Goal: Information Seeking & Learning: Learn about a topic

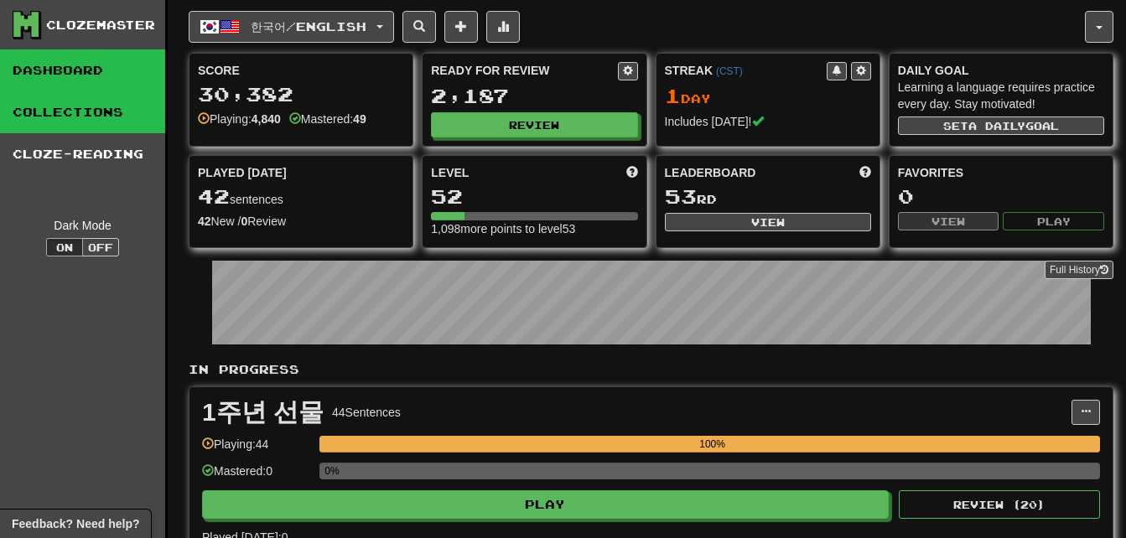
click at [72, 111] on link "Collections" at bounding box center [82, 112] width 165 height 42
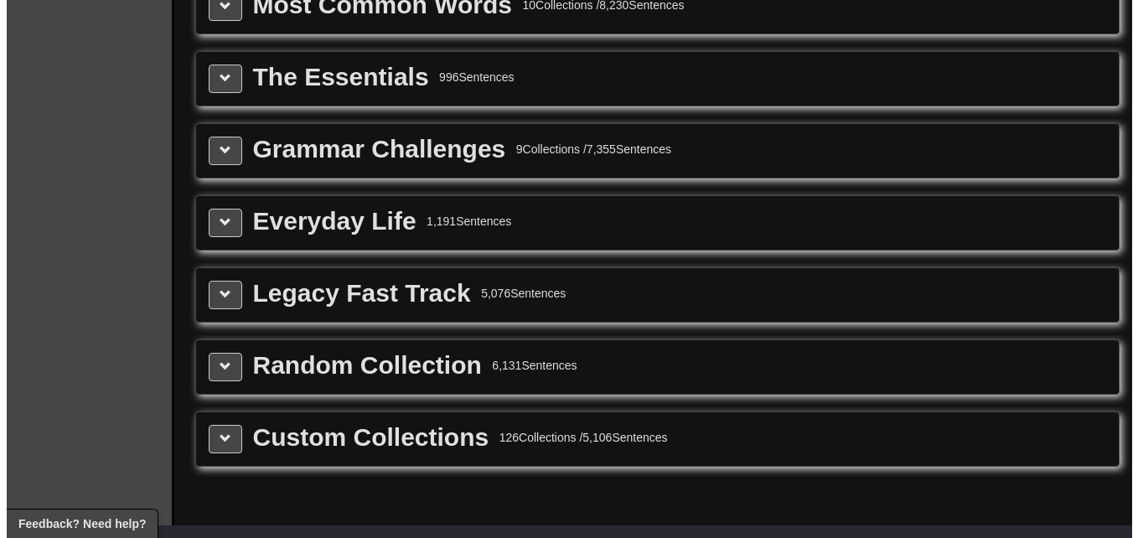
scroll to position [1928, 0]
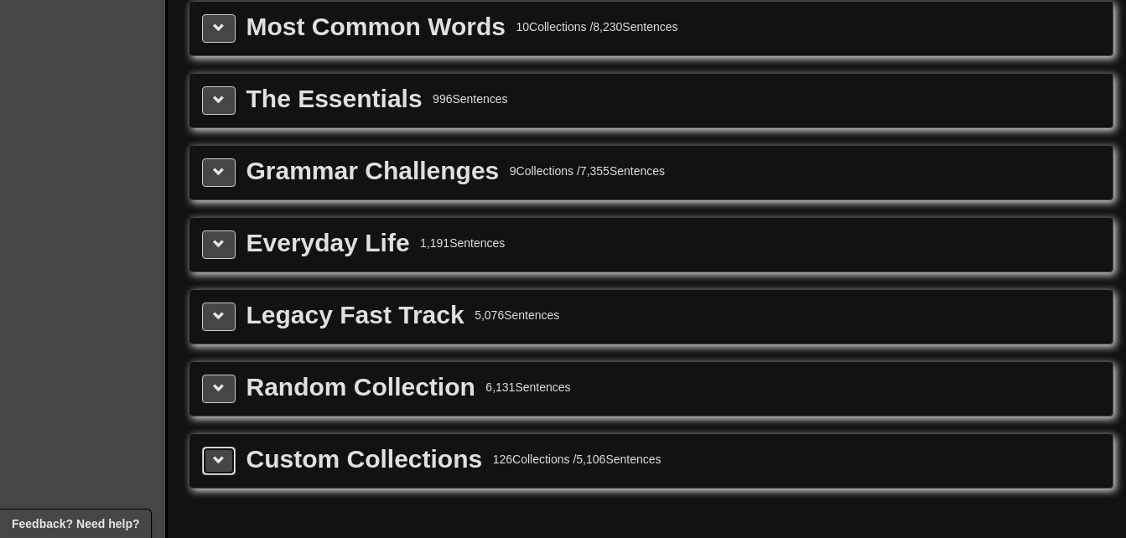
click at [222, 453] on button at bounding box center [219, 461] width 34 height 29
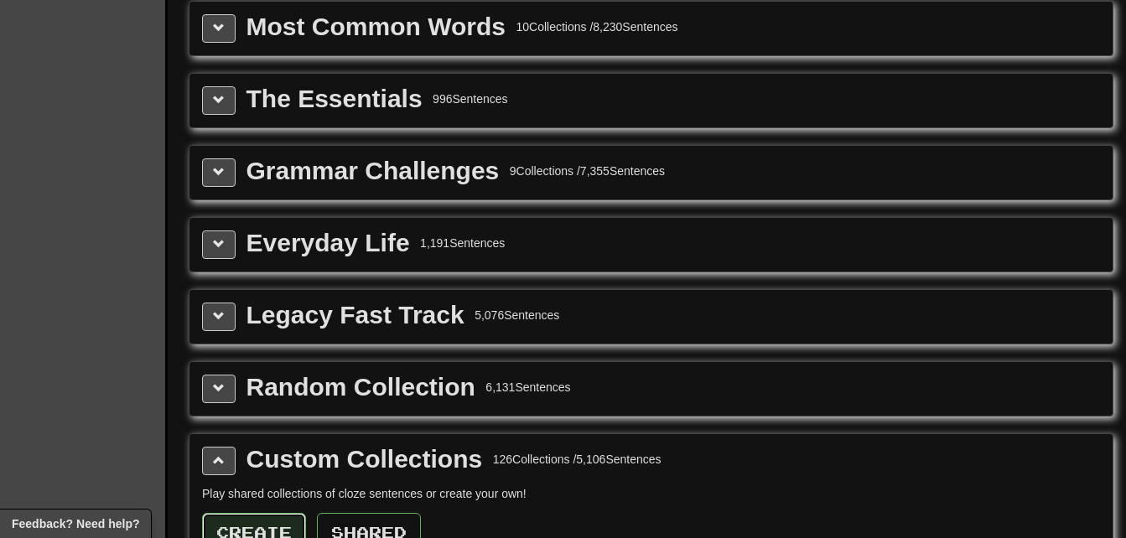
click at [258, 526] on button "Create" at bounding box center [254, 532] width 104 height 39
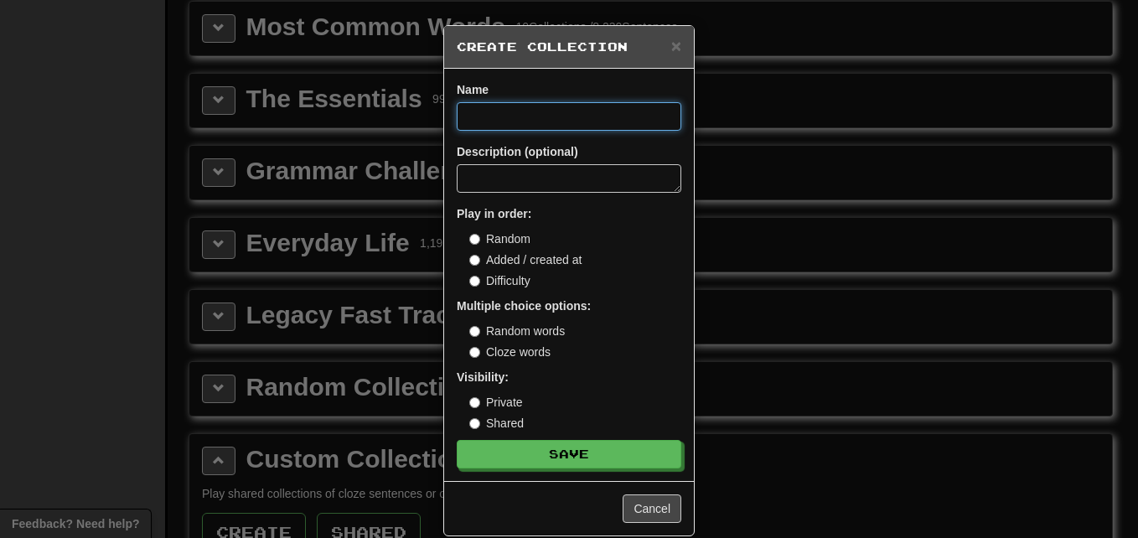
click at [542, 117] on input at bounding box center [569, 116] width 225 height 29
paste input "**********"
type input "**********"
click at [457, 440] on button "Save" at bounding box center [569, 454] width 225 height 29
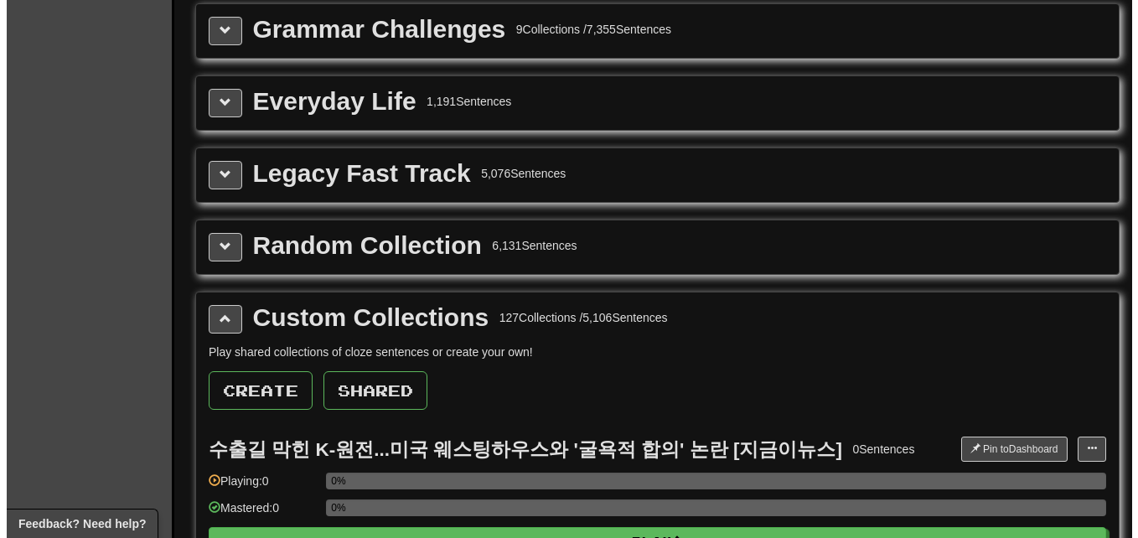
scroll to position [2096, 0]
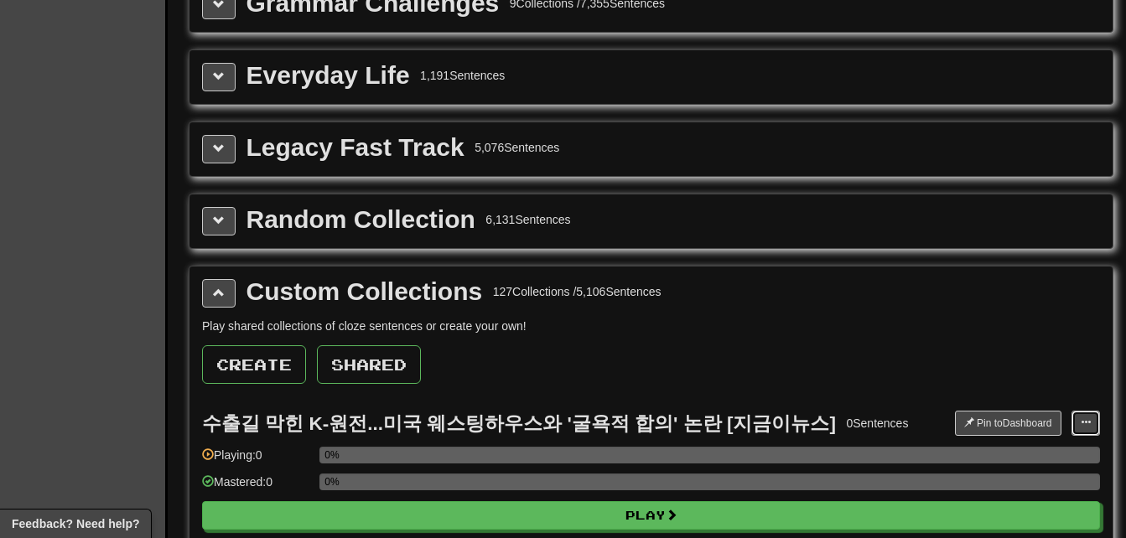
click at [1087, 428] on span at bounding box center [1086, 422] width 10 height 10
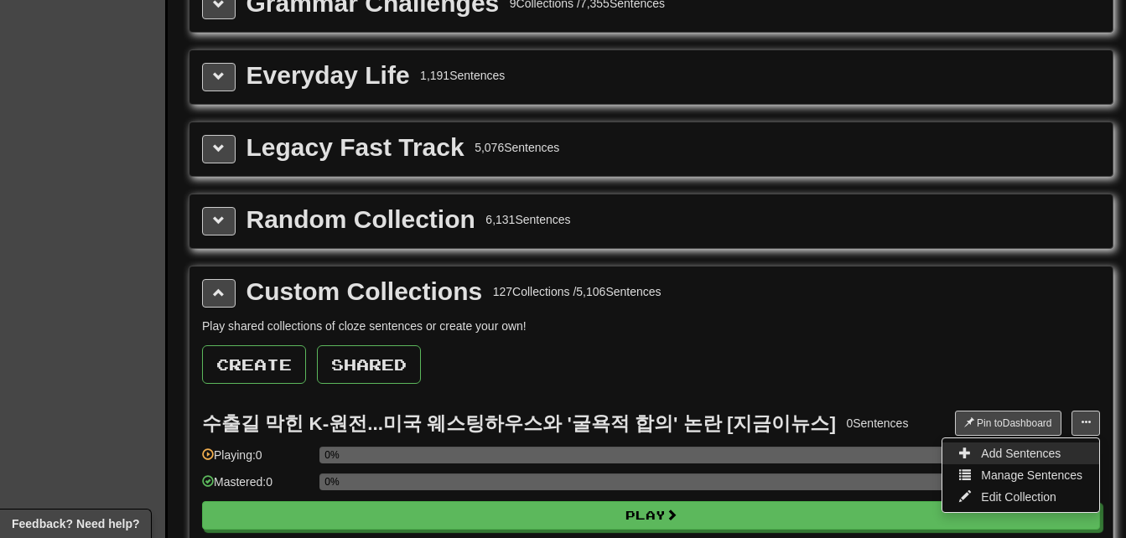
click at [1066, 454] on link "Add Sentences" at bounding box center [1020, 454] width 157 height 22
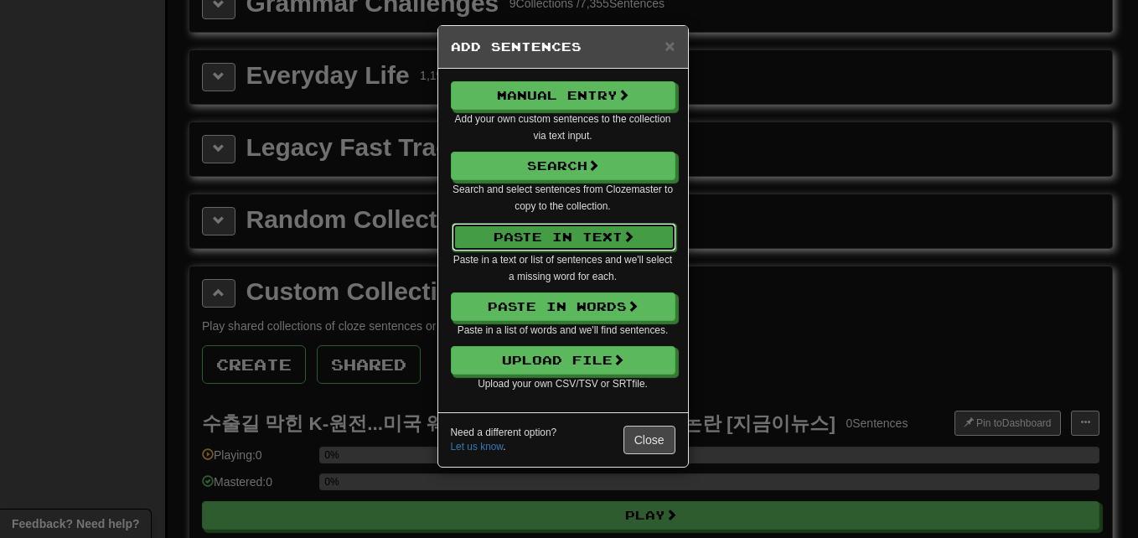
click at [541, 239] on button "Paste in Text" at bounding box center [564, 237] width 225 height 29
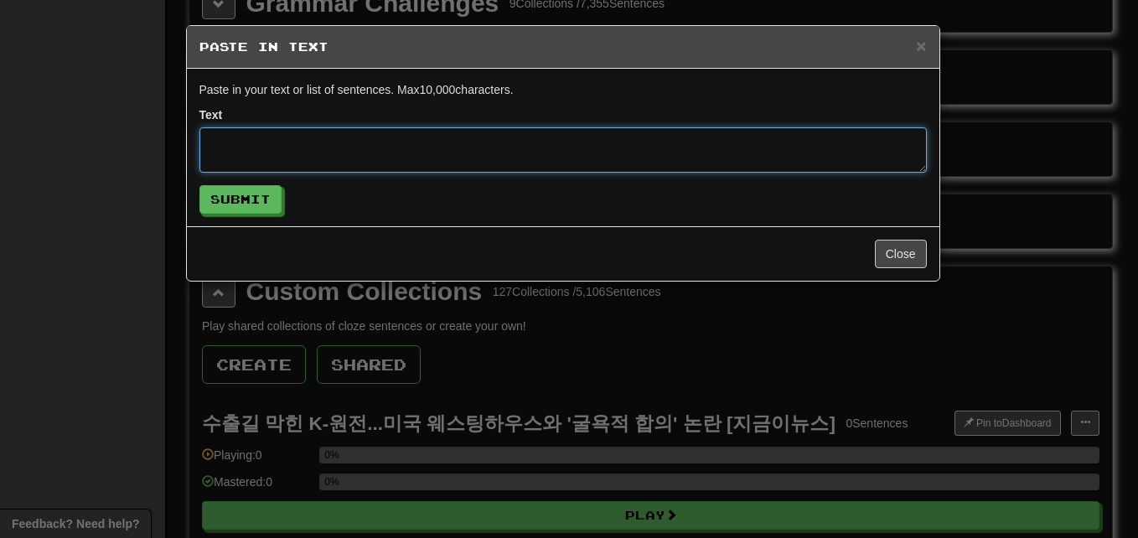
click at [521, 147] on textarea at bounding box center [564, 149] width 728 height 45
paste textarea "**********"
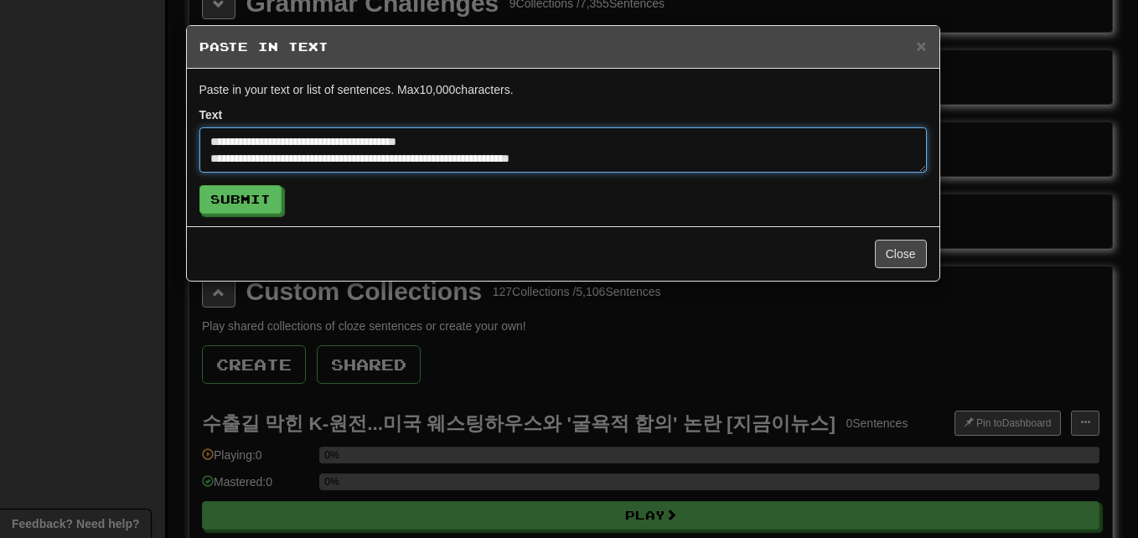
scroll to position [262, 0]
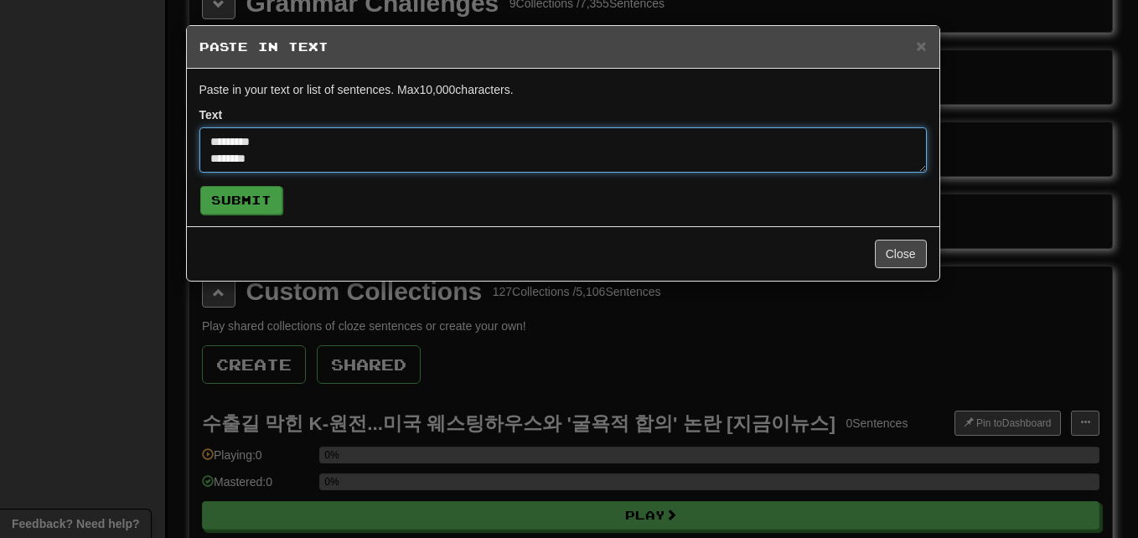
type textarea "**********"
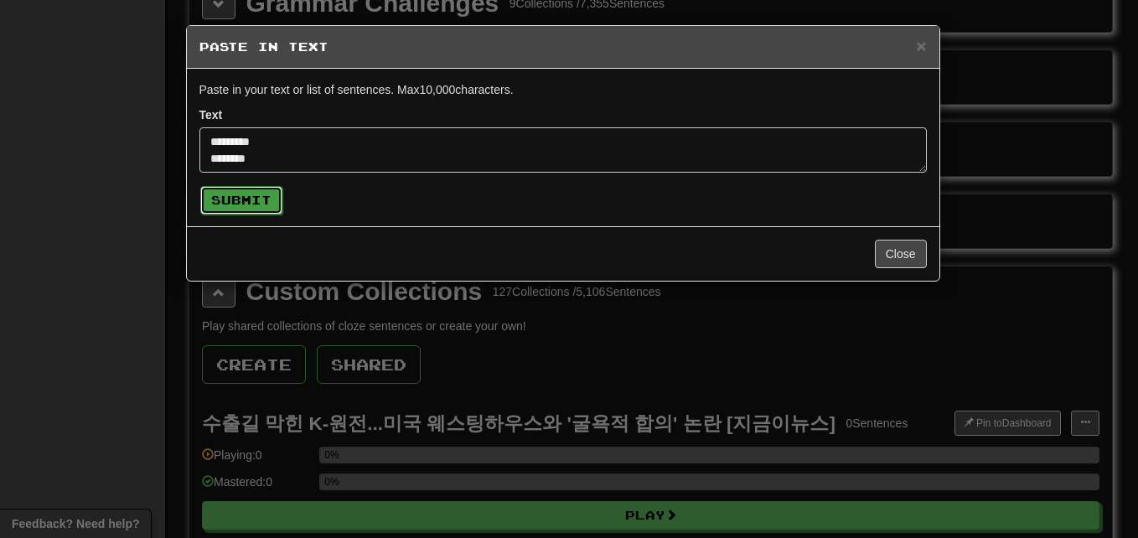
click at [245, 200] on button "Submit" at bounding box center [241, 200] width 82 height 29
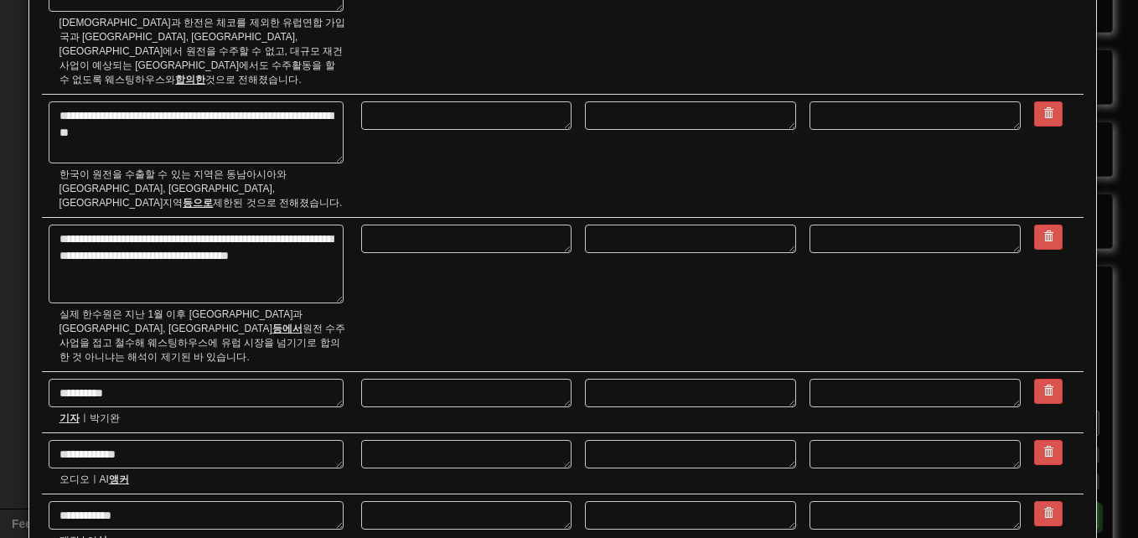
scroll to position [708, 0]
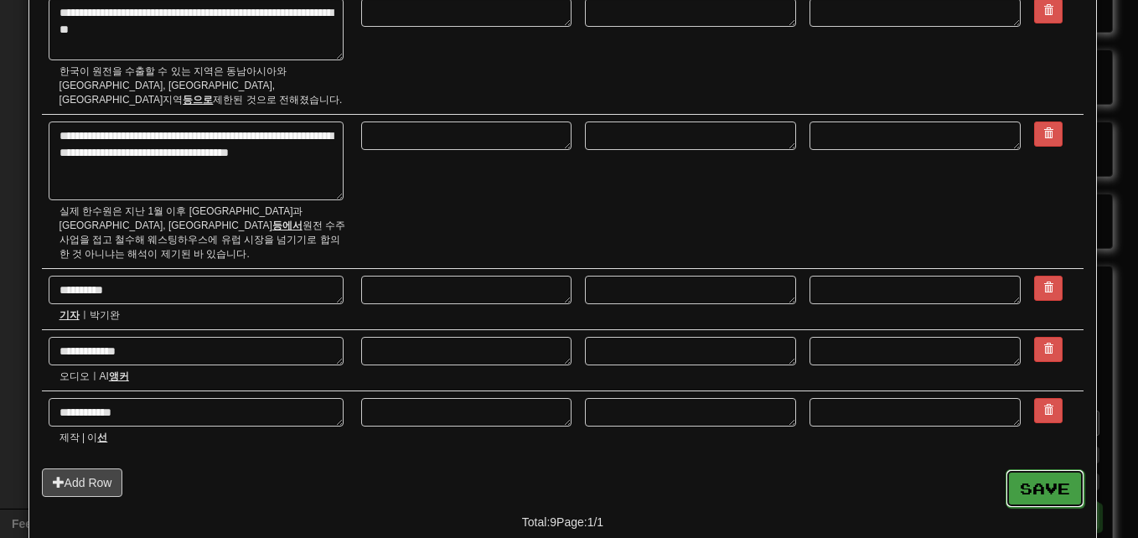
click at [1057, 469] on button "Save" at bounding box center [1045, 488] width 79 height 39
type textarea "*"
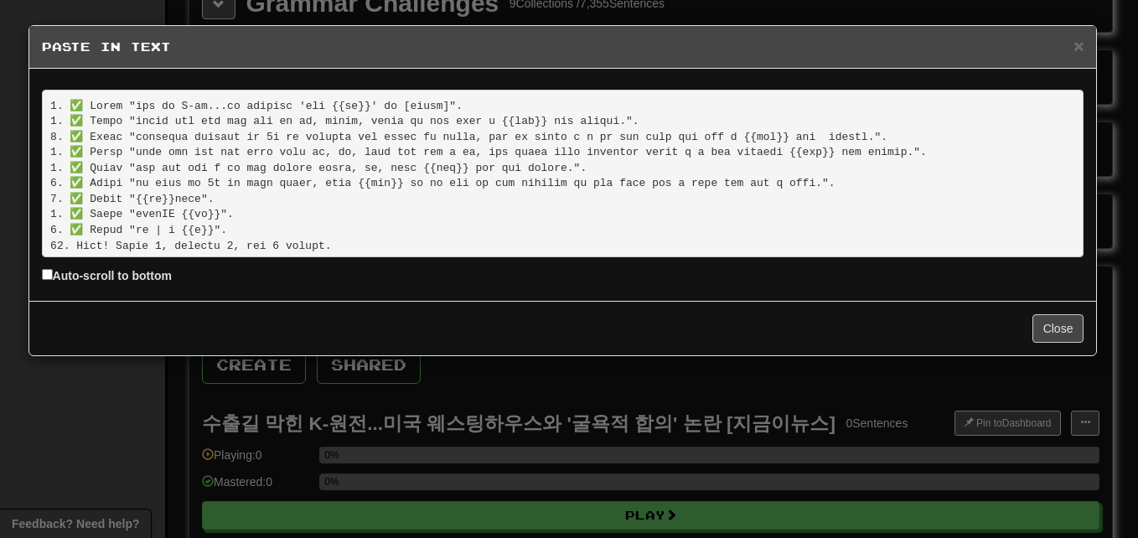
scroll to position [18, 0]
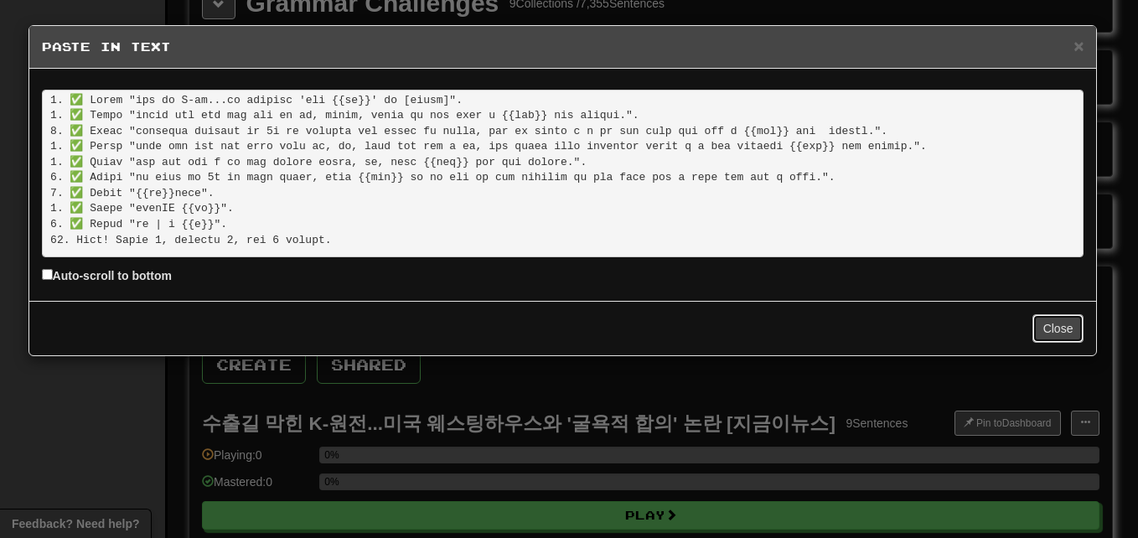
click at [1058, 335] on button "Close" at bounding box center [1059, 328] width 52 height 29
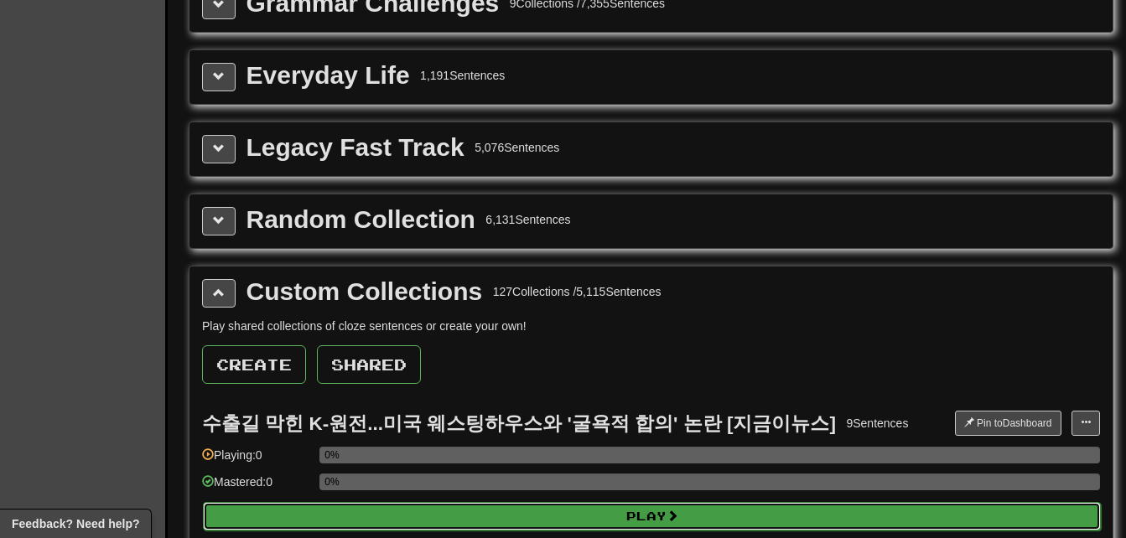
click at [854, 511] on button "Play" at bounding box center [652, 516] width 898 height 29
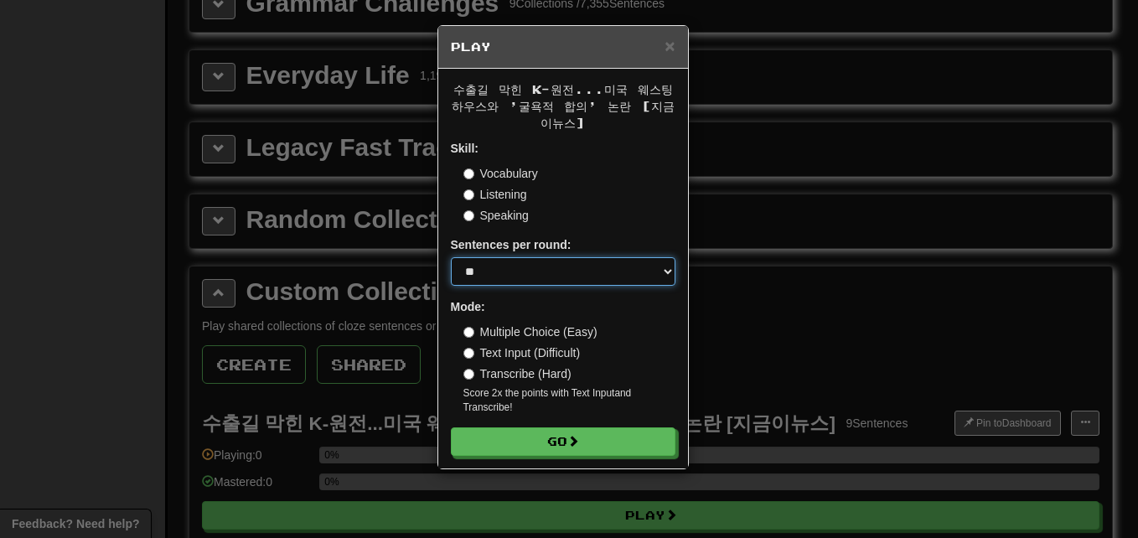
click at [583, 271] on select "* ** ** ** ** ** *** ********" at bounding box center [563, 271] width 225 height 29
select select "**"
click at [451, 257] on select "* ** ** ** ** ** *** ********" at bounding box center [563, 271] width 225 height 29
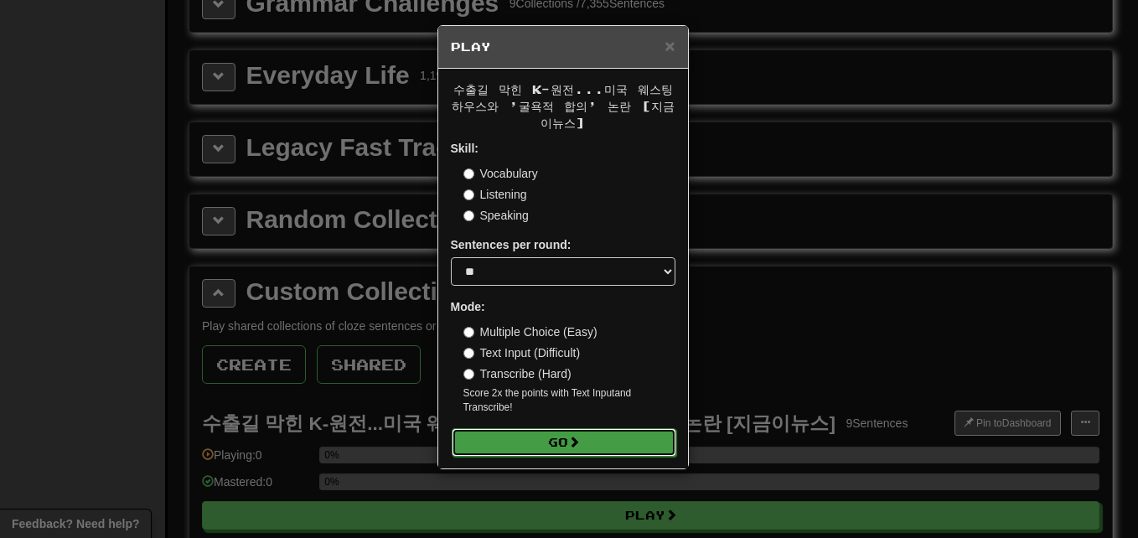
click at [576, 437] on span at bounding box center [574, 442] width 12 height 12
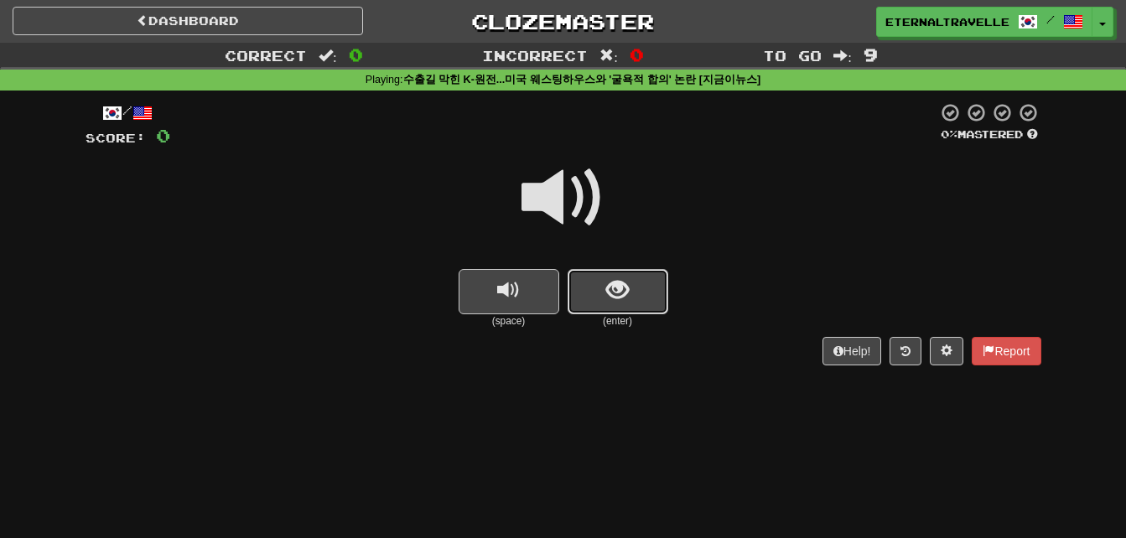
click at [630, 293] on button "show sentence" at bounding box center [618, 291] width 101 height 45
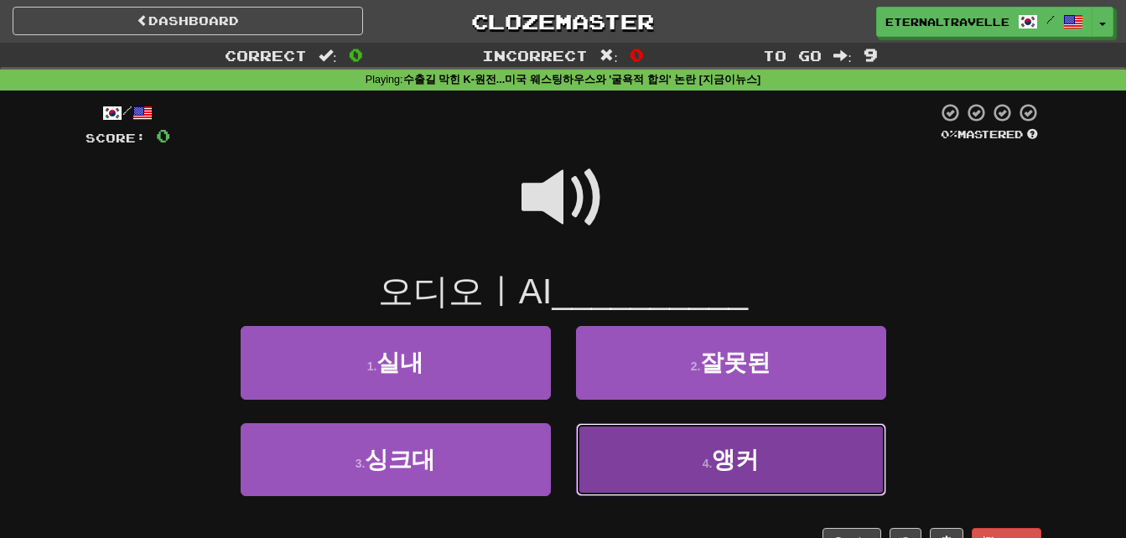
click at [661, 464] on button "4 . 앵커" at bounding box center [731, 459] width 310 height 73
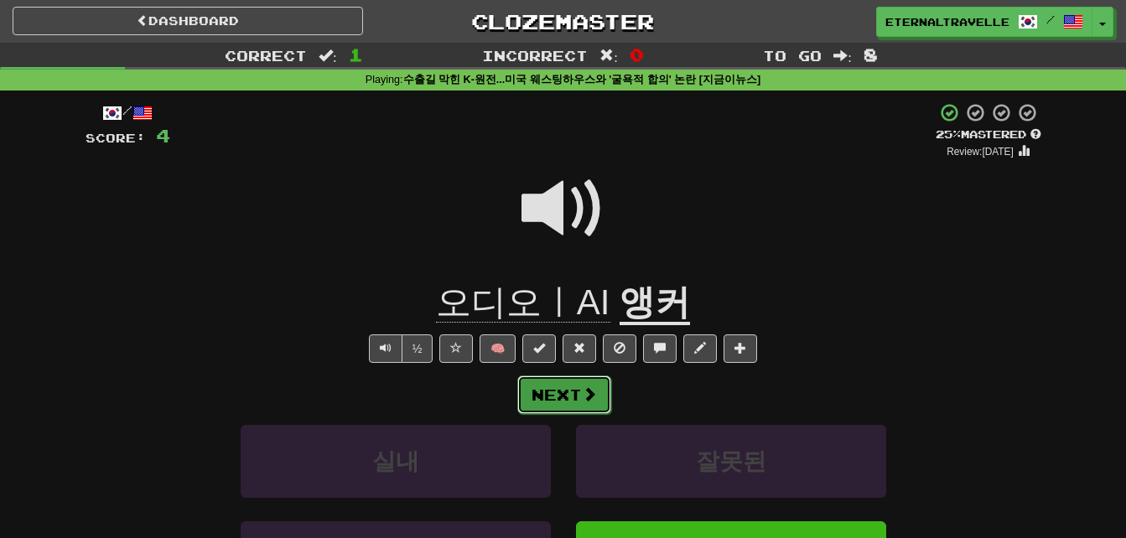
click at [579, 396] on button "Next" at bounding box center [564, 395] width 94 height 39
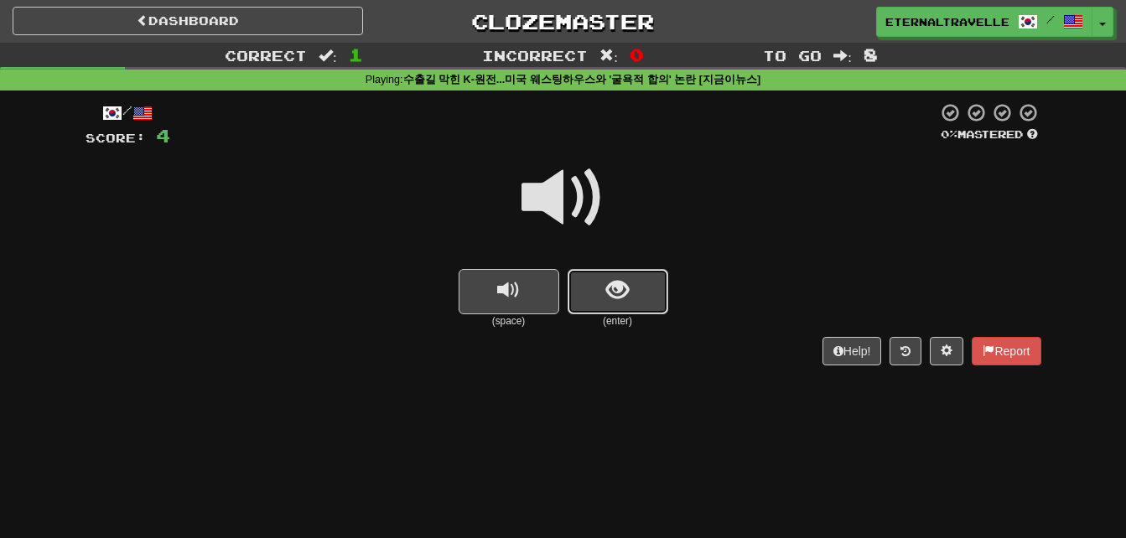
click at [633, 284] on button "show sentence" at bounding box center [618, 291] width 101 height 45
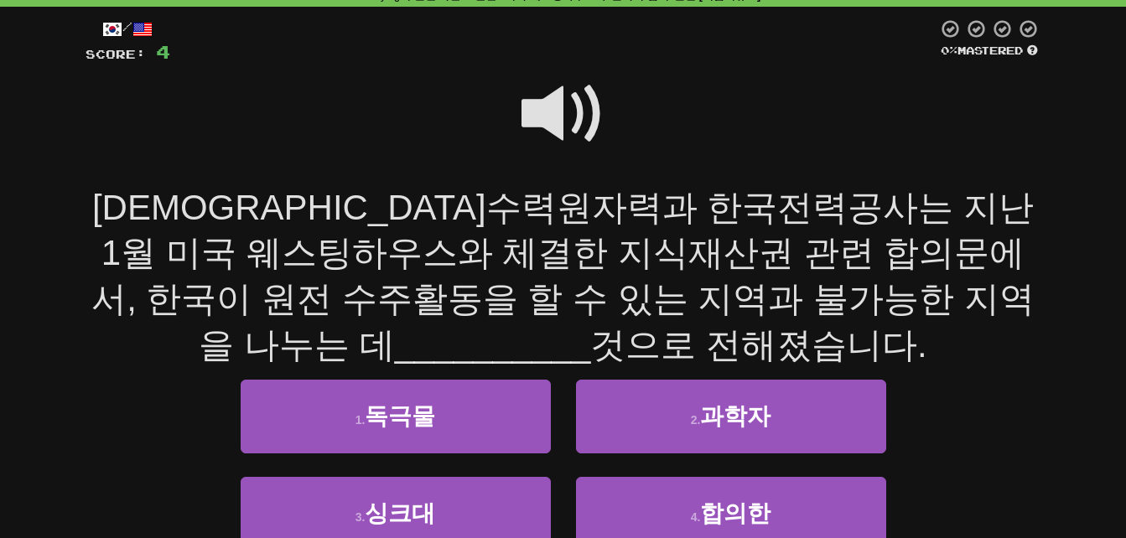
scroll to position [168, 0]
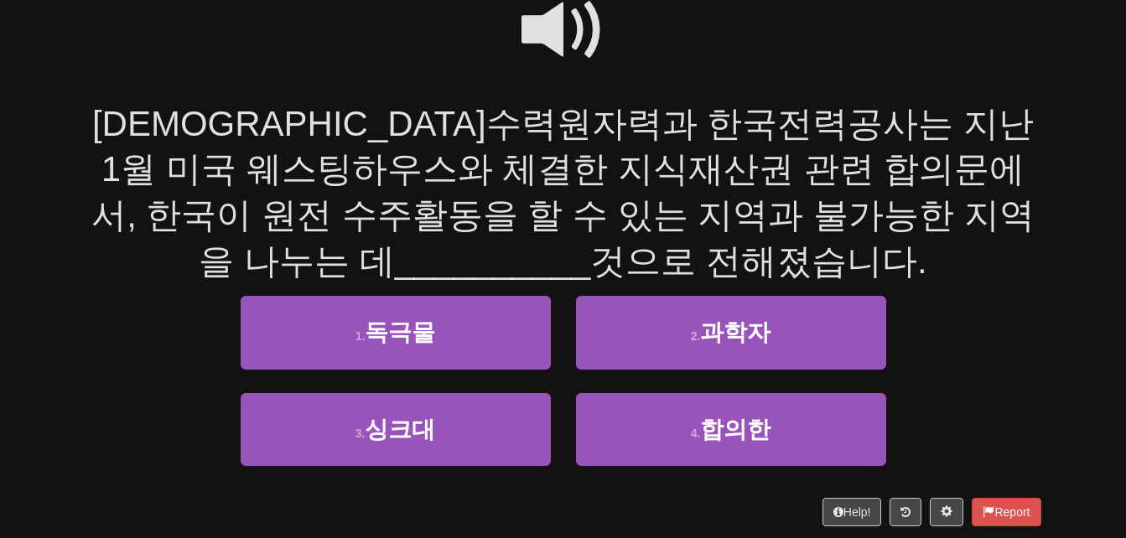
click at [547, 18] on span at bounding box center [563, 30] width 84 height 84
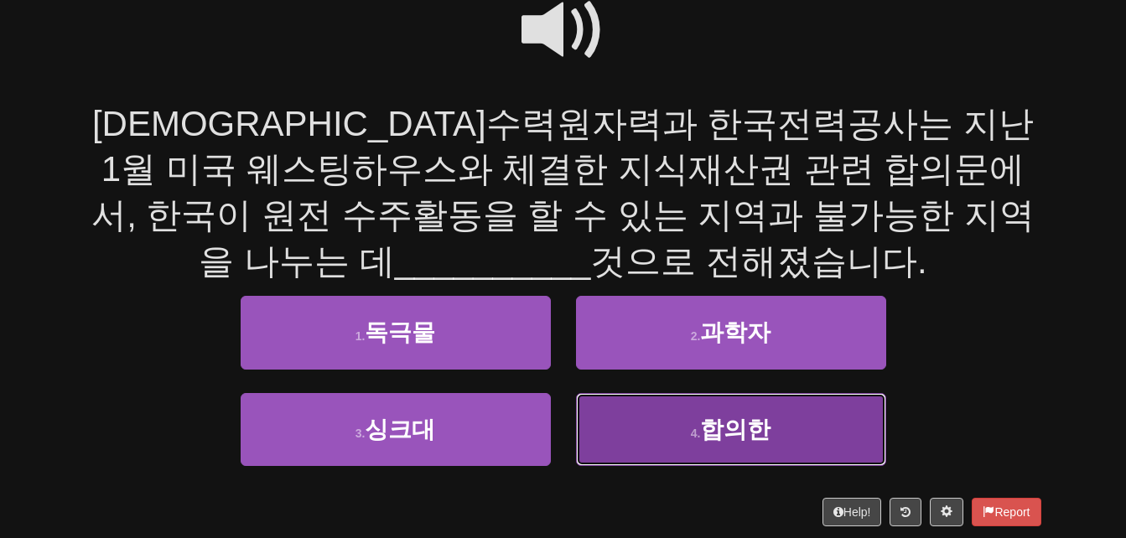
click at [715, 428] on span "합의한" at bounding box center [735, 430] width 70 height 26
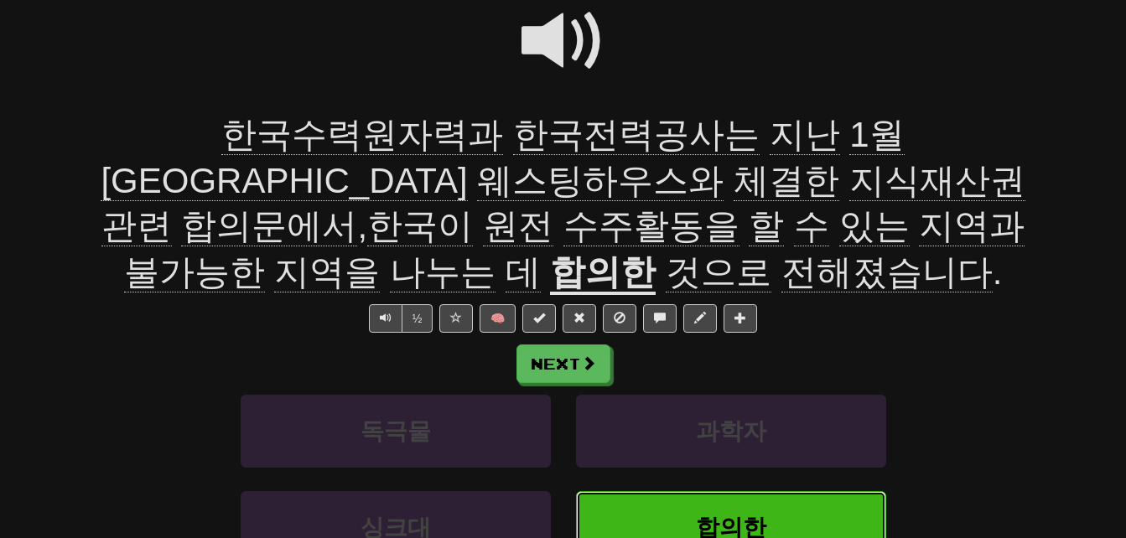
scroll to position [179, 0]
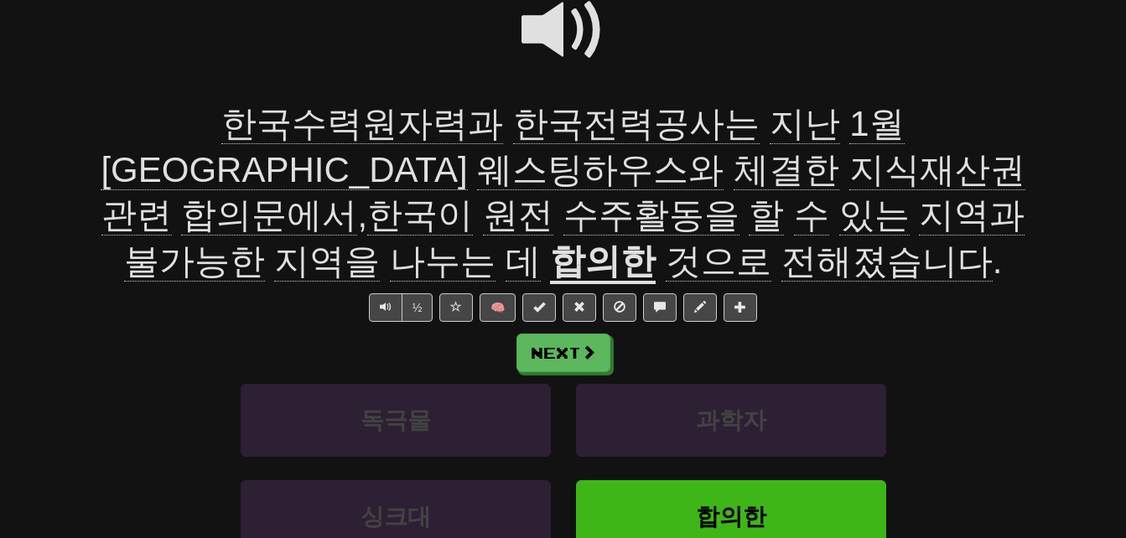
click at [513, 117] on span "한국수력원자력과" at bounding box center [636, 124] width 246 height 40
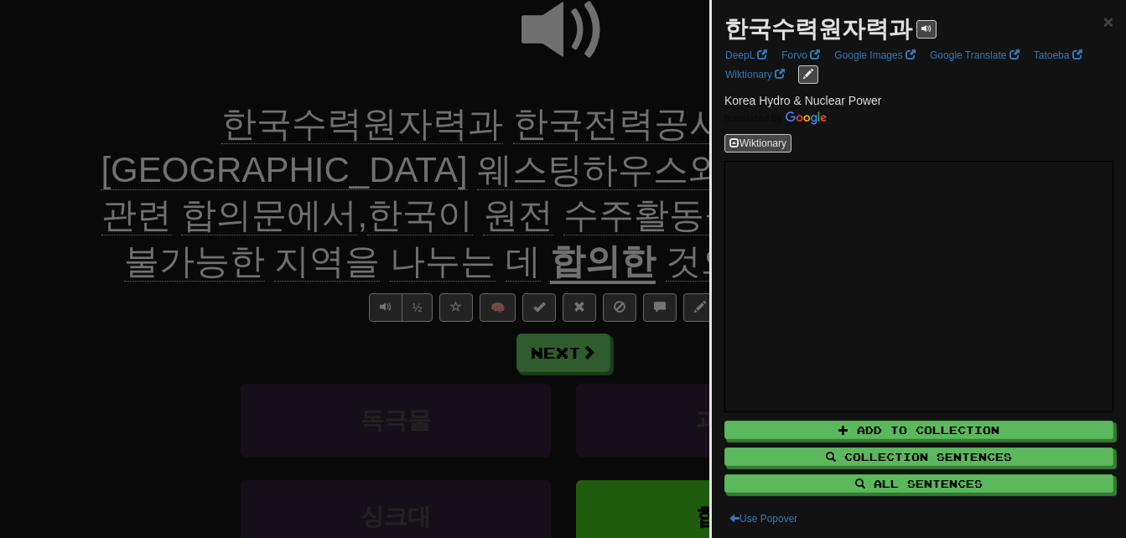
click at [246, 135] on div at bounding box center [563, 269] width 1126 height 538
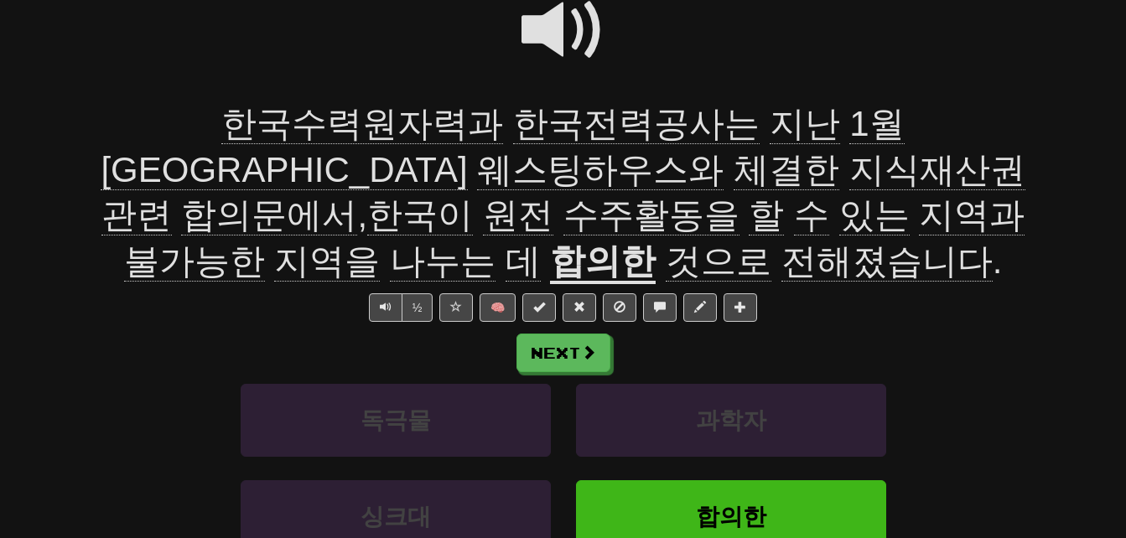
click at [770, 130] on span "한국전력공사는" at bounding box center [805, 124] width 70 height 40
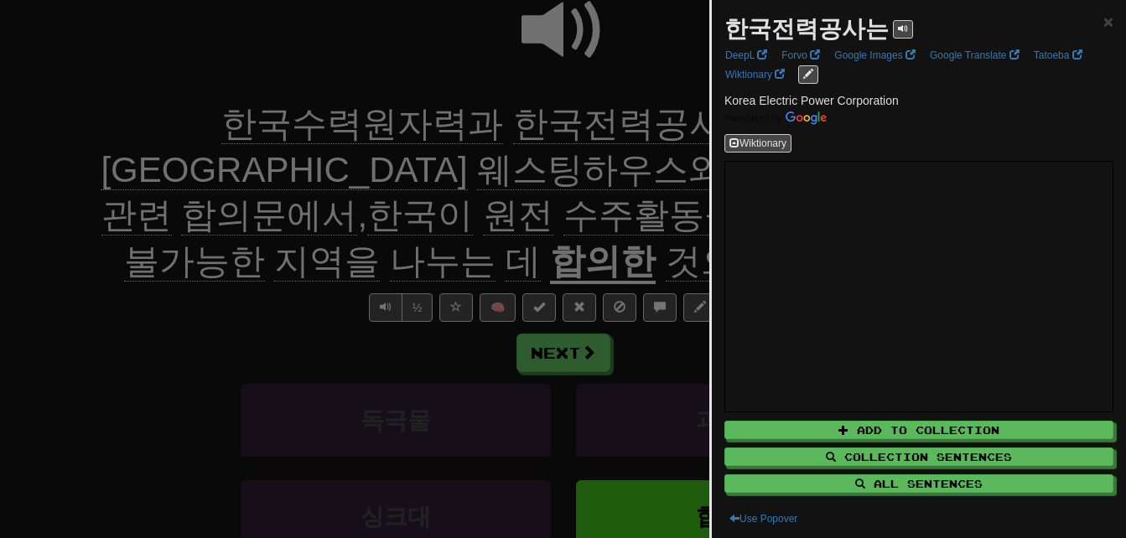
click at [480, 130] on div at bounding box center [563, 269] width 1126 height 538
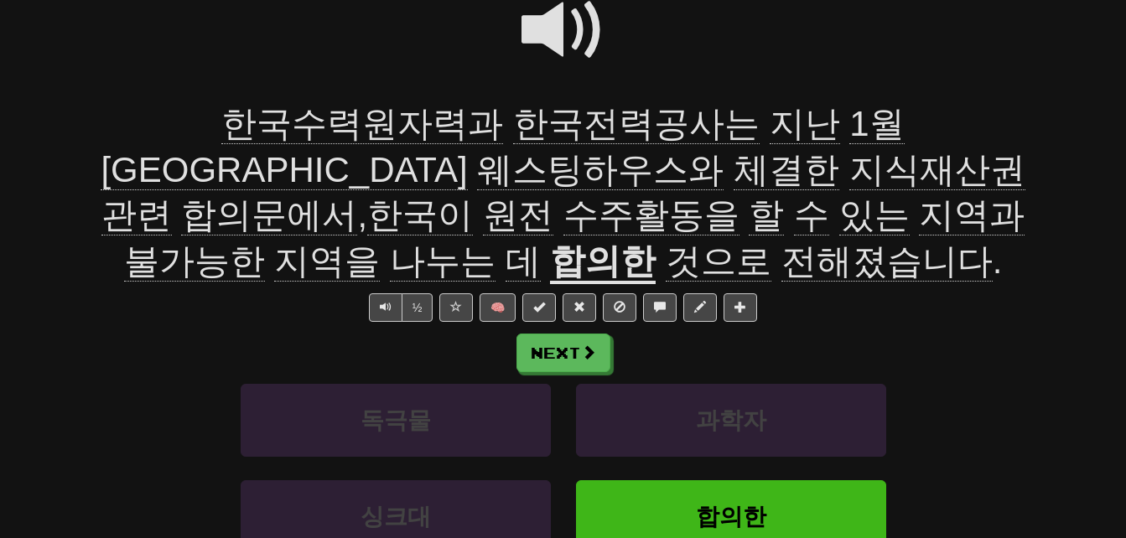
click at [849, 166] on span "체결한" at bounding box center [937, 170] width 176 height 40
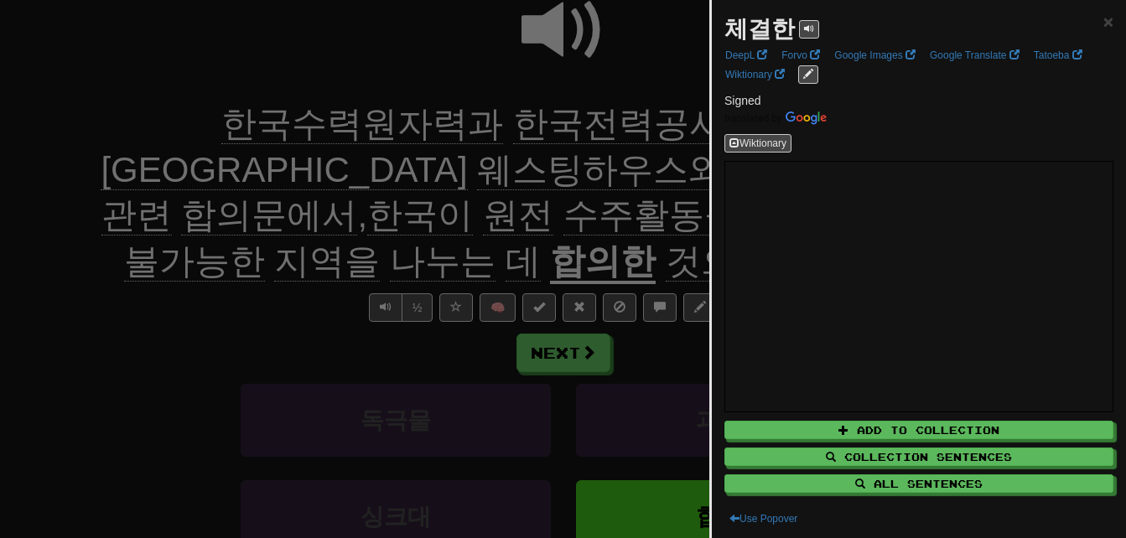
click at [148, 166] on div at bounding box center [563, 269] width 1126 height 538
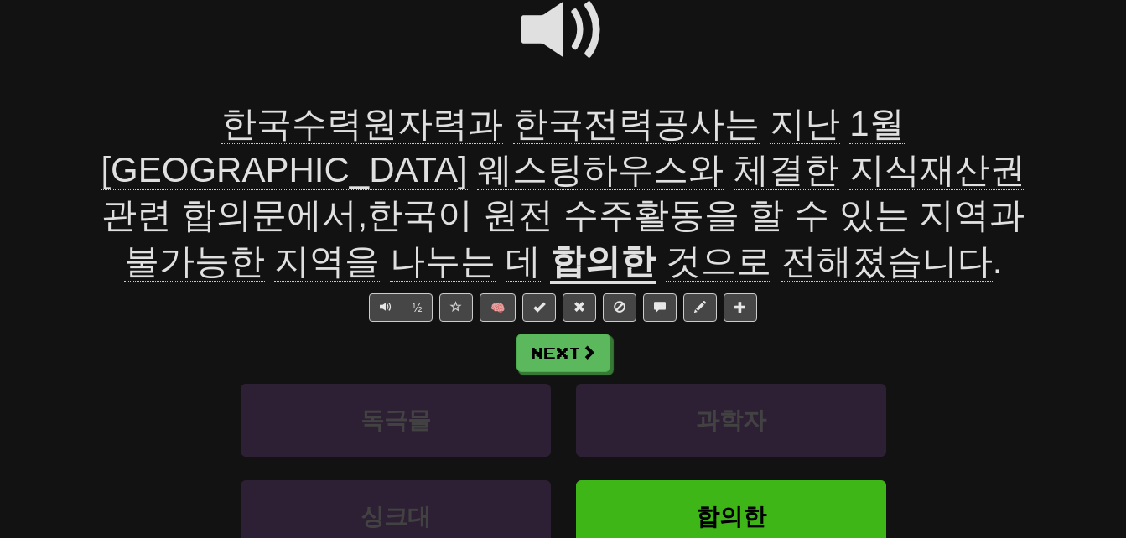
click at [172, 195] on span "지식재산권" at bounding box center [136, 215] width 70 height 40
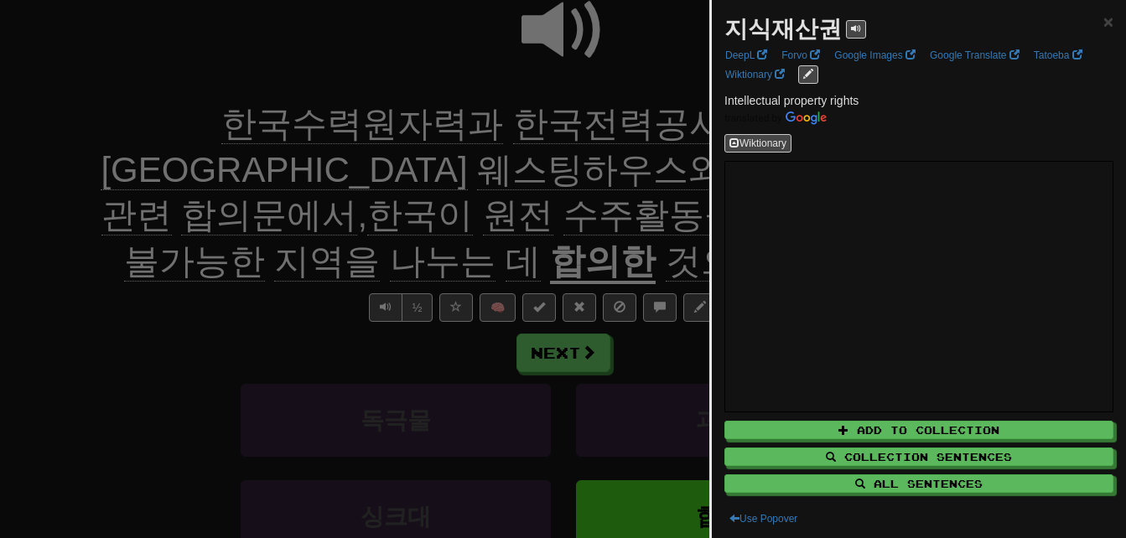
click at [266, 171] on div at bounding box center [563, 269] width 1126 height 538
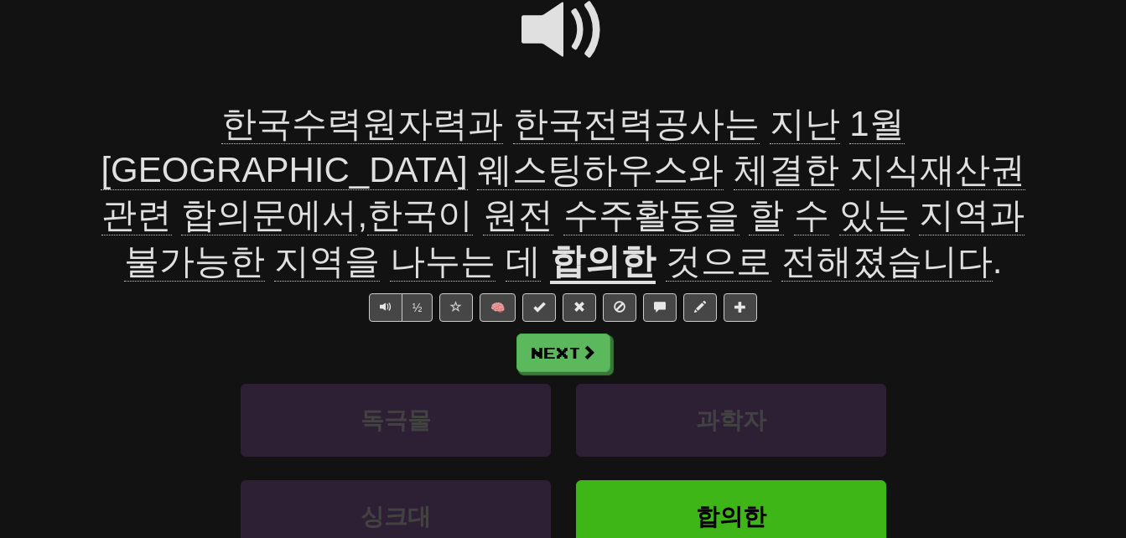
click at [357, 195] on span "관련" at bounding box center [269, 215] width 176 height 40
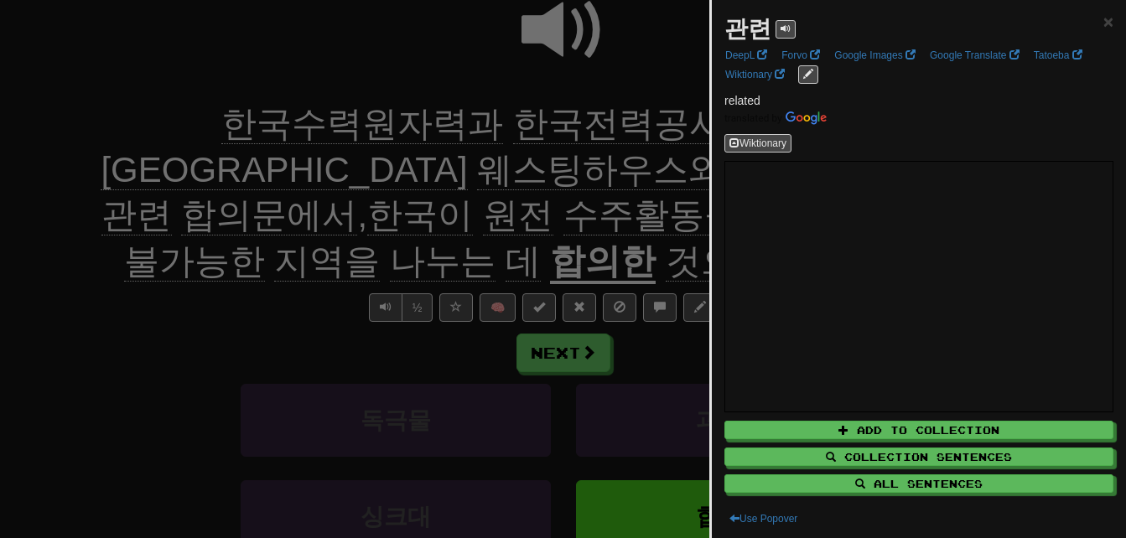
click at [396, 170] on div at bounding box center [563, 269] width 1126 height 538
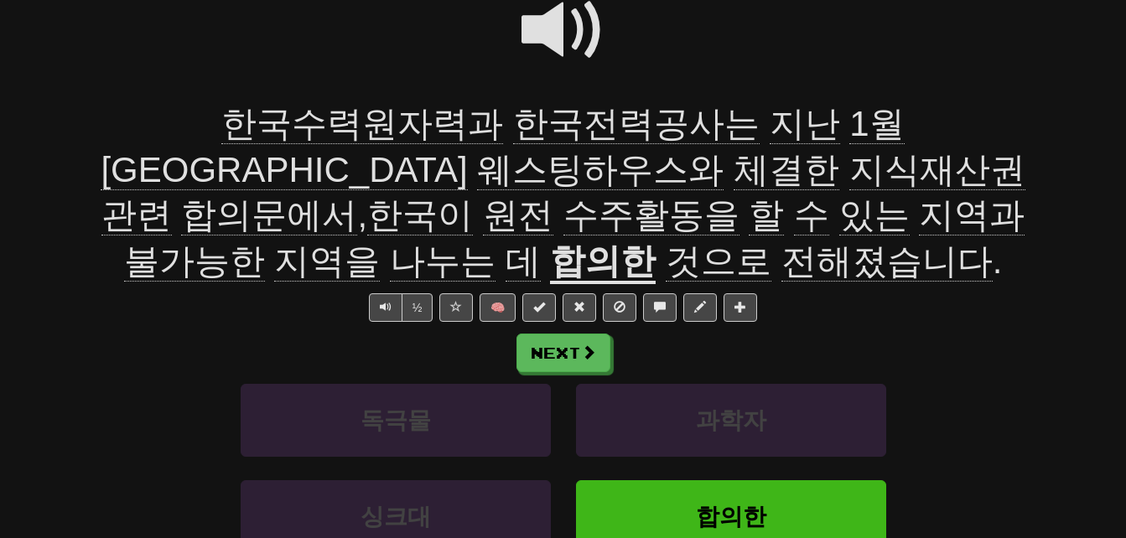
click at [473, 195] on span "합의문에서" at bounding box center [420, 215] width 106 height 40
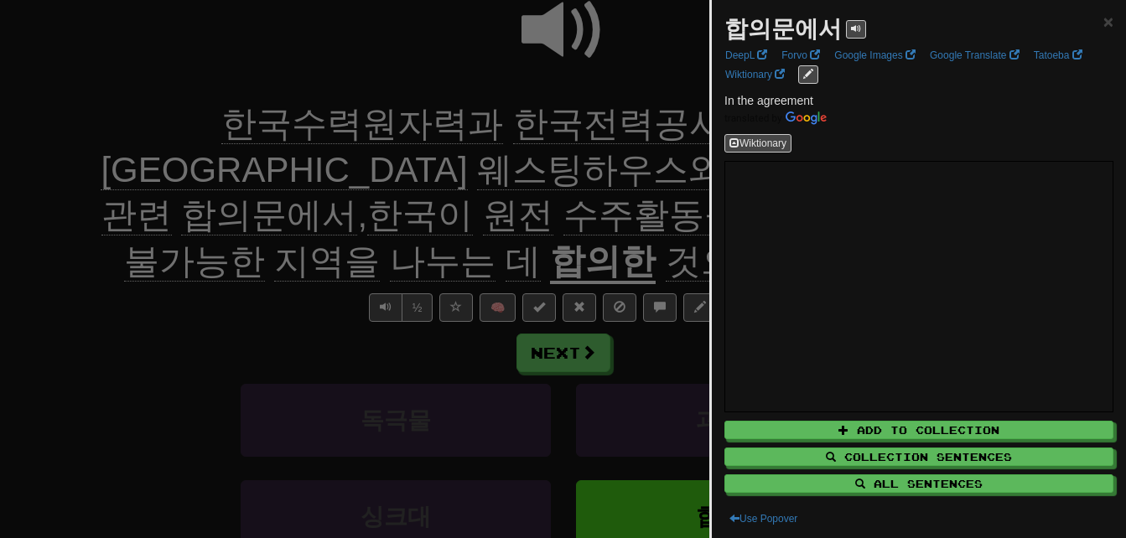
click at [513, 171] on div at bounding box center [563, 269] width 1126 height 538
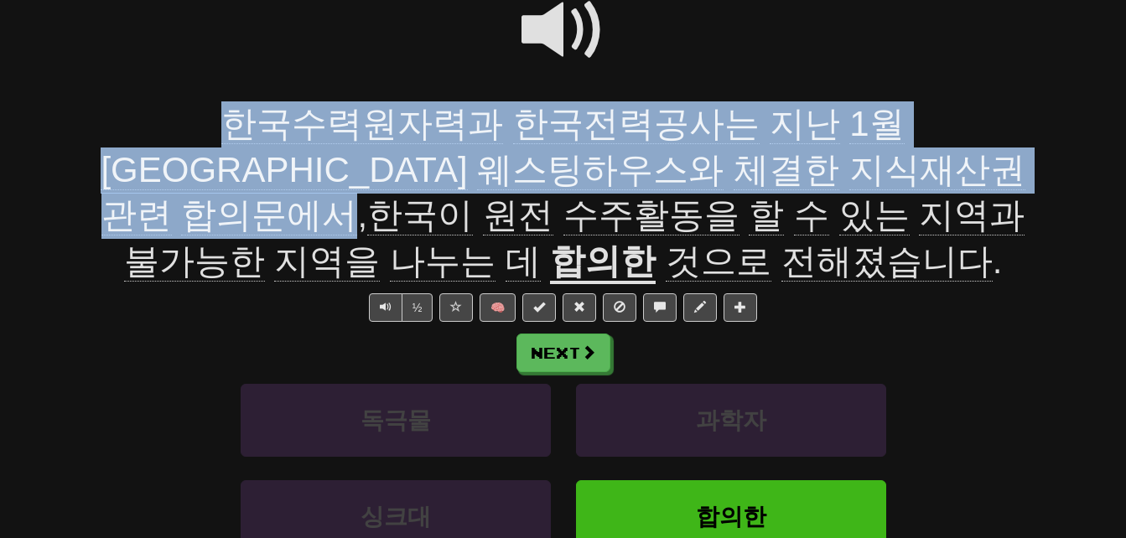
drag, startPoint x: 91, startPoint y: 117, endPoint x: 602, endPoint y: 173, distance: 513.5
click at [602, 173] on span "한국수력원자력과 한국전력공사는 지난 1월 미국 웨스팅하우스와 체결한 지식재산권 관련 합의문에서 , 한국이 원전 수주활동을 할 수 있는 지역과 …" at bounding box center [563, 193] width 924 height 178
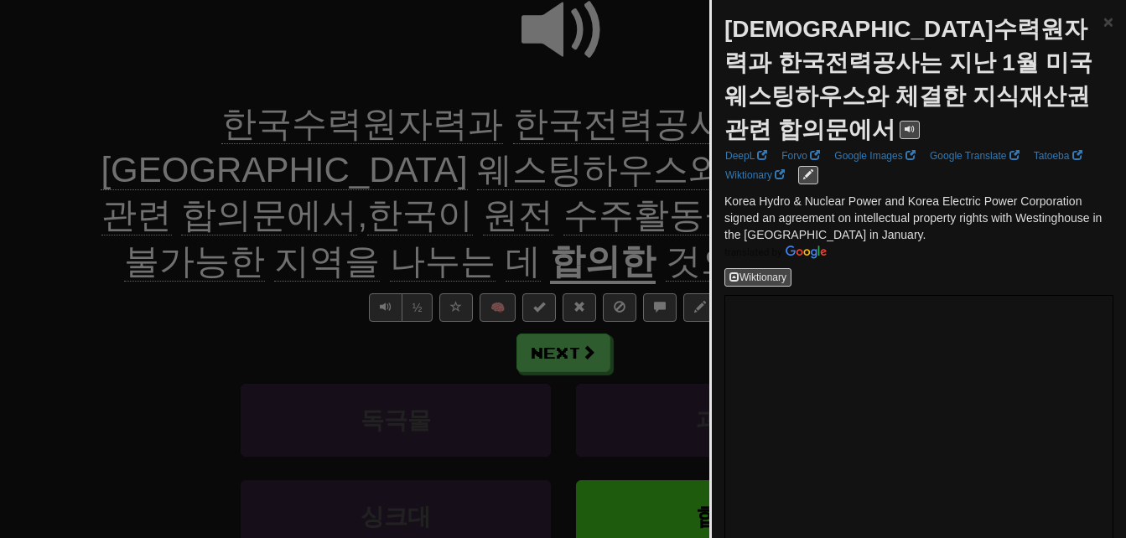
click at [262, 298] on div at bounding box center [563, 269] width 1126 height 538
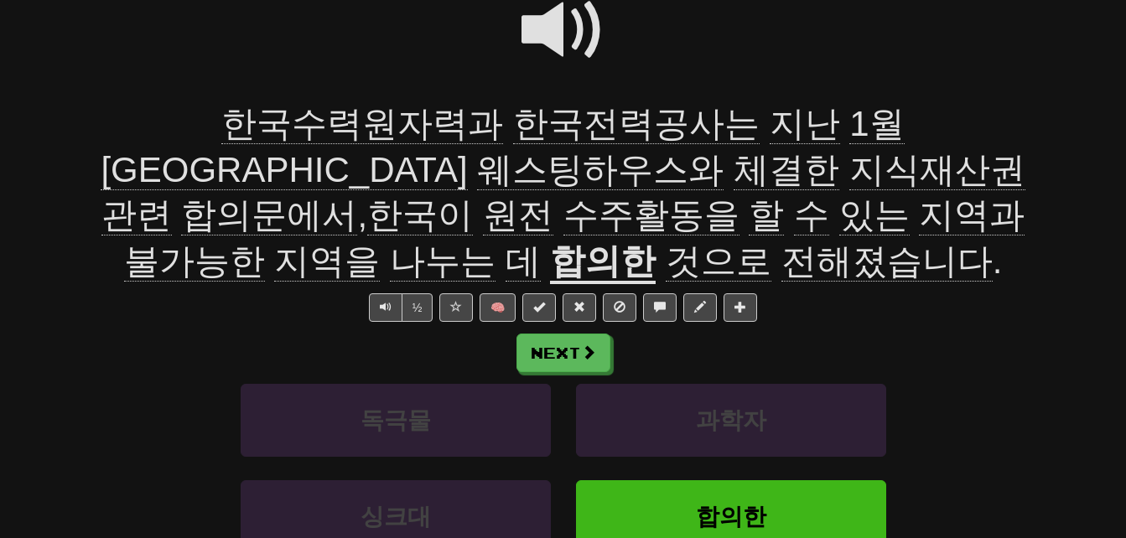
click at [784, 195] on span "수주활동을" at bounding box center [766, 215] width 35 height 40
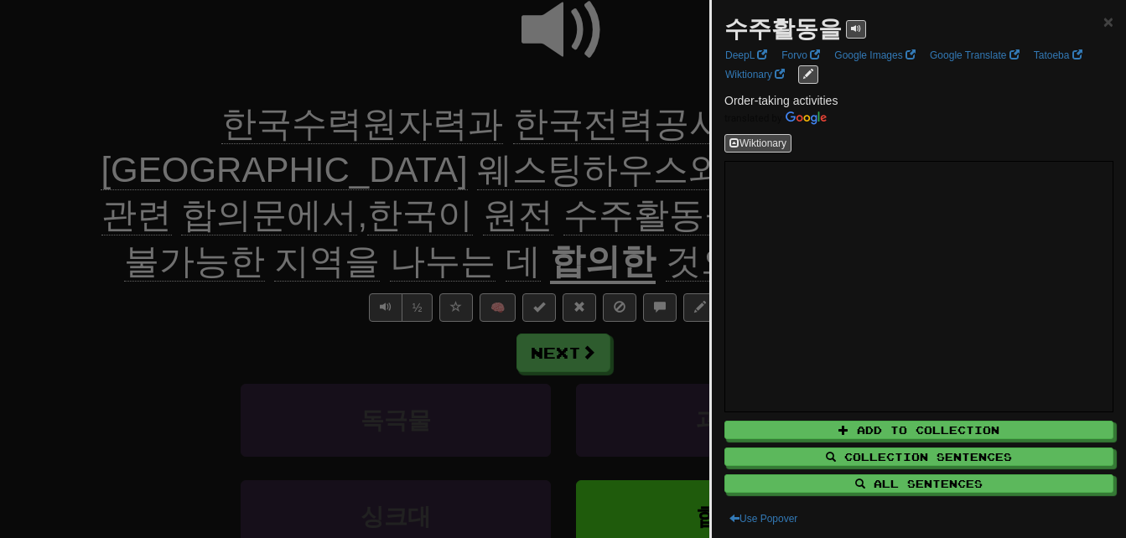
click at [537, 193] on div at bounding box center [563, 269] width 1126 height 538
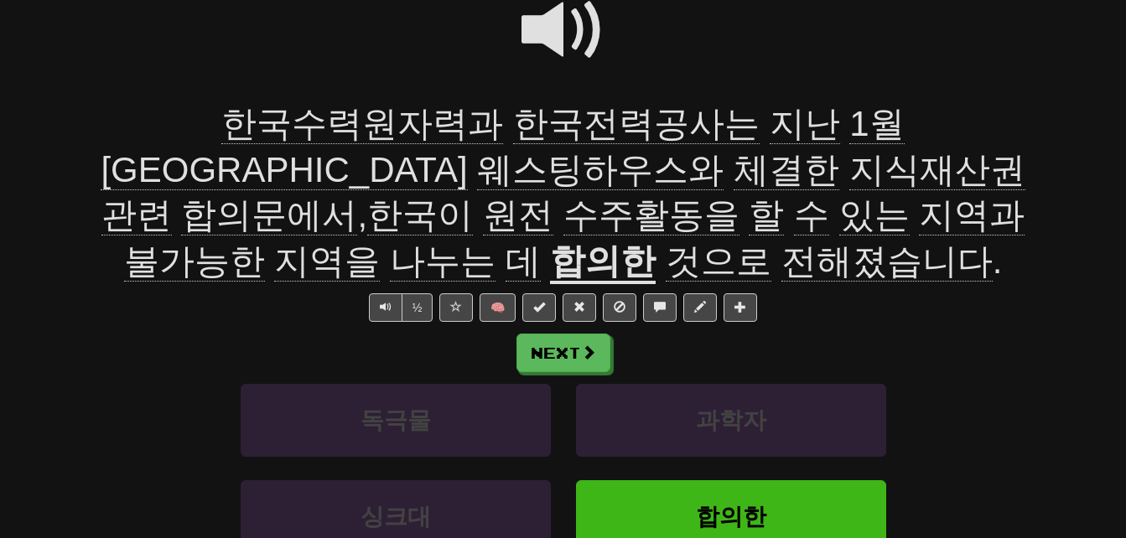
click at [241, 241] on span "지역과" at bounding box center [194, 261] width 141 height 40
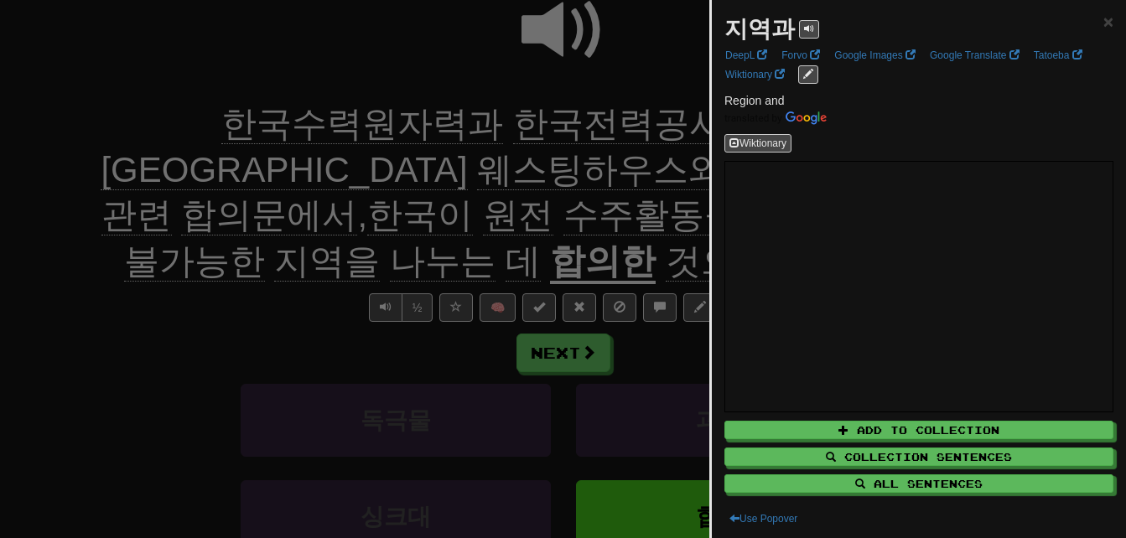
click at [244, 228] on div at bounding box center [563, 269] width 1126 height 538
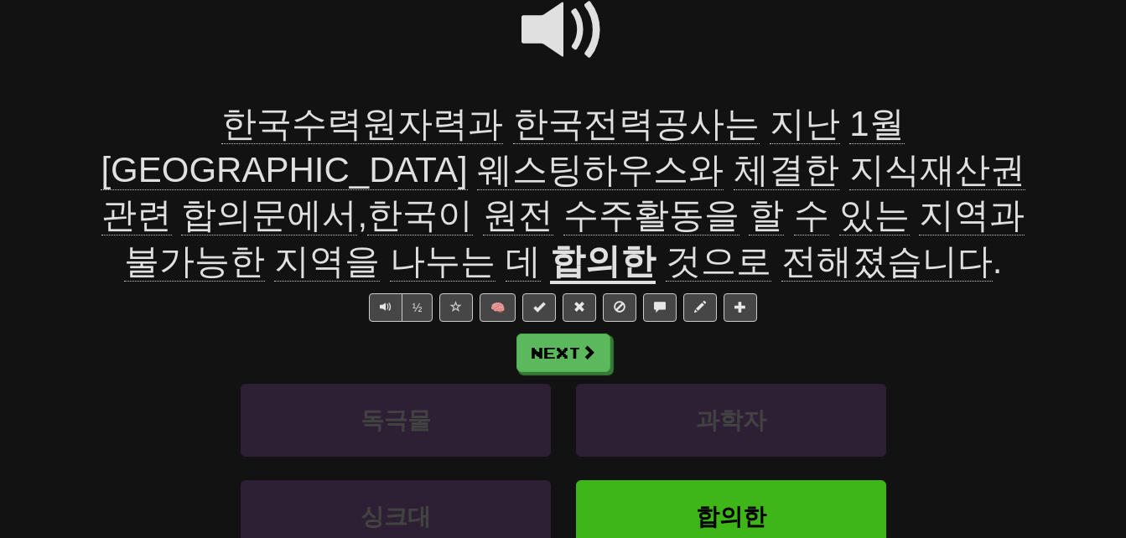
click at [340, 241] on span "불가능한" at bounding box center [327, 261] width 106 height 40
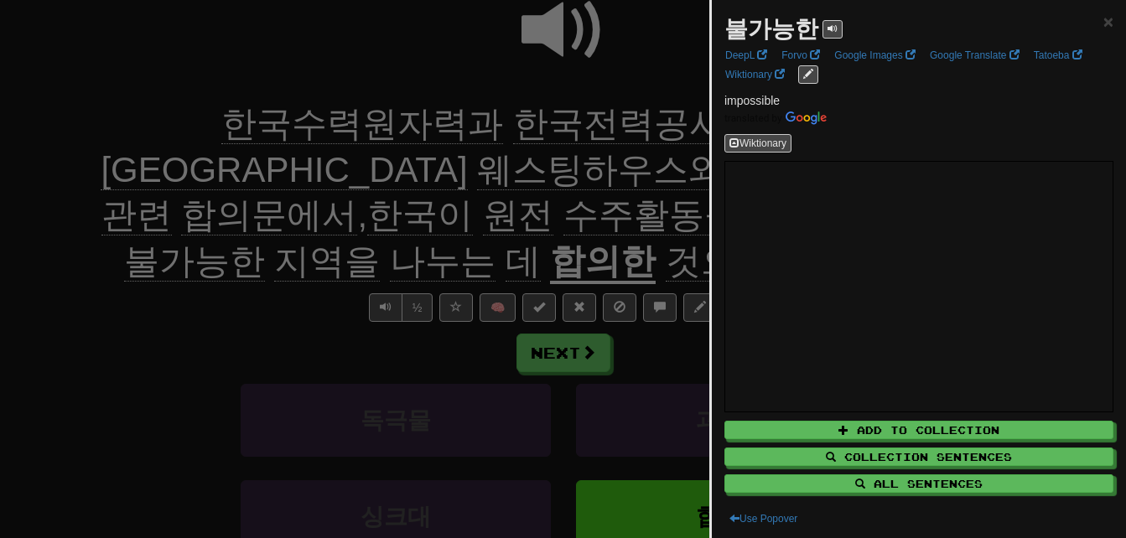
click at [316, 263] on div at bounding box center [563, 269] width 1126 height 538
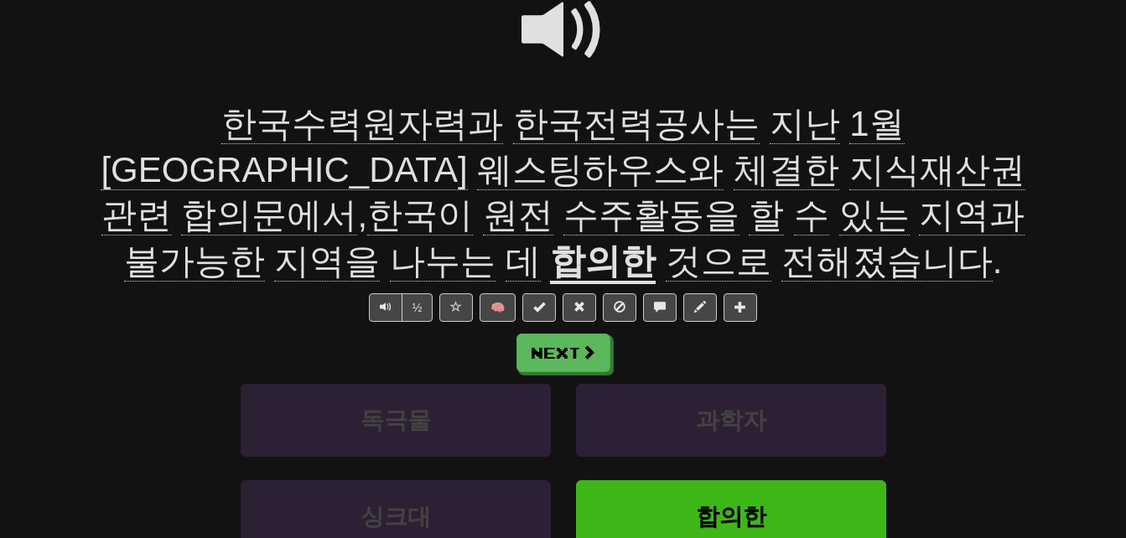
click at [493, 241] on span "지역을" at bounding box center [443, 261] width 106 height 40
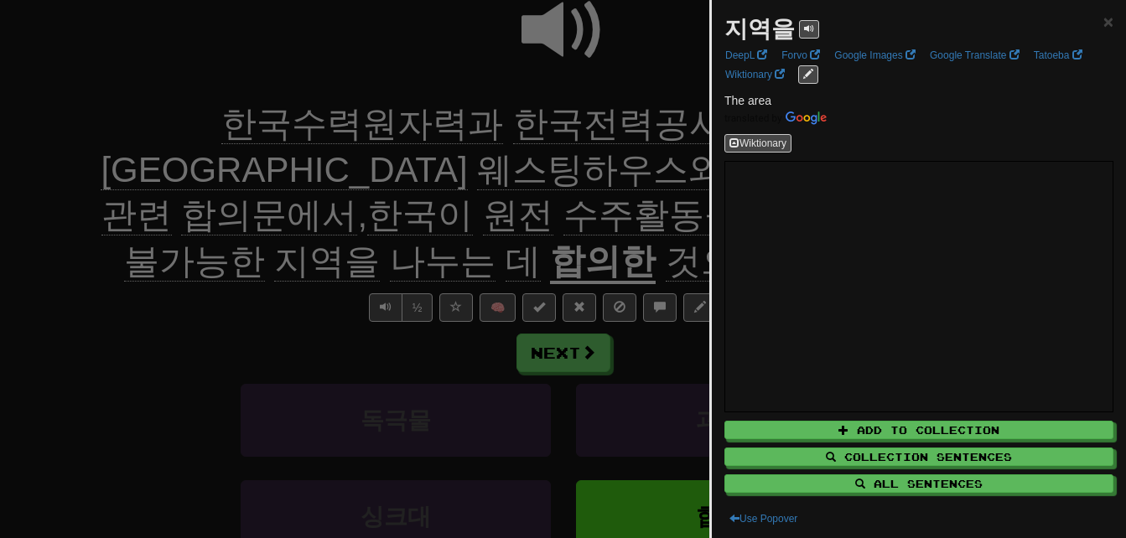
click at [458, 247] on div at bounding box center [563, 269] width 1126 height 538
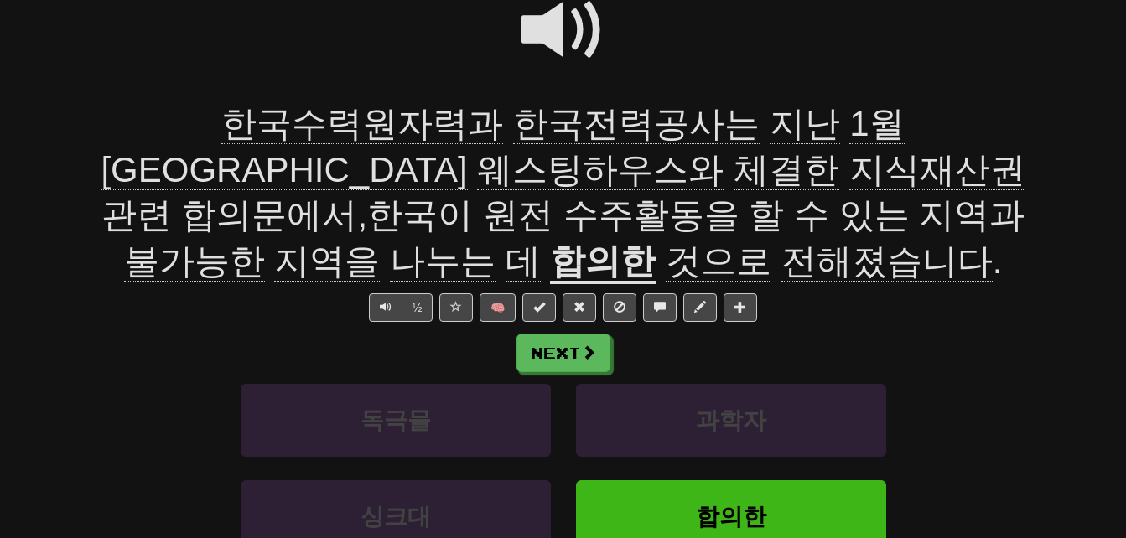
click at [541, 241] on span "나누는" at bounding box center [522, 261] width 35 height 40
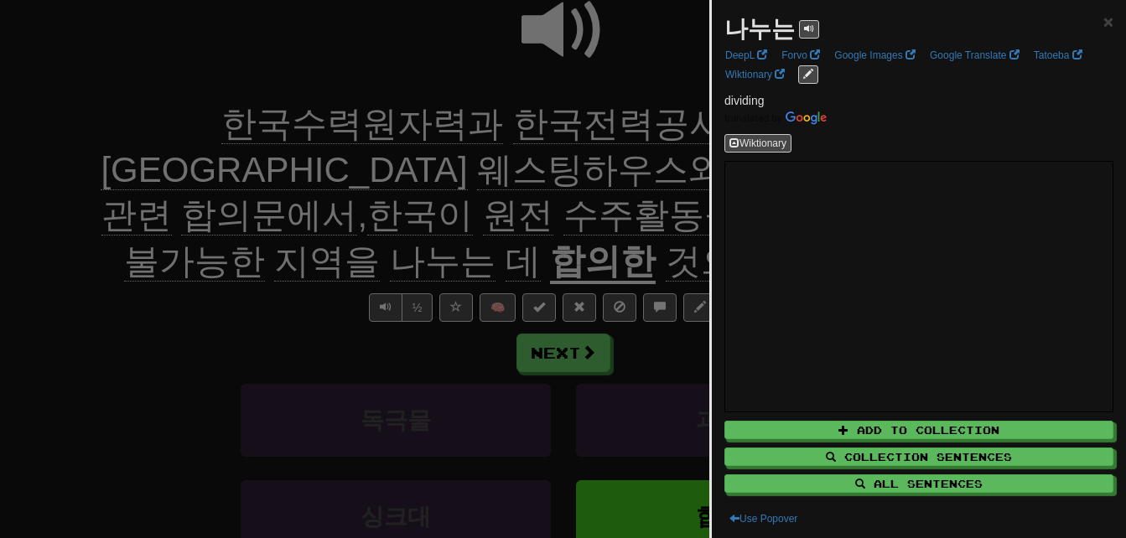
click at [584, 214] on div at bounding box center [563, 269] width 1126 height 538
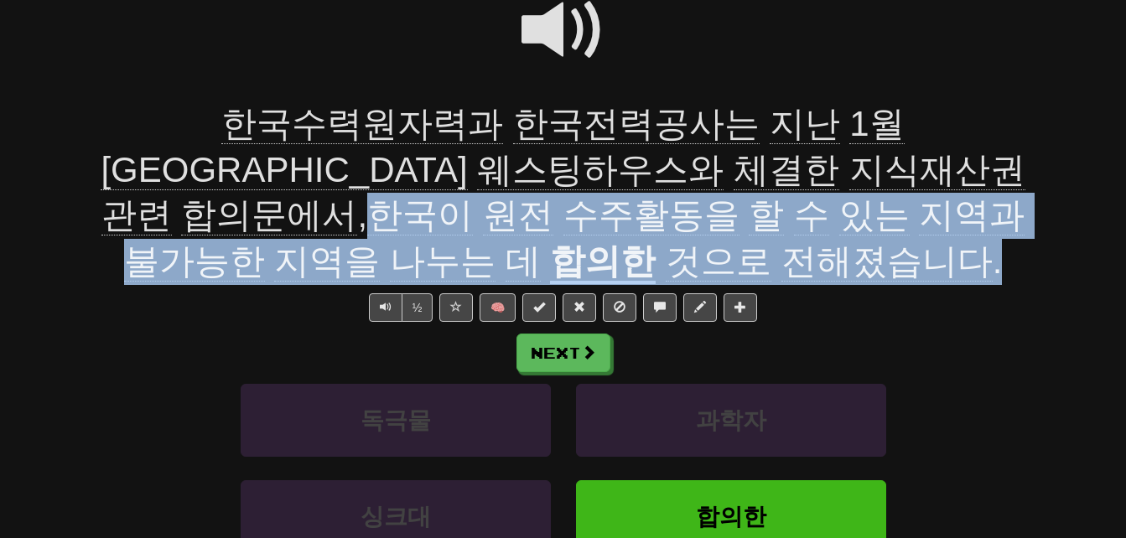
drag, startPoint x: 638, startPoint y: 163, endPoint x: 643, endPoint y: 247, distance: 84.8
click at [643, 247] on div "한국수력원자력과 한국전력공사는 지난 1월 미국 웨스팅하우스와 체결한 지식재산권 관련 합의문에서 , 한국이 원전 수주활동을 할 수 있는 지역과 …" at bounding box center [564, 192] width 956 height 183
click at [161, 277] on div "한국수력원자력과 한국전력공사는 지난 1월 미국 웨스팅하우스와 체결한 지식재산권 관련 합의문에서 , 한국이 원전 수주활동을 할 수 있는 지역과 …" at bounding box center [564, 192] width 956 height 183
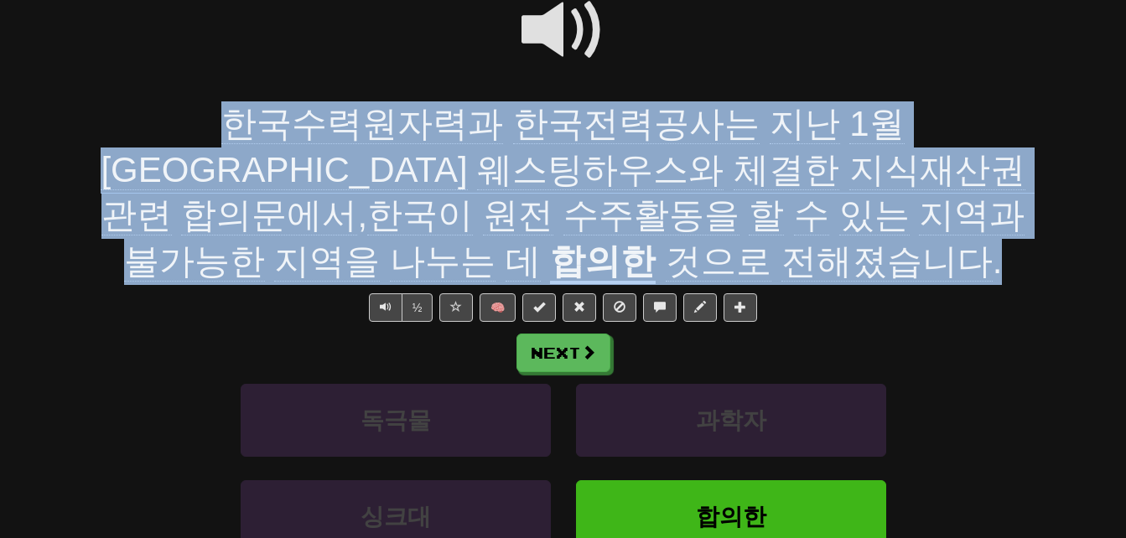
drag, startPoint x: 98, startPoint y: 115, endPoint x: 617, endPoint y: 254, distance: 537.2
click at [617, 254] on div "한국수력원자력과 한국전력공사는 지난 1월 미국 웨스팅하우스와 체결한 지식재산권 관련 합의문에서 , 한국이 원전 수주활동을 할 수 있는 지역과 …" at bounding box center [564, 192] width 956 height 183
click at [245, 280] on div "한국수력원자력과 한국전력공사는 지난 1월 미국 웨스팅하우스와 체결한 지식재산권 관련 합의문에서 , 한국이 원전 수주활동을 할 수 있는 지역과 …" at bounding box center [564, 192] width 956 height 183
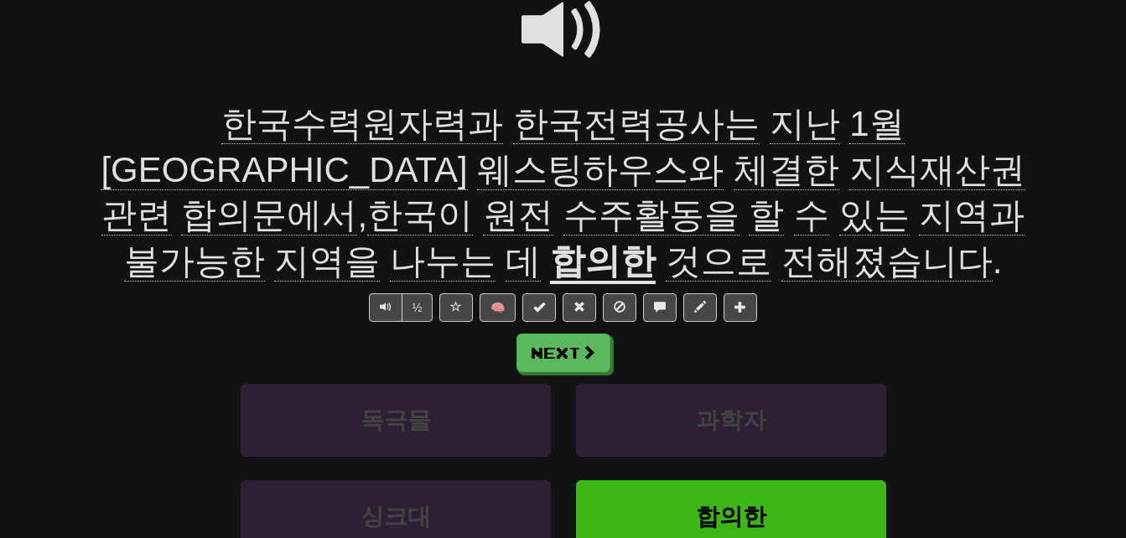
click at [543, 22] on span at bounding box center [563, 30] width 84 height 84
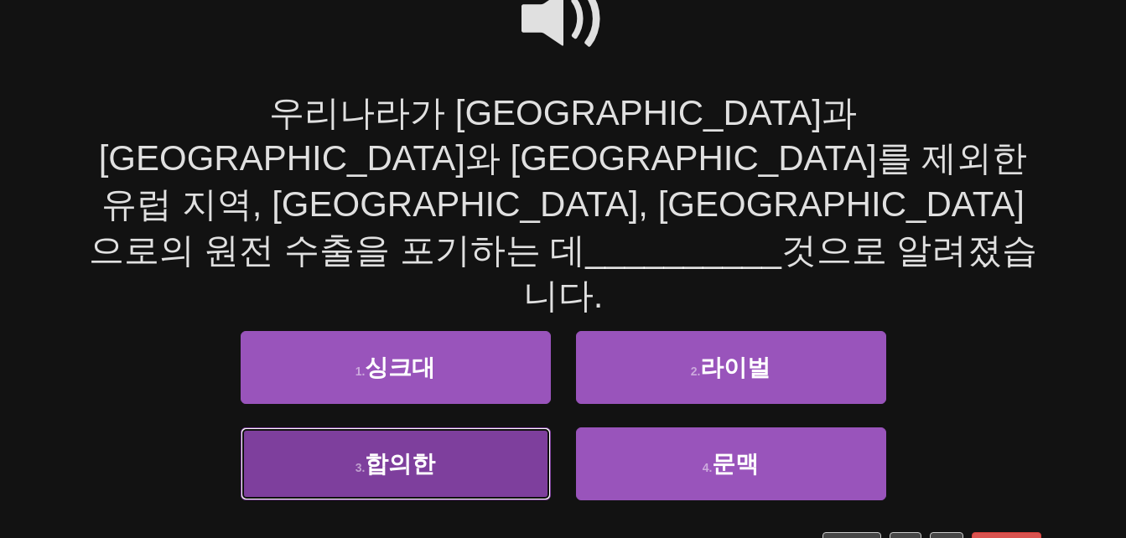
click at [312, 428] on button "3 . 합의한" at bounding box center [396, 464] width 310 height 73
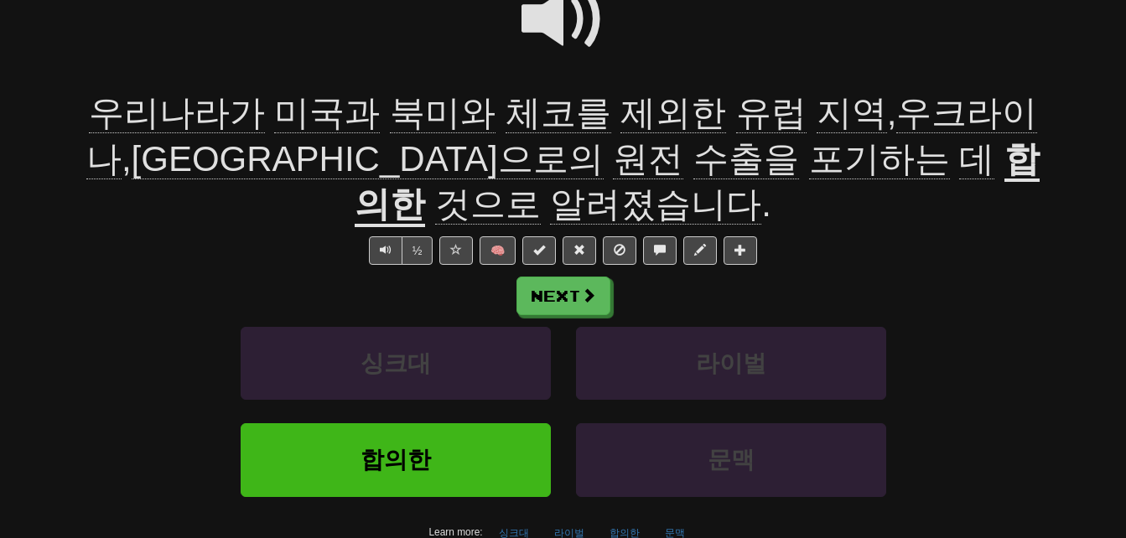
click at [959, 158] on span "포기하는" at bounding box center [976, 159] width 35 height 40
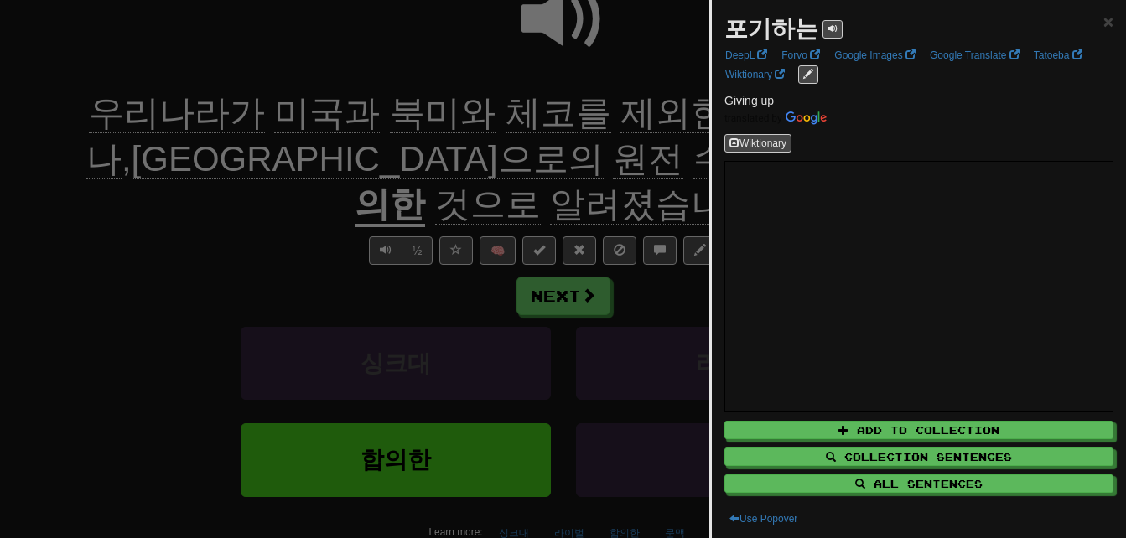
click at [477, 158] on div at bounding box center [563, 269] width 1126 height 538
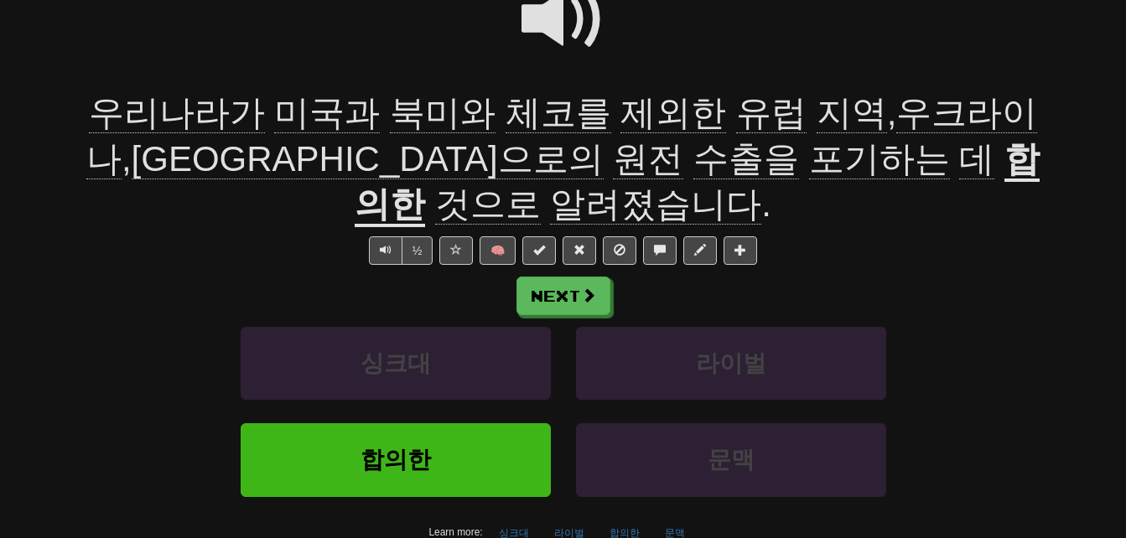
click at [505, 108] on span "북미와" at bounding box center [558, 113] width 106 height 40
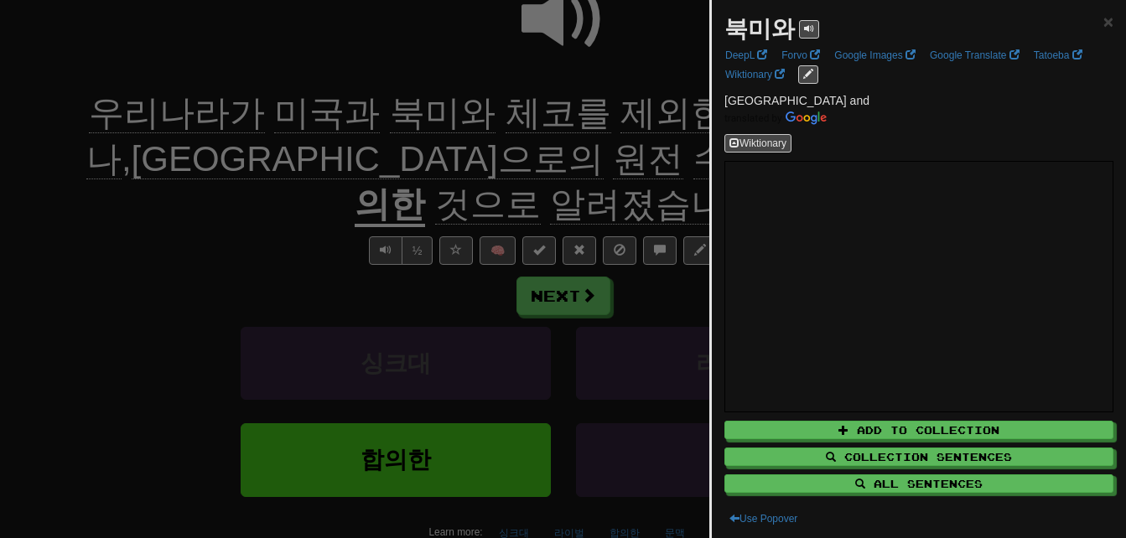
click at [212, 232] on div at bounding box center [563, 269] width 1126 height 538
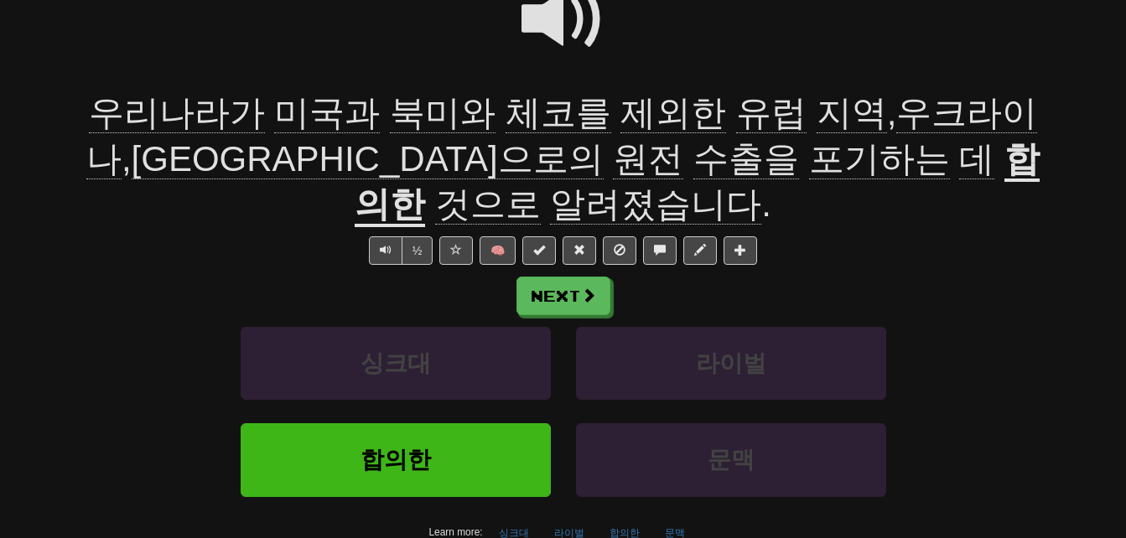
click at [620, 109] on span "체코를" at bounding box center [673, 113] width 106 height 40
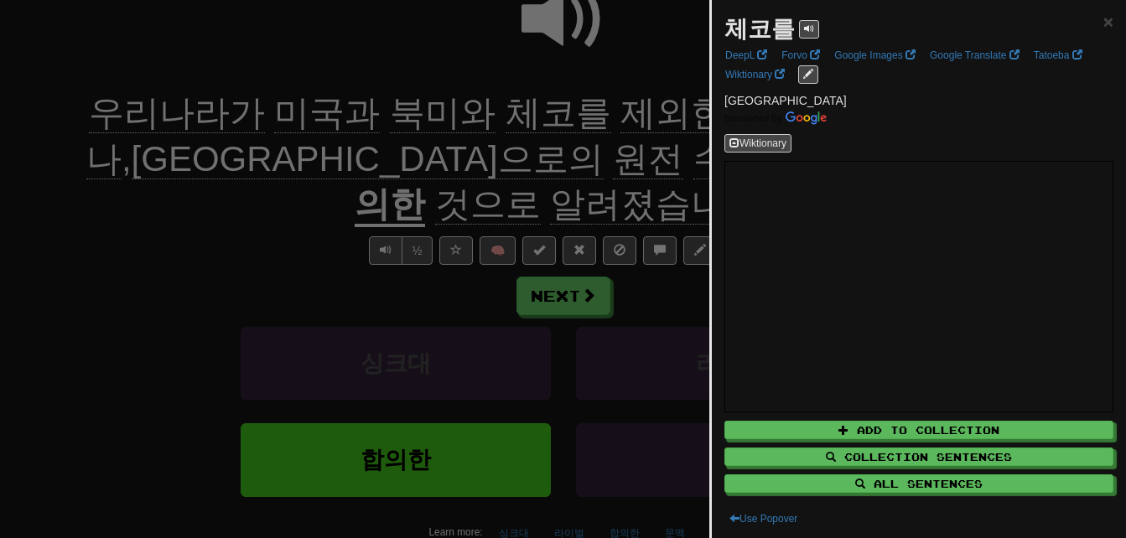
click at [506, 109] on div at bounding box center [563, 269] width 1126 height 538
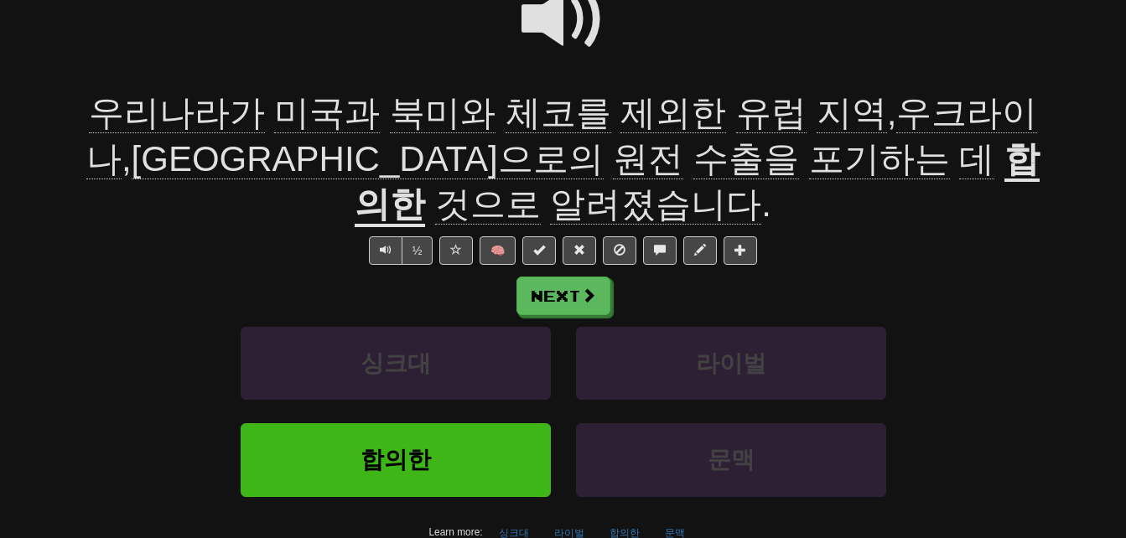
click at [736, 118] on span "제외한" at bounding box center [771, 113] width 70 height 40
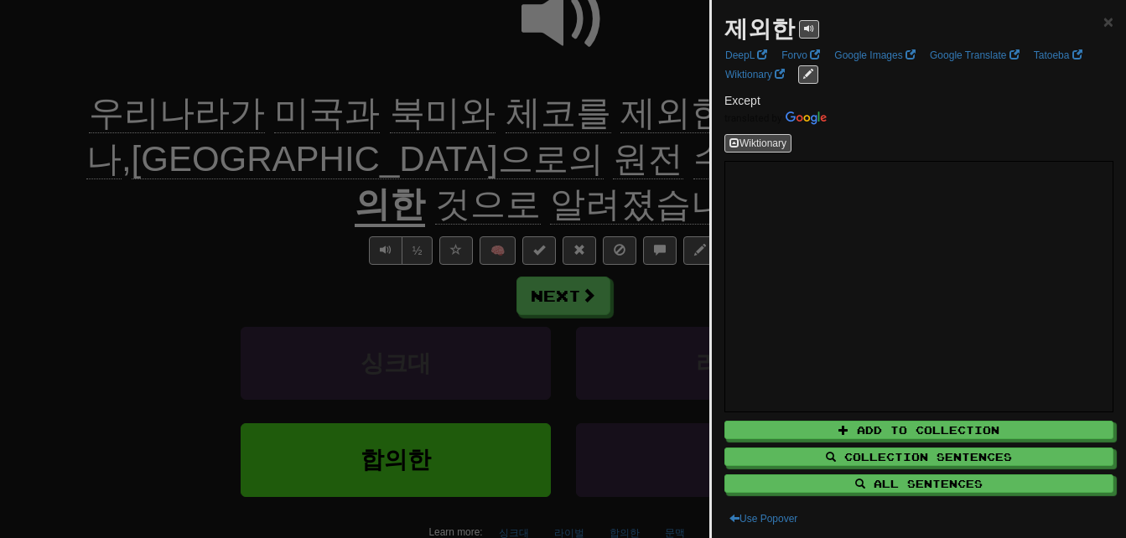
click at [604, 118] on div at bounding box center [563, 269] width 1126 height 538
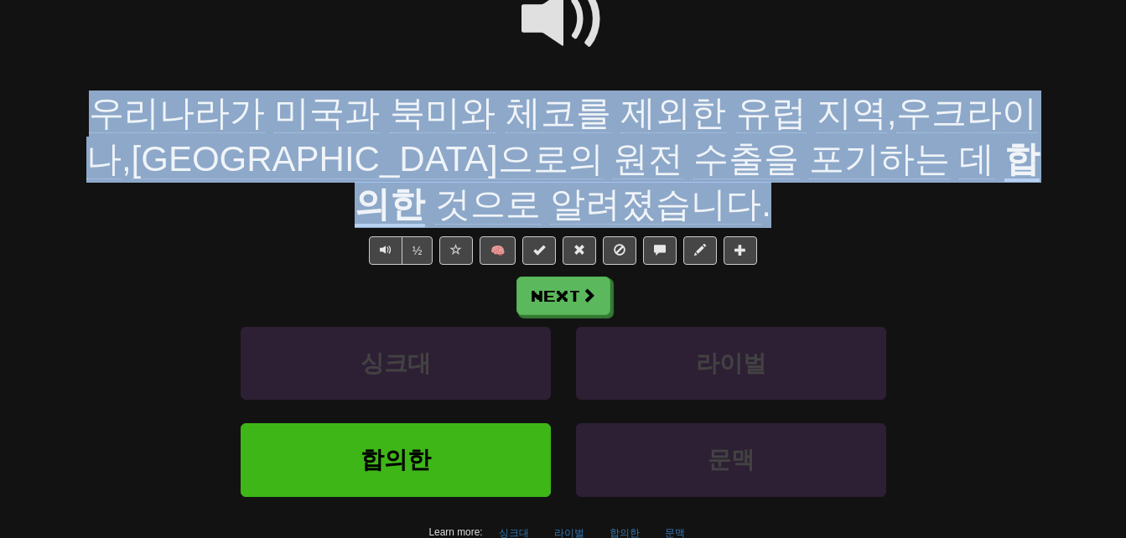
drag, startPoint x: 101, startPoint y: 104, endPoint x: 1038, endPoint y: 150, distance: 938.3
click at [1038, 150] on div "우리나라가 미국과 북미와 체코를 제외한 유럽 지역 , 우크라이나 , 영국으로의 원전 수출을 포기하는 데 합의한 것으로 알려졌습니다 ." at bounding box center [564, 159] width 956 height 137
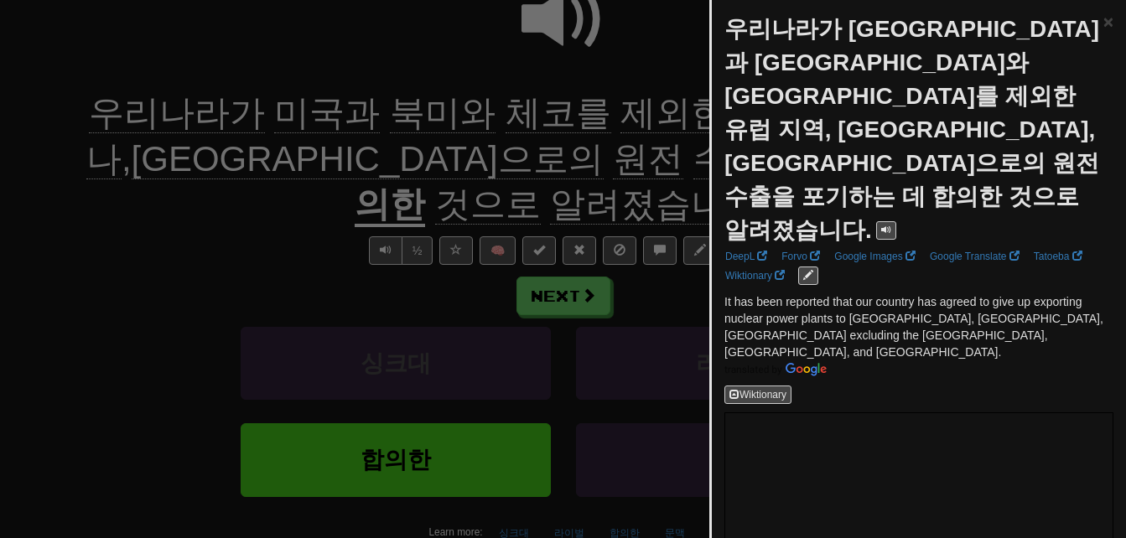
click at [288, 200] on div at bounding box center [563, 269] width 1126 height 538
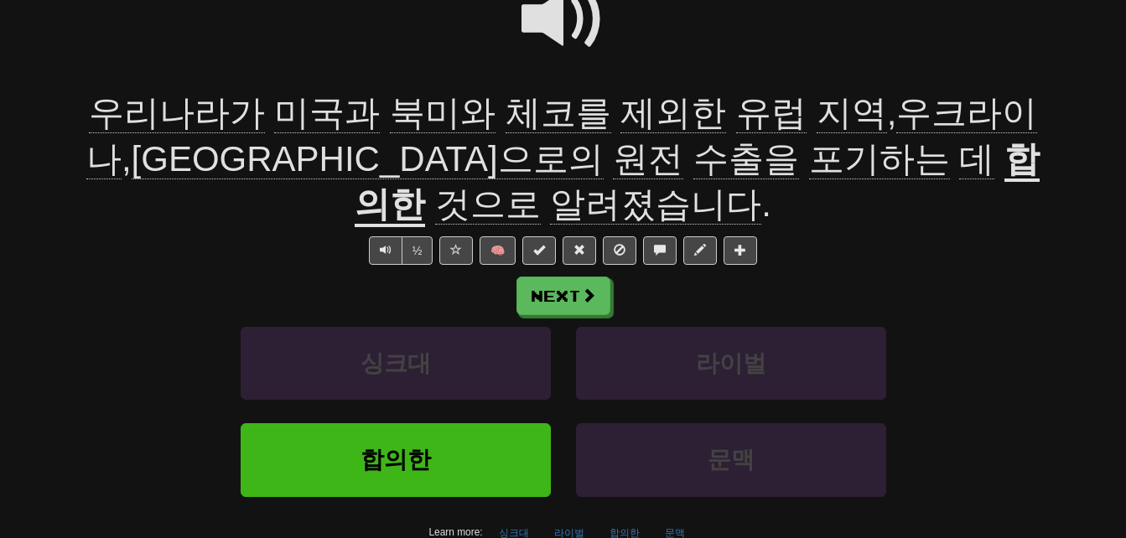
click at [545, 13] on span at bounding box center [563, 19] width 84 height 84
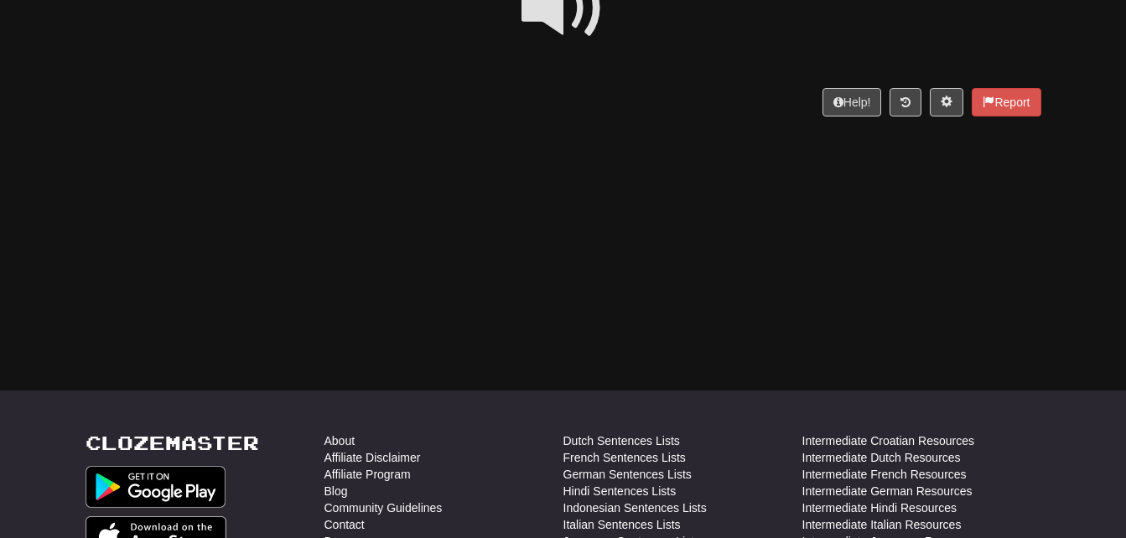
scroll to position [0, 0]
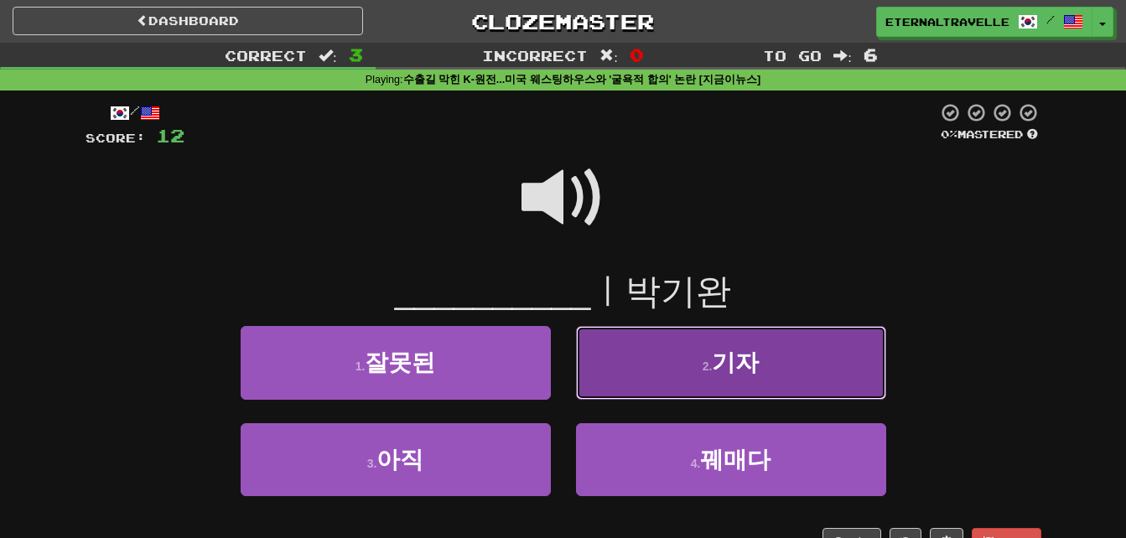
click at [695, 374] on button "2 . 기자" at bounding box center [731, 362] width 310 height 73
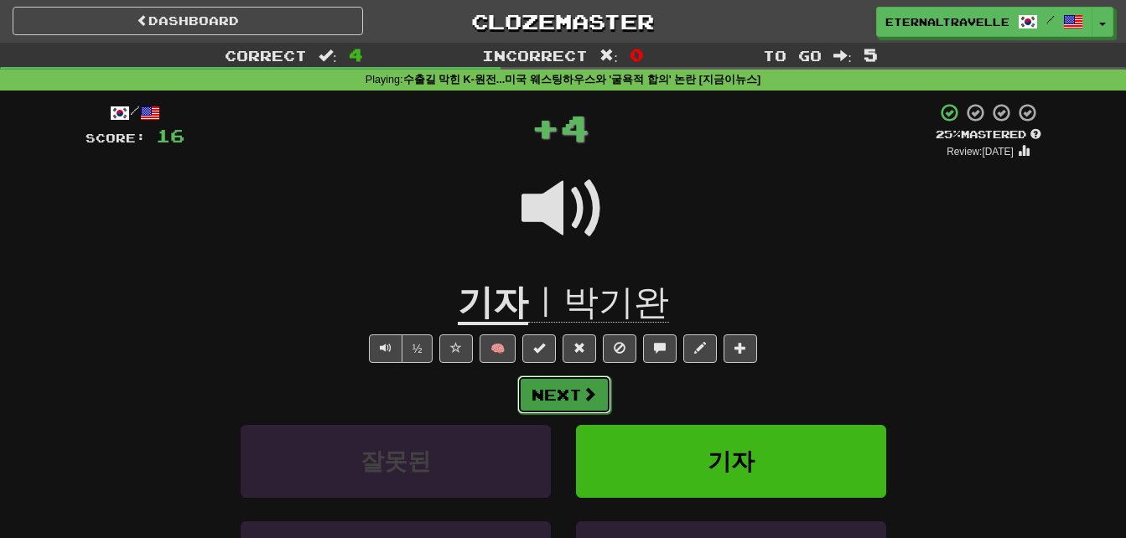
click at [568, 391] on button "Next" at bounding box center [564, 395] width 94 height 39
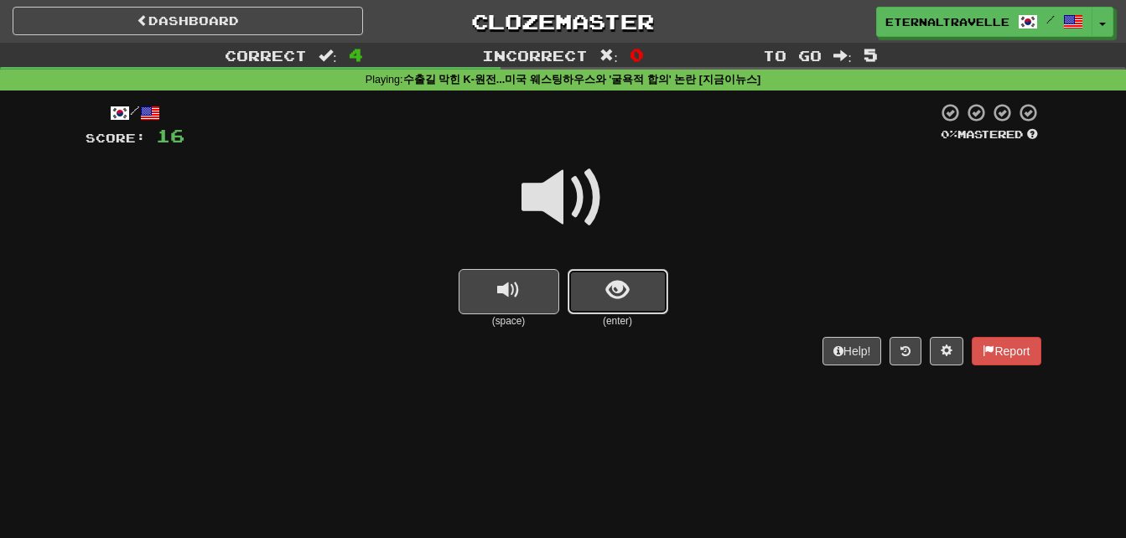
click at [625, 306] on button "show sentence" at bounding box center [618, 291] width 101 height 45
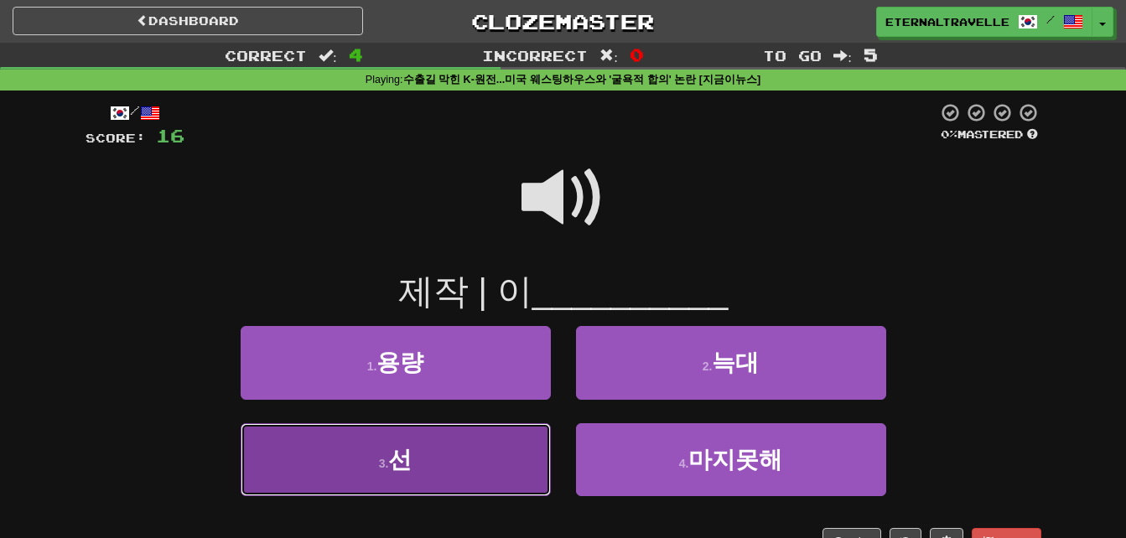
click at [485, 460] on button "3 . 선" at bounding box center [396, 459] width 310 height 73
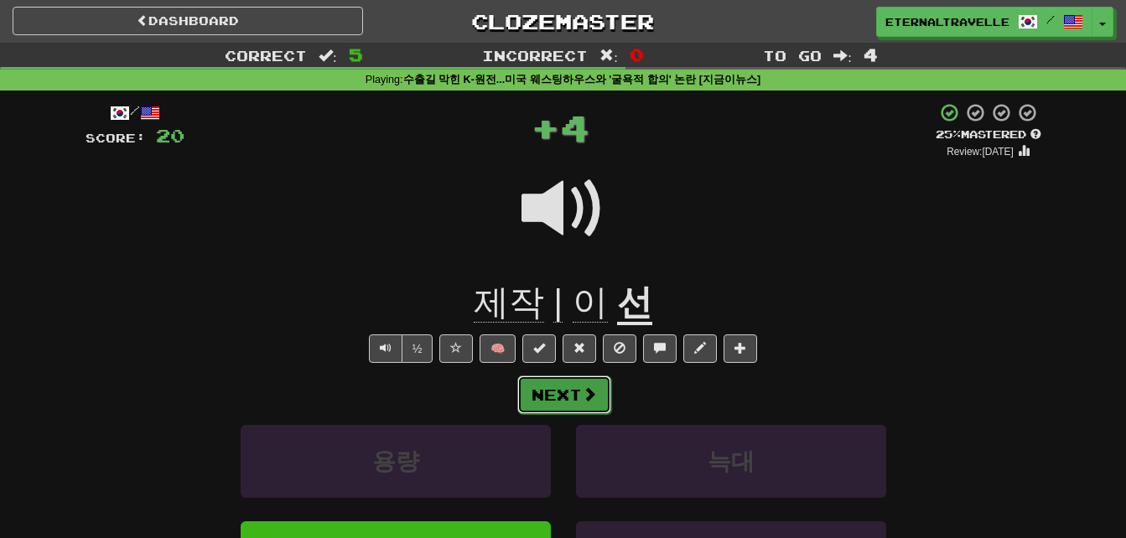
click at [561, 388] on button "Next" at bounding box center [564, 395] width 94 height 39
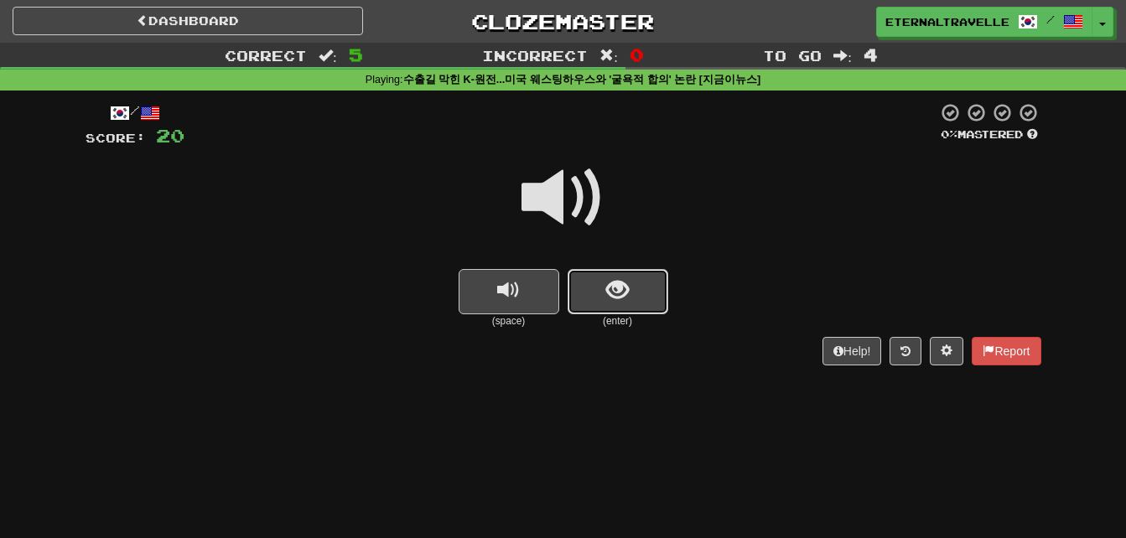
click at [632, 291] on button "show sentence" at bounding box center [618, 291] width 101 height 45
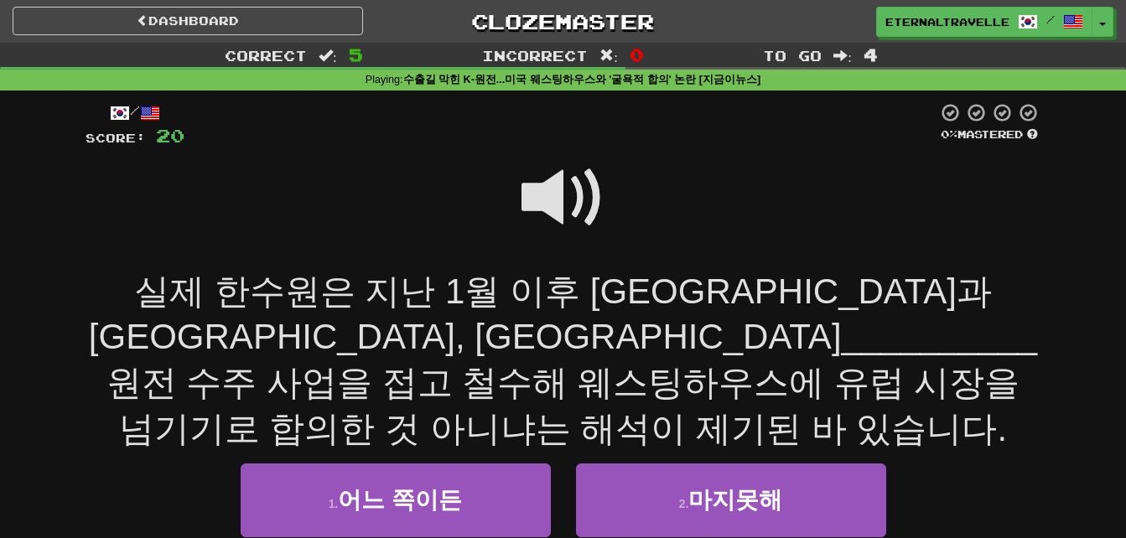
scroll to position [84, 0]
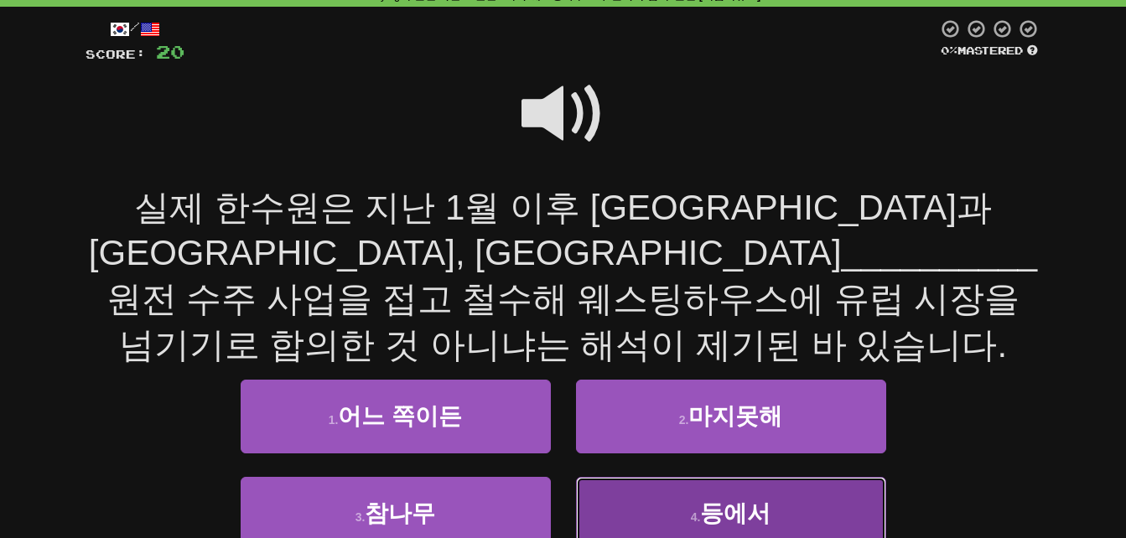
click at [609, 478] on button "4 . 등에서" at bounding box center [731, 513] width 310 height 73
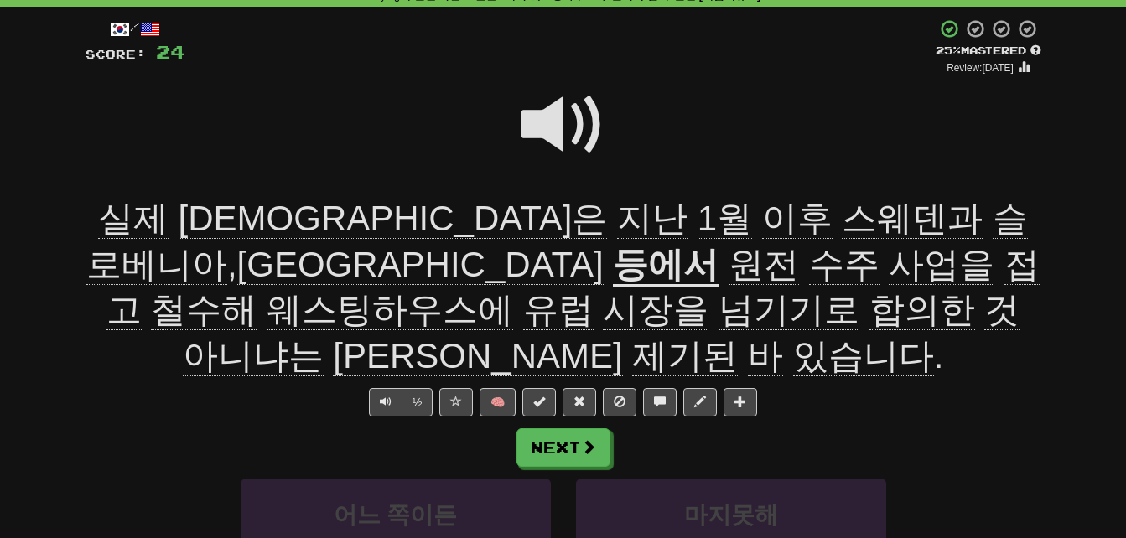
click at [179, 222] on span "실제" at bounding box center [393, 219] width 429 height 40
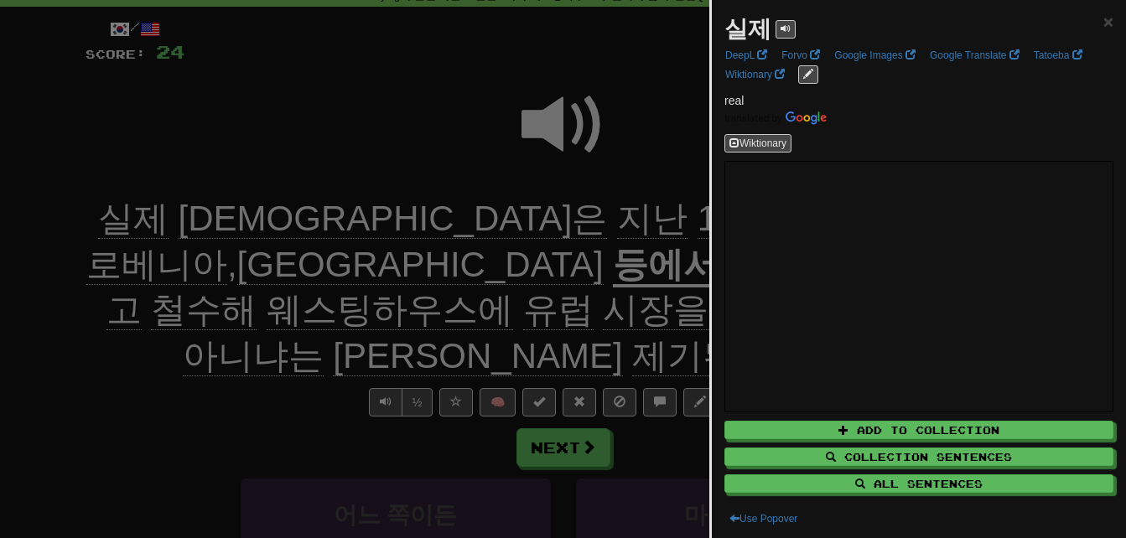
click at [215, 397] on div at bounding box center [563, 269] width 1126 height 538
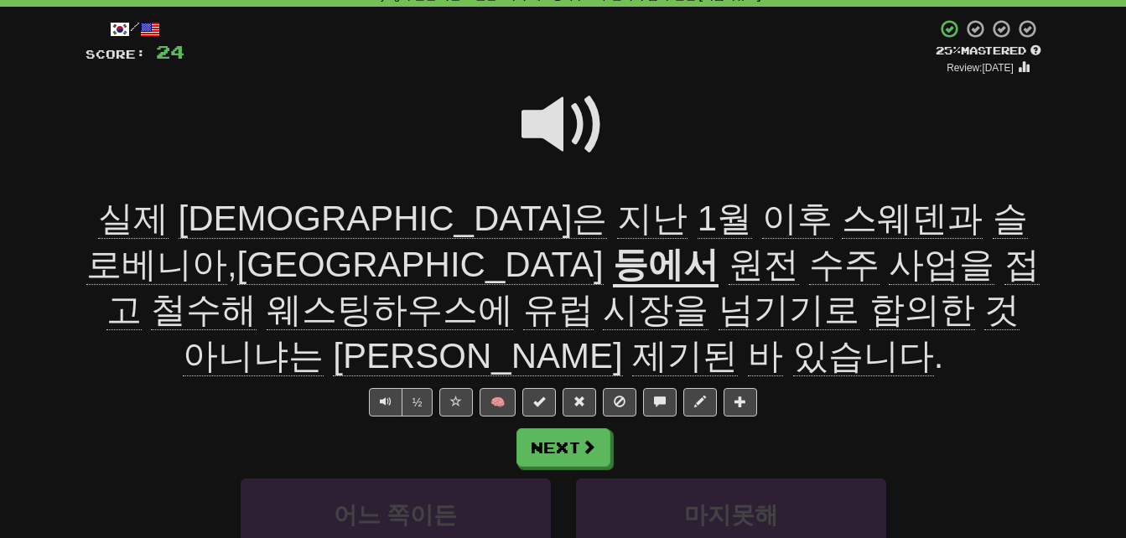
click at [617, 215] on span "한수원은" at bounding box center [652, 219] width 70 height 40
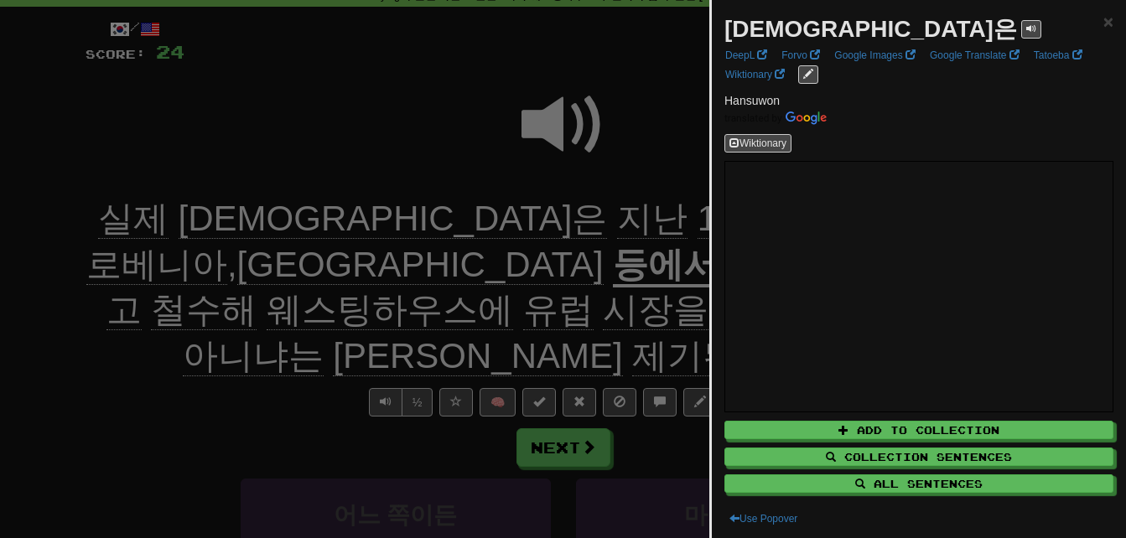
click at [247, 215] on div at bounding box center [563, 269] width 1126 height 538
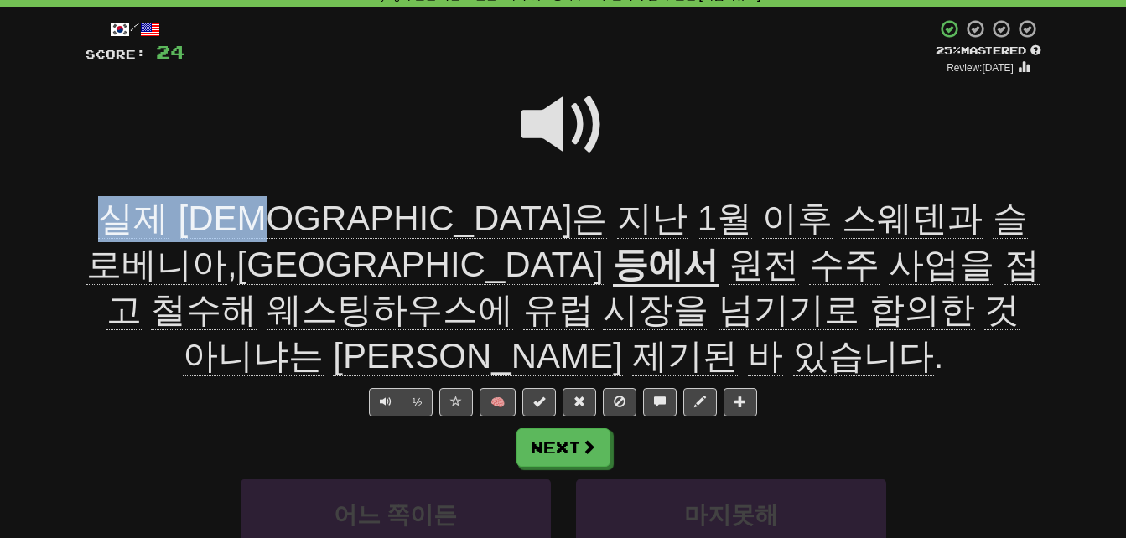
drag, startPoint x: 92, startPoint y: 214, endPoint x: 277, endPoint y: 217, distance: 184.5
click at [277, 217] on span "실제 한수원은 지난 1월 이후 스웨덴과 슬로베니아 , 네덜란드" at bounding box center [556, 242] width 941 height 86
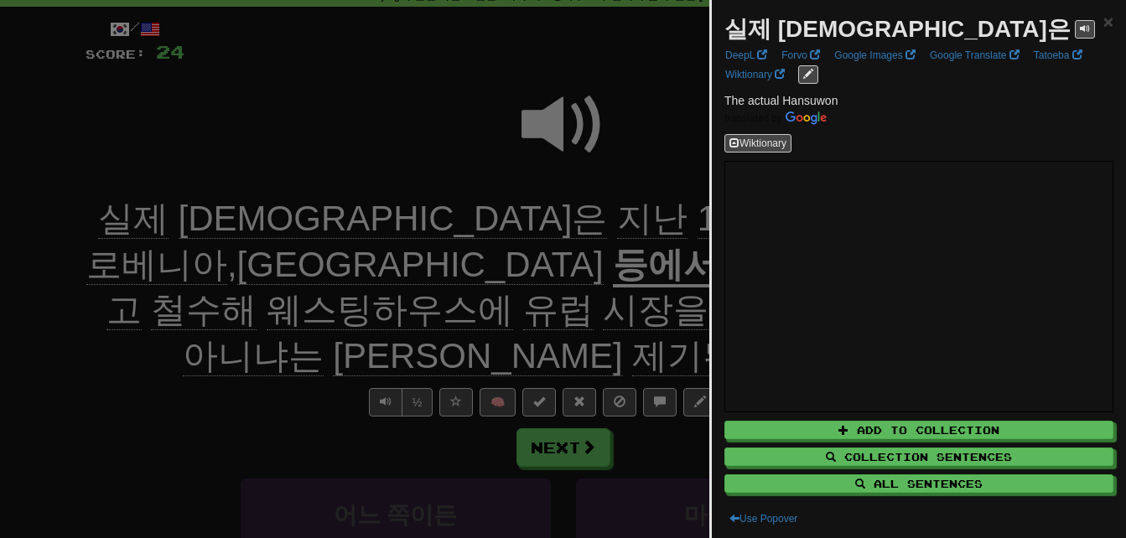
click at [203, 406] on div at bounding box center [563, 269] width 1126 height 538
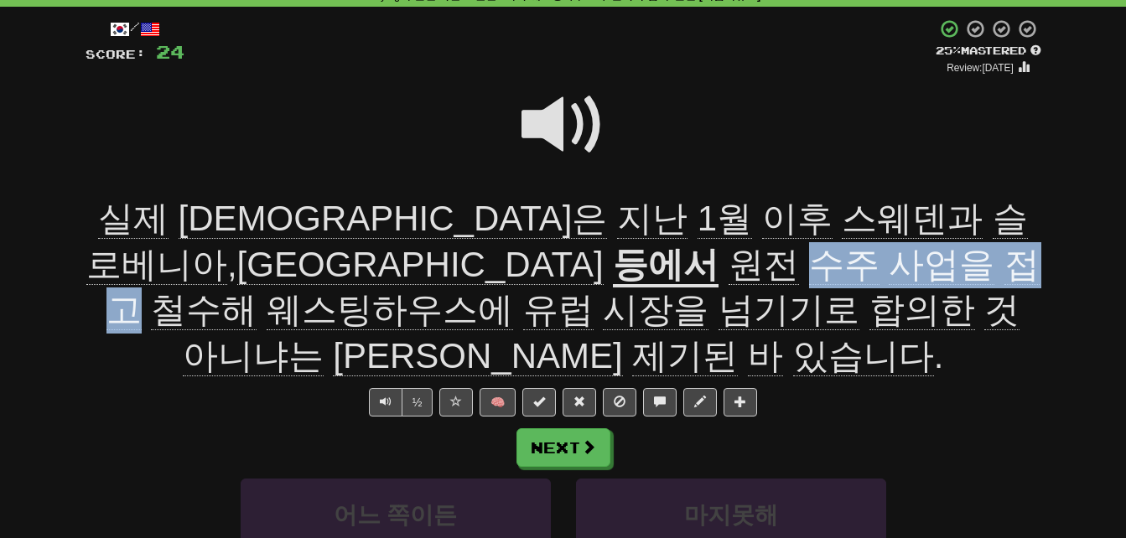
drag, startPoint x: 221, startPoint y: 263, endPoint x: 450, endPoint y: 263, distance: 228.9
click at [450, 263] on span "원전 수주 사업을 접고 철수해 웨스팅하우스에 유럽 시장을 넘기기로 합의한 것 아니냐는 해석이 제기된 바 있습니다 ." at bounding box center [572, 311] width 933 height 132
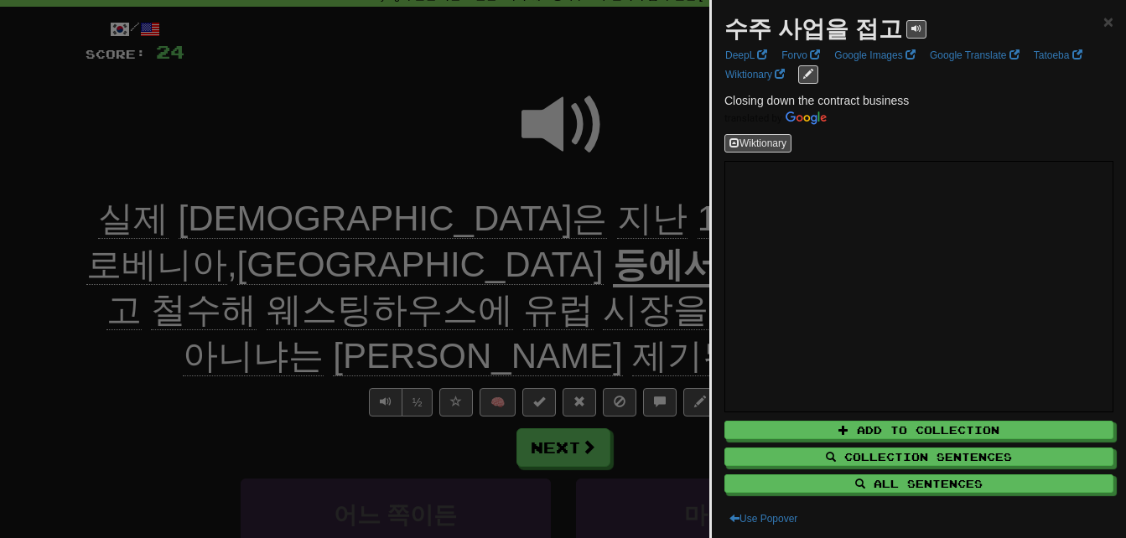
click at [173, 395] on div at bounding box center [563, 269] width 1126 height 538
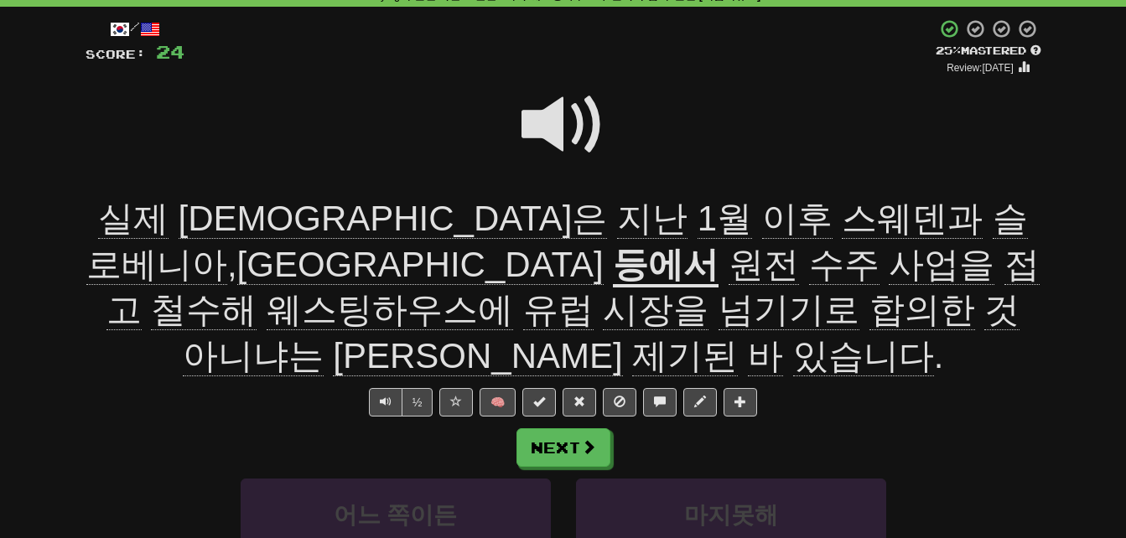
click at [257, 290] on span "철수해" at bounding box center [204, 310] width 106 height 40
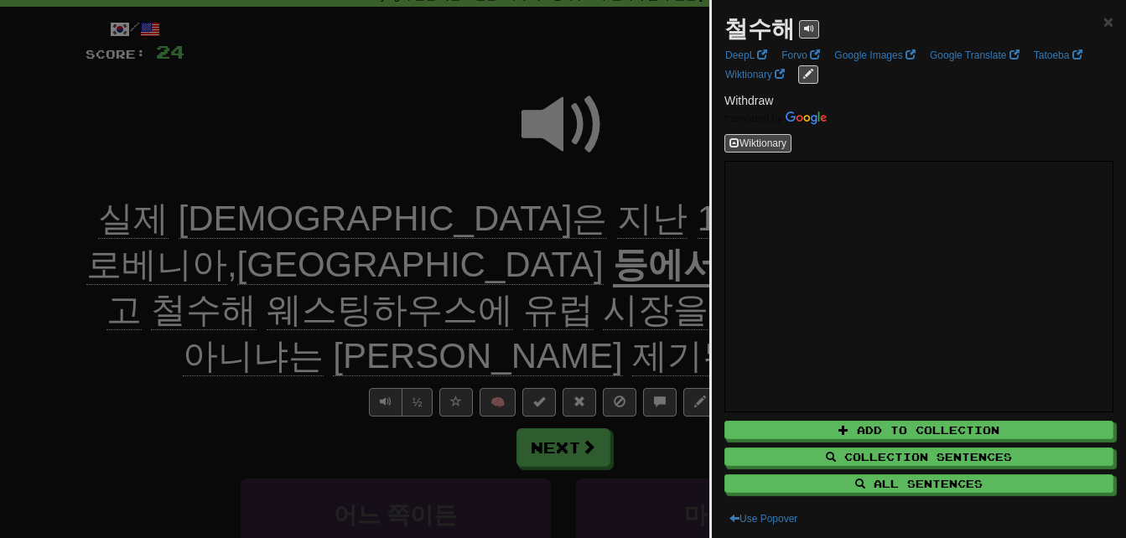
click at [483, 267] on div at bounding box center [563, 269] width 1126 height 538
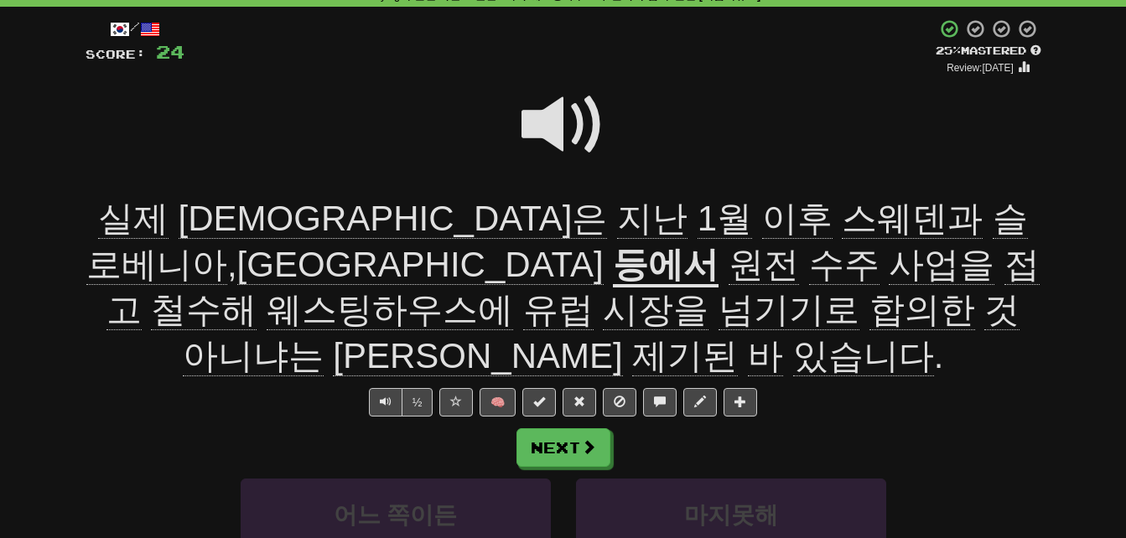
click at [718, 325] on span "넘기기로" at bounding box center [788, 310] width 141 height 40
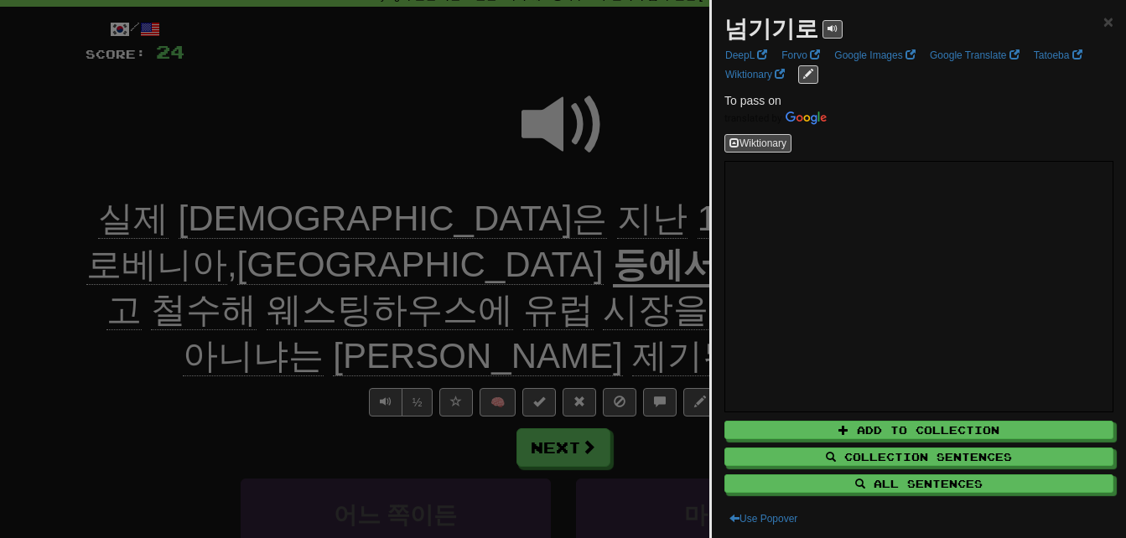
click at [215, 388] on div at bounding box center [563, 269] width 1126 height 538
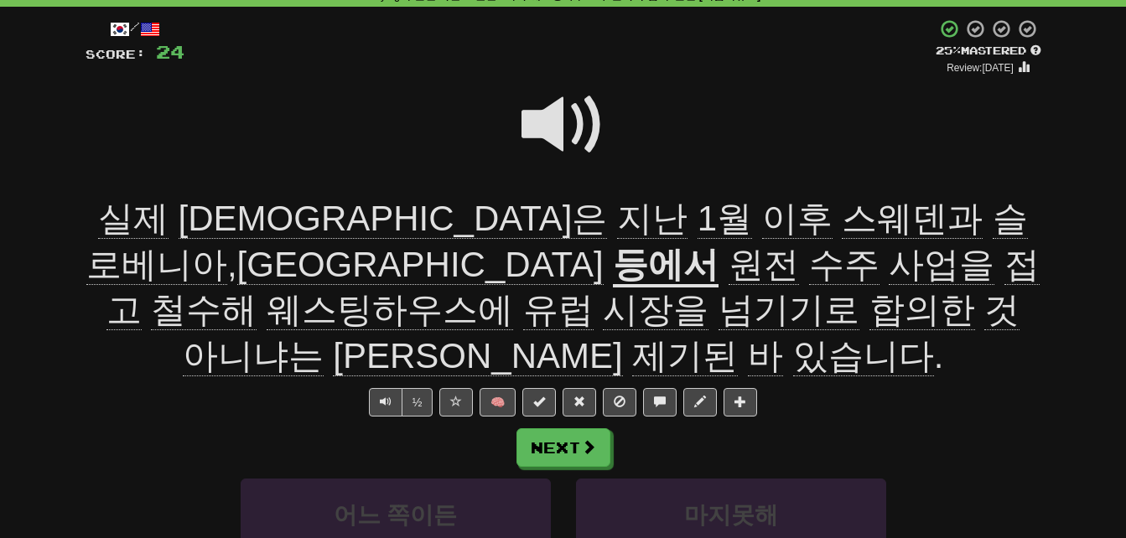
click at [324, 336] on span "아니냐는" at bounding box center [253, 356] width 141 height 40
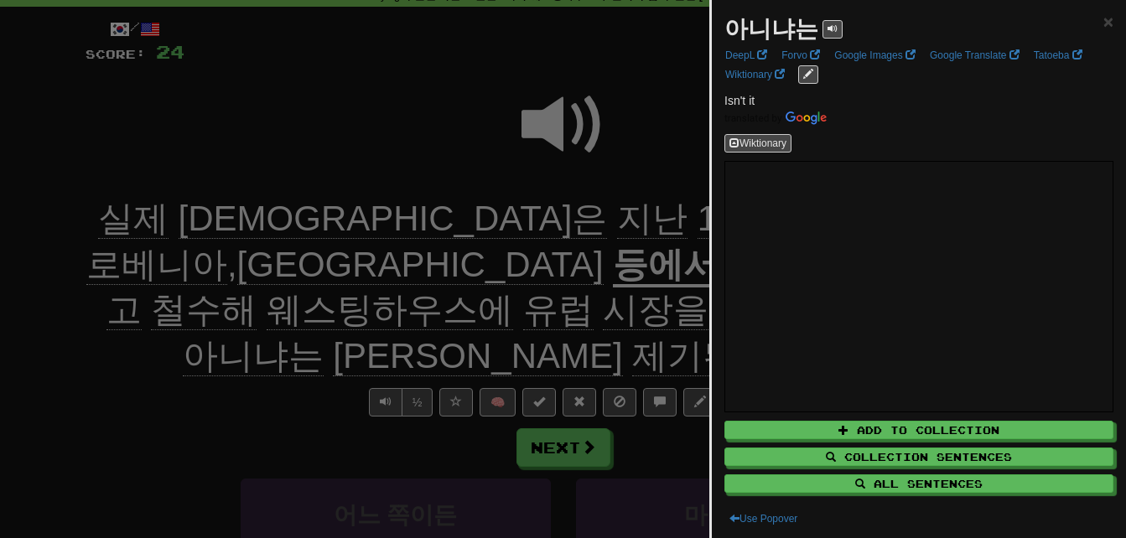
click at [499, 305] on div at bounding box center [563, 269] width 1126 height 538
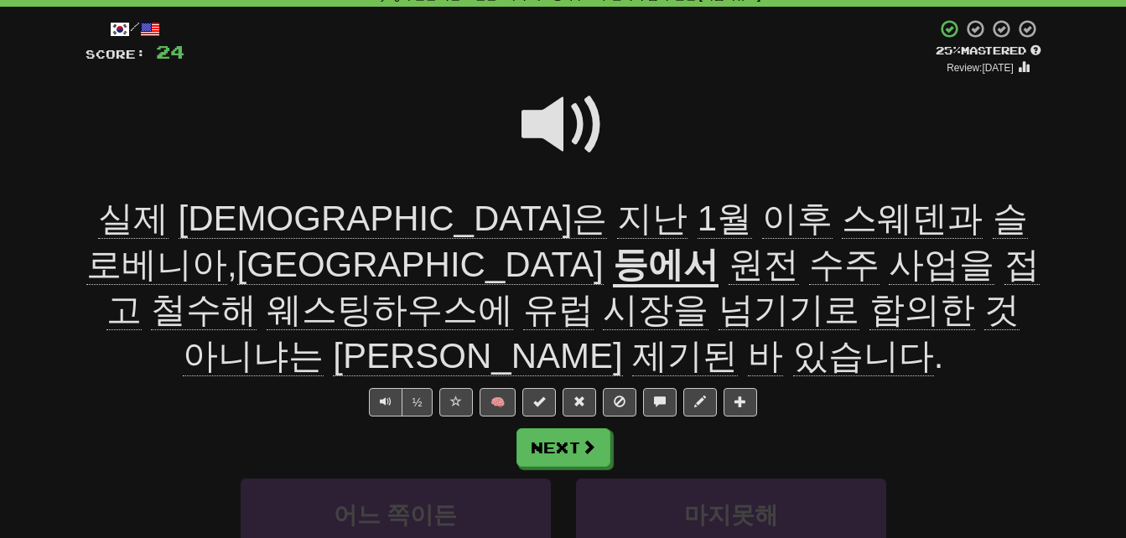
click at [594, 336] on span "해석이" at bounding box center [477, 356] width 289 height 40
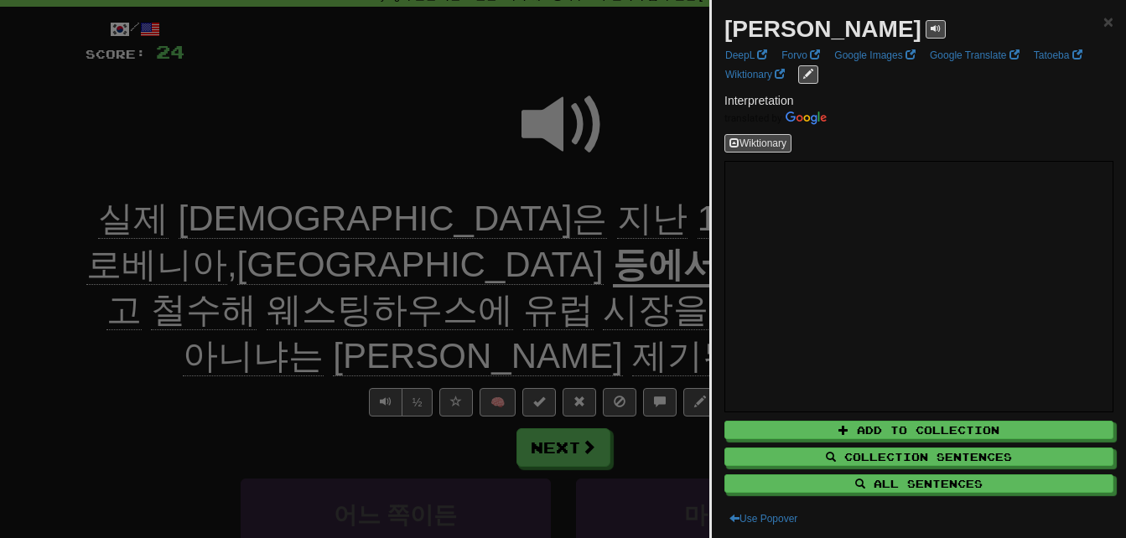
click at [594, 307] on div at bounding box center [563, 269] width 1126 height 538
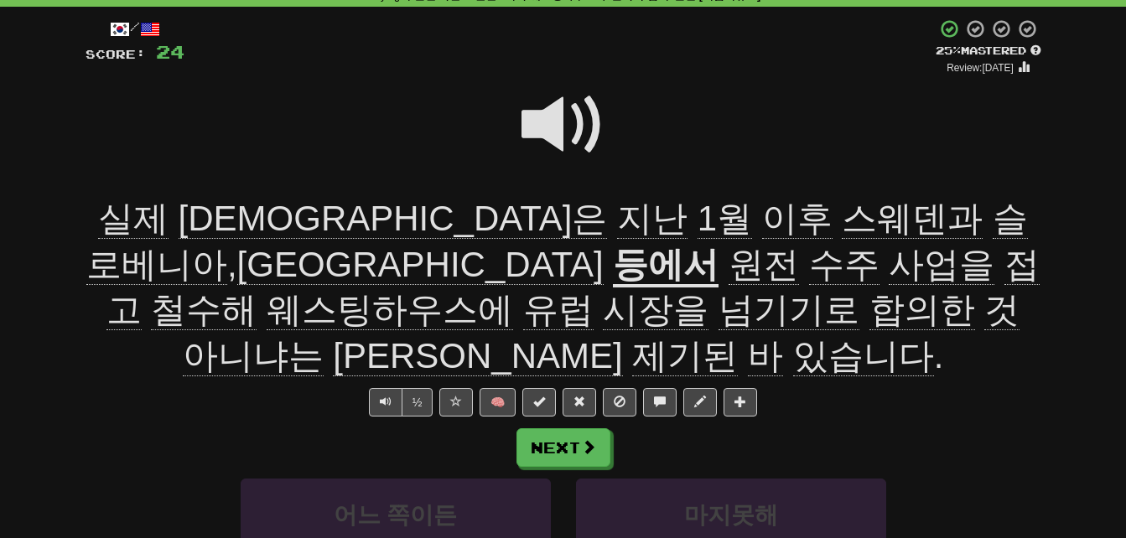
click at [698, 336] on span "제기된" at bounding box center [685, 356] width 106 height 40
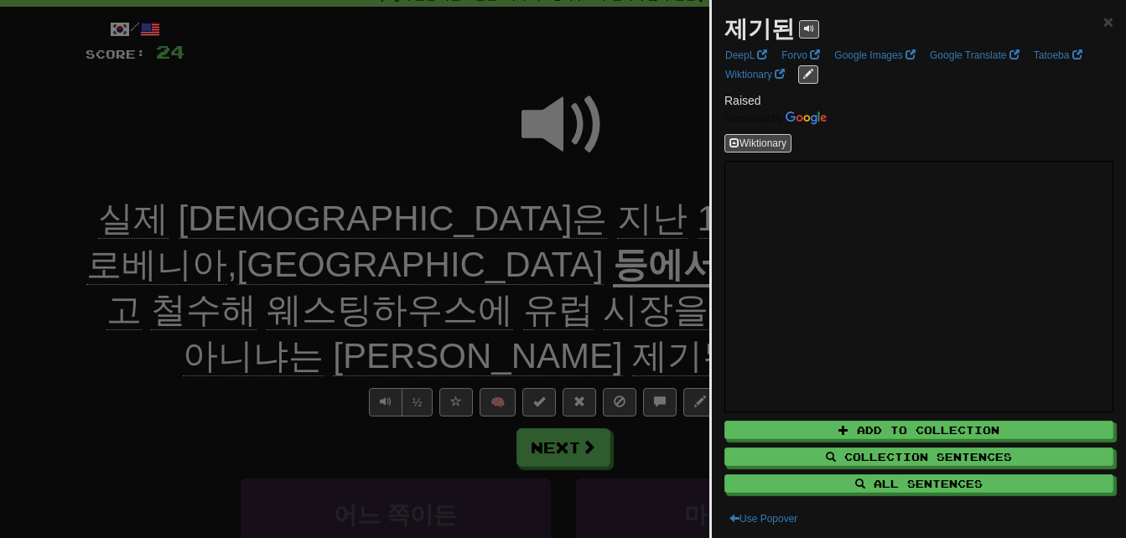
click at [698, 310] on div at bounding box center [563, 269] width 1126 height 538
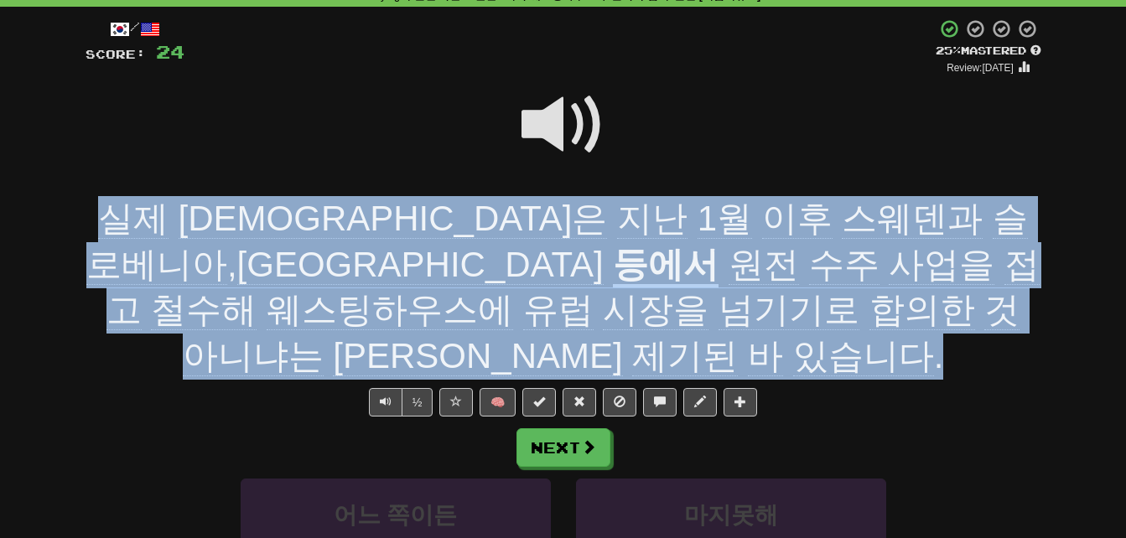
drag, startPoint x: 96, startPoint y: 213, endPoint x: 956, endPoint y: 298, distance: 864.2
click at [956, 298] on div "실제 한수원은 지난 1월 이후 스웨덴과 슬로베니아 , 네덜란드 등에서 원전 수주 사업을 접고 철수해 웨스팅하우스에 유럽 시장을 넘기기로 합의한…" at bounding box center [564, 287] width 956 height 183
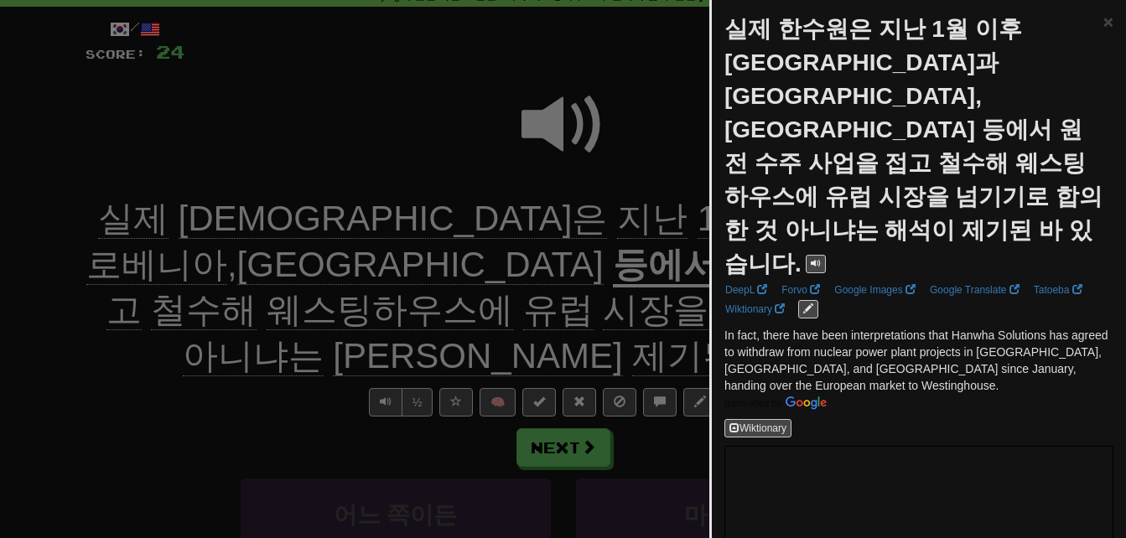
click at [185, 350] on div at bounding box center [563, 269] width 1126 height 538
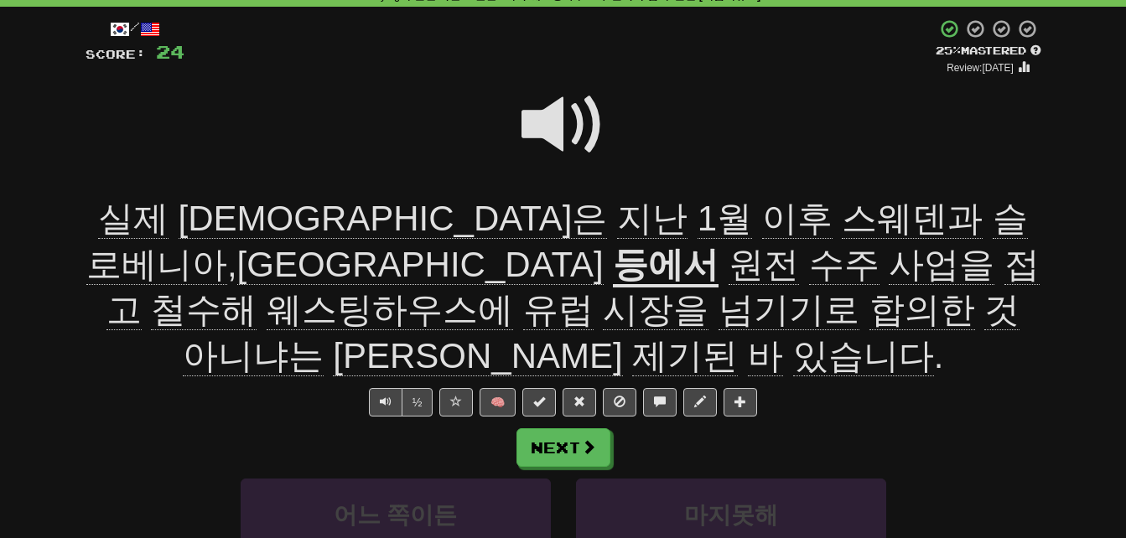
click at [542, 125] on span at bounding box center [563, 125] width 84 height 84
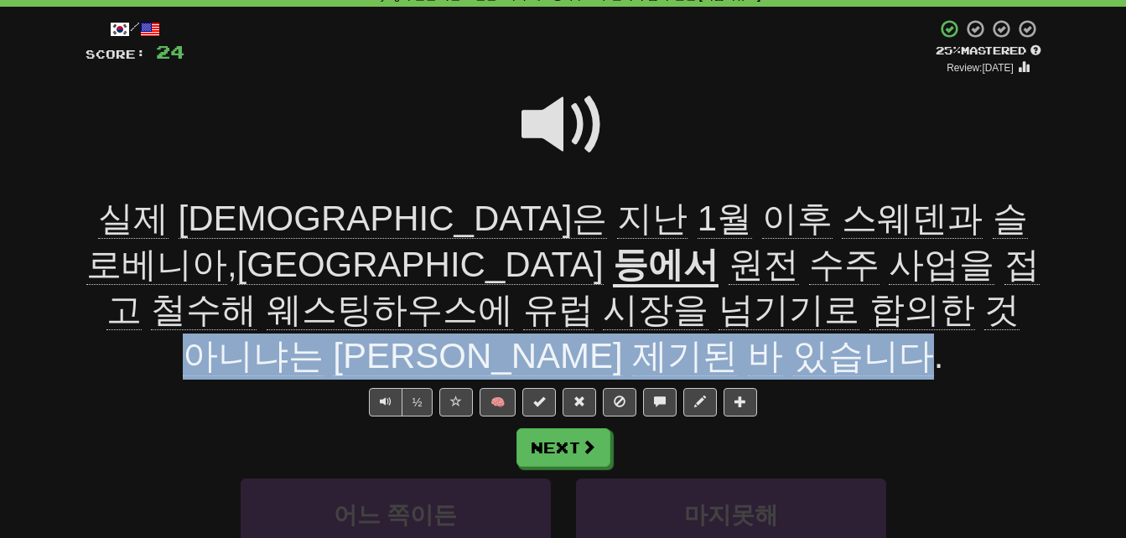
drag, startPoint x: 428, startPoint y: 300, endPoint x: 940, endPoint y: 308, distance: 511.4
click at [940, 308] on span "원전 수주 사업을 접고 철수해 웨스팅하우스에 유럽 시장을 넘기기로 합의한 것 아니냐는 해석이 제기된 바 있습니다 ." at bounding box center [572, 311] width 933 height 132
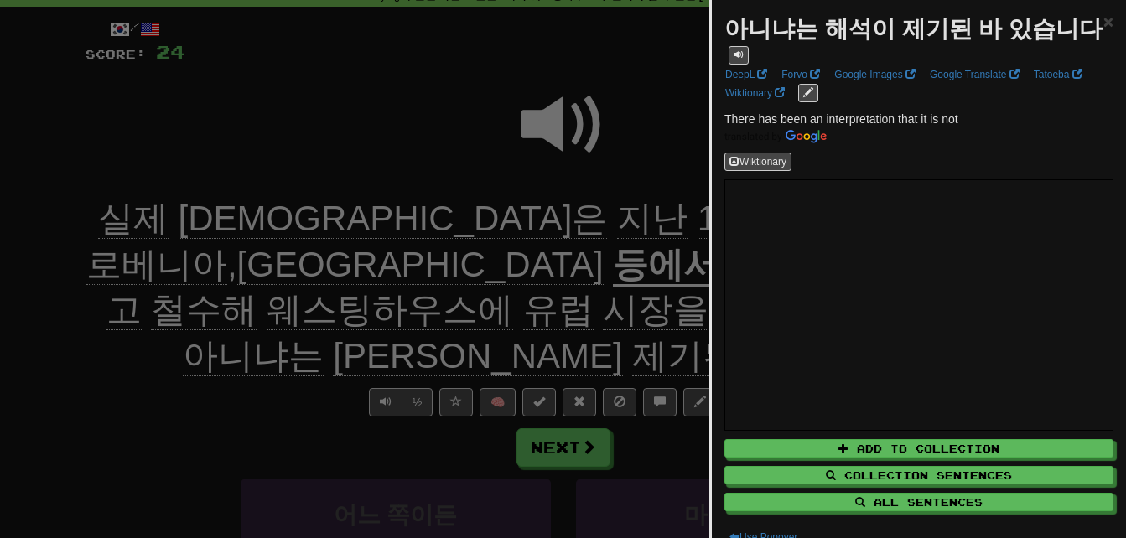
click at [540, 298] on div at bounding box center [563, 269] width 1126 height 538
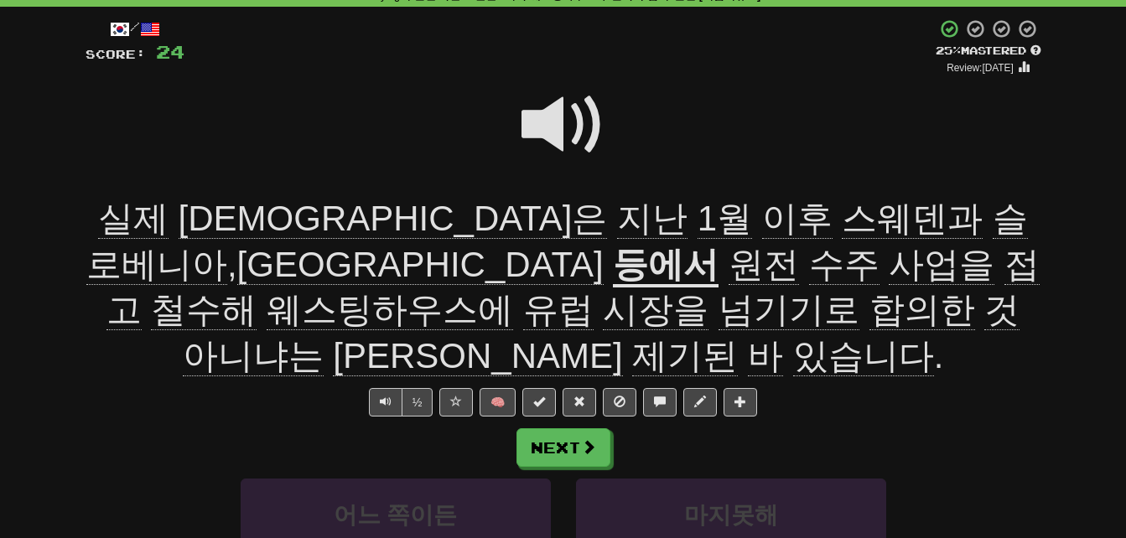
click at [579, 336] on span "해석이" at bounding box center [477, 356] width 289 height 40
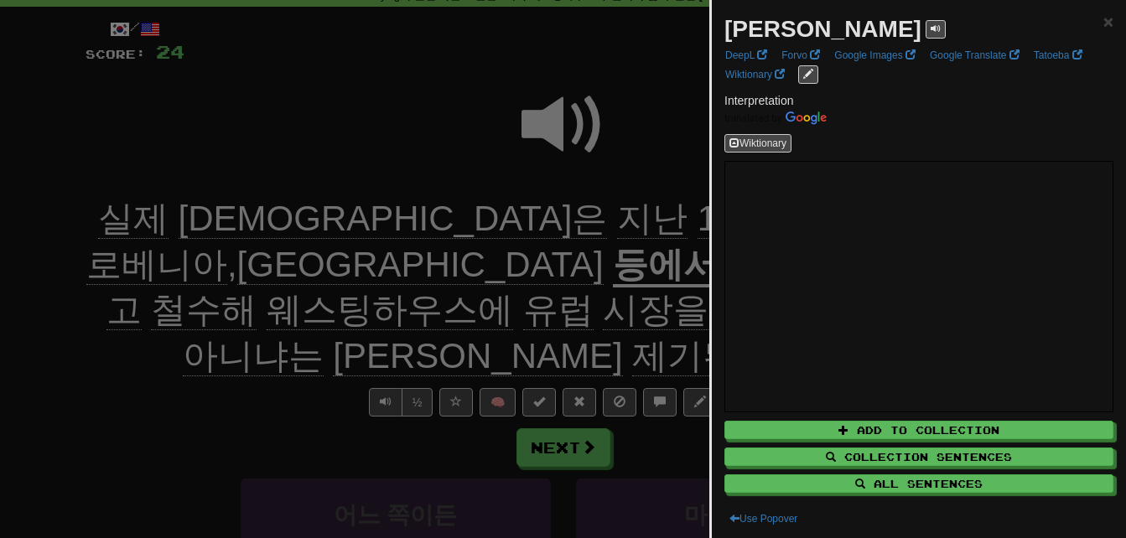
click at [579, 308] on div at bounding box center [563, 269] width 1126 height 538
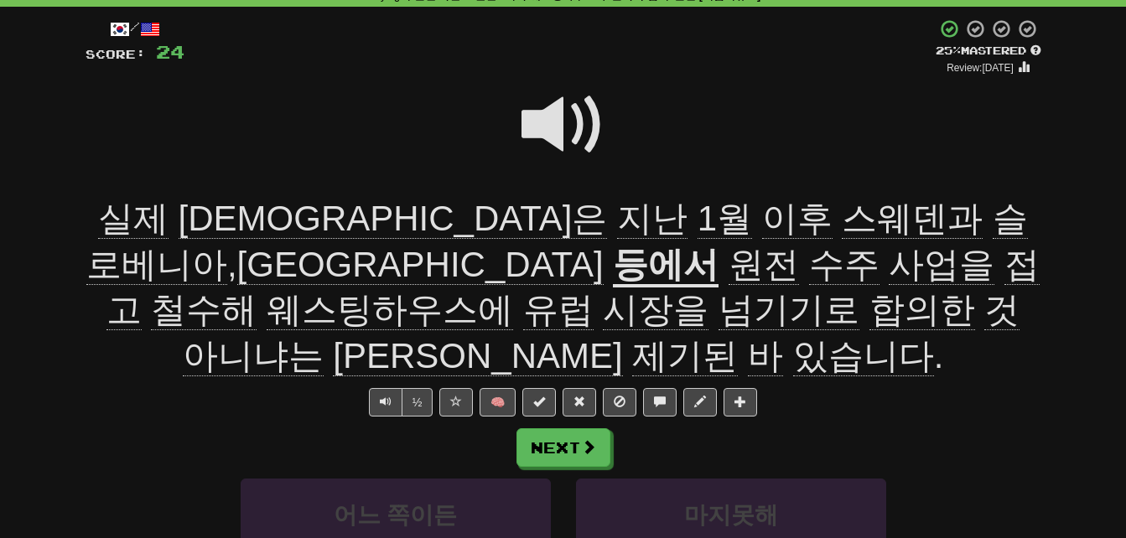
click at [691, 336] on span "제기된" at bounding box center [685, 356] width 106 height 40
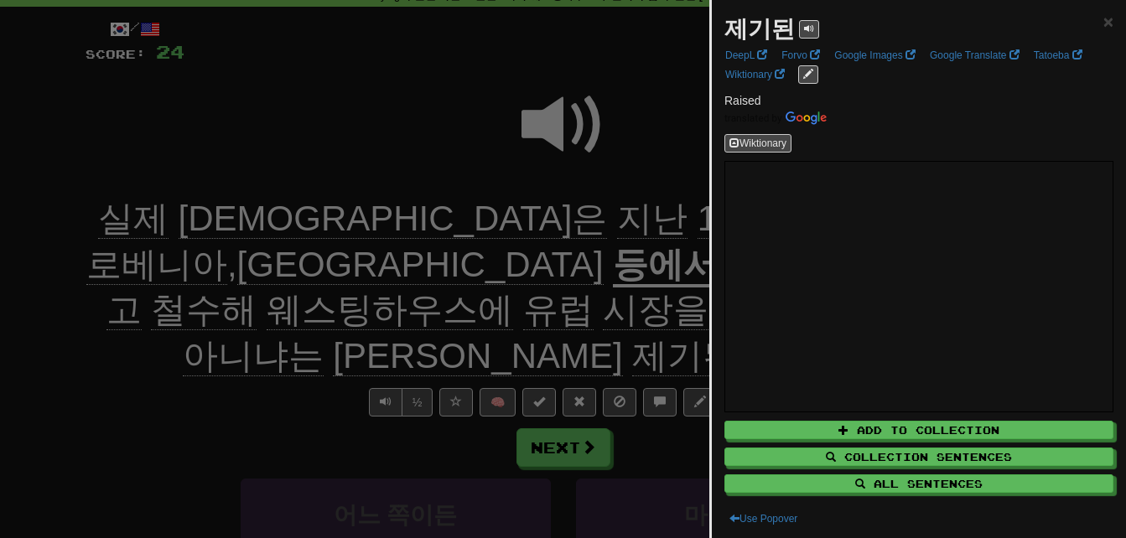
click at [625, 308] on div at bounding box center [563, 269] width 1126 height 538
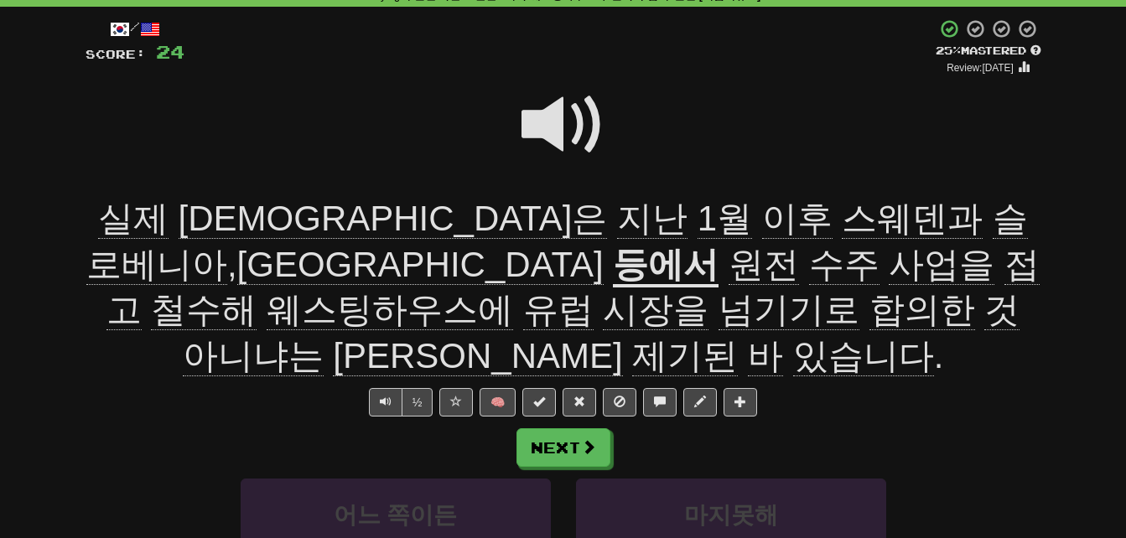
click at [718, 317] on span "넘기기로" at bounding box center [788, 310] width 141 height 40
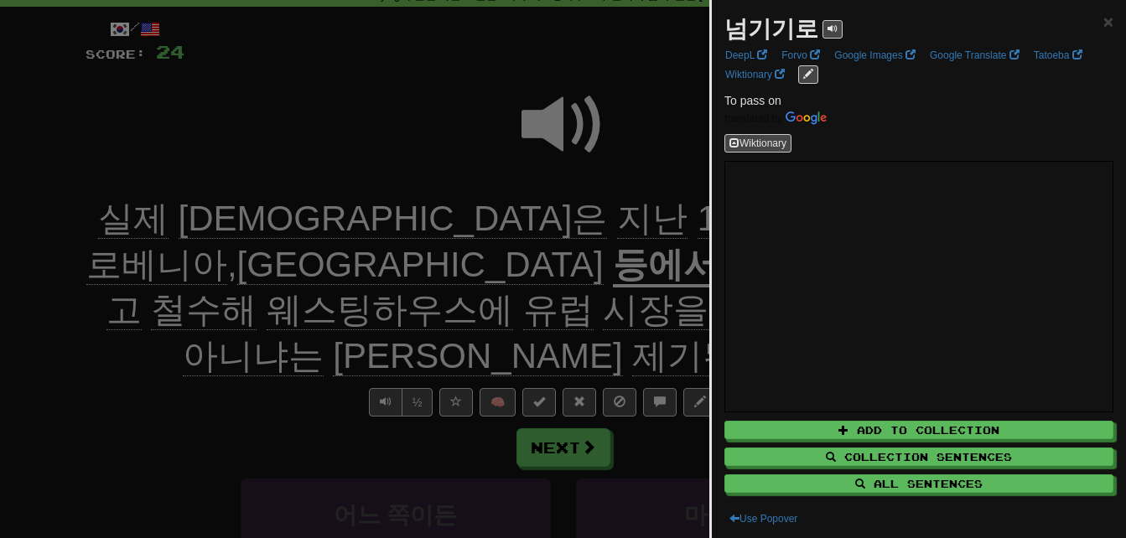
click at [205, 353] on div at bounding box center [563, 269] width 1126 height 538
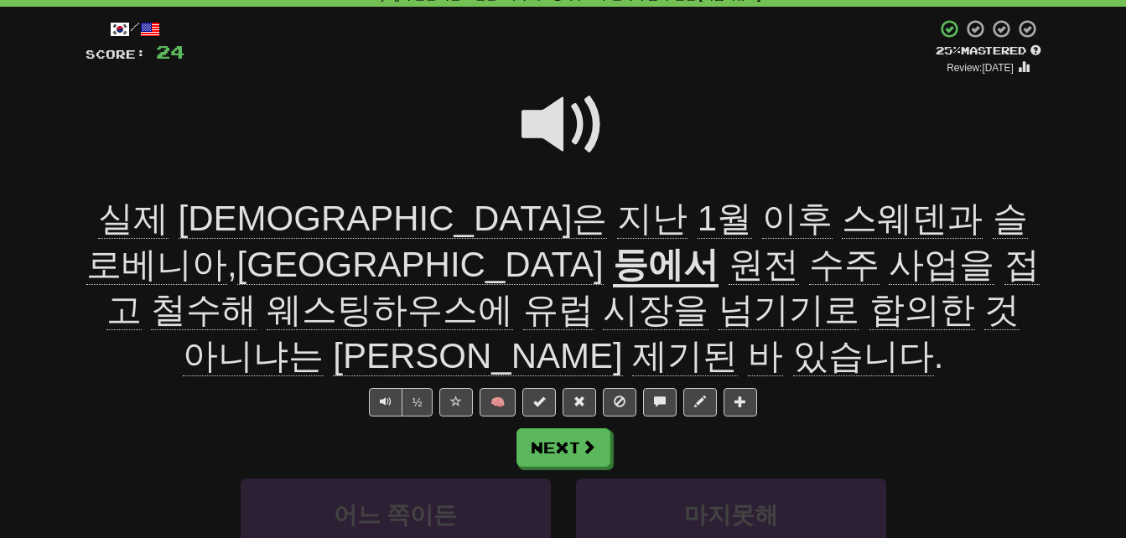
click at [551, 111] on span at bounding box center [563, 125] width 84 height 84
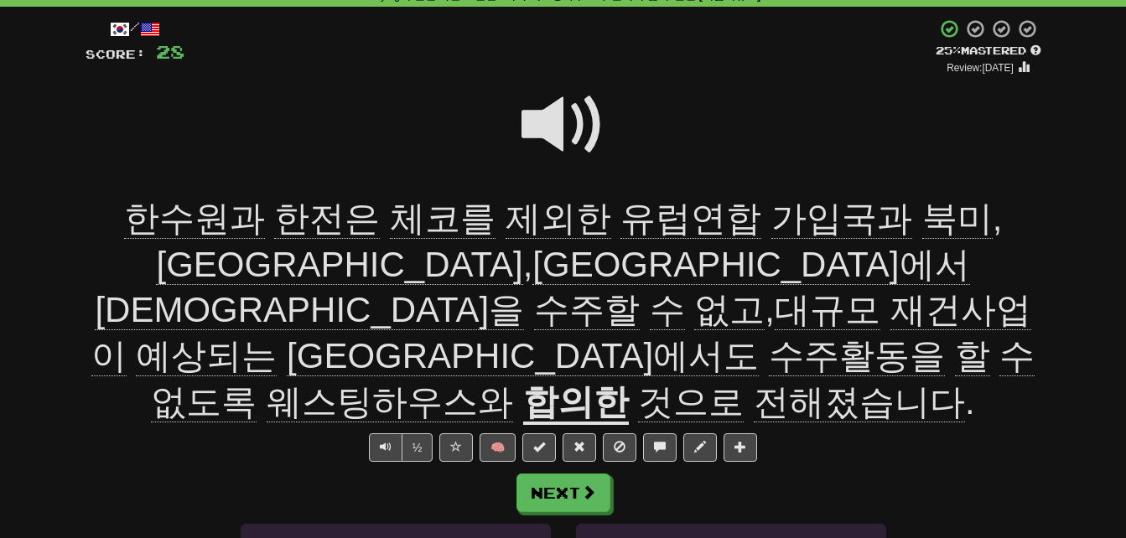
click at [277, 336] on span "재건사업이" at bounding box center [206, 356] width 141 height 40
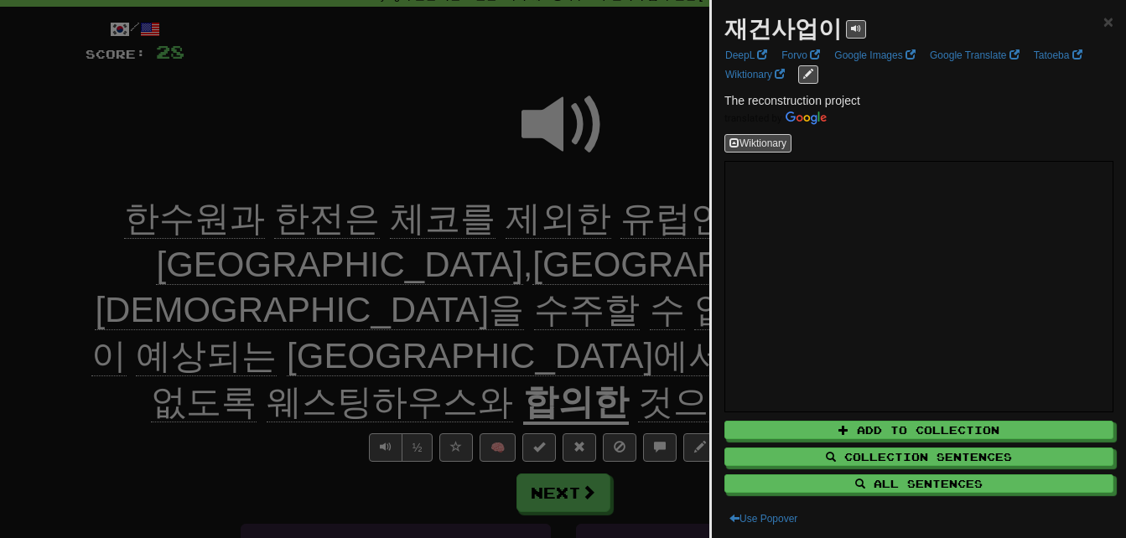
click at [633, 275] on div at bounding box center [563, 269] width 1126 height 538
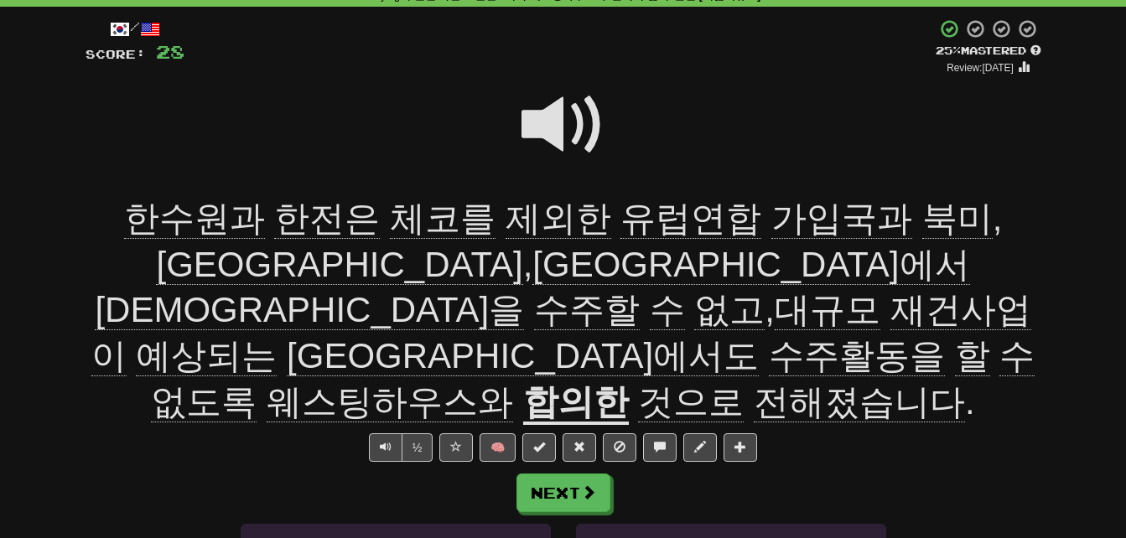
click at [759, 336] on span "예상되는" at bounding box center [523, 356] width 472 height 40
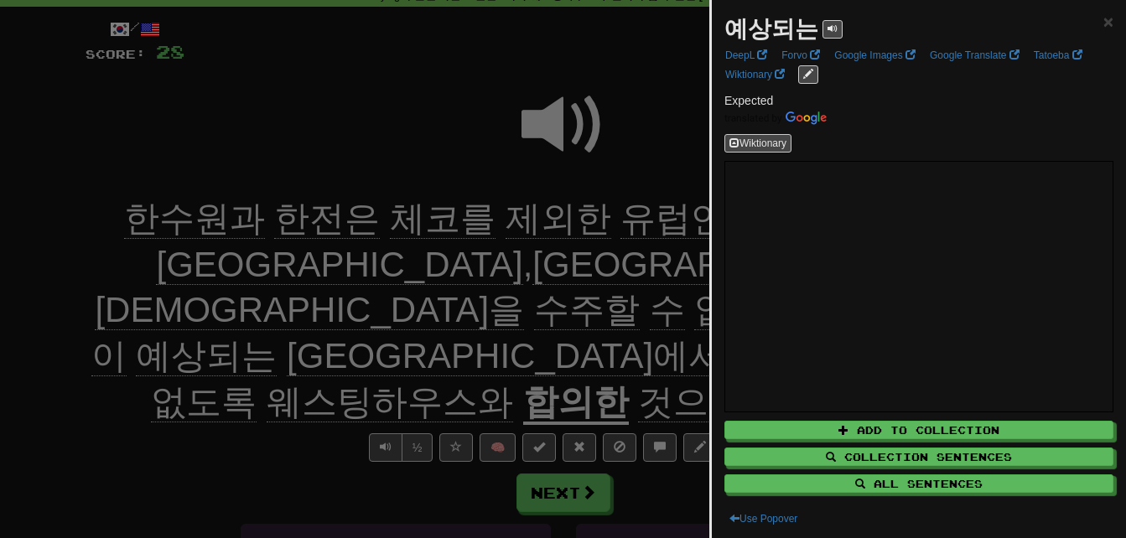
click at [604, 270] on div at bounding box center [563, 269] width 1126 height 538
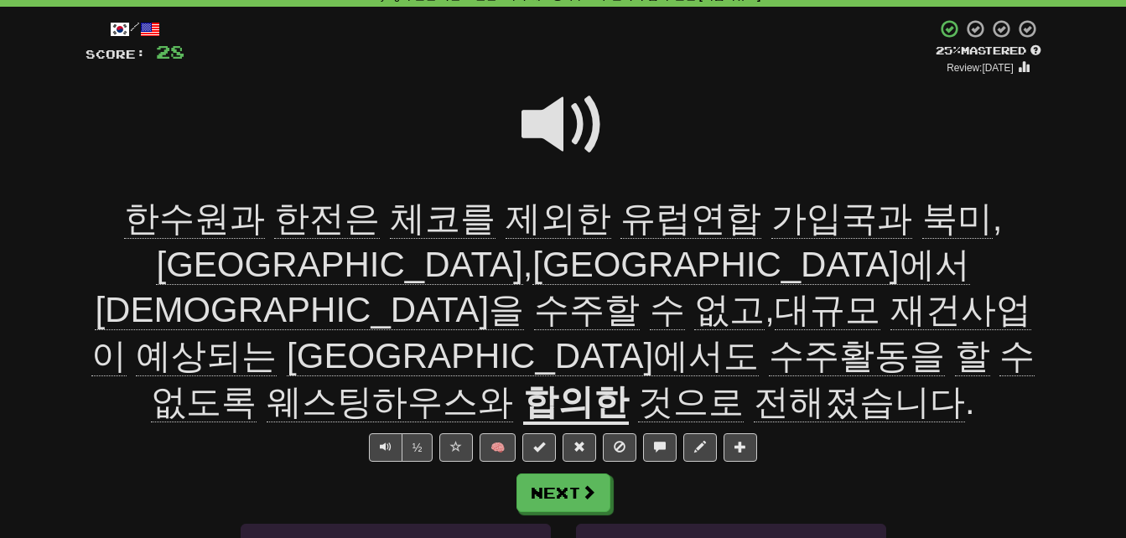
click at [955, 336] on span "수주활동을" at bounding box center [972, 356] width 35 height 40
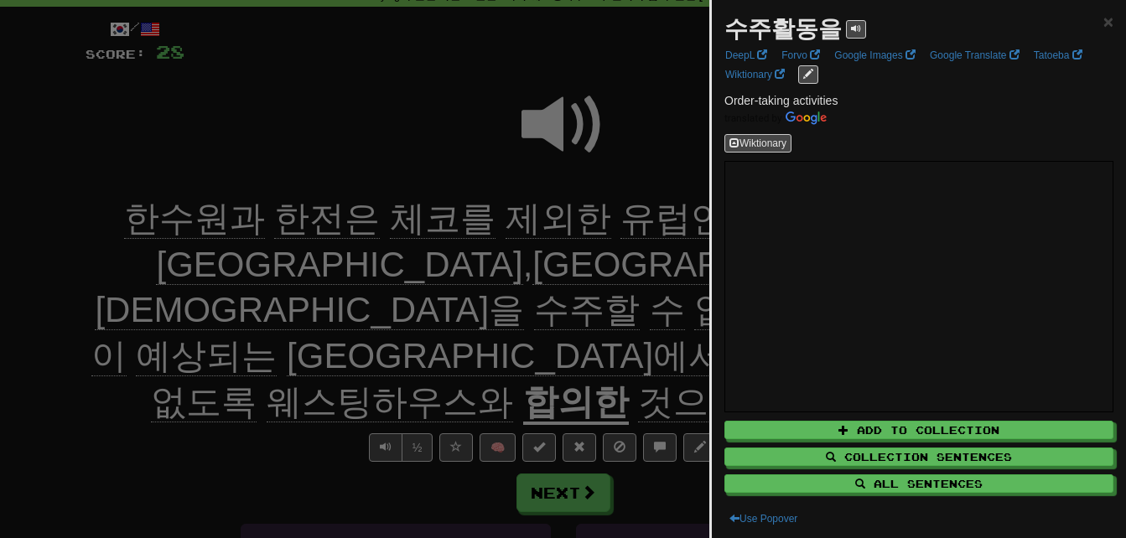
click at [353, 350] on div at bounding box center [563, 269] width 1126 height 538
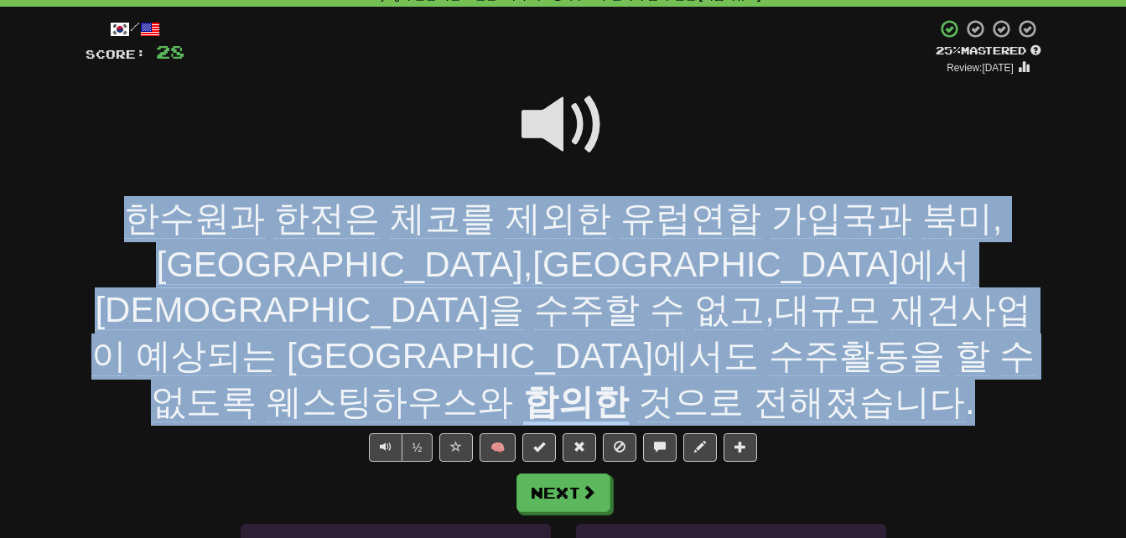
drag, startPoint x: 100, startPoint y: 213, endPoint x: 708, endPoint y: 353, distance: 623.7
click at [708, 353] on div "한수원과 한전은 체코를 제외한 유럽연합 가입국과 북미 , 영국 , 일본에서 원전을 수주할 수 없고 , 대규모 재건사업이 예상되는 우크라이나에서…" at bounding box center [564, 310] width 956 height 229
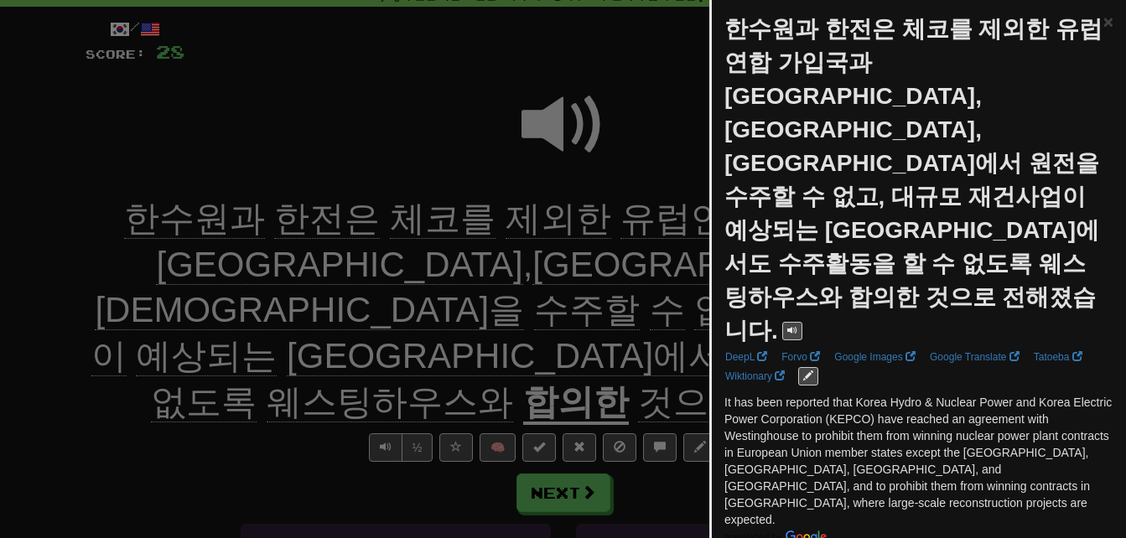
click at [288, 378] on div at bounding box center [563, 269] width 1126 height 538
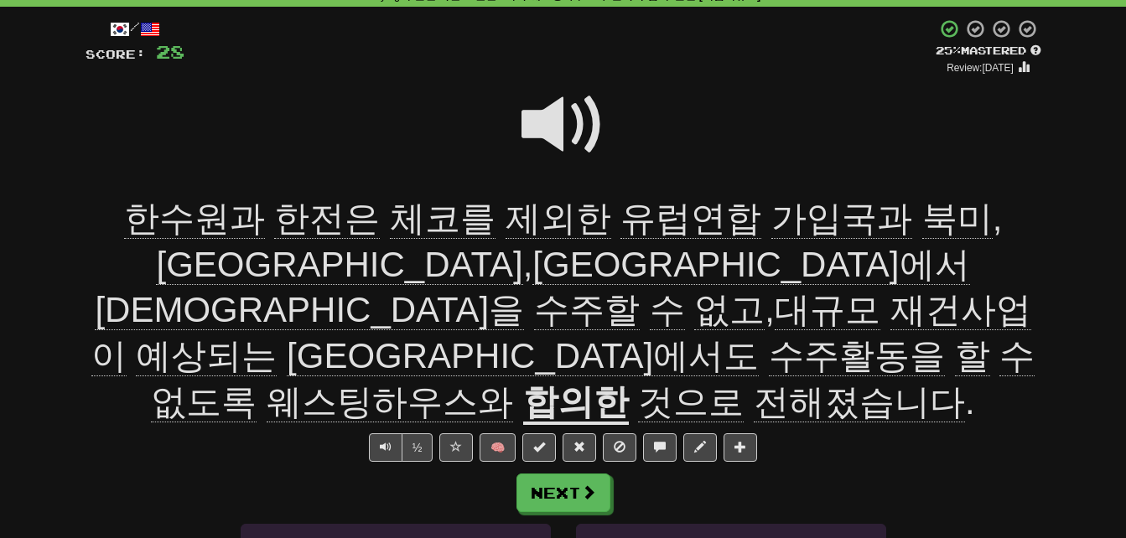
click at [548, 122] on span at bounding box center [563, 125] width 84 height 84
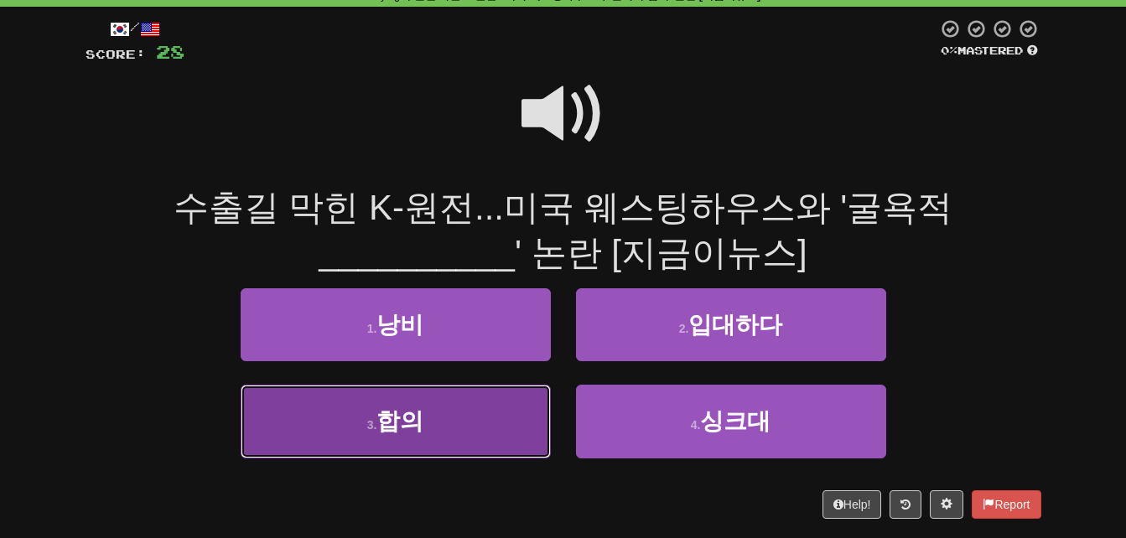
click at [344, 413] on button "3 . 합의" at bounding box center [396, 421] width 310 height 73
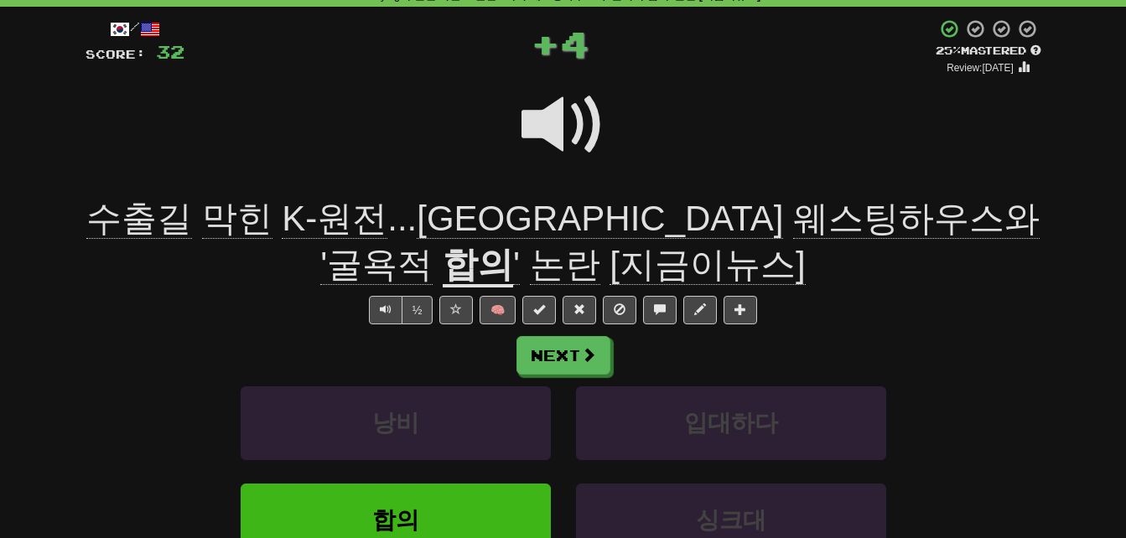
click at [202, 228] on span "수출길" at bounding box center [237, 219] width 70 height 40
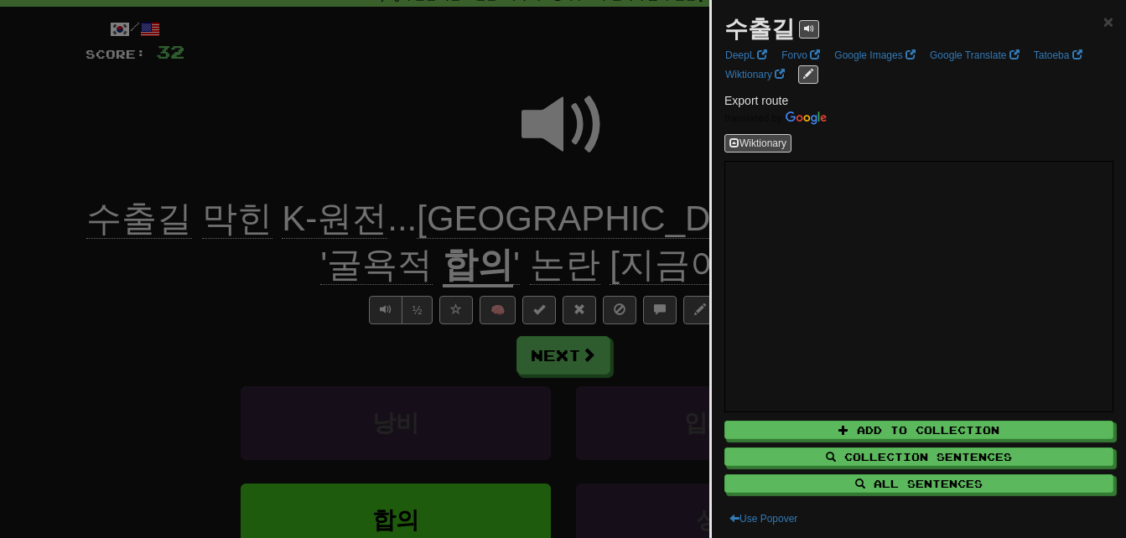
click at [158, 307] on div at bounding box center [563, 269] width 1126 height 538
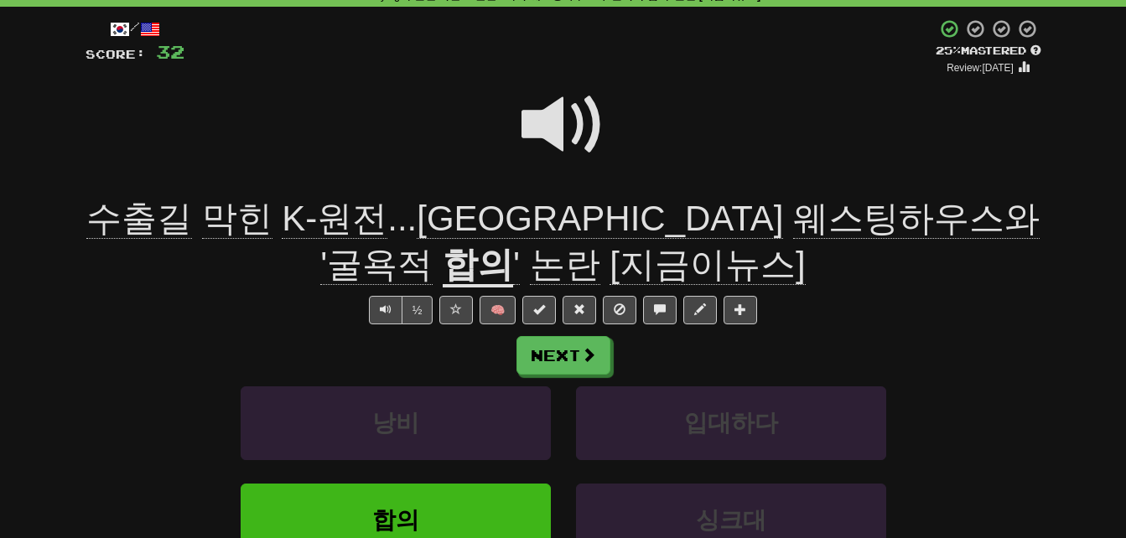
click at [282, 231] on span "막힌" at bounding box center [335, 219] width 106 height 40
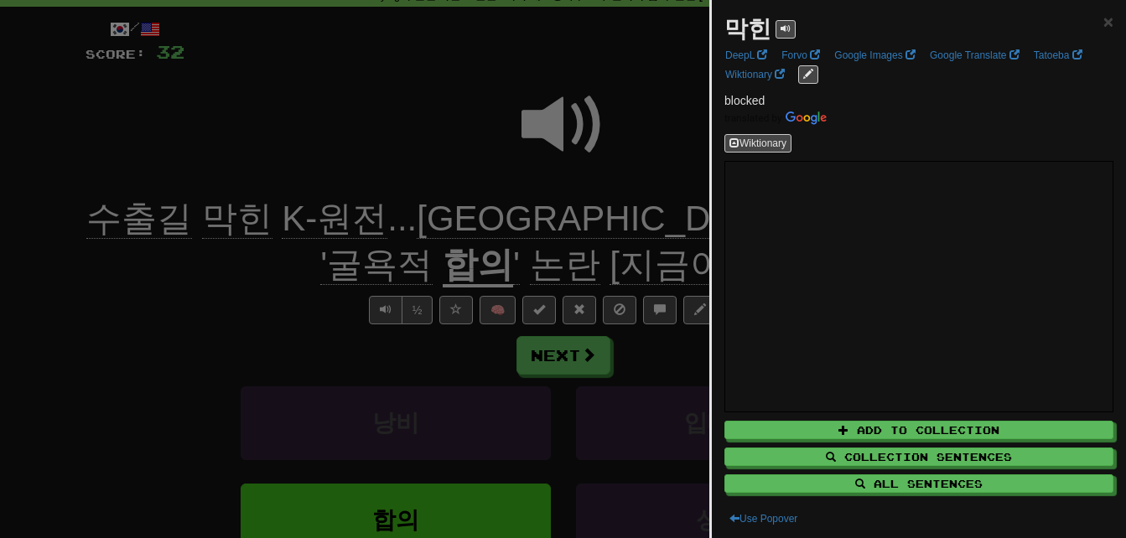
click at [246, 305] on div at bounding box center [563, 269] width 1126 height 538
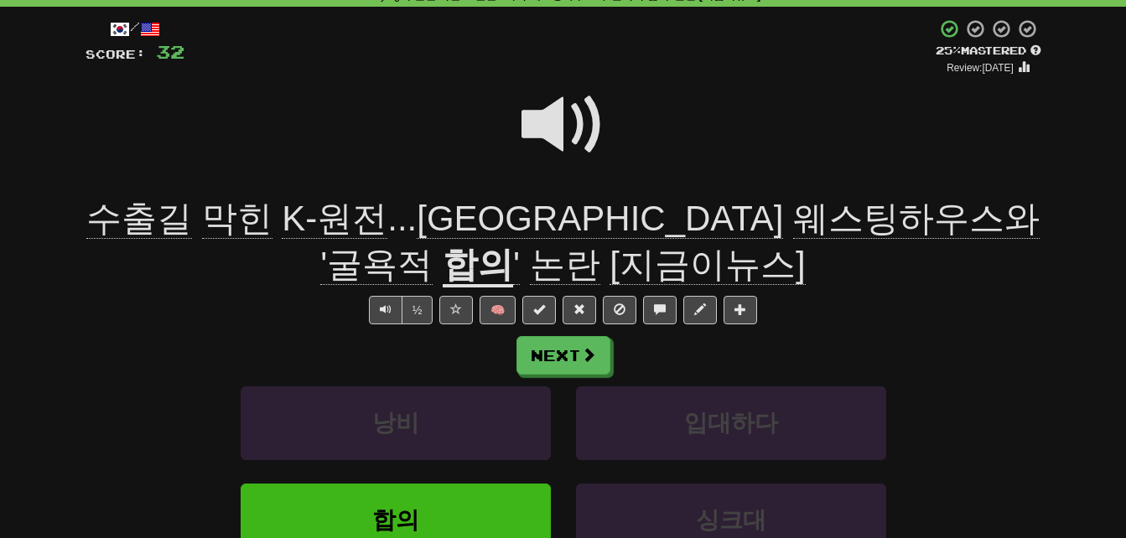
click at [433, 245] on span "'굴욕적" at bounding box center [376, 265] width 112 height 40
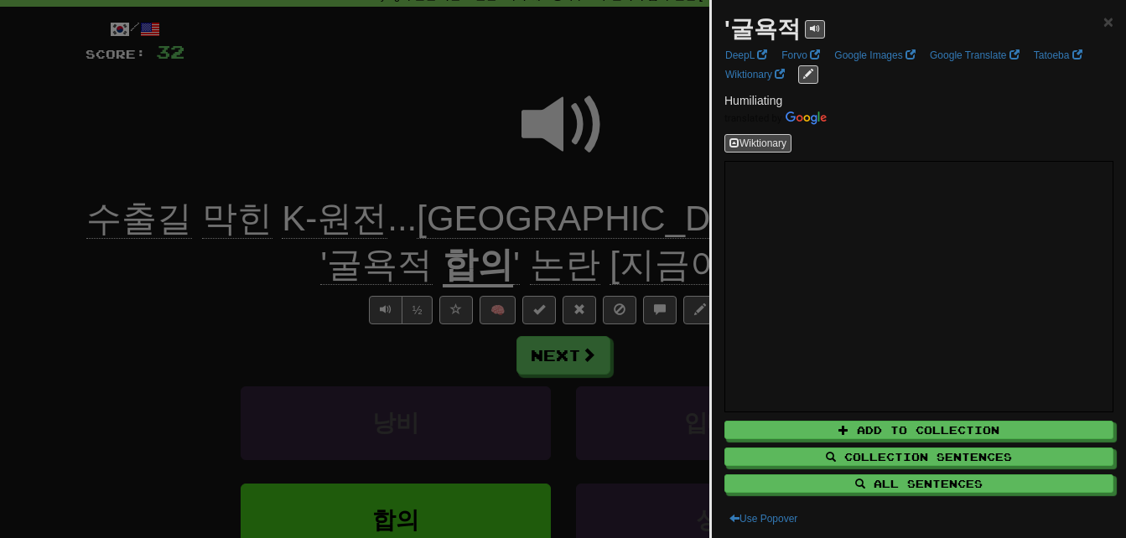
click at [661, 273] on div at bounding box center [563, 269] width 1126 height 538
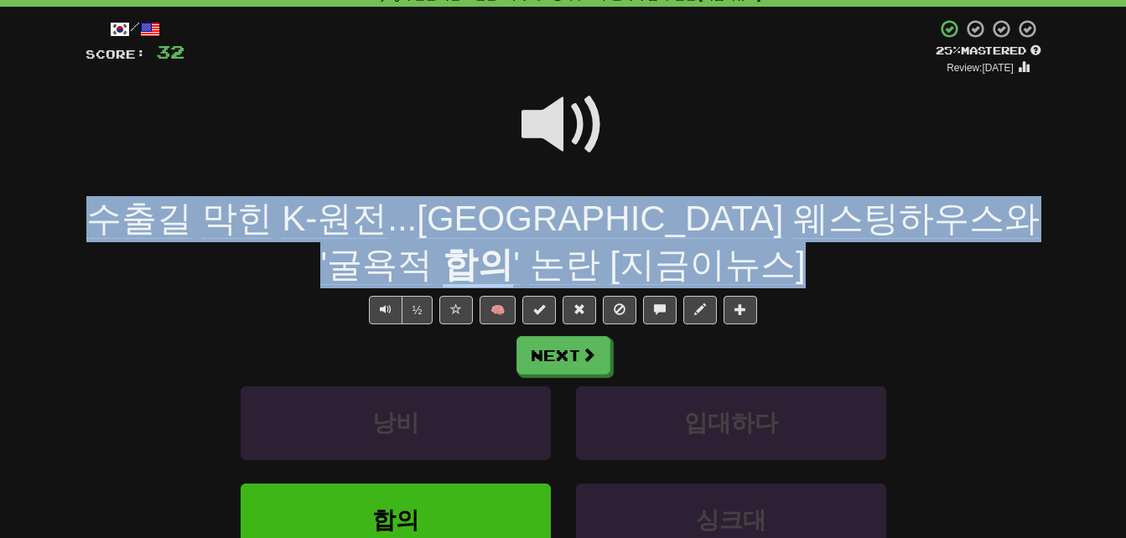
drag, startPoint x: 100, startPoint y: 213, endPoint x: 635, endPoint y: 266, distance: 538.3
click at [635, 266] on div "수출길 막힌 K-원전 ... 미국 웨스팅하우스와 '굴욕적 합의 ' 논란 [지금이뉴스]" at bounding box center [564, 241] width 956 height 91
click at [446, 257] on div "수출길 막힌 K-원전 ... 미국 웨스팅하우스와 '굴욕적 합의 ' 논란 [지금이뉴스]" at bounding box center [564, 241] width 956 height 91
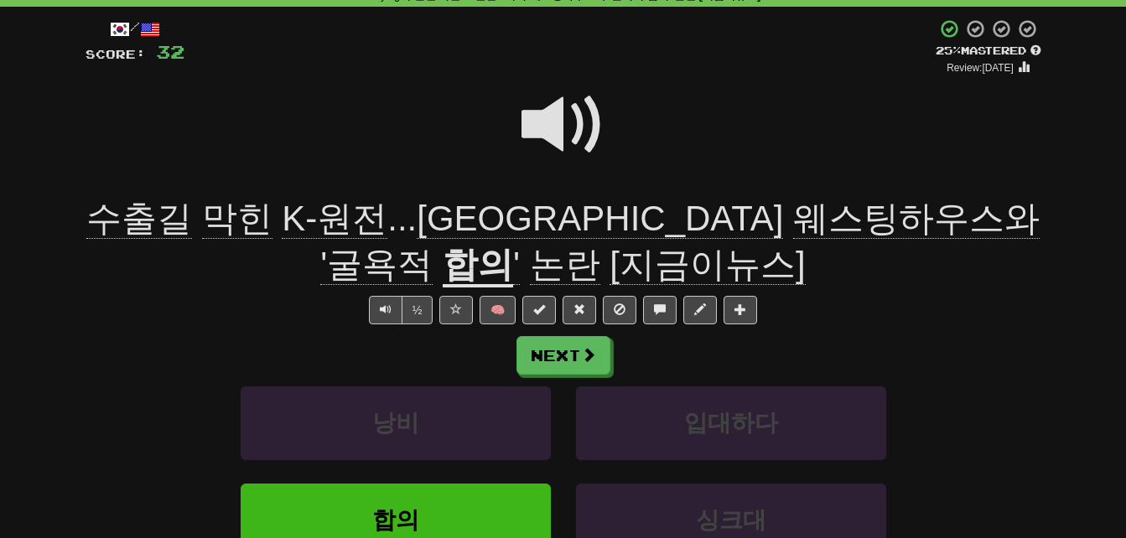
click at [539, 122] on span at bounding box center [563, 125] width 84 height 84
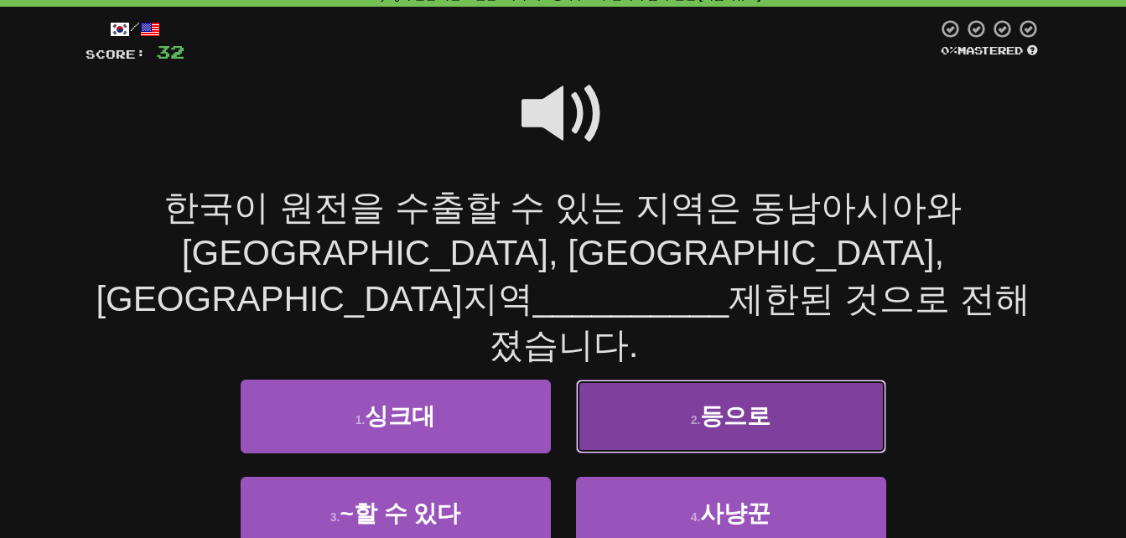
click at [687, 380] on button "2 . 등으로" at bounding box center [731, 416] width 310 height 73
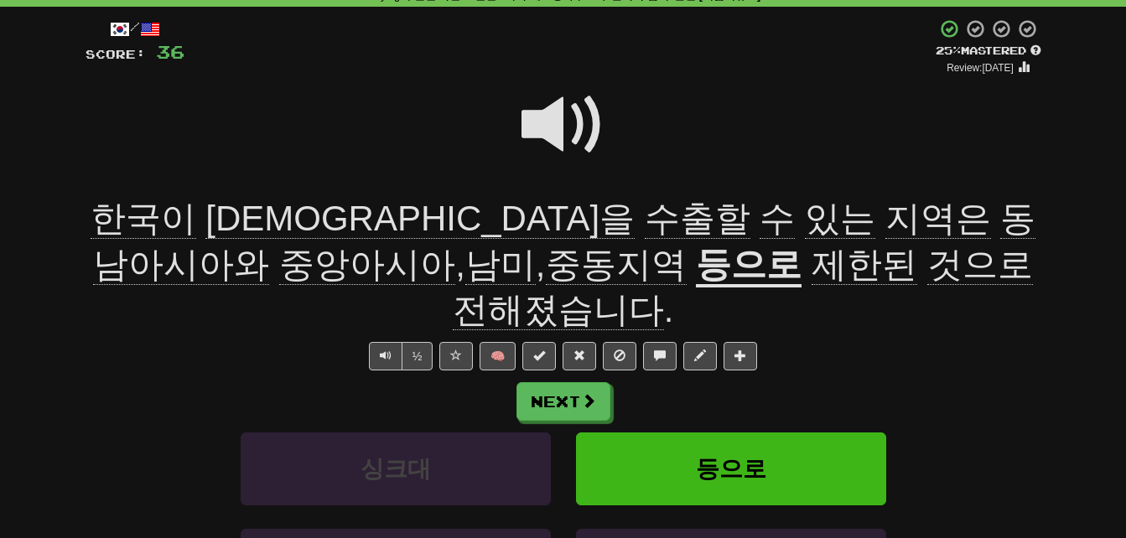
click at [811, 264] on span "제한된" at bounding box center [864, 265] width 106 height 40
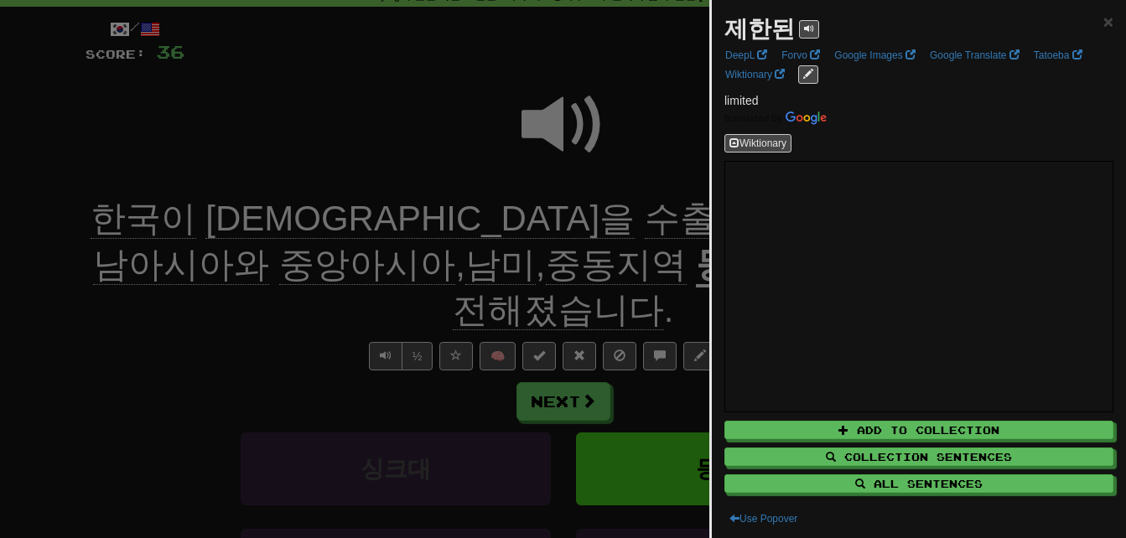
click at [542, 264] on div at bounding box center [563, 269] width 1126 height 538
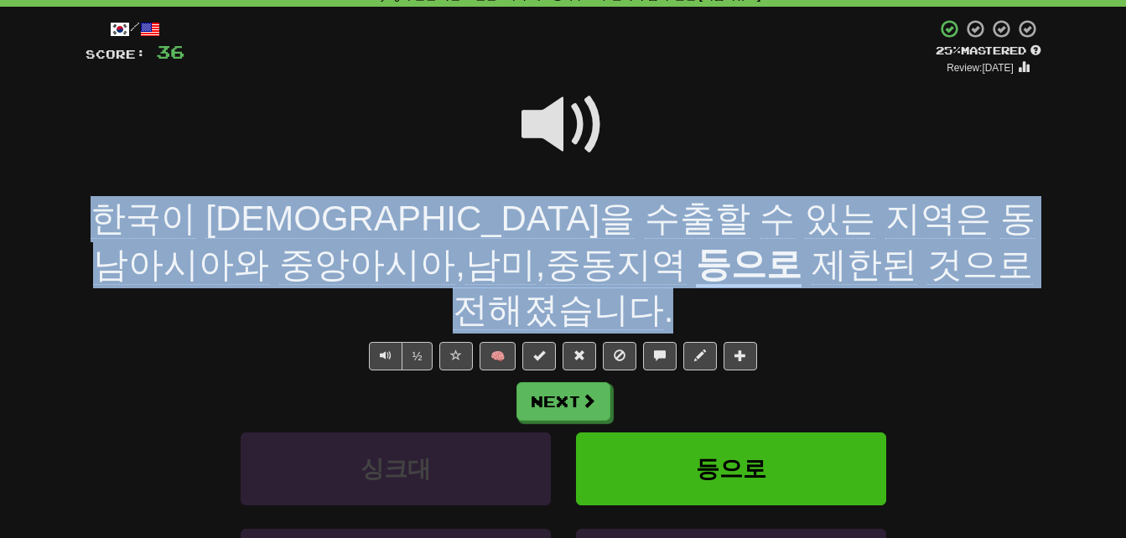
drag, startPoint x: 100, startPoint y: 212, endPoint x: 943, endPoint y: 262, distance: 844.8
click at [943, 262] on div "한국이 원전을 수출할 수 있는 지역은 동남아시아와 중앙아시아 , 남미 , 중동지역 등으로 제한된 것으로 전해졌습니다 ." at bounding box center [564, 264] width 956 height 137
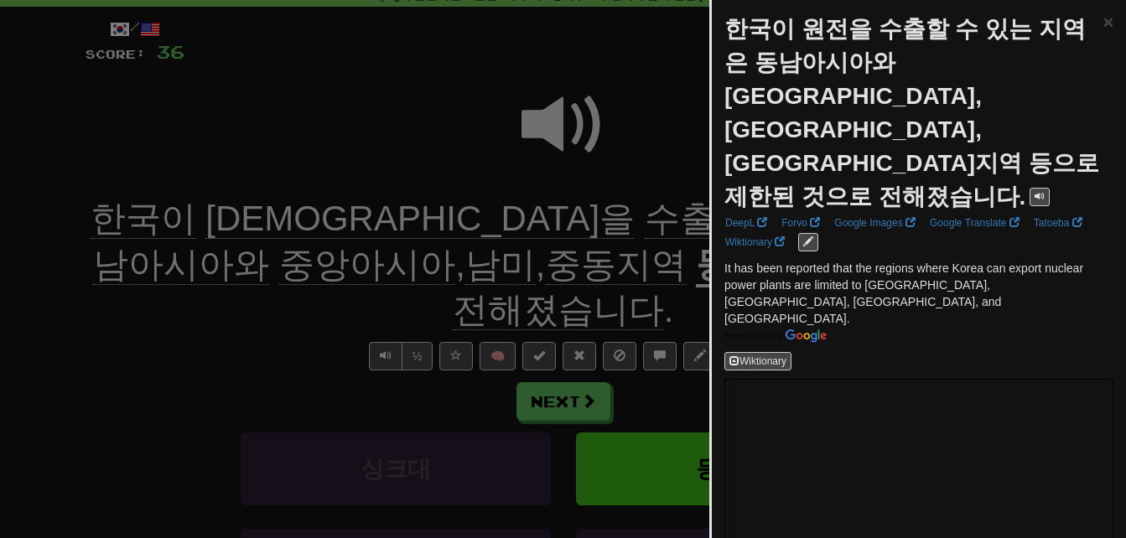
click at [316, 324] on div at bounding box center [563, 269] width 1126 height 538
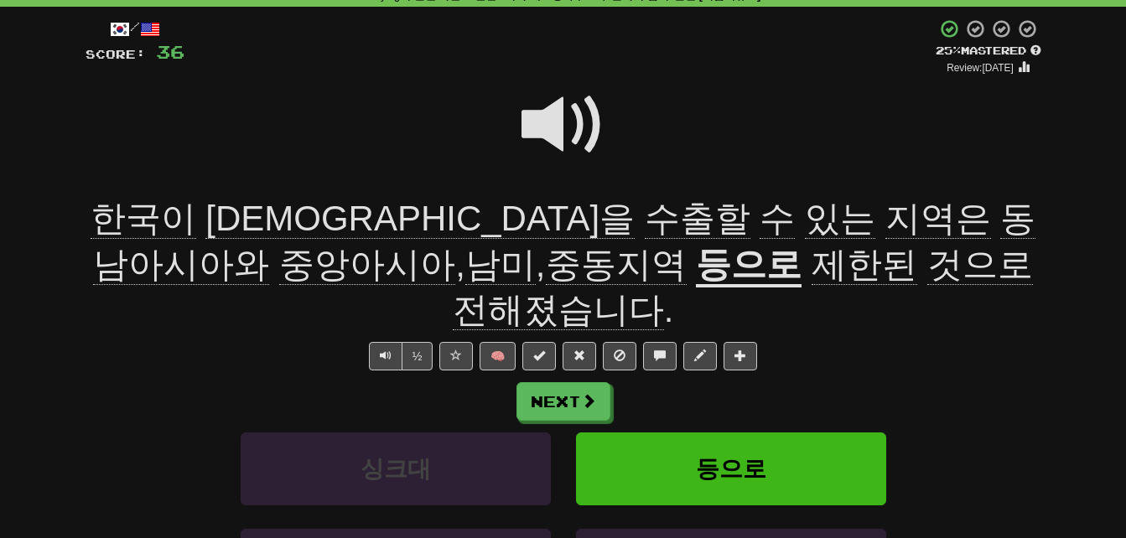
click at [544, 121] on span at bounding box center [563, 125] width 84 height 84
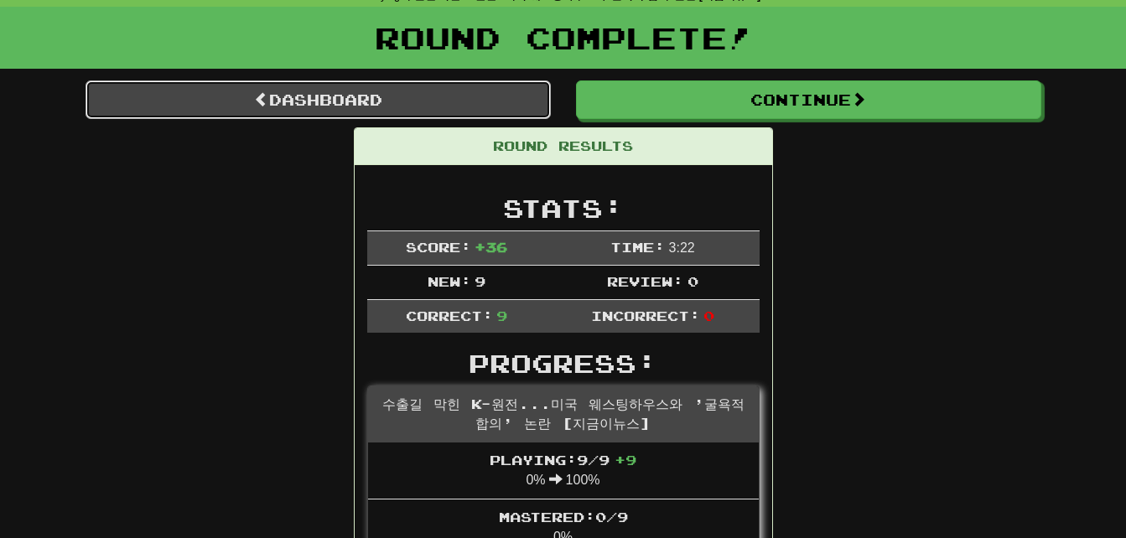
click at [192, 105] on link "Dashboard" at bounding box center [318, 99] width 465 height 39
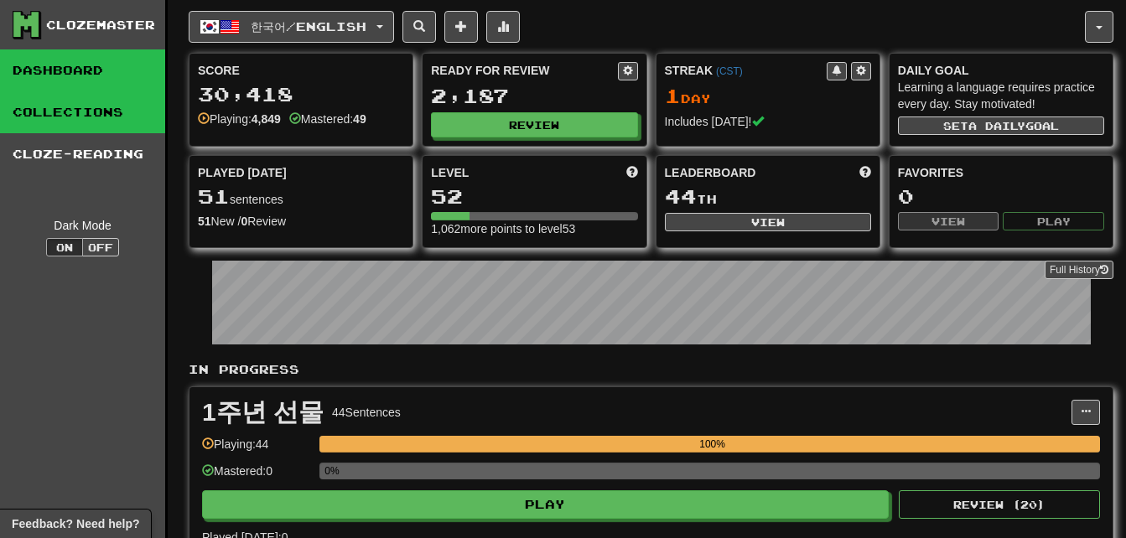
click at [73, 112] on link "Collections" at bounding box center [82, 112] width 165 height 42
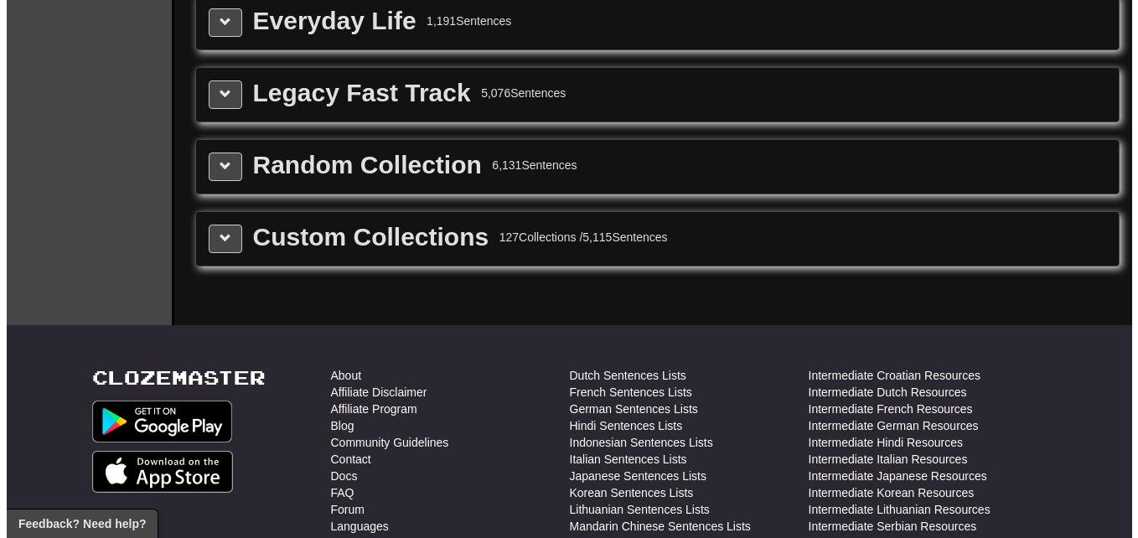
scroll to position [2180, 0]
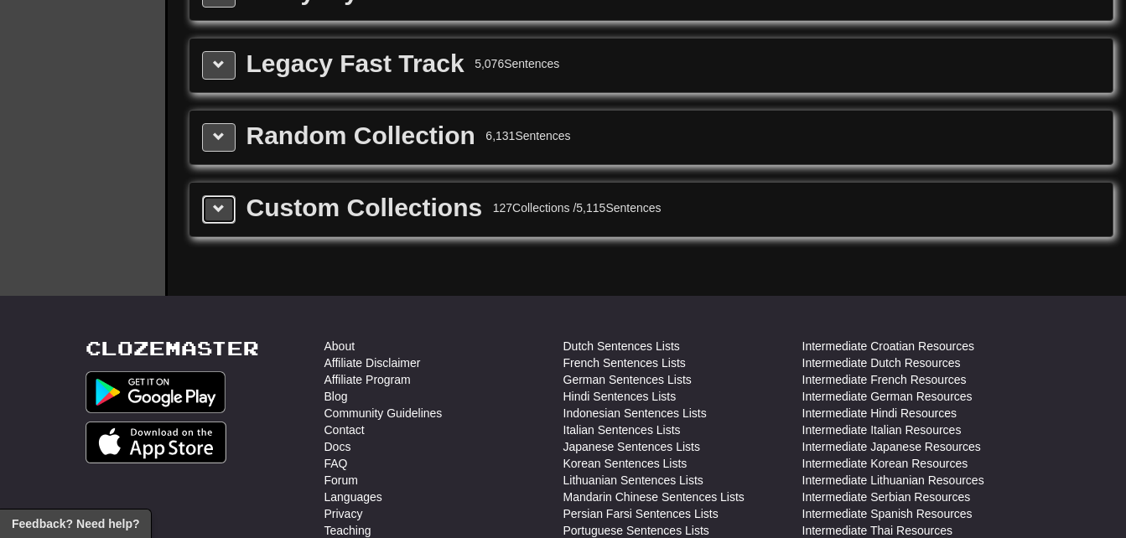
click at [220, 210] on span at bounding box center [219, 209] width 12 height 12
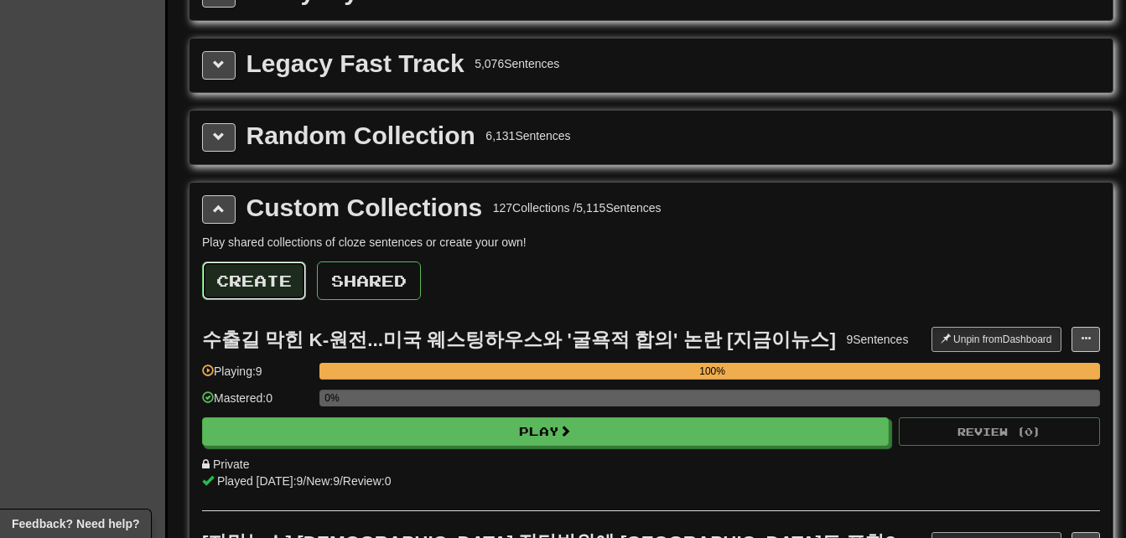
click at [267, 277] on button "Create" at bounding box center [254, 281] width 104 height 39
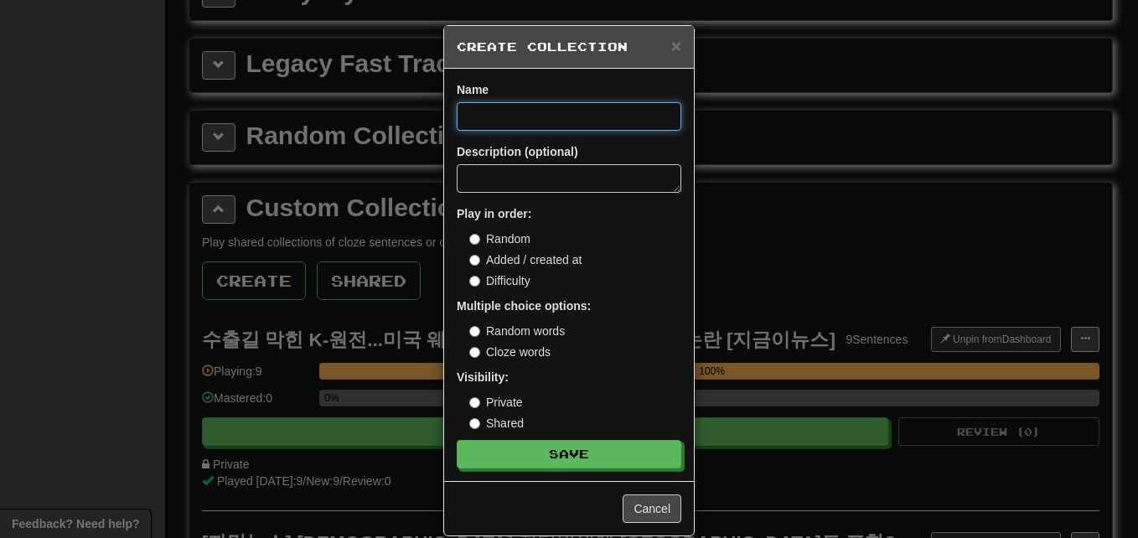
click at [493, 110] on input at bounding box center [569, 116] width 225 height 29
paste input "**********"
type input "**********"
click at [457, 440] on button "Save" at bounding box center [569, 454] width 225 height 29
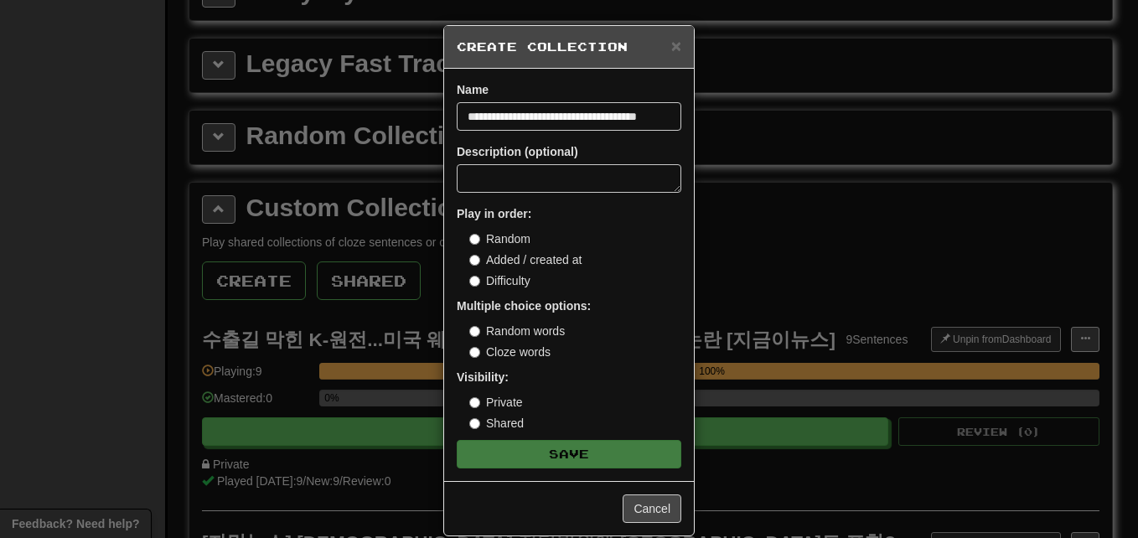
scroll to position [0, 0]
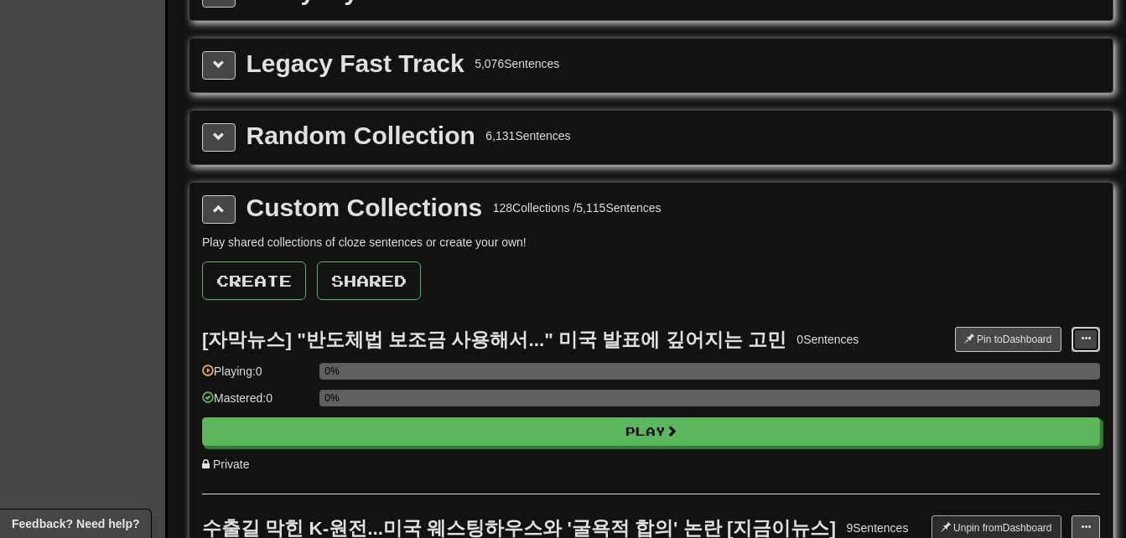
click at [1092, 344] on button at bounding box center [1085, 339] width 29 height 25
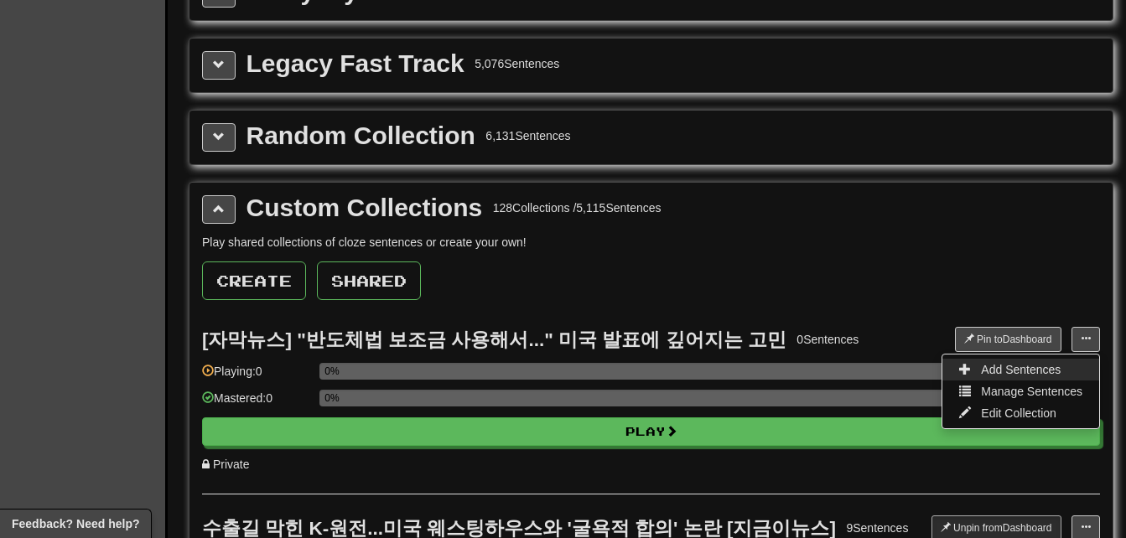
click at [1072, 367] on link "Add Sentences" at bounding box center [1020, 370] width 157 height 22
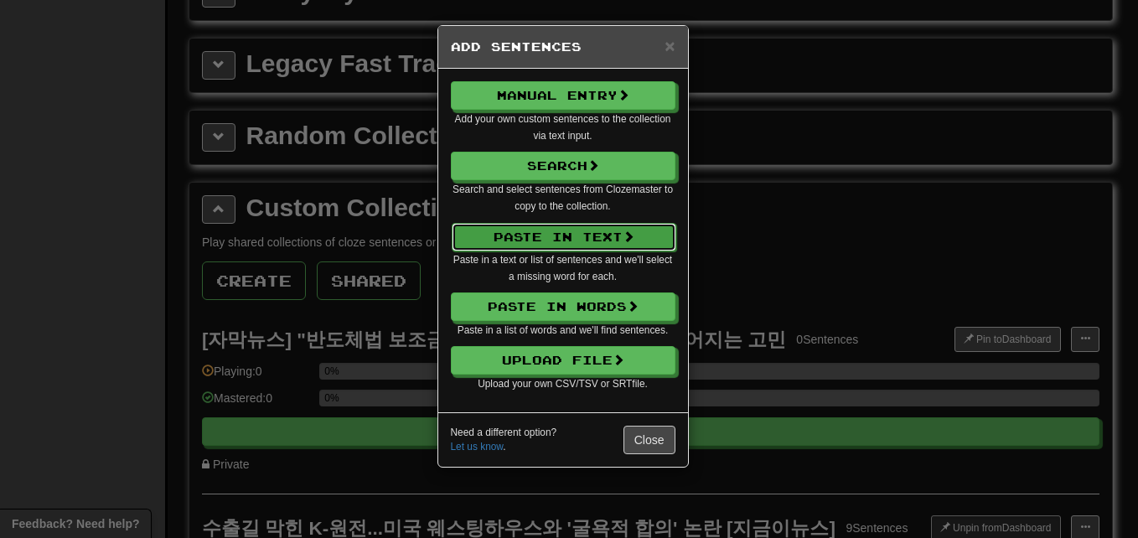
click at [600, 236] on button "Paste in Text" at bounding box center [564, 237] width 225 height 29
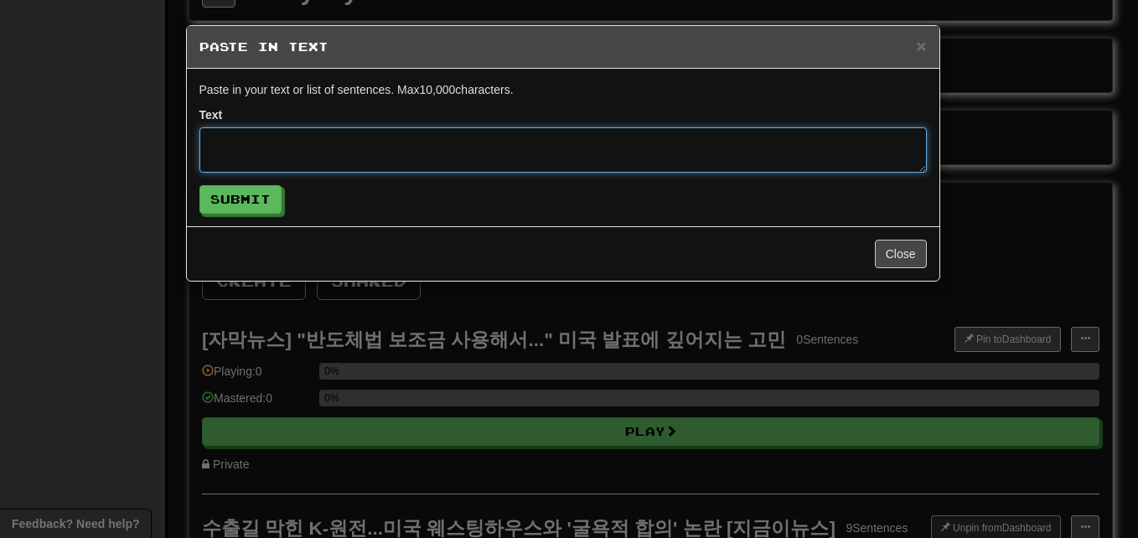
click at [472, 145] on textarea at bounding box center [564, 149] width 728 height 45
paste textarea "**********"
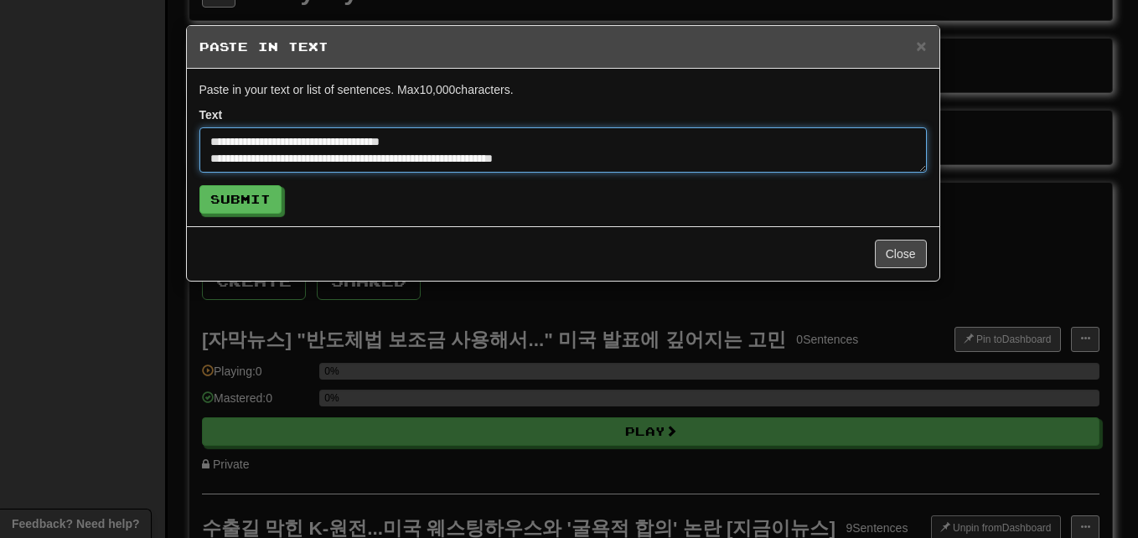
scroll to position [496, 0]
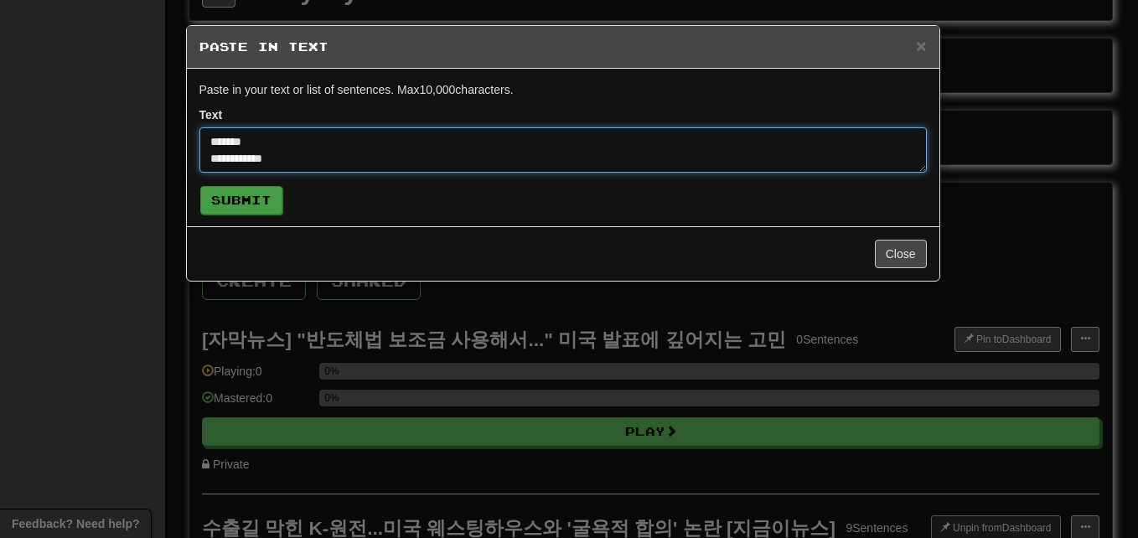
type textarea "**********"
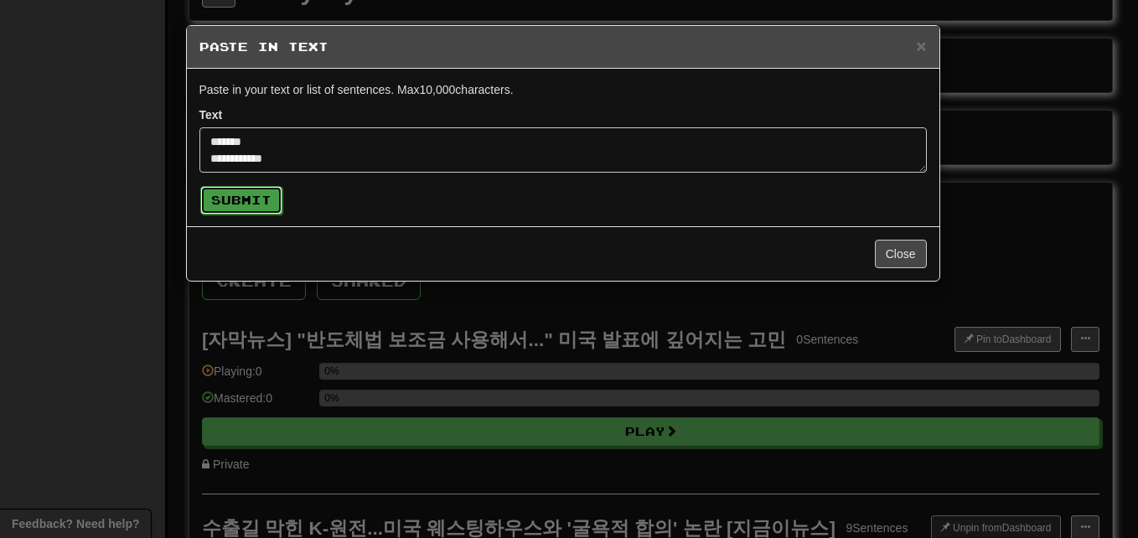
click at [244, 202] on button "Submit" at bounding box center [241, 200] width 82 height 29
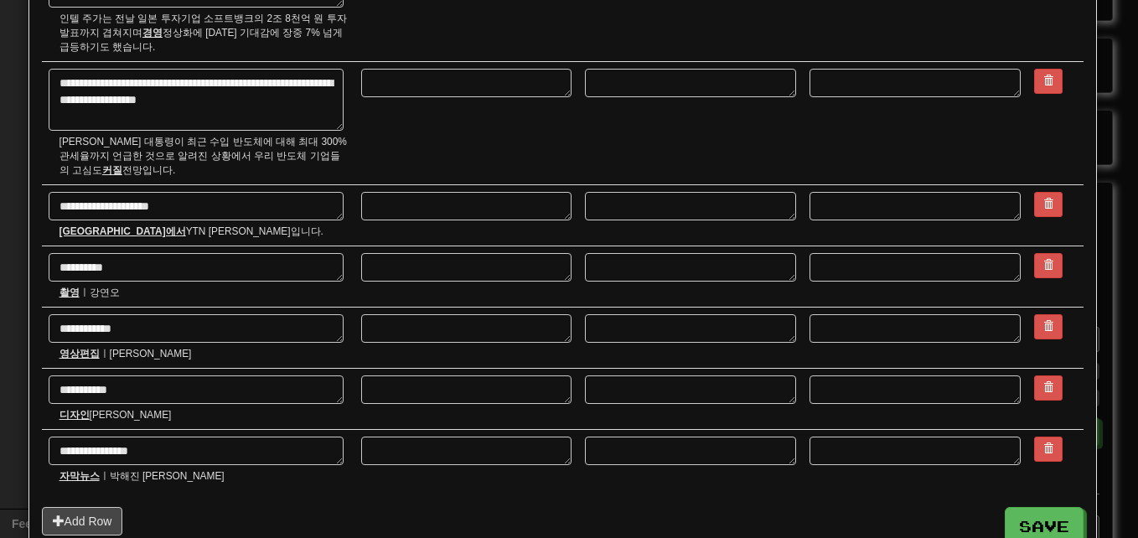
scroll to position [1324, 0]
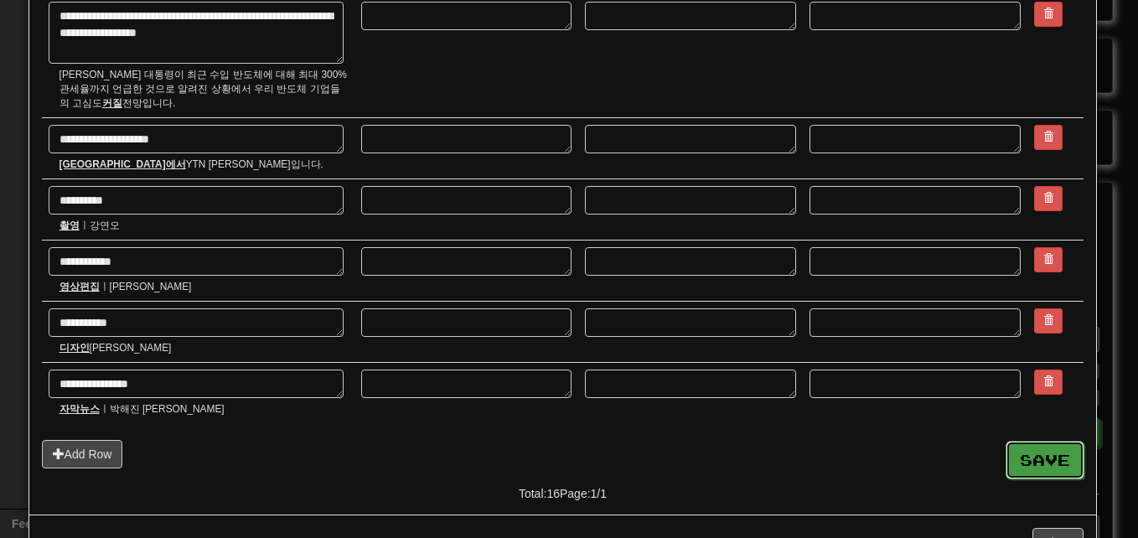
click at [1043, 441] on button "Save" at bounding box center [1045, 460] width 79 height 39
type textarea "*"
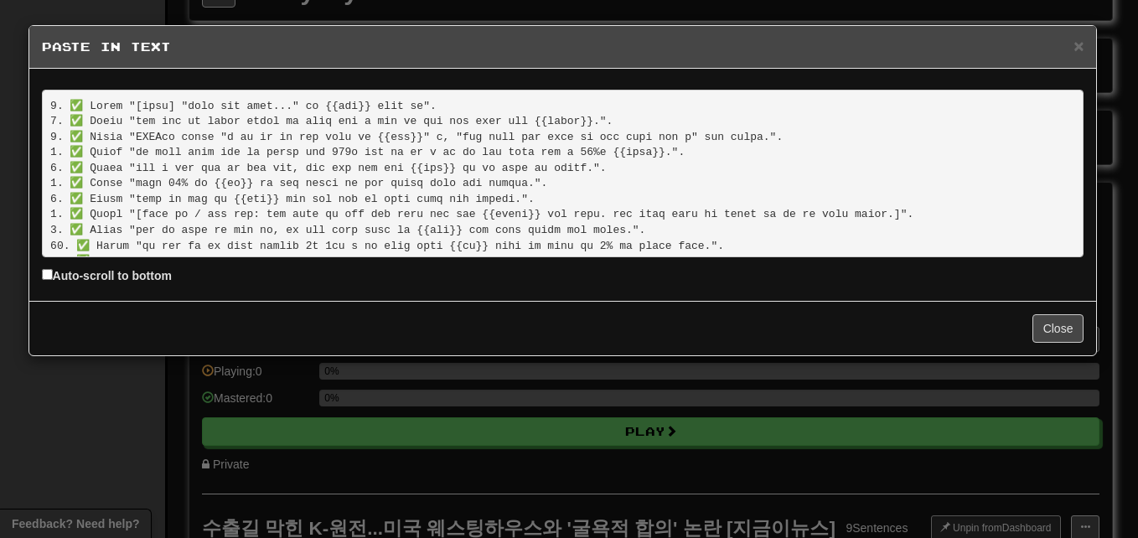
scroll to position [127, 0]
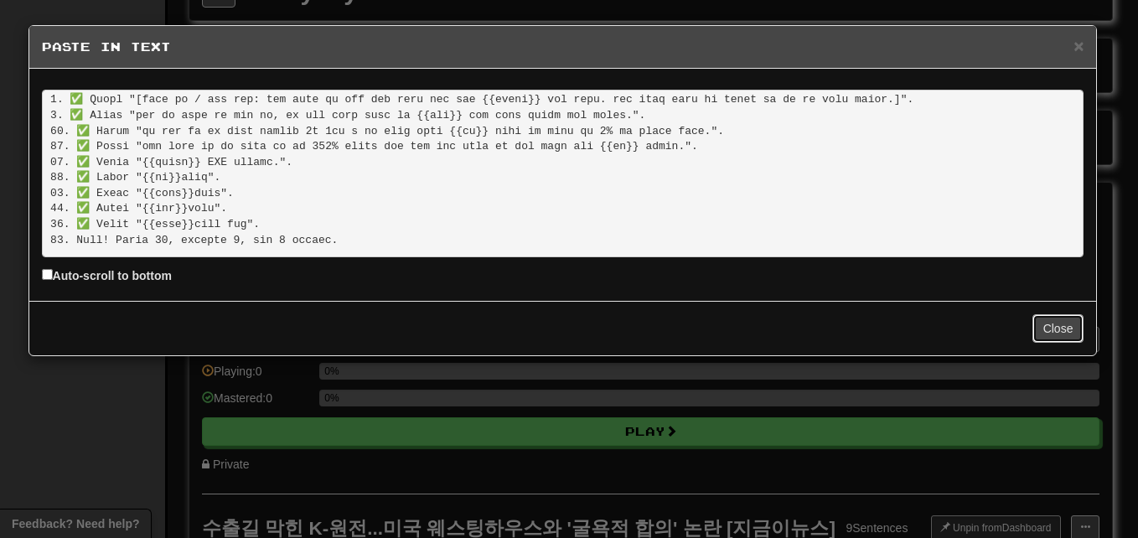
click at [1060, 331] on button "Close" at bounding box center [1059, 328] width 52 height 29
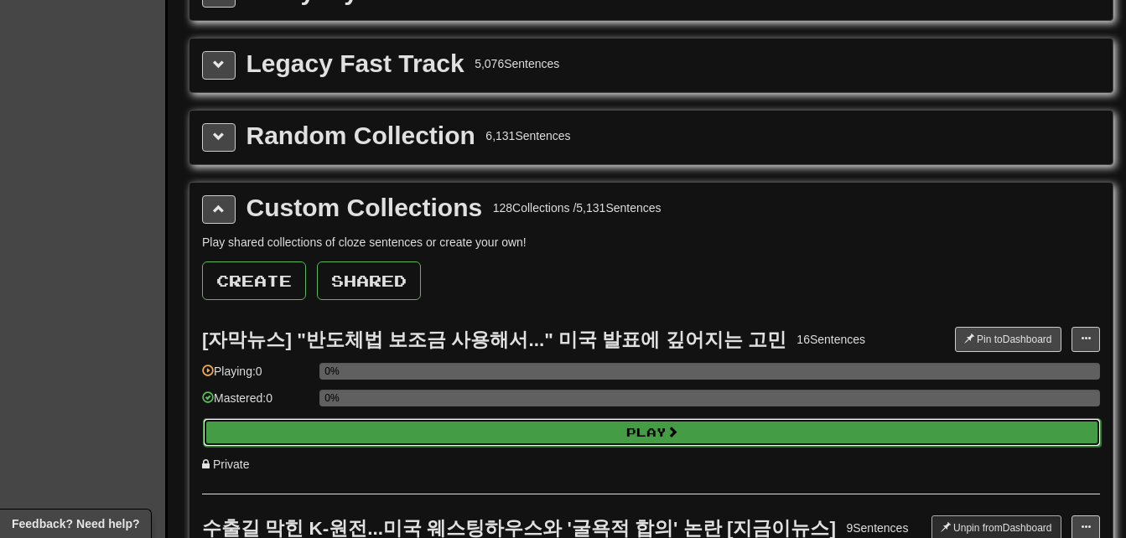
click at [752, 425] on button "Play" at bounding box center [652, 432] width 898 height 29
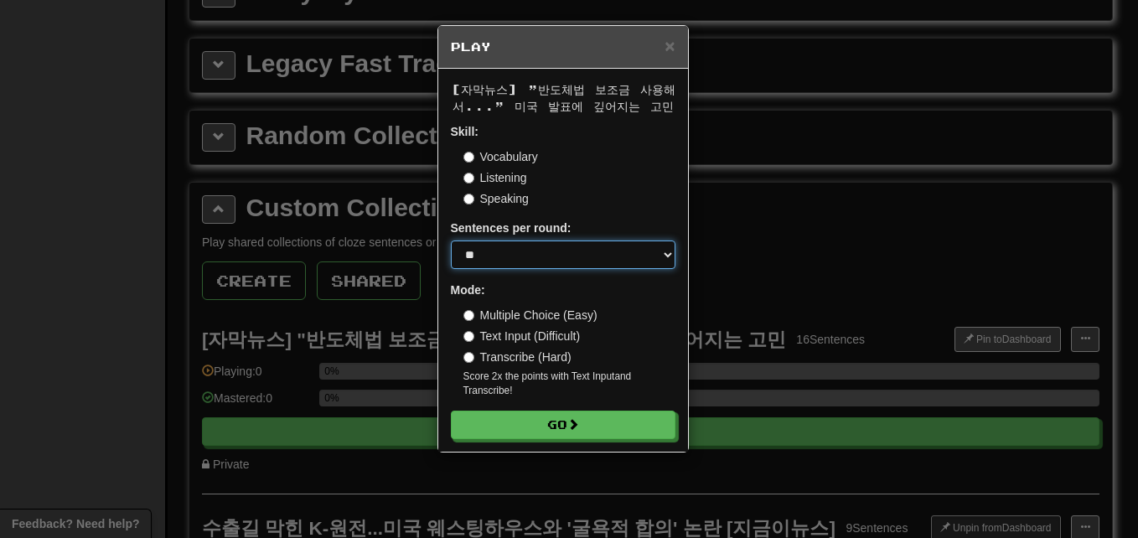
click at [544, 256] on select "* ** ** ** ** ** *** ********" at bounding box center [563, 255] width 225 height 29
select select "**"
click at [451, 241] on select "* ** ** ** ** ** *** ********" at bounding box center [563, 255] width 225 height 29
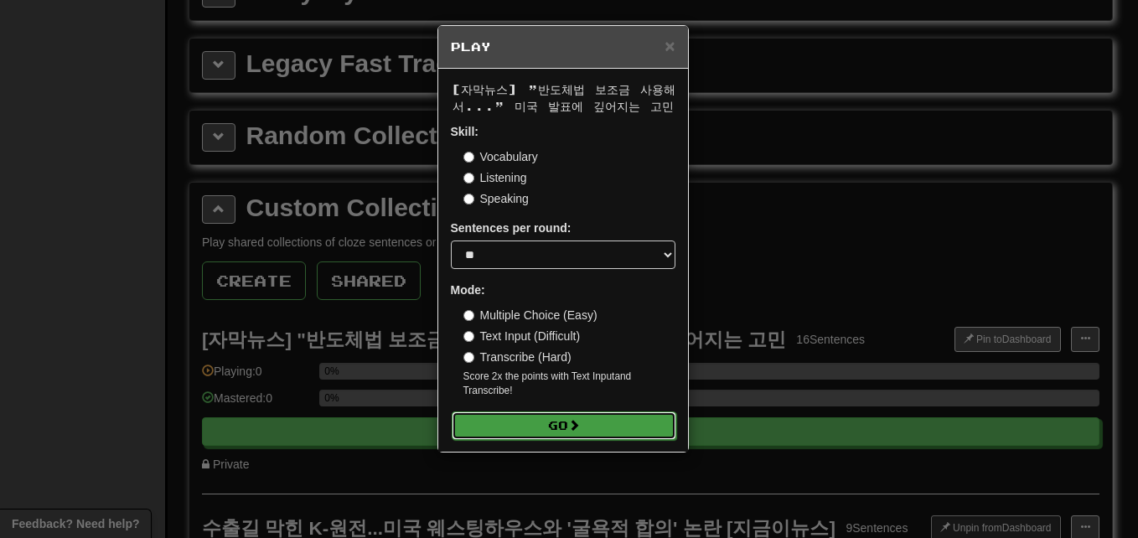
click at [629, 423] on button "Go" at bounding box center [564, 426] width 225 height 29
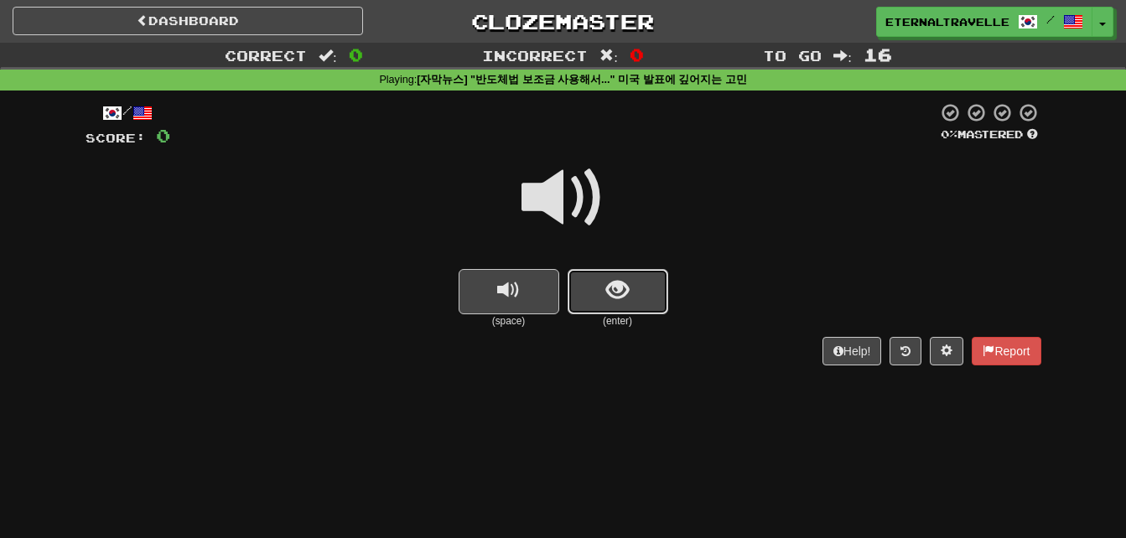
click at [608, 293] on span "show sentence" at bounding box center [617, 290] width 23 height 23
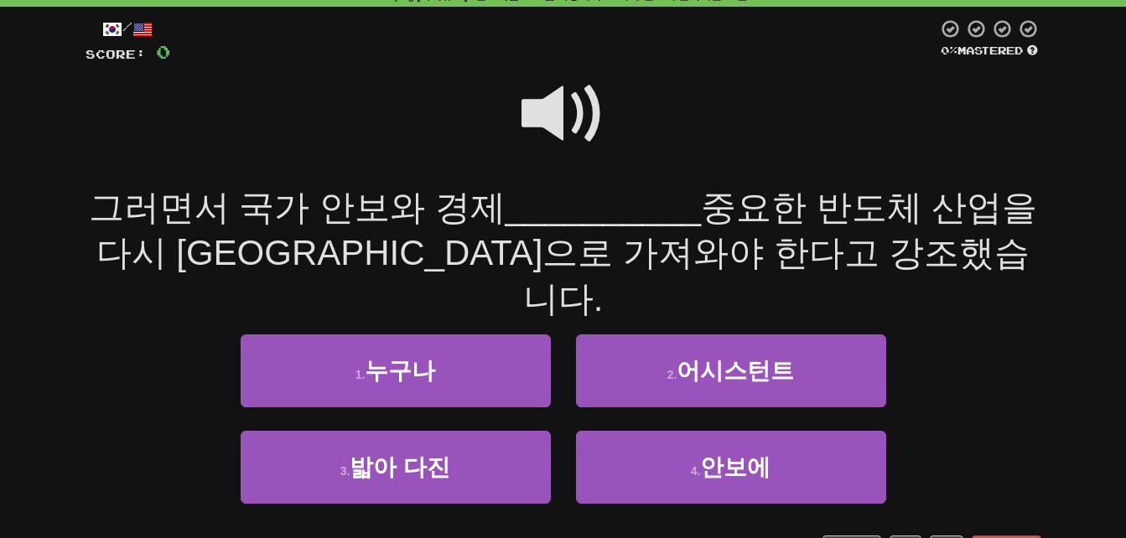
scroll to position [168, 0]
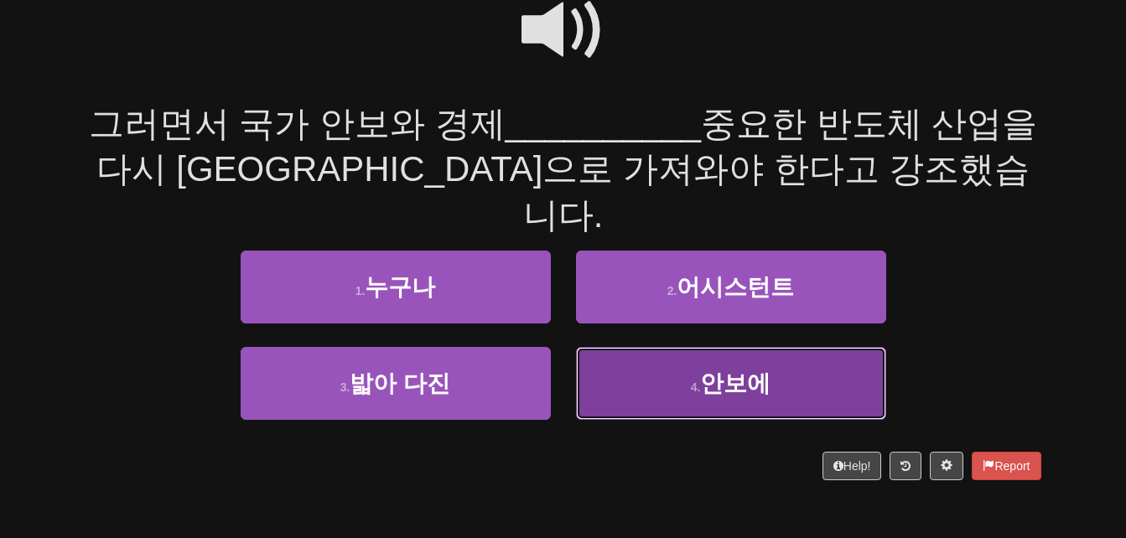
click at [675, 347] on button "4 . 안보에" at bounding box center [731, 383] width 310 height 73
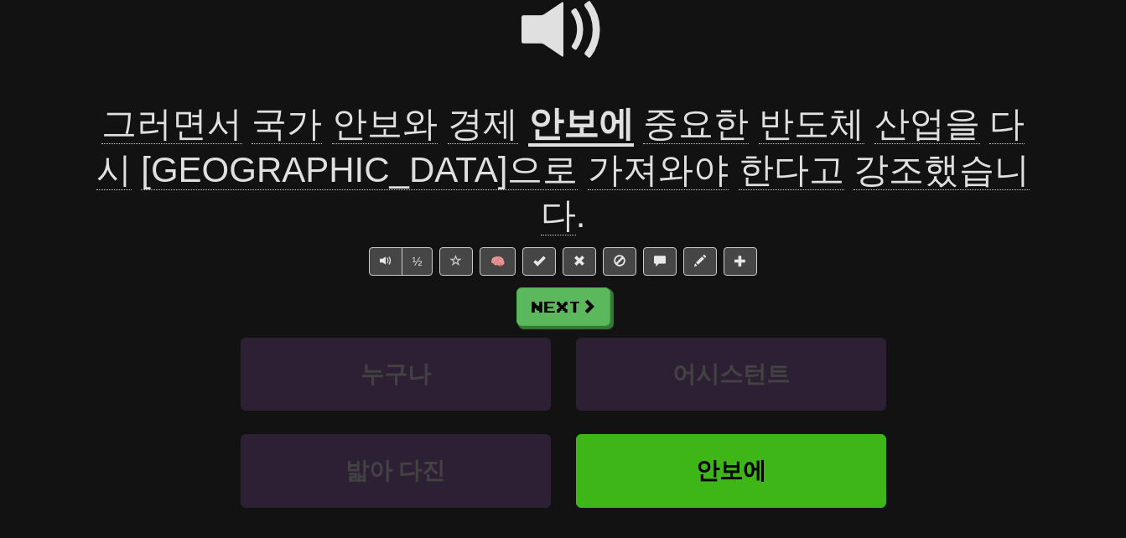
click at [645, 120] on span "중요한" at bounding box center [696, 124] width 106 height 40
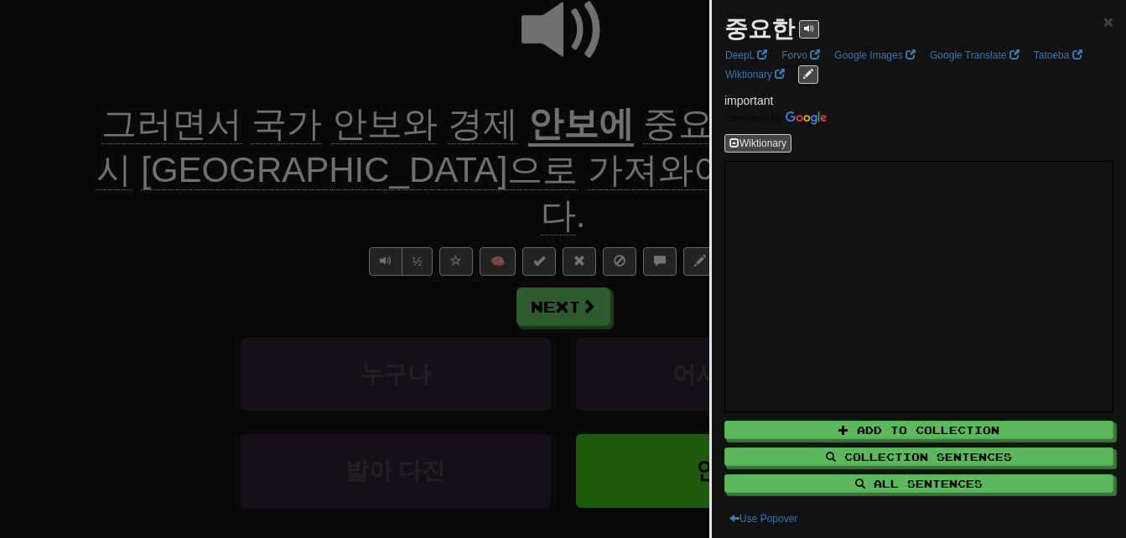
click at [637, 127] on div at bounding box center [563, 269] width 1126 height 538
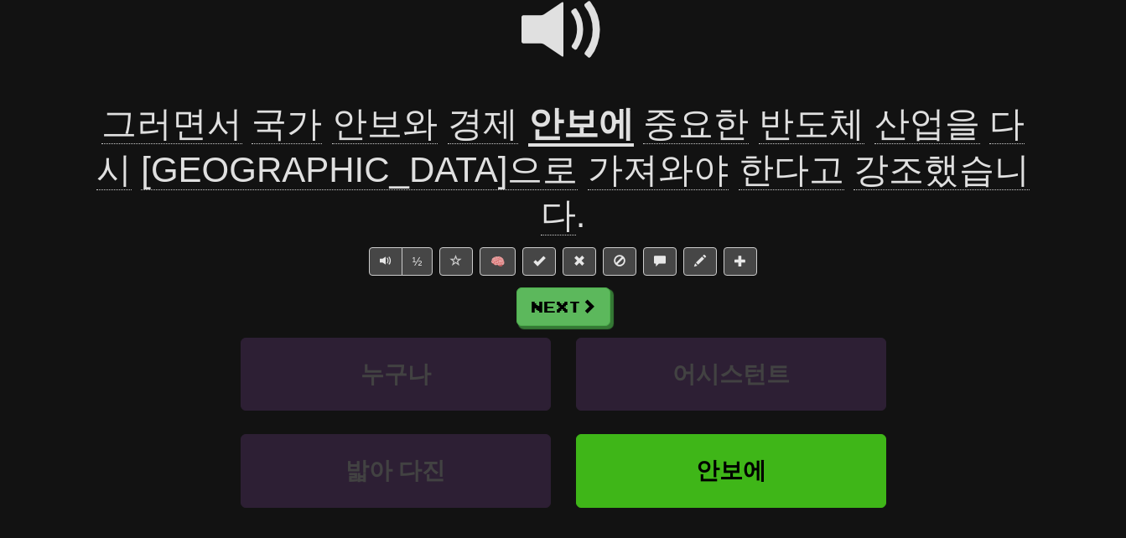
click at [946, 130] on span "다시" at bounding box center [560, 147] width 929 height 86
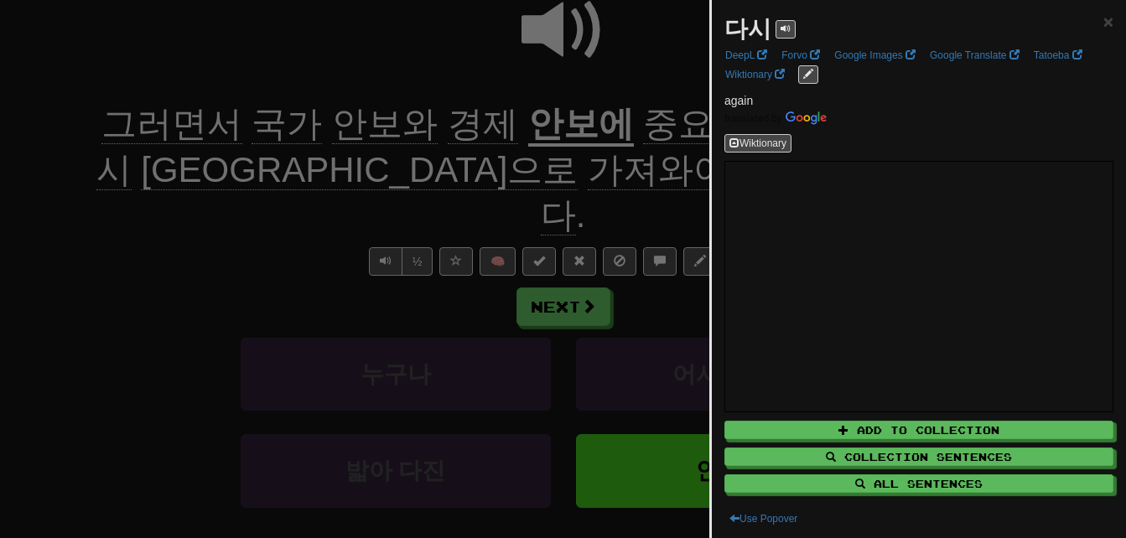
click at [633, 129] on div at bounding box center [563, 269] width 1126 height 538
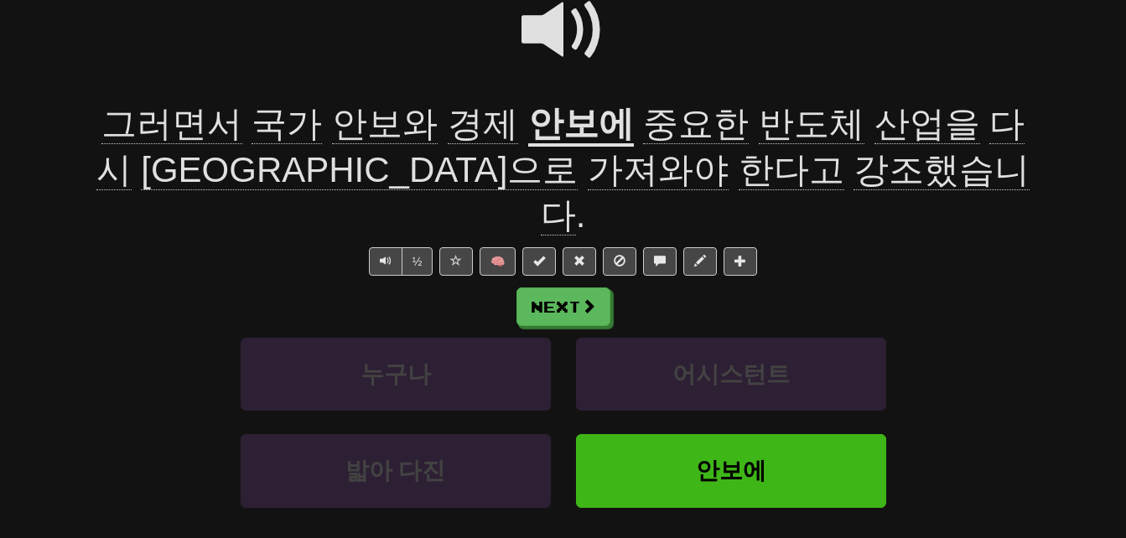
click at [588, 174] on span "가져와야" at bounding box center [658, 170] width 141 height 40
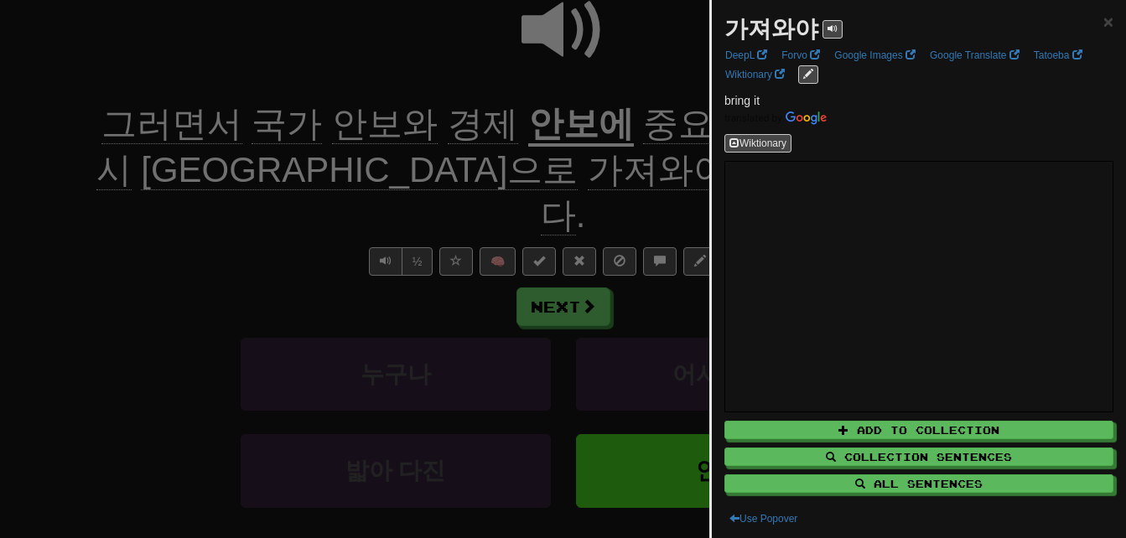
click at [485, 174] on div at bounding box center [563, 269] width 1126 height 538
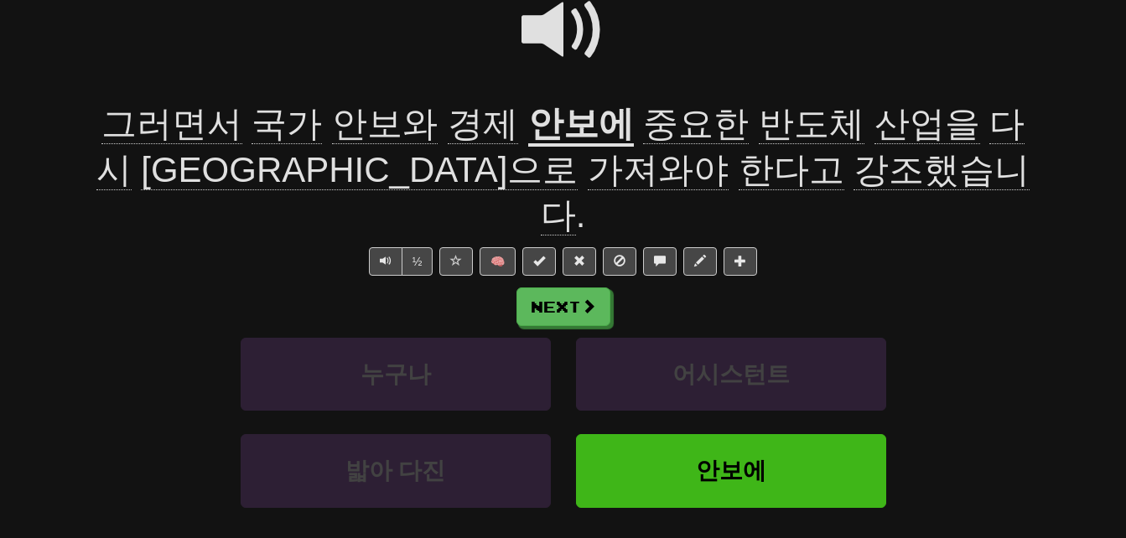
click at [739, 169] on span "한다고" at bounding box center [792, 170] width 106 height 40
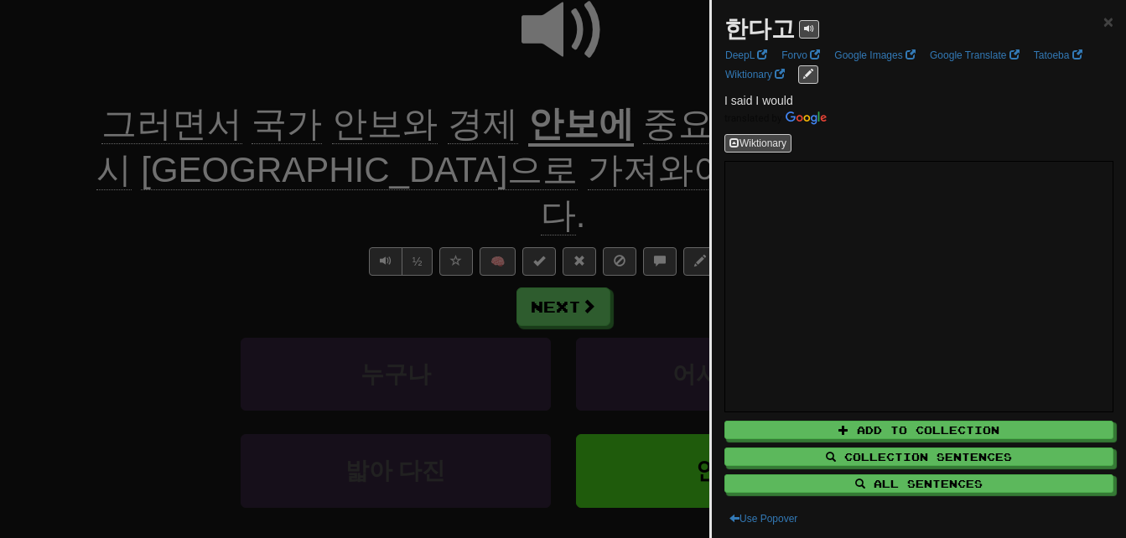
click at [465, 170] on div at bounding box center [563, 269] width 1126 height 538
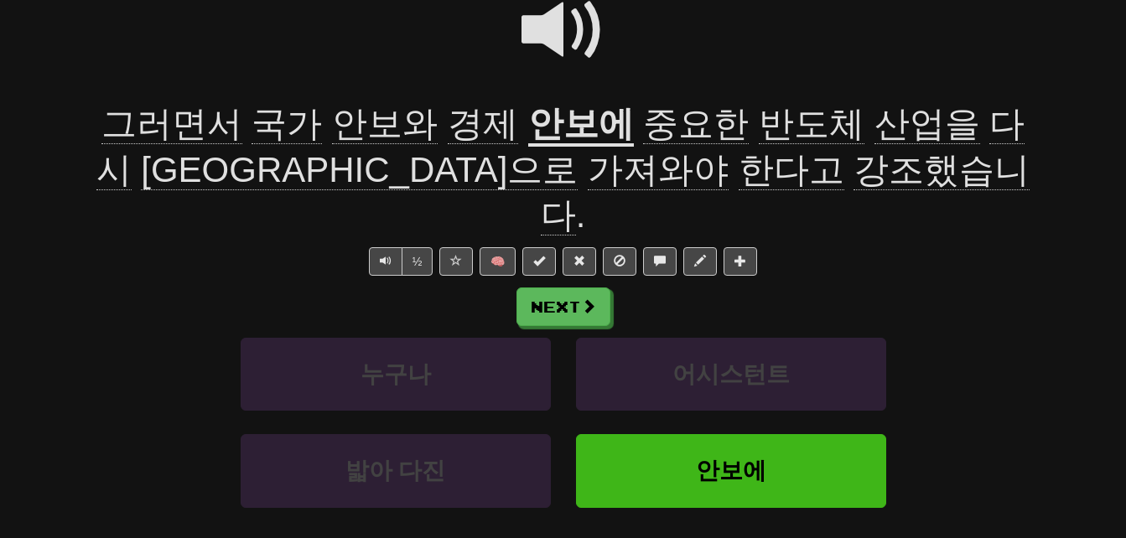
click at [635, 170] on span "중요한 반도체 산업을 다시 미국으로 가져와야 한다고 강조했습니다 ." at bounding box center [563, 170] width 934 height 132
click at [645, 171] on span "강조했습니다" at bounding box center [786, 193] width 490 height 86
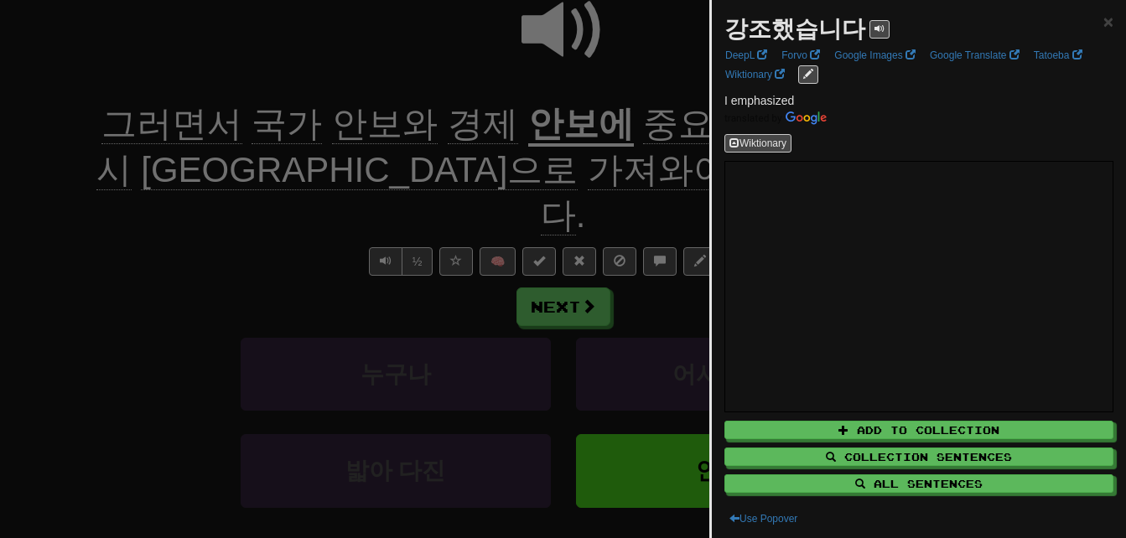
click at [645, 172] on div at bounding box center [563, 269] width 1126 height 538
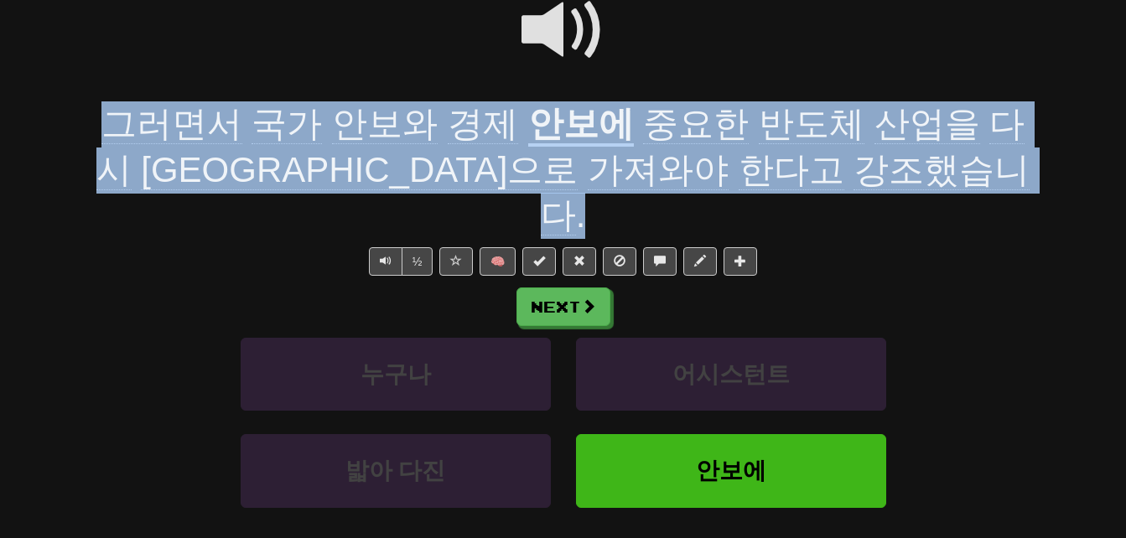
drag, startPoint x: 101, startPoint y: 117, endPoint x: 851, endPoint y: 153, distance: 751.1
click at [851, 153] on div "그러면서 국가 안보와 경제 안보에 중요한 반도체 산업을 다시 미국으로 가져와야 한다고 강조했습니다 ." at bounding box center [564, 169] width 956 height 137
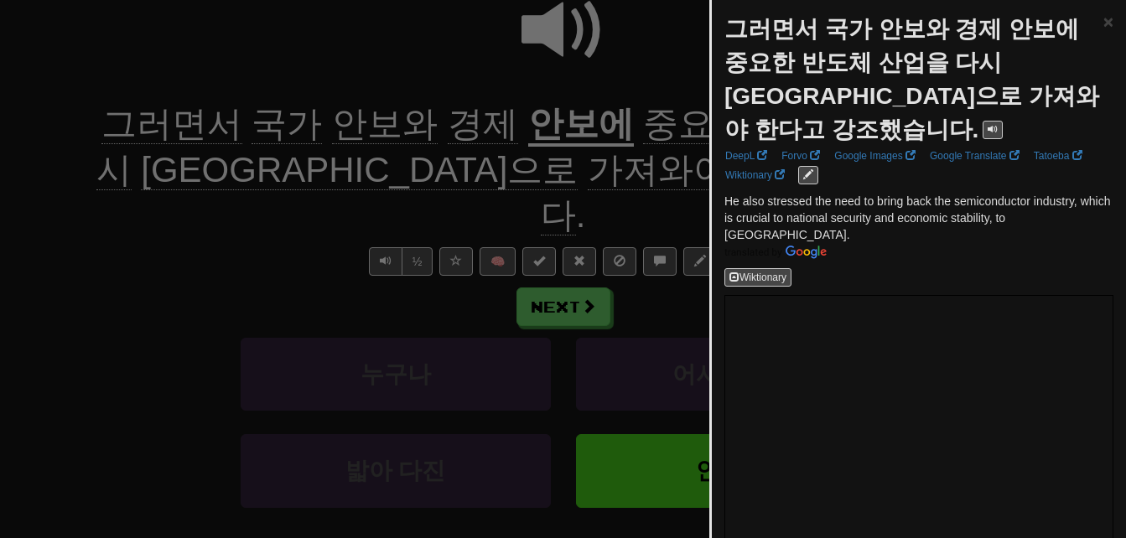
click at [233, 188] on div at bounding box center [563, 269] width 1126 height 538
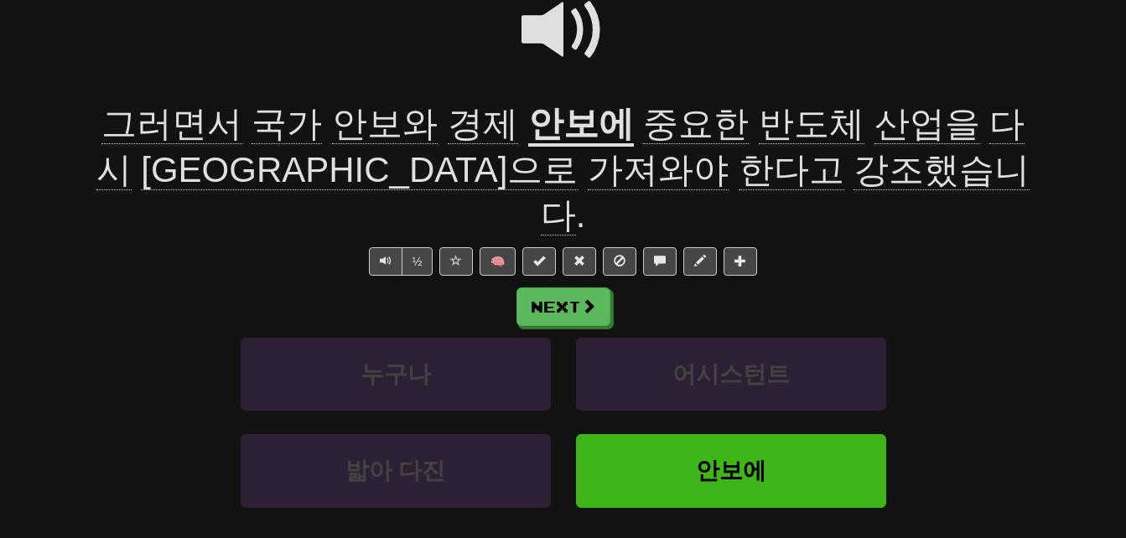
click at [588, 174] on span "가져와야" at bounding box center [658, 170] width 141 height 40
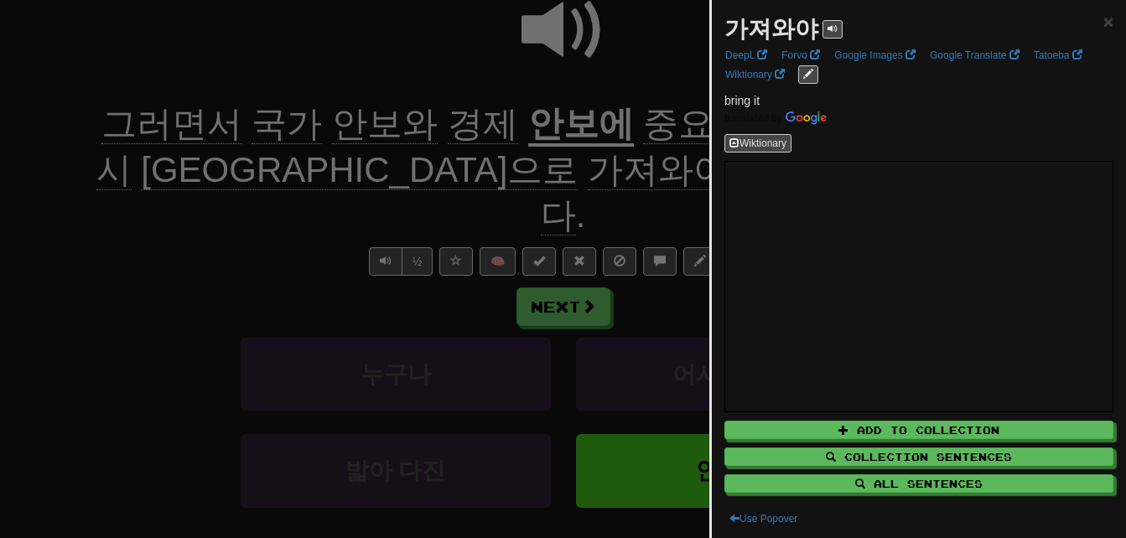
click at [450, 174] on div at bounding box center [563, 269] width 1126 height 538
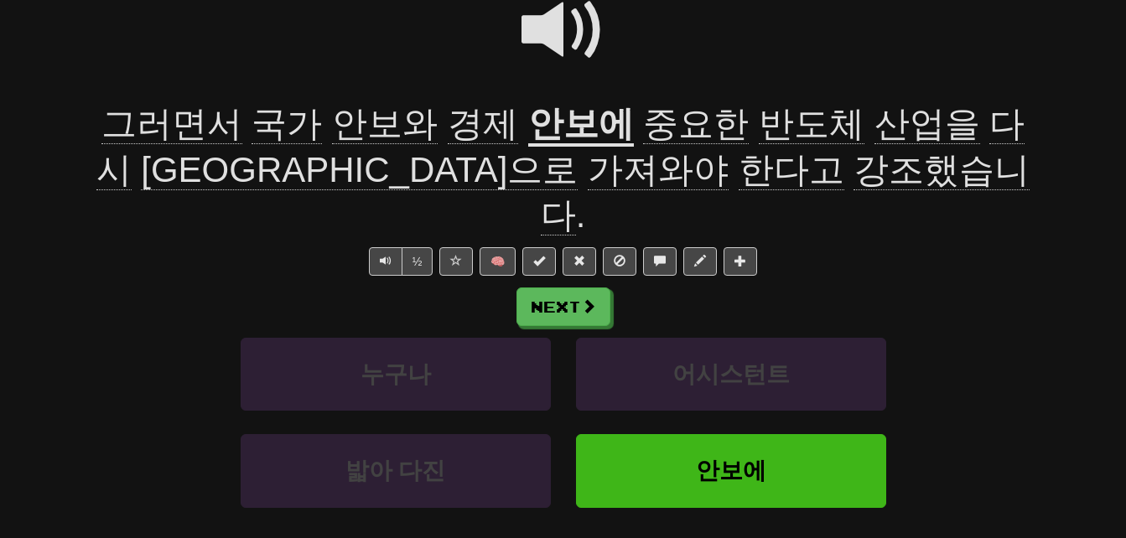
click at [552, 27] on span at bounding box center [563, 30] width 84 height 84
click at [588, 175] on span "가져와야" at bounding box center [658, 170] width 141 height 40
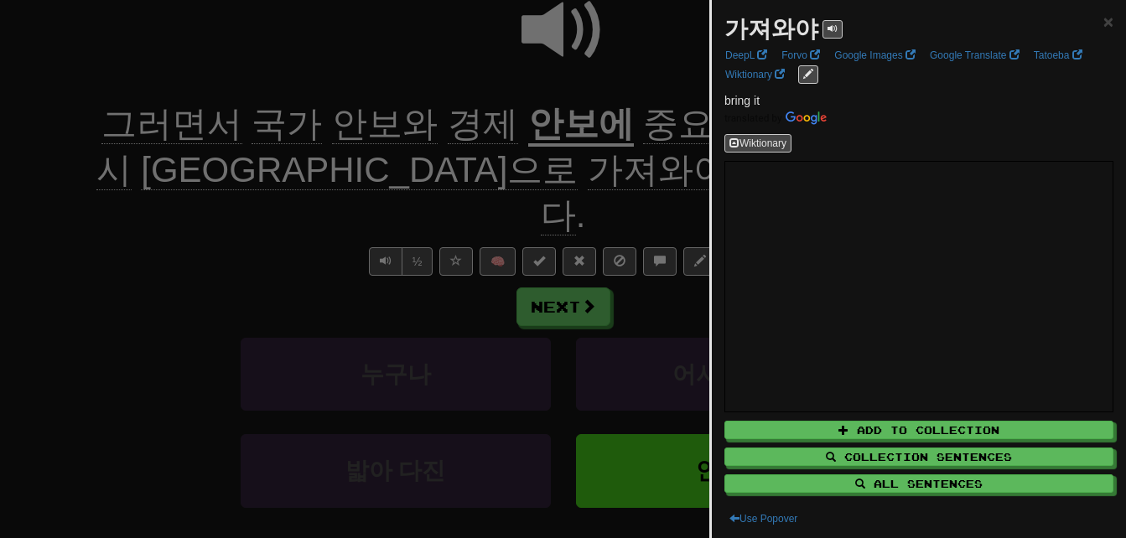
click at [447, 175] on div at bounding box center [563, 269] width 1126 height 538
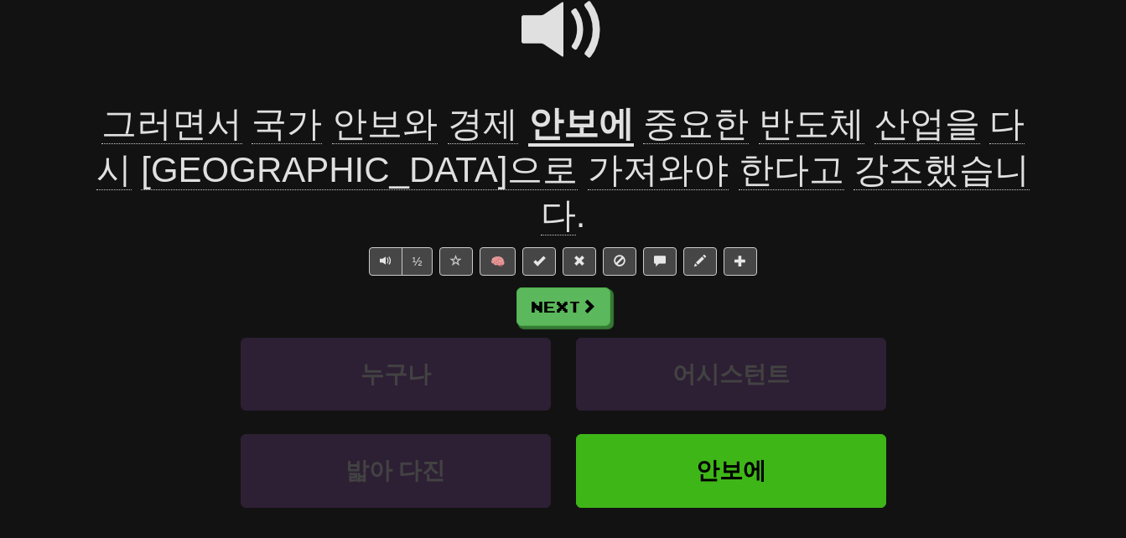
click at [739, 169] on span "한다고" at bounding box center [792, 170] width 106 height 40
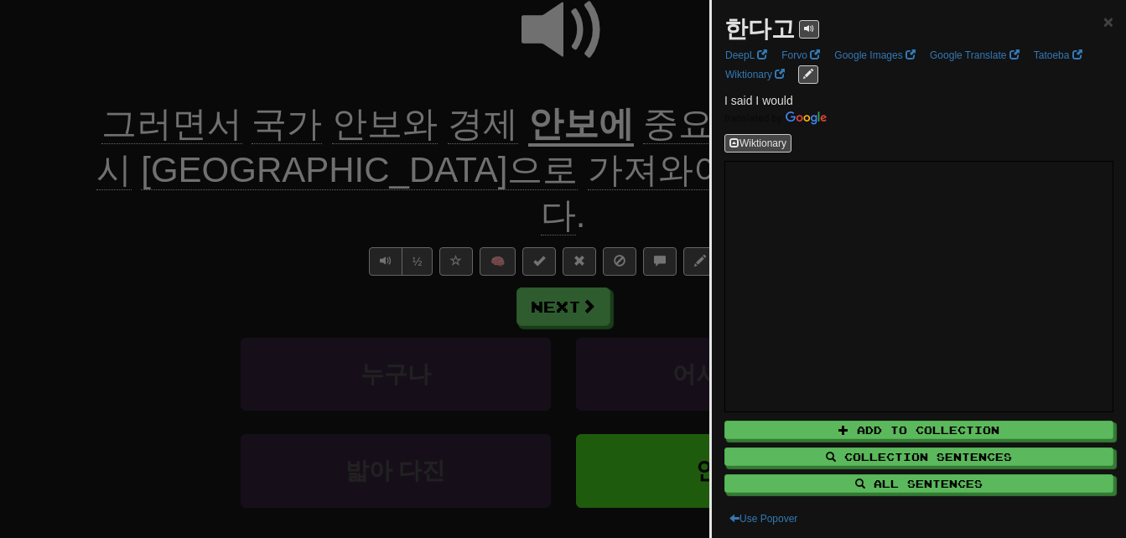
click at [554, 169] on div at bounding box center [563, 269] width 1126 height 538
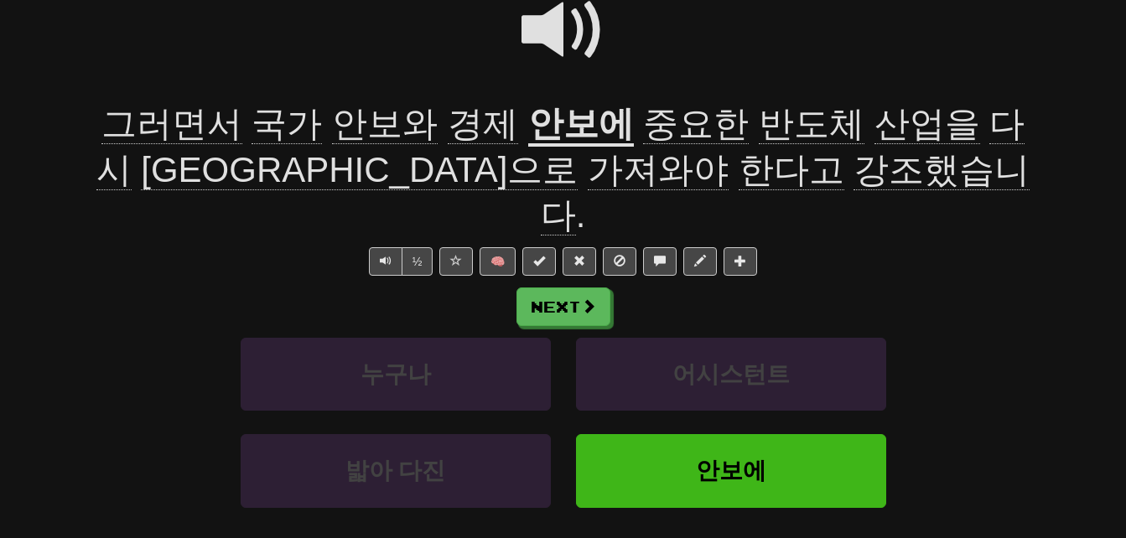
click at [542, 18] on span at bounding box center [563, 30] width 84 height 84
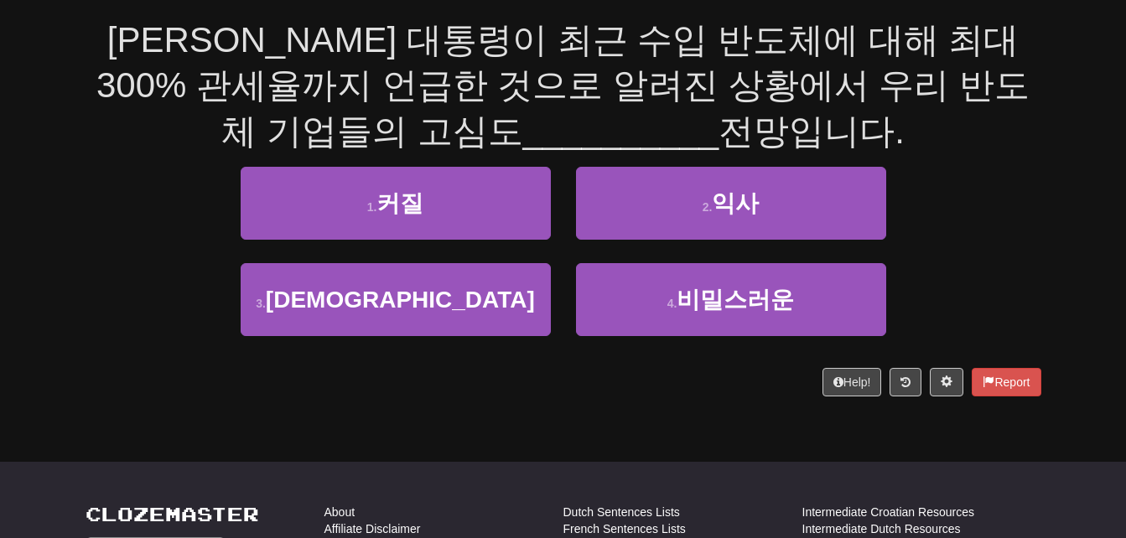
scroll to position [168, 0]
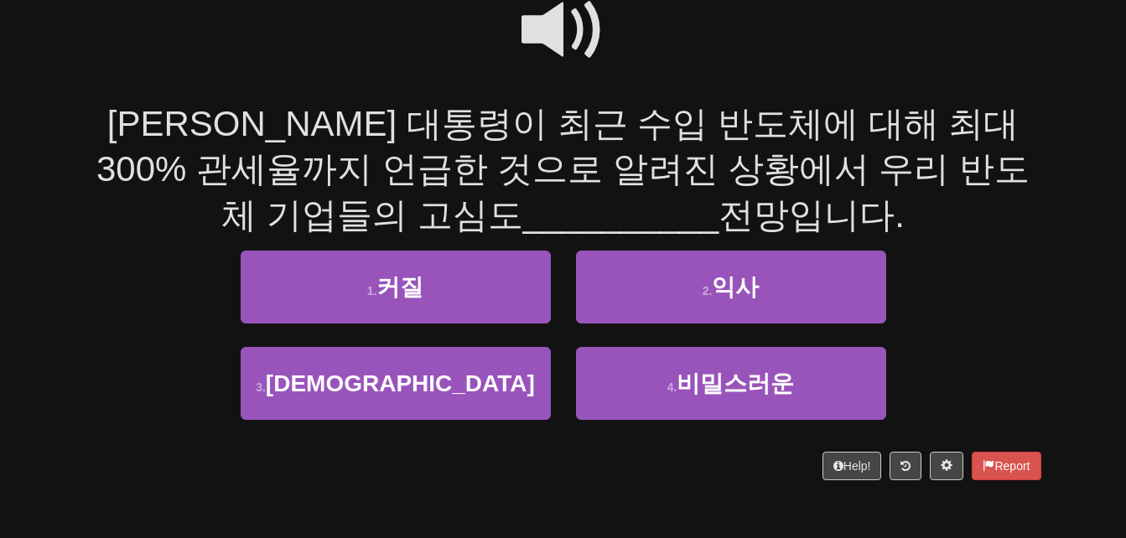
click at [549, 23] on span at bounding box center [563, 30] width 84 height 84
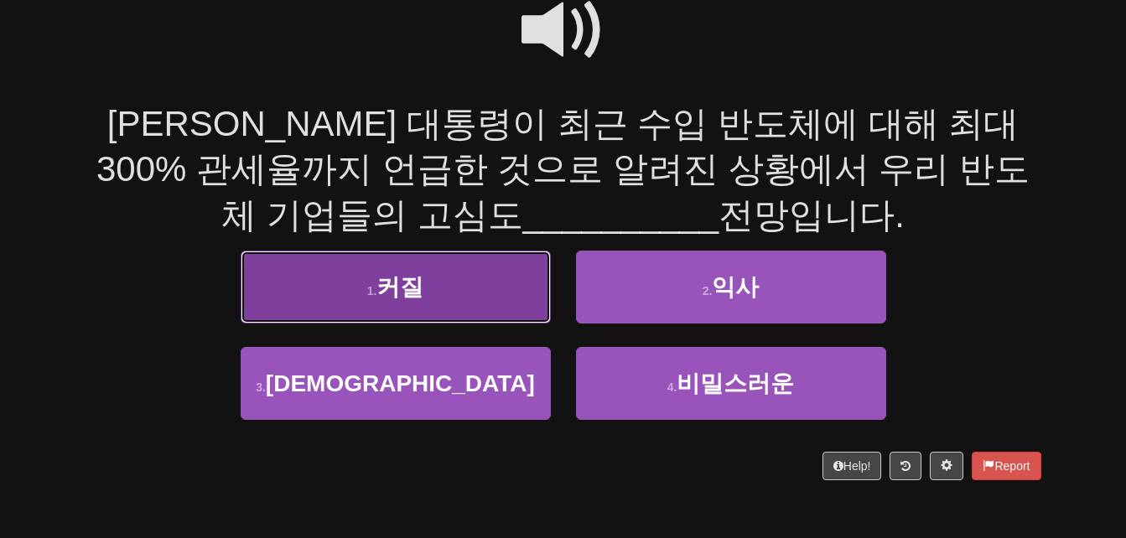
click at [425, 303] on button "1 . 커질" at bounding box center [396, 287] width 310 height 73
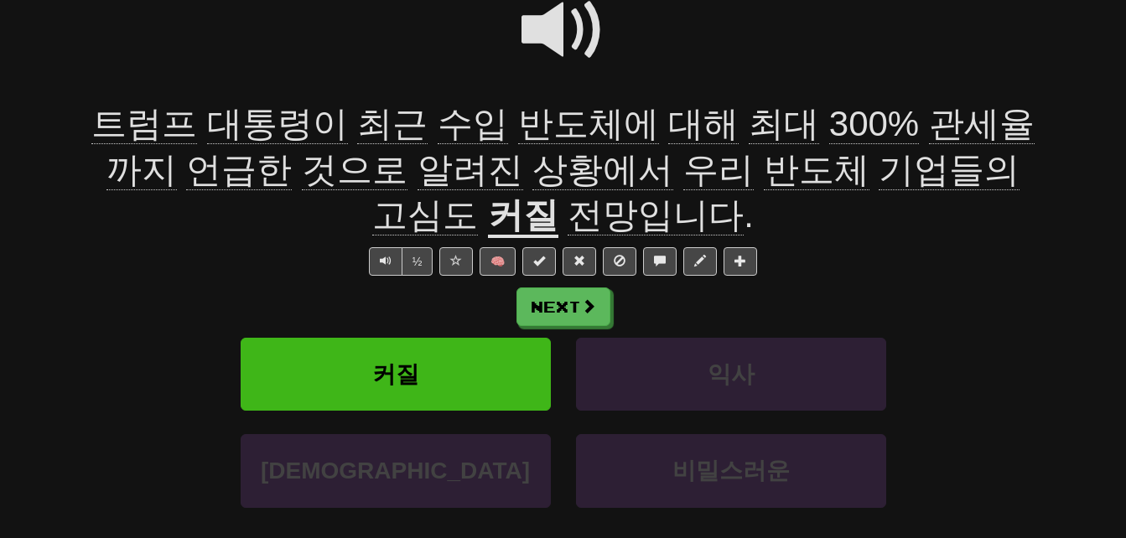
click at [186, 174] on span "언급한" at bounding box center [239, 170] width 106 height 40
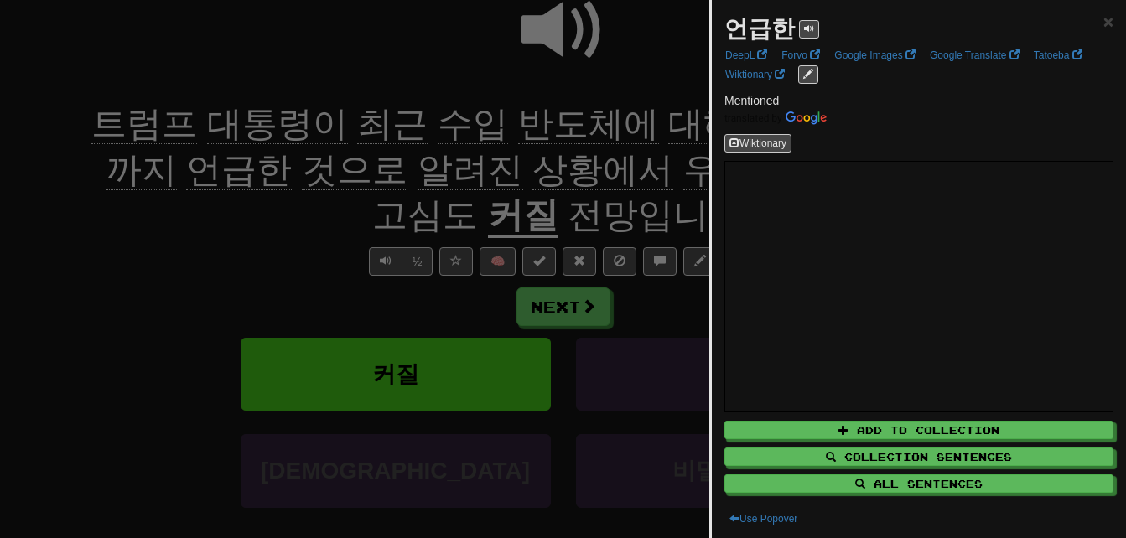
click at [161, 250] on div at bounding box center [563, 269] width 1126 height 538
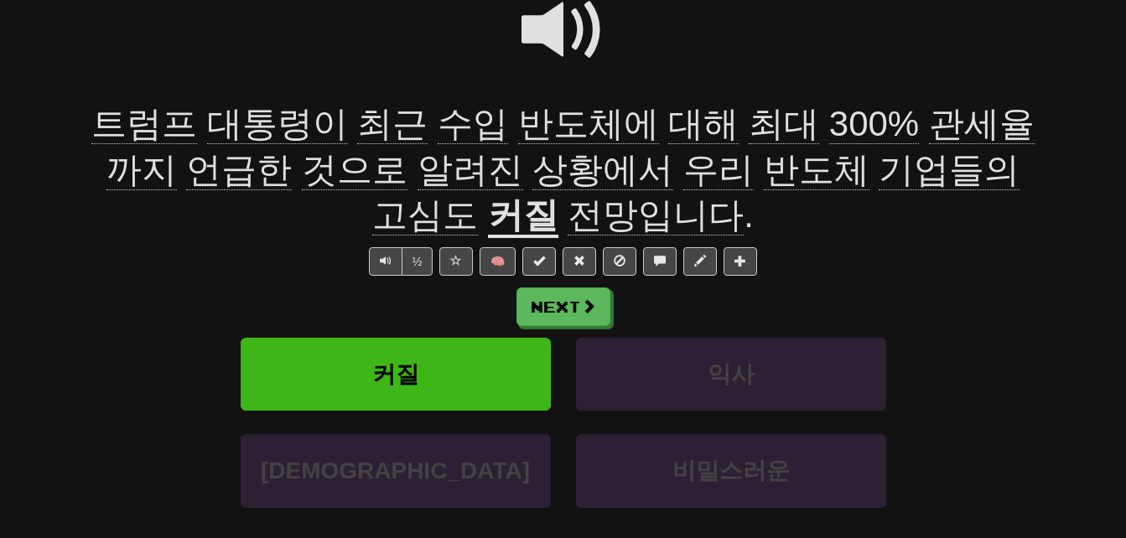
click at [417, 173] on span "알려진" at bounding box center [470, 170] width 106 height 40
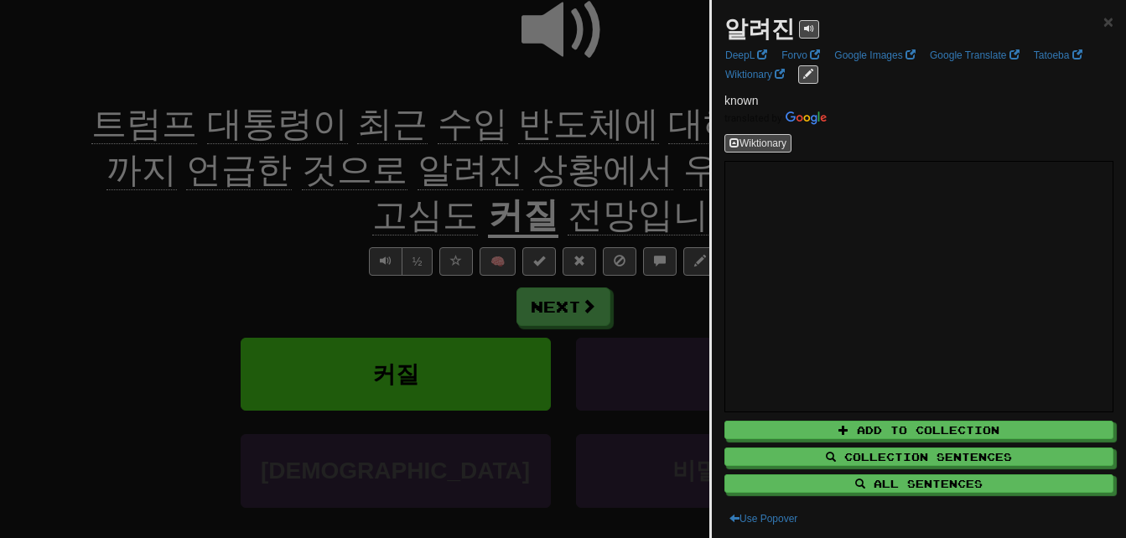
click at [314, 212] on div at bounding box center [563, 269] width 1126 height 538
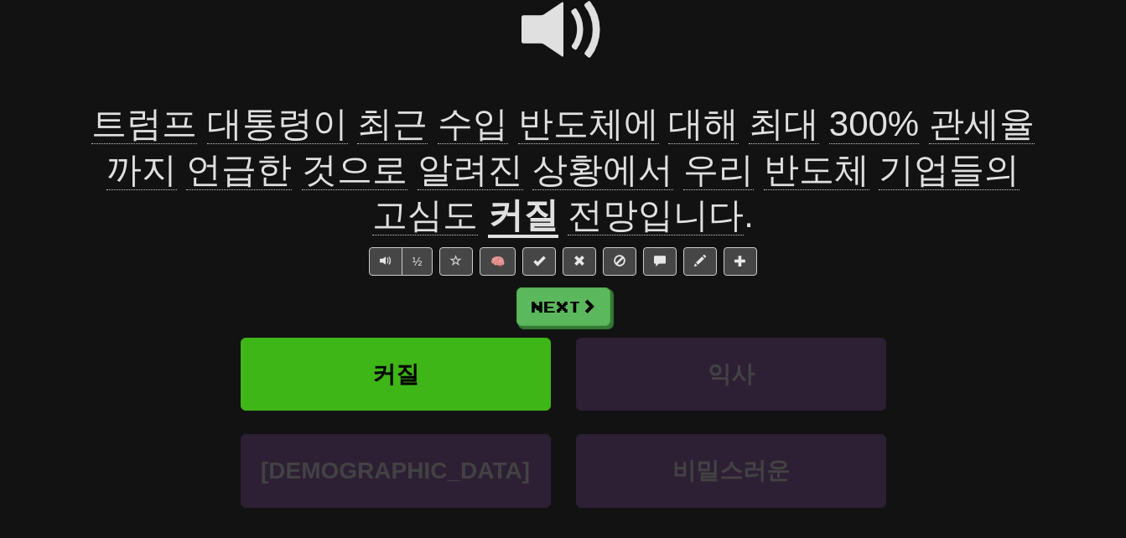
click at [532, 175] on span "상황에서" at bounding box center [602, 170] width 141 height 40
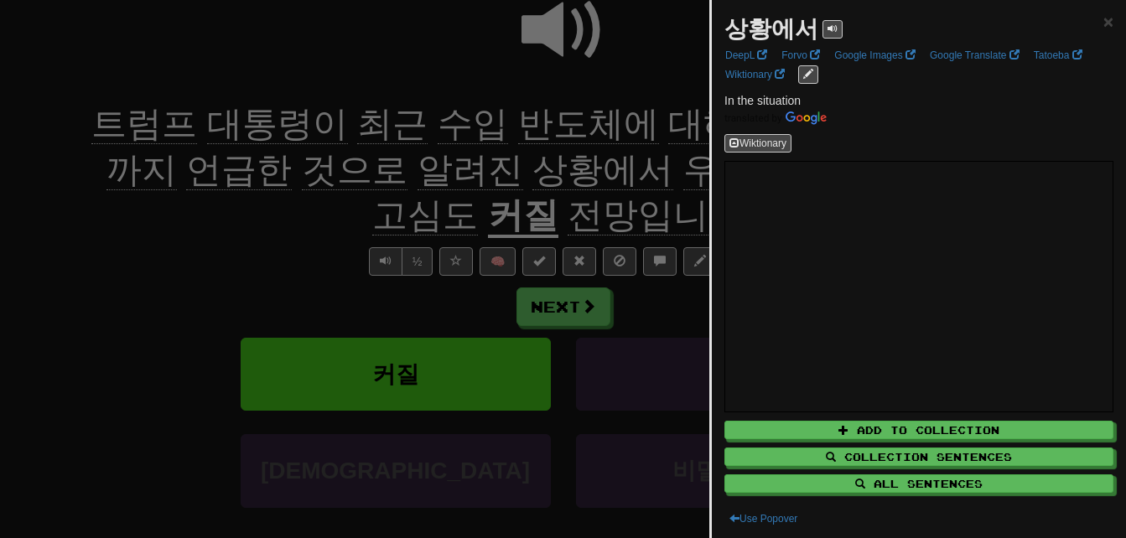
click at [422, 197] on div at bounding box center [563, 269] width 1126 height 538
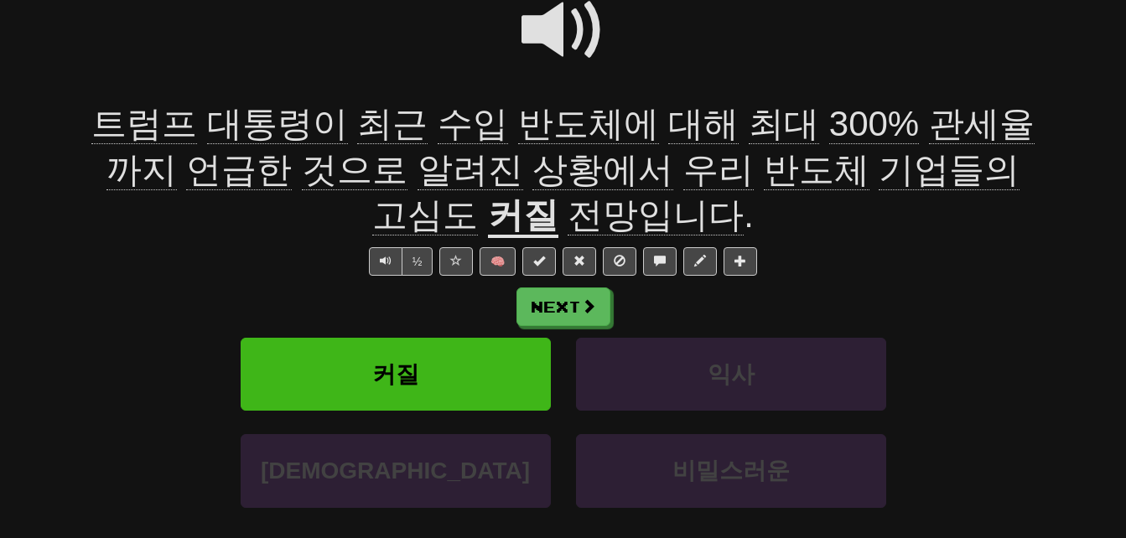
click at [478, 195] on span "고심도" at bounding box center [425, 215] width 106 height 40
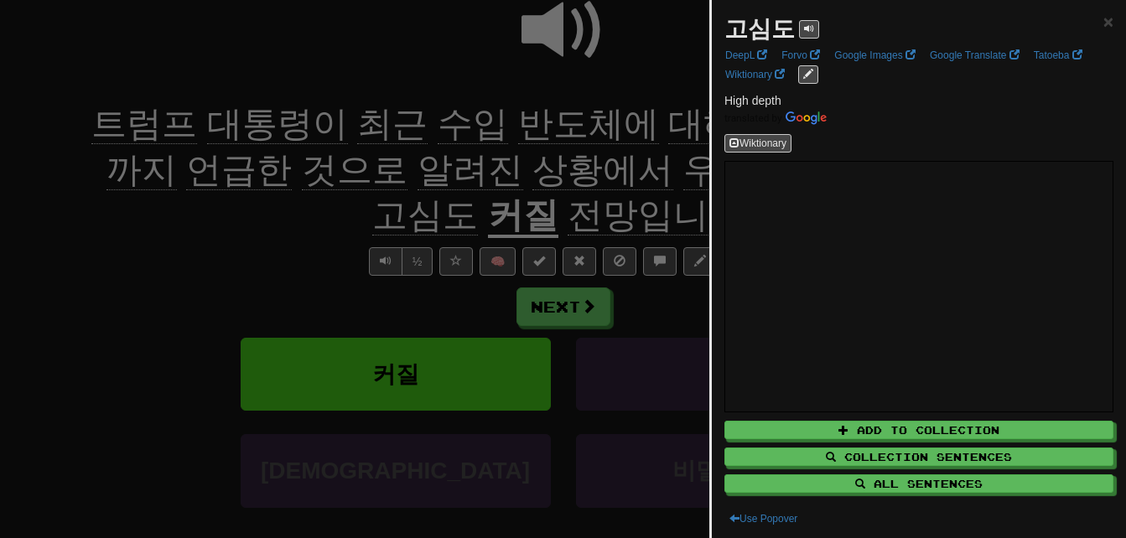
click at [684, 200] on div at bounding box center [563, 269] width 1126 height 538
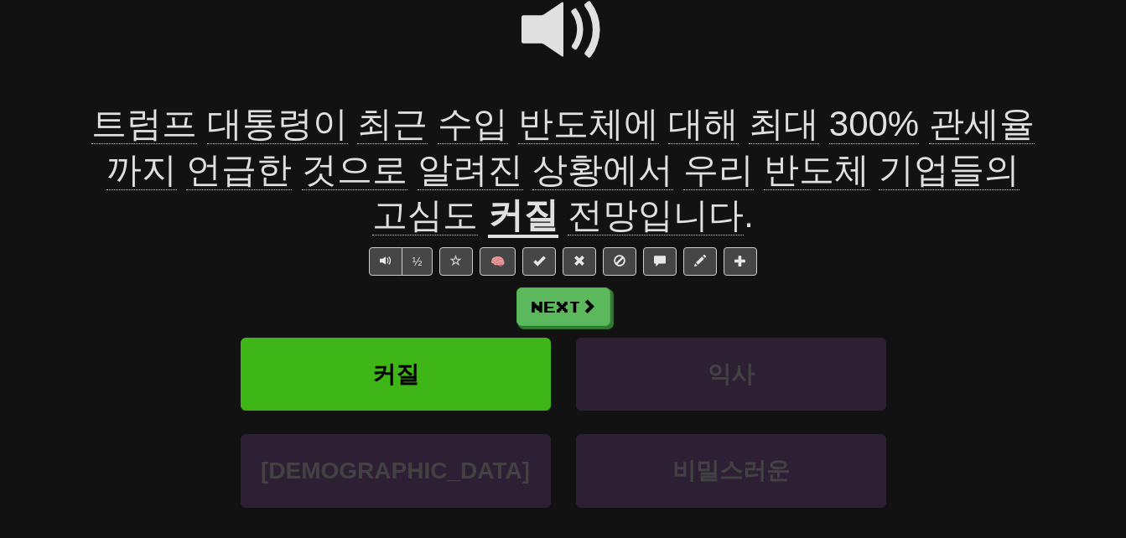
click at [558, 195] on u "커질" at bounding box center [523, 216] width 70 height 43
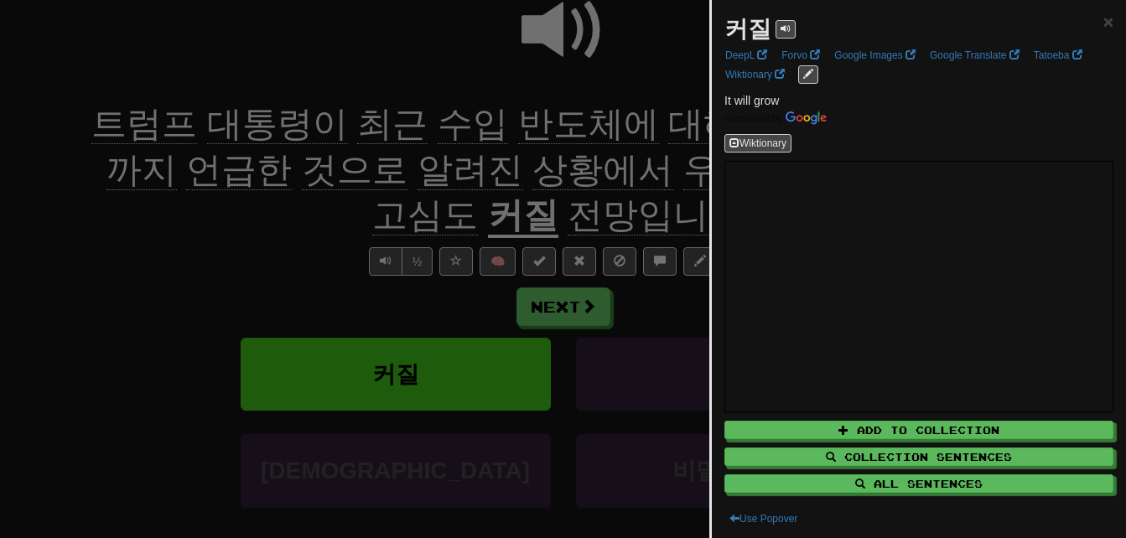
click at [662, 215] on div at bounding box center [563, 269] width 1126 height 538
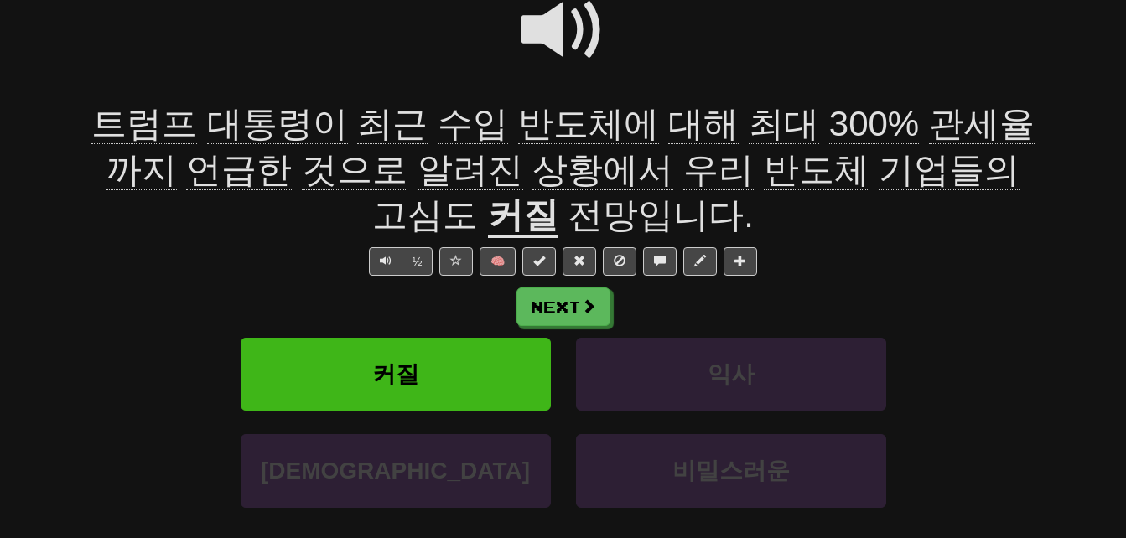
click at [568, 214] on span "전망입니다" at bounding box center [656, 215] width 176 height 40
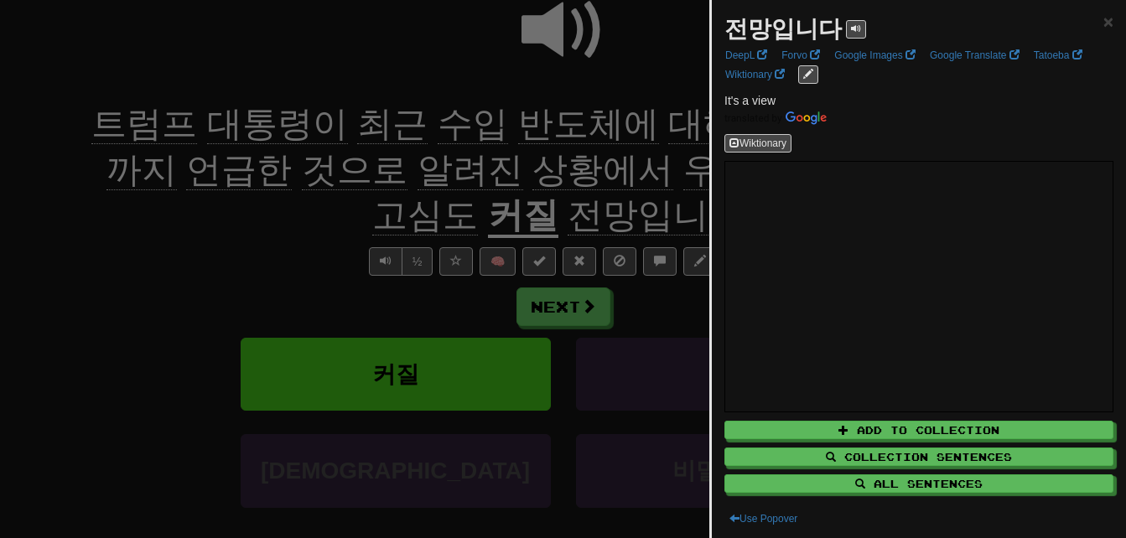
click at [338, 220] on div at bounding box center [563, 269] width 1126 height 538
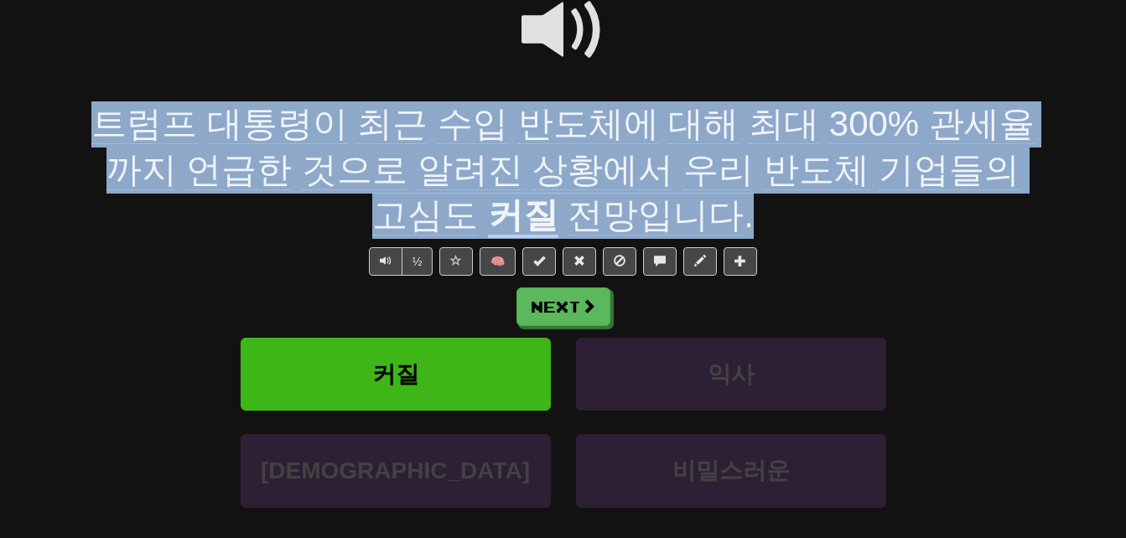
drag, startPoint x: 98, startPoint y: 113, endPoint x: 654, endPoint y: 205, distance: 563.4
click at [654, 205] on div "트럼프 대통령이 최근 수입 반도체에 대해 최대 300% 관세율까지 언급한 것으로 알려진 상황에서 우리 반도체 기업들의 고심도 커질 전망입니다 ." at bounding box center [564, 169] width 956 height 137
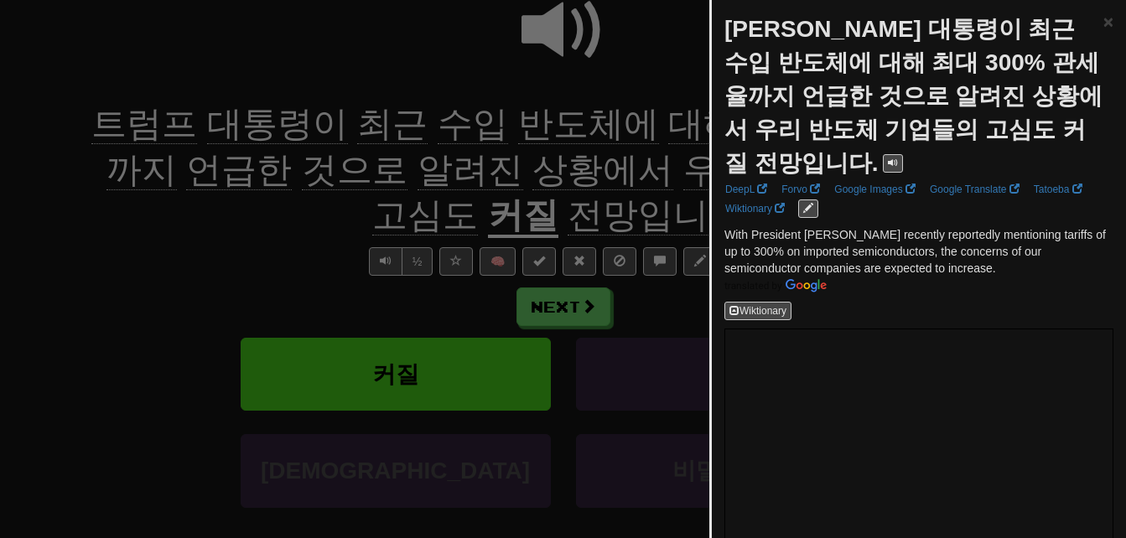
click at [232, 231] on div at bounding box center [563, 269] width 1126 height 538
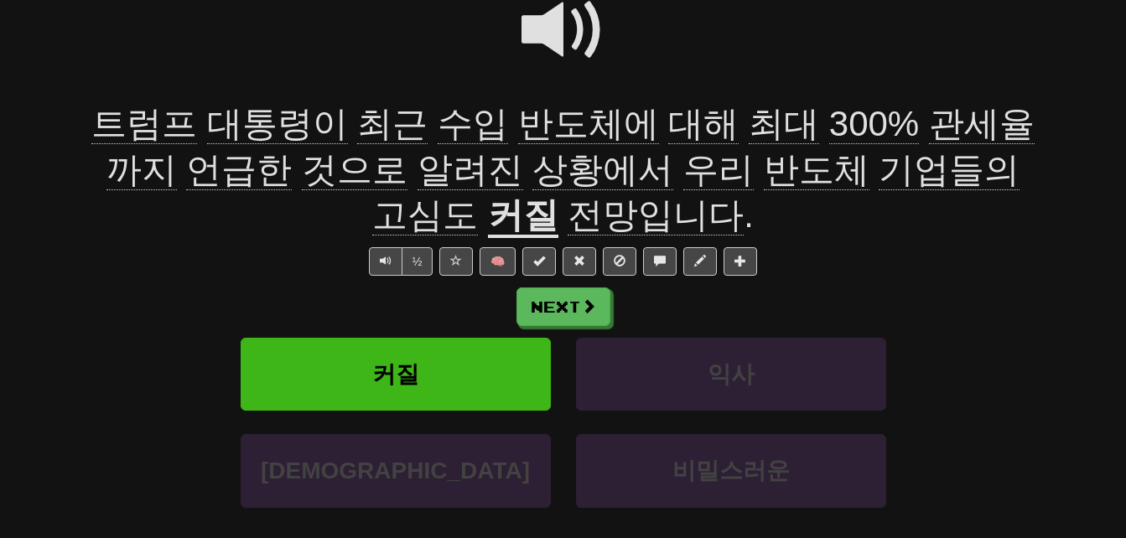
click at [560, 27] on span at bounding box center [563, 30] width 84 height 84
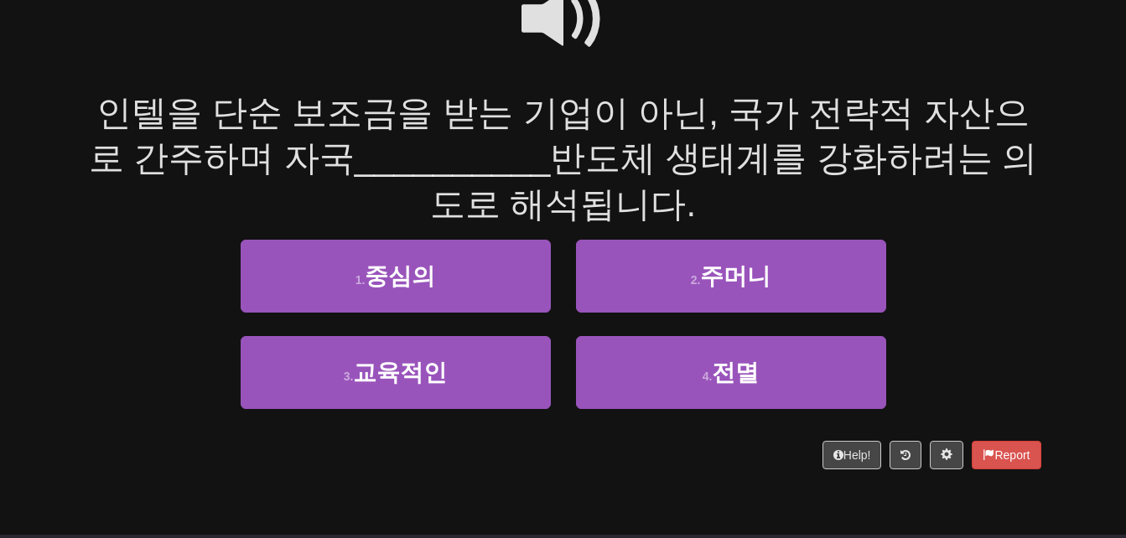
click at [552, 7] on span at bounding box center [563, 19] width 84 height 84
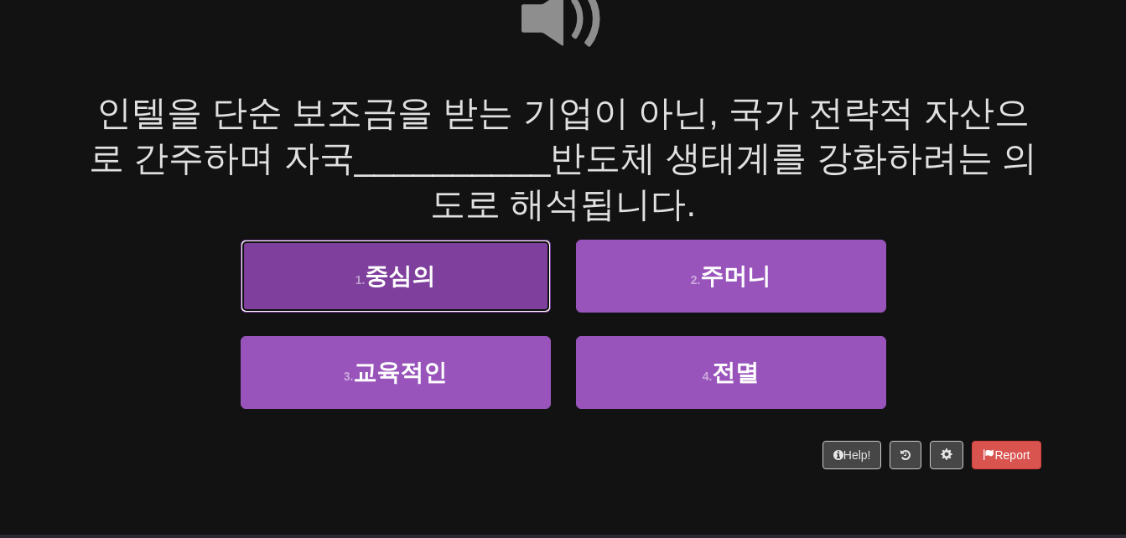
click at [489, 279] on button "1 . 중심의" at bounding box center [396, 276] width 310 height 73
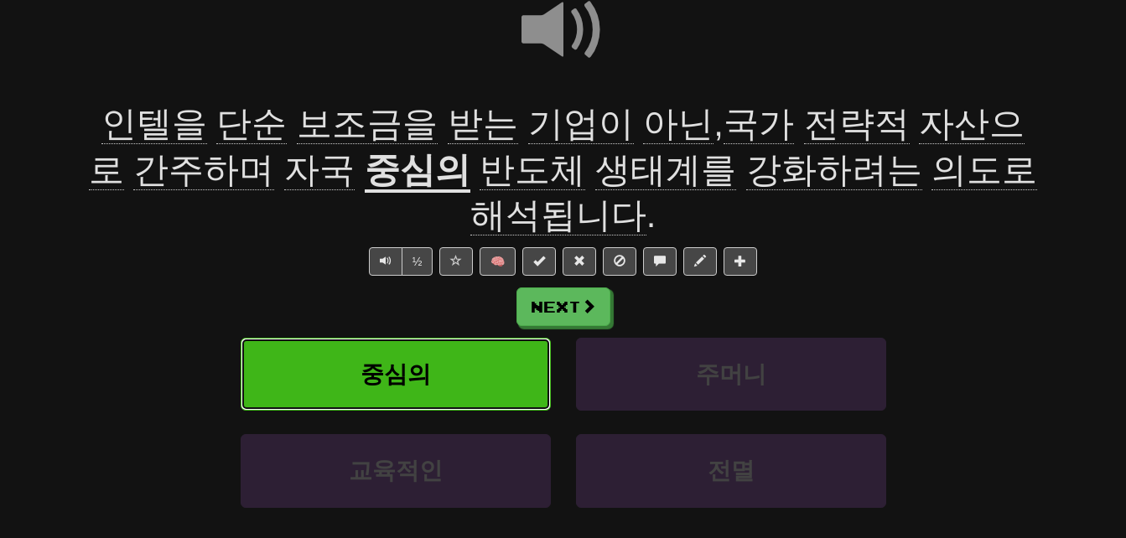
scroll to position [189, 0]
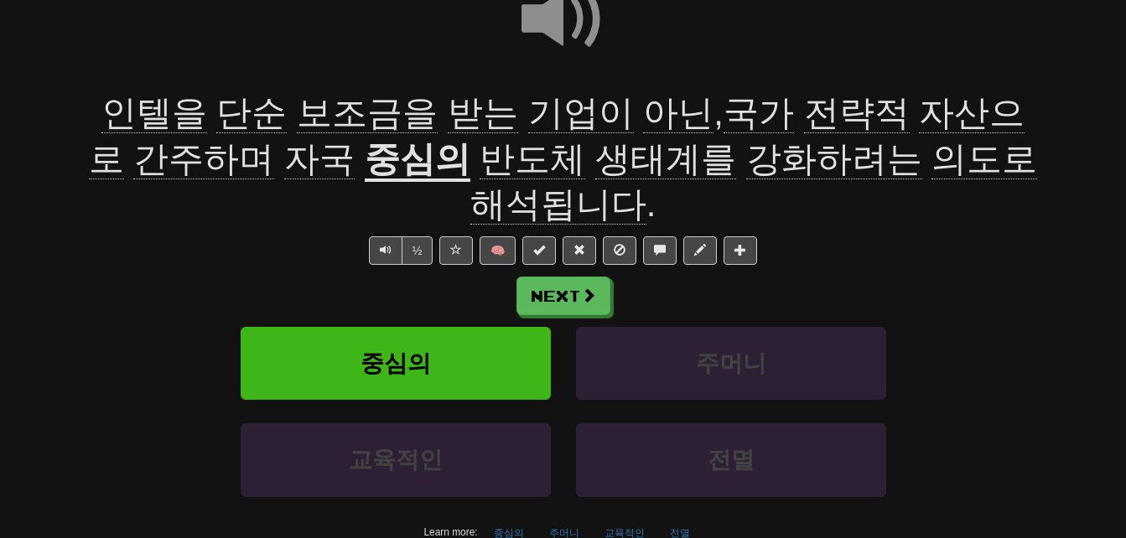
click at [229, 107] on span "단순" at bounding box center [251, 113] width 70 height 40
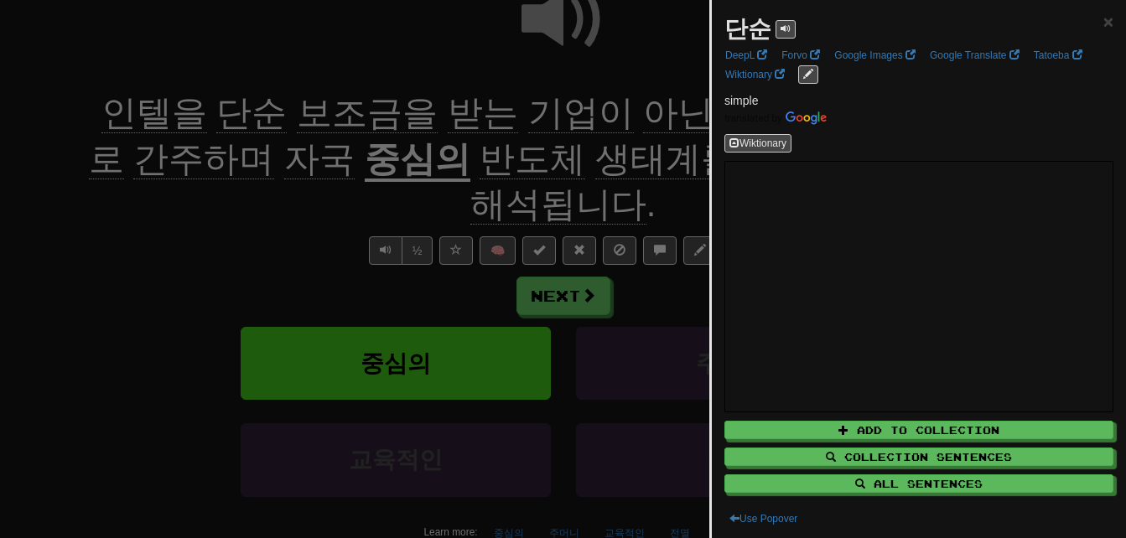
click at [322, 117] on div at bounding box center [563, 269] width 1126 height 538
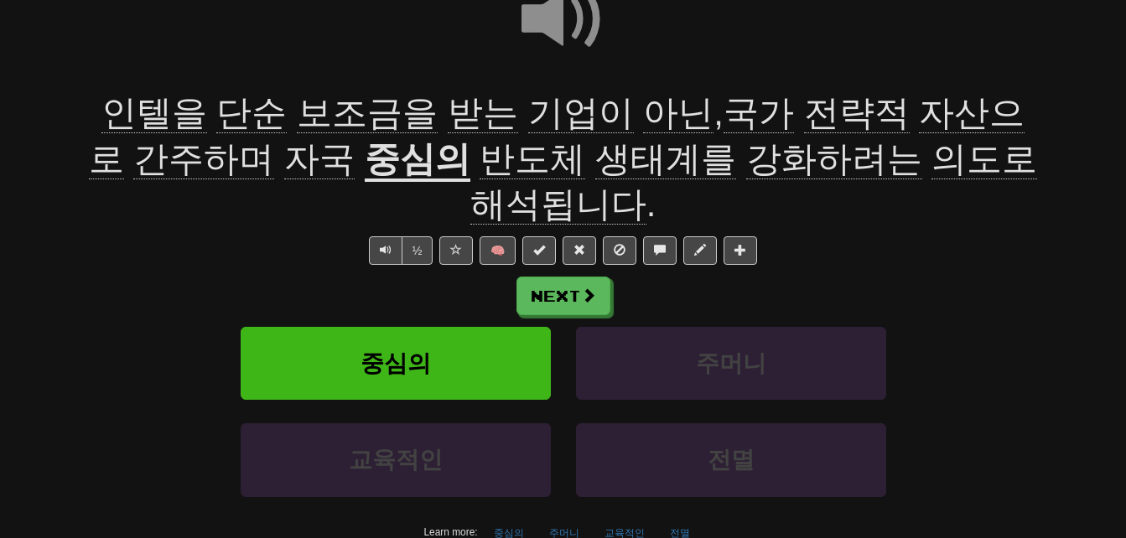
click at [325, 106] on span "보조금을" at bounding box center [367, 113] width 141 height 40
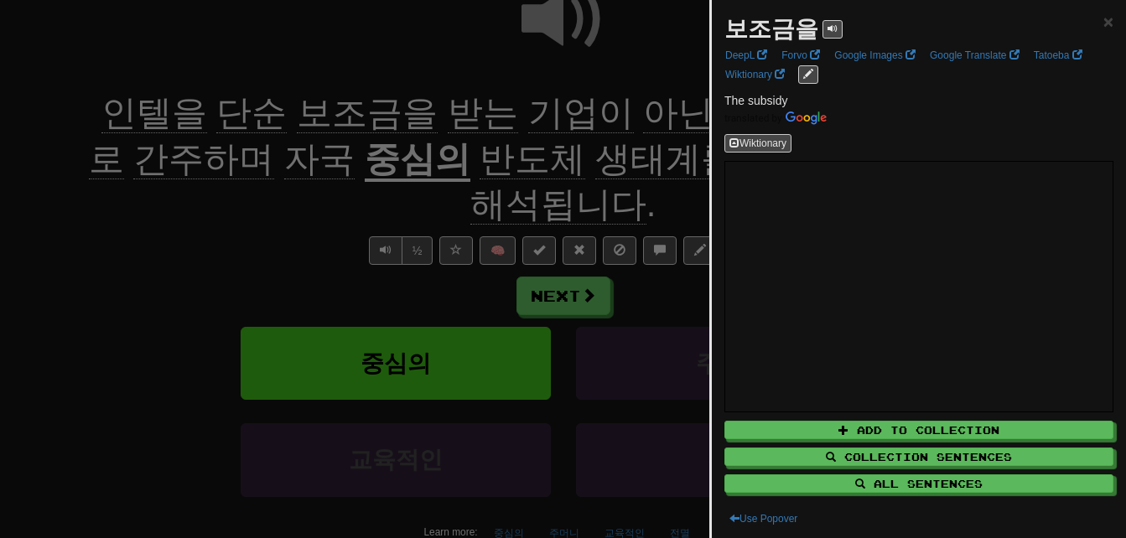
click at [325, 106] on div at bounding box center [563, 269] width 1126 height 538
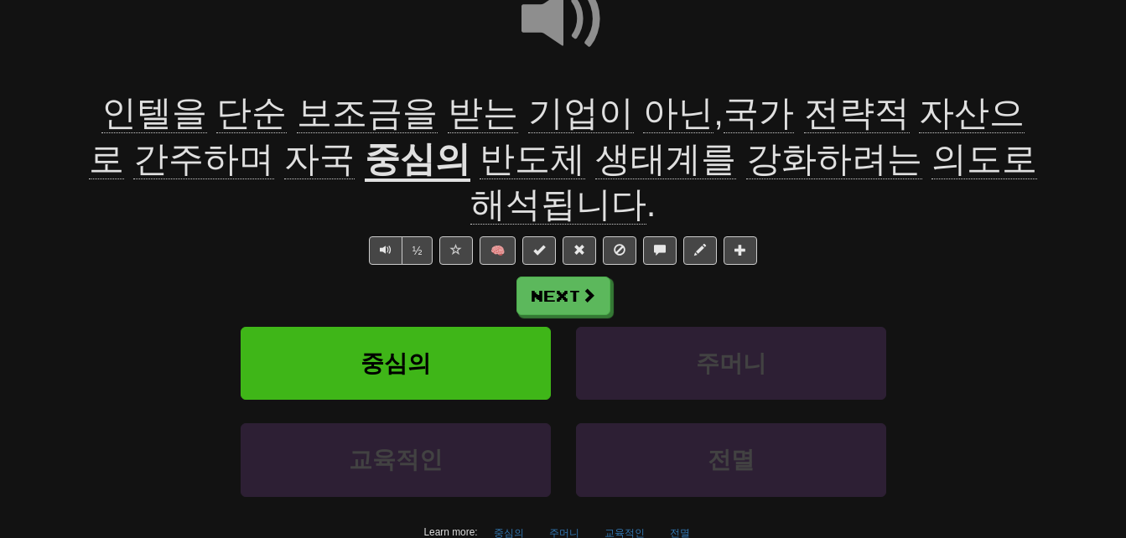
click at [448, 115] on span "받는" at bounding box center [483, 113] width 70 height 40
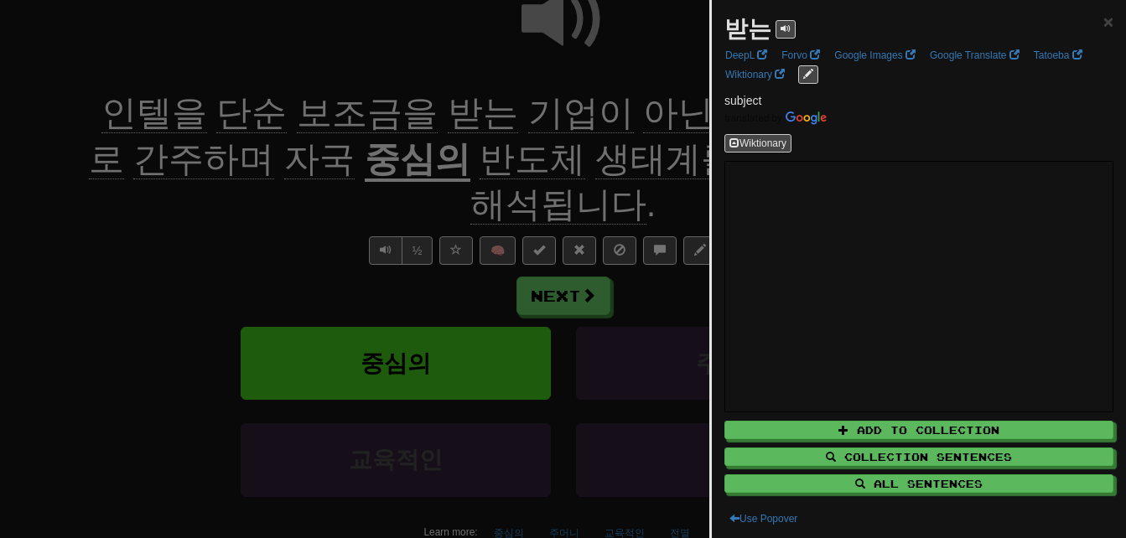
click at [439, 115] on div at bounding box center [563, 269] width 1126 height 538
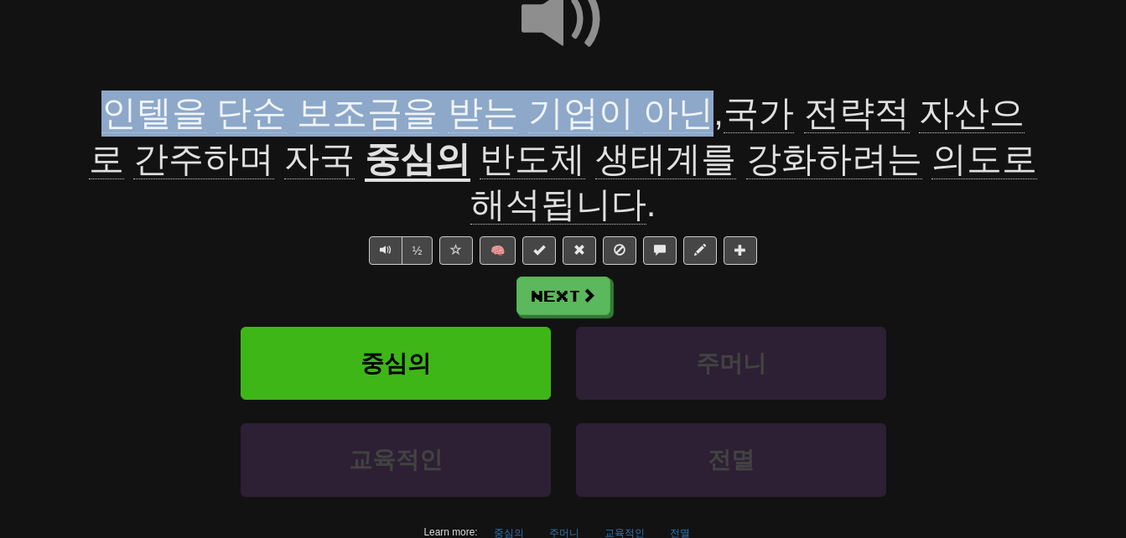
drag, startPoint x: 96, startPoint y: 111, endPoint x: 649, endPoint y: 113, distance: 552.4
click at [649, 113] on span "인텔을 단순 보조금을 받는 기업이 아닌 , 국가 전략적 자산으로 간주하며 자국" at bounding box center [557, 136] width 936 height 86
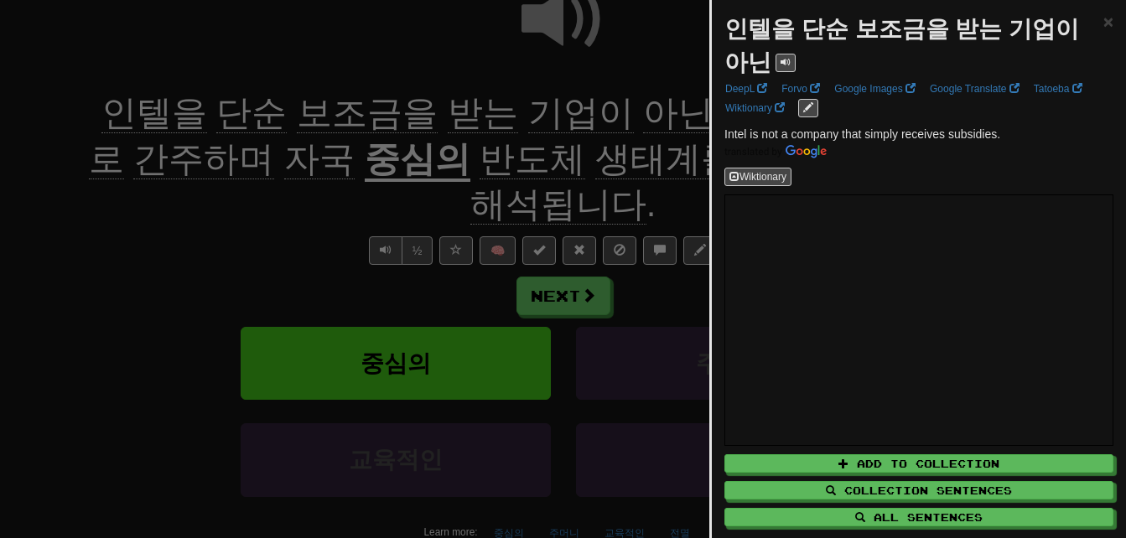
click at [649, 113] on div at bounding box center [563, 269] width 1126 height 538
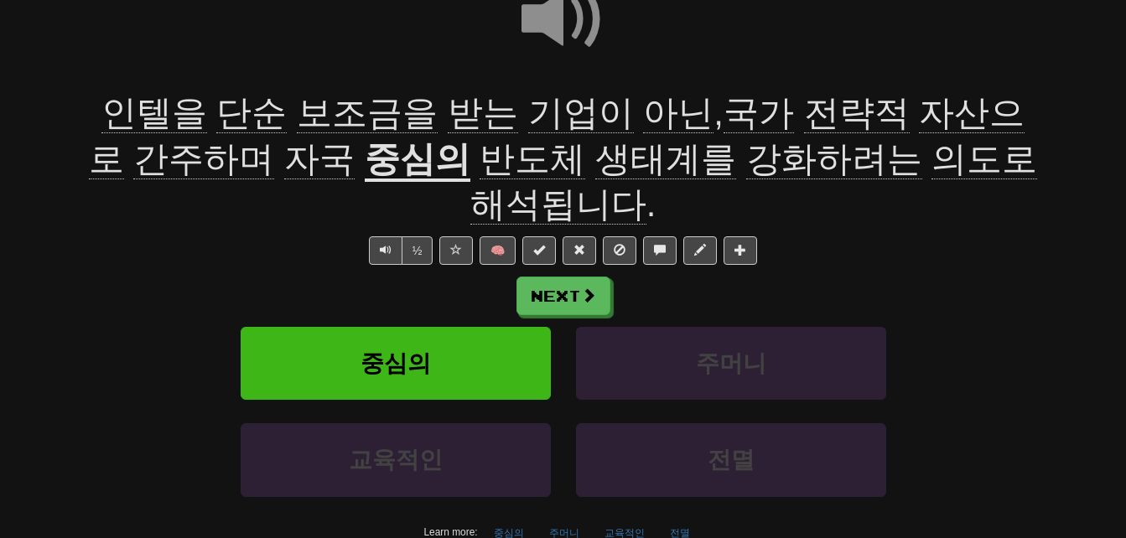
click at [821, 110] on span "전략적" at bounding box center [857, 113] width 106 height 40
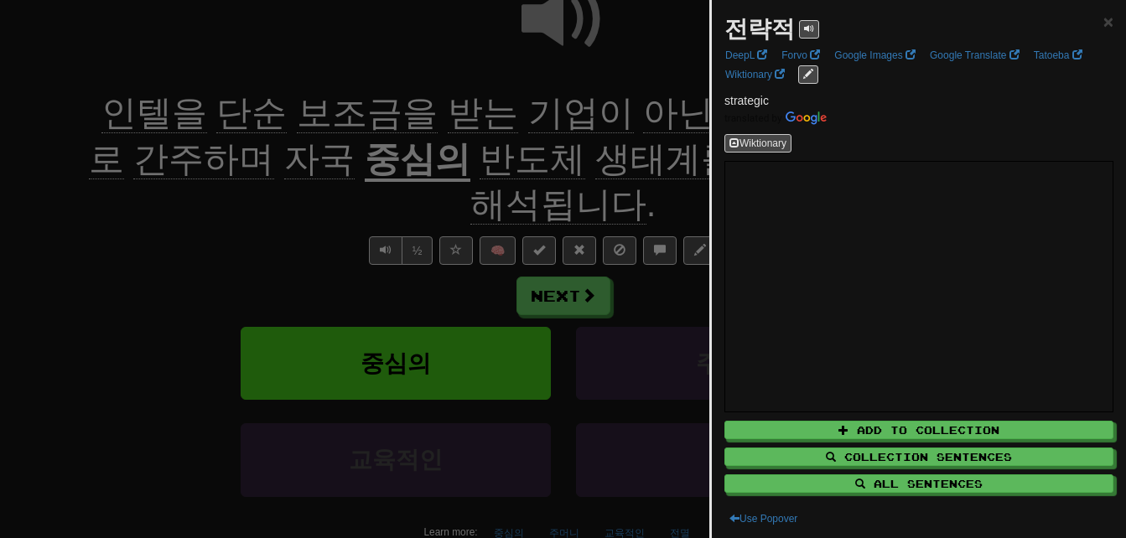
click at [685, 132] on div at bounding box center [563, 269] width 1126 height 538
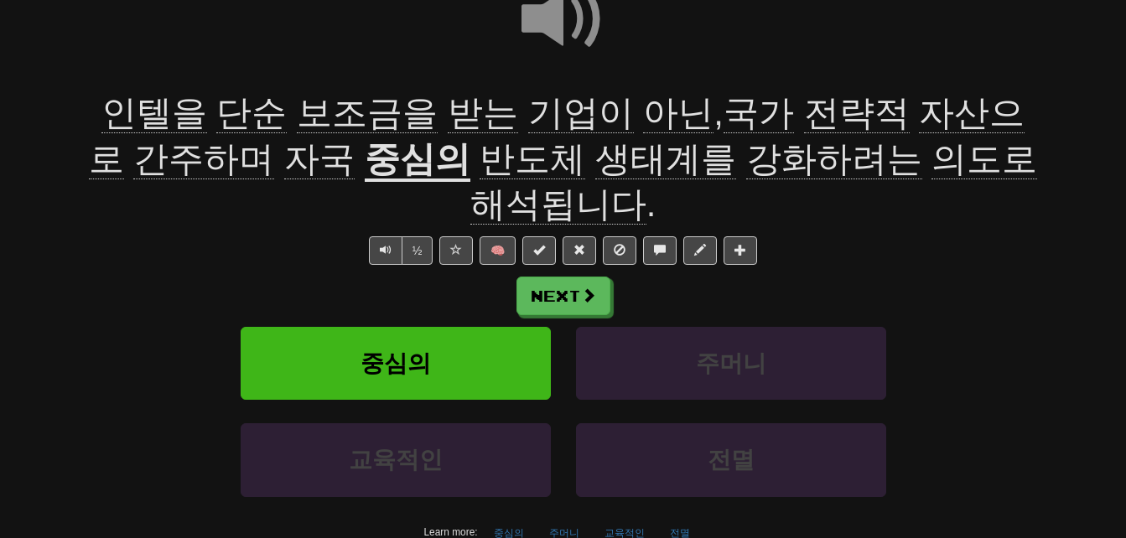
click at [885, 122] on span "자산으로" at bounding box center [557, 136] width 936 height 86
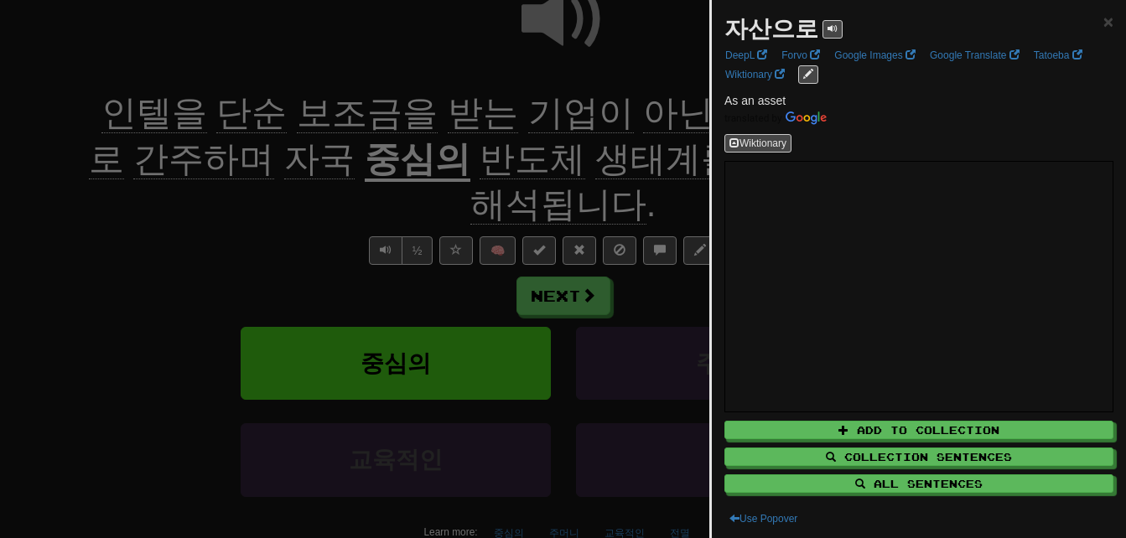
click at [674, 167] on div at bounding box center [563, 269] width 1126 height 538
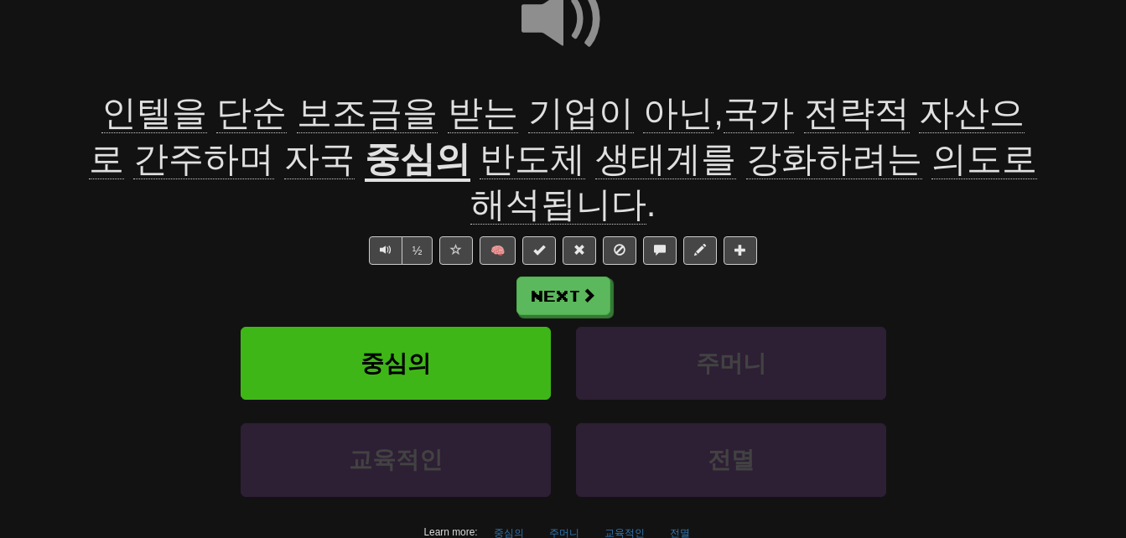
click at [142, 144] on span "간주하며" at bounding box center [203, 159] width 141 height 40
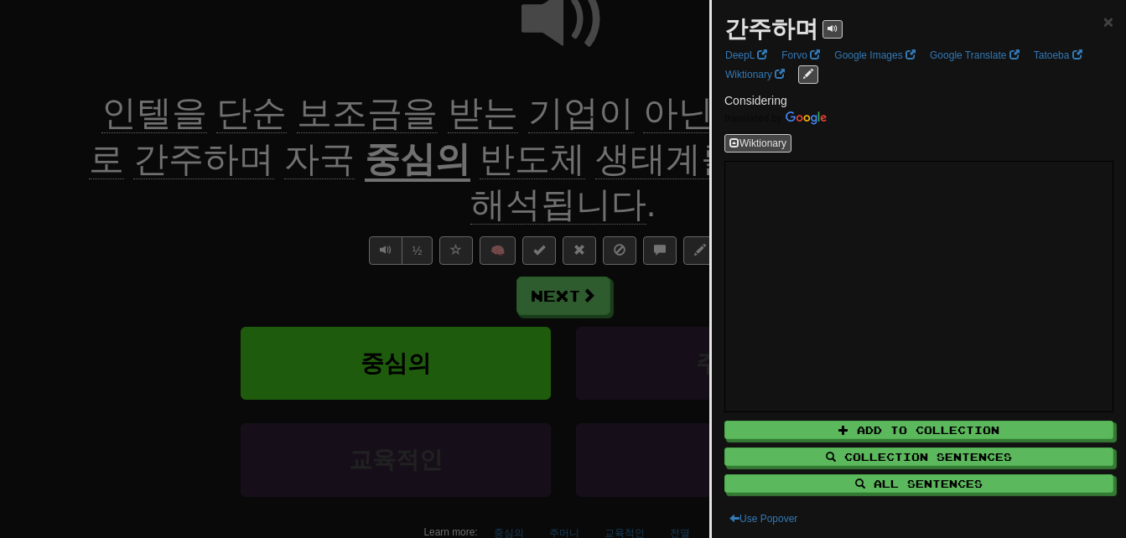
click at [141, 190] on div at bounding box center [563, 269] width 1126 height 538
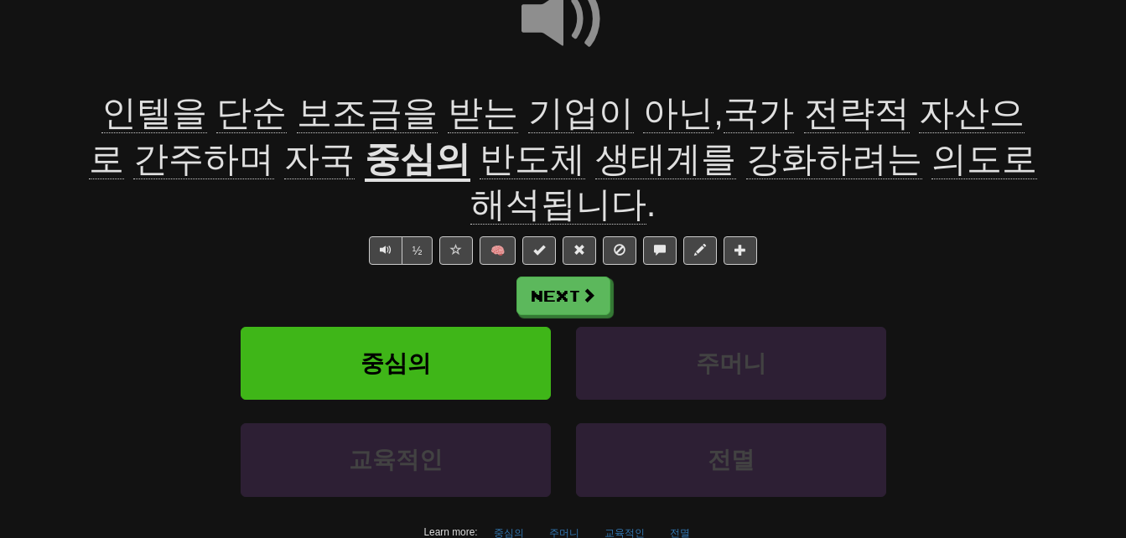
click at [284, 158] on span "자국" at bounding box center [319, 159] width 70 height 40
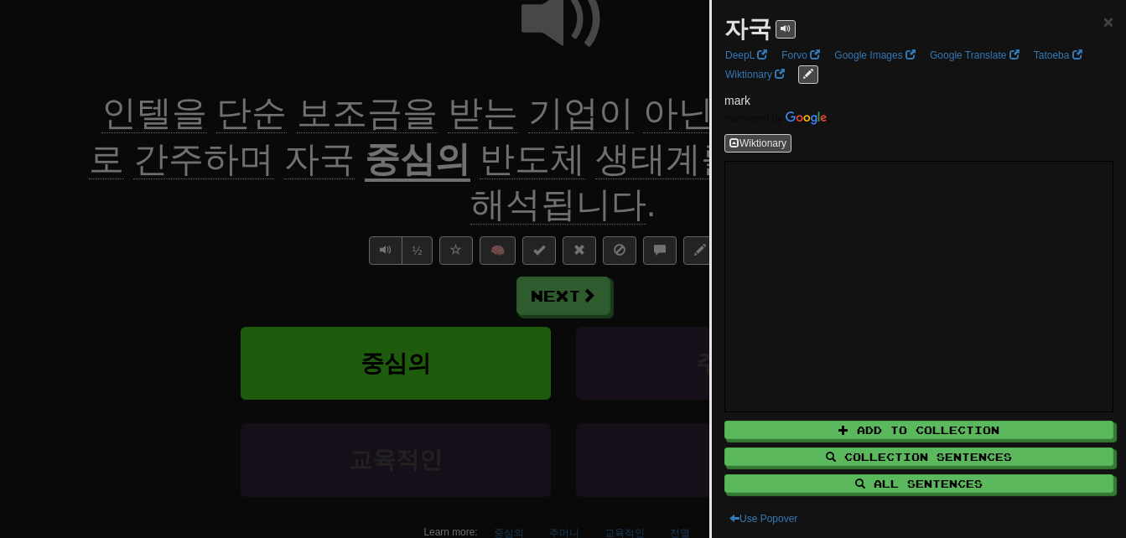
click at [210, 224] on div at bounding box center [563, 269] width 1126 height 538
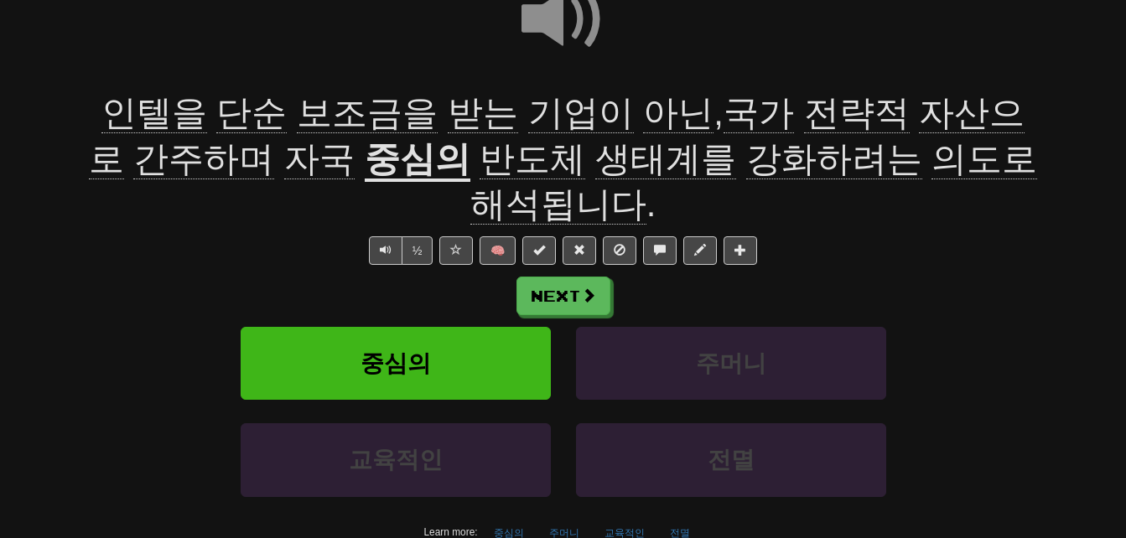
click at [365, 167] on u "중심의" at bounding box center [418, 160] width 106 height 43
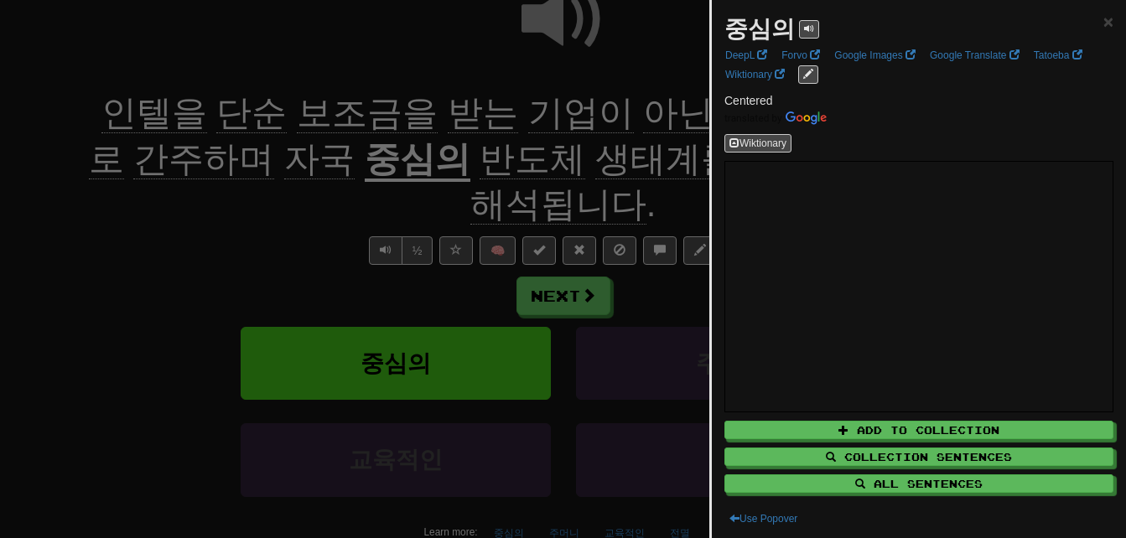
click at [287, 218] on div at bounding box center [563, 269] width 1126 height 538
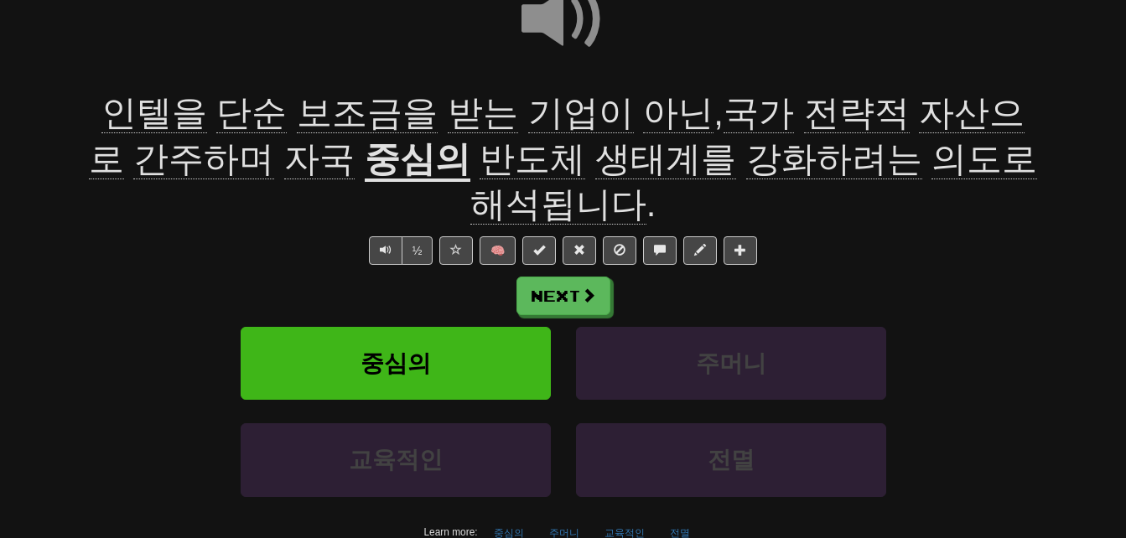
click at [595, 159] on span "생태계를" at bounding box center [665, 159] width 141 height 40
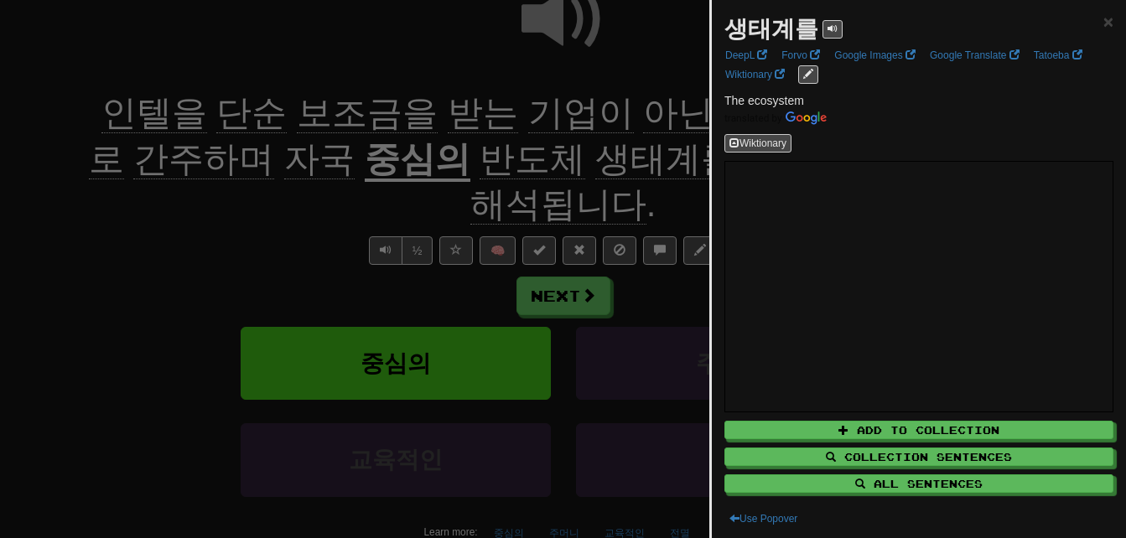
click at [515, 159] on div at bounding box center [563, 269] width 1126 height 538
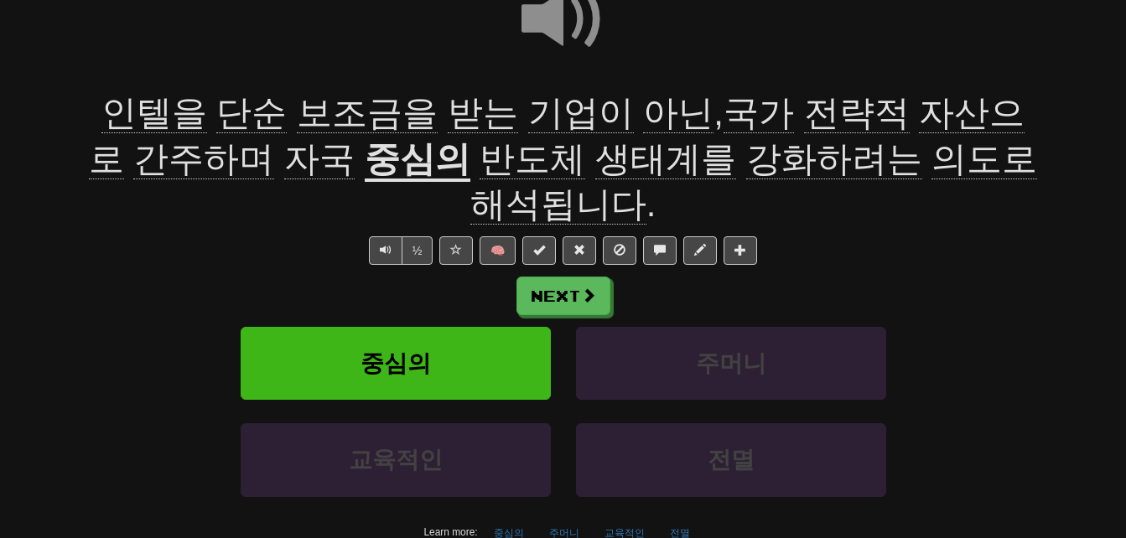
click at [746, 150] on span "강화하려는" at bounding box center [834, 159] width 176 height 40
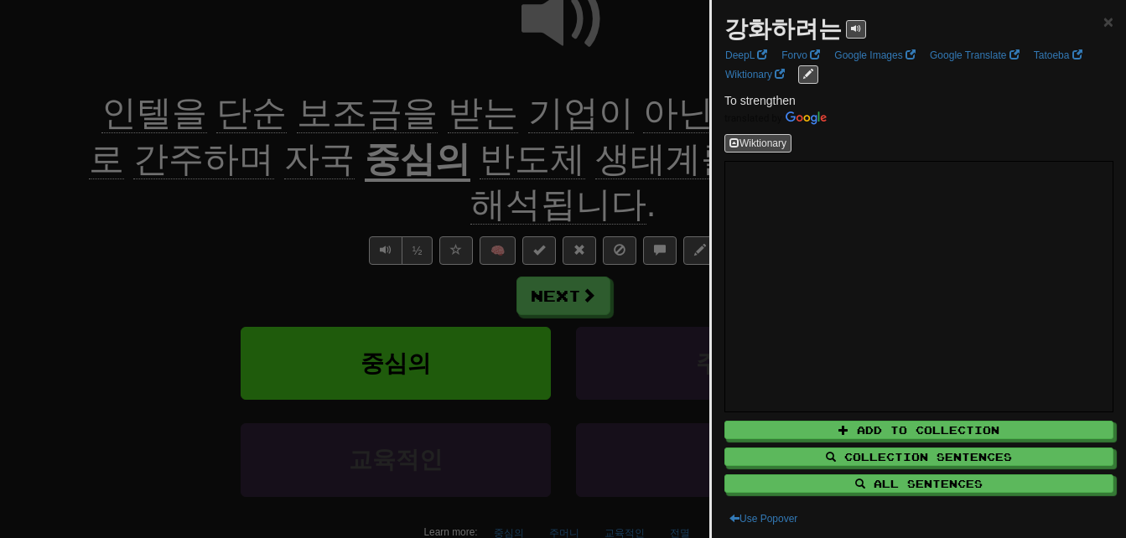
click at [634, 171] on div at bounding box center [563, 269] width 1126 height 538
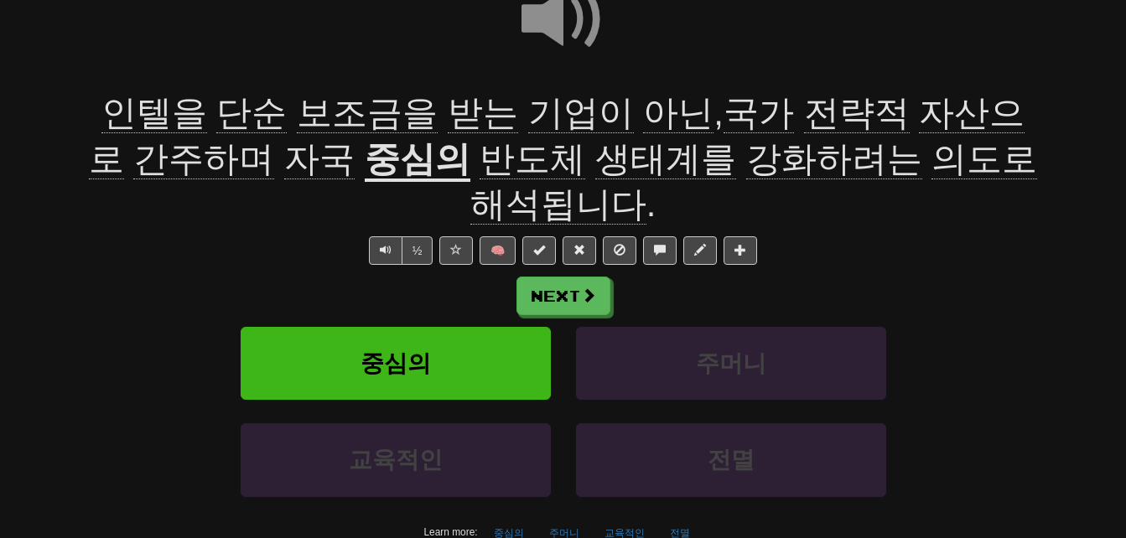
click at [931, 160] on span "의도로" at bounding box center [984, 159] width 106 height 40
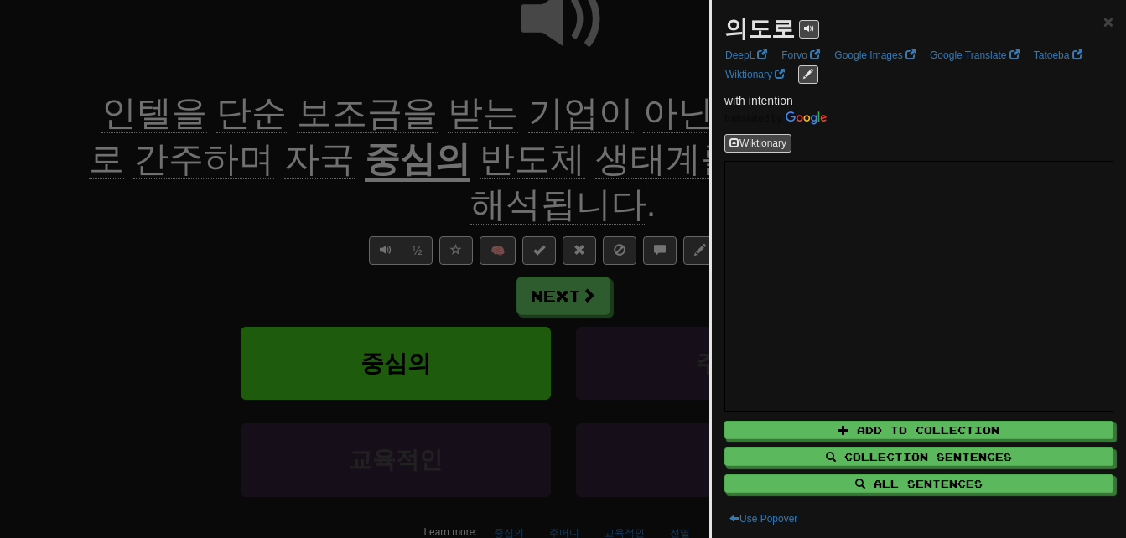
click at [666, 214] on div at bounding box center [563, 269] width 1126 height 538
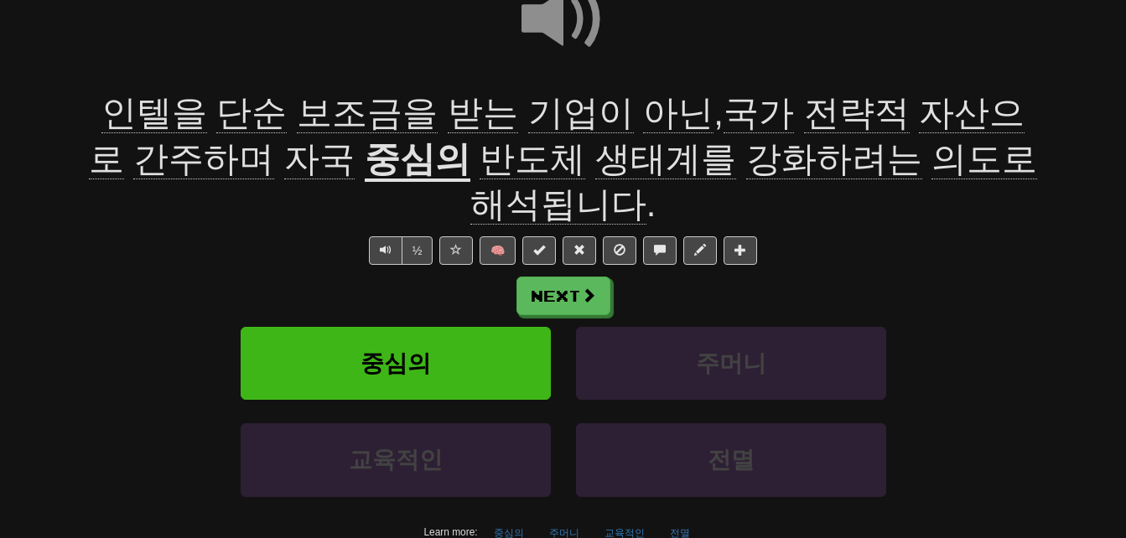
click at [646, 184] on span "해석됩니다" at bounding box center [558, 204] width 176 height 40
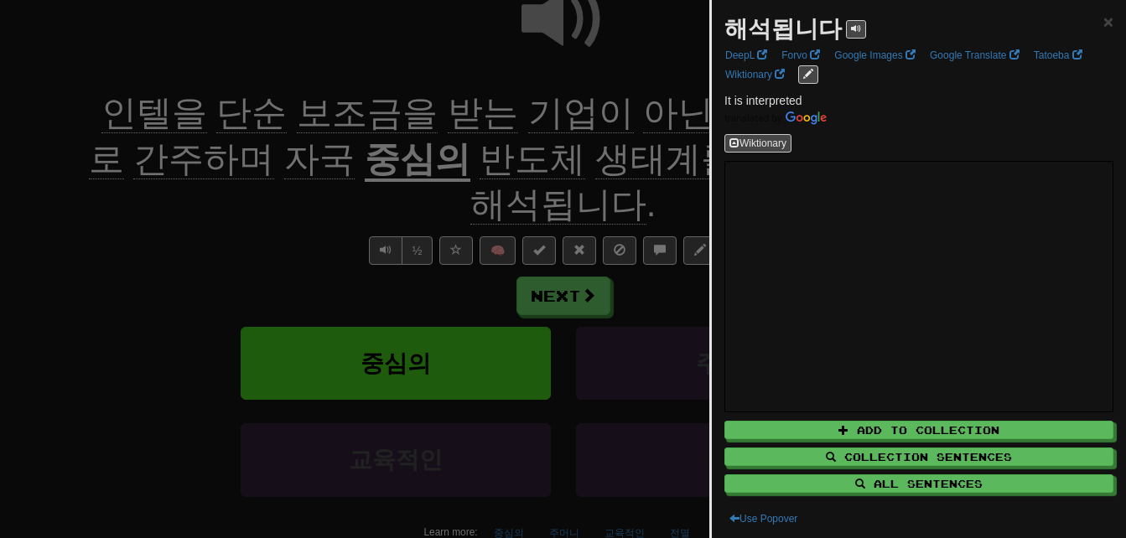
click at [656, 192] on div at bounding box center [563, 269] width 1126 height 538
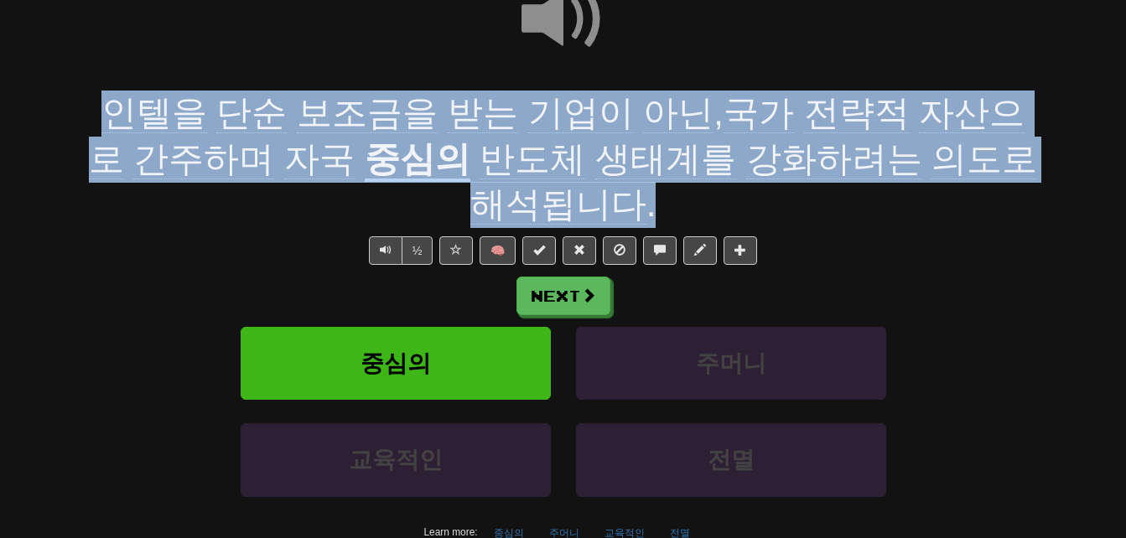
drag, startPoint x: 99, startPoint y: 106, endPoint x: 583, endPoint y: 202, distance: 493.9
click at [583, 202] on div "인텔을 단순 보조금을 받는 기업이 아닌 , 국가 전략적 자산으로 간주하며 자국 중심의 반도체 생태계를 강화하려는 의도로 해석됩니다 ." at bounding box center [564, 159] width 956 height 137
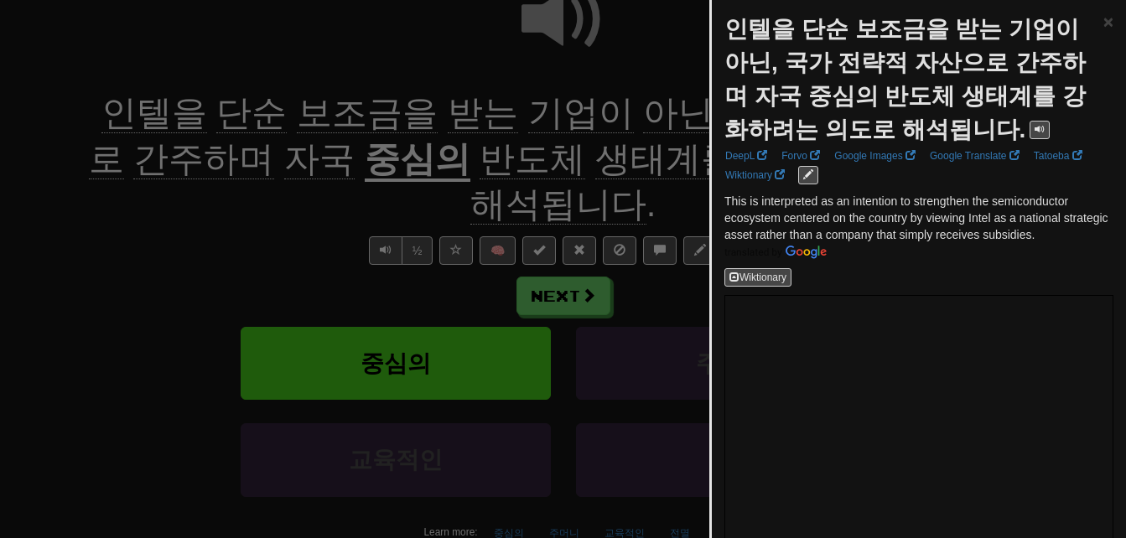
click at [609, 210] on div at bounding box center [563, 269] width 1126 height 538
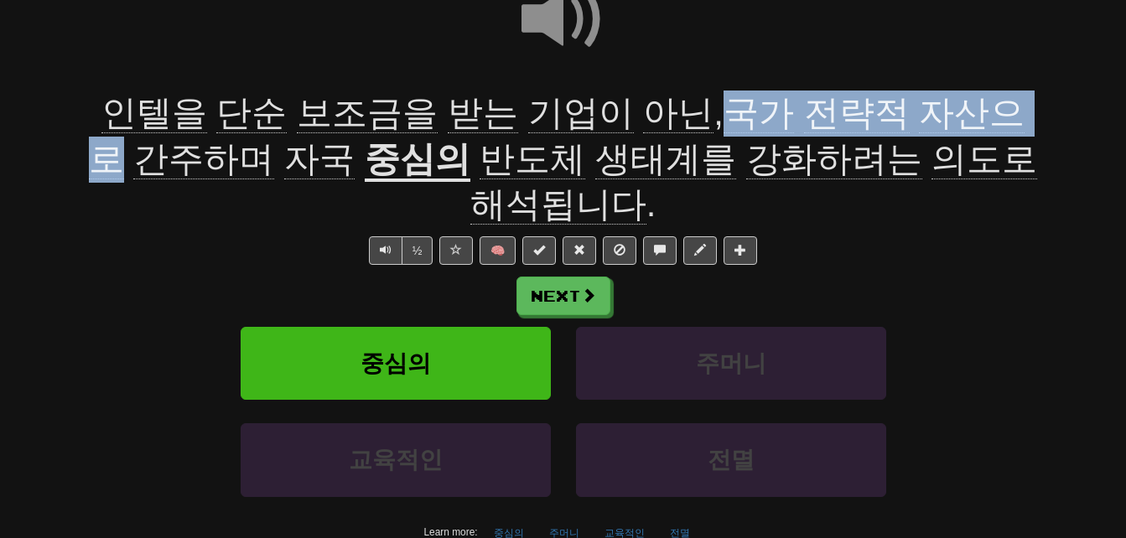
drag, startPoint x: 687, startPoint y: 113, endPoint x: 990, endPoint y: 111, distance: 302.6
click at [990, 111] on span "인텔을 단순 보조금을 받는 기업이 아닌 , 국가 전략적 자산으로 간주하며 자국" at bounding box center [557, 136] width 936 height 86
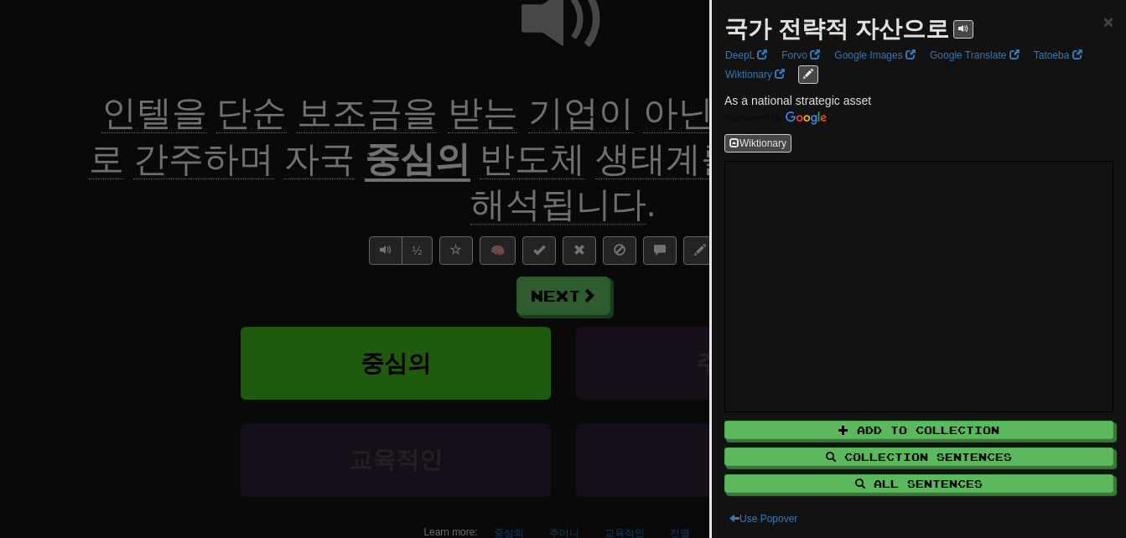
click at [660, 161] on div at bounding box center [563, 269] width 1126 height 538
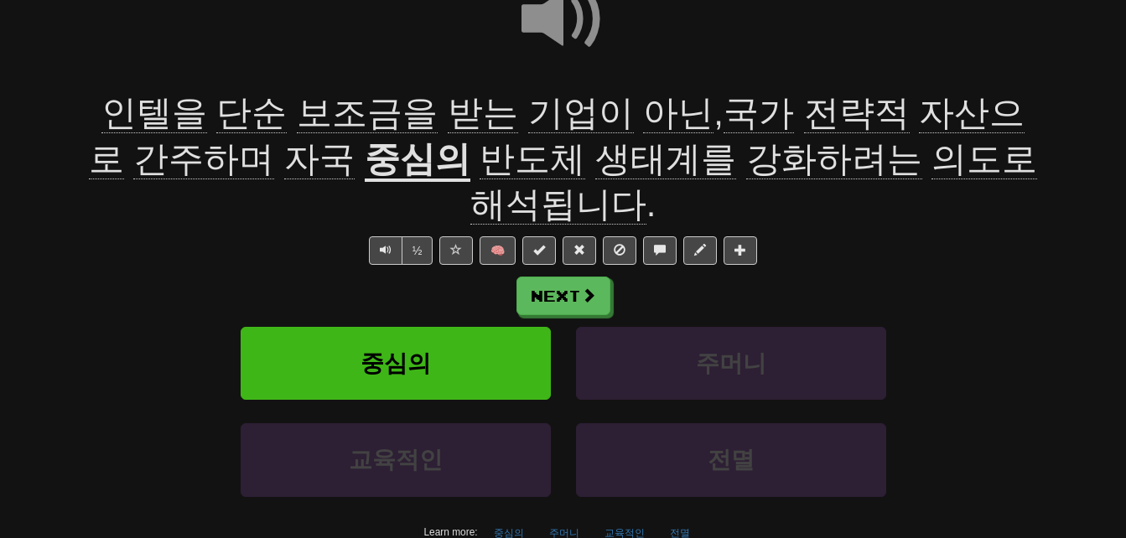
click at [137, 165] on span "간주하며" at bounding box center [203, 159] width 141 height 40
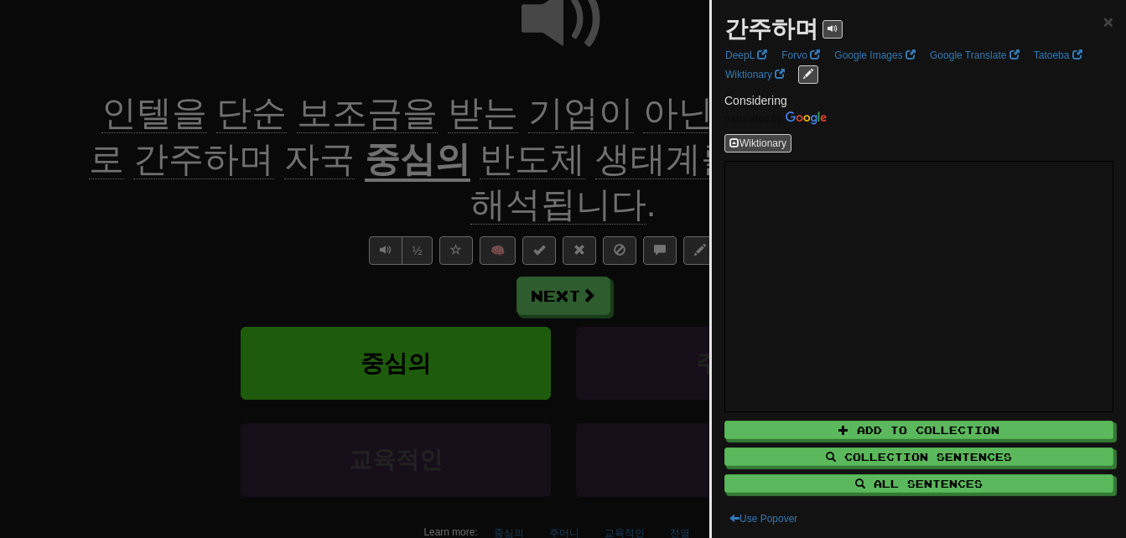
click at [124, 229] on div at bounding box center [563, 269] width 1126 height 538
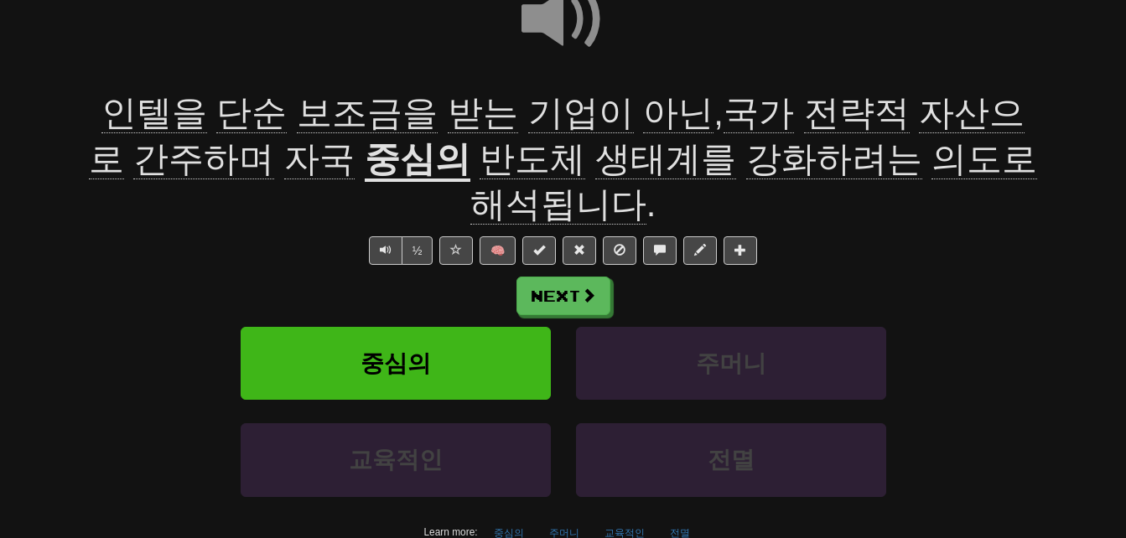
click at [931, 158] on span "의도로" at bounding box center [984, 159] width 106 height 40
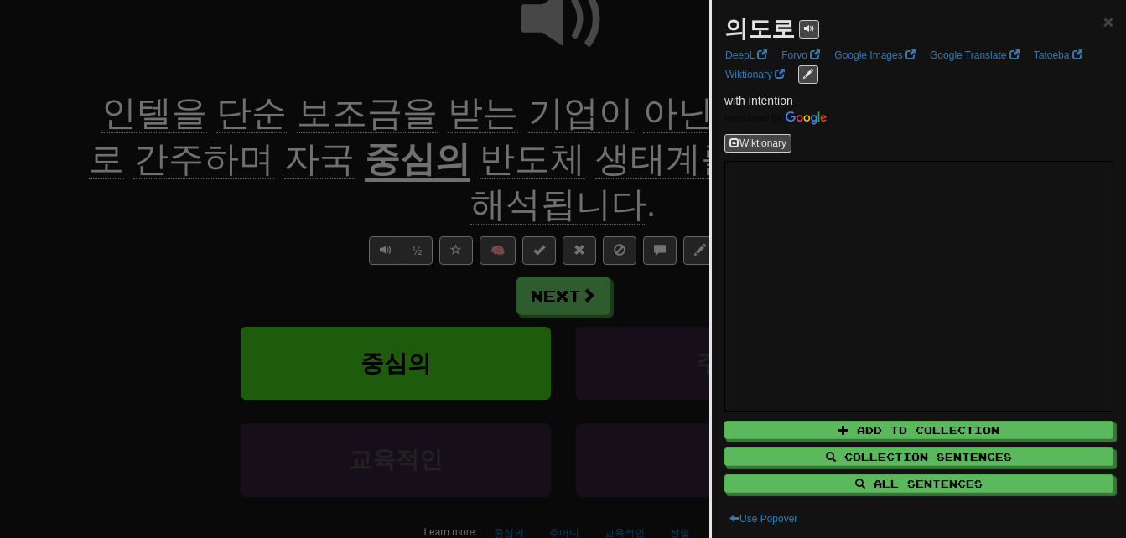
click at [661, 182] on div at bounding box center [563, 269] width 1126 height 538
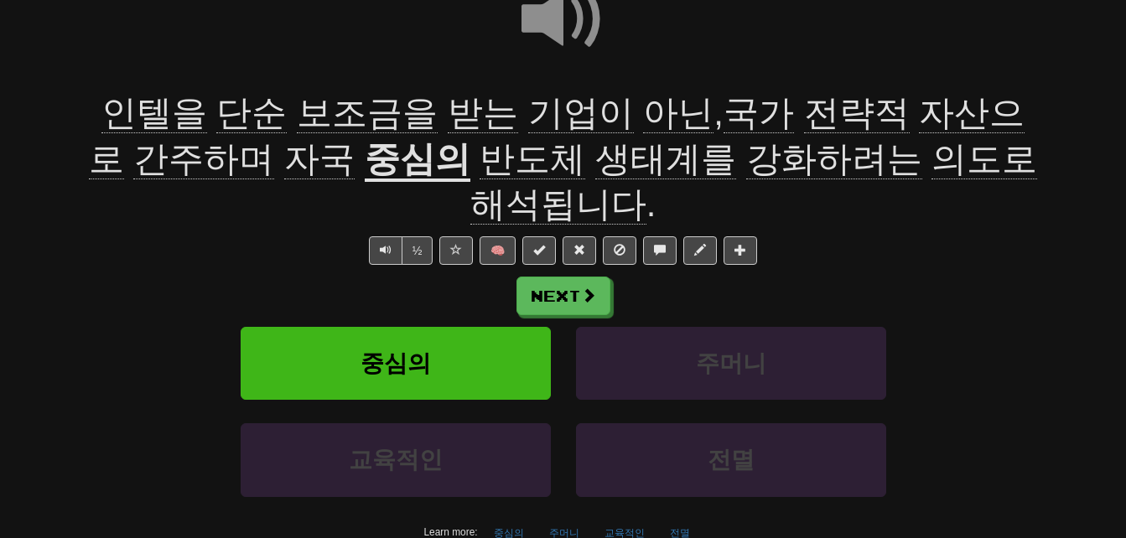
click at [547, 16] on span at bounding box center [563, 19] width 84 height 84
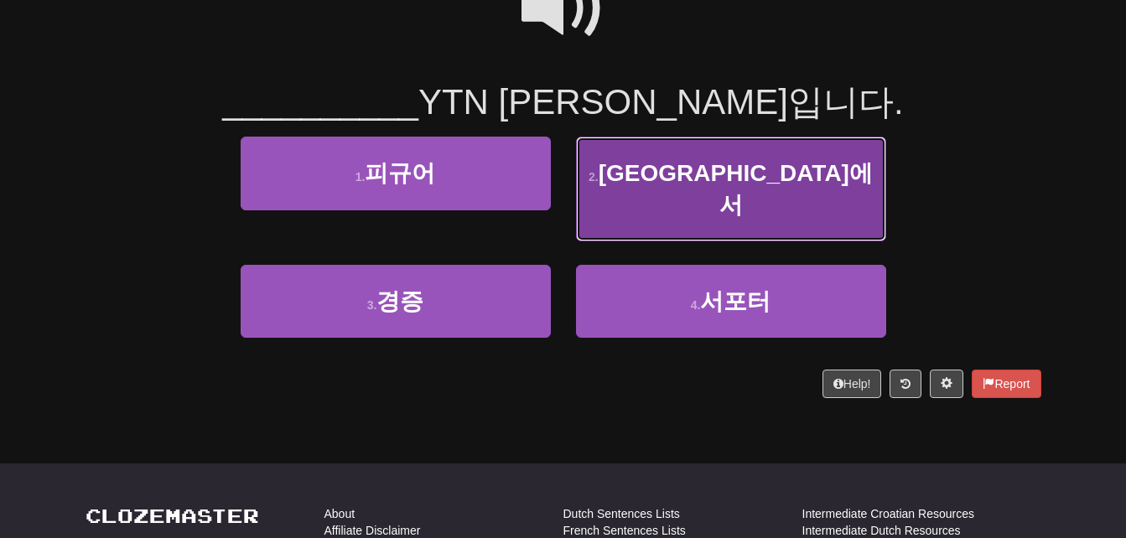
click at [599, 175] on small "2 ." at bounding box center [593, 176] width 10 height 13
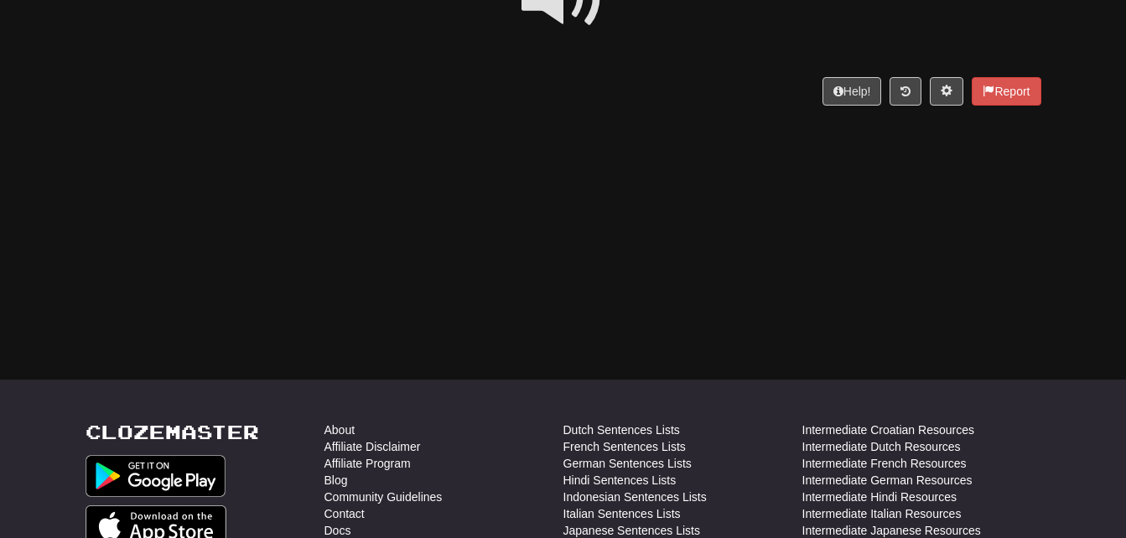
scroll to position [0, 0]
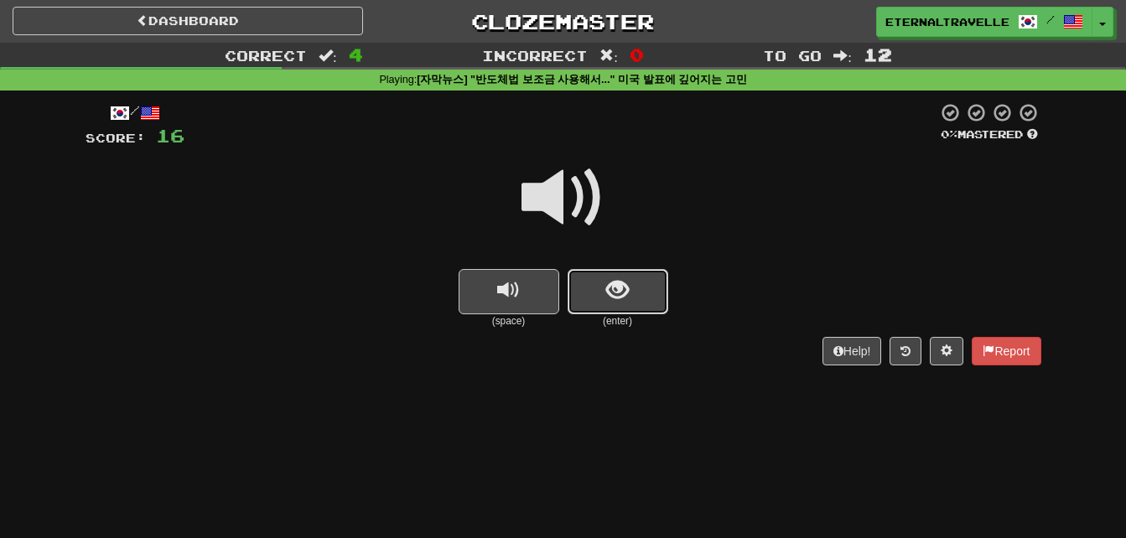
click at [639, 283] on button "show sentence" at bounding box center [618, 291] width 101 height 45
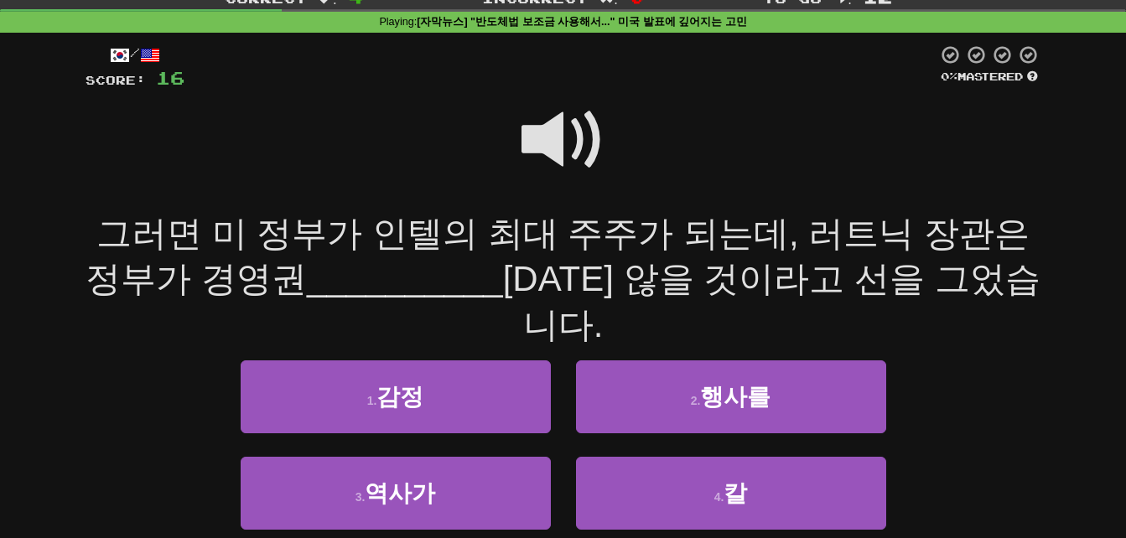
scroll to position [84, 0]
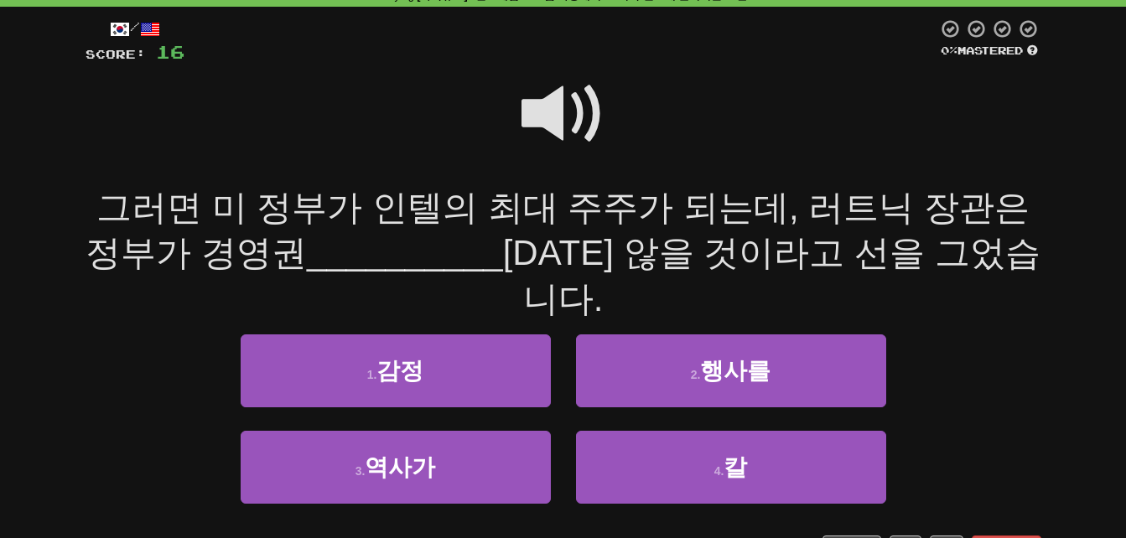
click at [547, 106] on span at bounding box center [563, 114] width 84 height 84
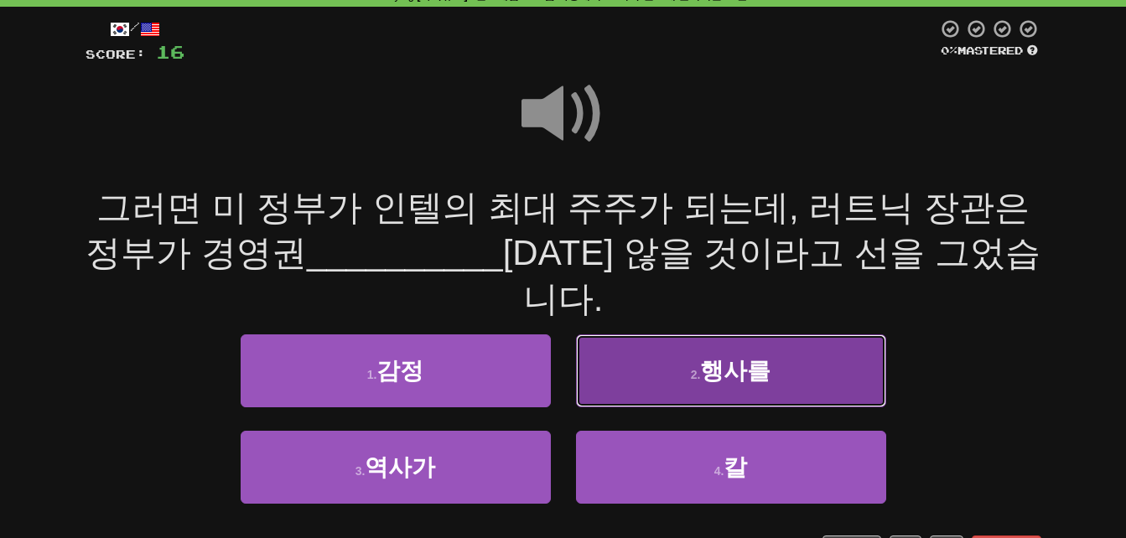
click at [651, 337] on button "2 . 행사를" at bounding box center [731, 370] width 310 height 73
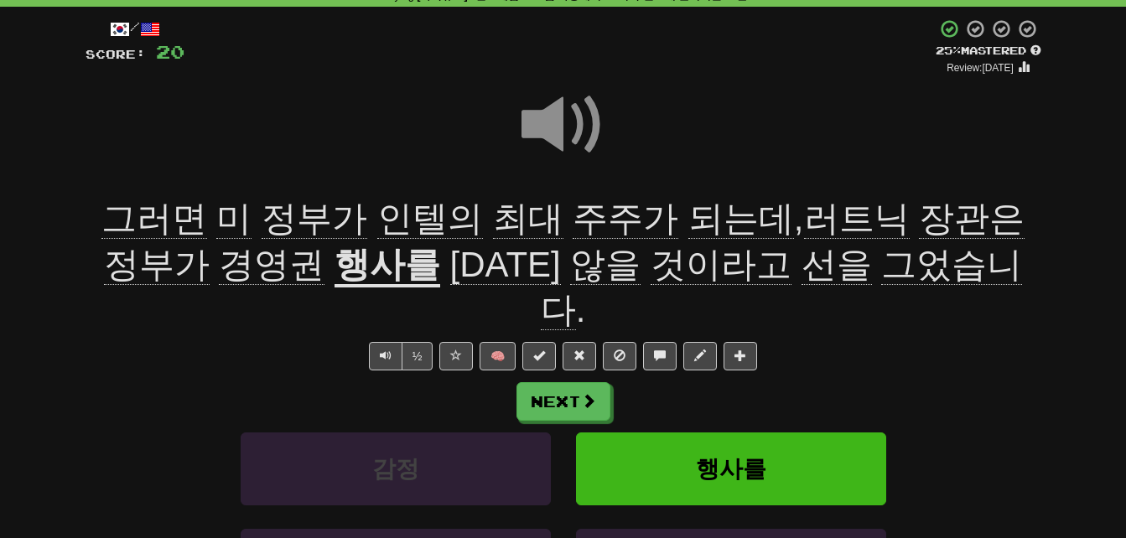
click at [573, 222] on span "주주가" at bounding box center [626, 219] width 106 height 40
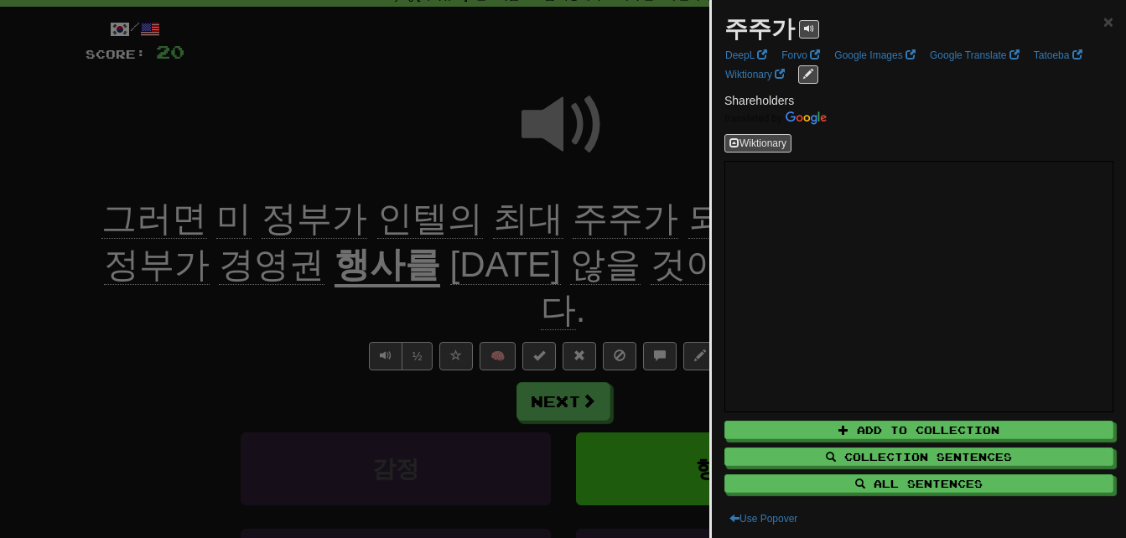
click at [554, 221] on div at bounding box center [563, 269] width 1126 height 538
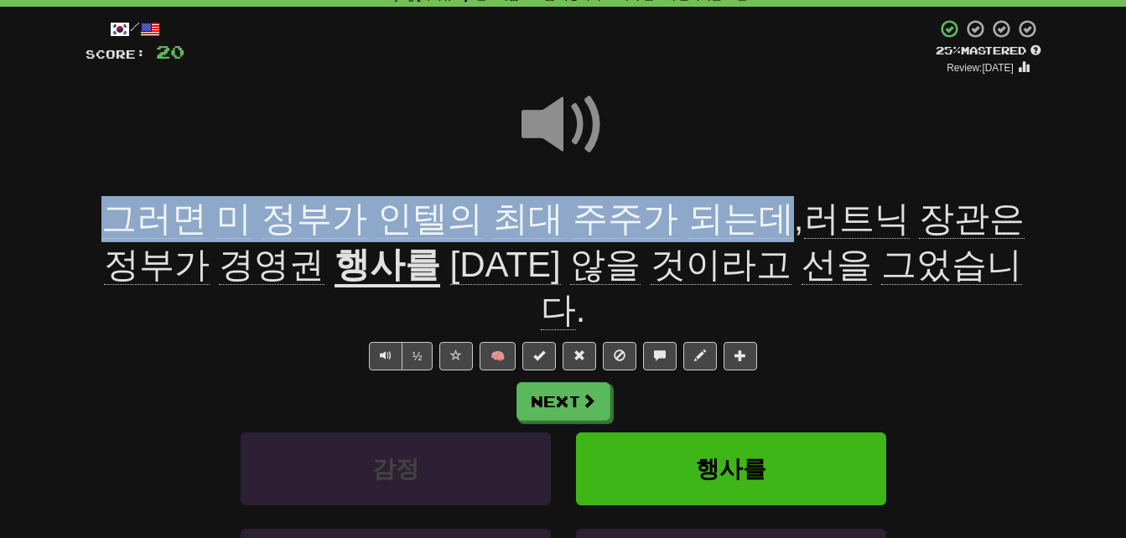
drag, startPoint x: 98, startPoint y: 210, endPoint x: 723, endPoint y: 214, distance: 624.5
click at [723, 214] on span "그러면 미 정부가 인텔의 최대 주주가 되는데 , 러트닉 장관은 정부가 경영권" at bounding box center [562, 242] width 923 height 86
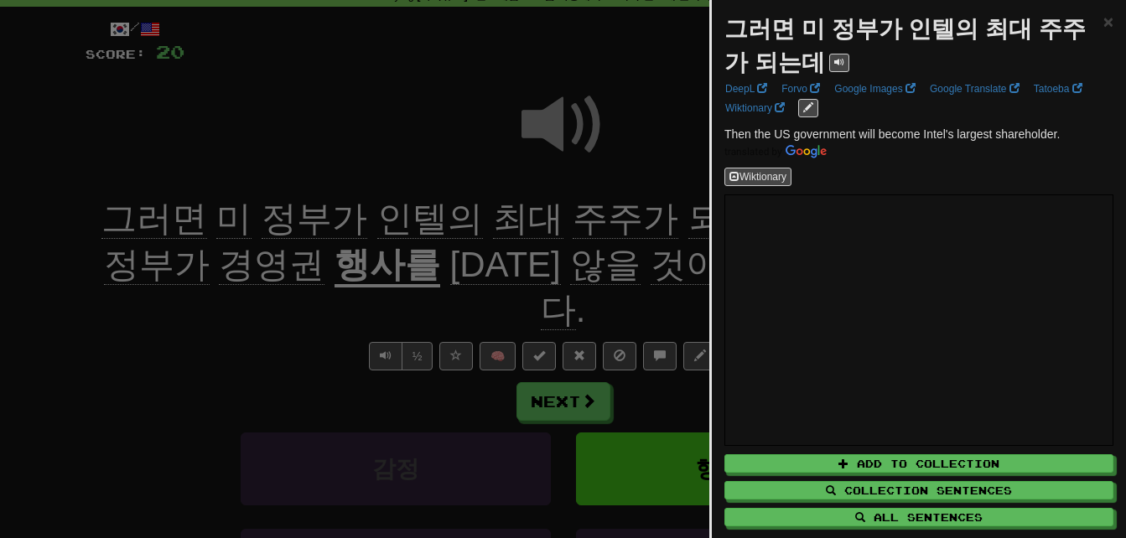
click at [656, 212] on div at bounding box center [563, 269] width 1126 height 538
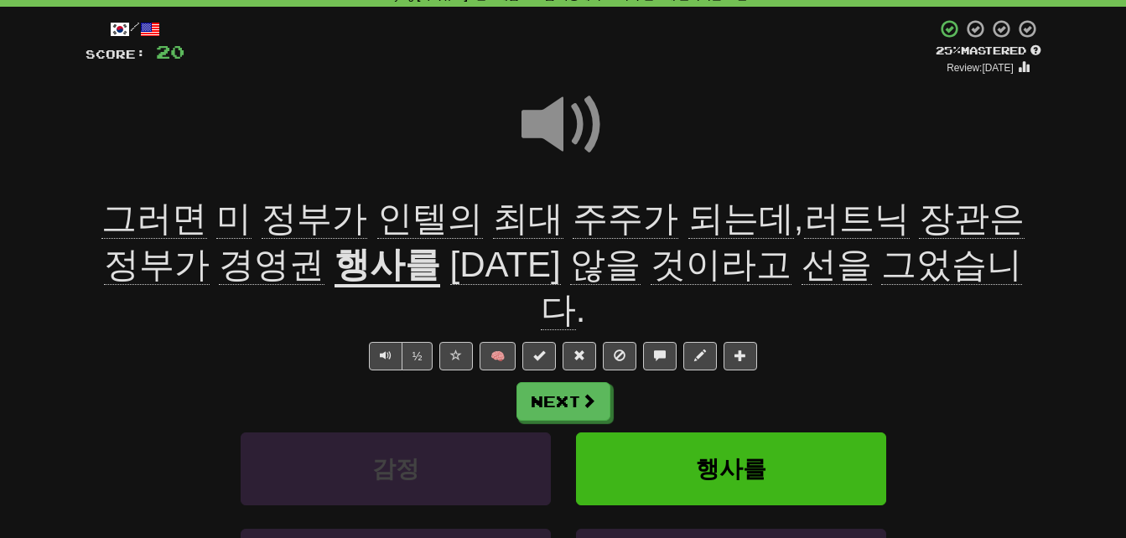
click at [919, 219] on span "장관은" at bounding box center [972, 219] width 106 height 40
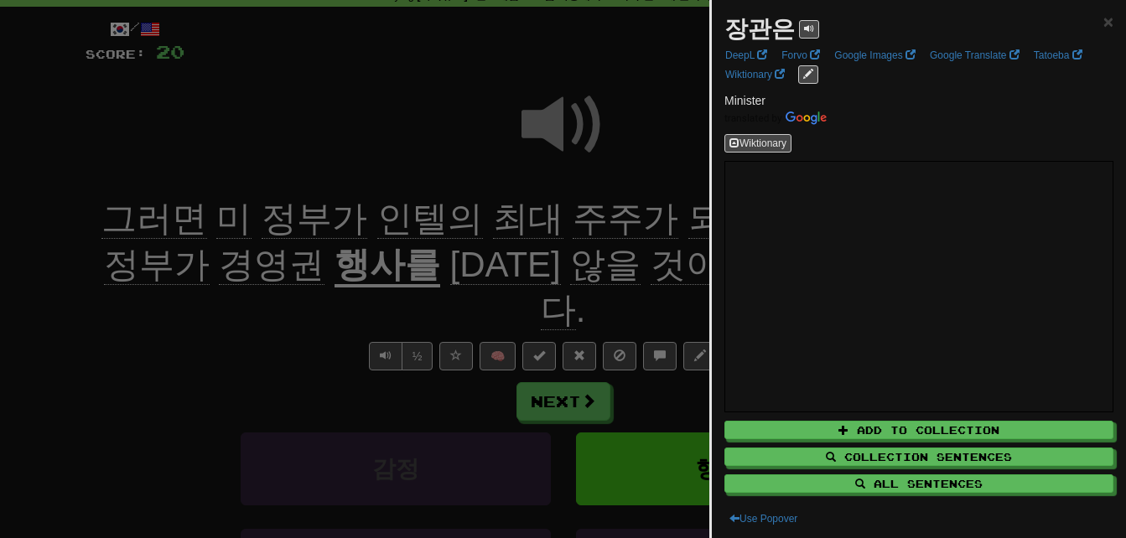
click at [644, 221] on div at bounding box center [563, 269] width 1126 height 538
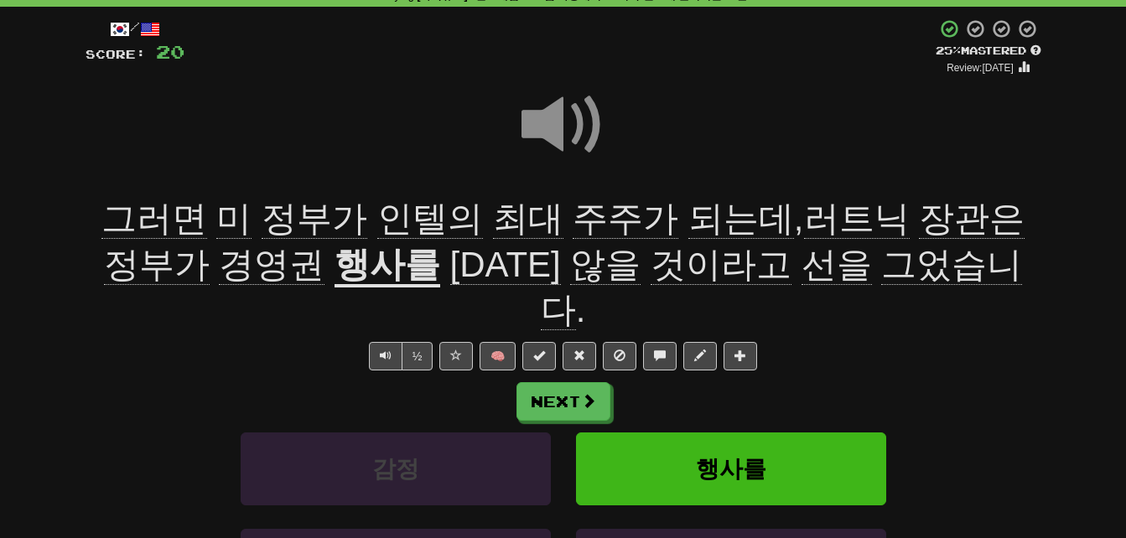
click at [261, 268] on span "경영권" at bounding box center [272, 265] width 106 height 40
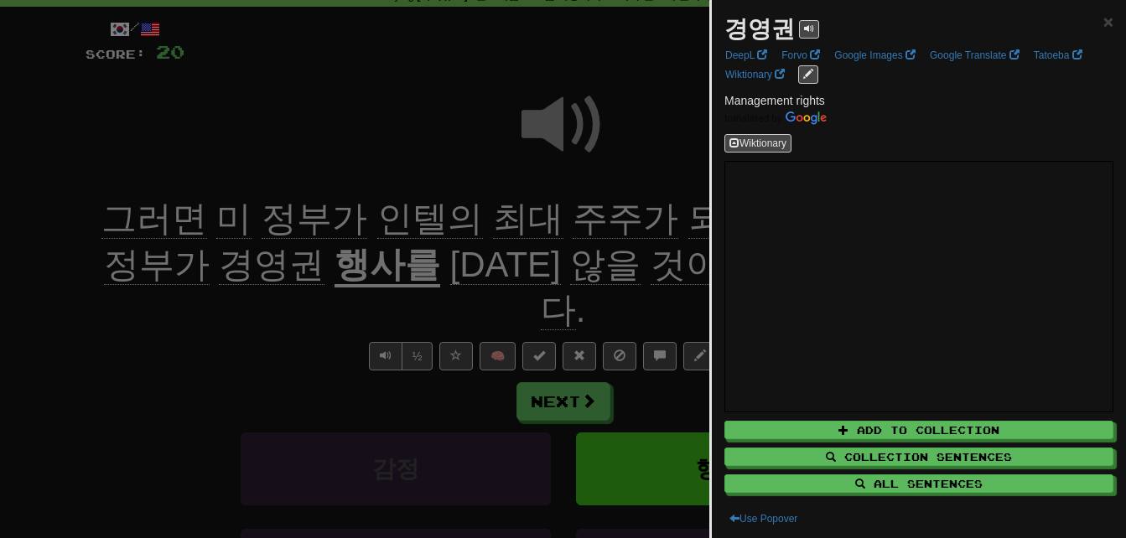
click at [251, 304] on div at bounding box center [563, 269] width 1126 height 538
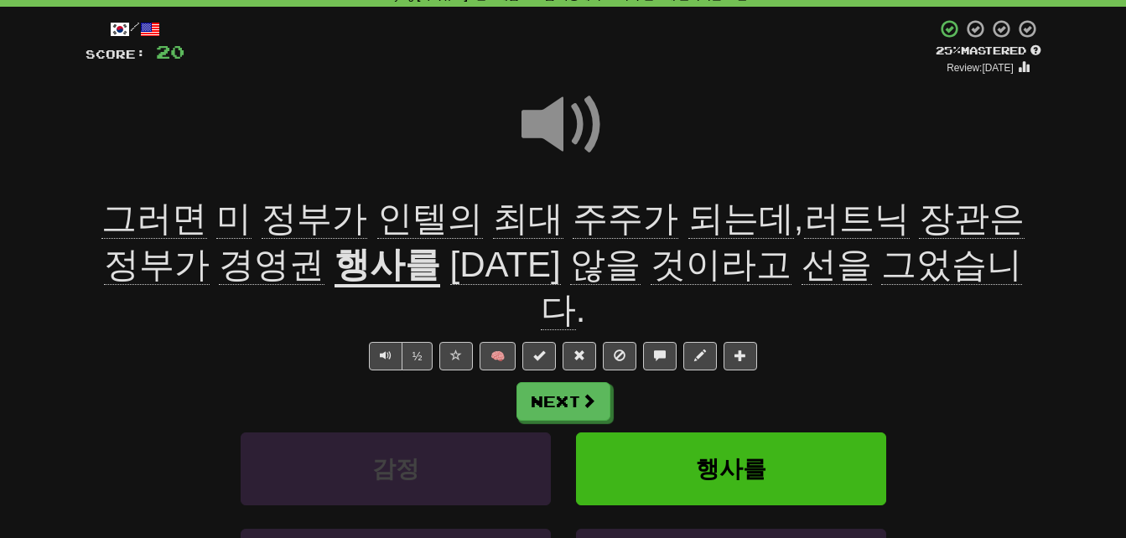
click at [335, 275] on u "행사를" at bounding box center [387, 266] width 106 height 43
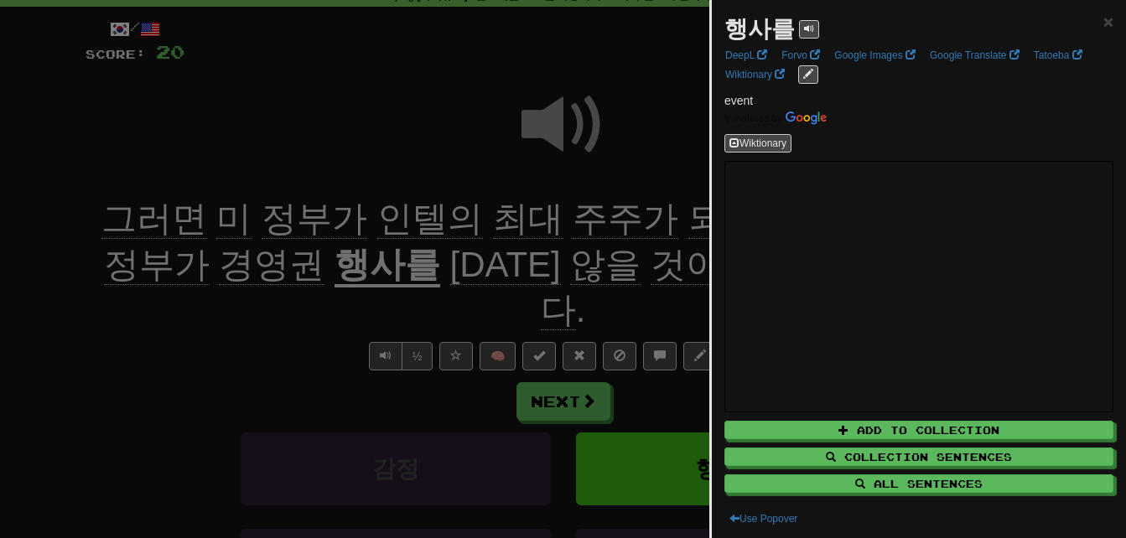
click at [293, 303] on div at bounding box center [563, 269] width 1126 height 538
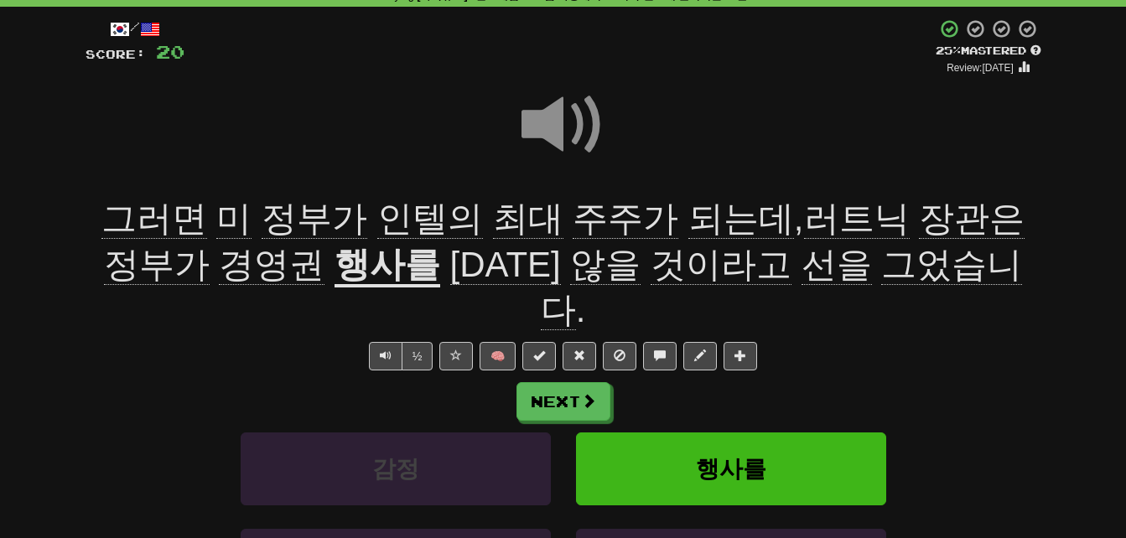
click at [801, 265] on span "선을" at bounding box center [836, 265] width 70 height 40
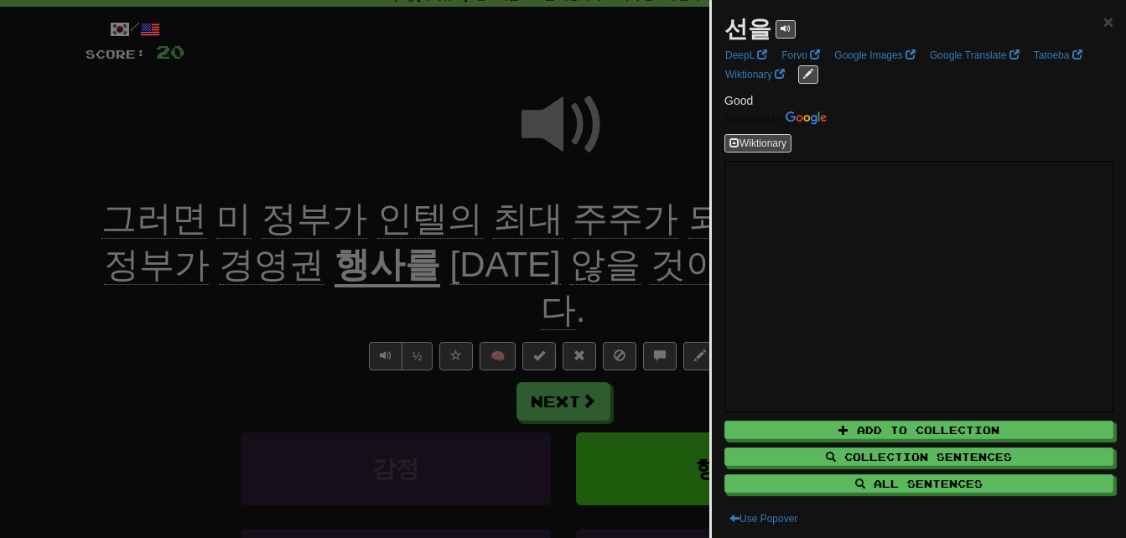
click at [643, 262] on div at bounding box center [563, 269] width 1126 height 538
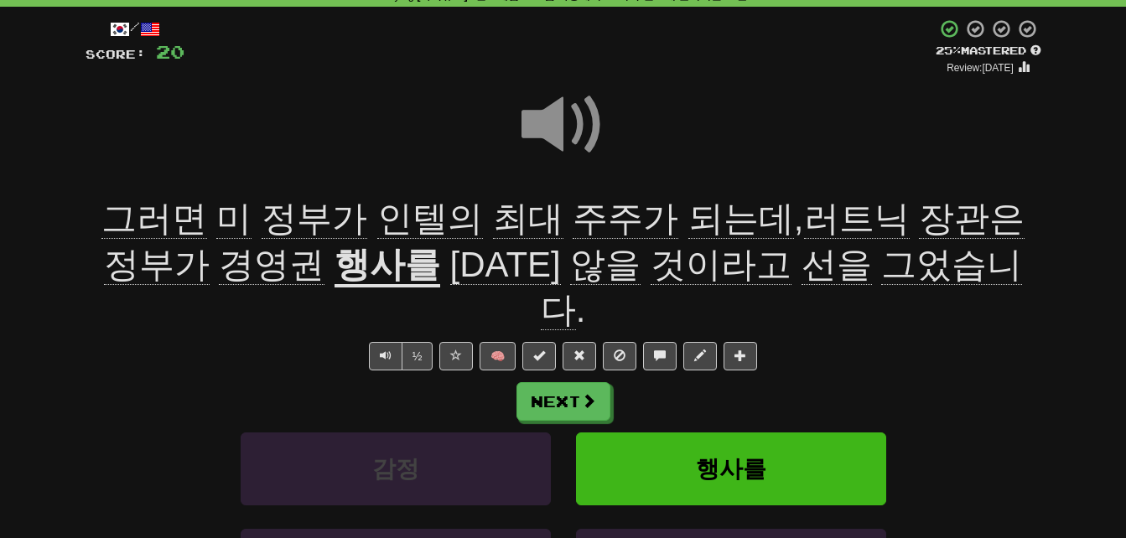
click at [883, 263] on span "그었습니다" at bounding box center [782, 288] width 482 height 86
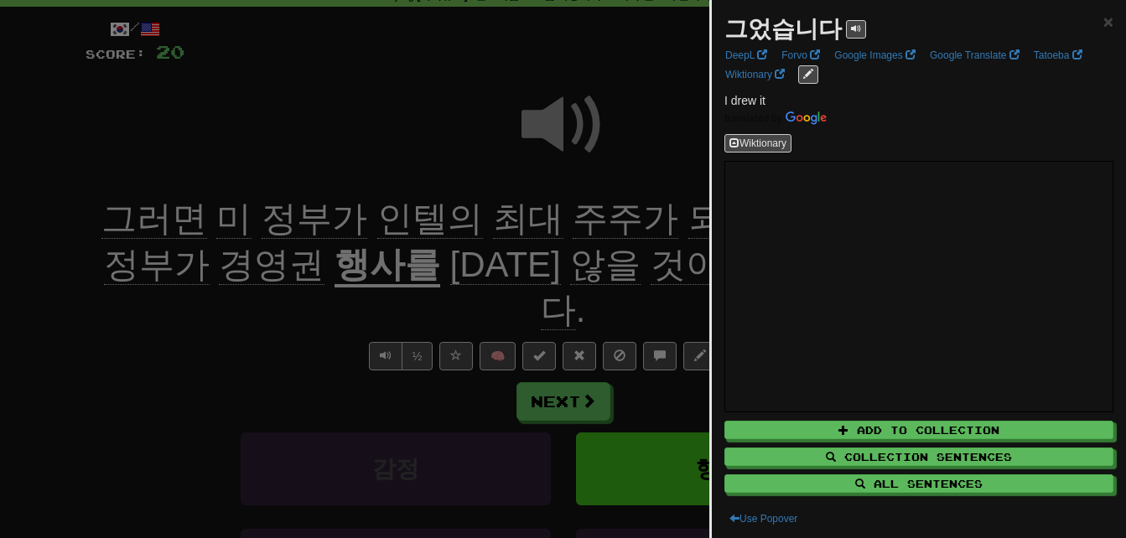
click at [665, 272] on div at bounding box center [563, 269] width 1126 height 538
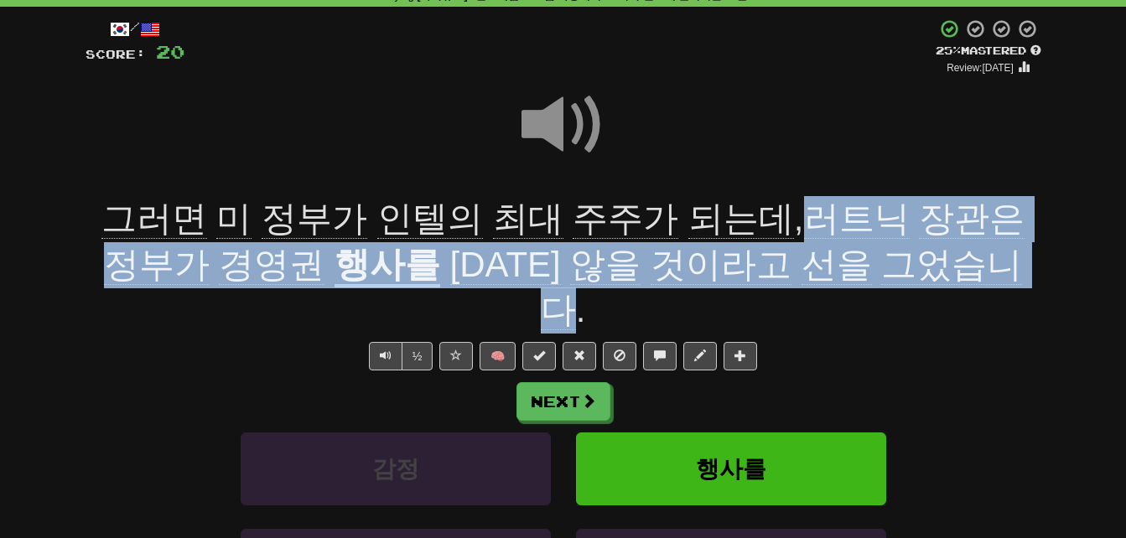
drag, startPoint x: 757, startPoint y: 214, endPoint x: 943, endPoint y: 250, distance: 189.6
click at [943, 250] on div "그러면 미 정부가 인텔의 최대 주주가 되는데 , 러트닉 장관은 정부가 경영권 행사를 하지 않을 것이라고 선을 그었습니다 ." at bounding box center [564, 264] width 956 height 137
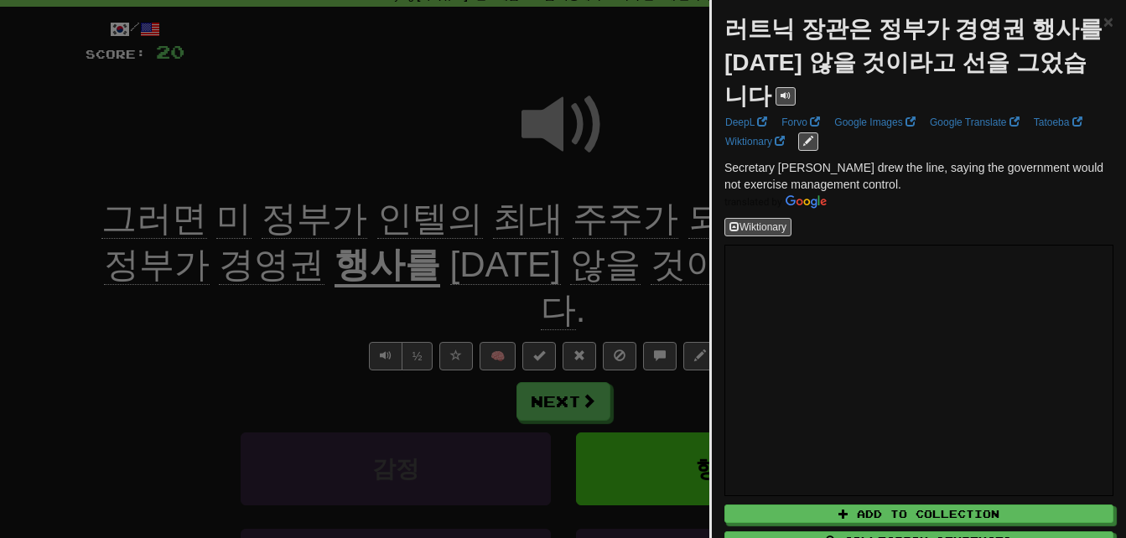
click at [616, 256] on div at bounding box center [563, 269] width 1126 height 538
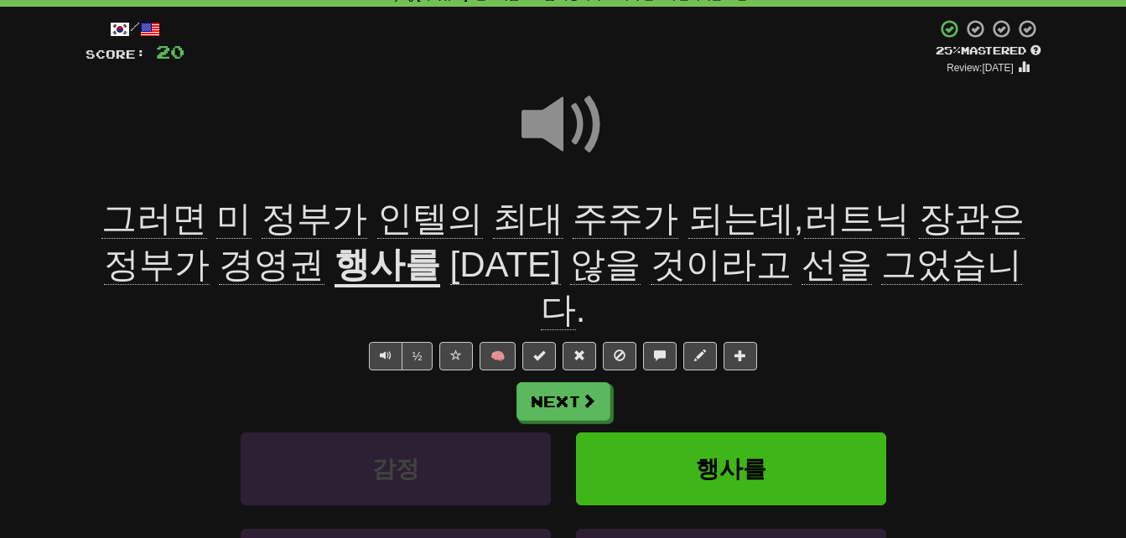
click at [553, 122] on span at bounding box center [563, 125] width 84 height 84
click at [552, 124] on span at bounding box center [563, 125] width 84 height 84
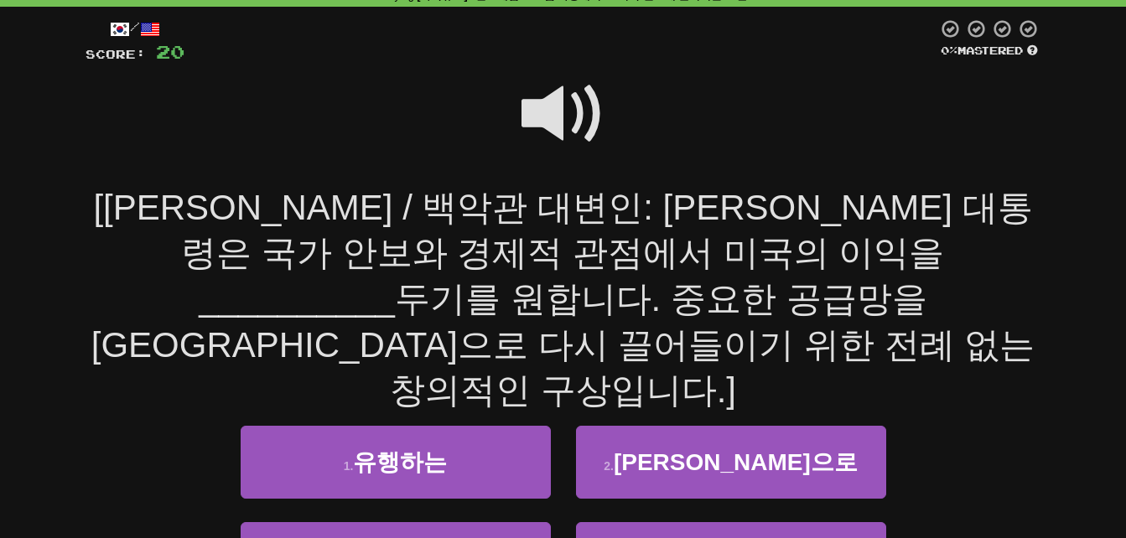
scroll to position [168, 0]
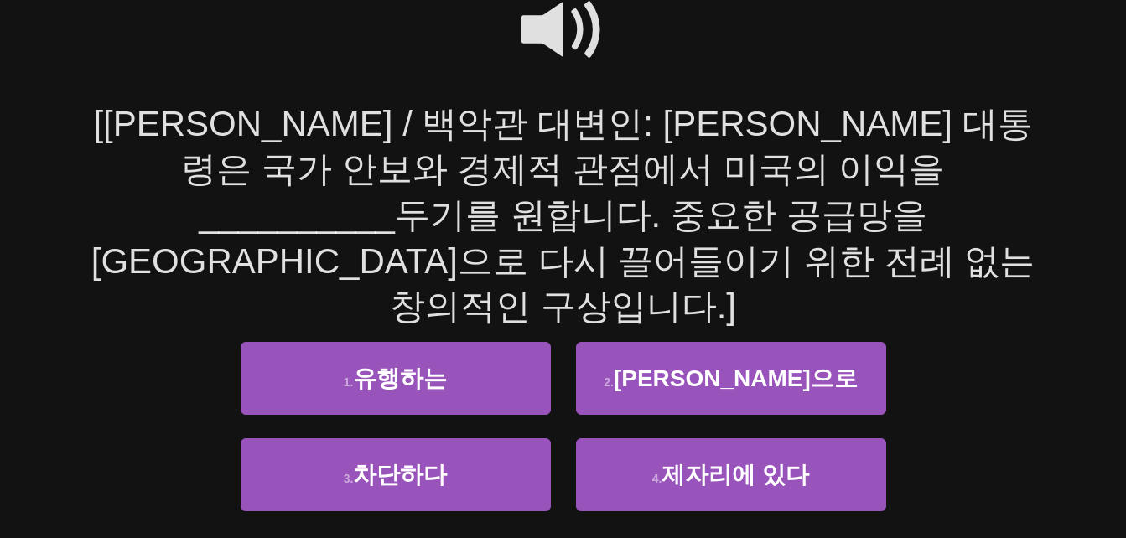
click at [550, 26] on span at bounding box center [563, 30] width 84 height 84
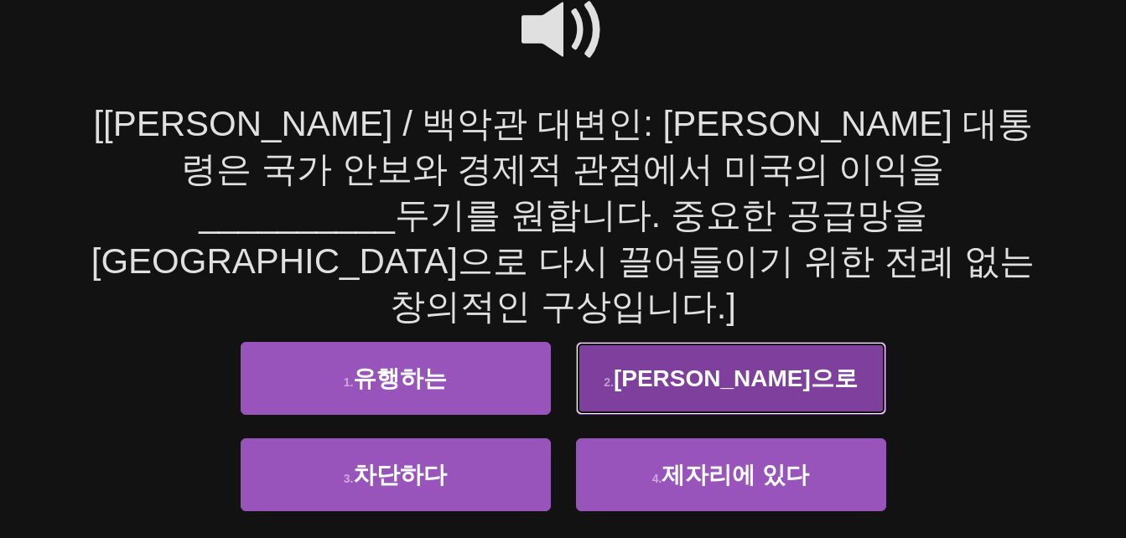
click at [668, 342] on button "2 . 최우선으로" at bounding box center [731, 378] width 310 height 73
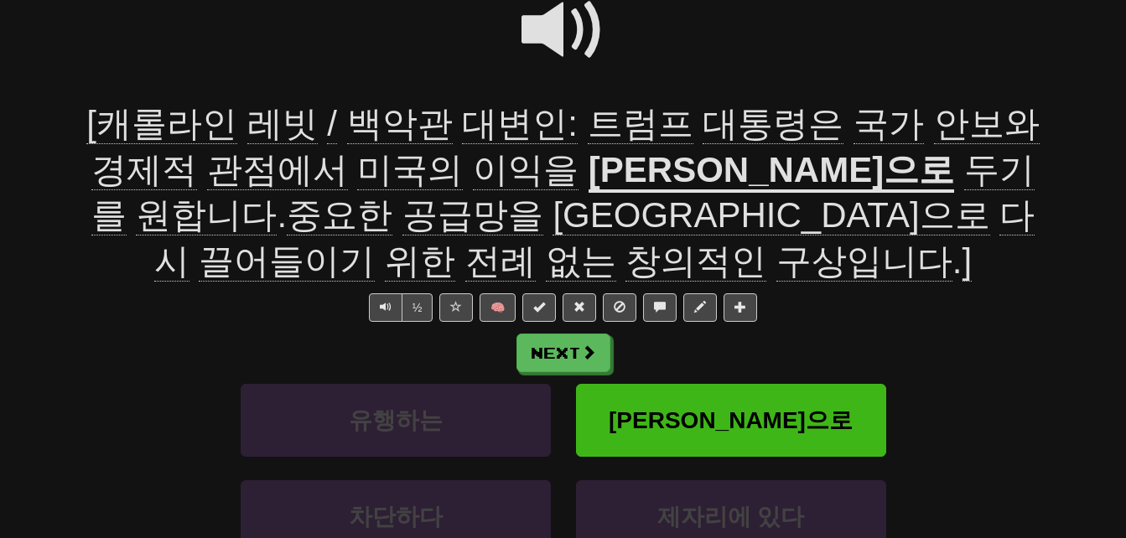
click at [210, 173] on span "관점에서" at bounding box center [277, 170] width 141 height 40
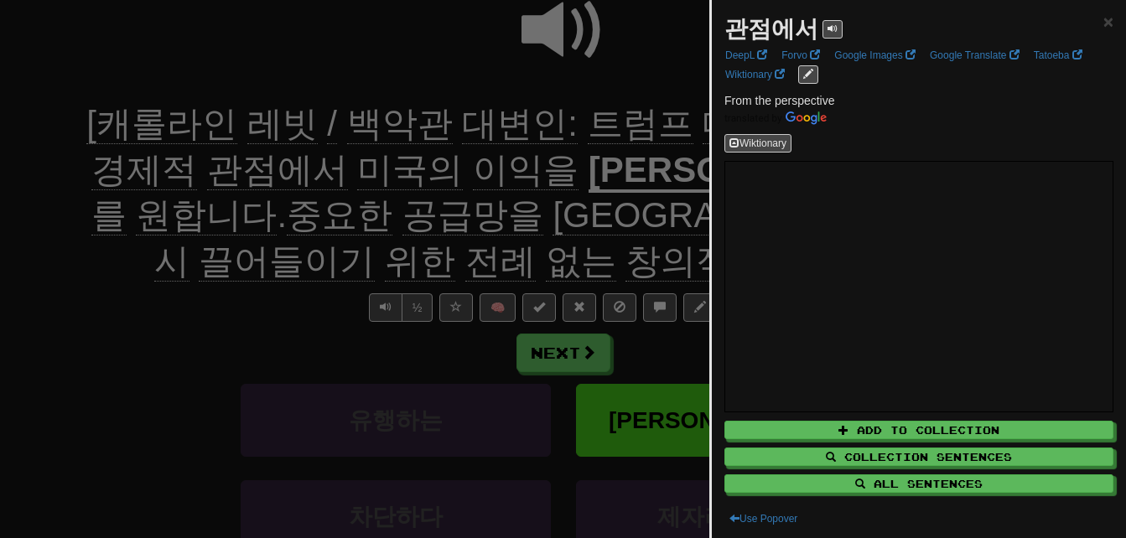
click at [210, 173] on div at bounding box center [563, 269] width 1126 height 538
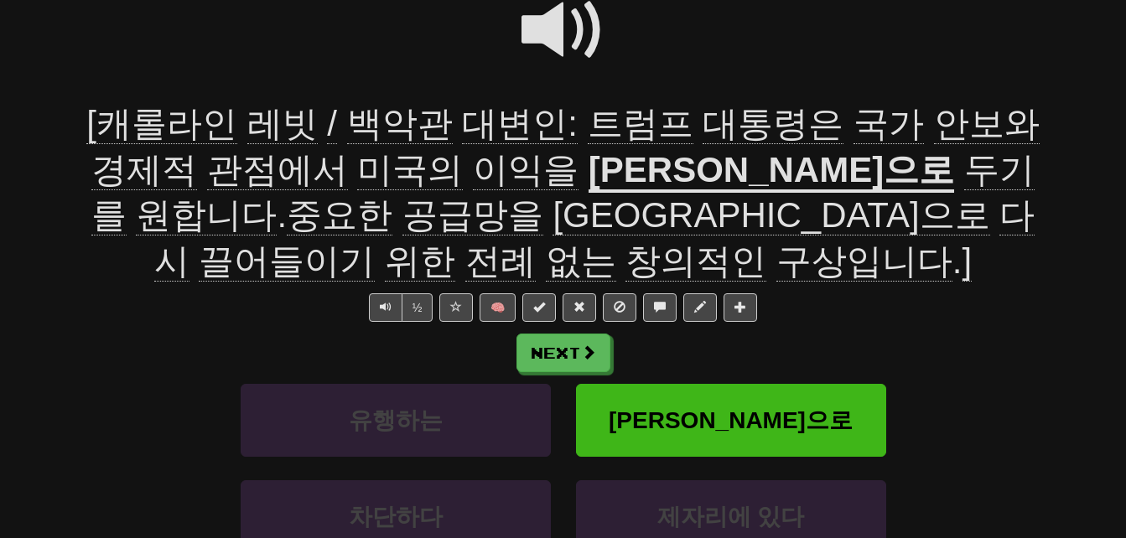
click at [129, 170] on span "경제적" at bounding box center [144, 170] width 106 height 40
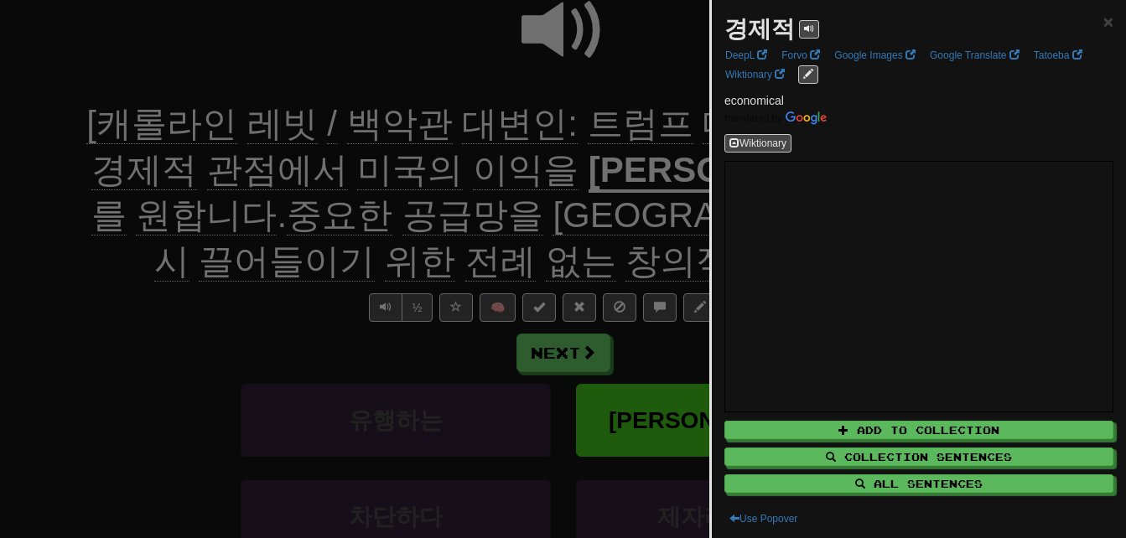
click at [160, 288] on div at bounding box center [563, 269] width 1126 height 538
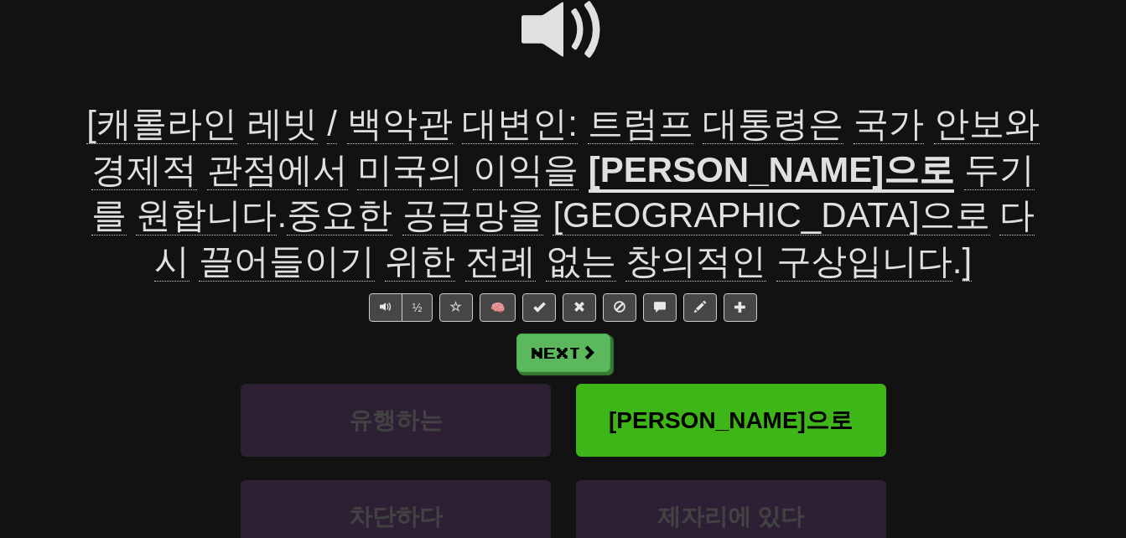
click at [475, 174] on span "이익을" at bounding box center [526, 170] width 106 height 40
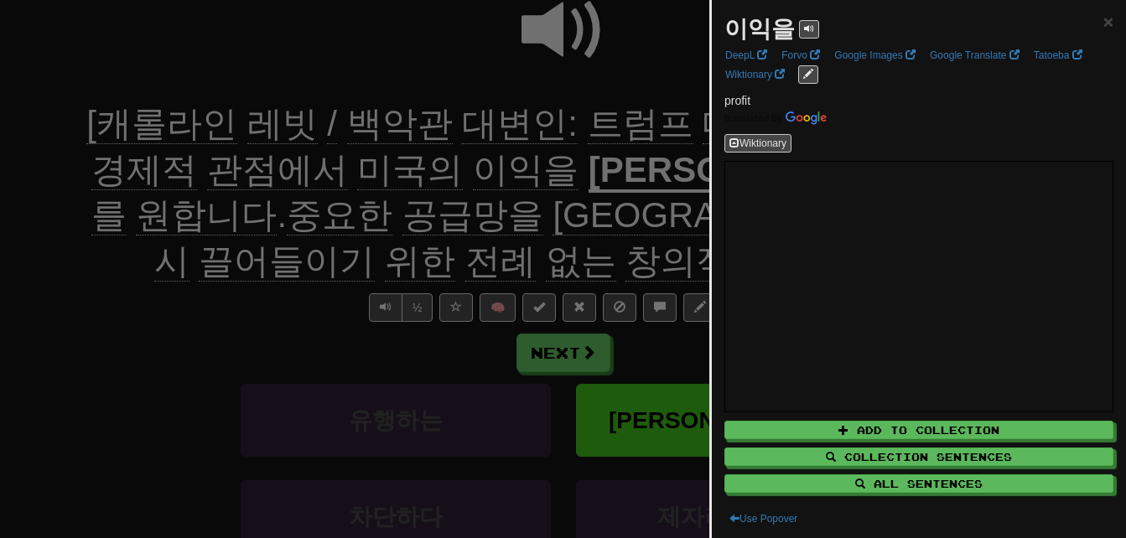
click at [475, 174] on div at bounding box center [563, 269] width 1126 height 538
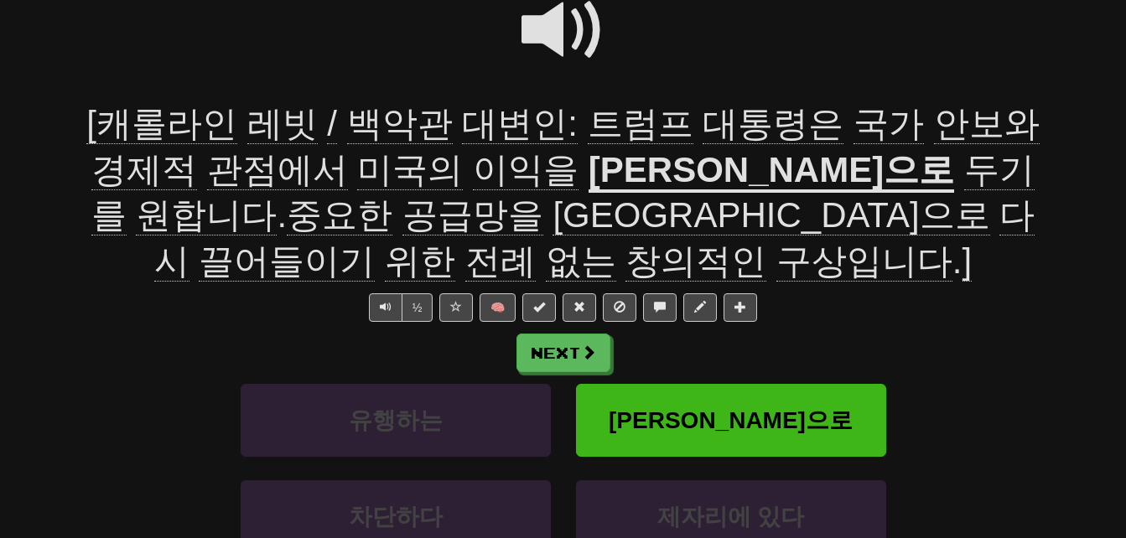
click at [588, 176] on u "최우선으로" at bounding box center [770, 171] width 365 height 43
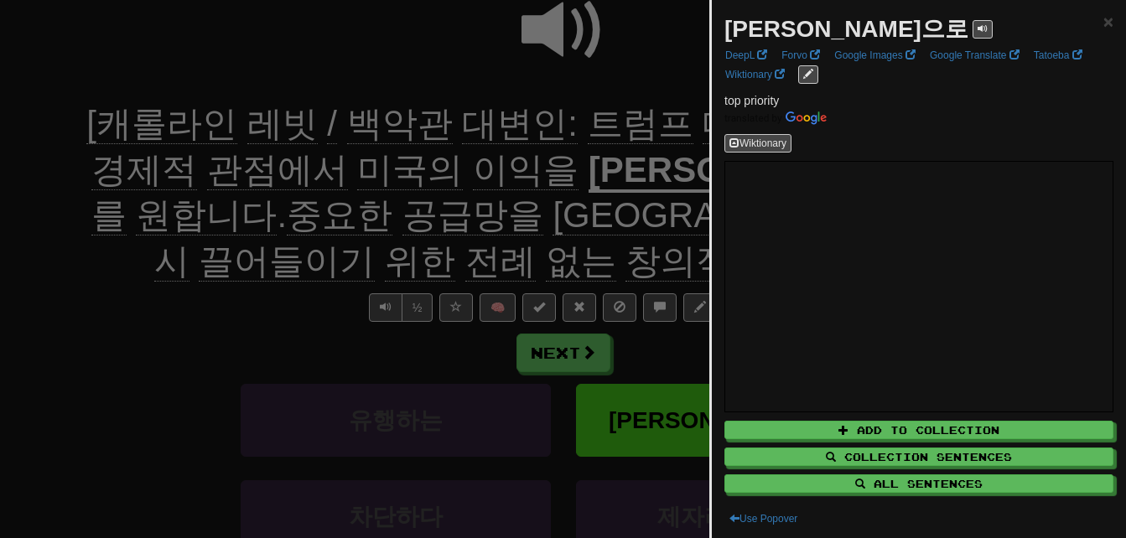
click at [565, 176] on div at bounding box center [563, 269] width 1126 height 538
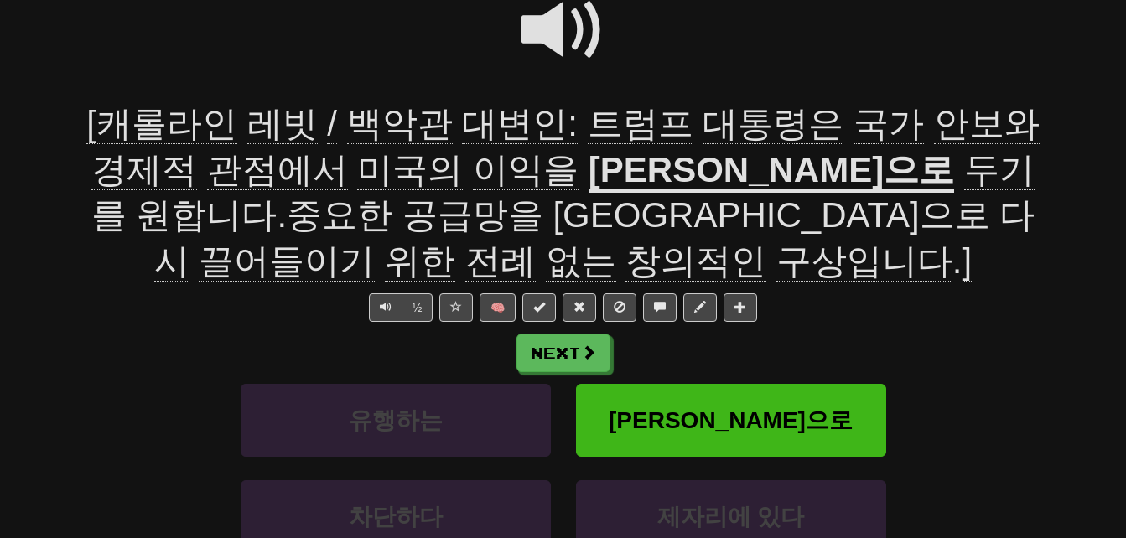
click at [727, 175] on span "두기를" at bounding box center [562, 193] width 943 height 86
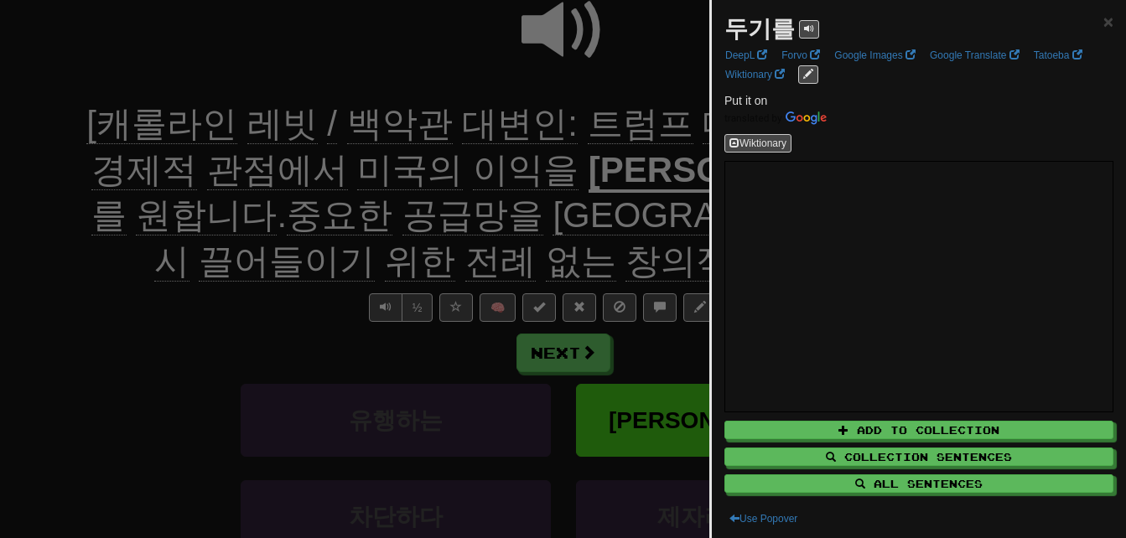
click at [666, 176] on div at bounding box center [563, 269] width 1126 height 538
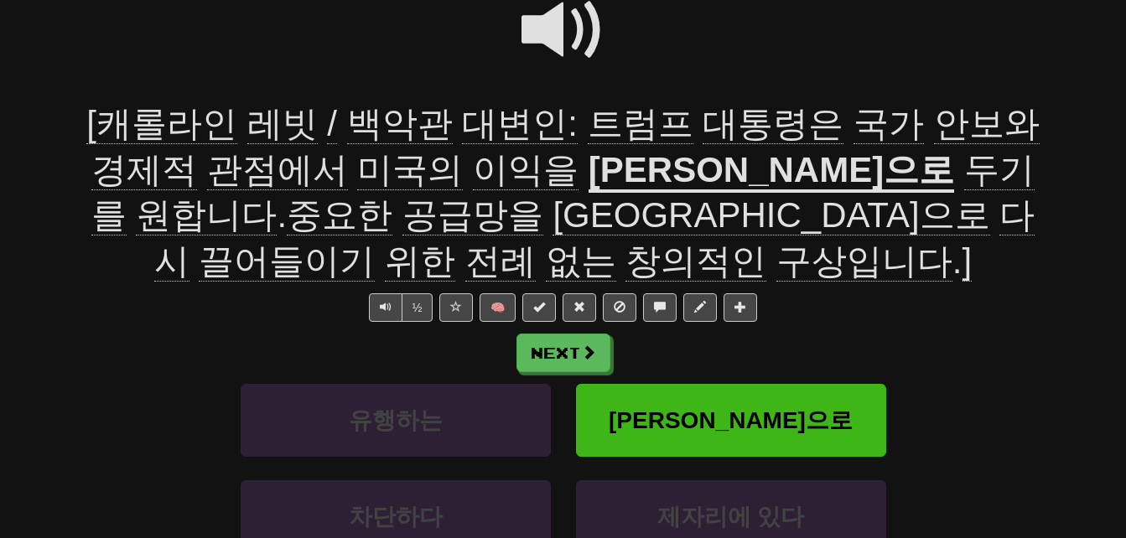
click at [277, 195] on span "원합니다" at bounding box center [206, 215] width 141 height 40
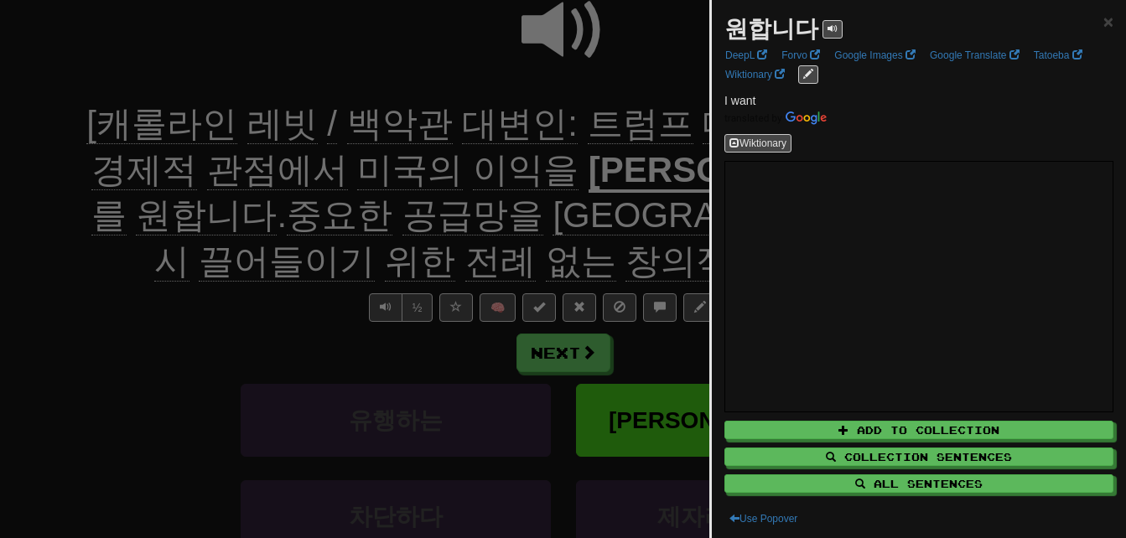
click at [611, 166] on div at bounding box center [563, 269] width 1126 height 538
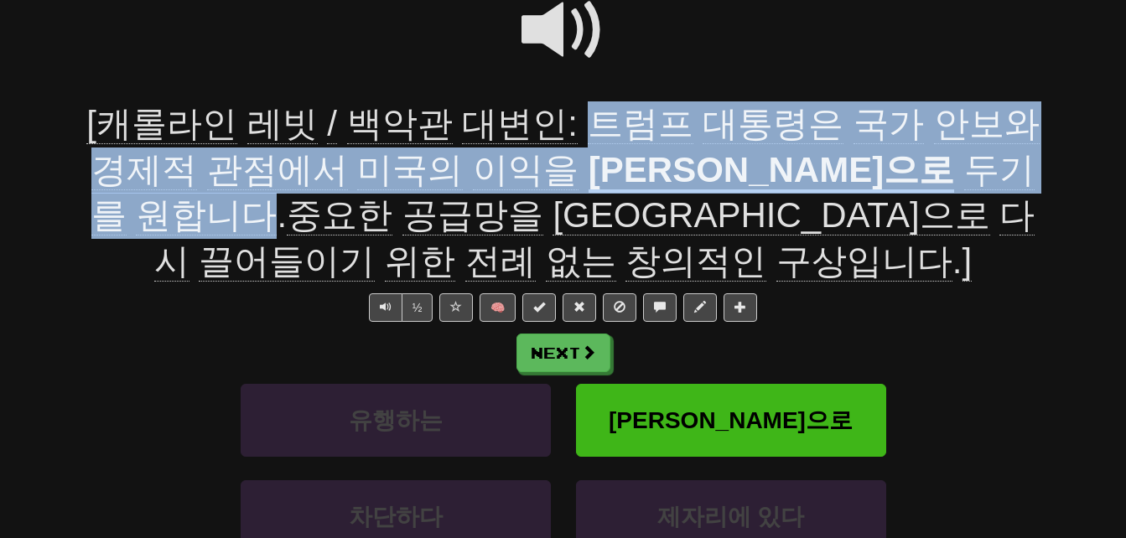
drag, startPoint x: 571, startPoint y: 117, endPoint x: 925, endPoint y: 169, distance: 358.4
click at [925, 169] on div "[캐롤라인 레빗 / 백악관 대변인: 트럼프 대통령은 국가 안보와 경제적 관점에서 미국의 이익을 최우선으로 두기를 원합니다 . 중요한 공급망을 …" at bounding box center [564, 192] width 956 height 183
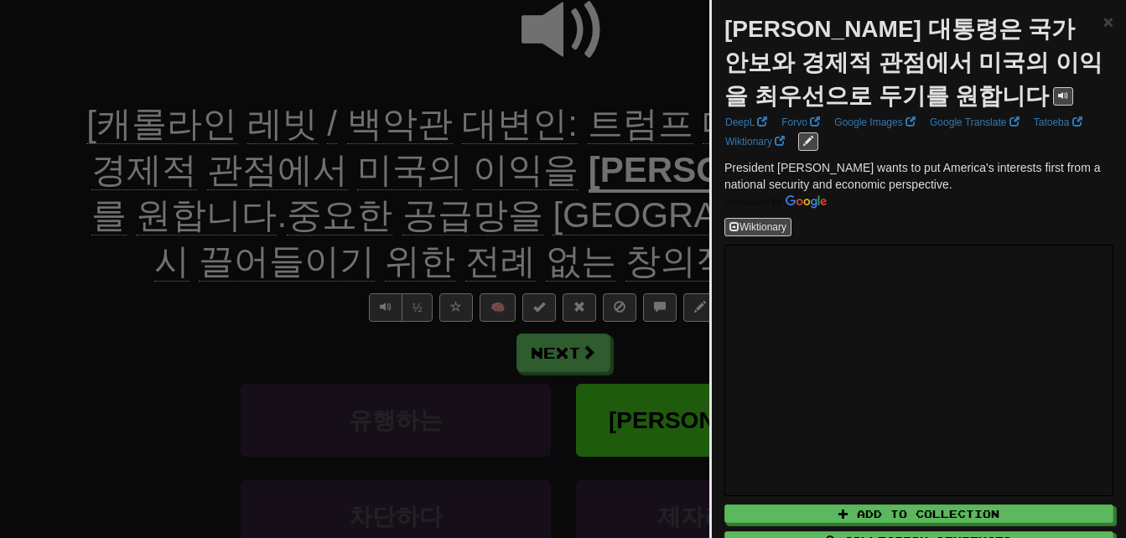
click at [541, 143] on div at bounding box center [563, 269] width 1126 height 538
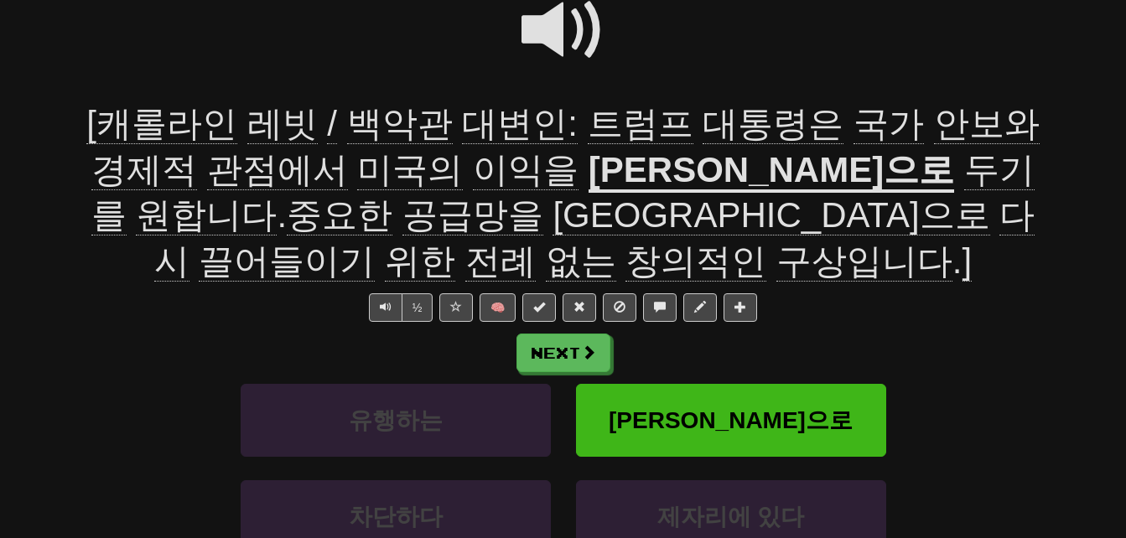
click at [402, 226] on span "공급망을" at bounding box center [472, 215] width 141 height 40
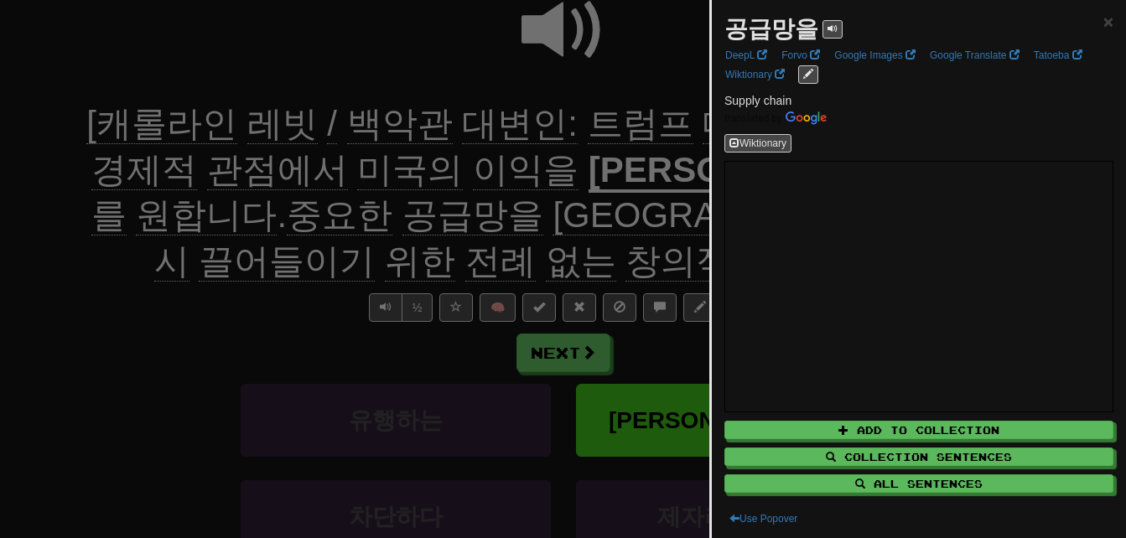
click at [166, 250] on div at bounding box center [563, 269] width 1126 height 538
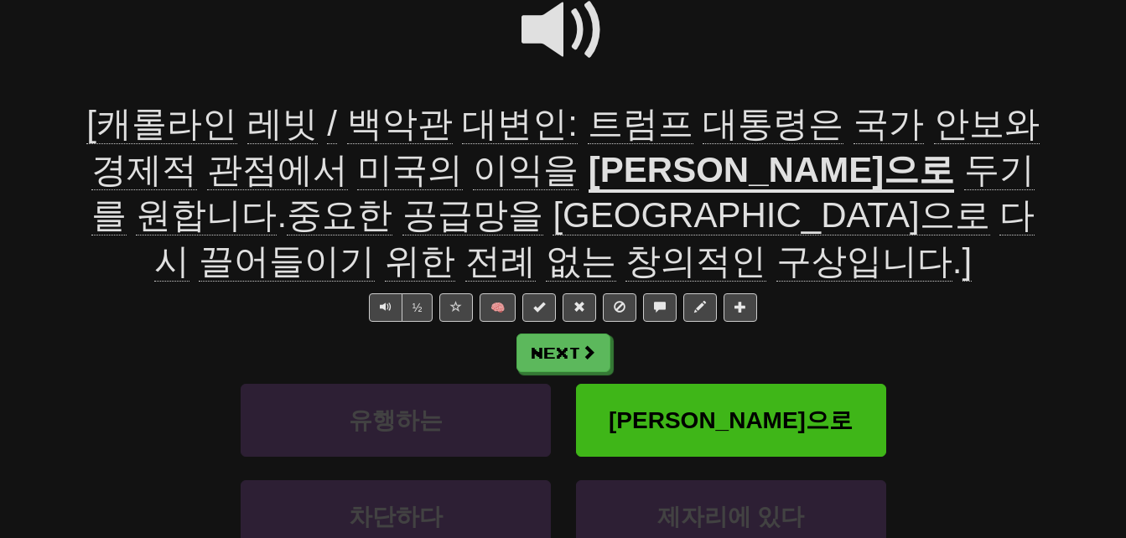
click at [375, 241] on span "끌어들이기" at bounding box center [287, 261] width 176 height 40
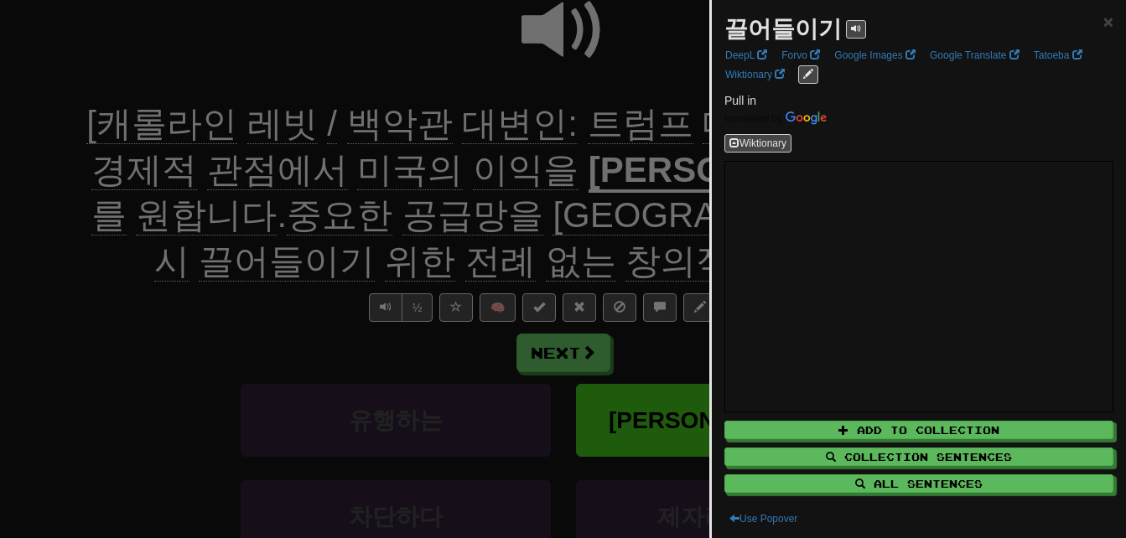
click at [423, 262] on div at bounding box center [563, 269] width 1126 height 538
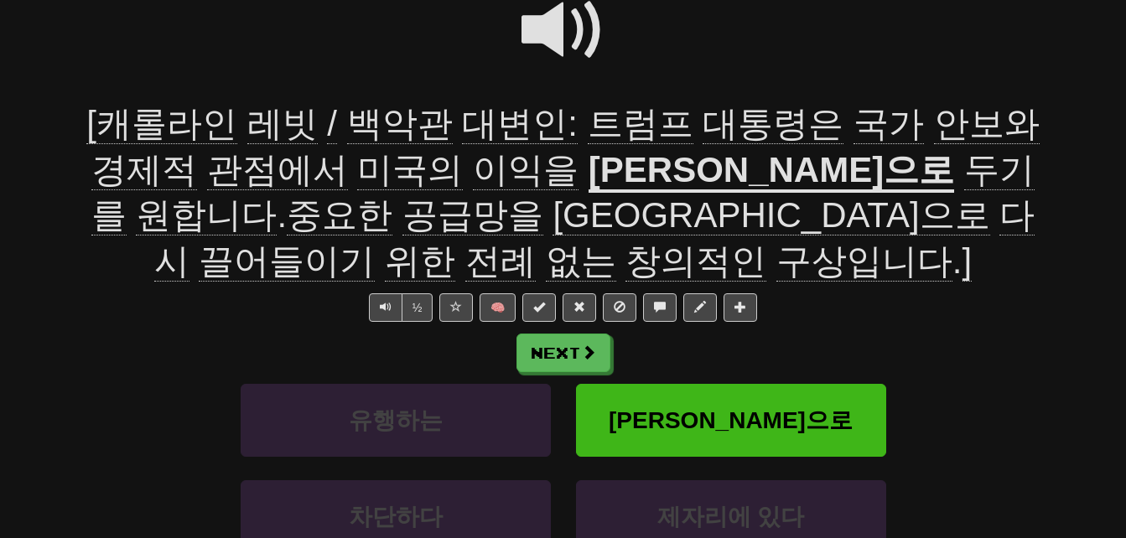
click at [536, 241] on span "전례" at bounding box center [500, 261] width 70 height 40
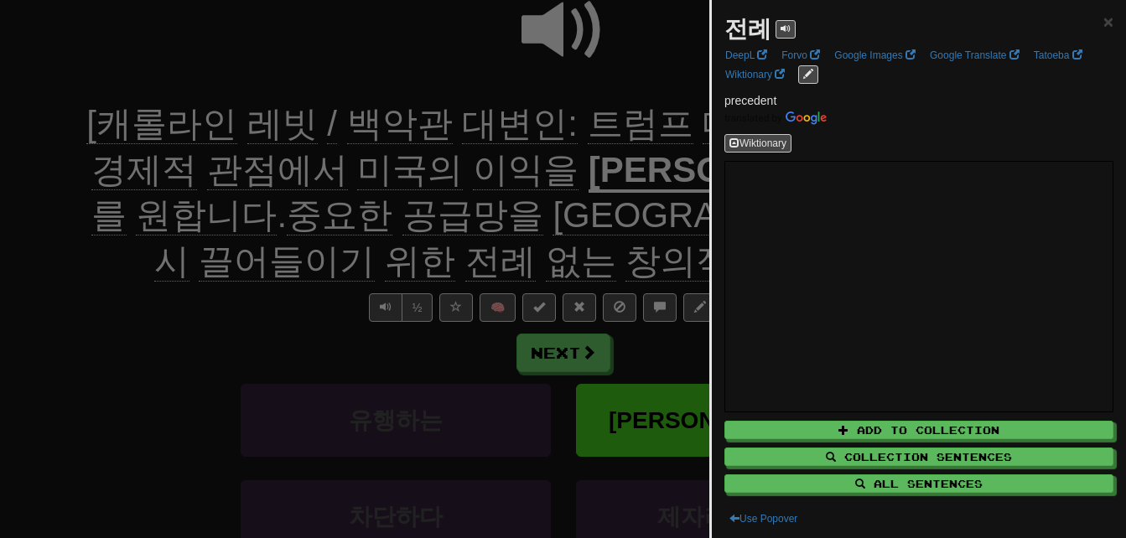
click at [644, 256] on div at bounding box center [563, 269] width 1126 height 538
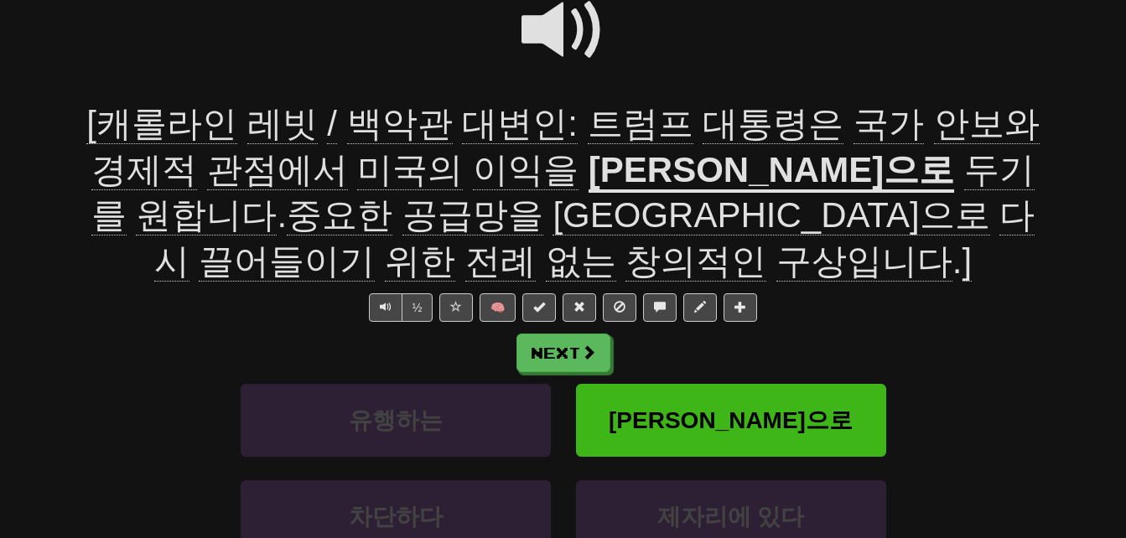
click at [766, 241] on span "창의적인" at bounding box center [695, 261] width 141 height 40
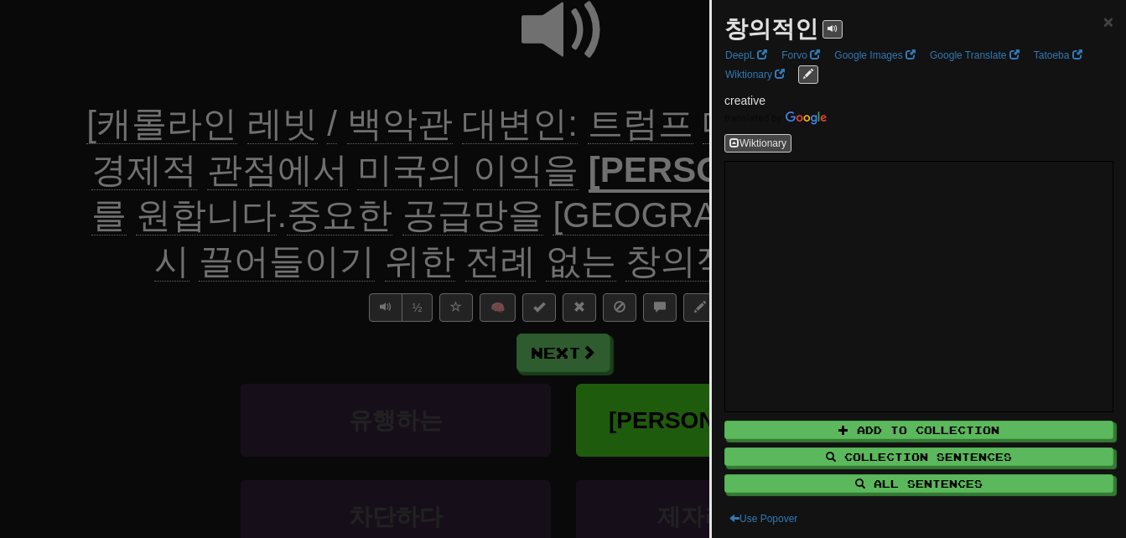
click at [639, 226] on div at bounding box center [563, 269] width 1126 height 538
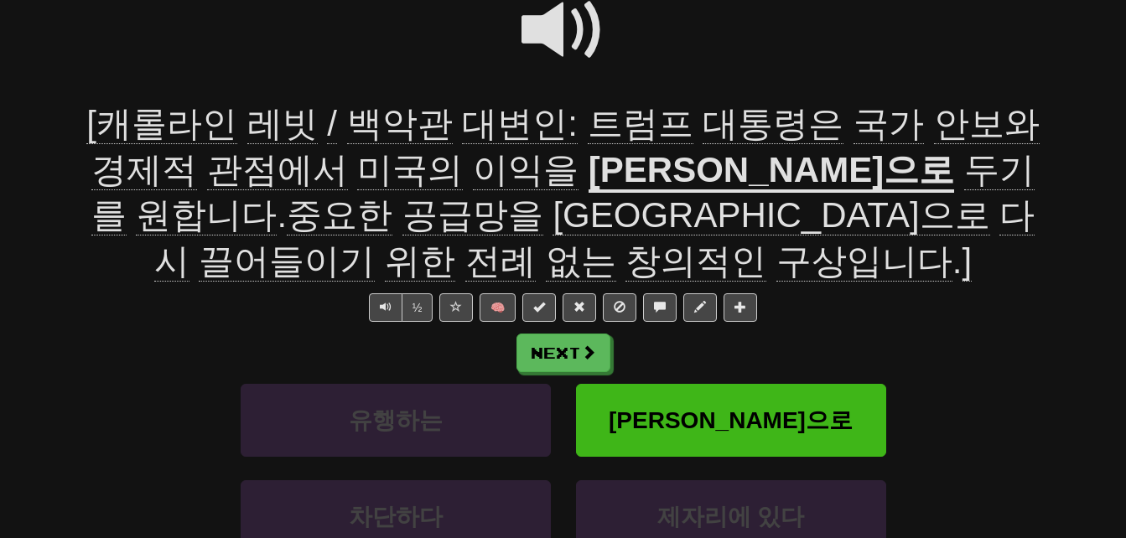
click at [776, 263] on span "구상입니다" at bounding box center [864, 261] width 176 height 40
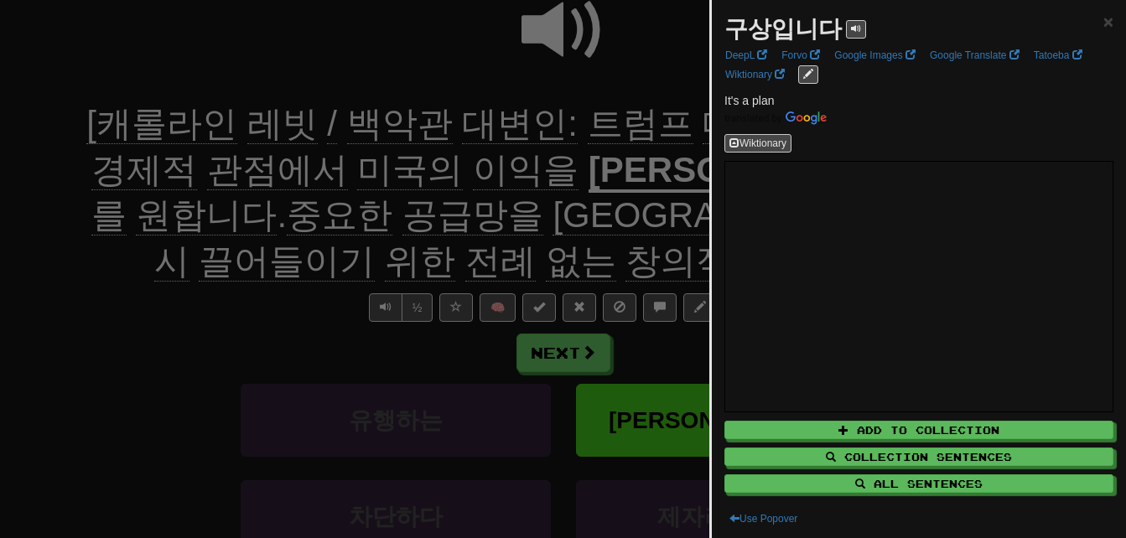
click at [575, 263] on div at bounding box center [563, 269] width 1126 height 538
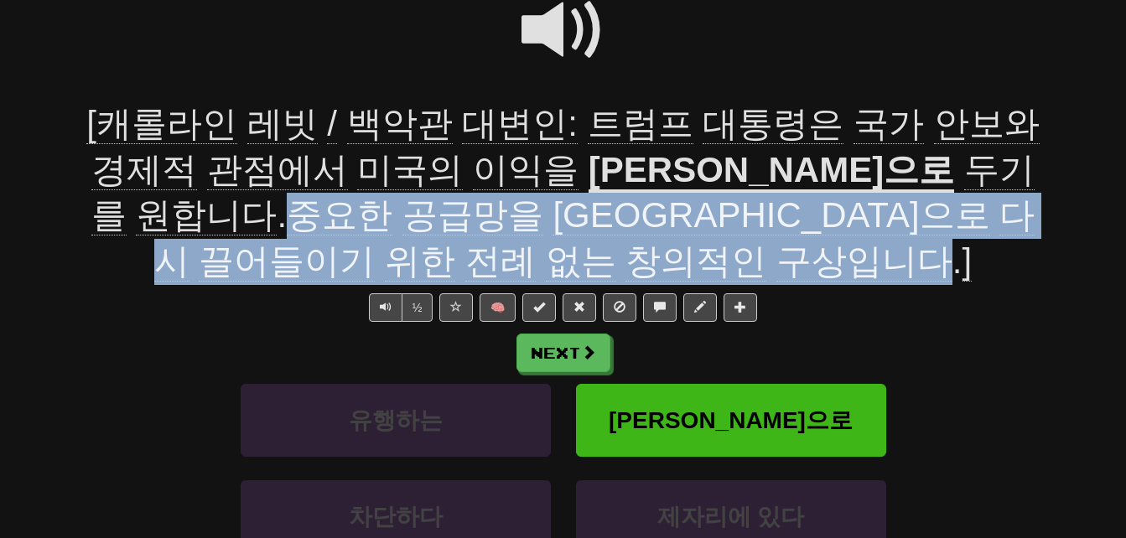
drag, startPoint x: 945, startPoint y: 168, endPoint x: 601, endPoint y: 256, distance: 354.6
click at [601, 256] on span "두기를 원합니다 . 중요한 공급망을 미국으로 다시 끌어들이기 위한 전례 없는 창의적인 구상입니다 . ]" at bounding box center [563, 216] width 944 height 132
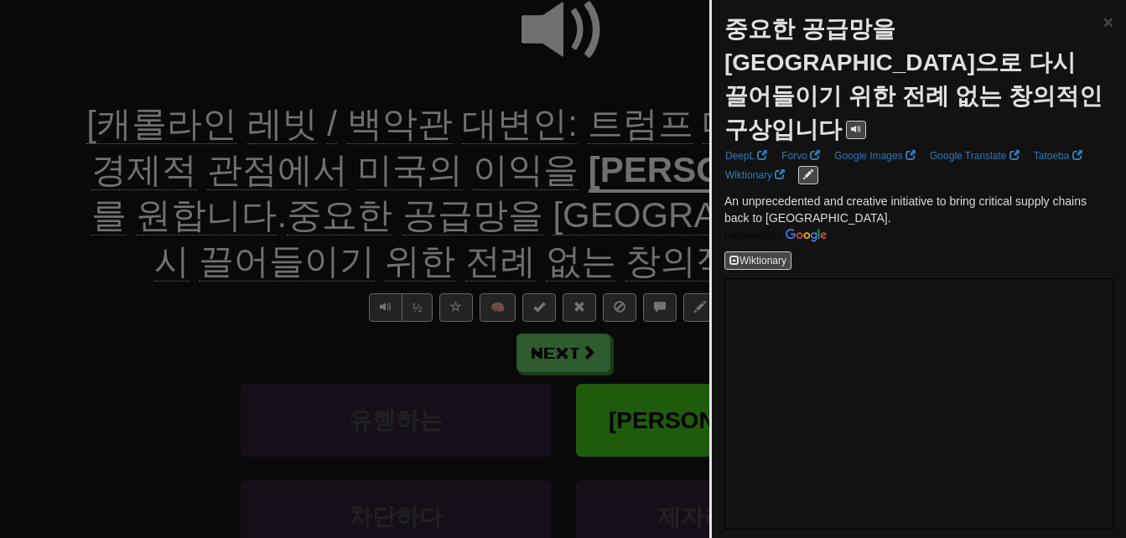
click at [562, 246] on div at bounding box center [563, 269] width 1126 height 538
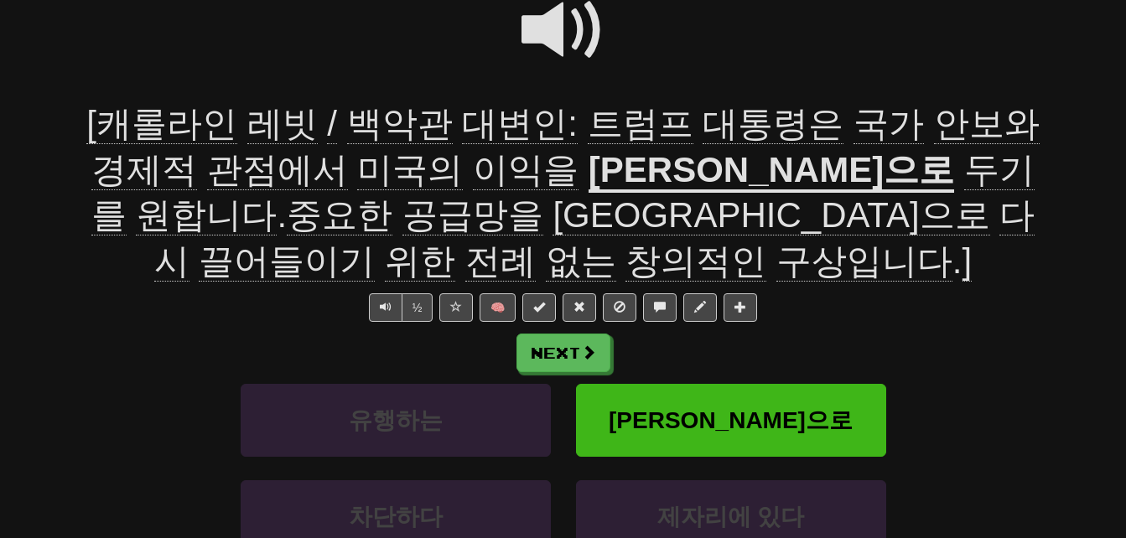
click at [375, 241] on span "끌어들이기" at bounding box center [287, 261] width 176 height 40
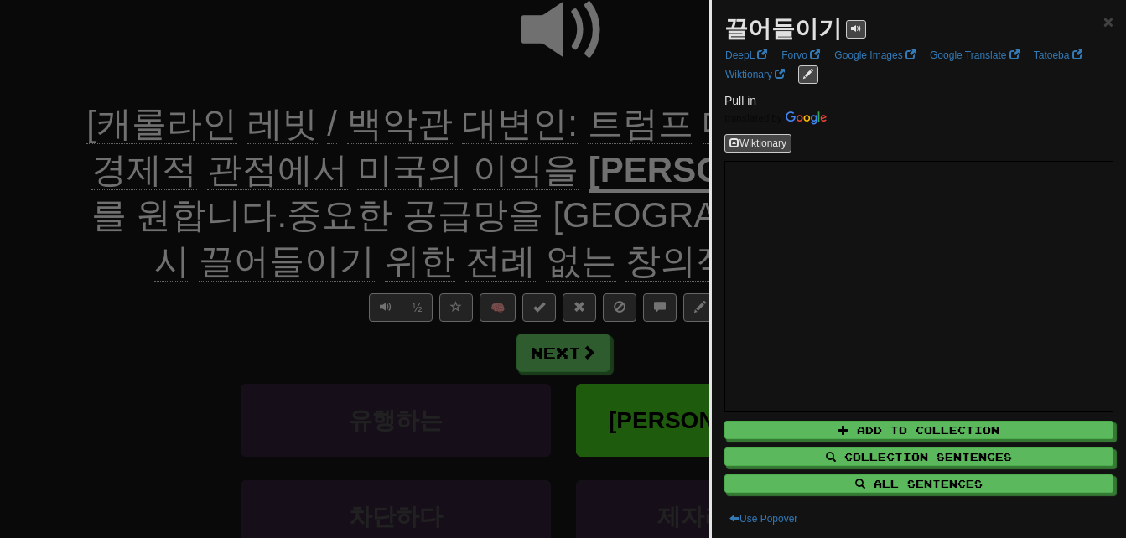
click at [530, 217] on div at bounding box center [563, 269] width 1126 height 538
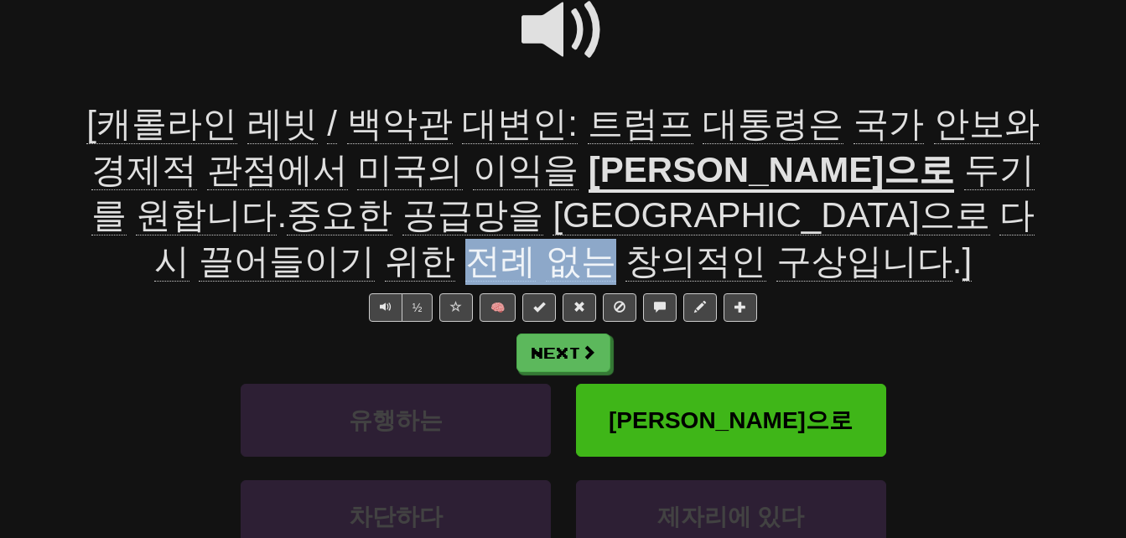
drag, startPoint x: 697, startPoint y: 213, endPoint x: 826, endPoint y: 210, distance: 129.1
click at [826, 210] on span "두기를 원합니다 . 중요한 공급망을 미국으로 다시 끌어들이기 위한 전례 없는 창의적인 구상입니다 . ]" at bounding box center [563, 216] width 944 height 132
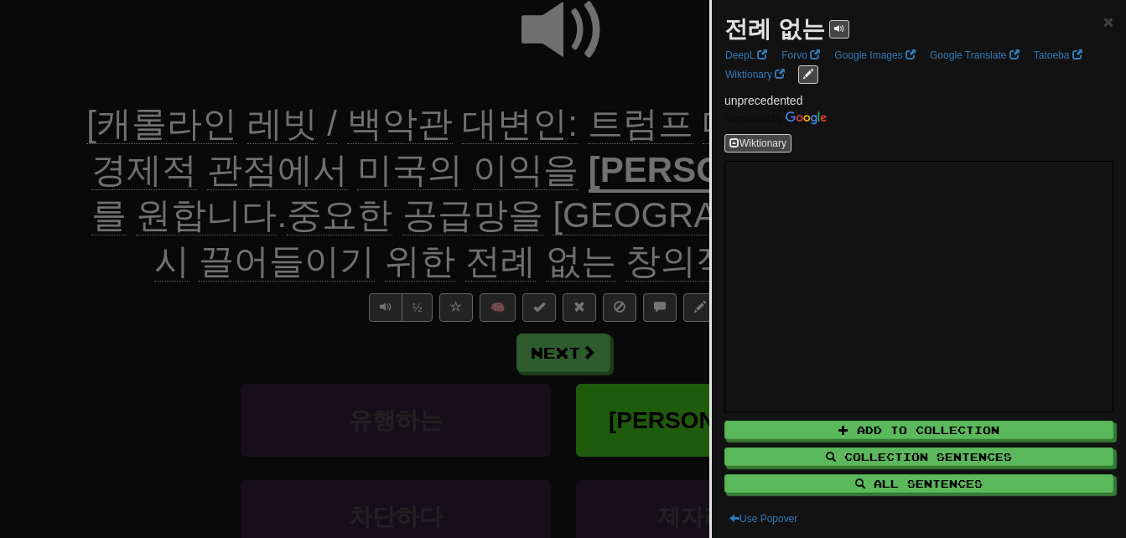
click at [656, 212] on div at bounding box center [563, 269] width 1126 height 538
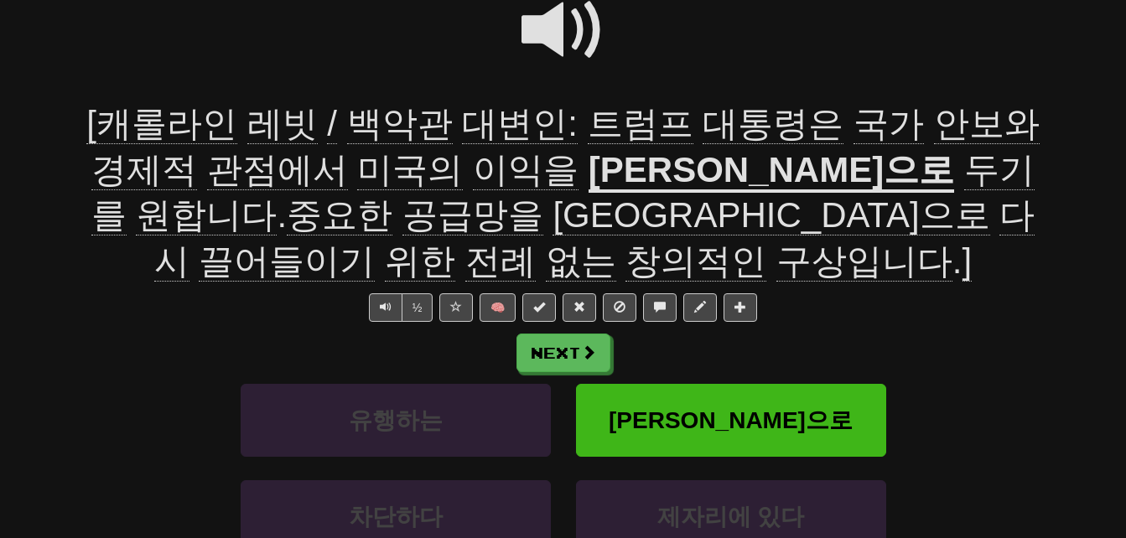
click at [766, 241] on span "창의적인" at bounding box center [695, 261] width 141 height 40
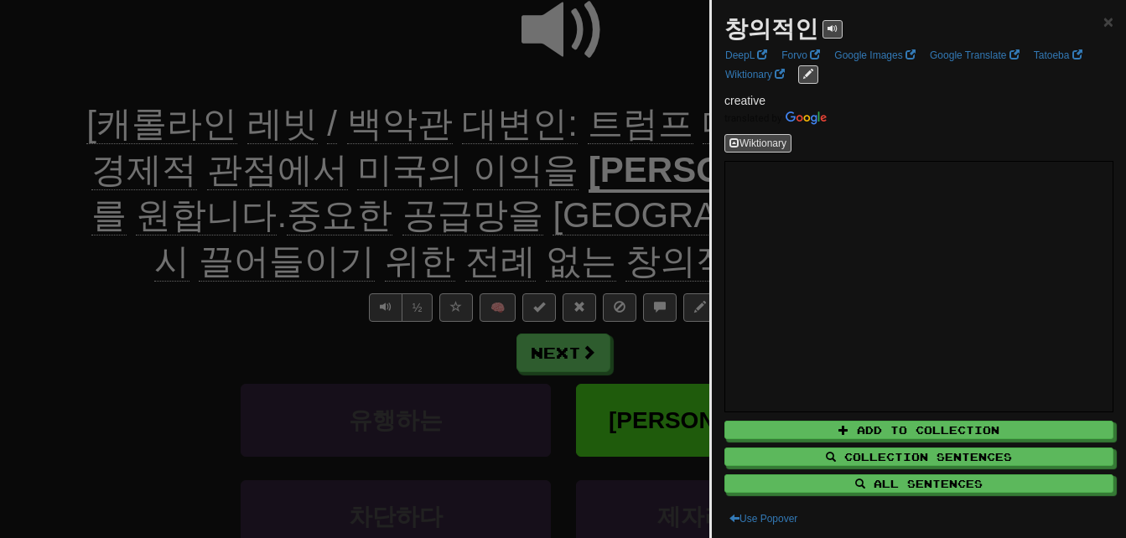
click at [605, 219] on div at bounding box center [563, 269] width 1126 height 538
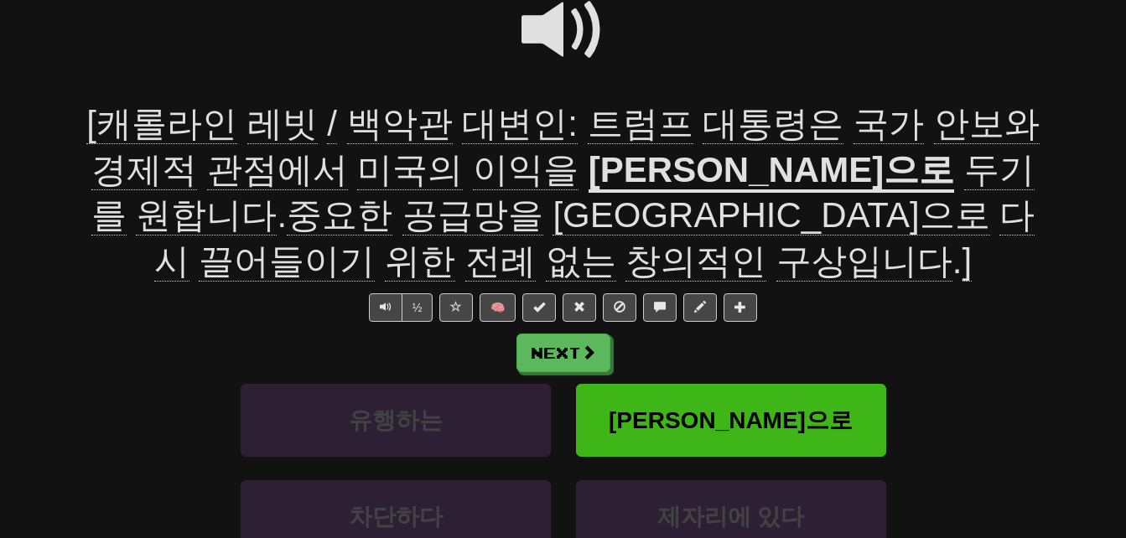
click at [776, 256] on span "구상입니다" at bounding box center [864, 261] width 176 height 40
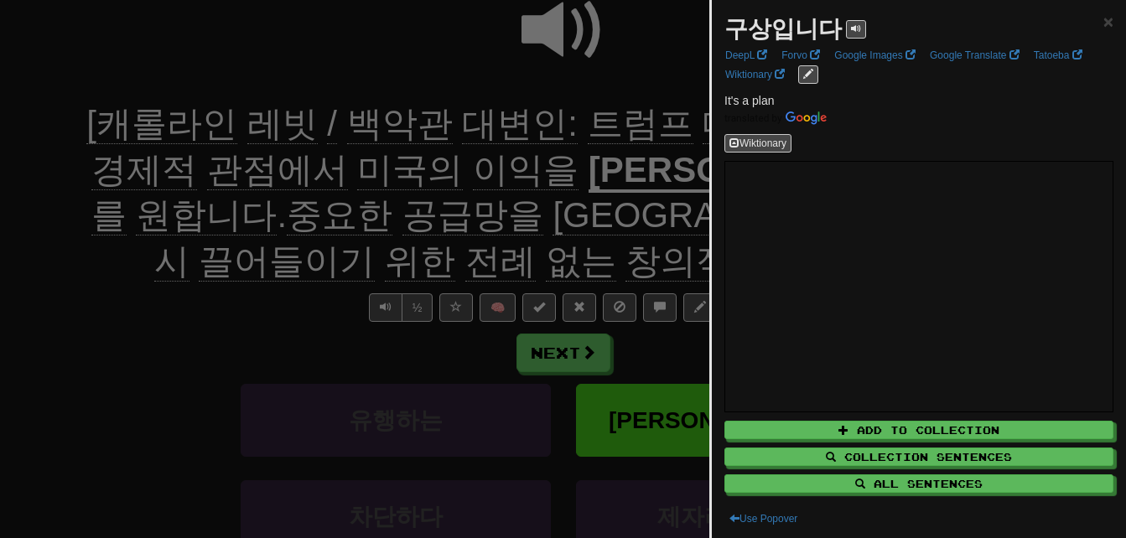
click at [547, 256] on div at bounding box center [563, 269] width 1126 height 538
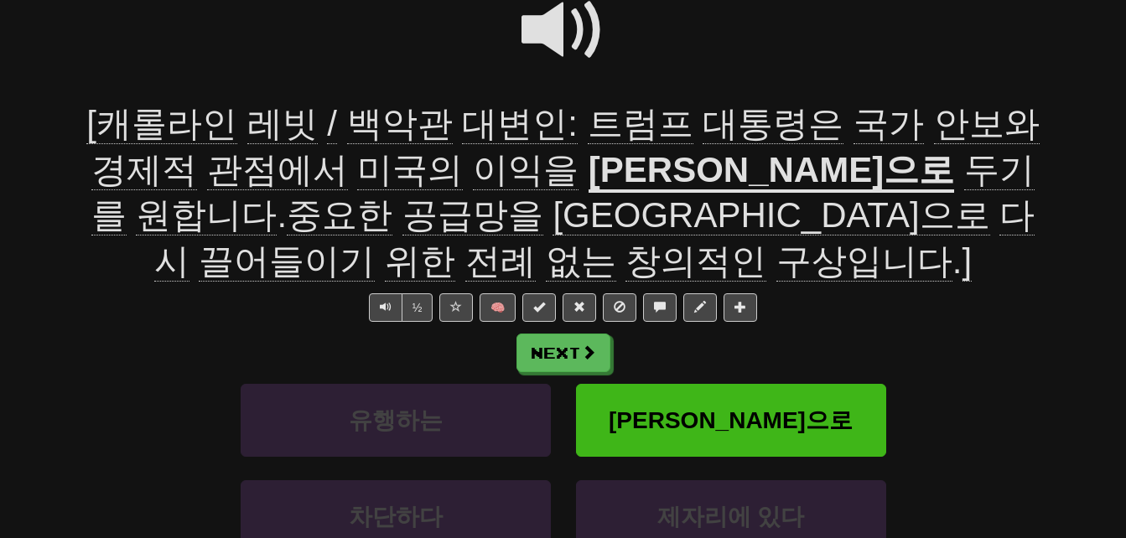
click at [544, 33] on span at bounding box center [563, 30] width 84 height 84
click at [544, 35] on span at bounding box center [563, 30] width 84 height 84
click at [543, 37] on span at bounding box center [563, 30] width 84 height 84
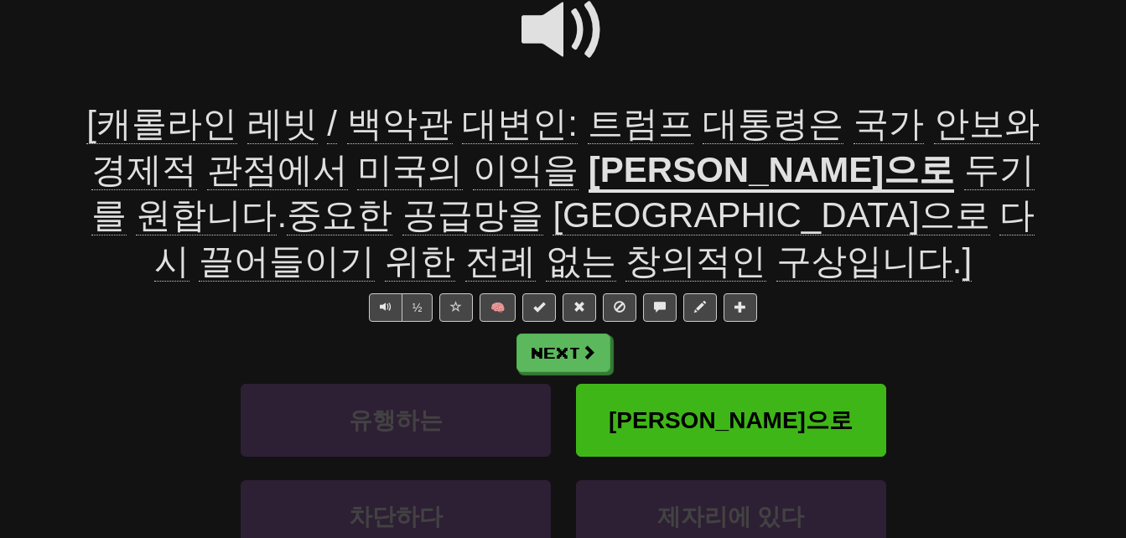
click at [542, 39] on span at bounding box center [563, 30] width 84 height 84
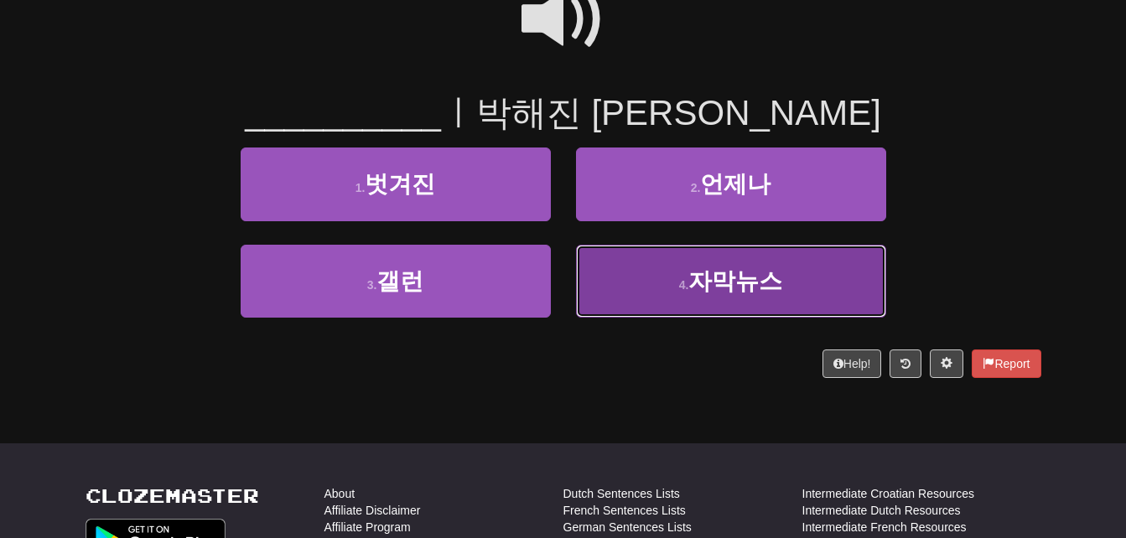
click at [638, 268] on button "4 . 자막뉴스" at bounding box center [731, 281] width 310 height 73
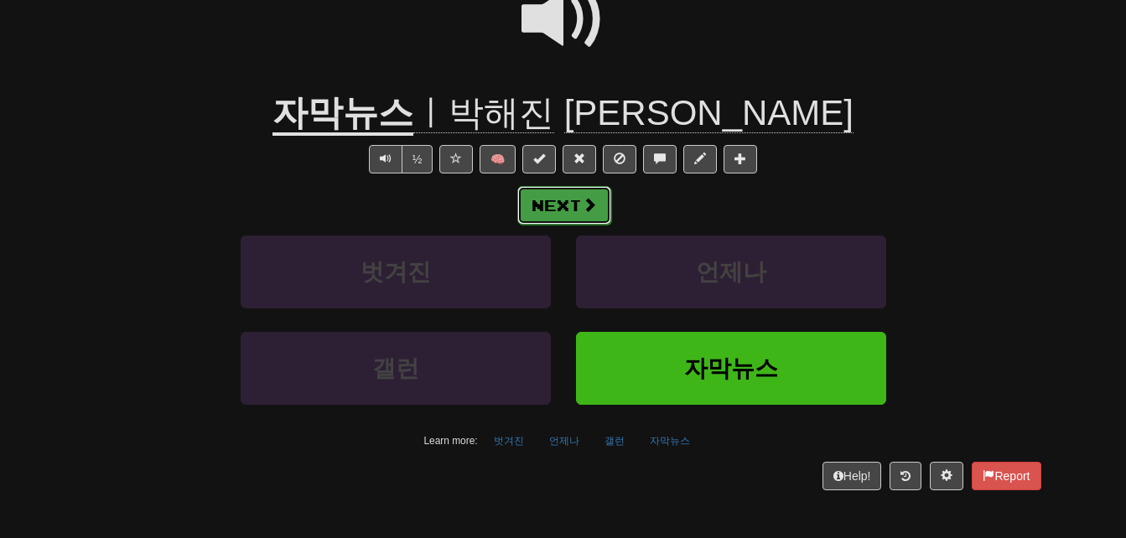
click at [580, 200] on button "Next" at bounding box center [564, 205] width 94 height 39
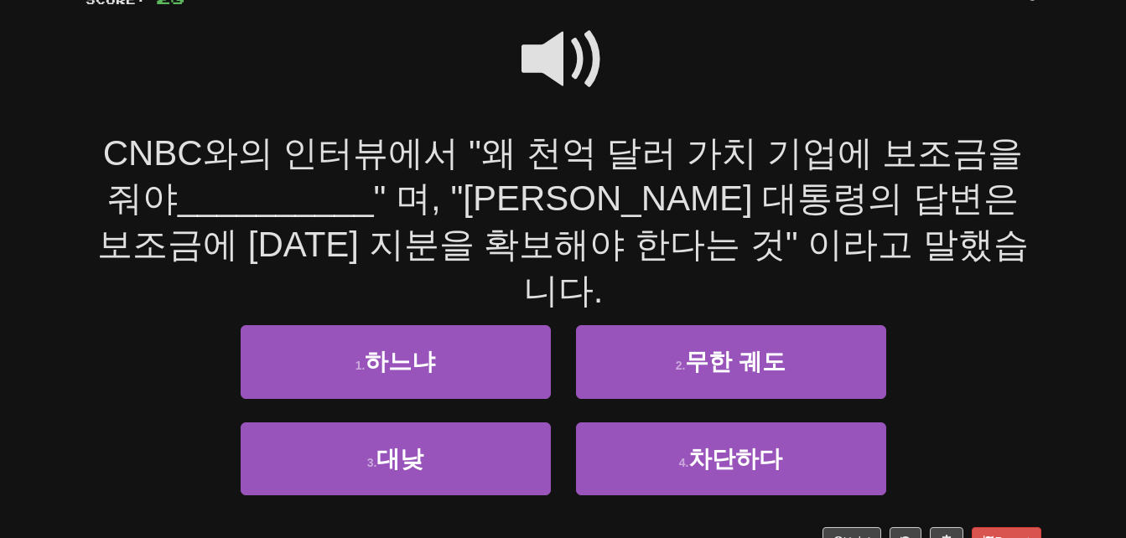
scroll to position [168, 0]
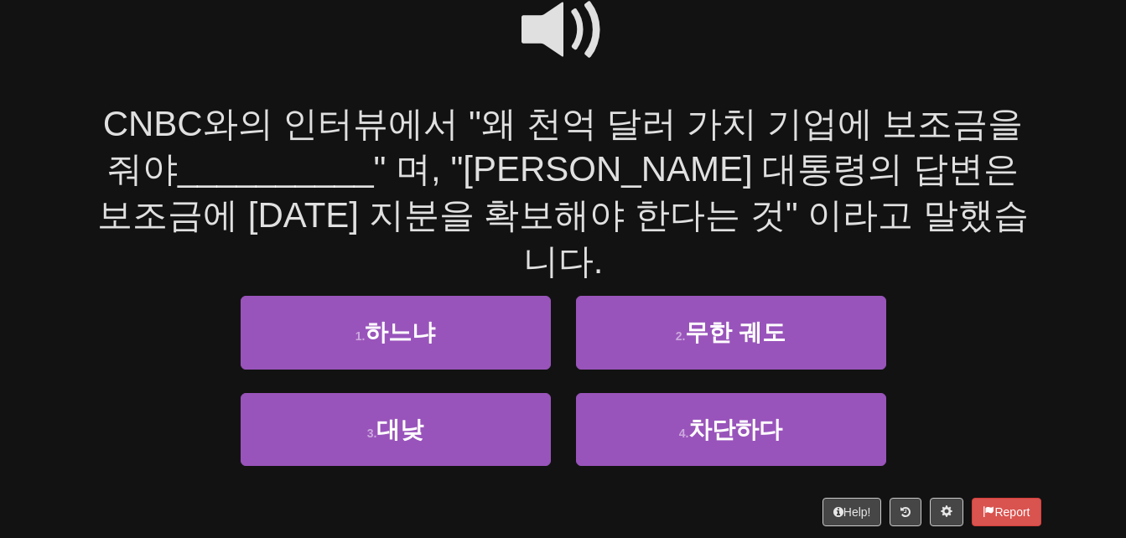
click at [546, 22] on span at bounding box center [563, 30] width 84 height 84
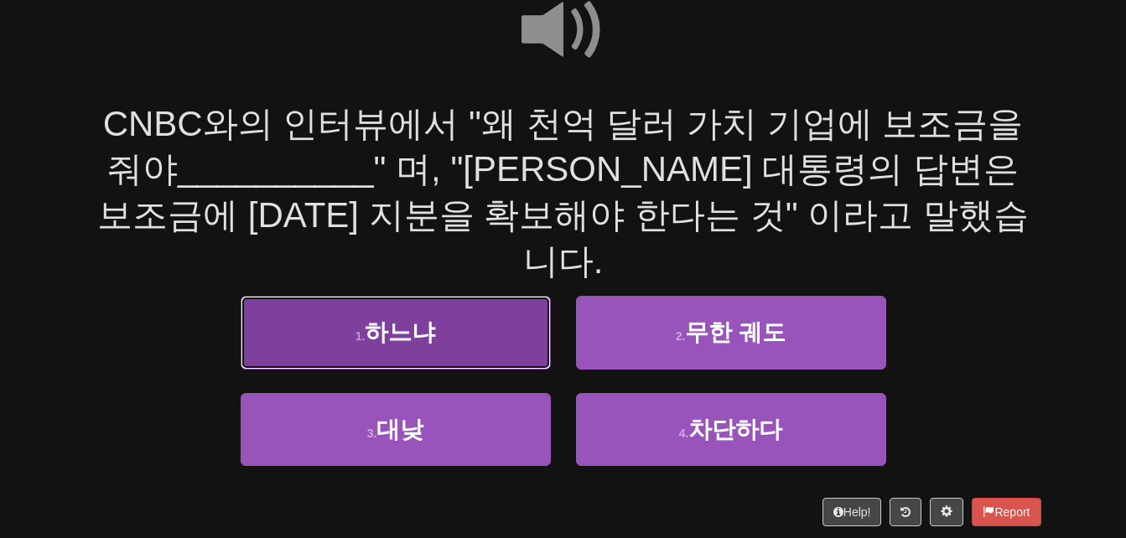
click at [452, 296] on button "1 . 하느냐" at bounding box center [396, 332] width 310 height 73
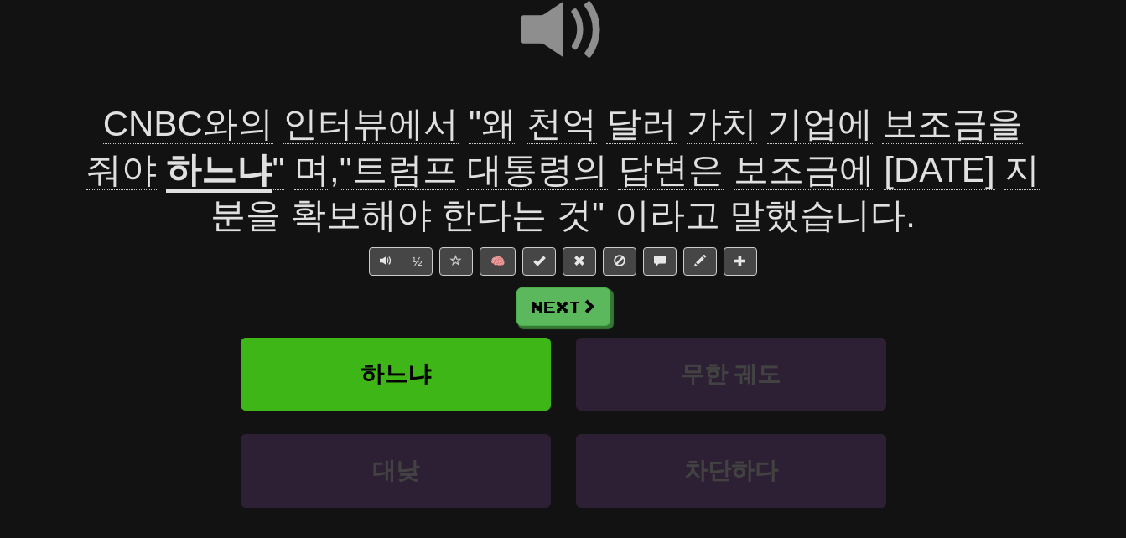
click at [532, 127] on span "천억" at bounding box center [561, 124] width 70 height 40
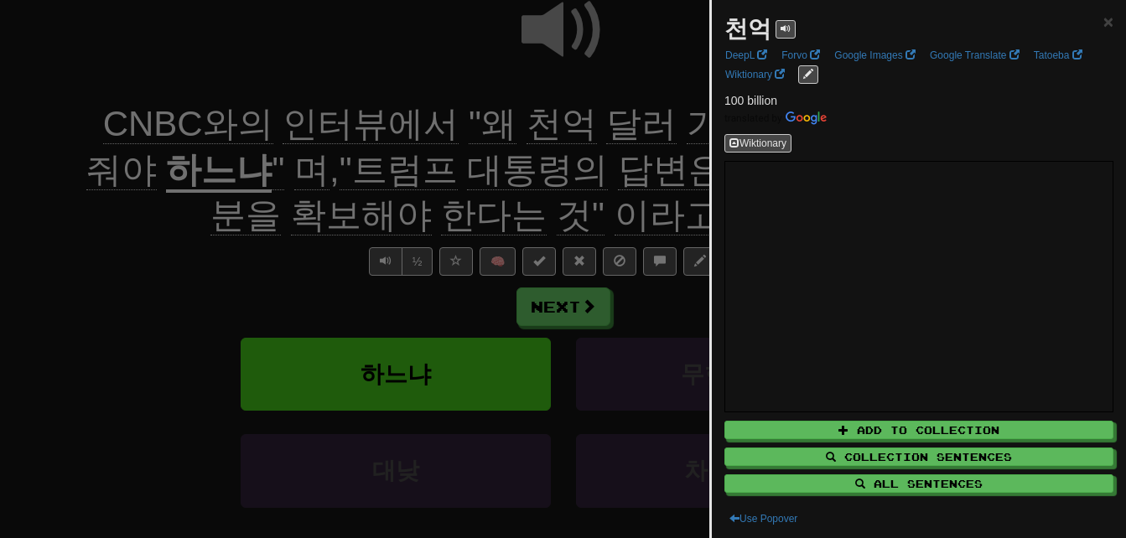
click at [532, 127] on div at bounding box center [563, 269] width 1126 height 538
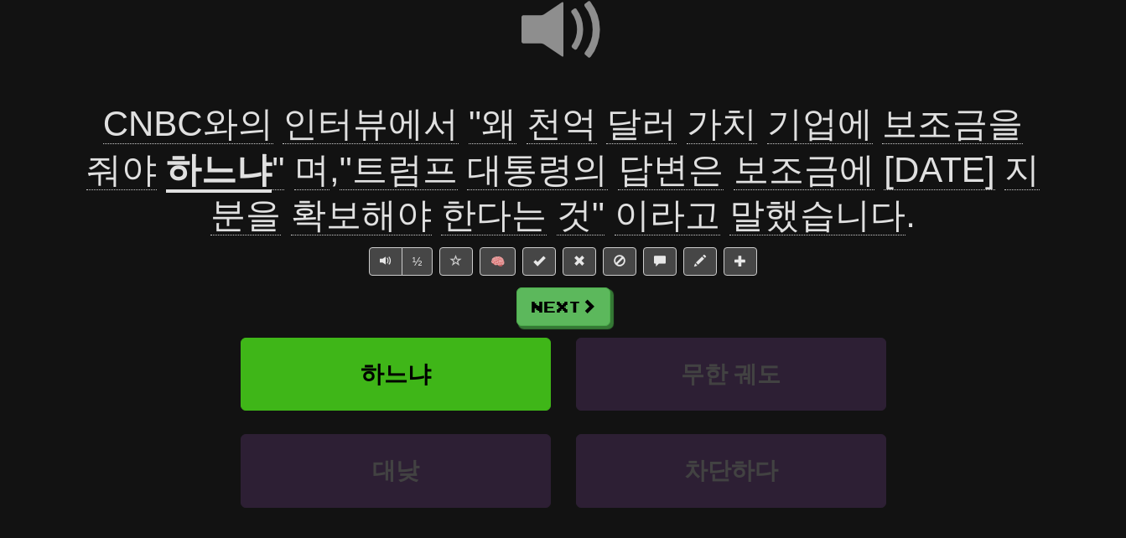
click at [687, 127] on span "가치" at bounding box center [722, 124] width 70 height 40
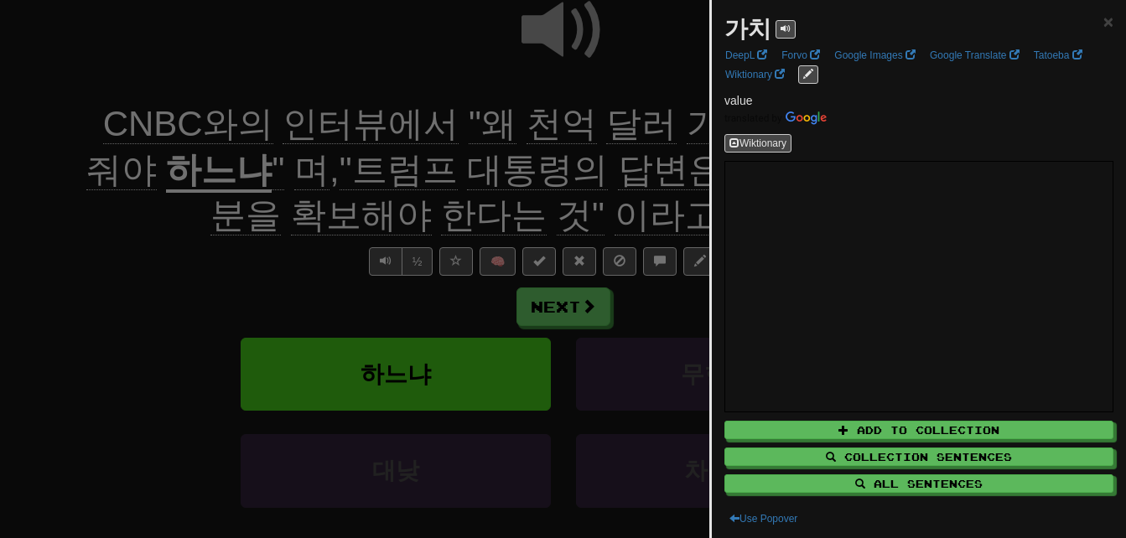
click at [661, 127] on div at bounding box center [563, 269] width 1126 height 538
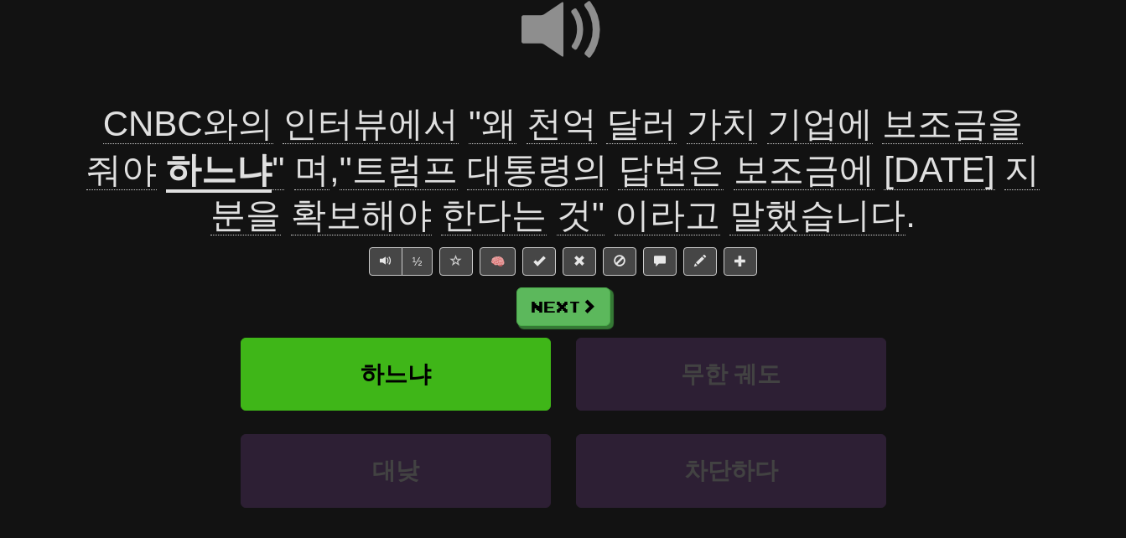
click at [882, 127] on span "보조금을" at bounding box center [952, 124] width 141 height 40
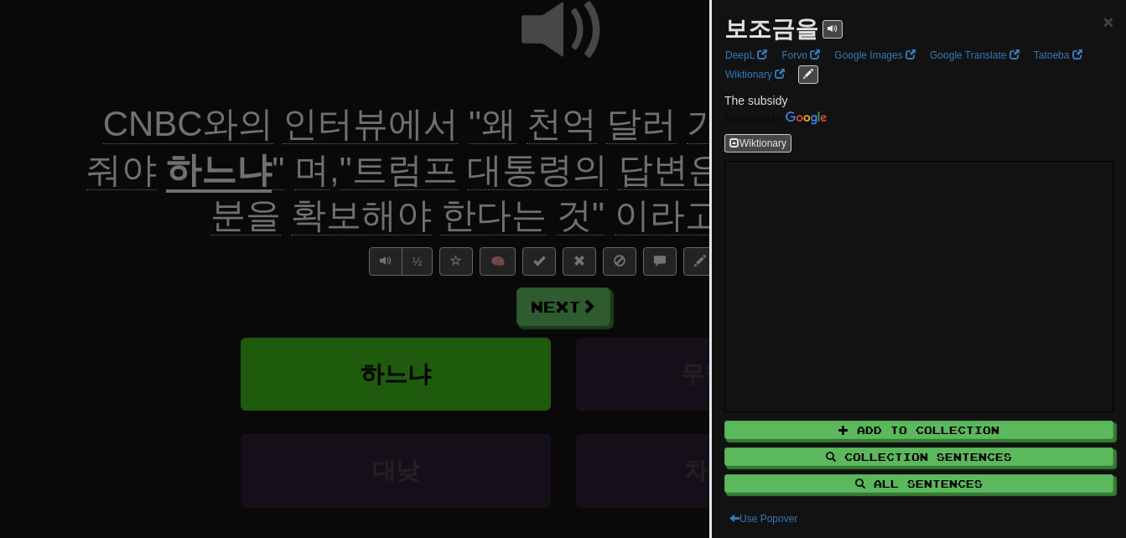
click at [658, 143] on div at bounding box center [563, 269] width 1126 height 538
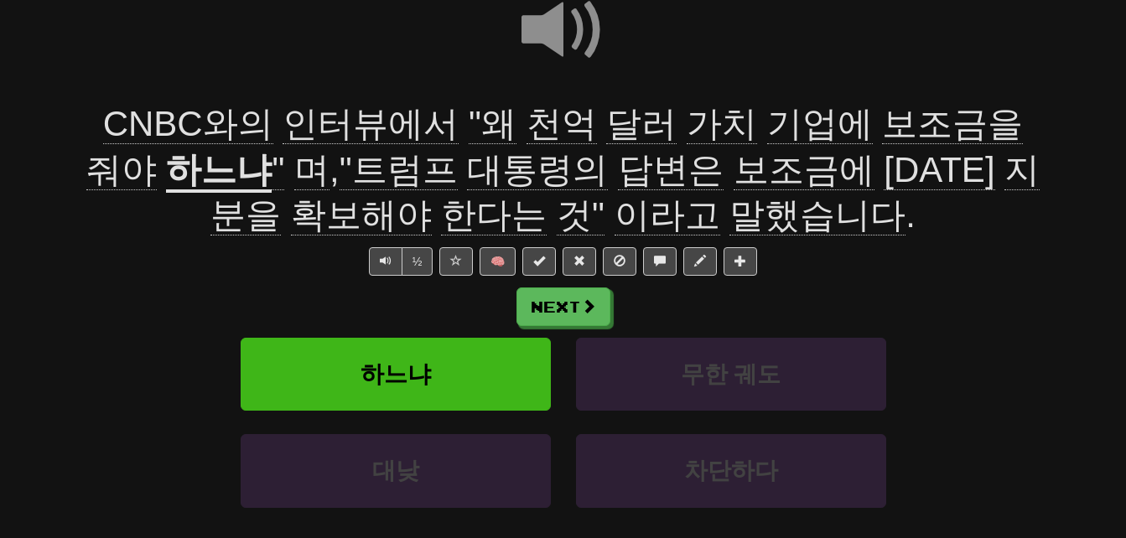
click at [157, 150] on span "줘야" at bounding box center [121, 170] width 70 height 40
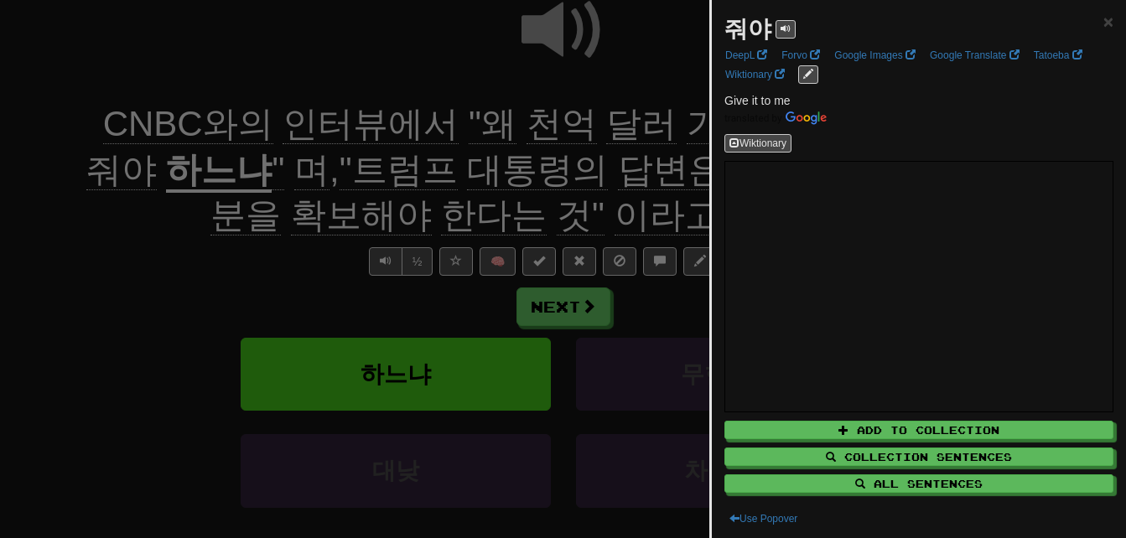
click at [127, 163] on div at bounding box center [563, 269] width 1126 height 538
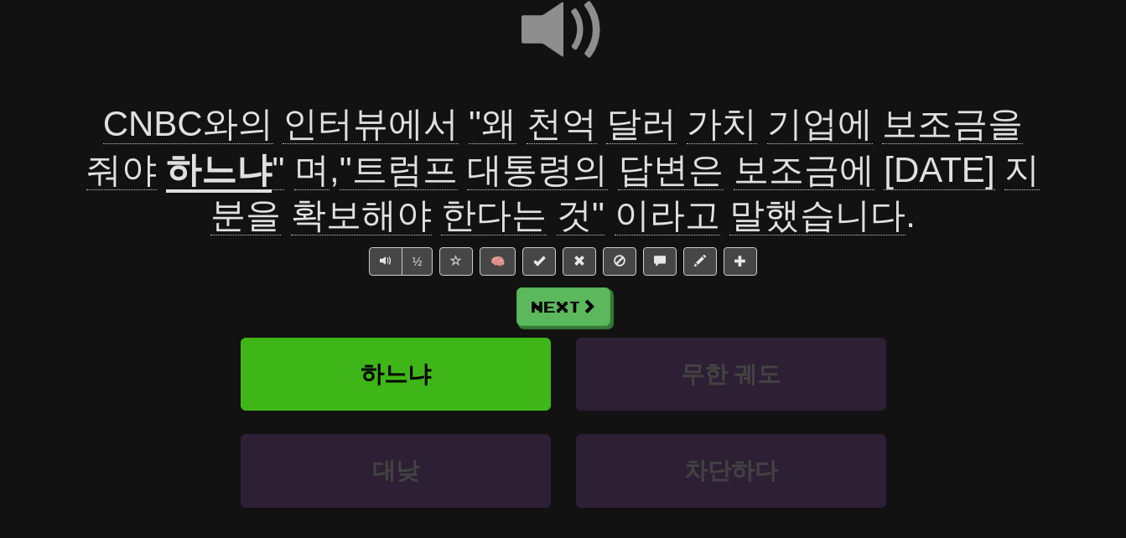
click at [166, 174] on u "하느냐" at bounding box center [219, 171] width 106 height 43
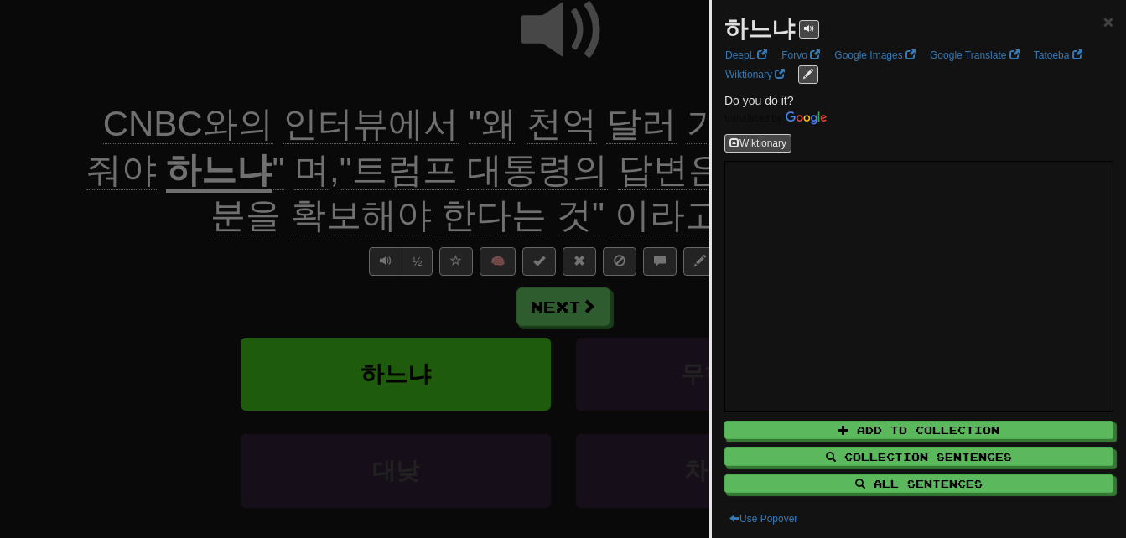
click at [126, 227] on div at bounding box center [563, 269] width 1126 height 538
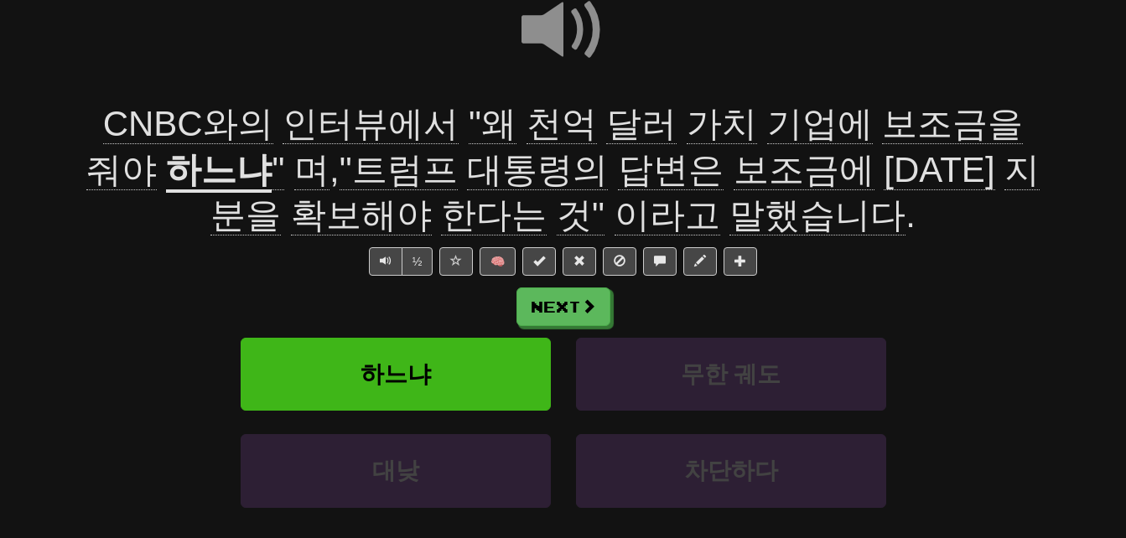
click at [618, 170] on span "답변은" at bounding box center [671, 170] width 106 height 40
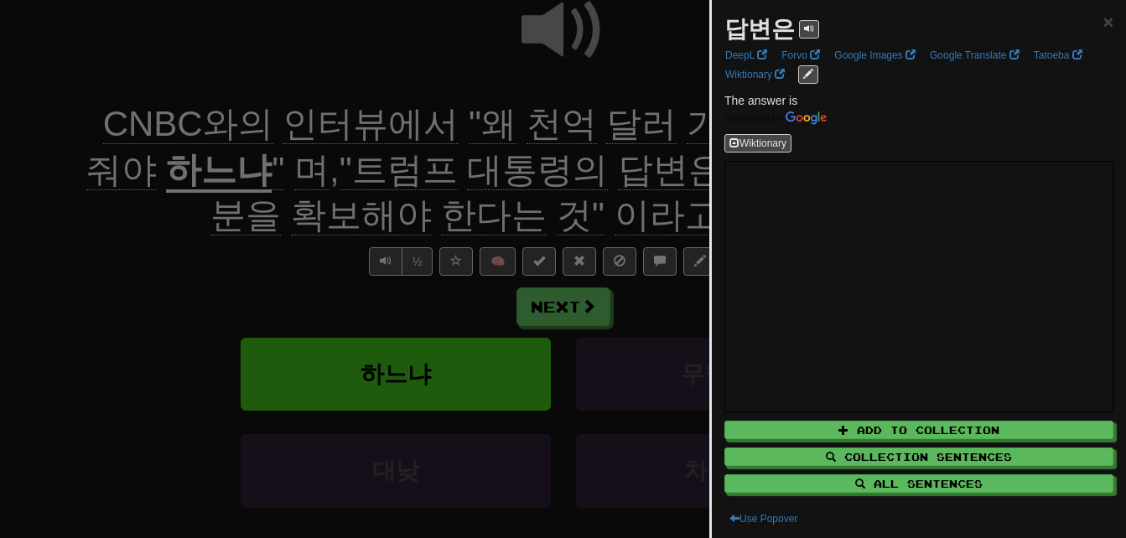
click at [558, 170] on div at bounding box center [563, 269] width 1126 height 538
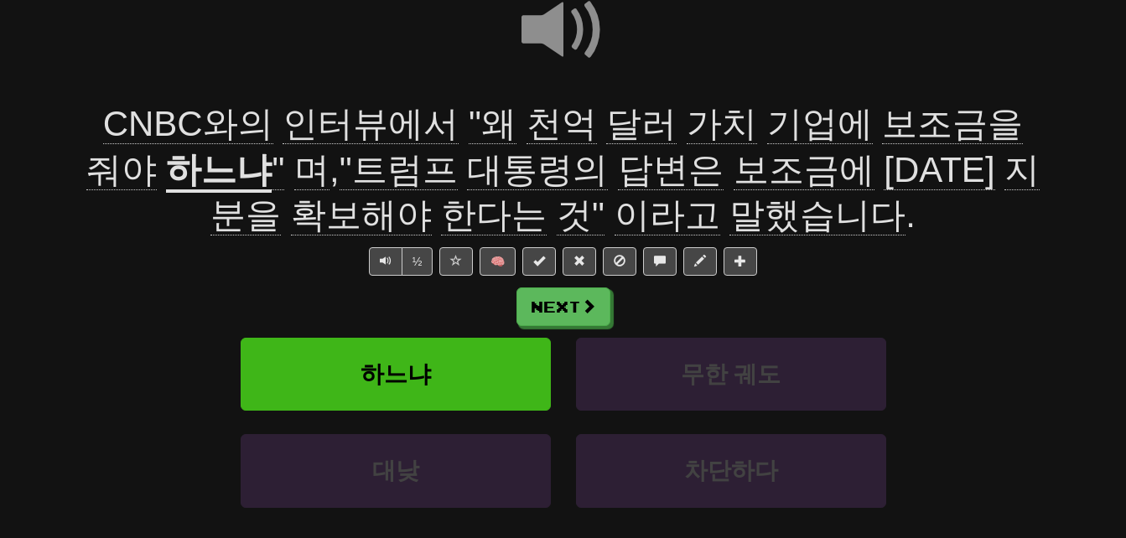
click at [880, 168] on span "지분을" at bounding box center [624, 193] width 829 height 86
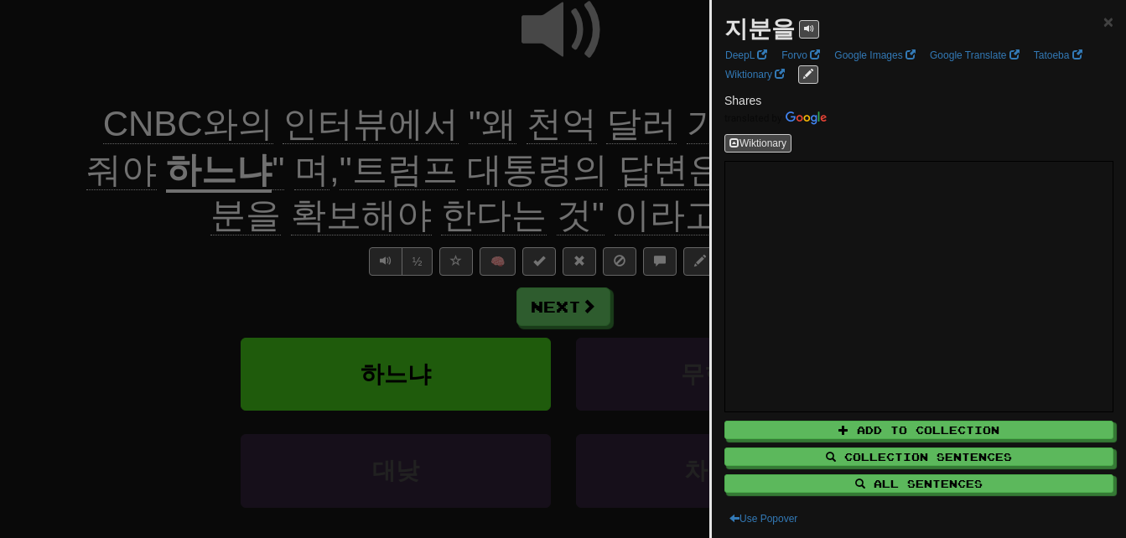
click at [686, 170] on div at bounding box center [563, 269] width 1126 height 538
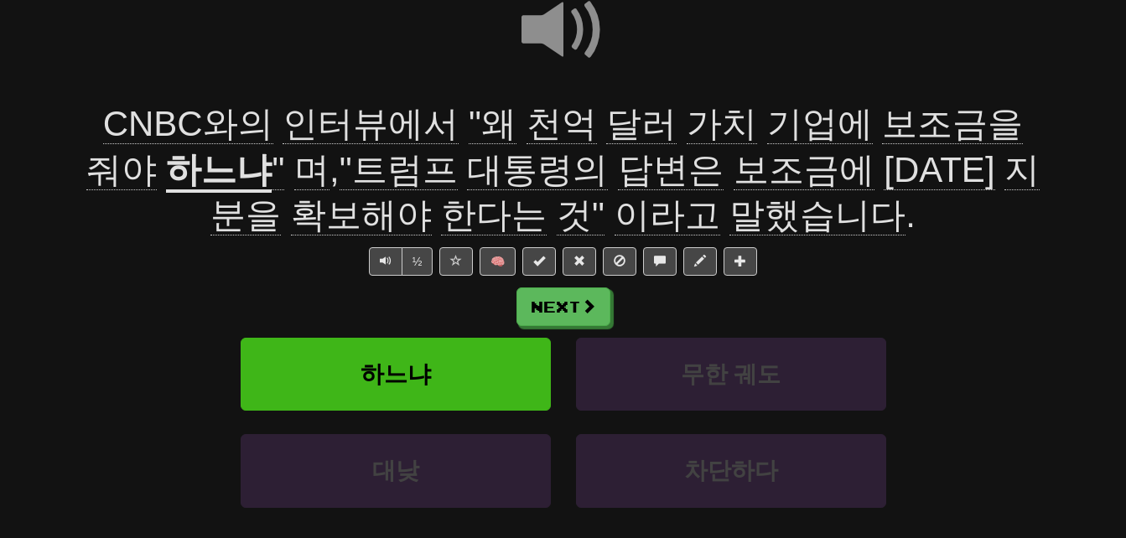
click at [432, 195] on span "확보해야" at bounding box center [361, 215] width 141 height 40
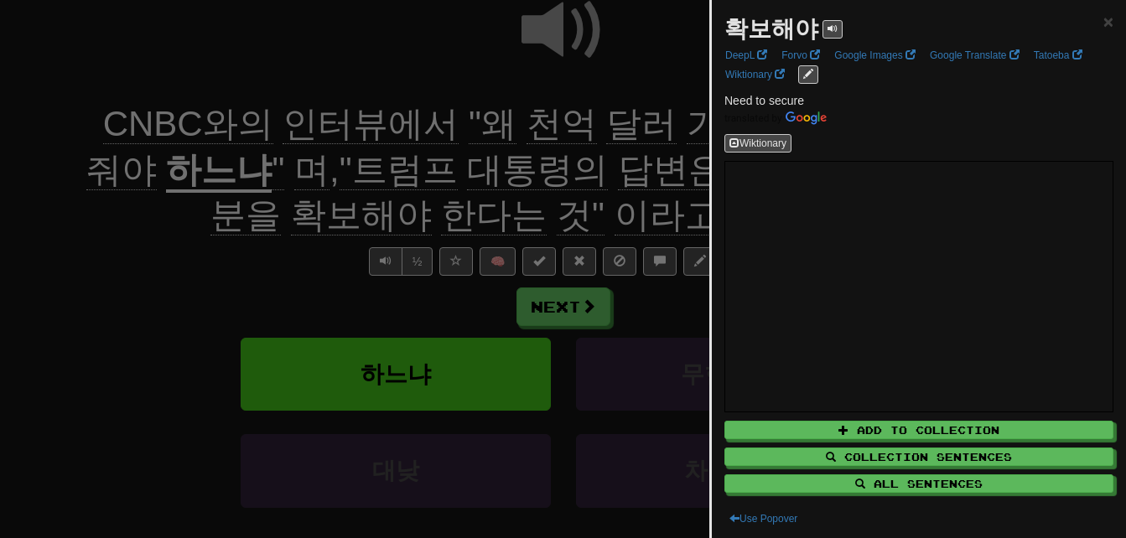
click at [645, 188] on div at bounding box center [563, 269] width 1126 height 538
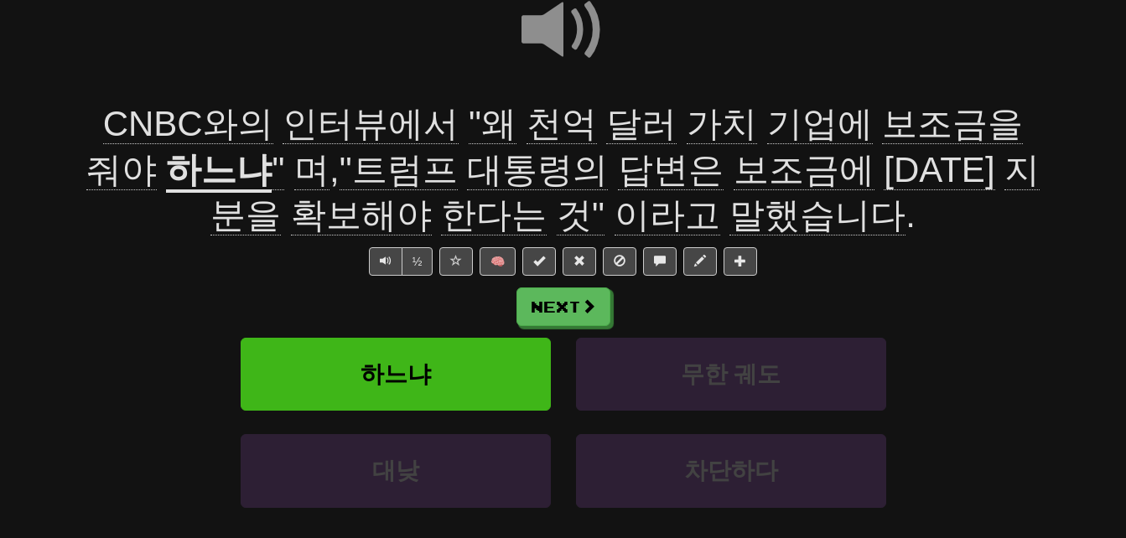
click at [729, 213] on span "말했습니다" at bounding box center [817, 215] width 176 height 40
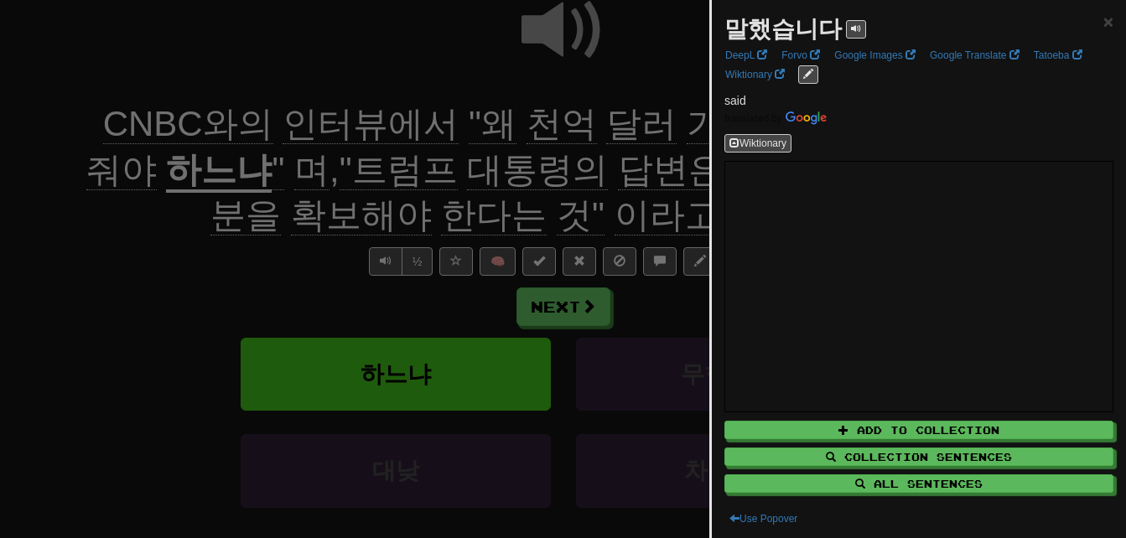
click at [658, 213] on div at bounding box center [563, 269] width 1126 height 538
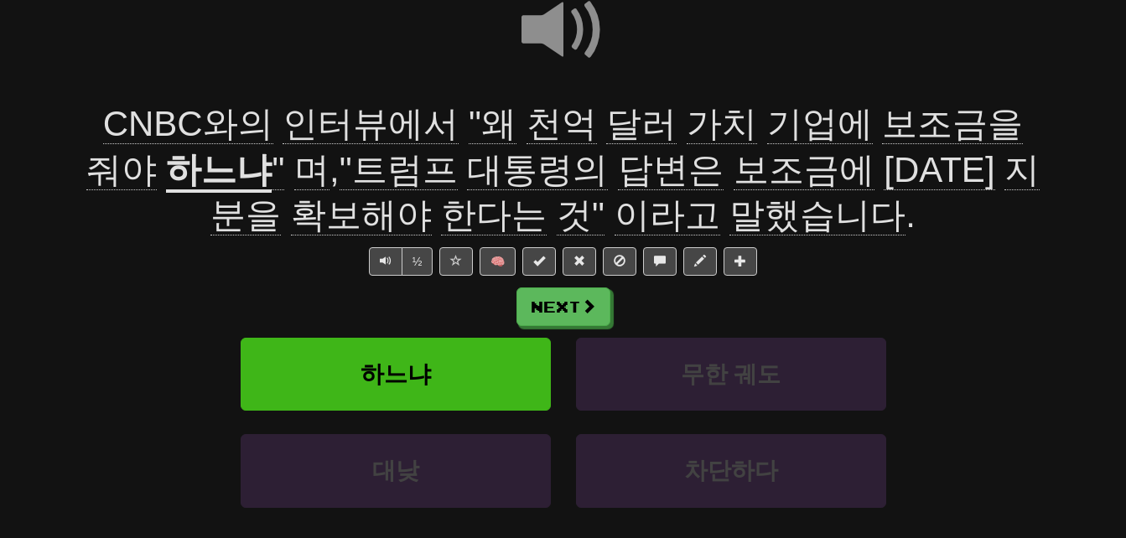
click at [447, 213] on span "한다는" at bounding box center [494, 215] width 106 height 40
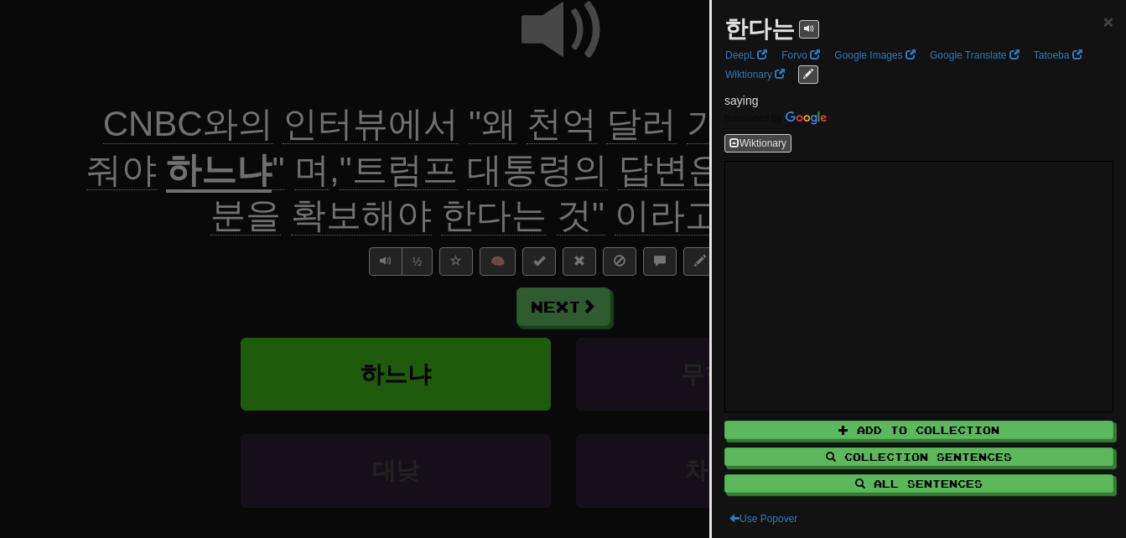
click at [447, 213] on div at bounding box center [563, 269] width 1126 height 538
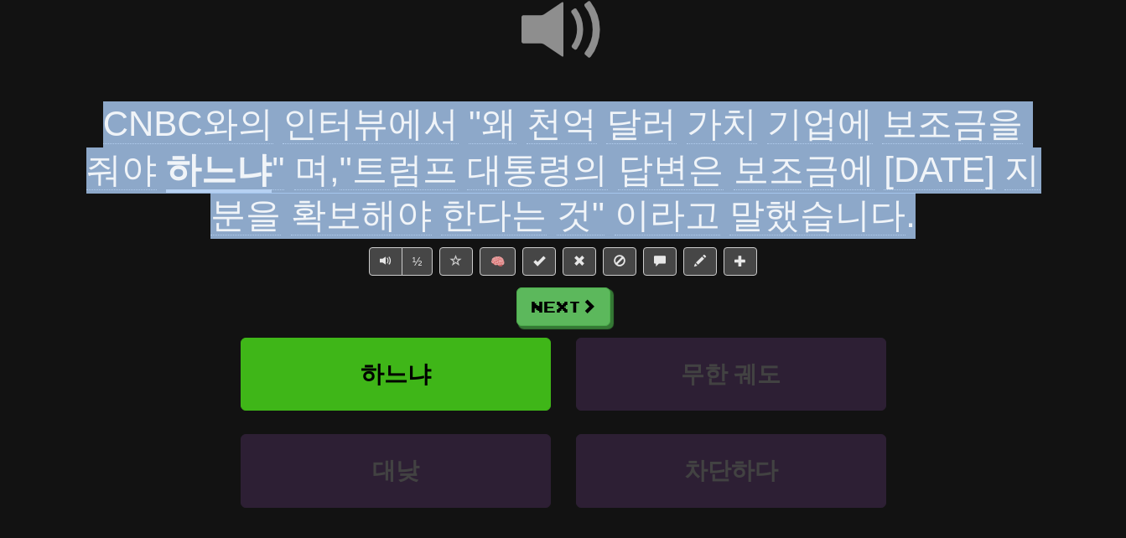
drag, startPoint x: 97, startPoint y: 117, endPoint x: 802, endPoint y: 206, distance: 710.6
click at [802, 206] on div "CNBC와의 인터뷰에서 "왜 천억 달러 가치 기업에 보조금을 줘야 하느냐 " 며 , "트럼프 대통령의 답변은 보조금에 대한 지분을 확보해야 한…" at bounding box center [564, 169] width 956 height 137
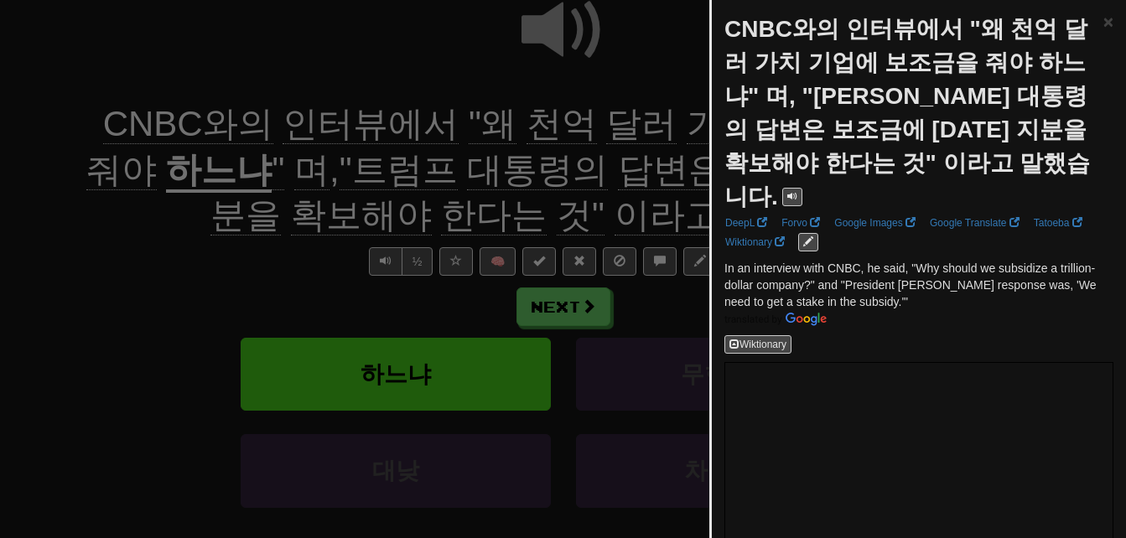
click at [523, 176] on div at bounding box center [563, 269] width 1126 height 538
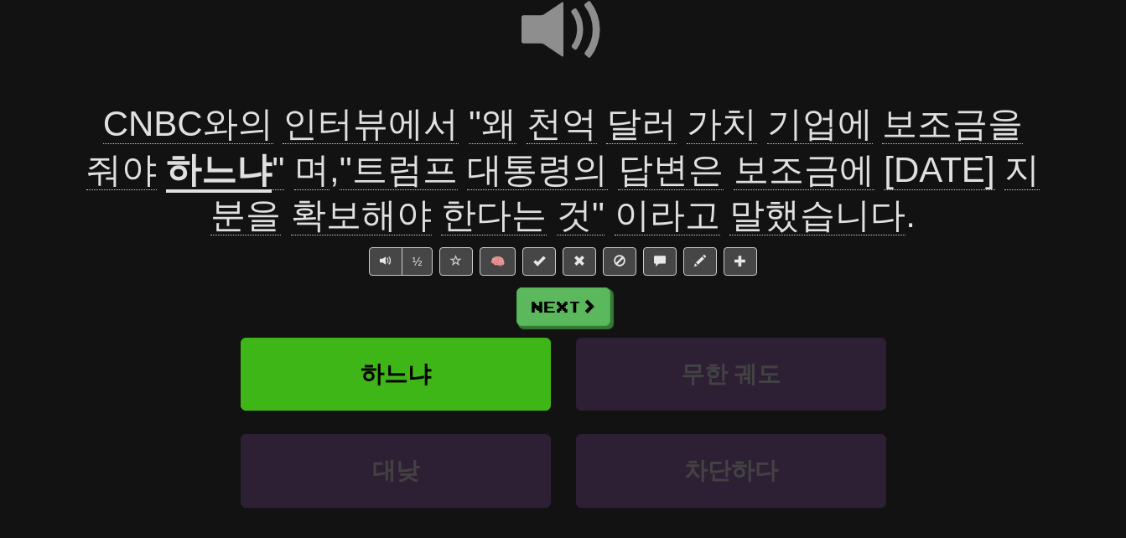
click at [549, 24] on span at bounding box center [563, 30] width 84 height 84
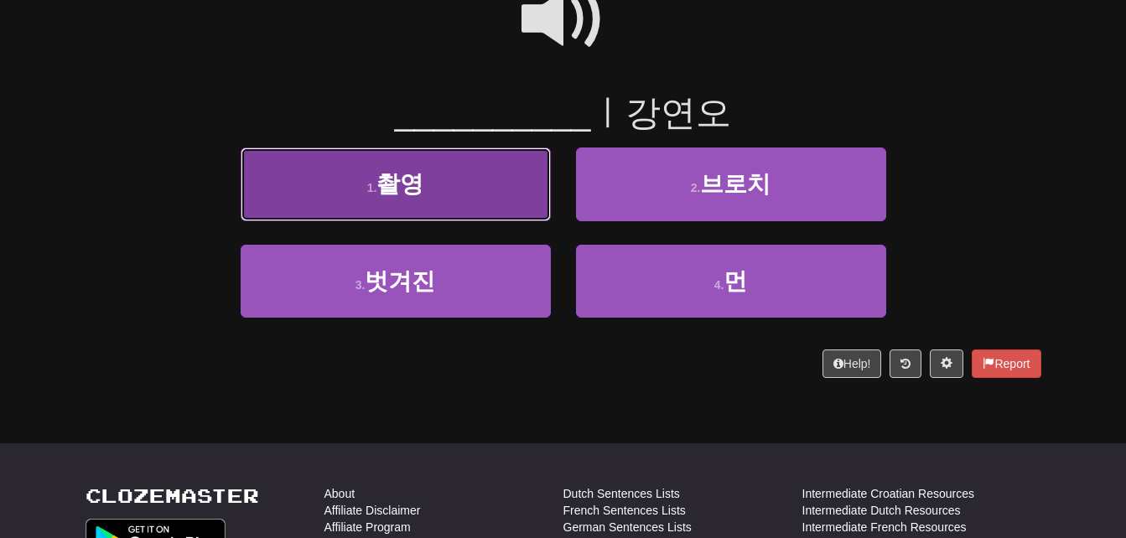
click at [465, 190] on button "1 . 촬영" at bounding box center [396, 184] width 310 height 73
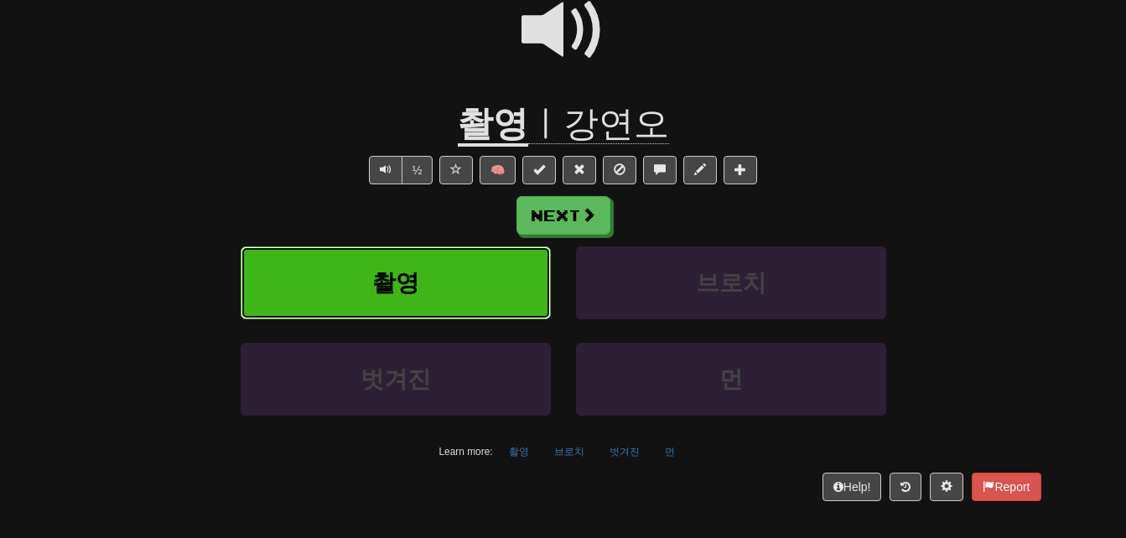
scroll to position [189, 0]
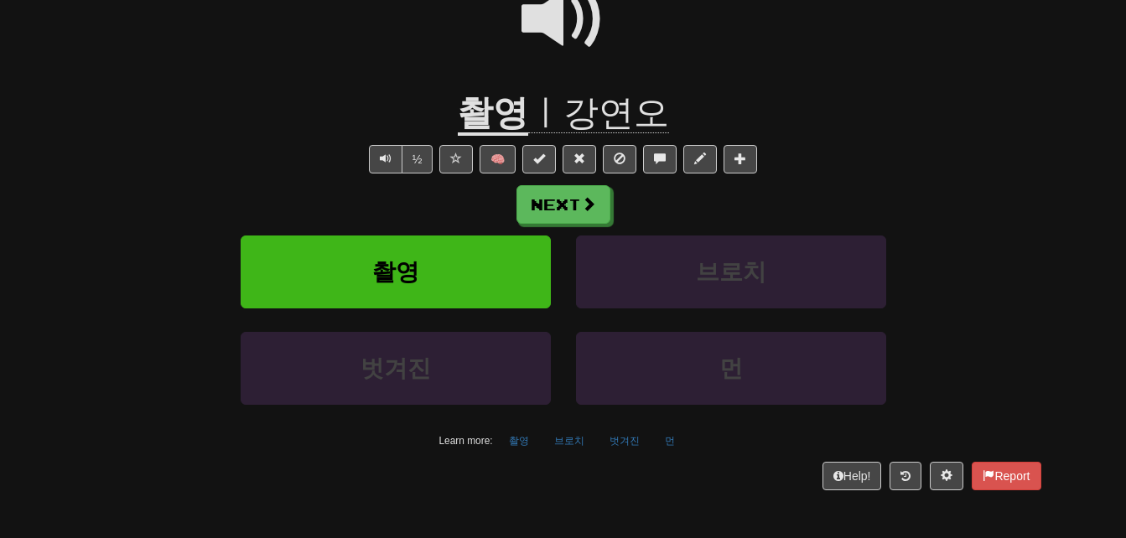
click at [483, 120] on u "촬영" at bounding box center [493, 114] width 70 height 43
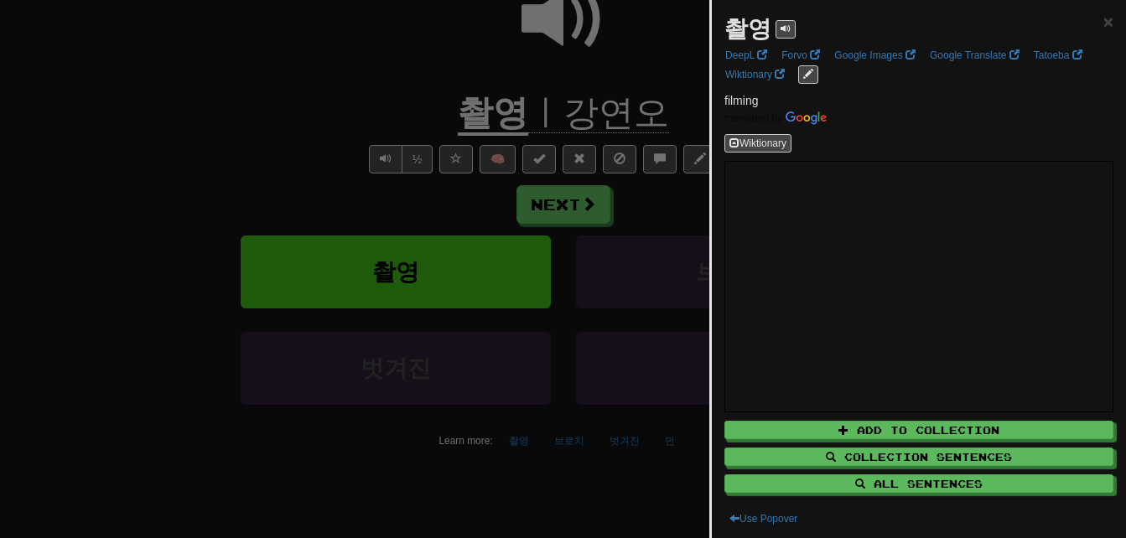
click at [483, 120] on div at bounding box center [563, 269] width 1126 height 538
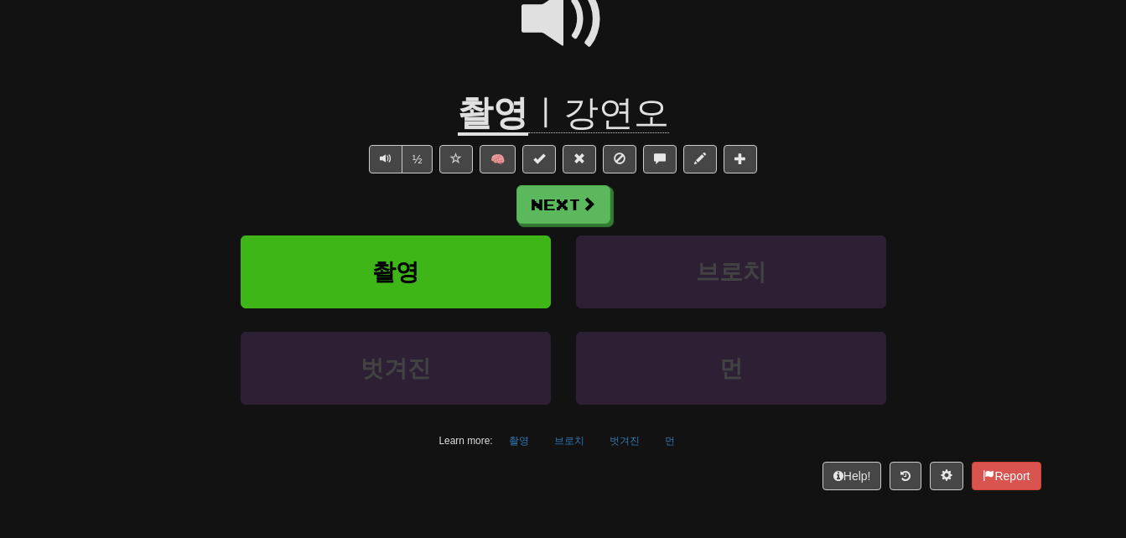
click at [550, 18] on span at bounding box center [563, 19] width 84 height 84
click at [568, 200] on button "Next" at bounding box center [564, 205] width 94 height 39
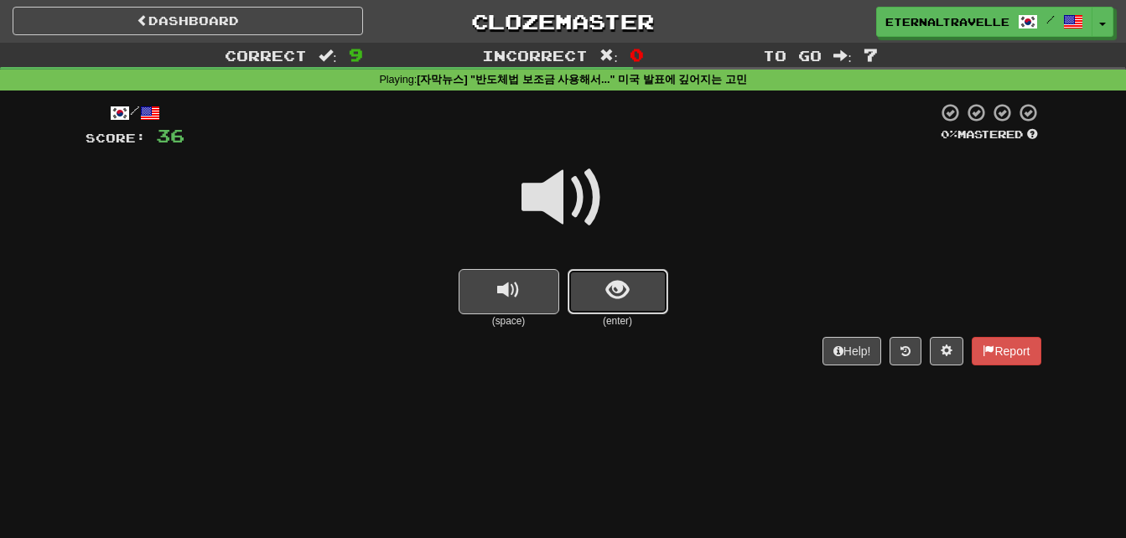
click at [631, 296] on button "show sentence" at bounding box center [618, 291] width 101 height 45
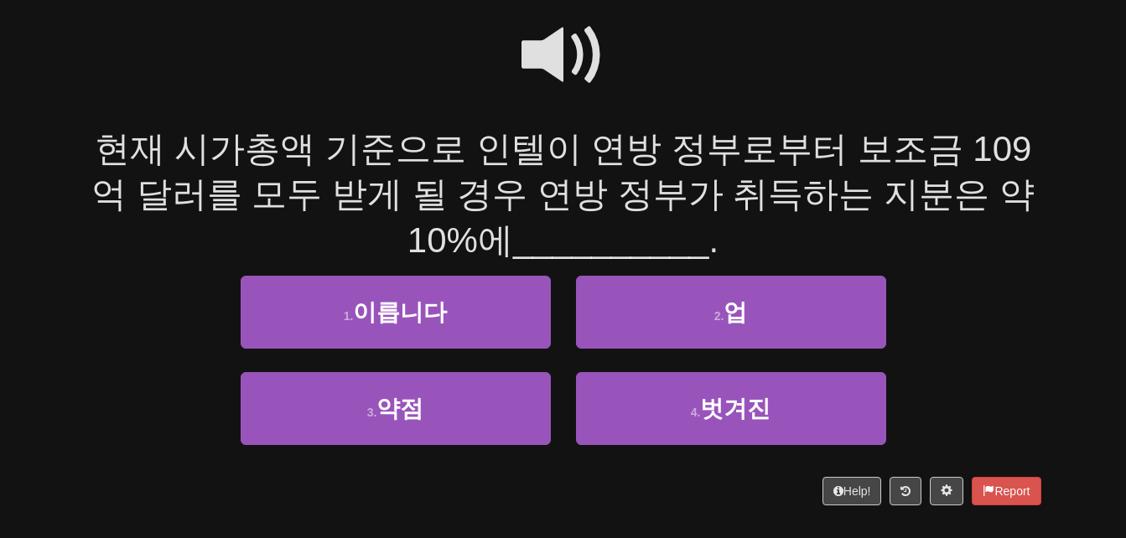
scroll to position [168, 0]
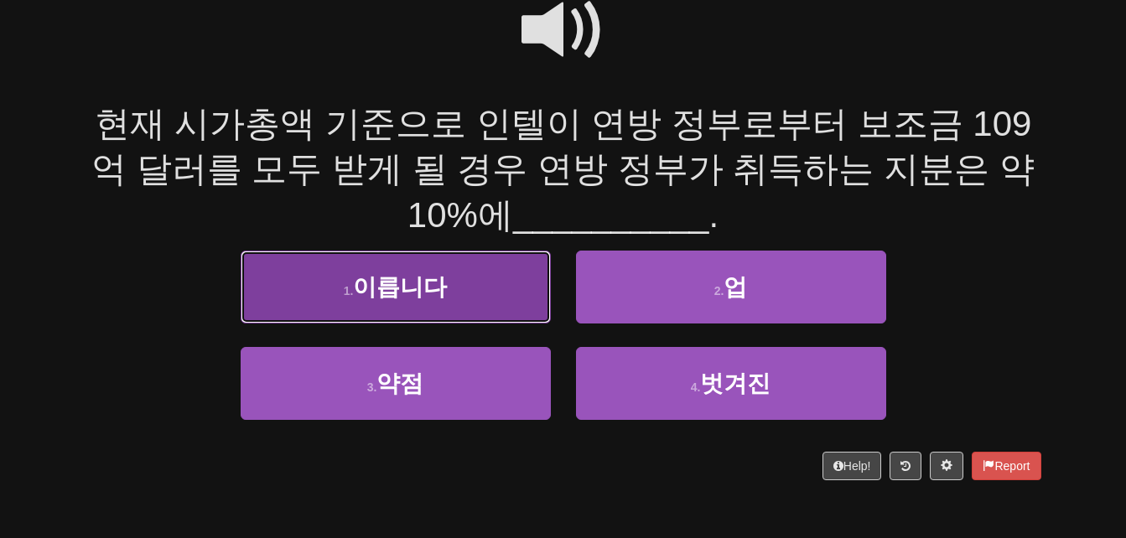
click at [319, 290] on button "1 . 이릅니다" at bounding box center [396, 287] width 310 height 73
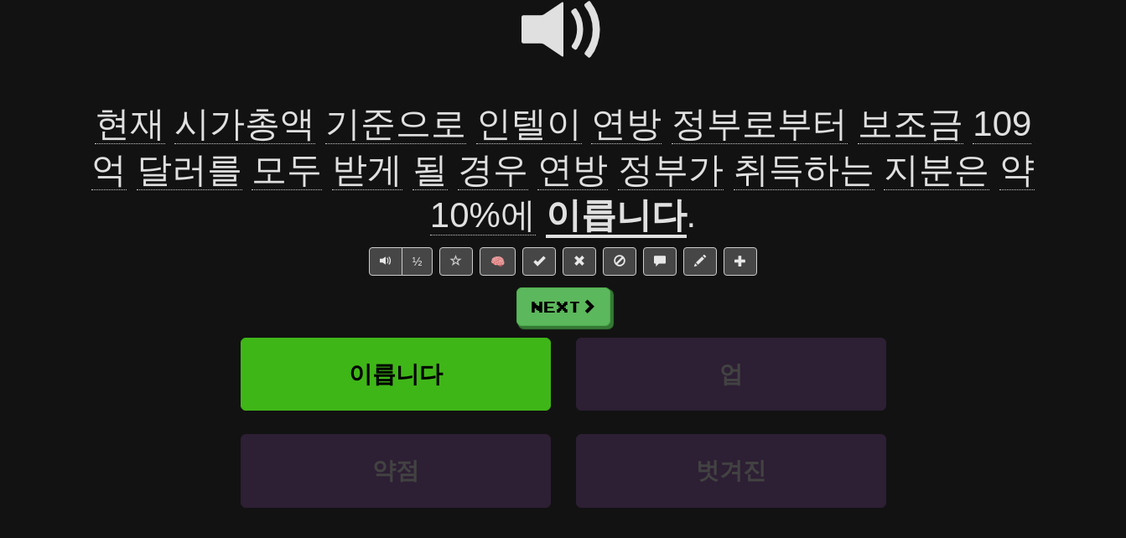
click at [215, 113] on span "시가총액" at bounding box center [244, 124] width 141 height 40
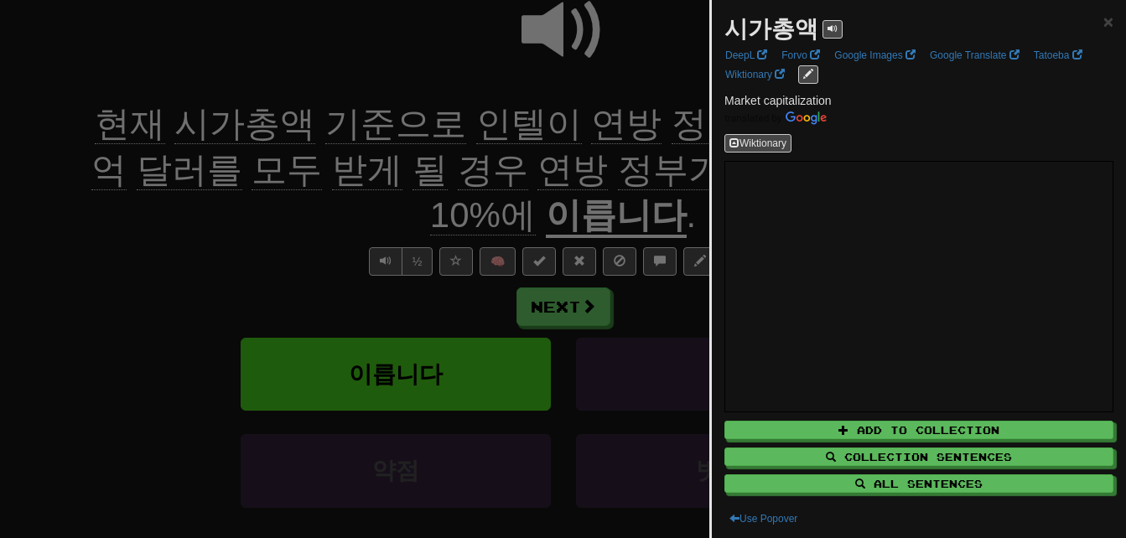
click at [212, 254] on div at bounding box center [563, 269] width 1126 height 538
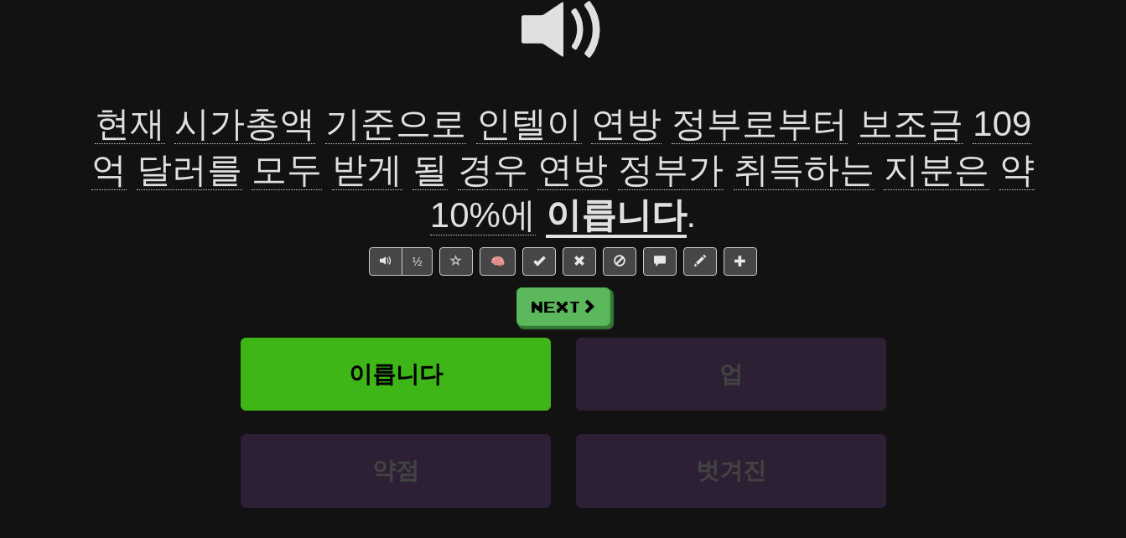
click at [123, 125] on span "현재" at bounding box center [130, 124] width 70 height 40
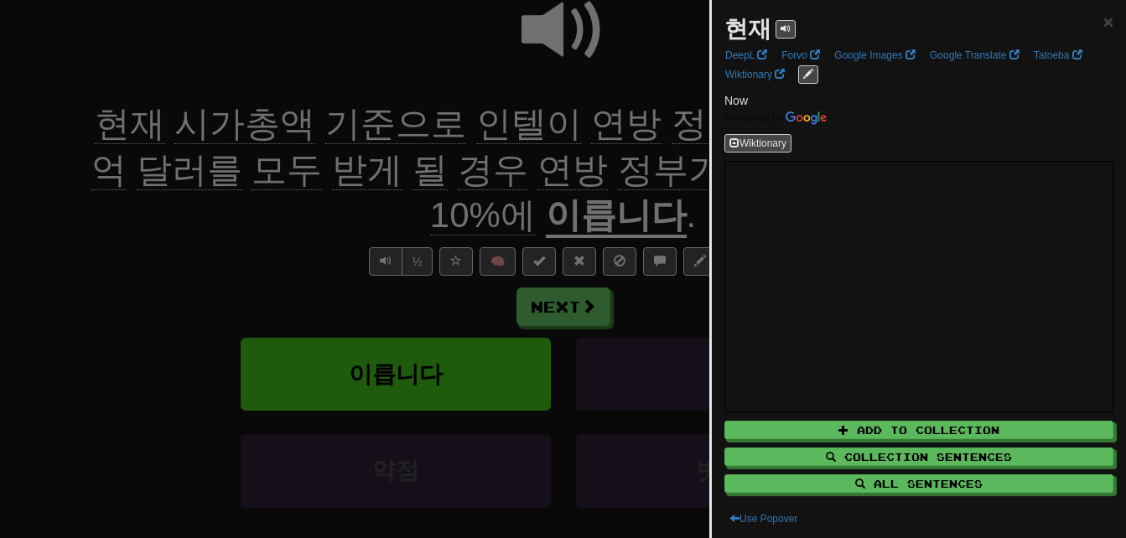
click at [157, 274] on div at bounding box center [563, 269] width 1126 height 538
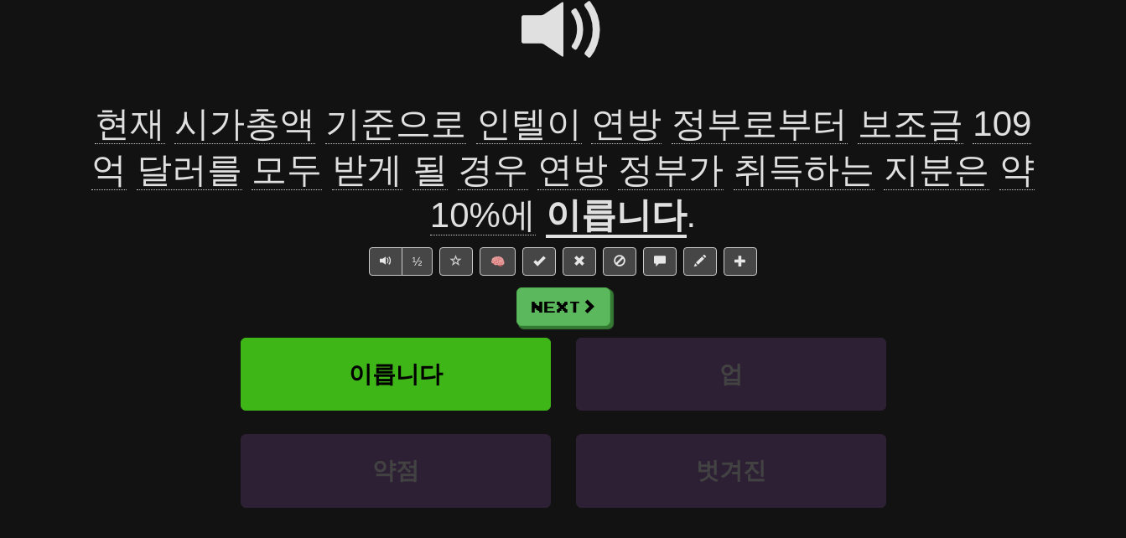
click at [365, 130] on span "기준으로" at bounding box center [395, 124] width 141 height 40
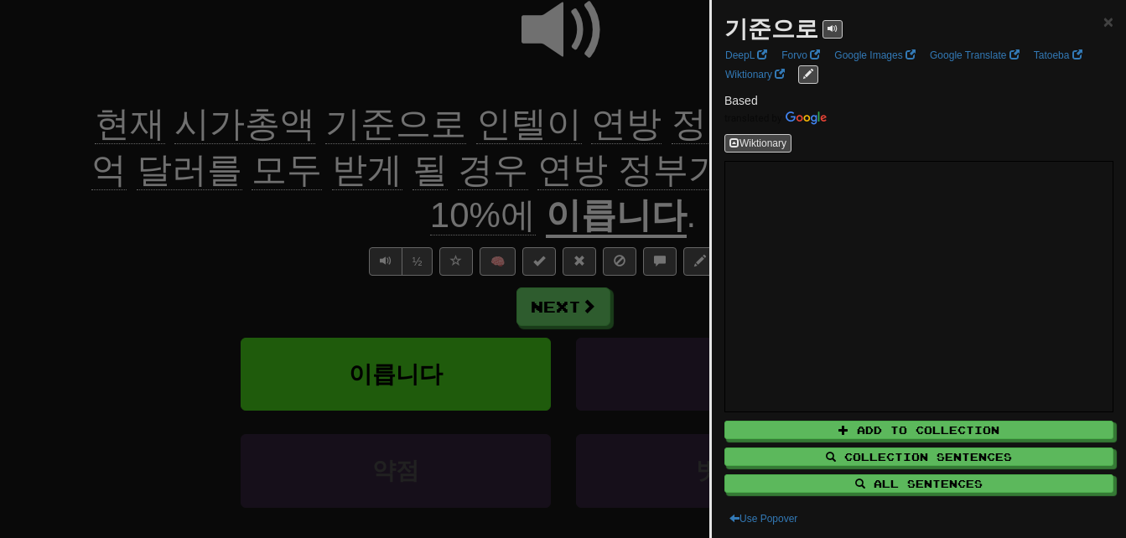
click at [294, 247] on div at bounding box center [563, 269] width 1126 height 538
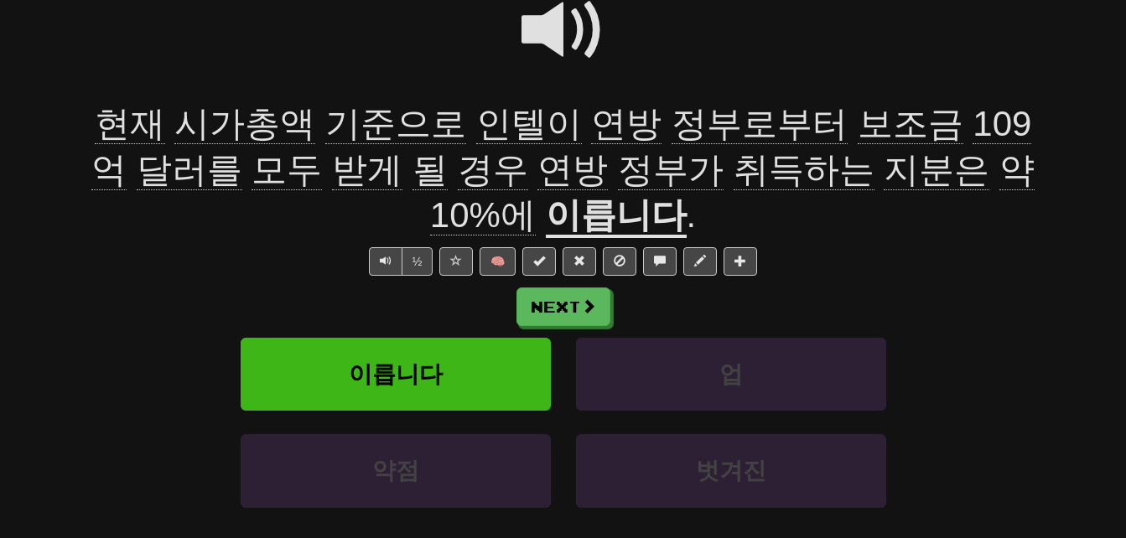
click at [591, 120] on span "연방" at bounding box center [626, 124] width 70 height 40
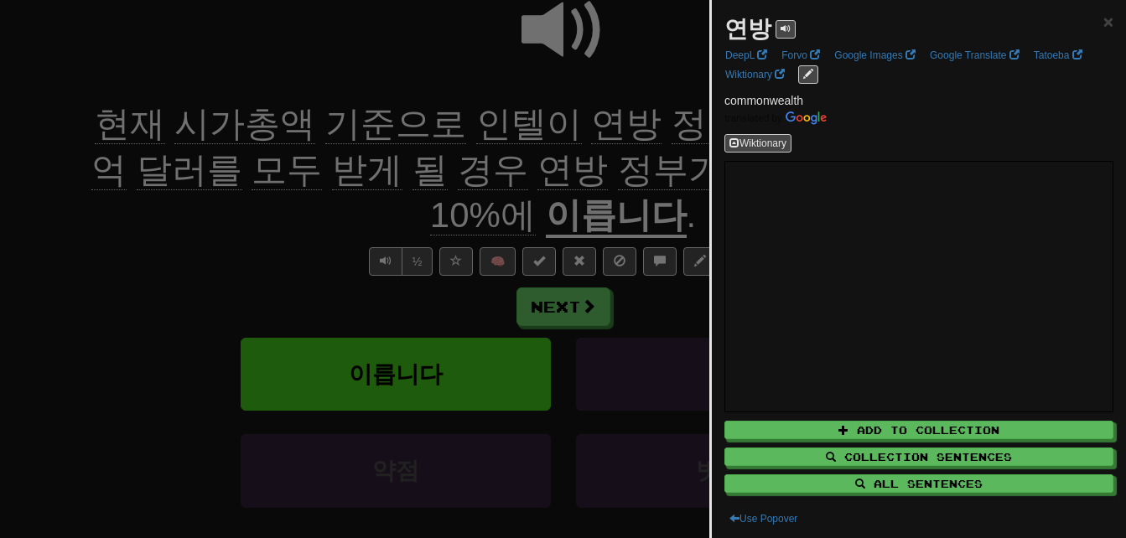
click at [579, 120] on div at bounding box center [563, 269] width 1126 height 538
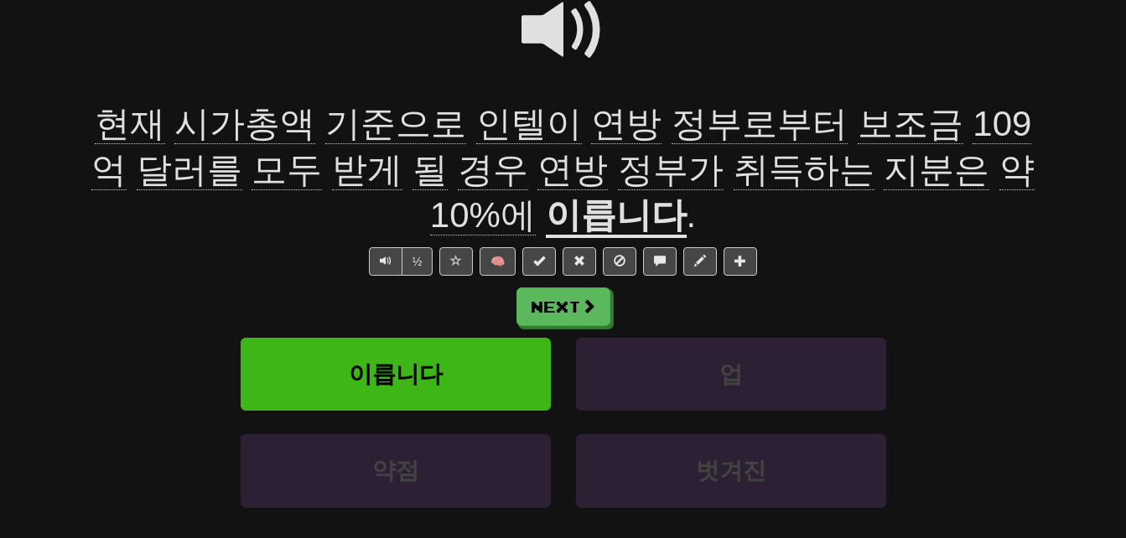
click at [671, 120] on span "정부로부터" at bounding box center [759, 124] width 176 height 40
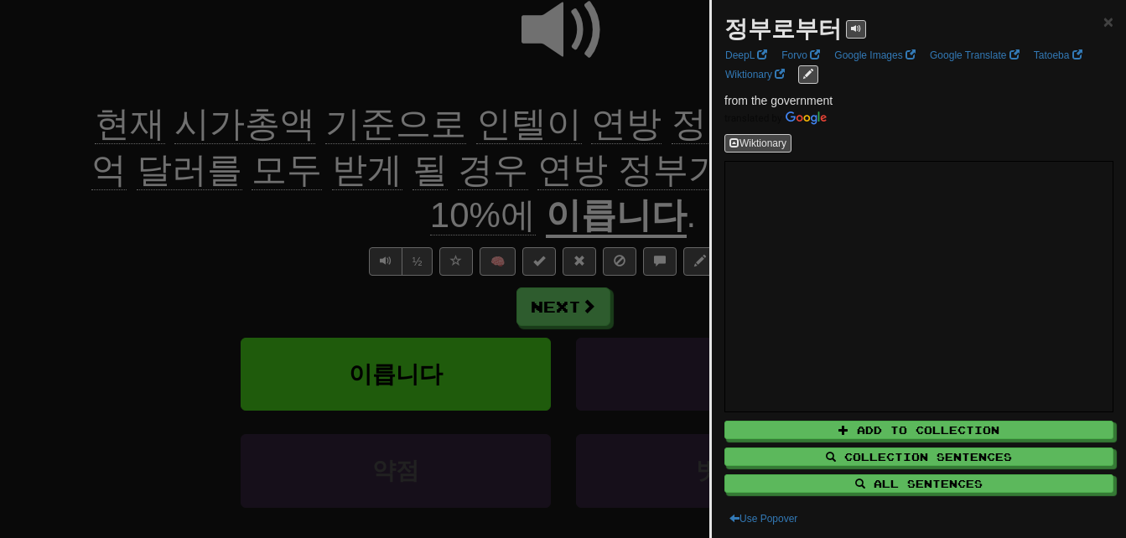
click at [646, 120] on div at bounding box center [563, 269] width 1126 height 538
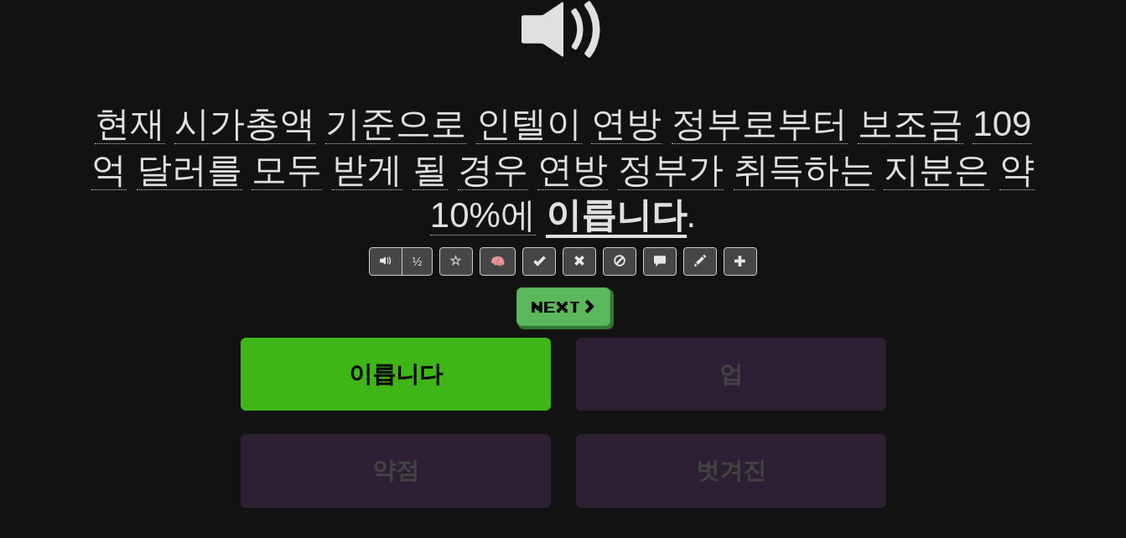
click at [251, 169] on span "모두" at bounding box center [286, 170] width 70 height 40
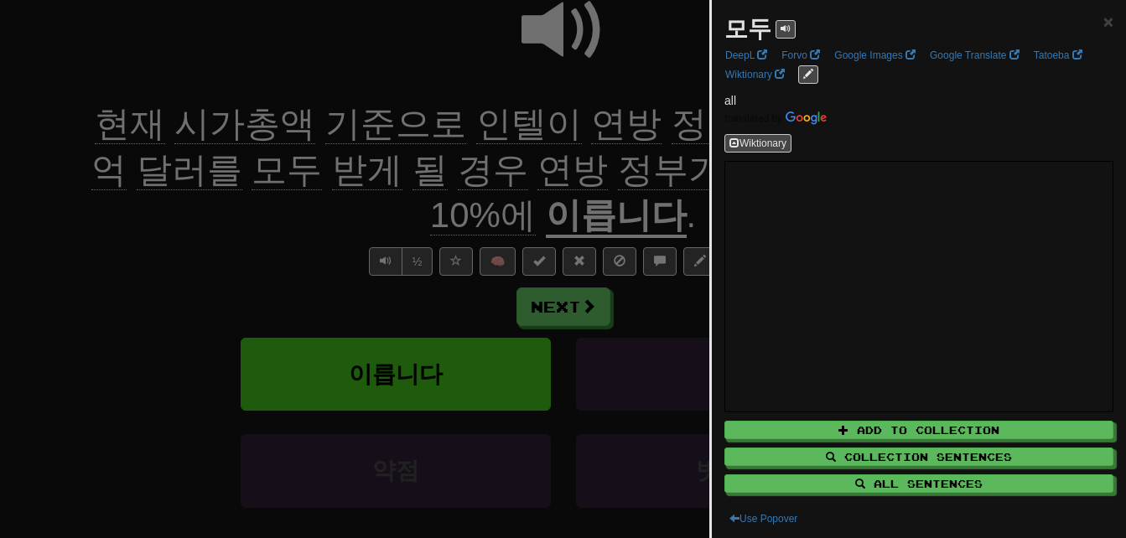
click at [177, 230] on div at bounding box center [563, 269] width 1126 height 538
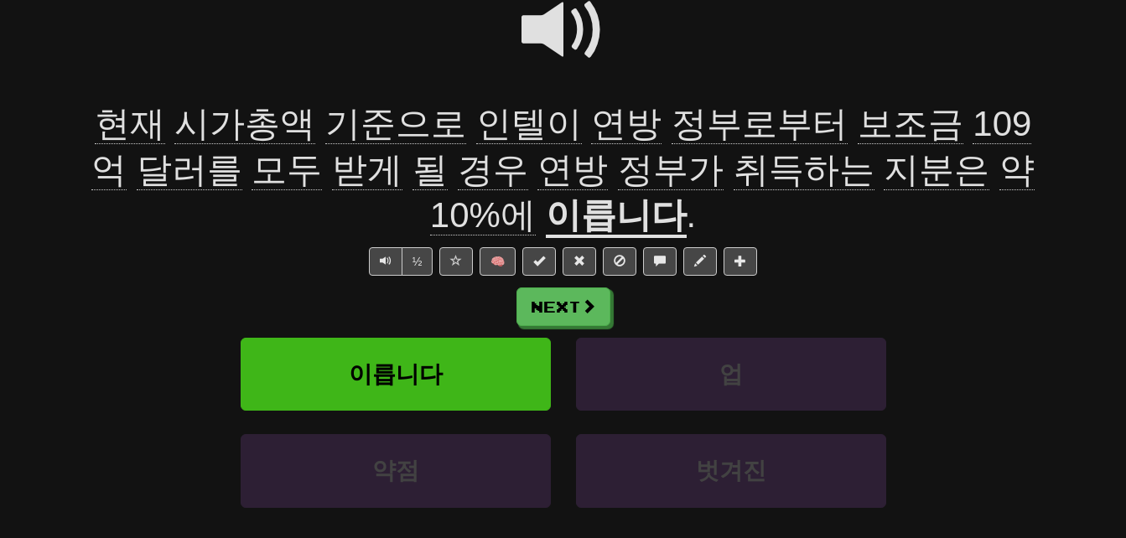
click at [332, 179] on span "받게" at bounding box center [367, 170] width 70 height 40
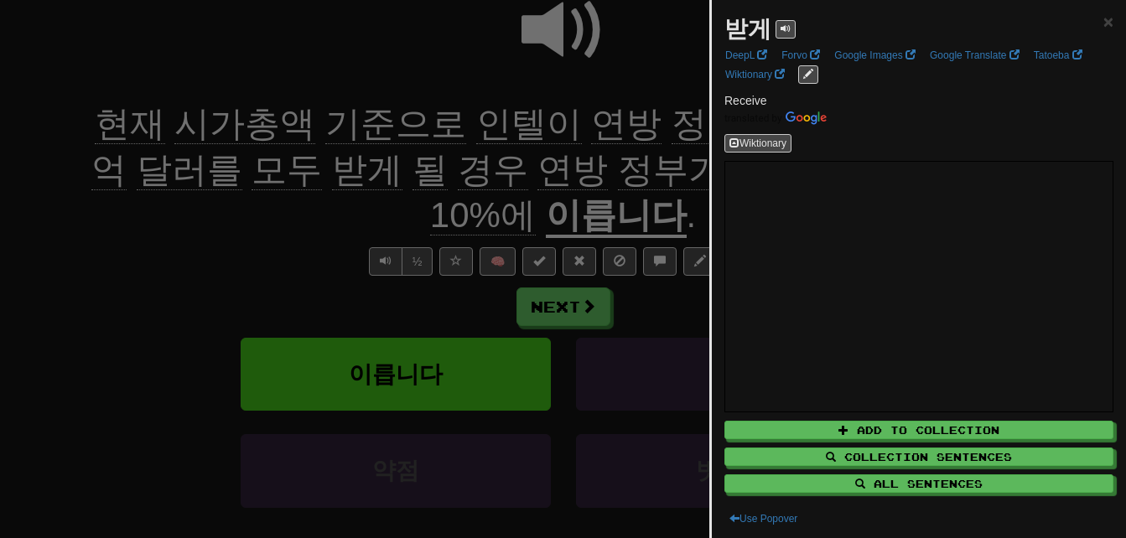
click at [268, 240] on div at bounding box center [563, 269] width 1126 height 538
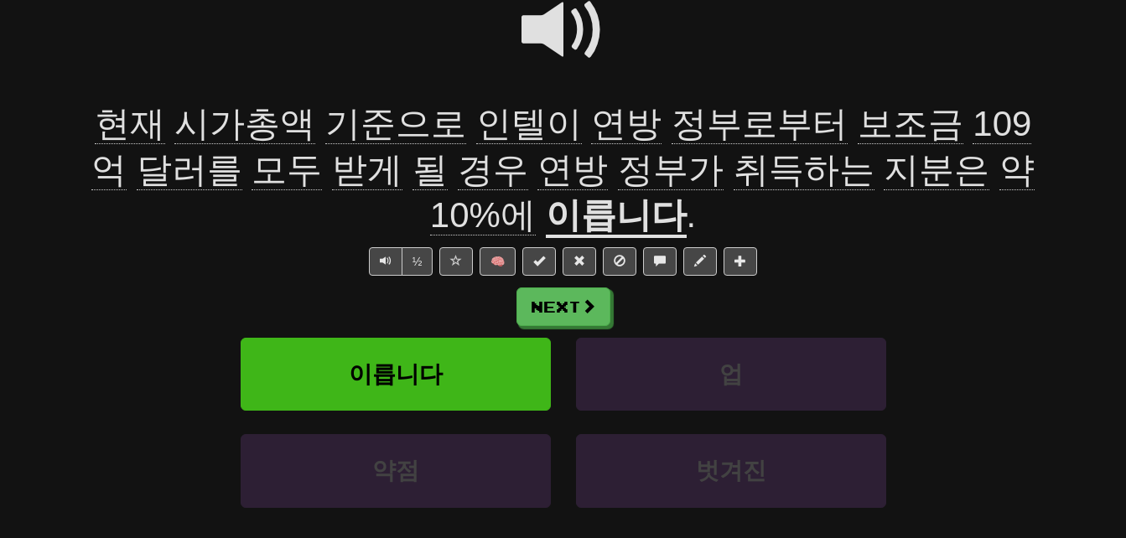
click at [458, 165] on span "경우" at bounding box center [493, 170] width 70 height 40
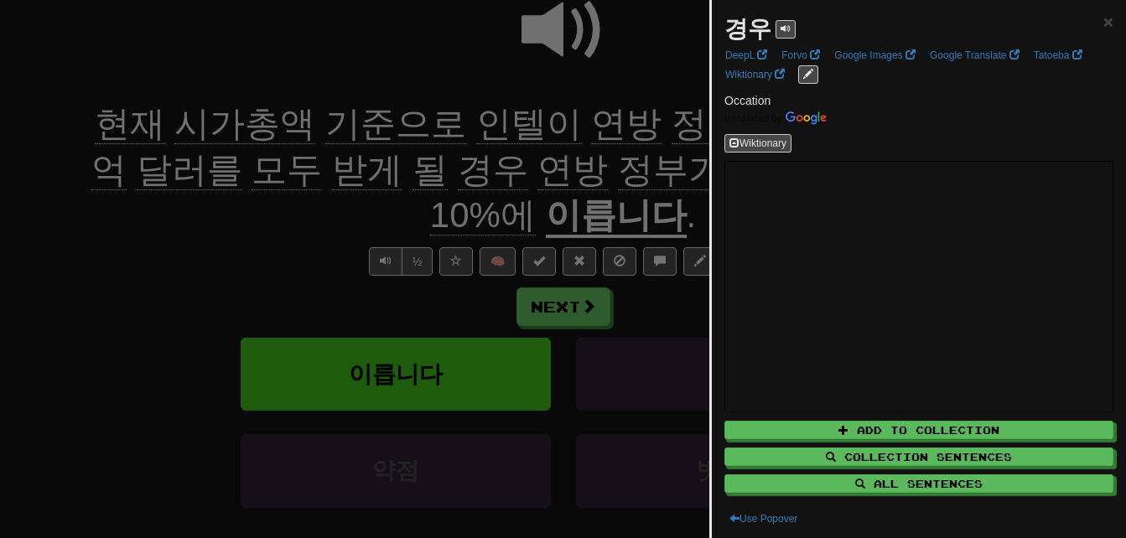
click at [322, 214] on div at bounding box center [563, 269] width 1126 height 538
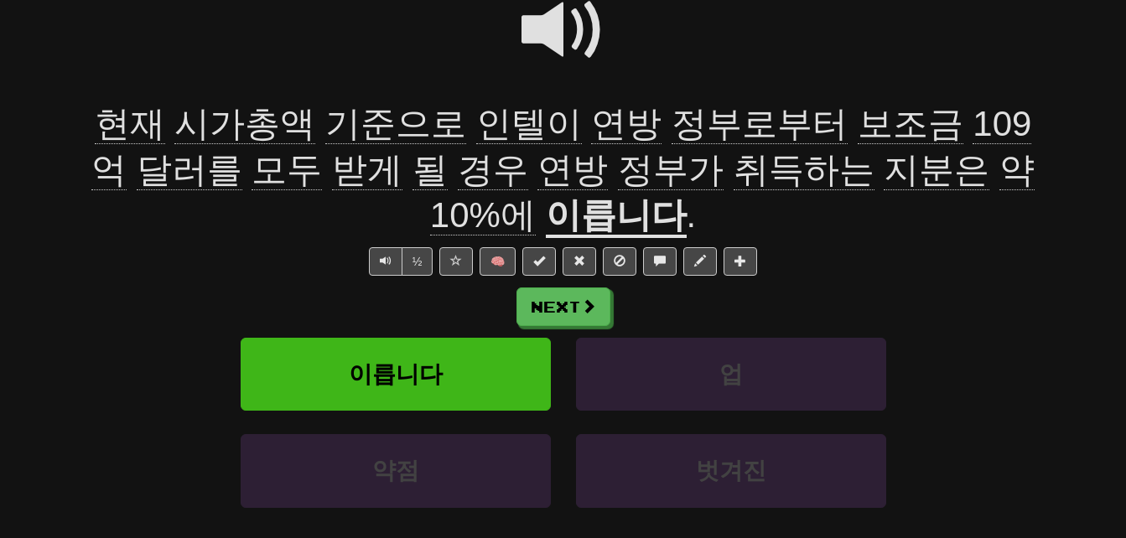
click at [734, 172] on span "취득하는" at bounding box center [804, 170] width 141 height 40
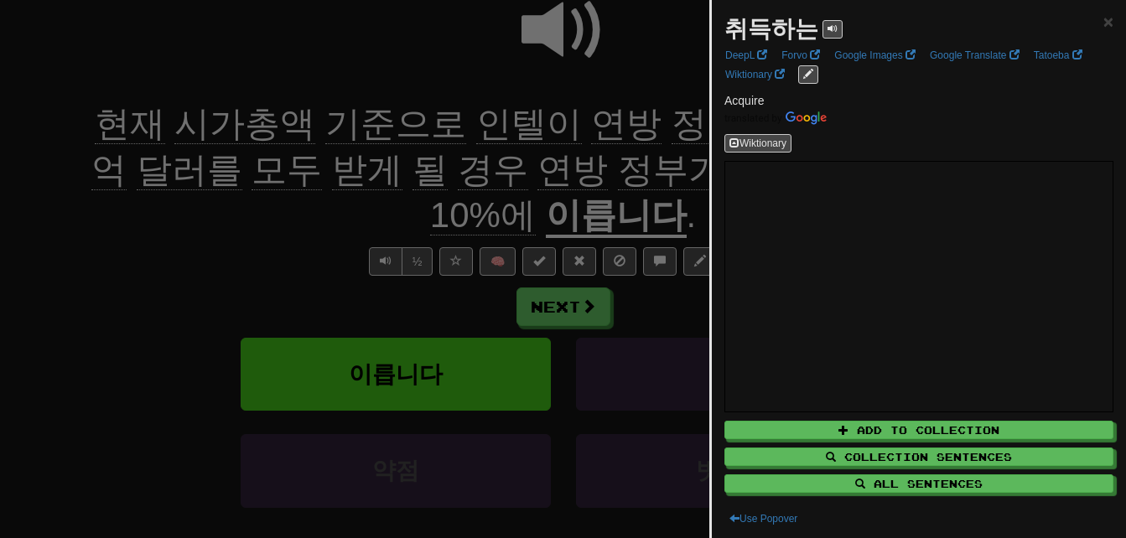
click at [631, 172] on div at bounding box center [563, 269] width 1126 height 538
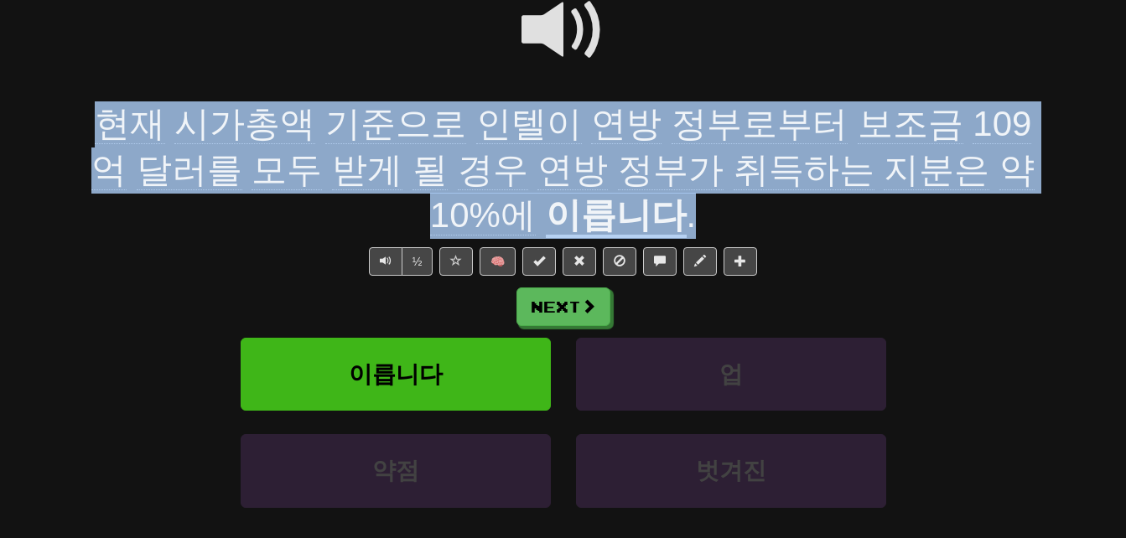
drag, startPoint x: 90, startPoint y: 121, endPoint x: 614, endPoint y: 206, distance: 531.7
click at [614, 206] on div "현재 시가총액 기준으로 인텔이 연방 정부로부터 보조금 109억 달러를 모두 받게 될 경우 연방 정부가 취득하는 지분은 약 10%에 이릅니다 ." at bounding box center [564, 169] width 956 height 137
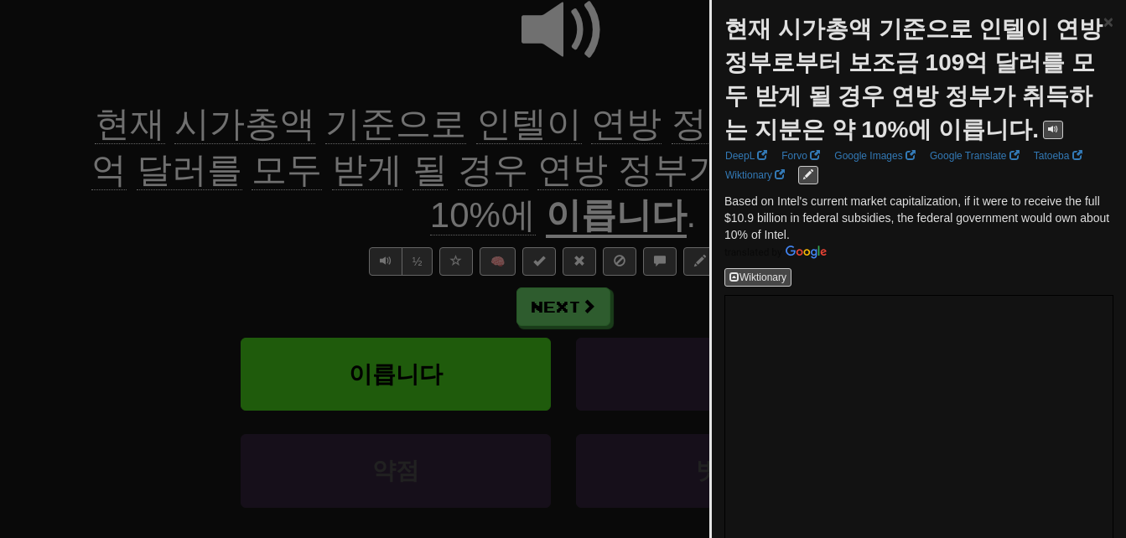
click at [438, 202] on div at bounding box center [563, 269] width 1126 height 538
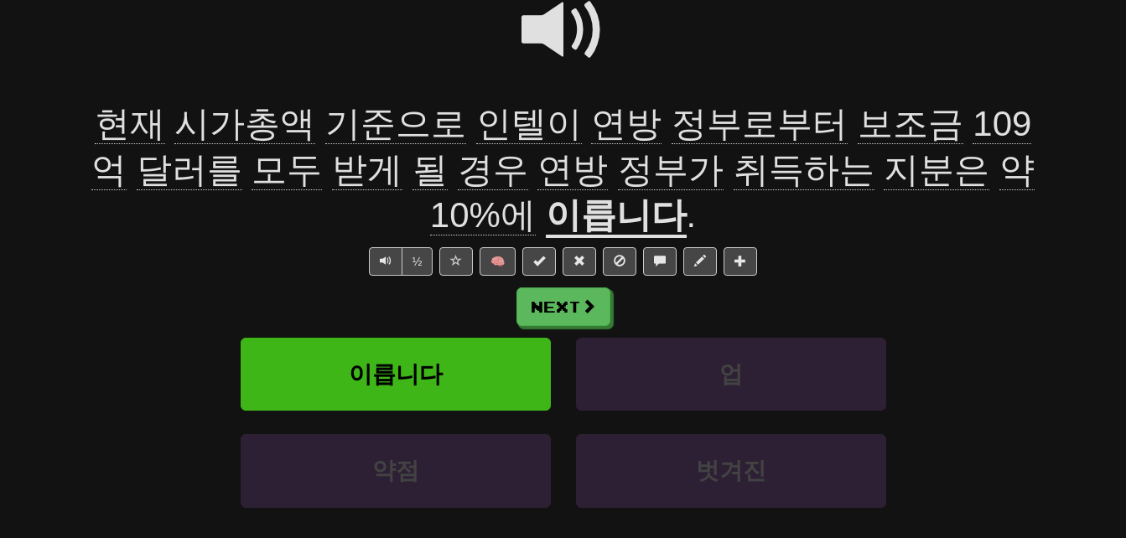
click at [552, 26] on span at bounding box center [563, 30] width 84 height 84
click at [458, 165] on span "경우" at bounding box center [493, 170] width 70 height 40
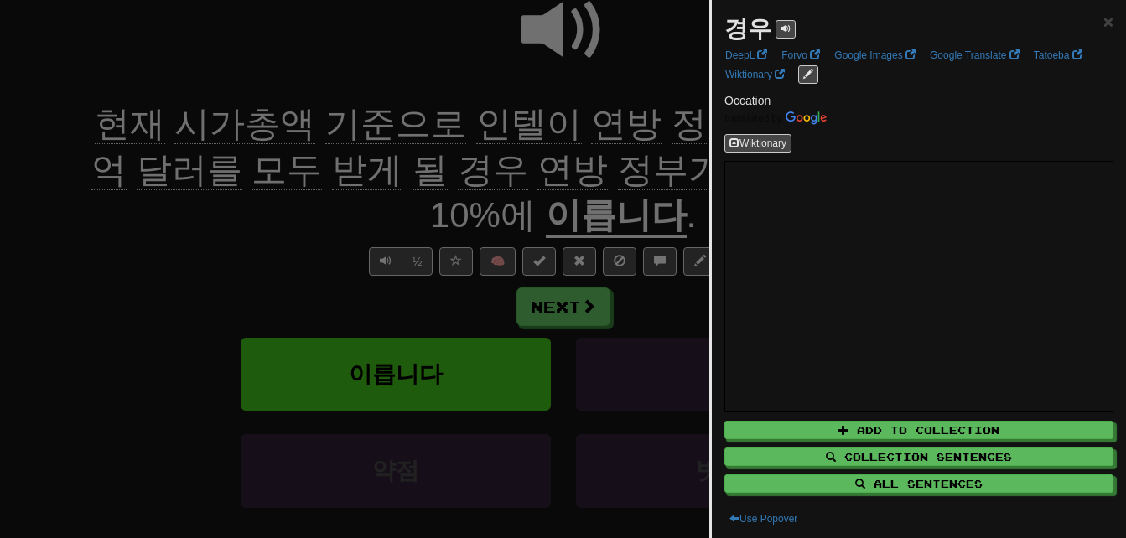
click at [369, 165] on div at bounding box center [563, 269] width 1126 height 538
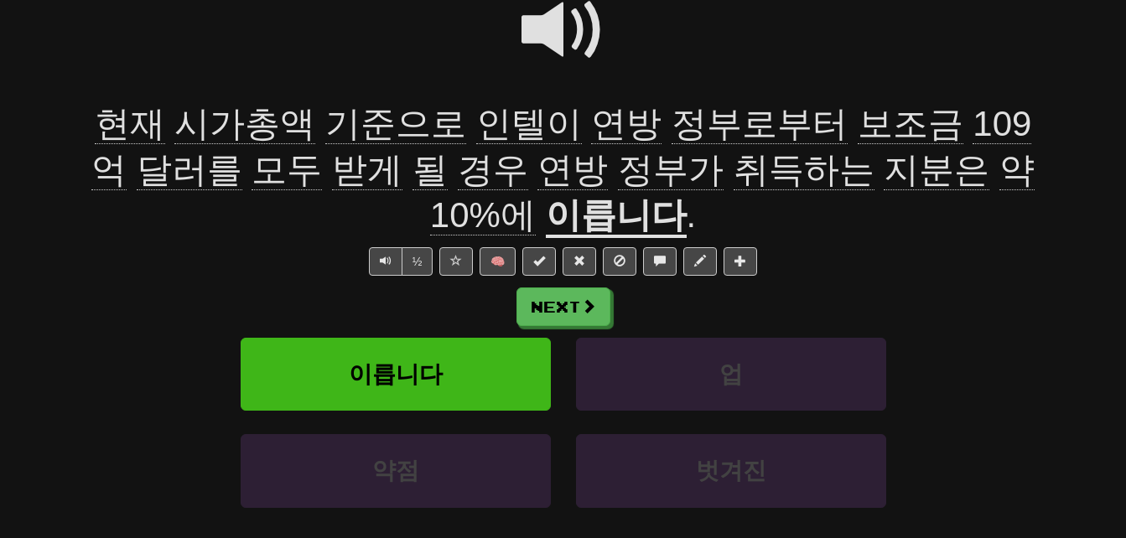
click at [547, 28] on span at bounding box center [563, 30] width 84 height 84
click at [547, 29] on span at bounding box center [563, 30] width 84 height 84
click at [546, 31] on span at bounding box center [563, 30] width 84 height 84
click at [546, 33] on span at bounding box center [563, 30] width 84 height 84
click at [546, 32] on span at bounding box center [563, 30] width 84 height 84
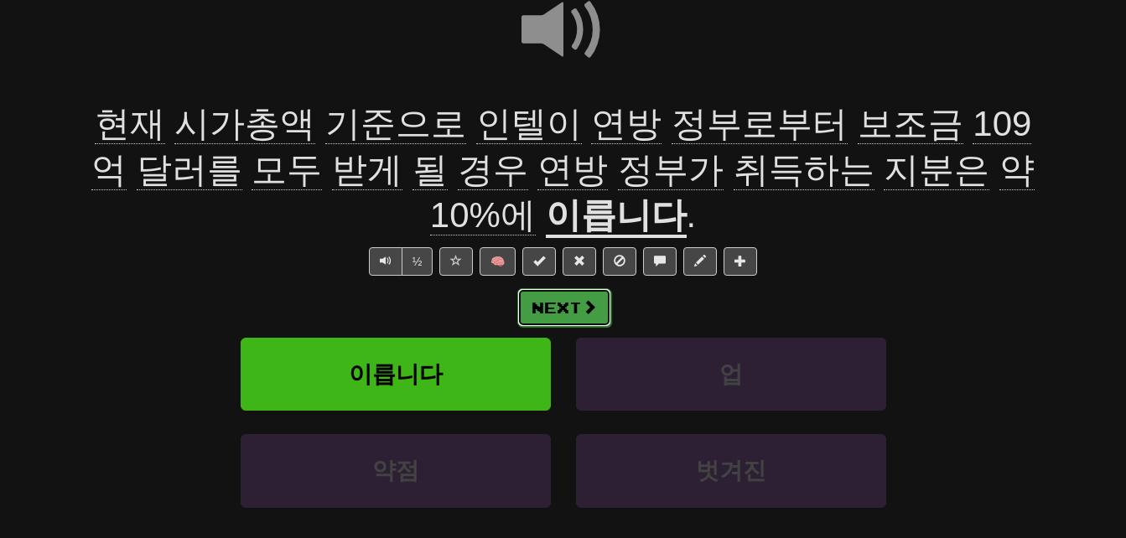
click at [590, 299] on span at bounding box center [589, 306] width 15 height 15
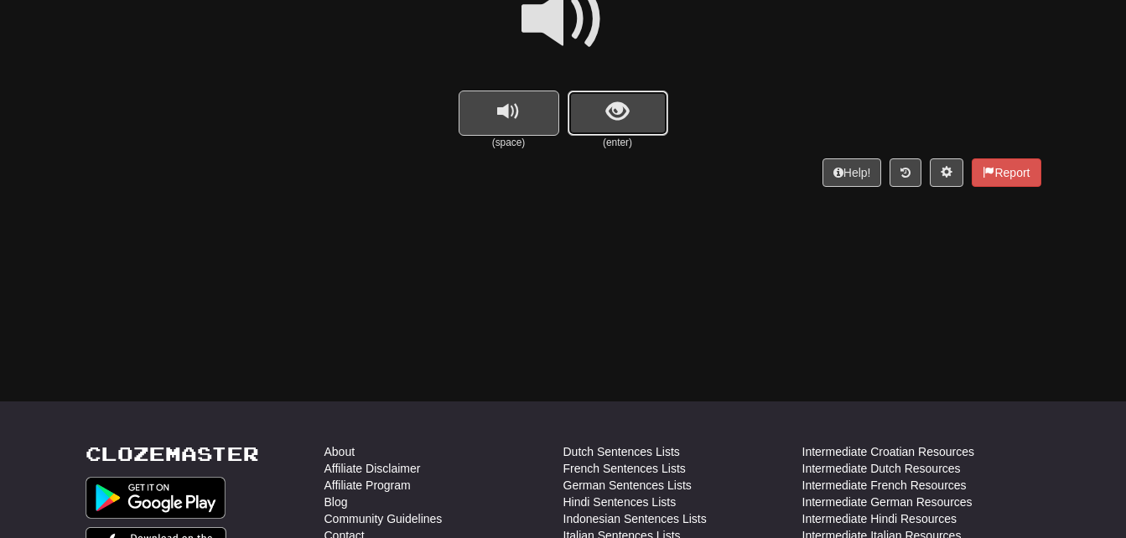
click at [620, 121] on span "show sentence" at bounding box center [617, 112] width 23 height 23
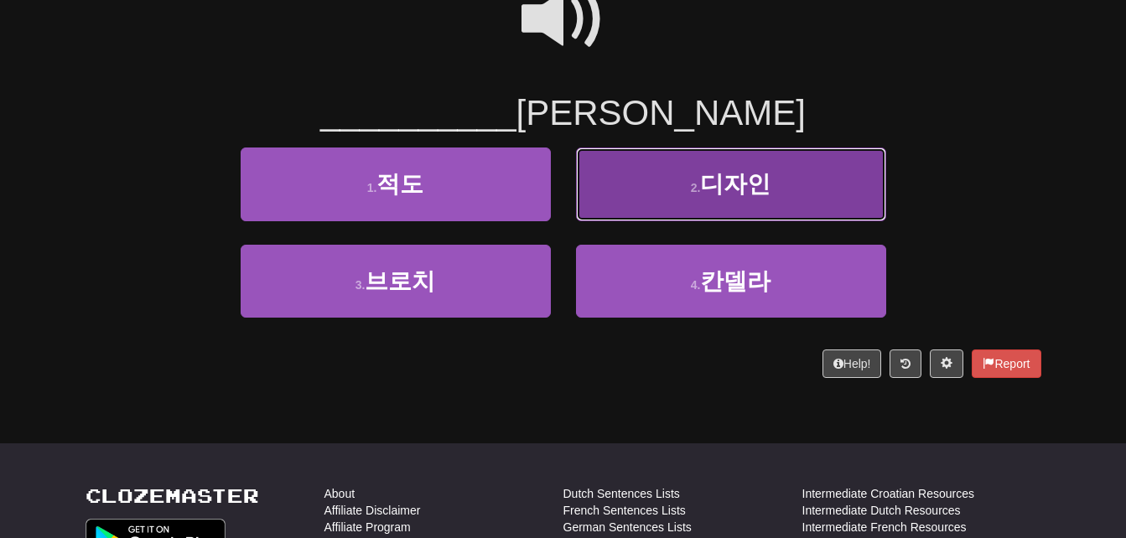
click at [631, 184] on button "2 . 디자인" at bounding box center [731, 184] width 310 height 73
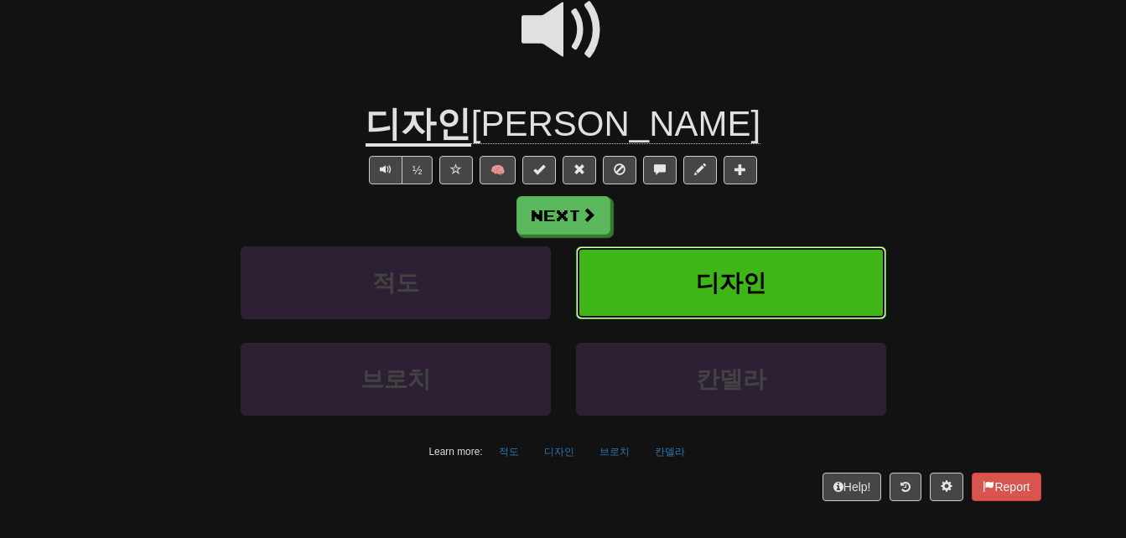
scroll to position [189, 0]
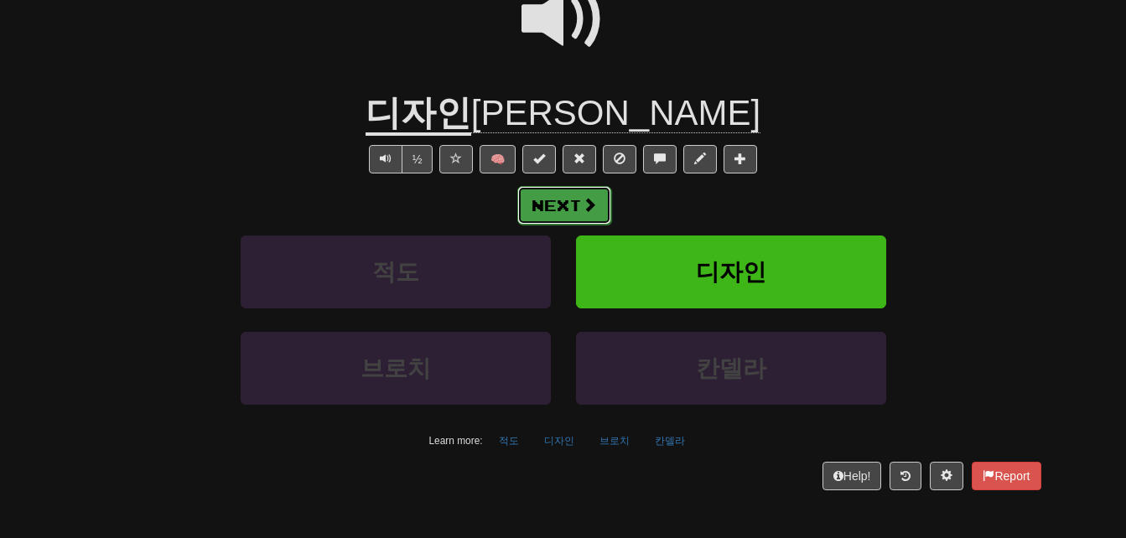
click at [591, 197] on span at bounding box center [589, 204] width 15 height 15
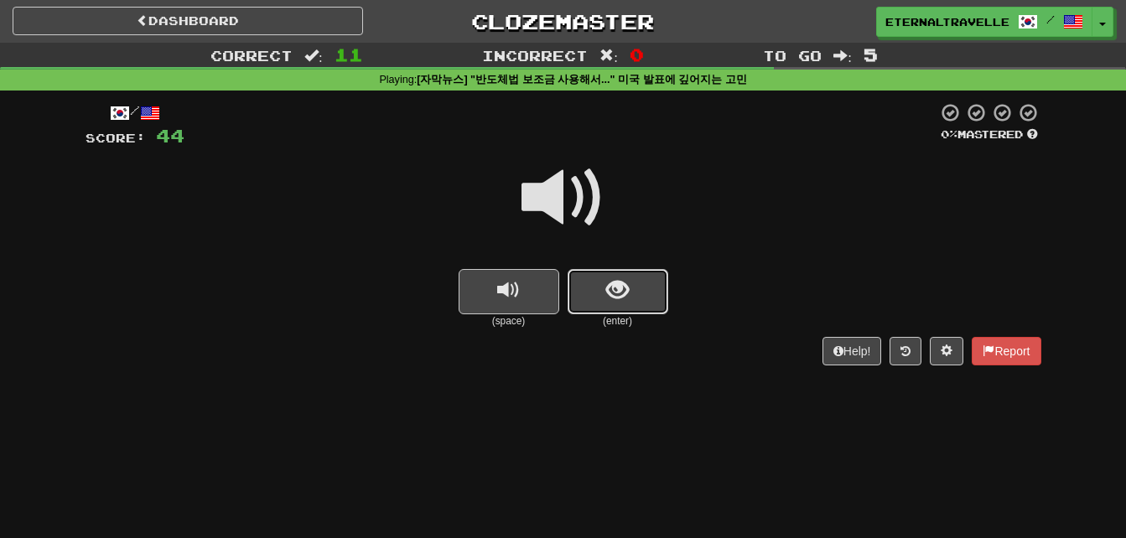
click at [596, 287] on button "show sentence" at bounding box center [618, 291] width 101 height 45
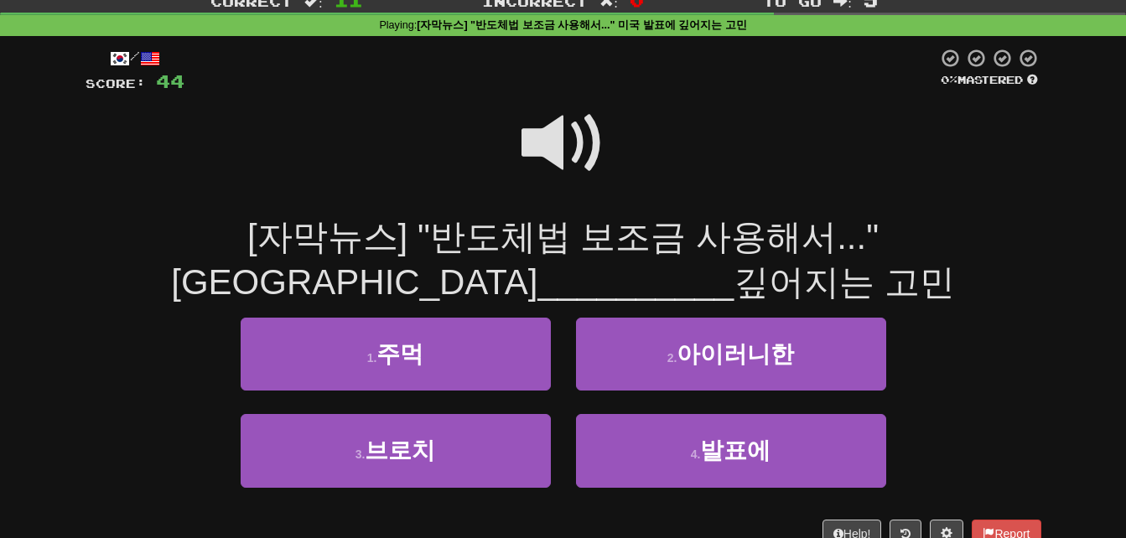
scroll to position [84, 0]
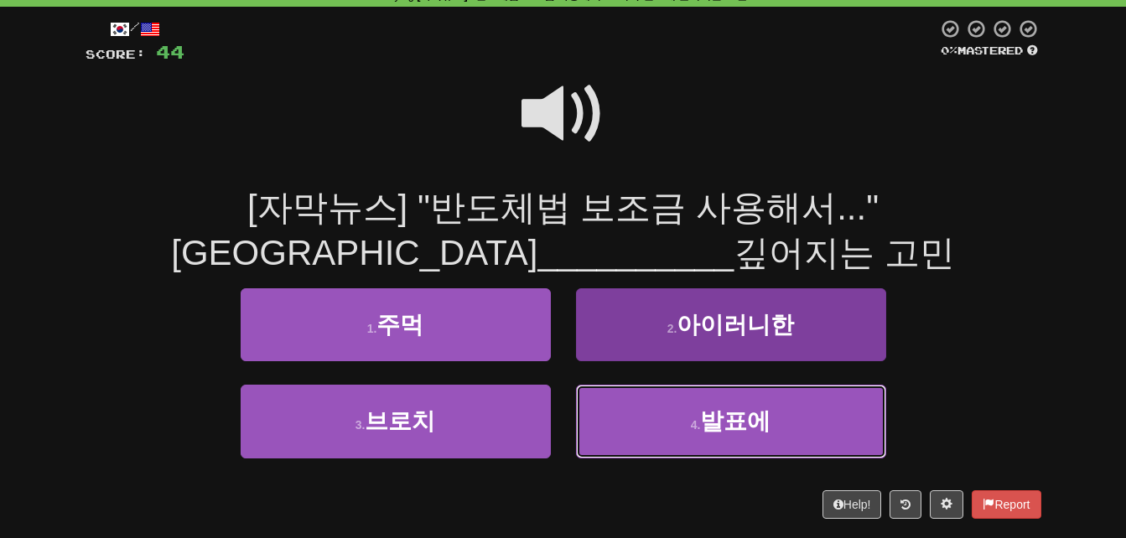
click at [647, 409] on button "4 . 발표에" at bounding box center [731, 421] width 310 height 73
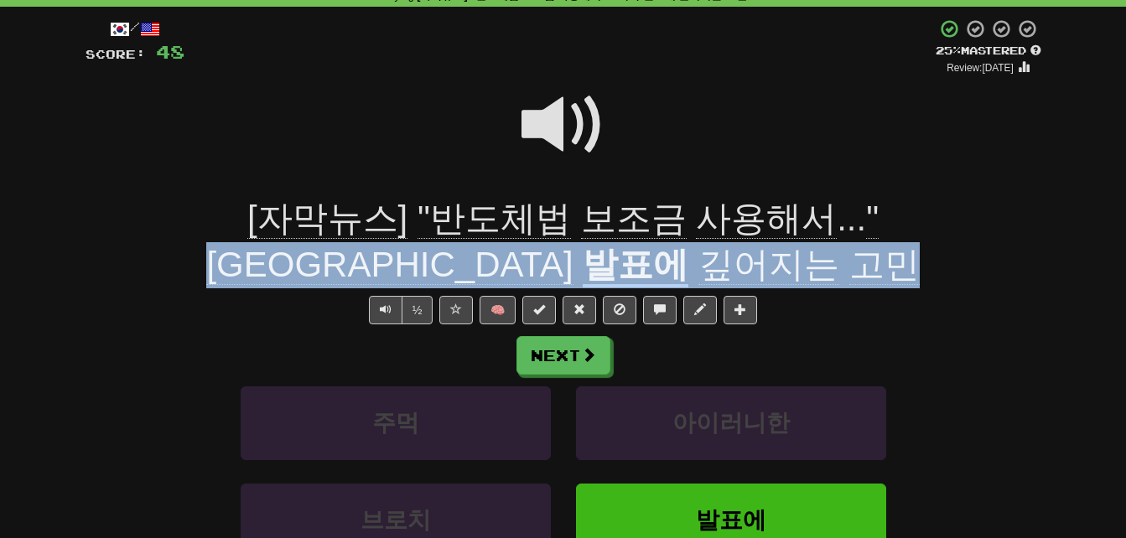
drag, startPoint x: 688, startPoint y: 212, endPoint x: 701, endPoint y: 251, distance: 41.4
click at [701, 251] on div "[자막뉴스] "반도체법 보조금 사용해서 ... " 미국 발표에 깊어지는 고민" at bounding box center [564, 241] width 956 height 91
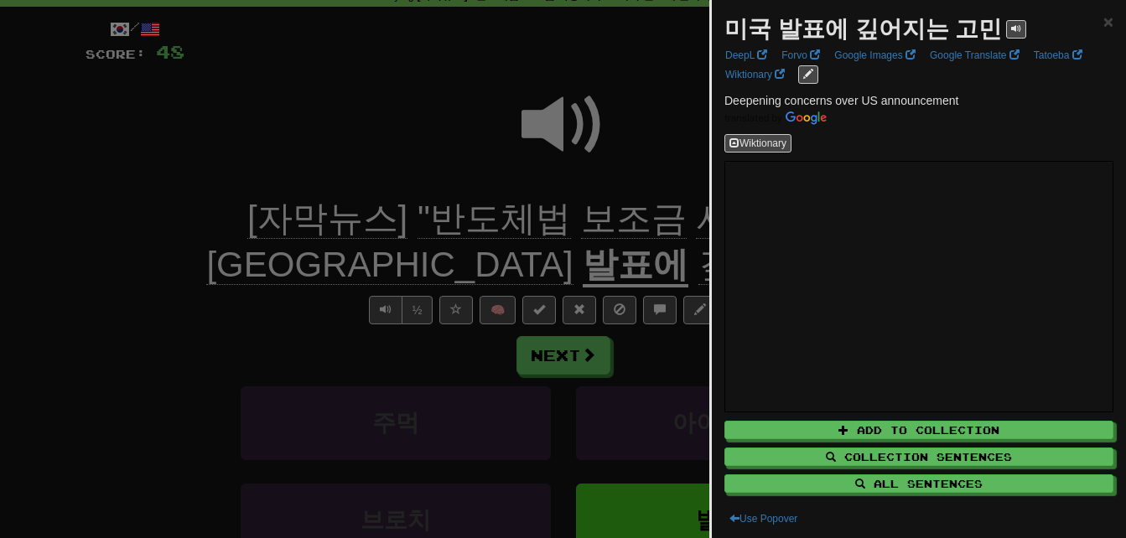
click at [637, 254] on div at bounding box center [563, 269] width 1126 height 538
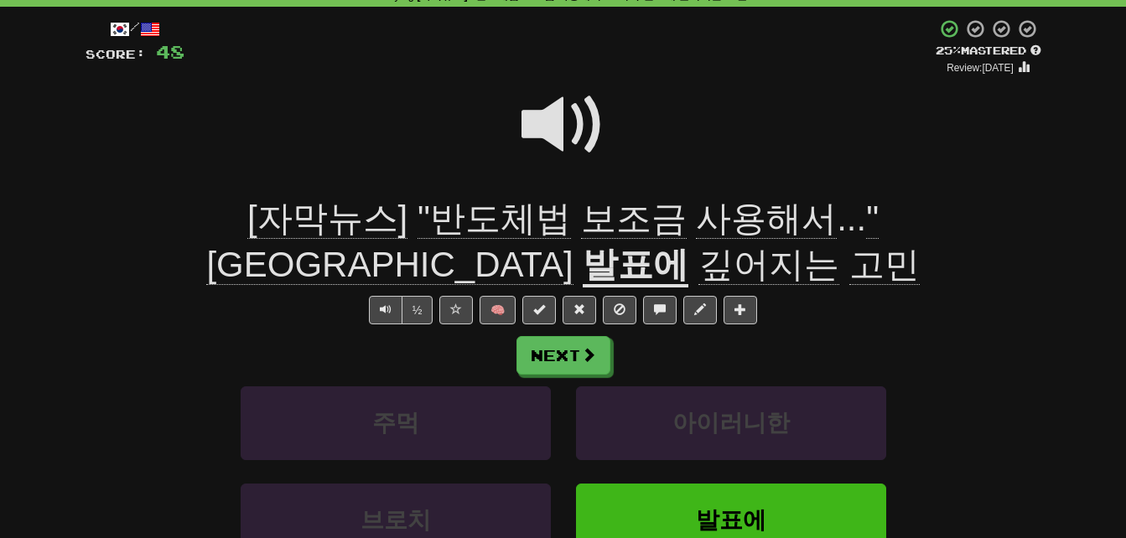
click at [849, 257] on span "고민" at bounding box center [884, 265] width 70 height 40
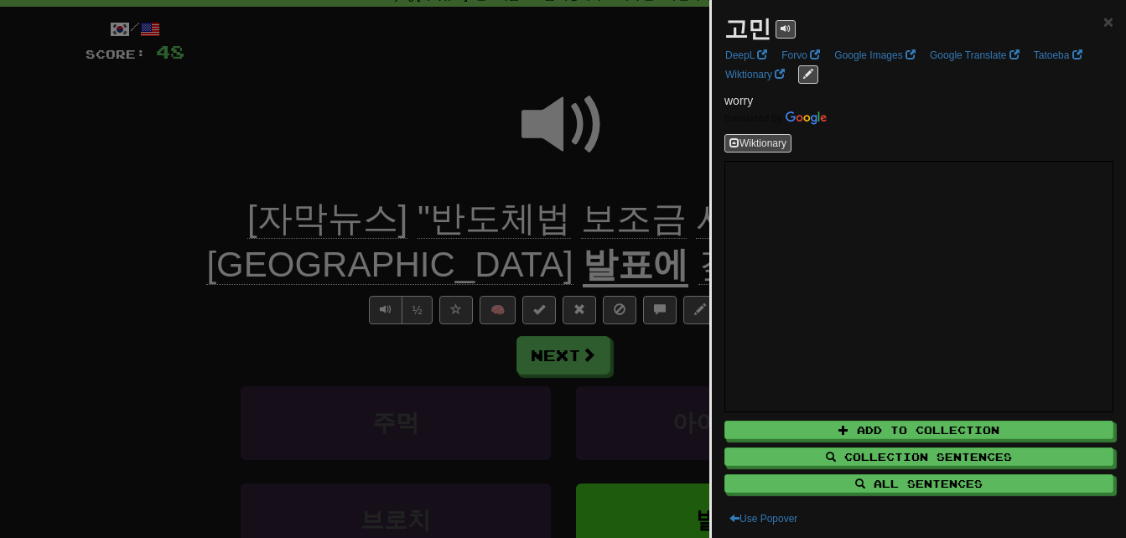
click at [598, 259] on div at bounding box center [563, 269] width 1126 height 538
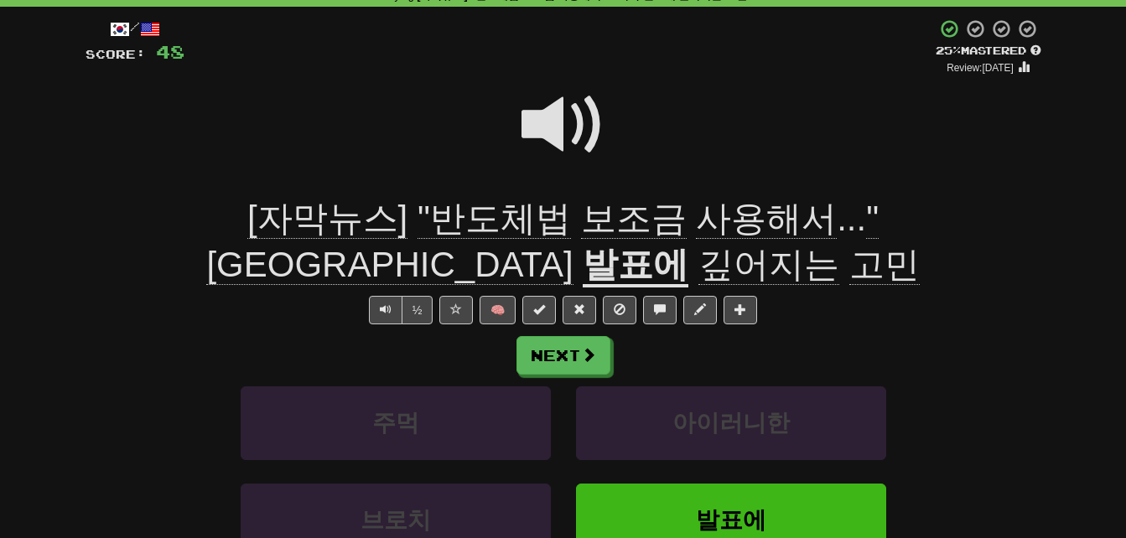
click at [696, 214] on span "사용해서" at bounding box center [766, 219] width 141 height 40
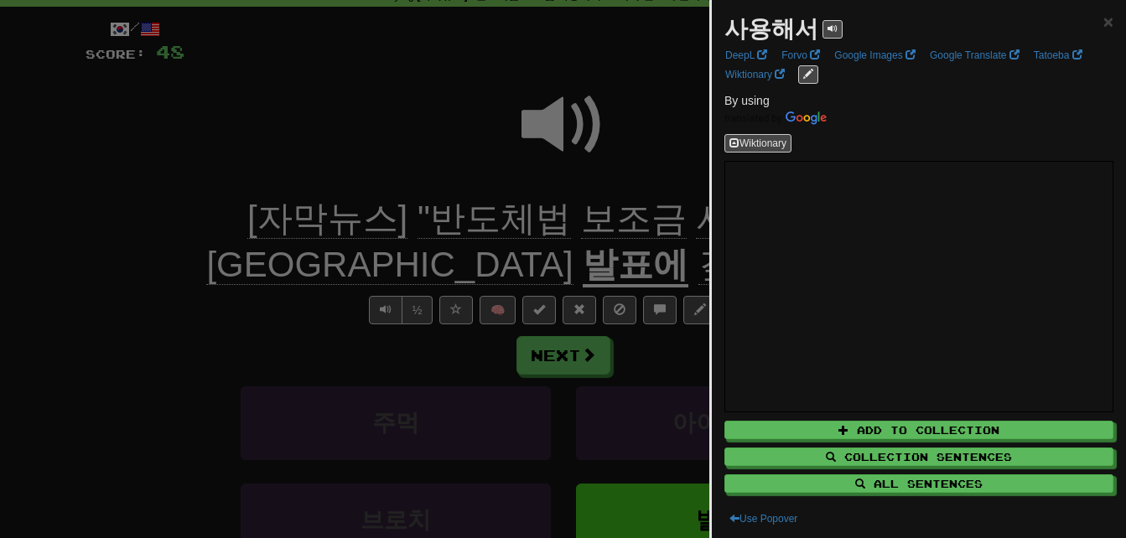
click at [538, 214] on div at bounding box center [563, 269] width 1126 height 538
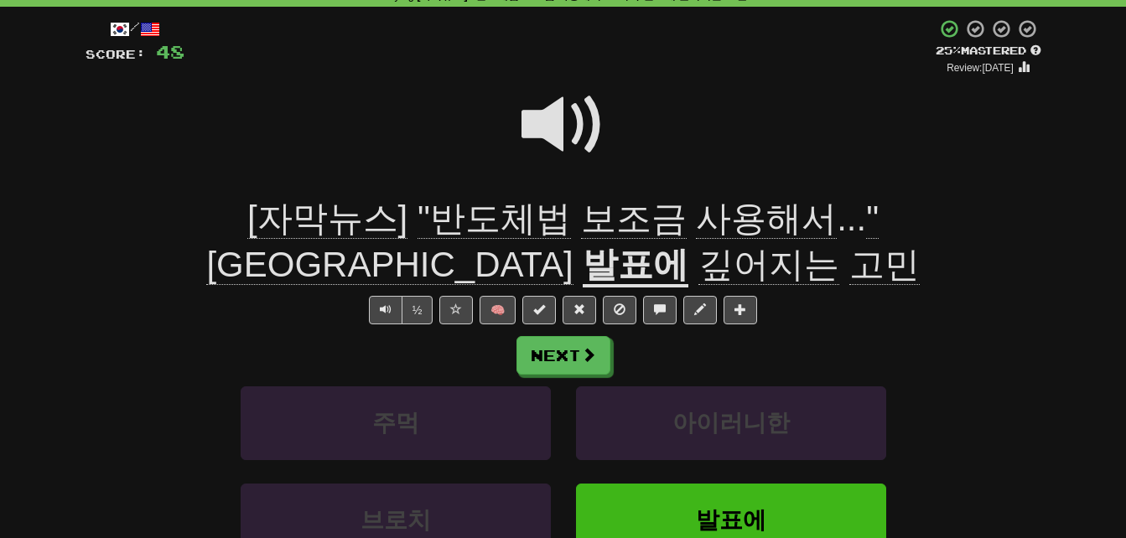
click at [553, 119] on span at bounding box center [563, 125] width 84 height 84
click at [553, 121] on span at bounding box center [563, 125] width 84 height 84
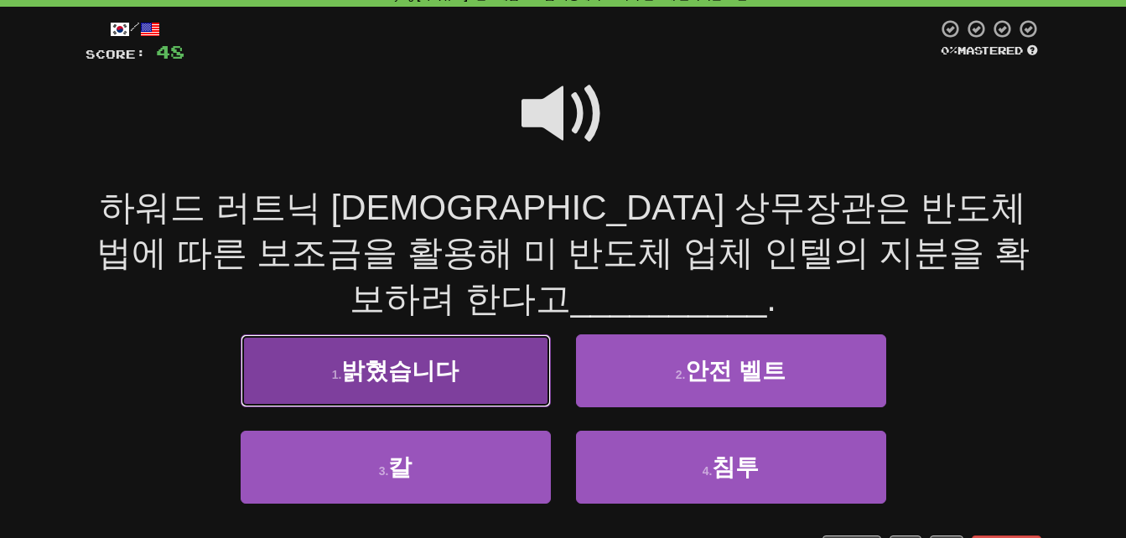
click at [292, 338] on button "1 . 밝혔습니다" at bounding box center [396, 370] width 310 height 73
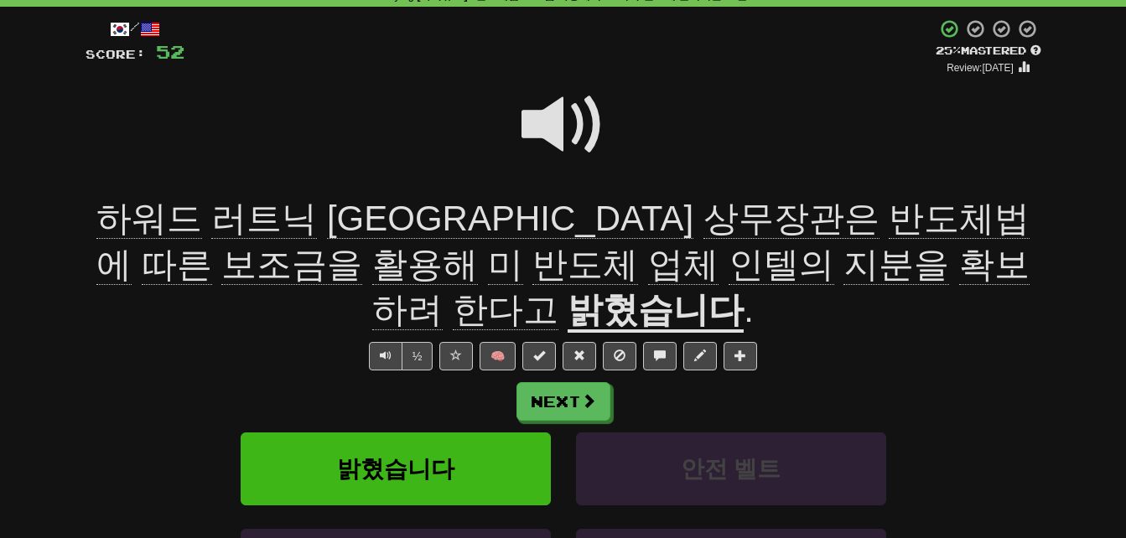
click at [632, 272] on span "확보하려" at bounding box center [700, 288] width 657 height 86
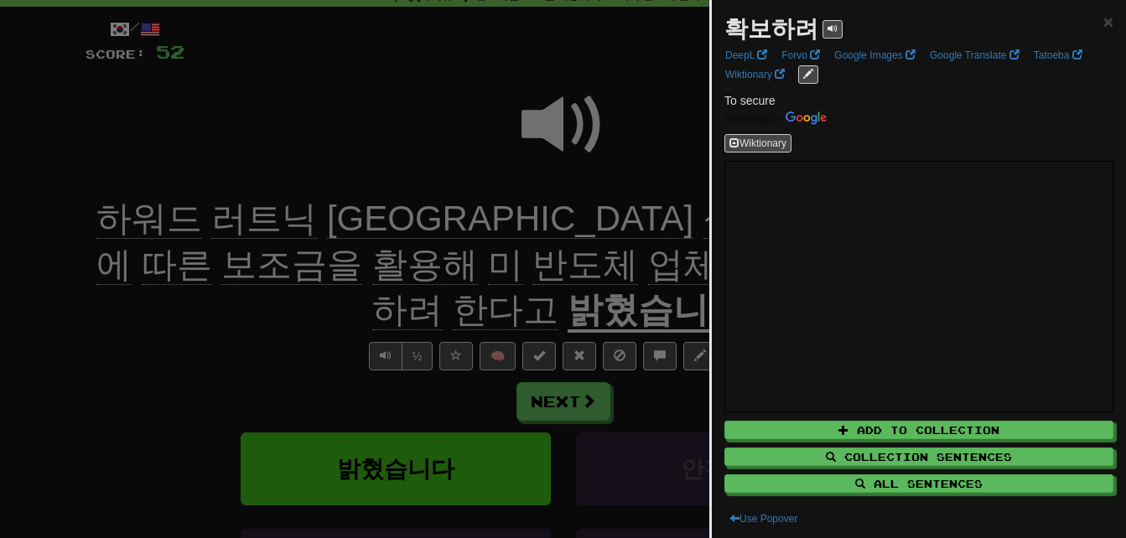
click at [632, 272] on div at bounding box center [563, 269] width 1126 height 538
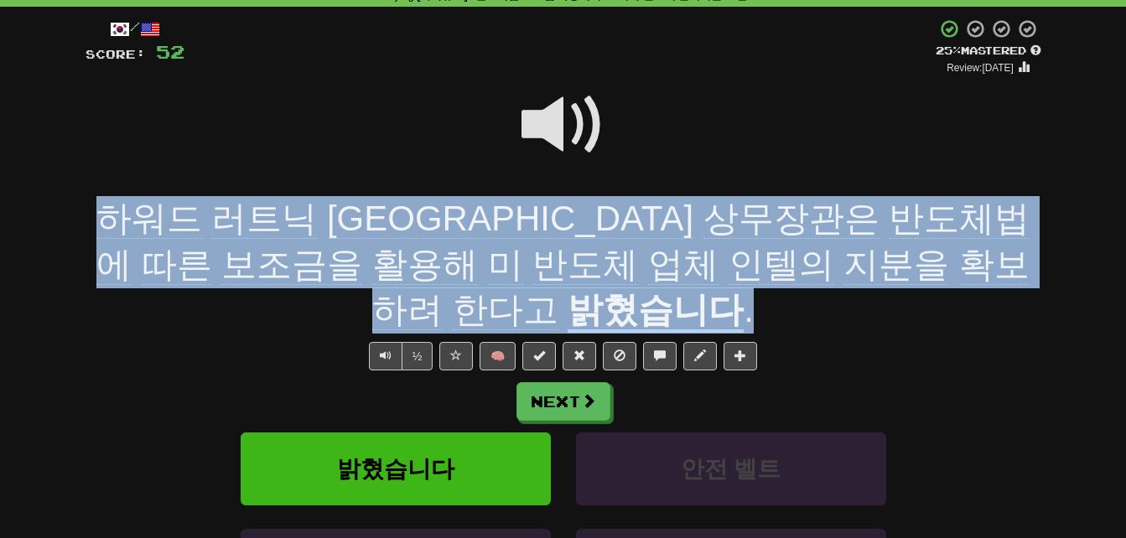
drag, startPoint x: 87, startPoint y: 210, endPoint x: 997, endPoint y: 262, distance: 911.0
click at [997, 262] on div "하워드 러트닉 미국 상무장관은 반도체법에 따른 보조금을 활용해 미 반도체 업체 인텔의 지분을 확보하려 한다고 밝혔습니다 ." at bounding box center [564, 264] width 956 height 137
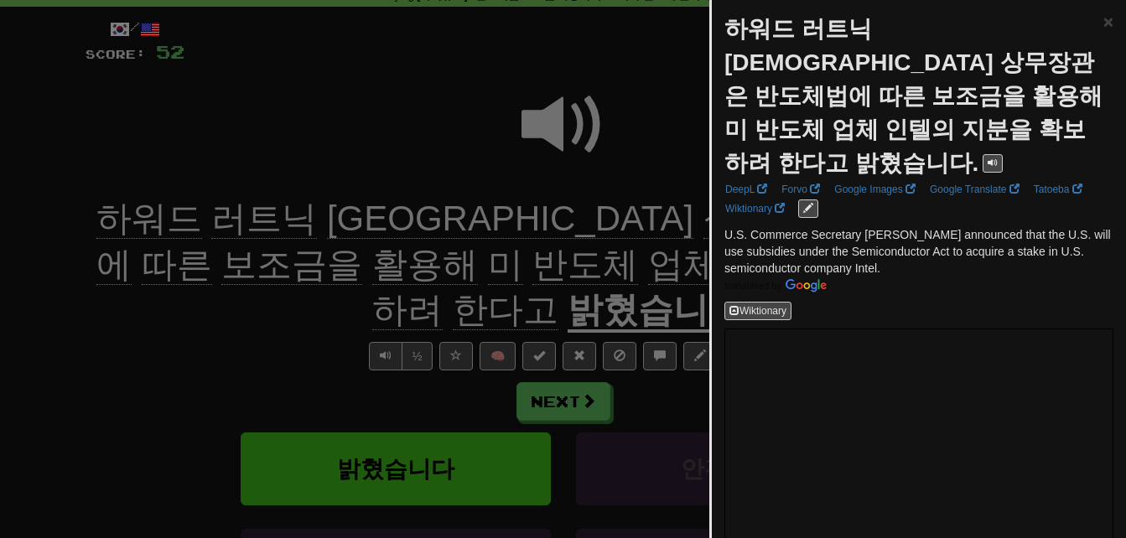
click at [580, 235] on div at bounding box center [563, 269] width 1126 height 538
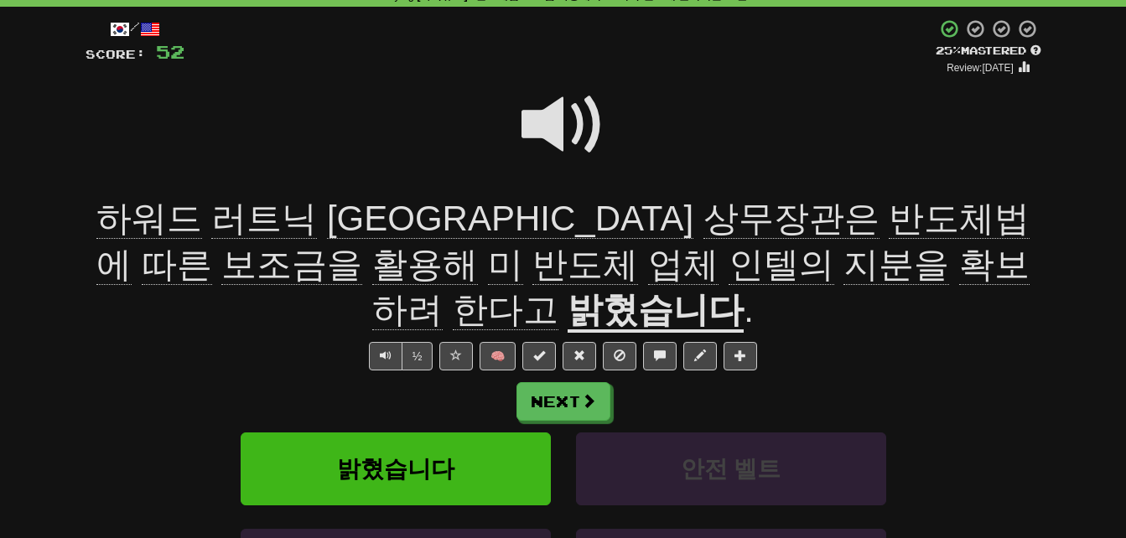
click at [478, 245] on span "활용해" at bounding box center [425, 265] width 106 height 40
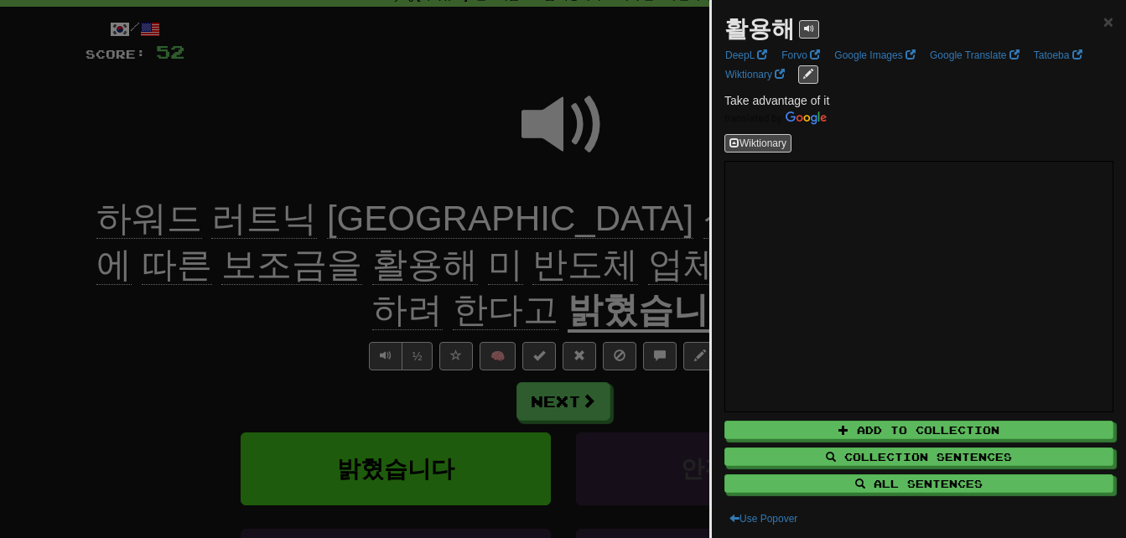
click at [160, 313] on div at bounding box center [563, 269] width 1126 height 538
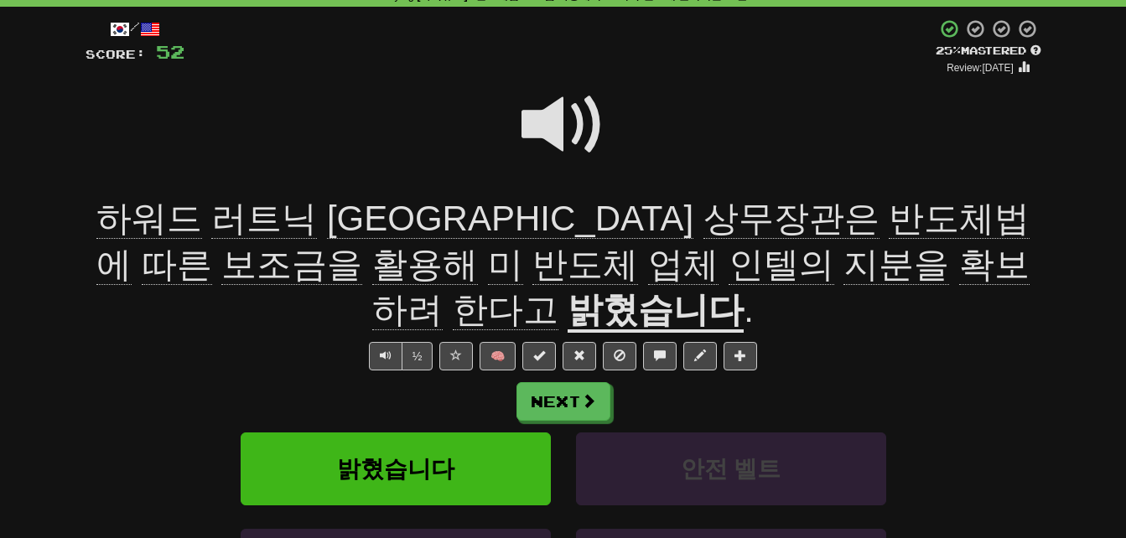
click at [648, 257] on span "업체" at bounding box center [683, 265] width 70 height 40
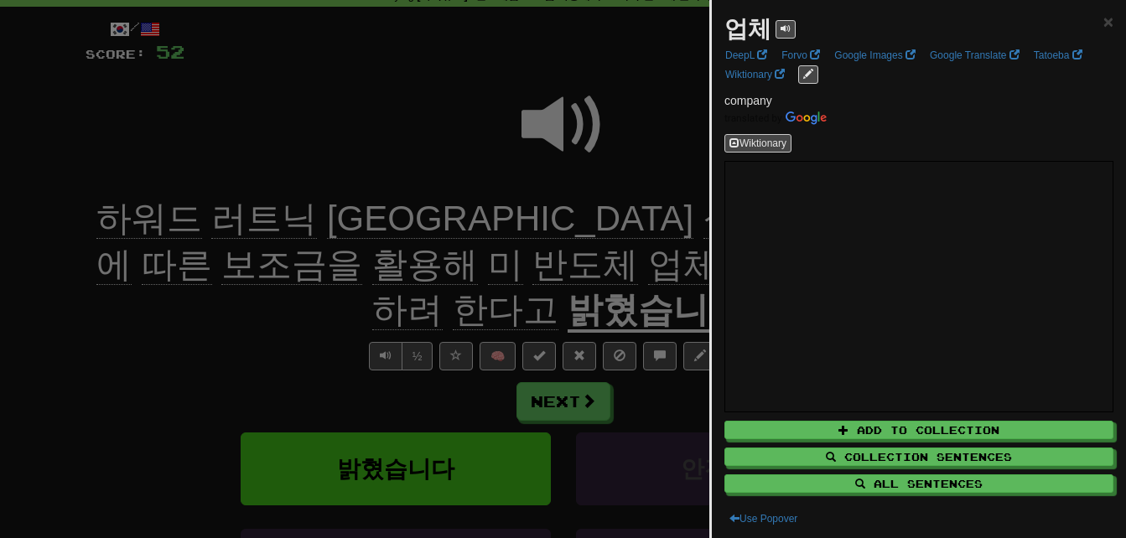
click at [301, 300] on div at bounding box center [563, 269] width 1126 height 538
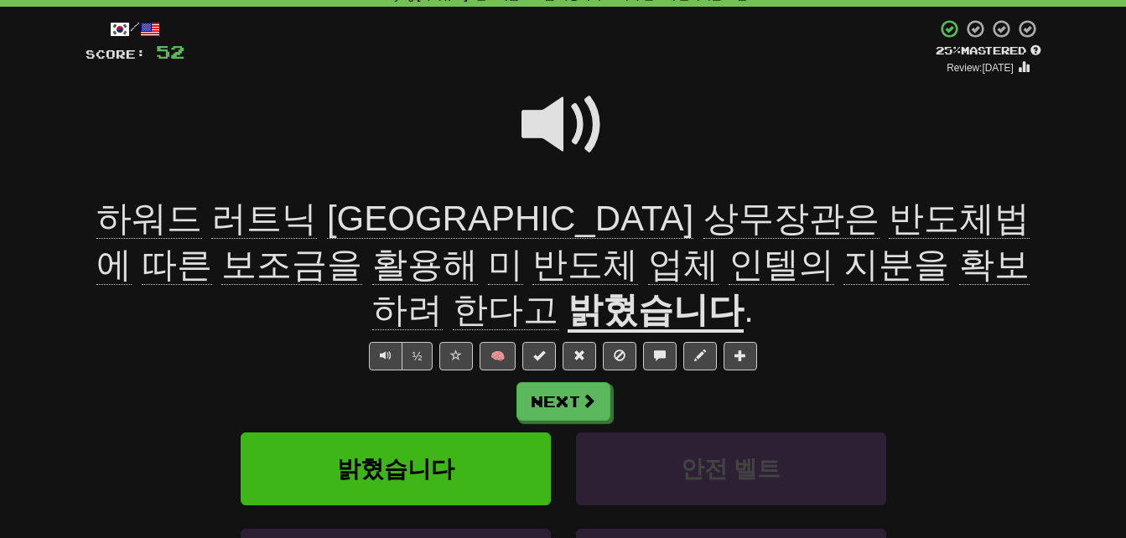
click at [632, 260] on span "확보하려" at bounding box center [700, 288] width 657 height 86
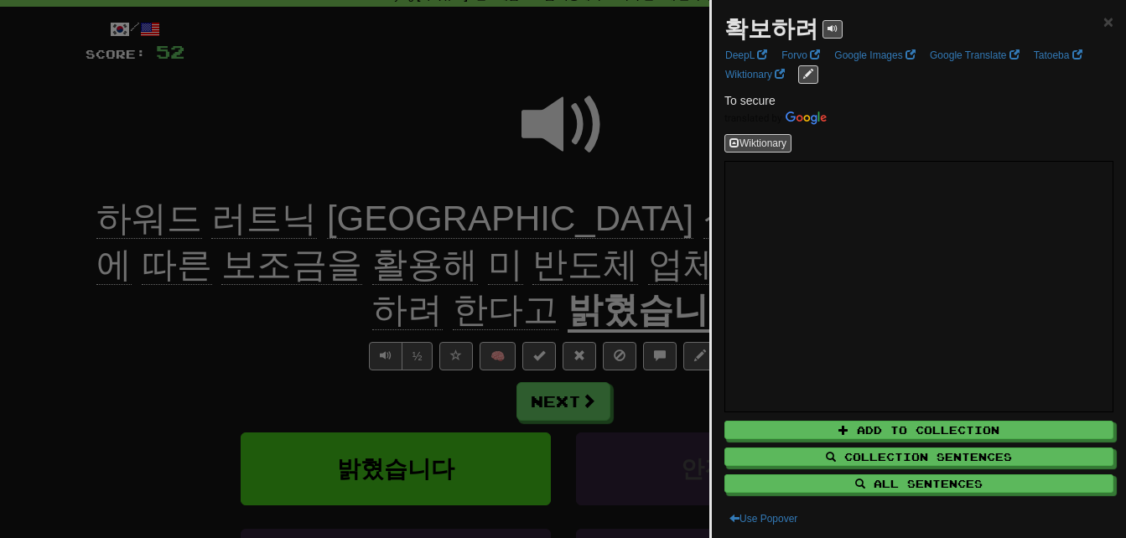
click at [632, 260] on div at bounding box center [563, 269] width 1126 height 538
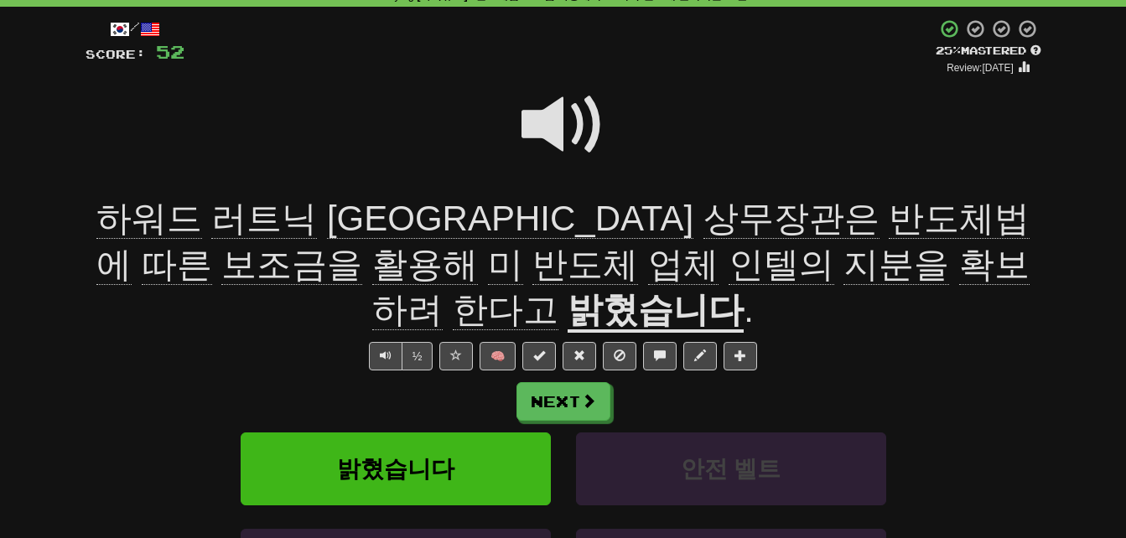
click at [529, 127] on span at bounding box center [563, 125] width 84 height 84
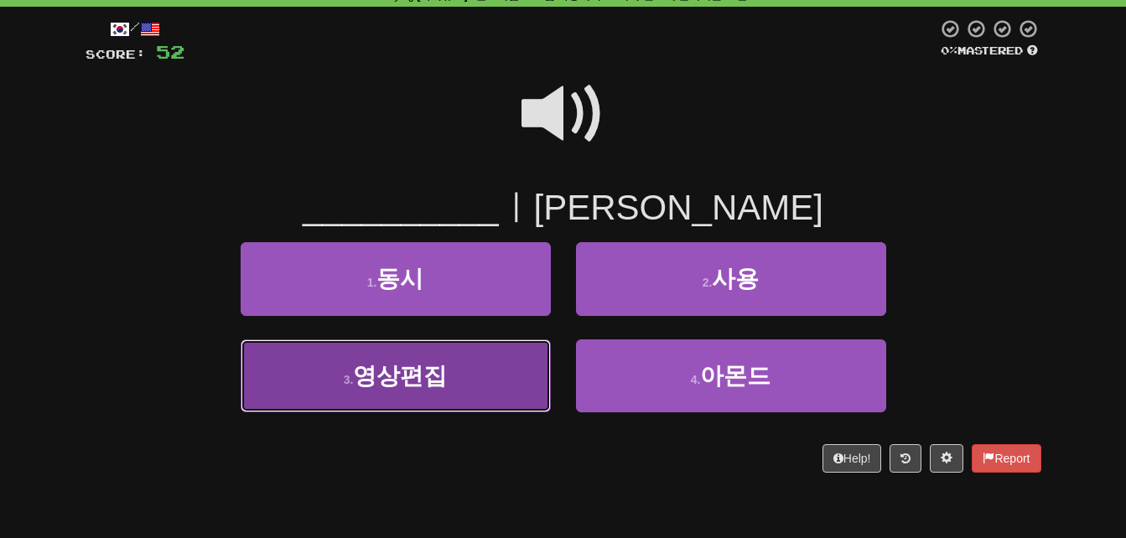
click at [407, 397] on button "3 . 영상편집" at bounding box center [396, 376] width 310 height 73
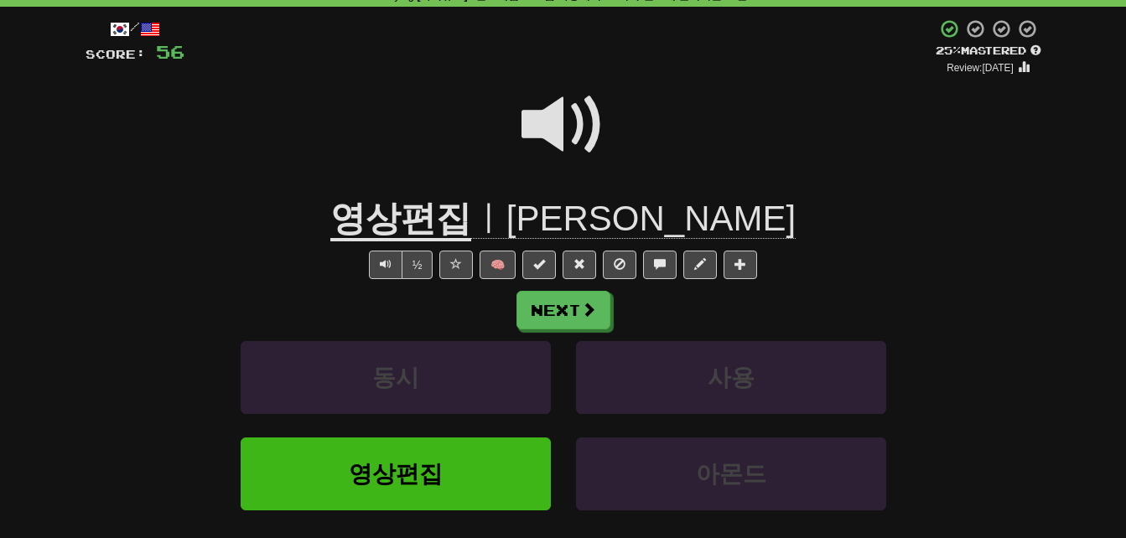
click at [471, 225] on u "영상편집" at bounding box center [400, 220] width 141 height 43
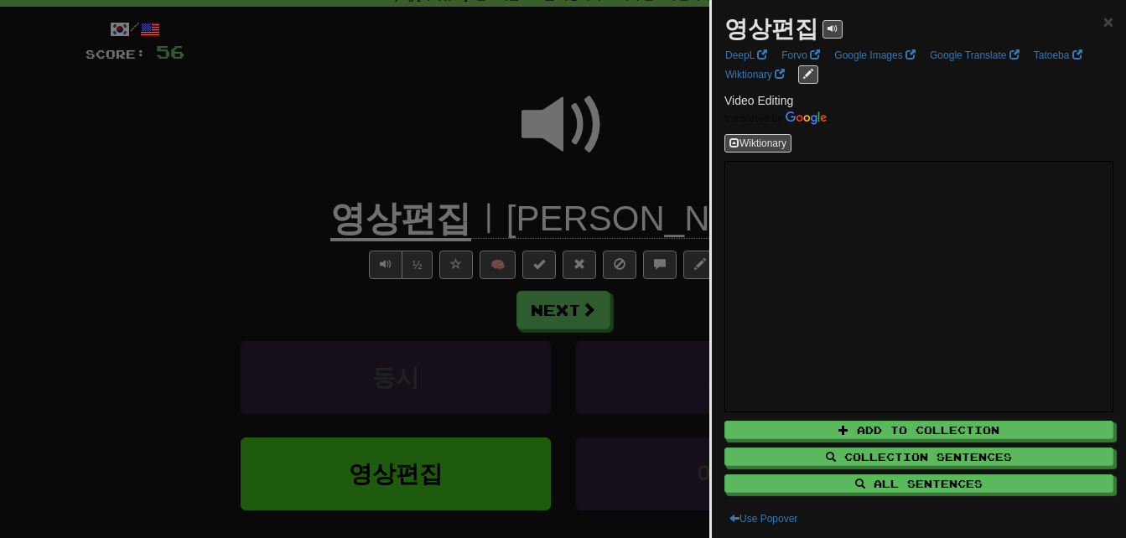
click at [508, 225] on div at bounding box center [563, 269] width 1126 height 538
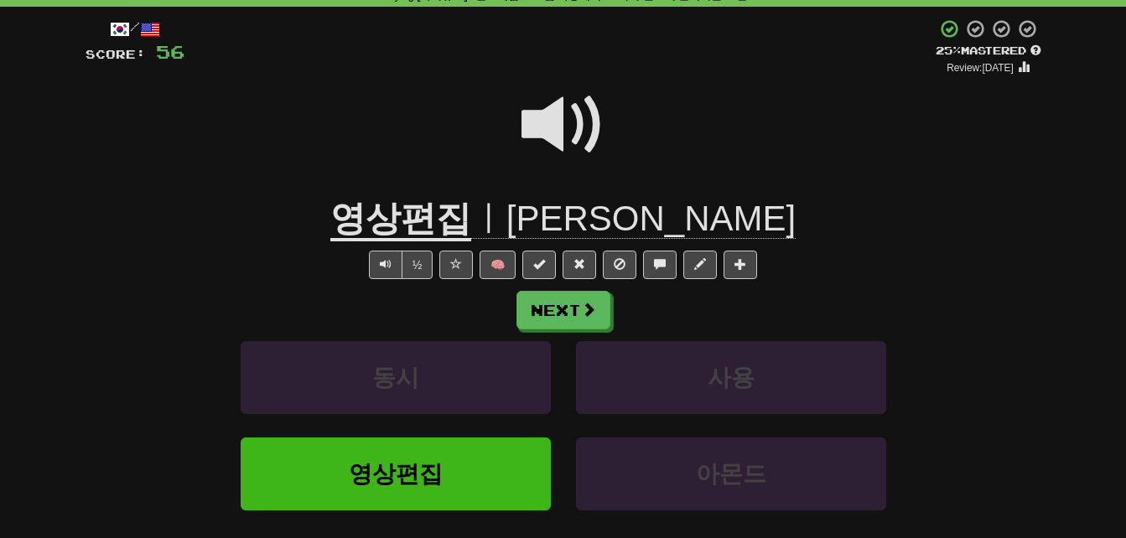
click at [559, 113] on span at bounding box center [563, 125] width 84 height 84
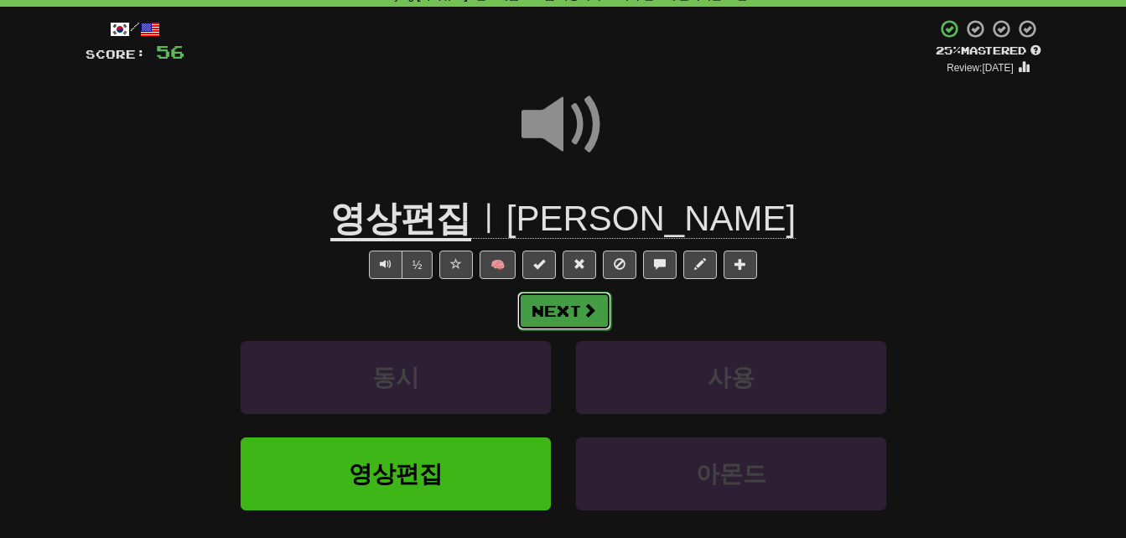
click at [591, 303] on span at bounding box center [589, 310] width 15 height 15
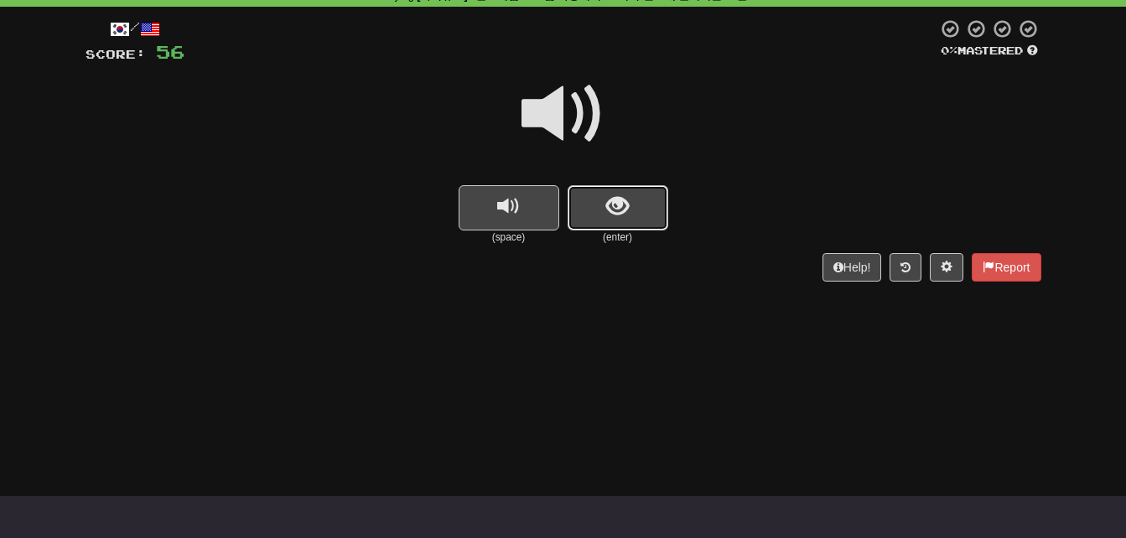
click at [641, 219] on button "show sentence" at bounding box center [618, 207] width 101 height 45
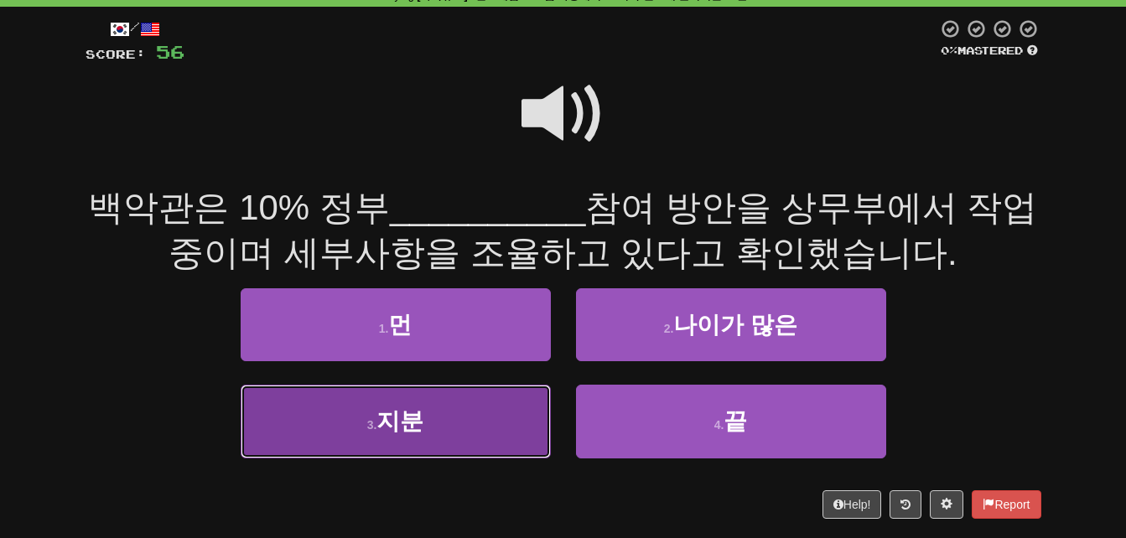
click at [442, 435] on button "3 . 지분" at bounding box center [396, 421] width 310 height 73
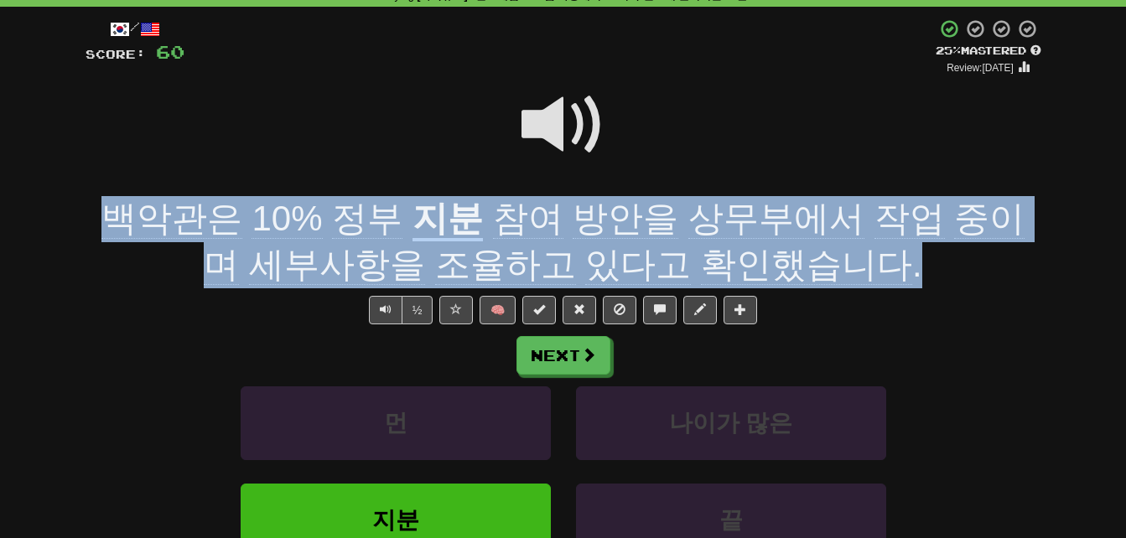
drag, startPoint x: 91, startPoint y: 215, endPoint x: 858, endPoint y: 270, distance: 768.1
click at [858, 270] on div "백악관은 10% 정부 지분 참여 방안을 상무부에서 작업 중이며 세부사항을 조율하고 있다고 확인했습니다 ." at bounding box center [564, 241] width 956 height 91
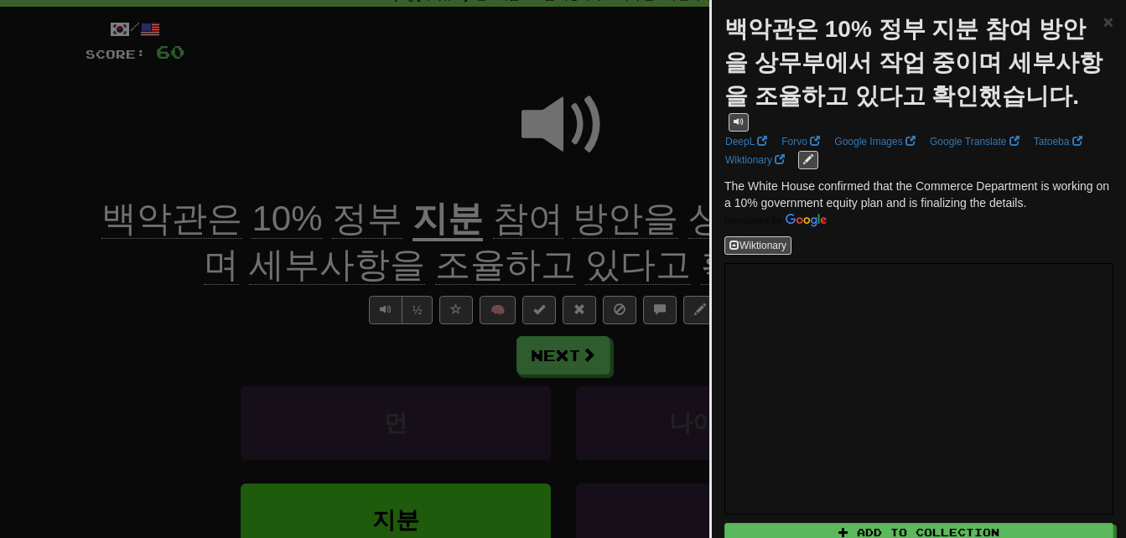
click at [167, 279] on div at bounding box center [563, 269] width 1126 height 538
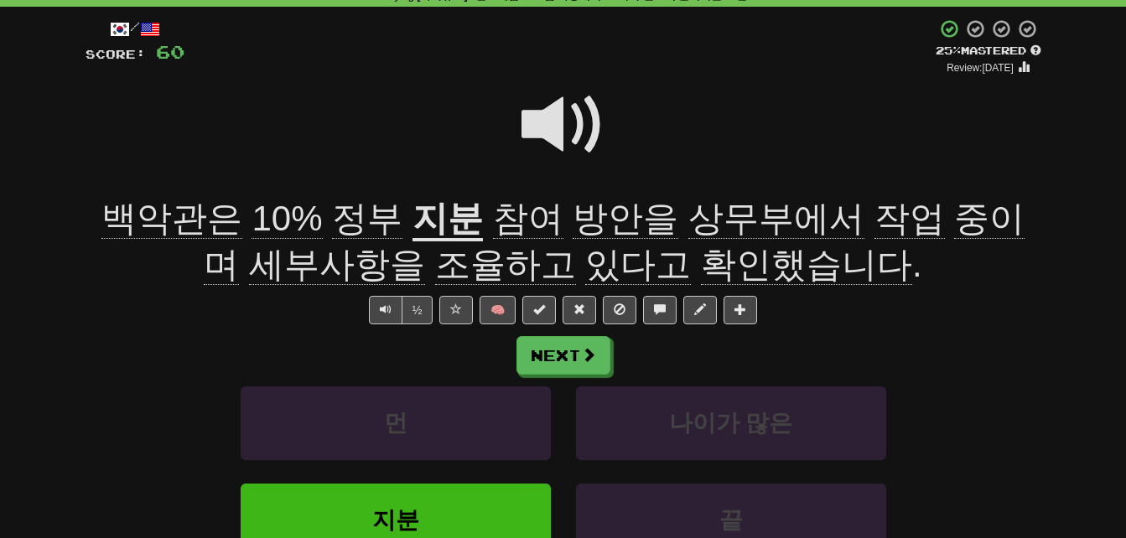
click at [503, 222] on span "참여" at bounding box center [528, 219] width 70 height 40
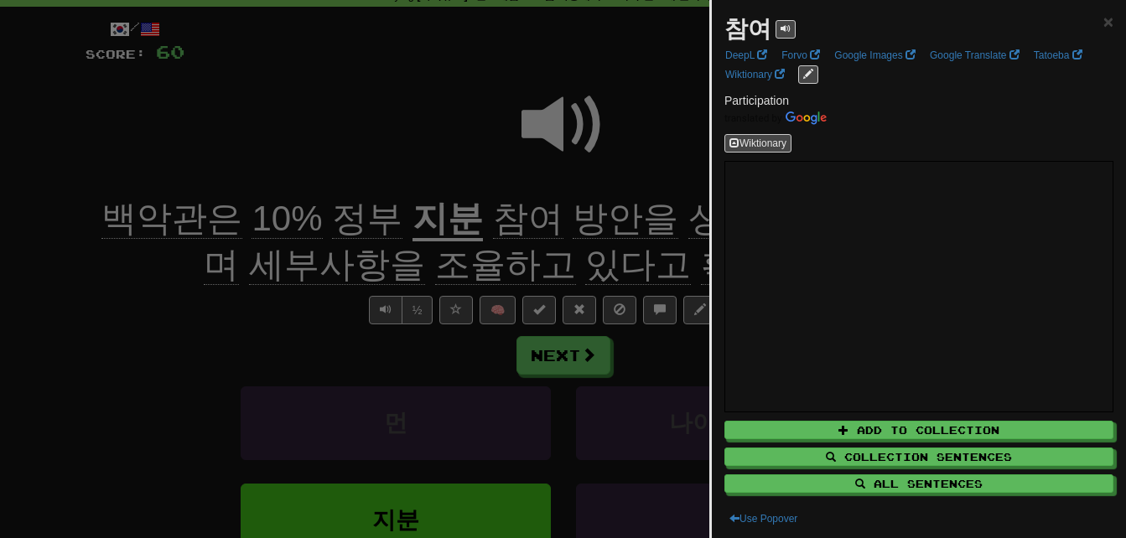
click at [503, 222] on div at bounding box center [563, 269] width 1126 height 538
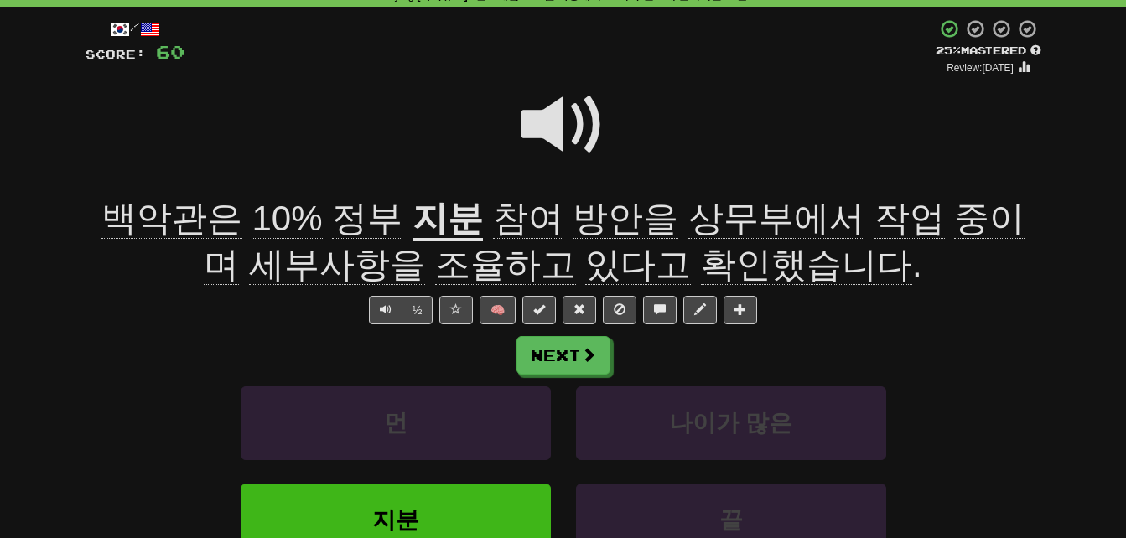
click at [573, 224] on span "방안을" at bounding box center [626, 219] width 106 height 40
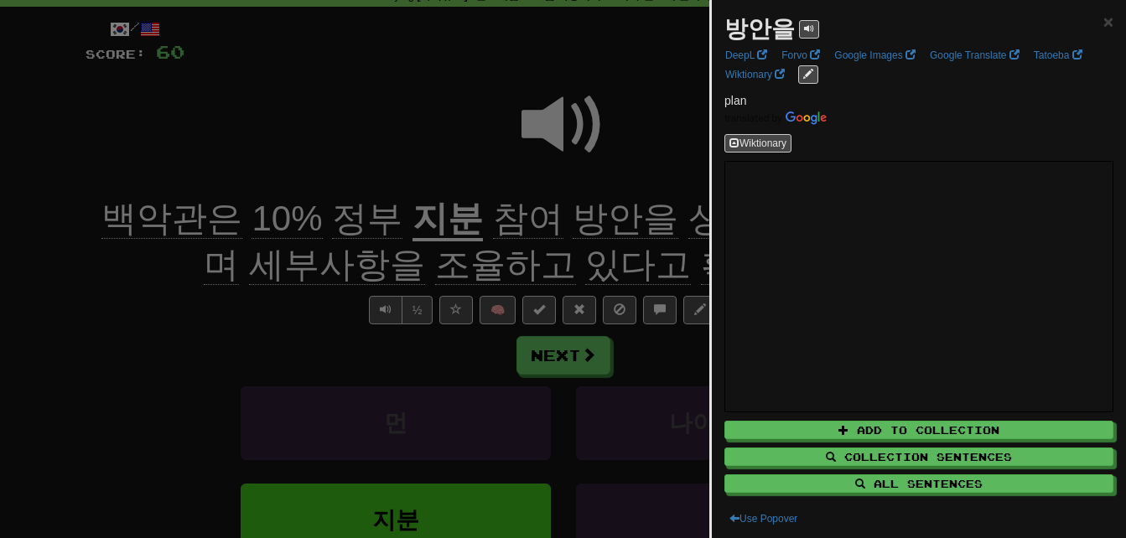
click at [559, 224] on div at bounding box center [563, 269] width 1126 height 538
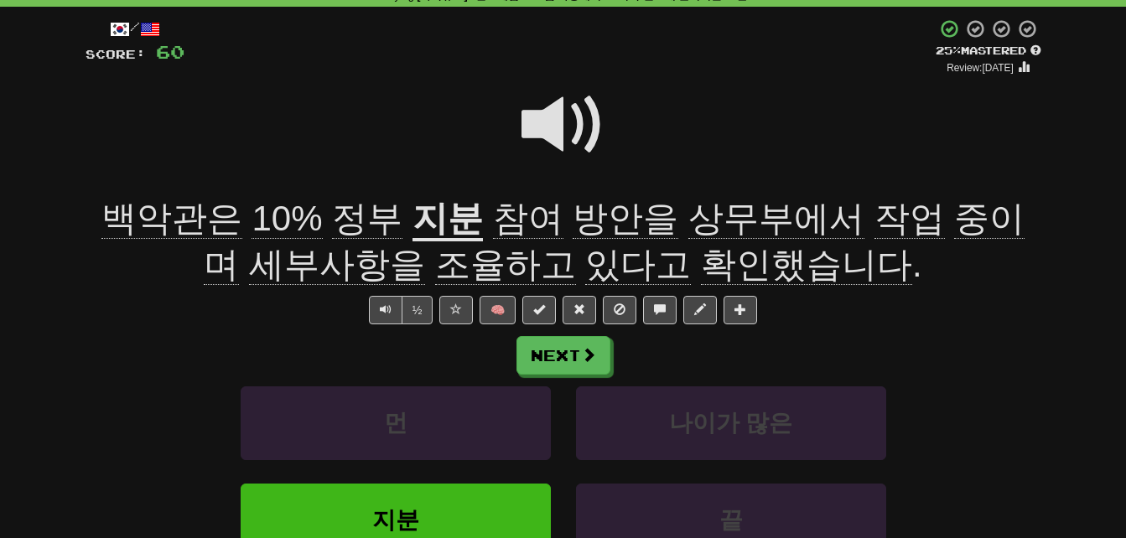
click at [708, 220] on span "상무부에서" at bounding box center [776, 219] width 176 height 40
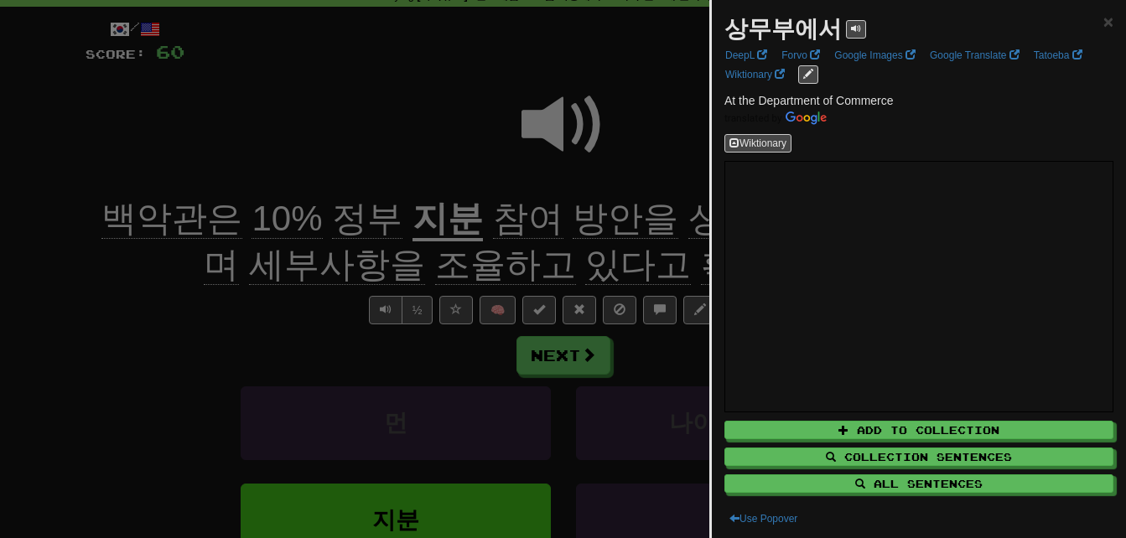
click at [676, 220] on div at bounding box center [563, 269] width 1126 height 538
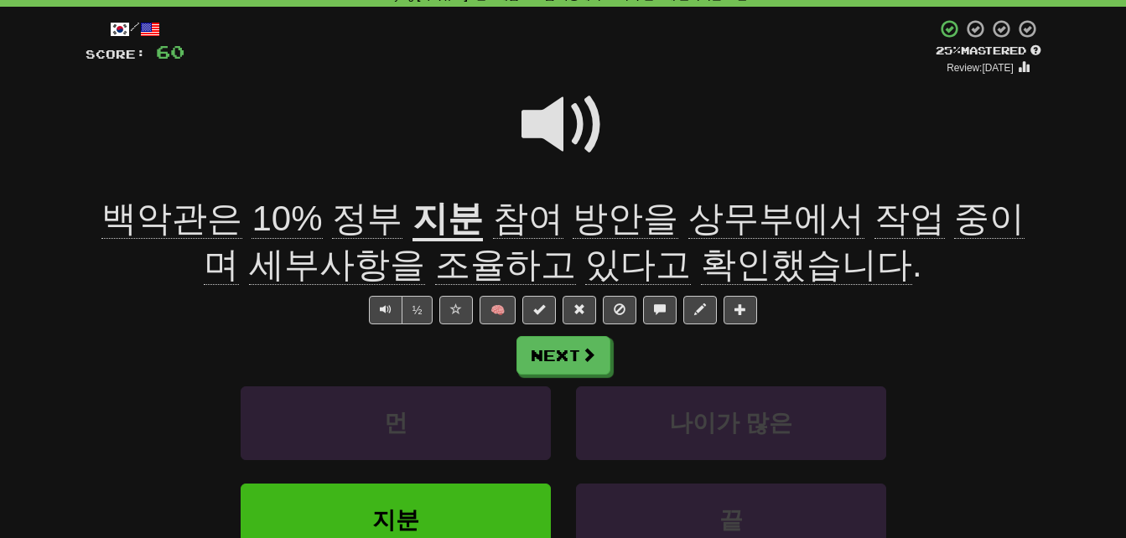
click at [874, 220] on span "작업" at bounding box center [909, 219] width 70 height 40
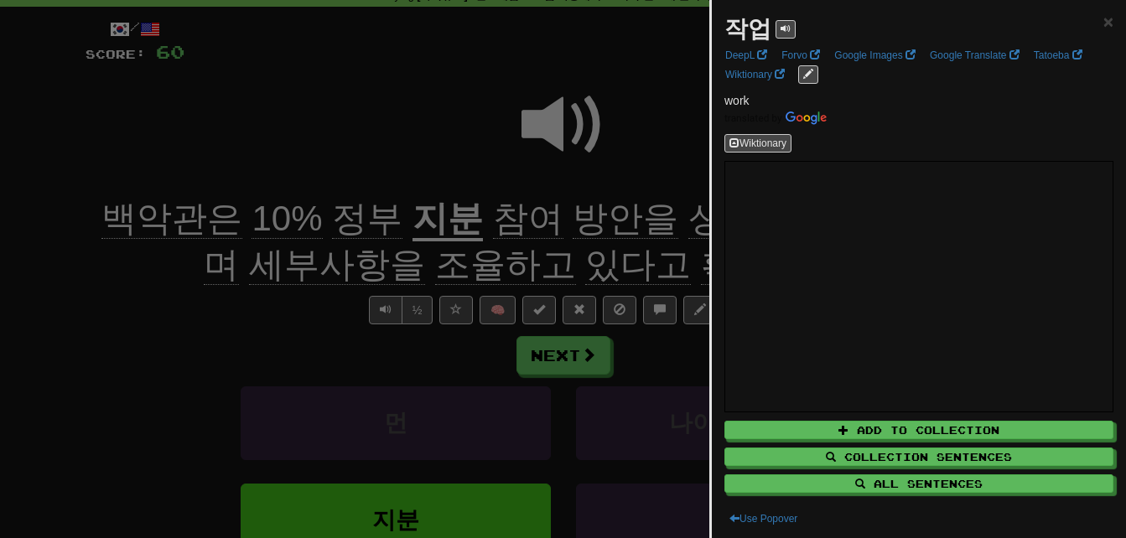
click at [705, 220] on div at bounding box center [563, 269] width 1126 height 538
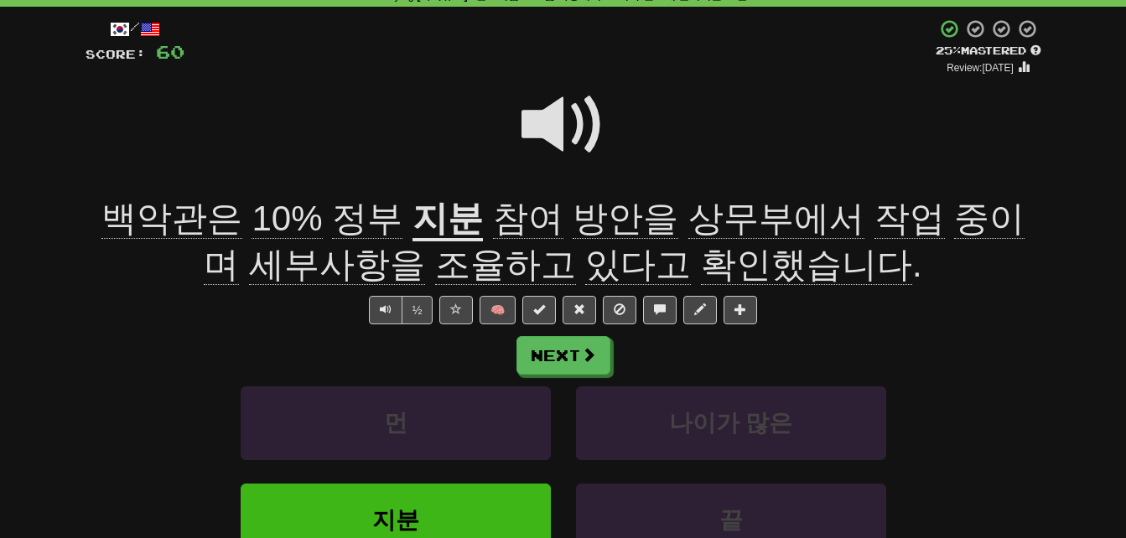
click at [310, 268] on span "세부사항을" at bounding box center [337, 265] width 176 height 40
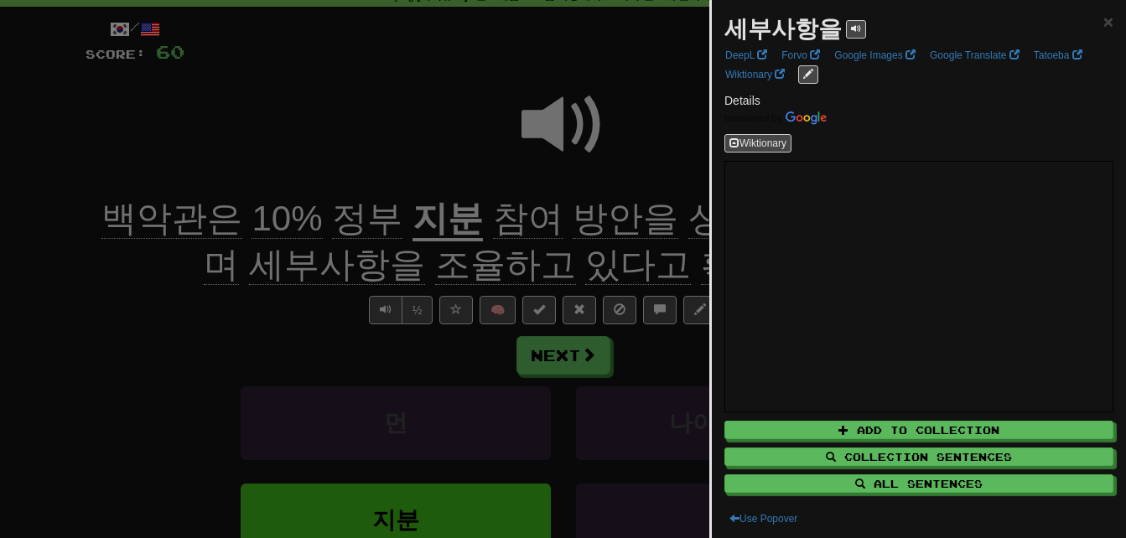
click at [231, 272] on div at bounding box center [563, 269] width 1126 height 538
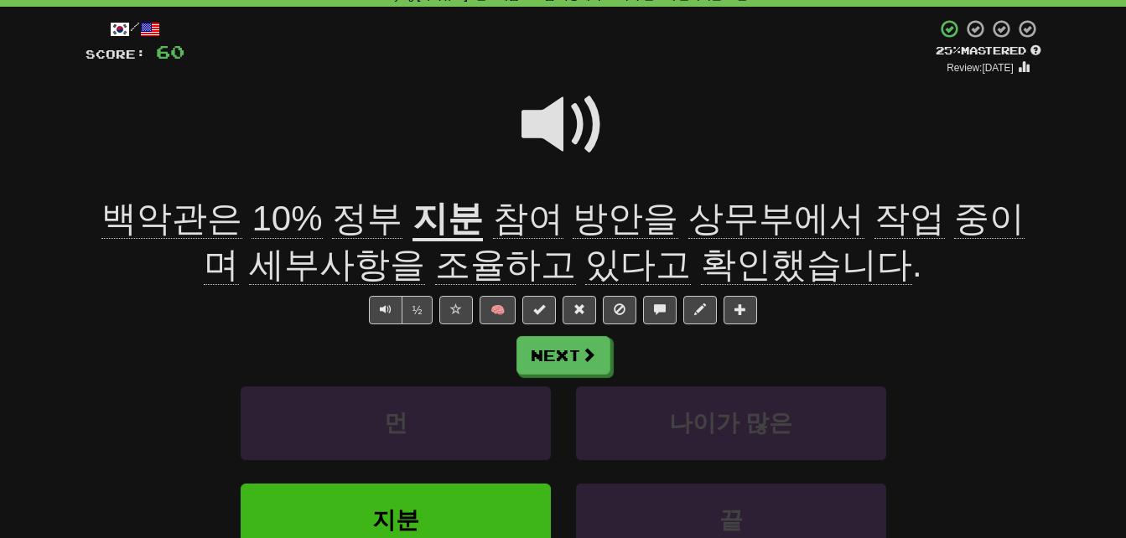
click at [467, 268] on span "조율하고" at bounding box center [505, 265] width 141 height 40
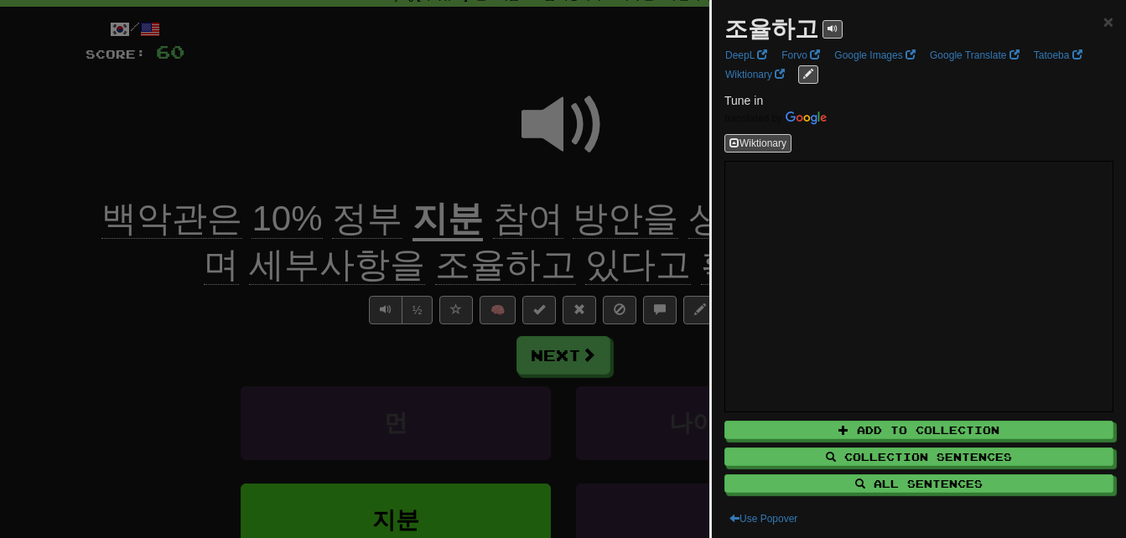
click at [467, 268] on div at bounding box center [563, 269] width 1126 height 538
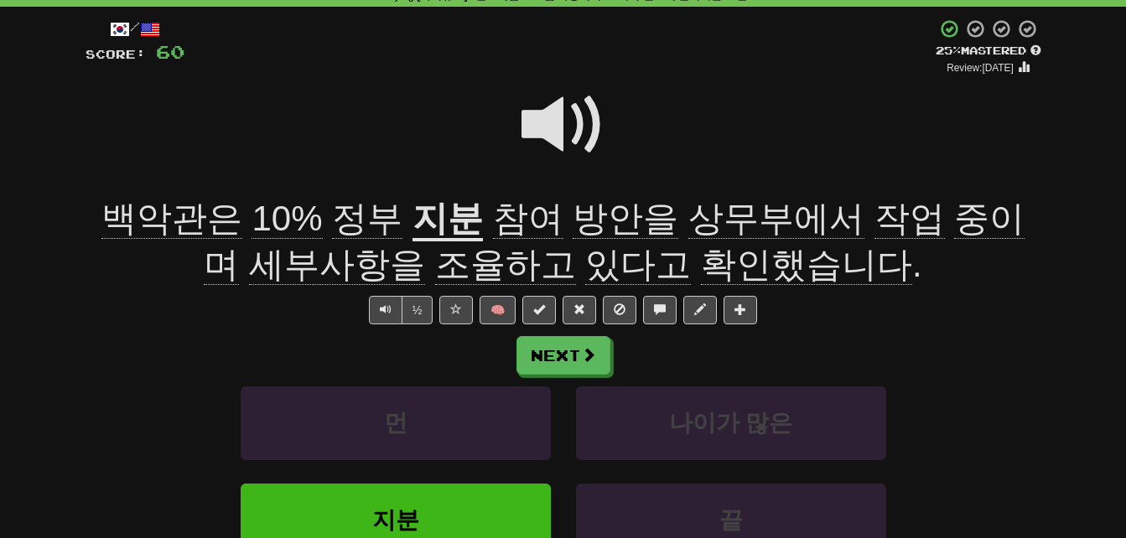
click at [701, 267] on span "확인했습니다" at bounding box center [806, 265] width 211 height 40
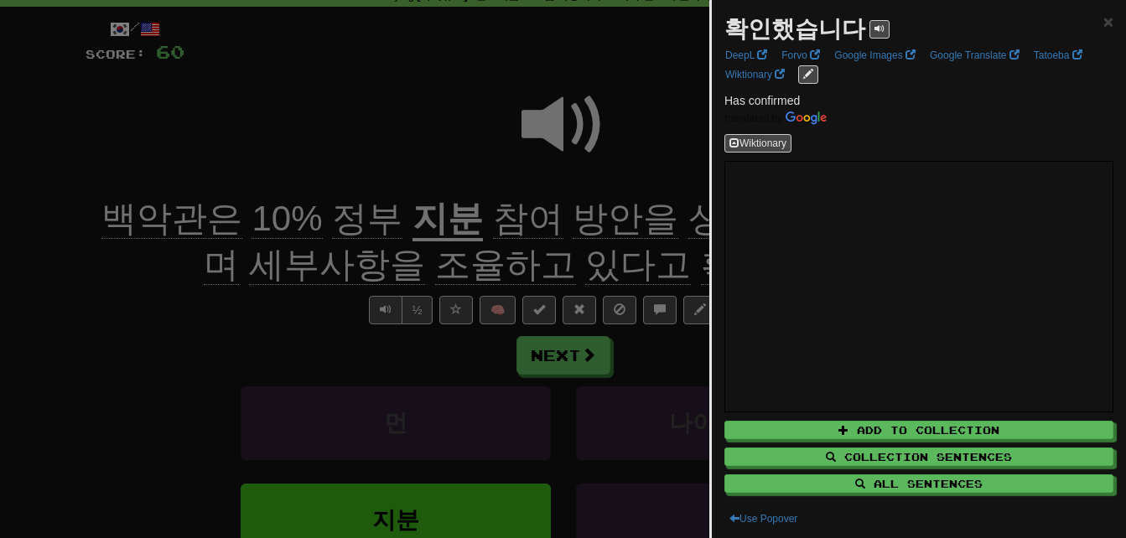
click at [640, 263] on div at bounding box center [563, 269] width 1126 height 538
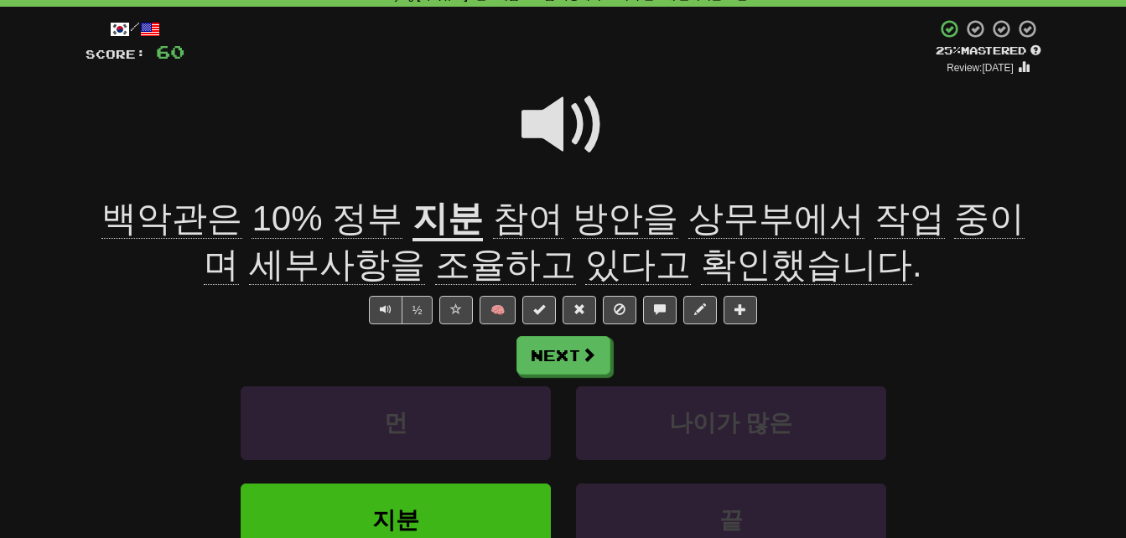
click at [560, 114] on span at bounding box center [563, 125] width 84 height 84
click at [540, 127] on span at bounding box center [563, 125] width 84 height 84
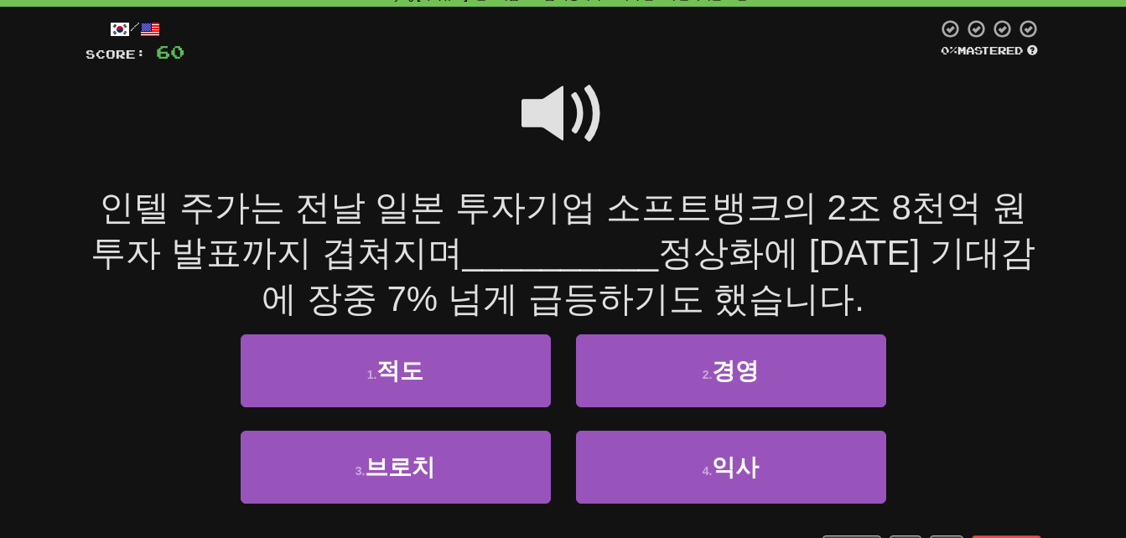
click at [547, 106] on span at bounding box center [563, 114] width 84 height 84
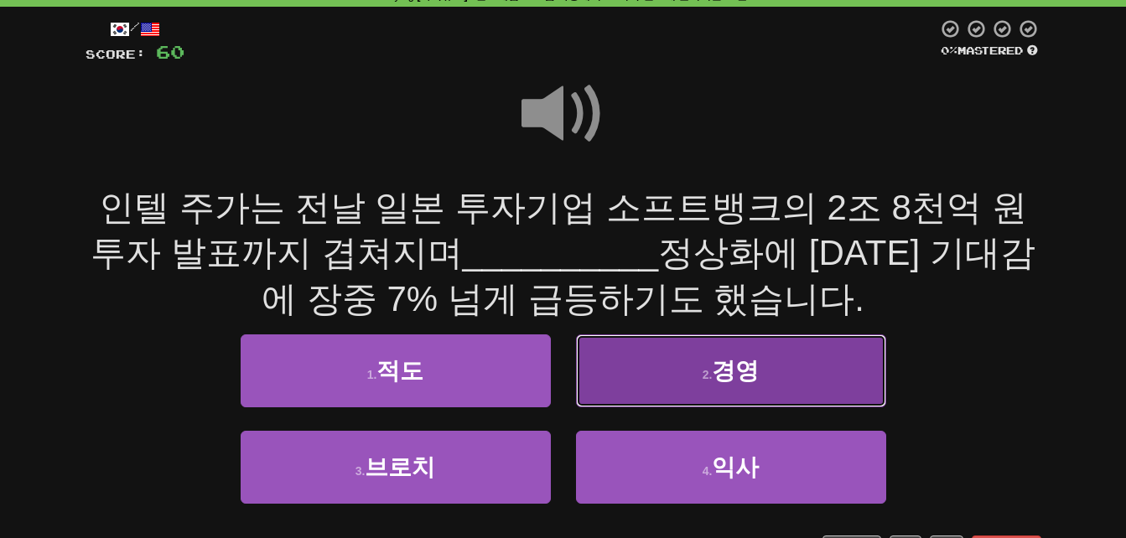
click at [680, 376] on button "2 . 경영" at bounding box center [731, 370] width 310 height 73
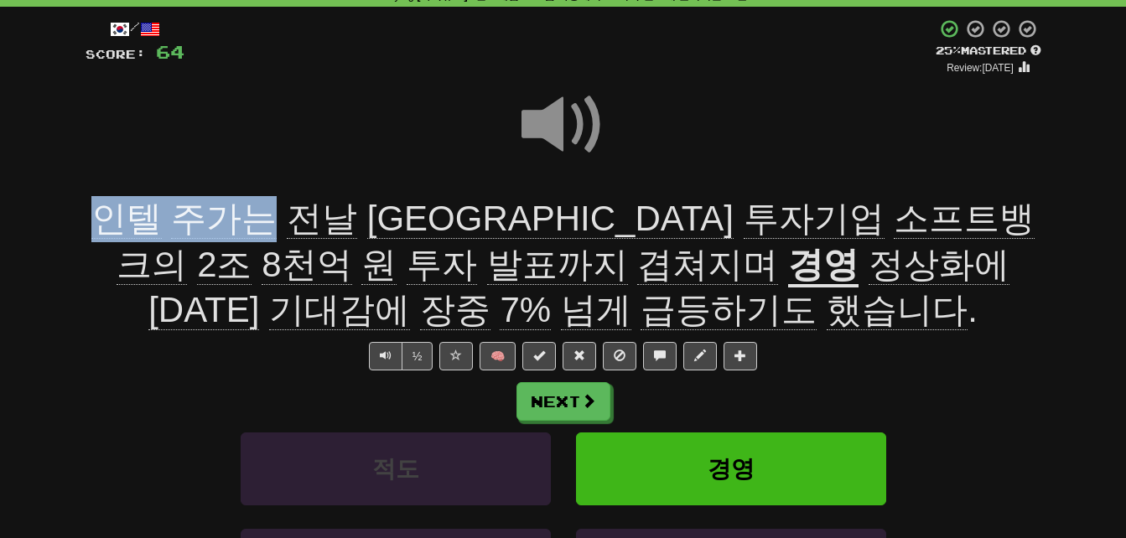
drag, startPoint x: 91, startPoint y: 224, endPoint x: 267, endPoint y: 210, distance: 176.6
click at [267, 210] on div "인텔 주가는 전날 일본 투자기업 소프트뱅크의 2조 8천억 원 투자 발표까지 겹쳐지며 경영 정상화에 대한 기대감에 장중 7% 넘게 급등하기도 했…" at bounding box center [564, 264] width 956 height 137
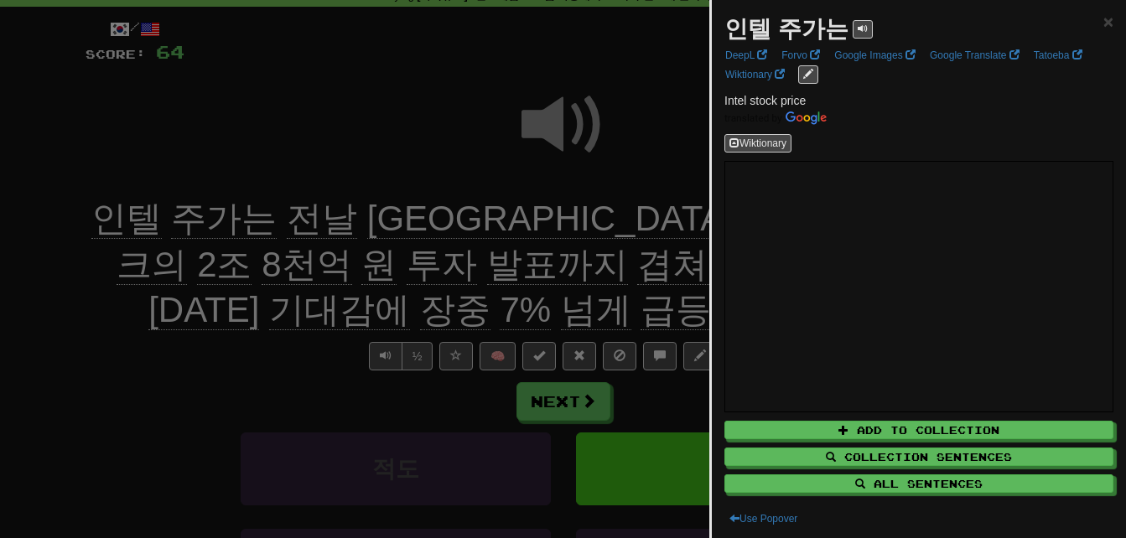
click at [205, 354] on div at bounding box center [563, 269] width 1126 height 538
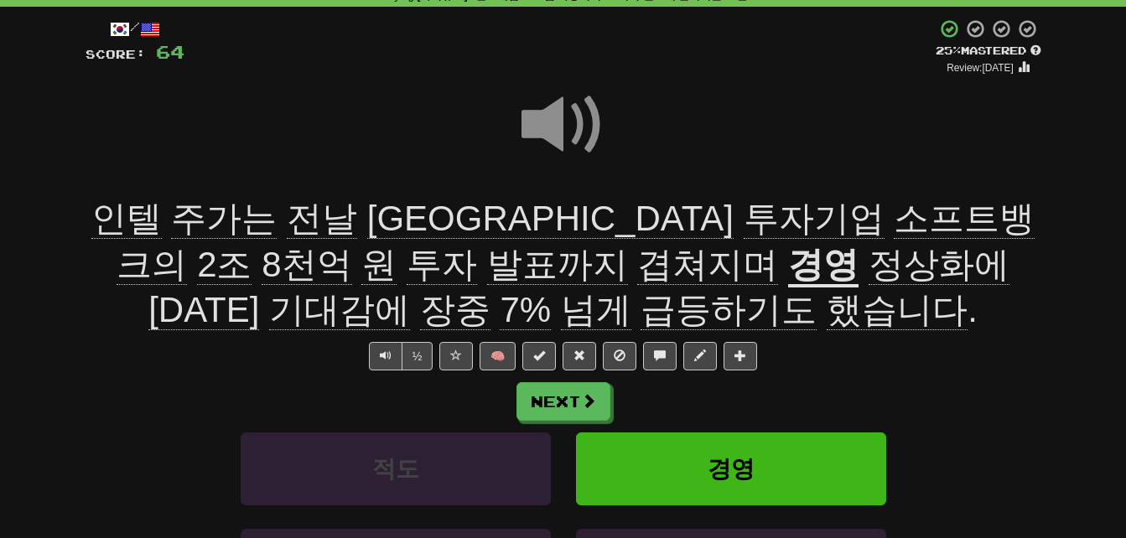
click at [288, 213] on span "전날" at bounding box center [322, 219] width 70 height 40
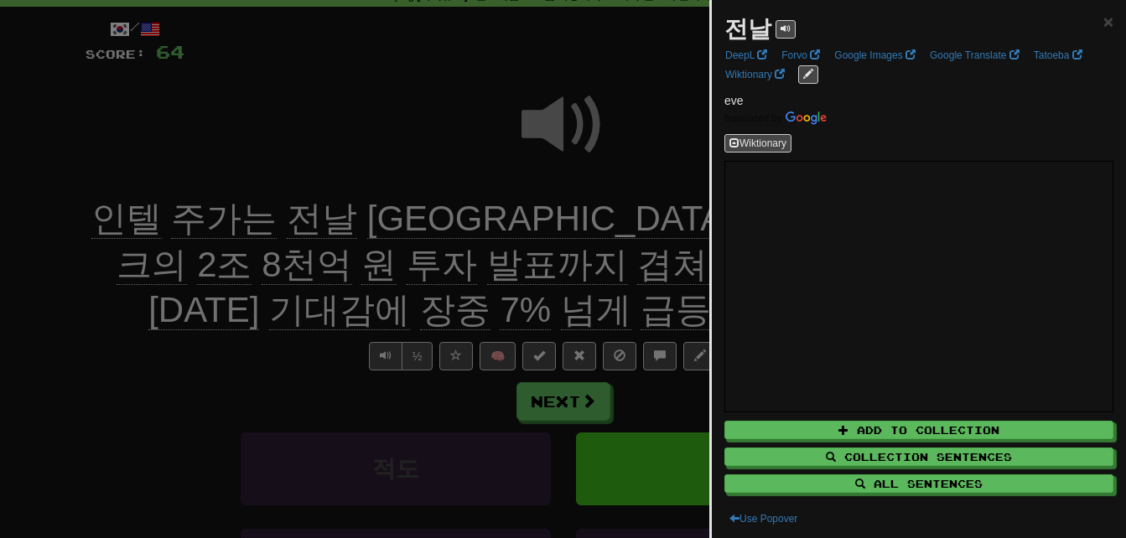
click at [288, 213] on div at bounding box center [563, 269] width 1126 height 538
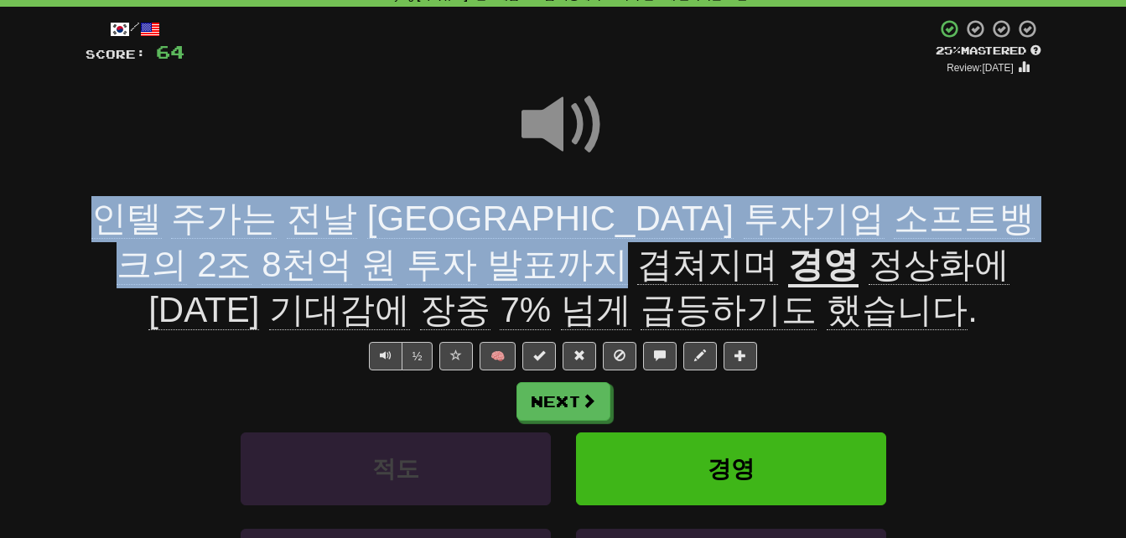
drag, startPoint x: 94, startPoint y: 210, endPoint x: 223, endPoint y: 266, distance: 140.5
click at [223, 266] on span "인텔 주가는 전날 일본 투자기업 소프트뱅크의 2조 8천억 원 투자 발표까지 겹쳐지며" at bounding box center [563, 242] width 944 height 86
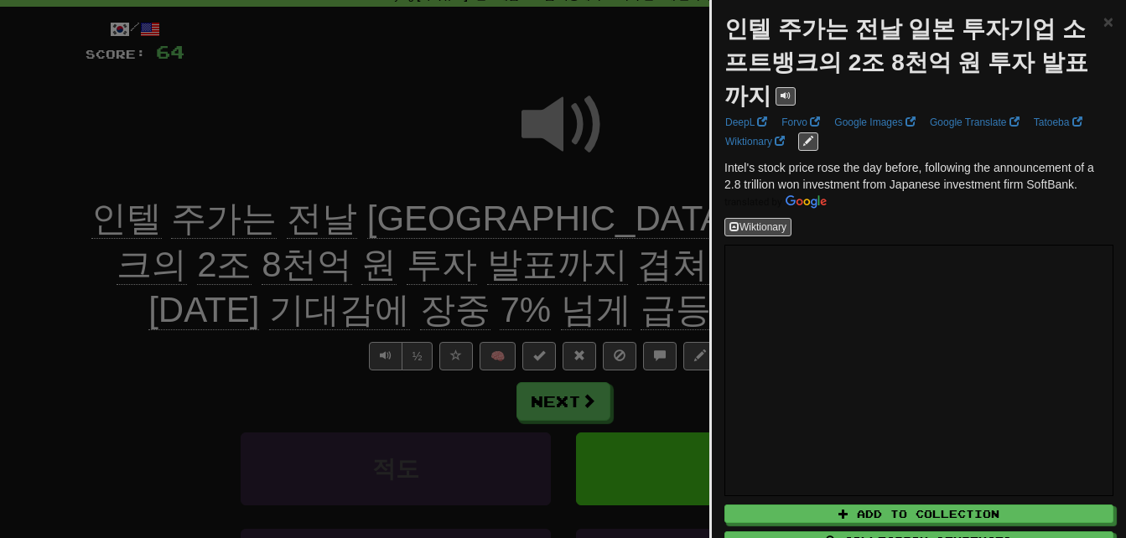
click at [223, 266] on div at bounding box center [563, 269] width 1126 height 538
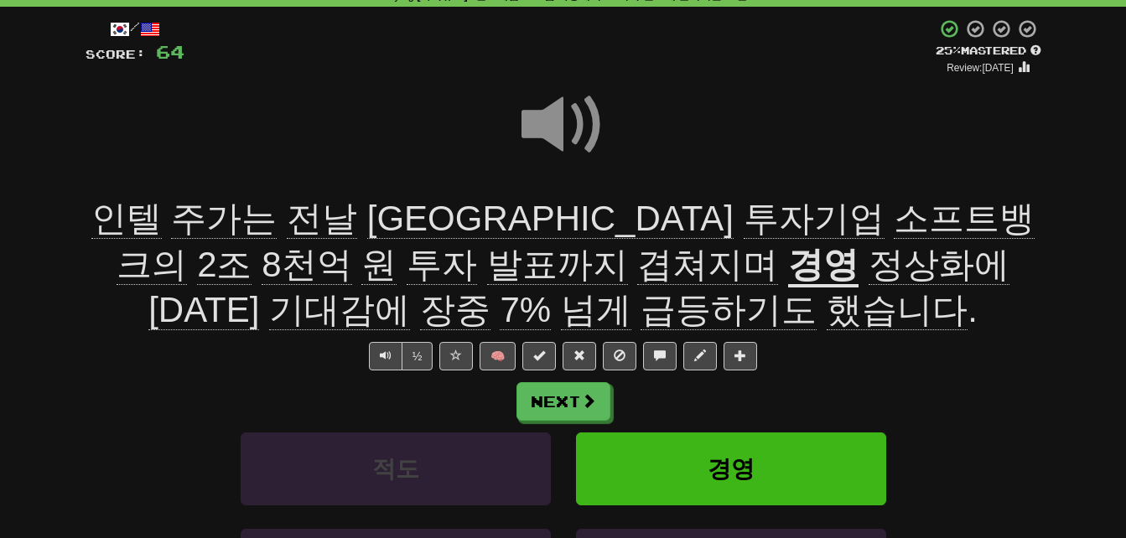
click at [637, 276] on span "겹쳐지며" at bounding box center [707, 265] width 141 height 40
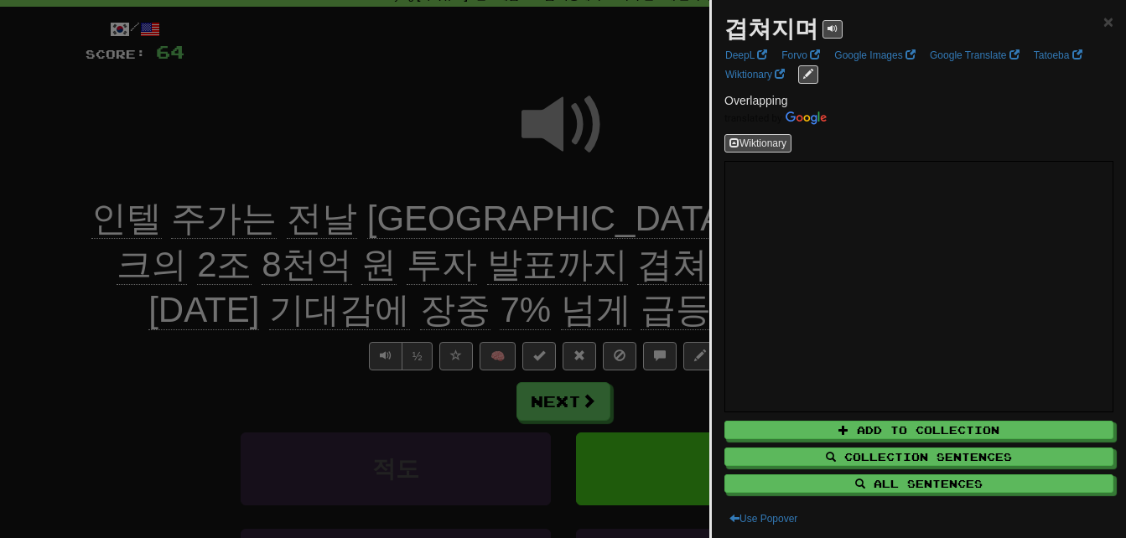
click at [266, 314] on div at bounding box center [563, 269] width 1126 height 538
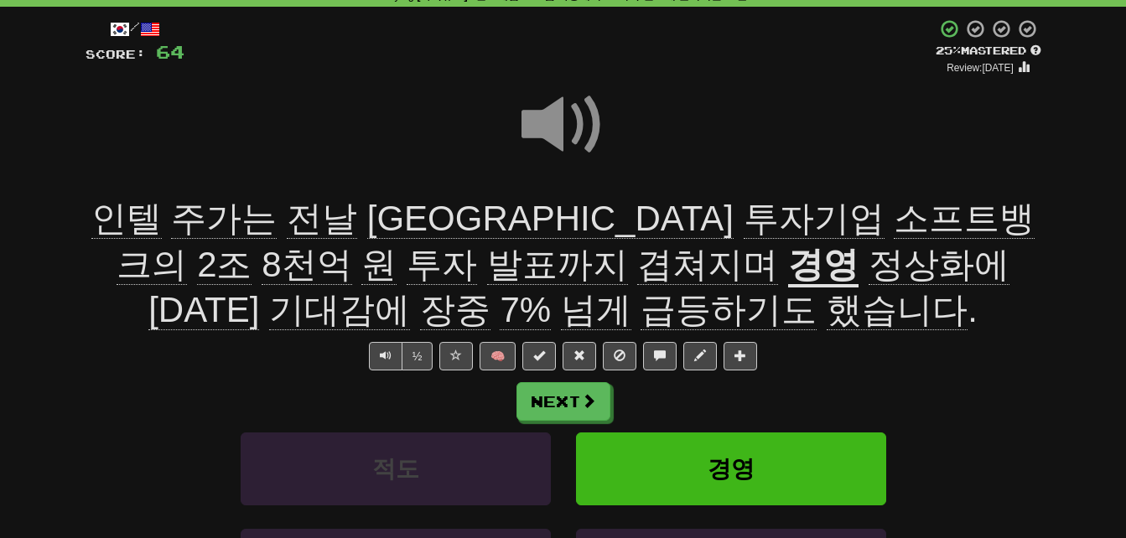
click at [788, 257] on u "경영" at bounding box center [823, 266] width 70 height 43
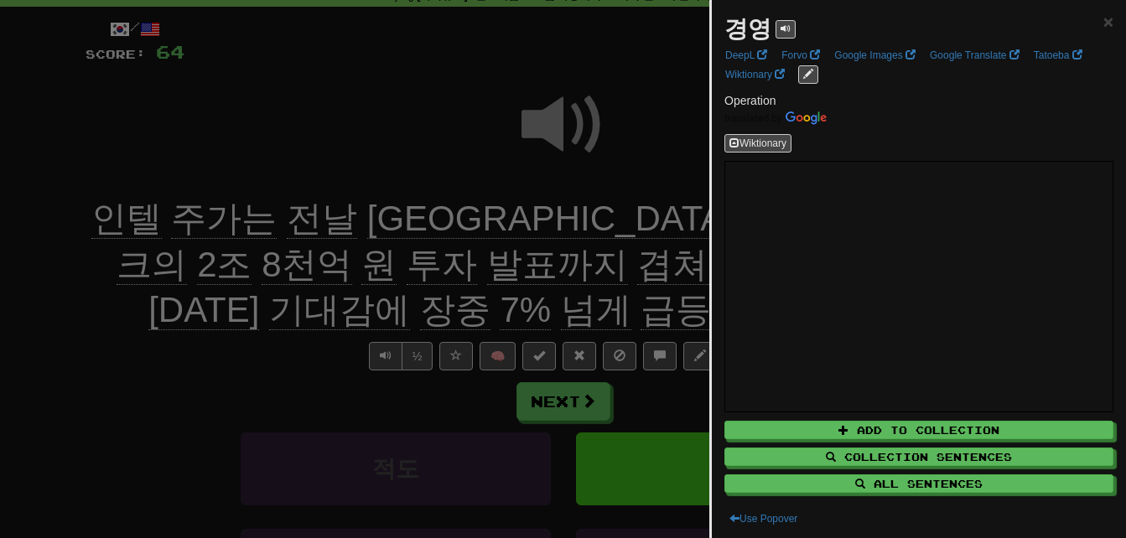
click at [389, 257] on div at bounding box center [563, 269] width 1126 height 538
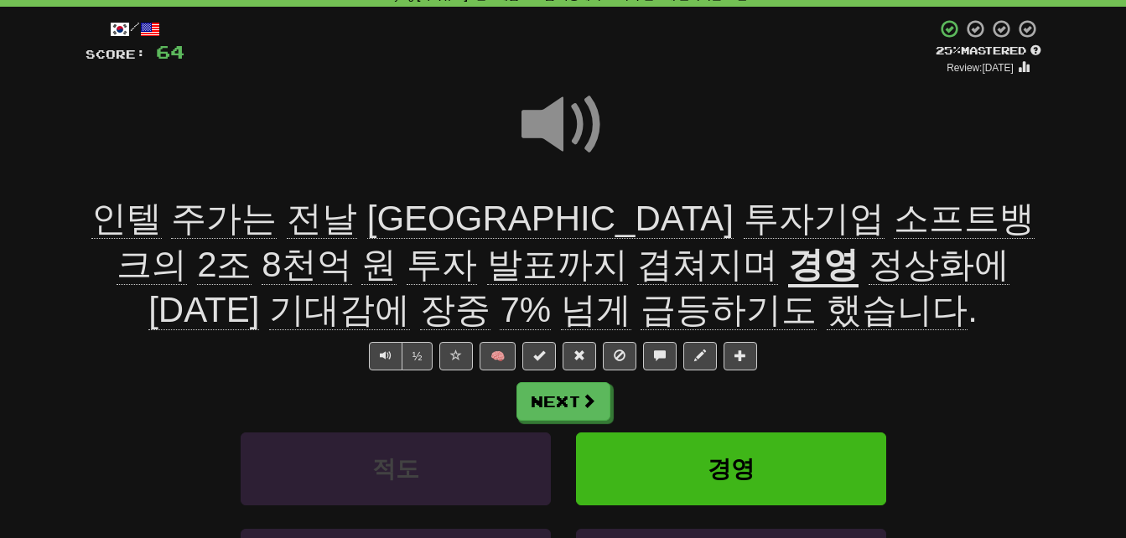
click at [868, 256] on span "정상화에" at bounding box center [938, 265] width 141 height 40
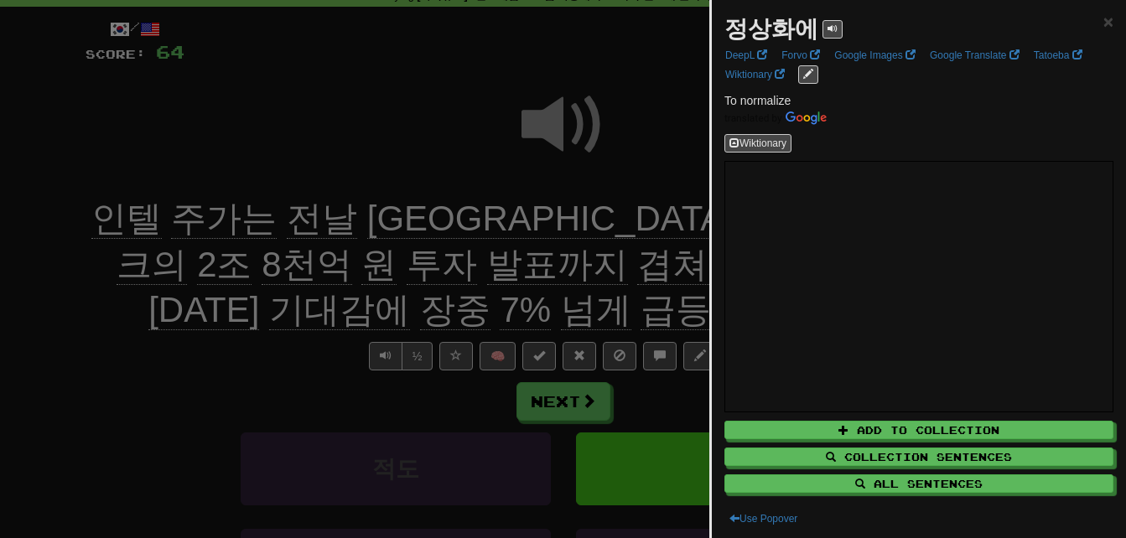
click at [475, 280] on div at bounding box center [563, 269] width 1126 height 538
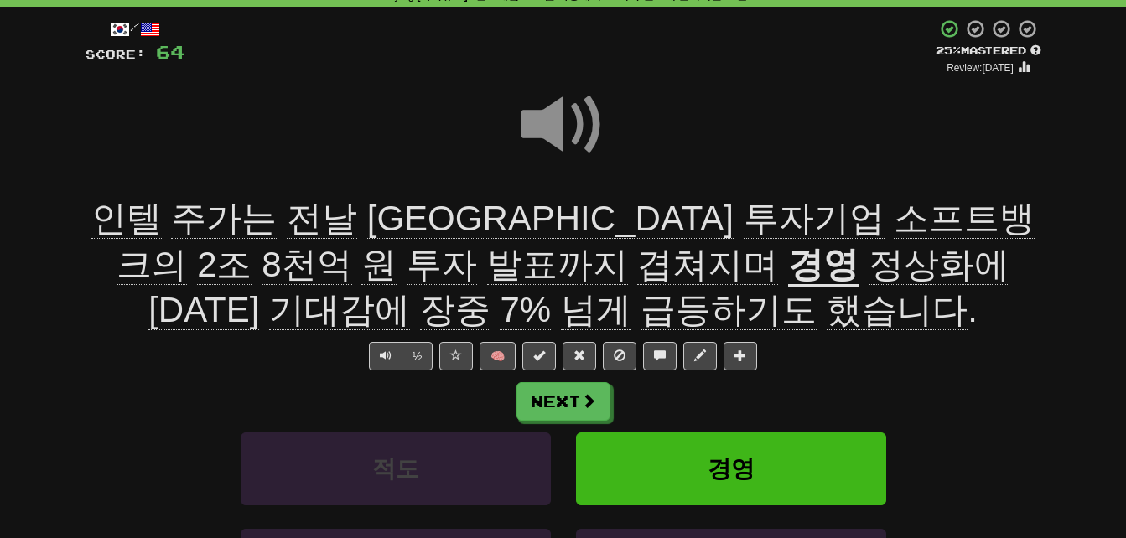
click at [410, 290] on span "기대감에" at bounding box center [339, 310] width 141 height 40
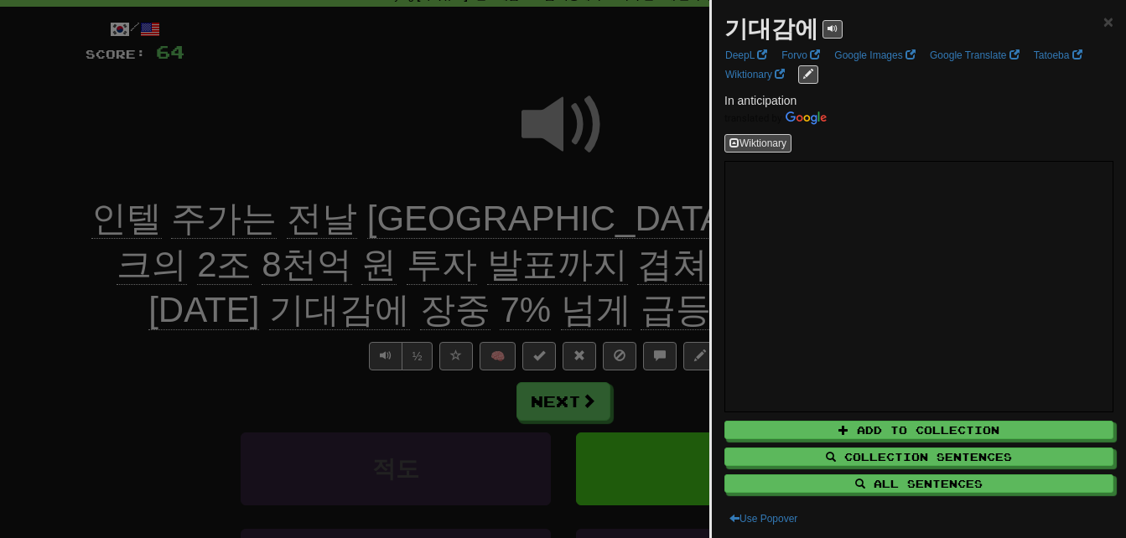
click at [674, 270] on div at bounding box center [563, 269] width 1126 height 538
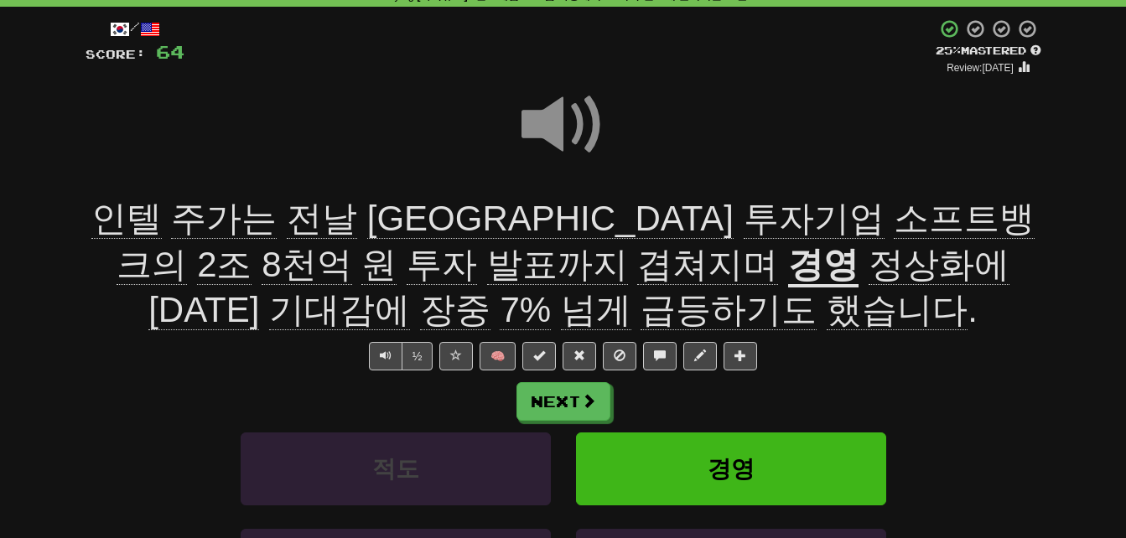
click at [490, 290] on span "장중" at bounding box center [455, 310] width 70 height 40
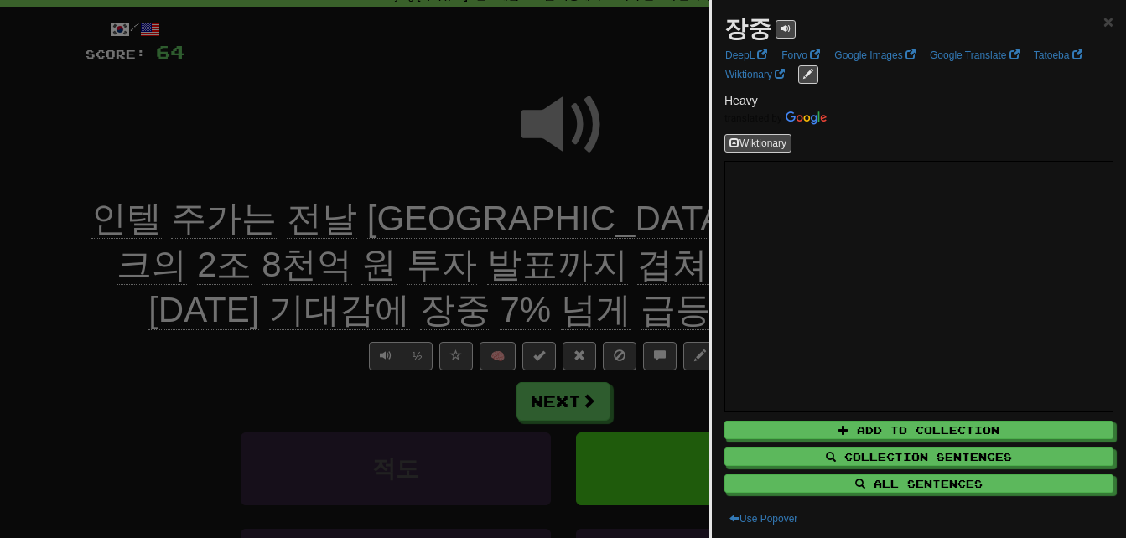
click at [618, 275] on div at bounding box center [563, 269] width 1126 height 538
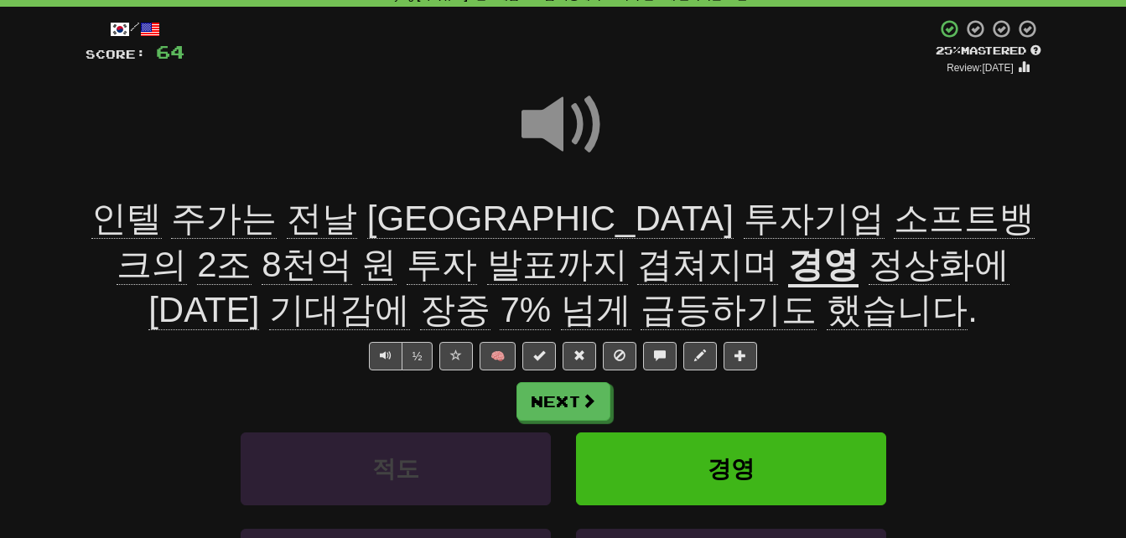
click at [631, 290] on span "넘게" at bounding box center [596, 310] width 70 height 40
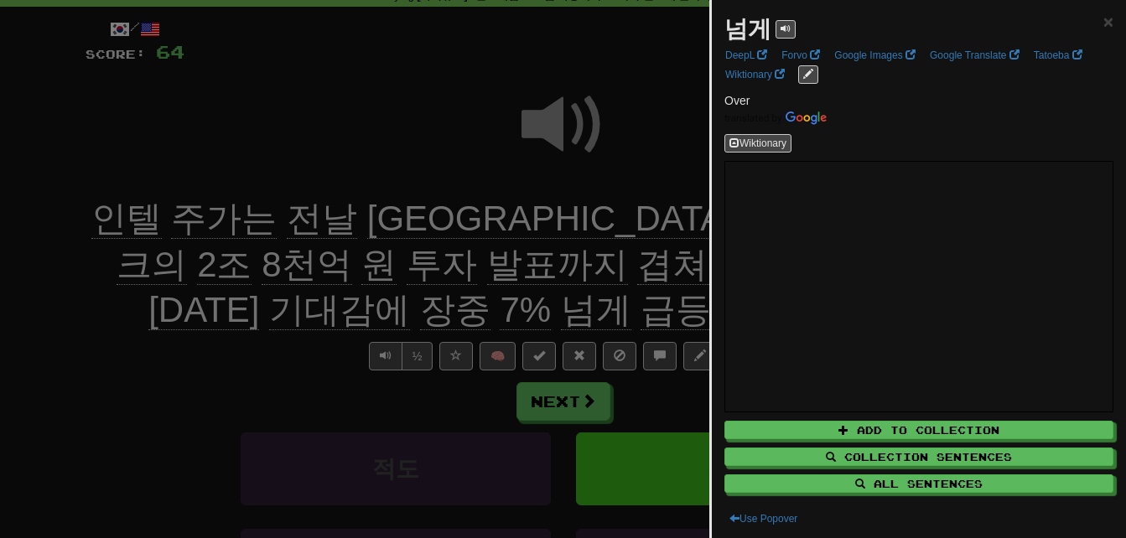
click at [658, 283] on div at bounding box center [563, 269] width 1126 height 538
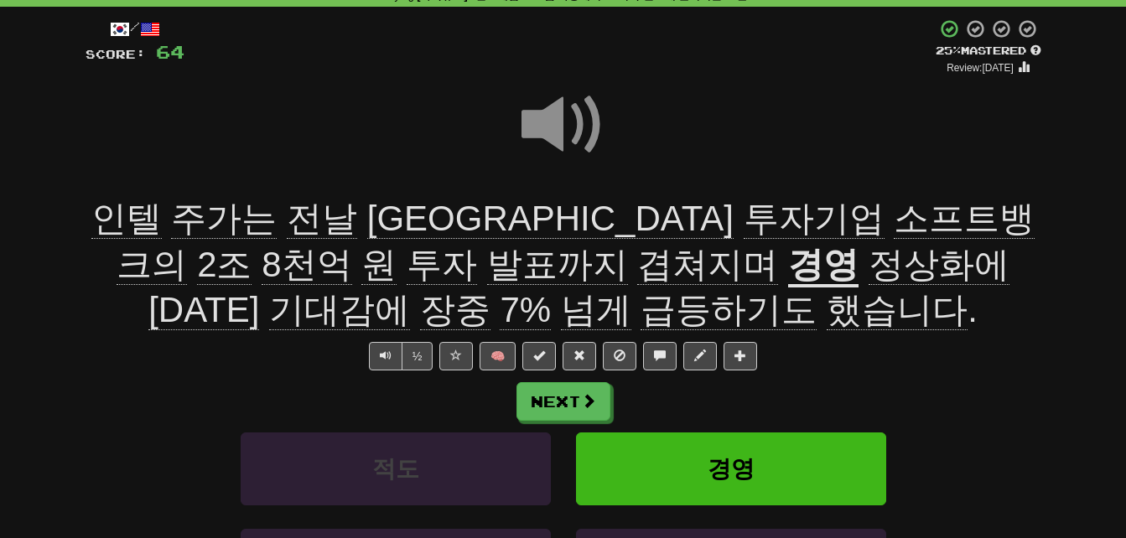
click at [640, 308] on span "급등하기도" at bounding box center [728, 310] width 176 height 40
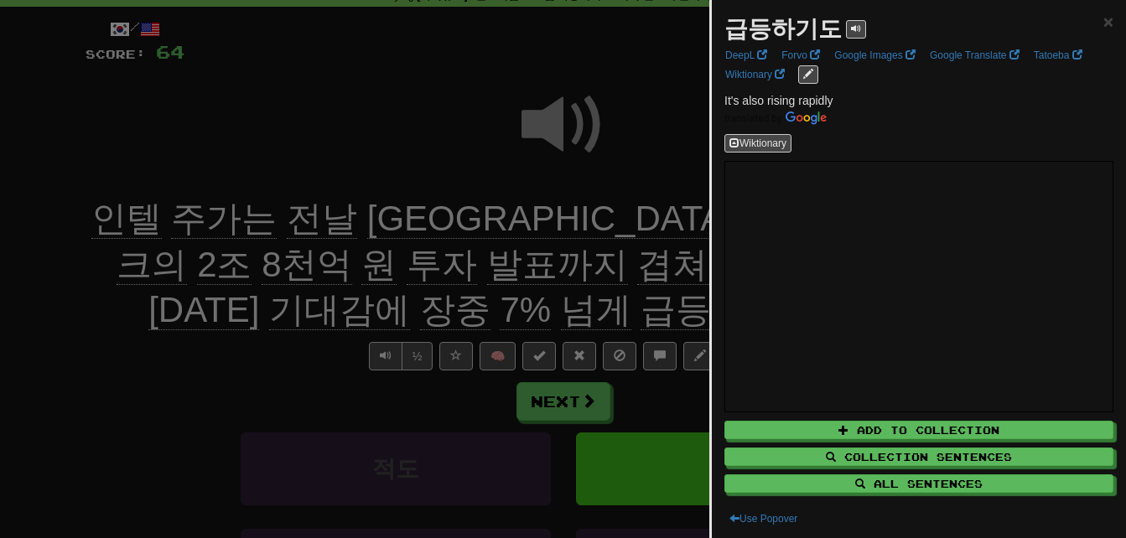
click at [485, 308] on div at bounding box center [563, 269] width 1126 height 538
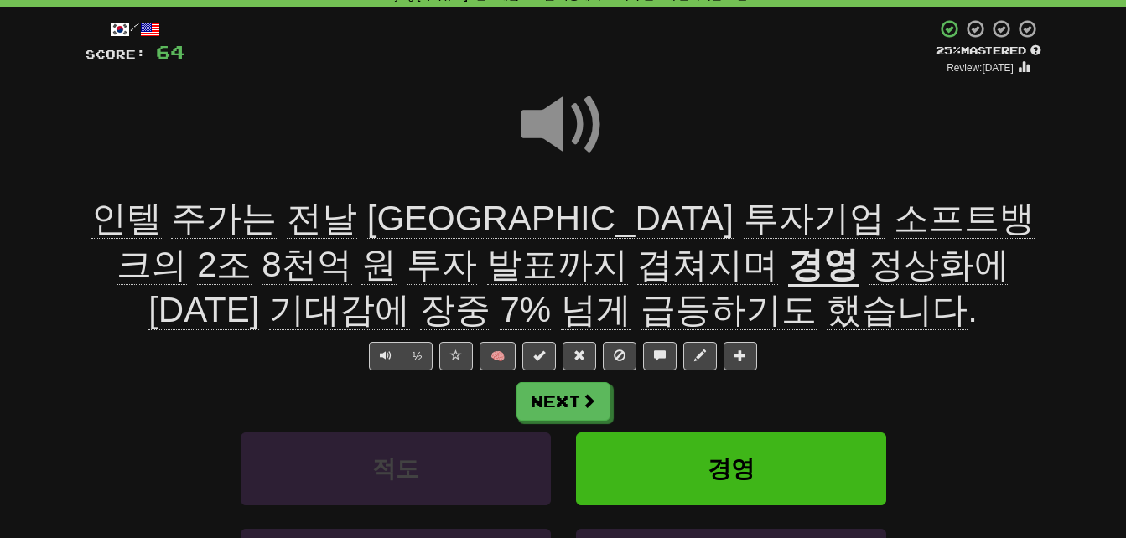
click at [827, 309] on span "했습니다" at bounding box center [897, 310] width 141 height 40
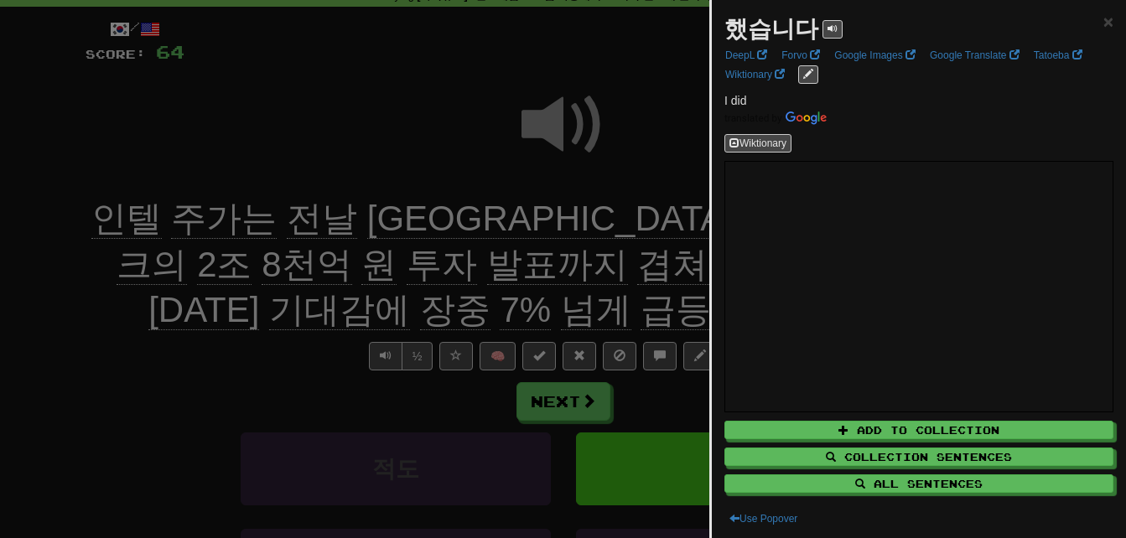
click at [606, 309] on div at bounding box center [563, 269] width 1126 height 538
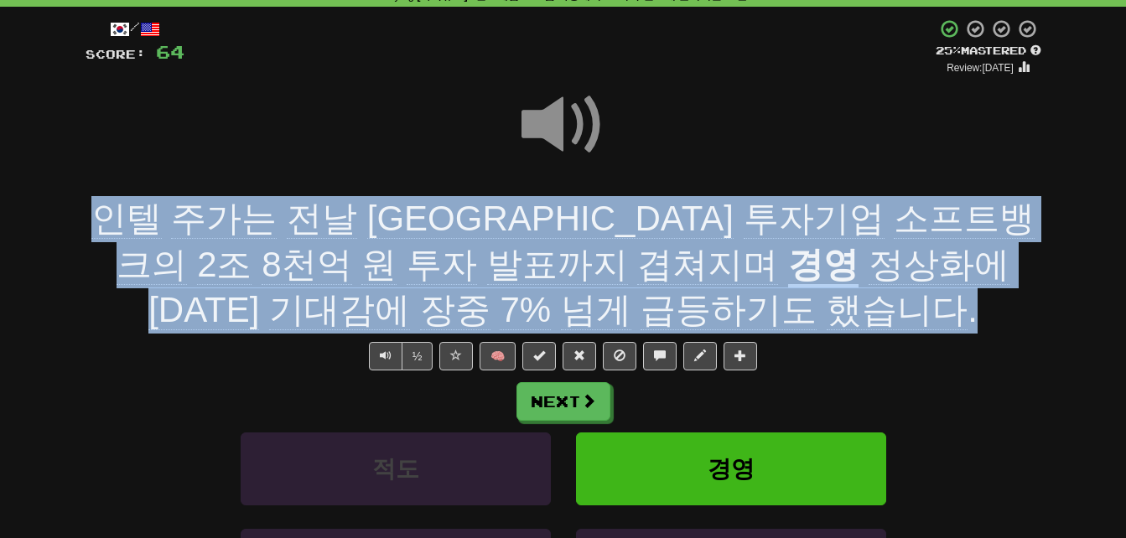
drag, startPoint x: 100, startPoint y: 209, endPoint x: 702, endPoint y: 298, distance: 608.5
click at [702, 298] on div "인텔 주가는 전날 일본 투자기업 소프트뱅크의 2조 8천억 원 투자 발표까지 겹쳐지며 경영 정상화에 대한 기대감에 장중 7% 넘게 급등하기도 했…" at bounding box center [564, 264] width 956 height 137
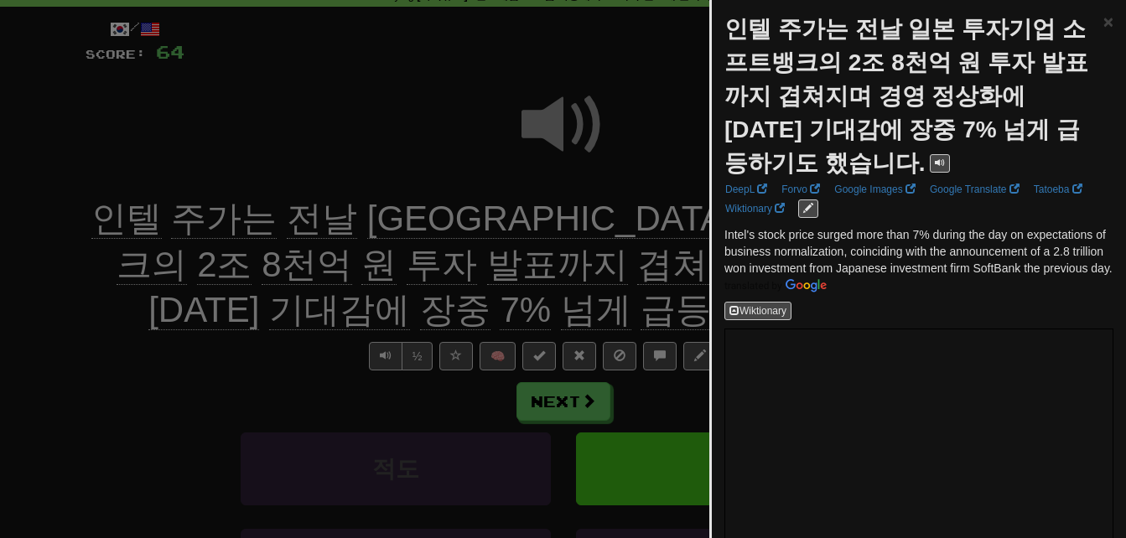
click at [155, 304] on div at bounding box center [563, 269] width 1126 height 538
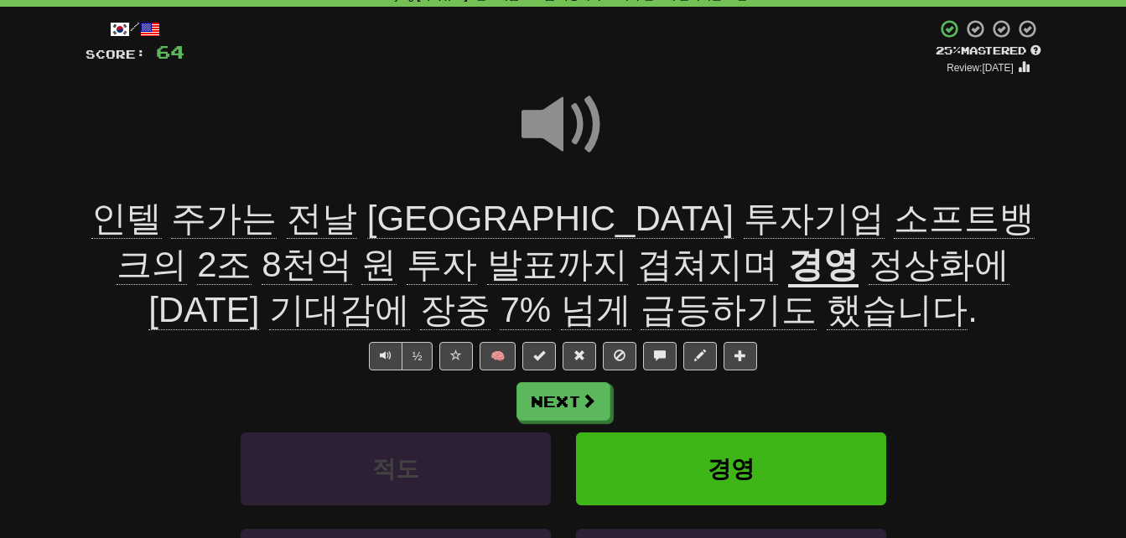
click at [637, 270] on span "겹쳐지며" at bounding box center [707, 265] width 141 height 40
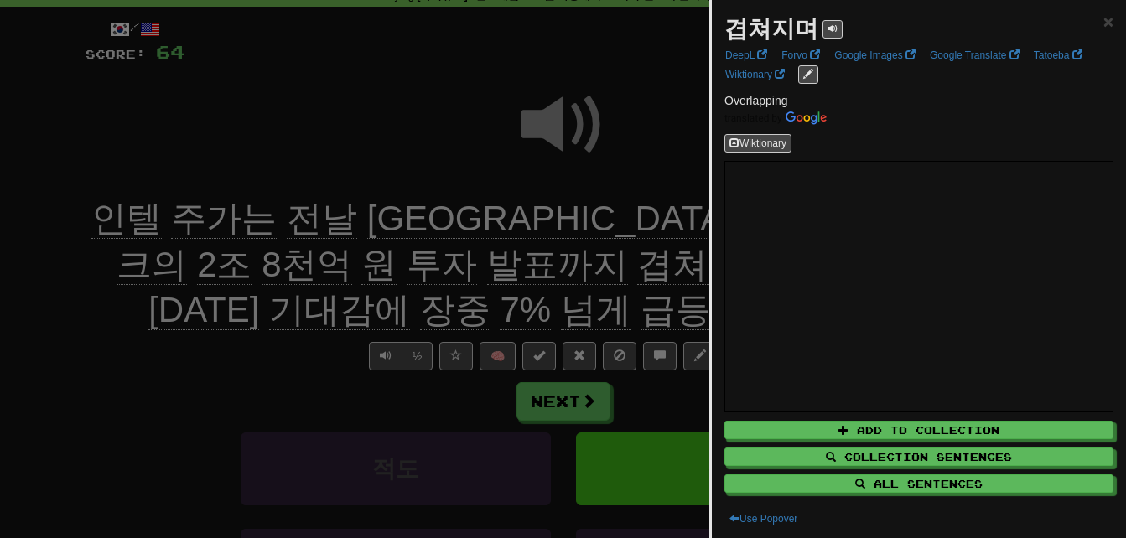
click at [249, 323] on div at bounding box center [563, 269] width 1126 height 538
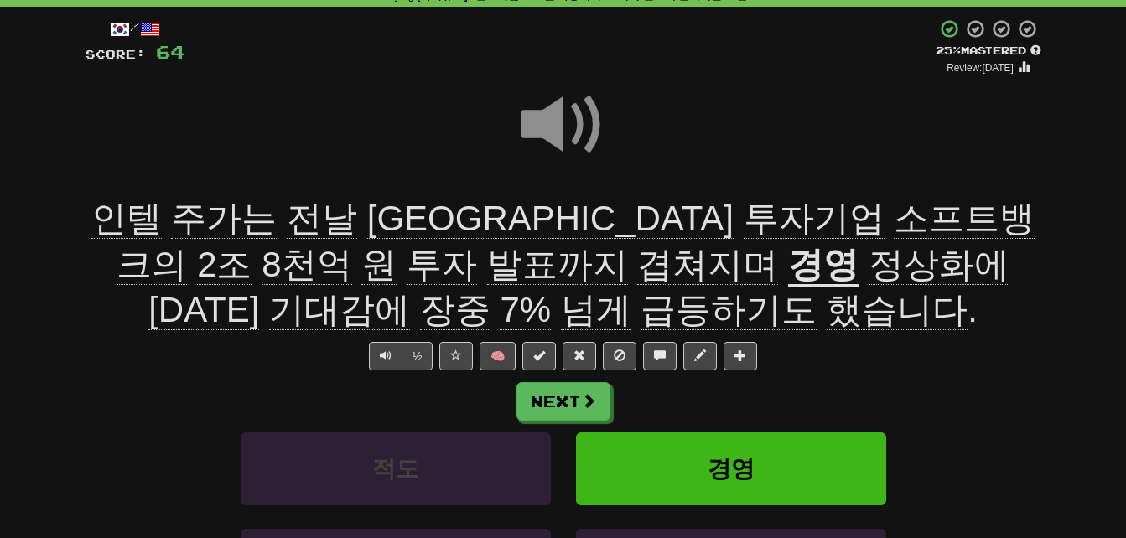
click at [788, 263] on u "경영" at bounding box center [823, 266] width 70 height 43
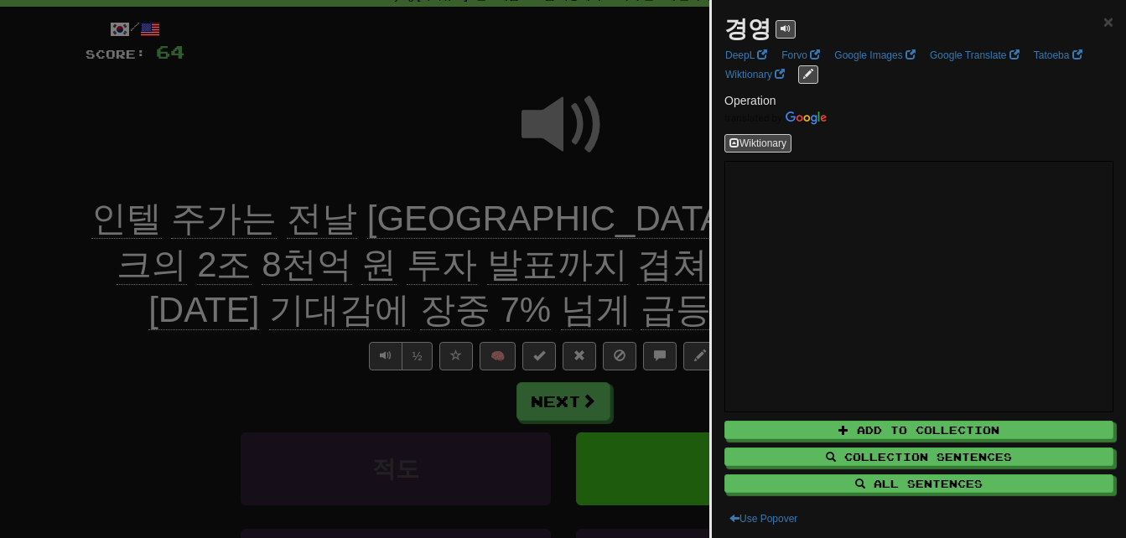
click at [289, 308] on div at bounding box center [563, 269] width 1126 height 538
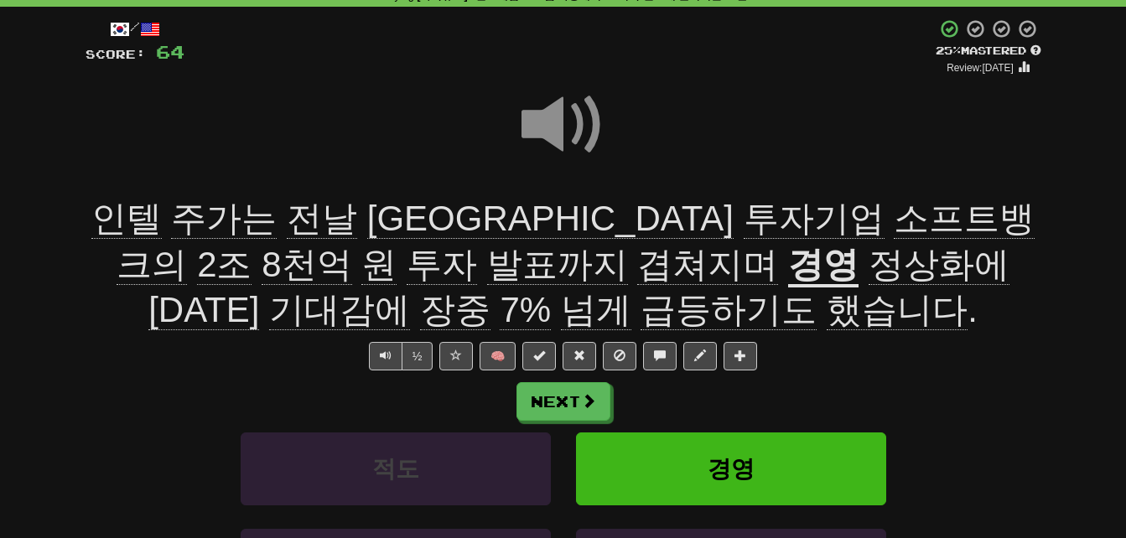
click at [410, 290] on span "기대감에" at bounding box center [339, 310] width 141 height 40
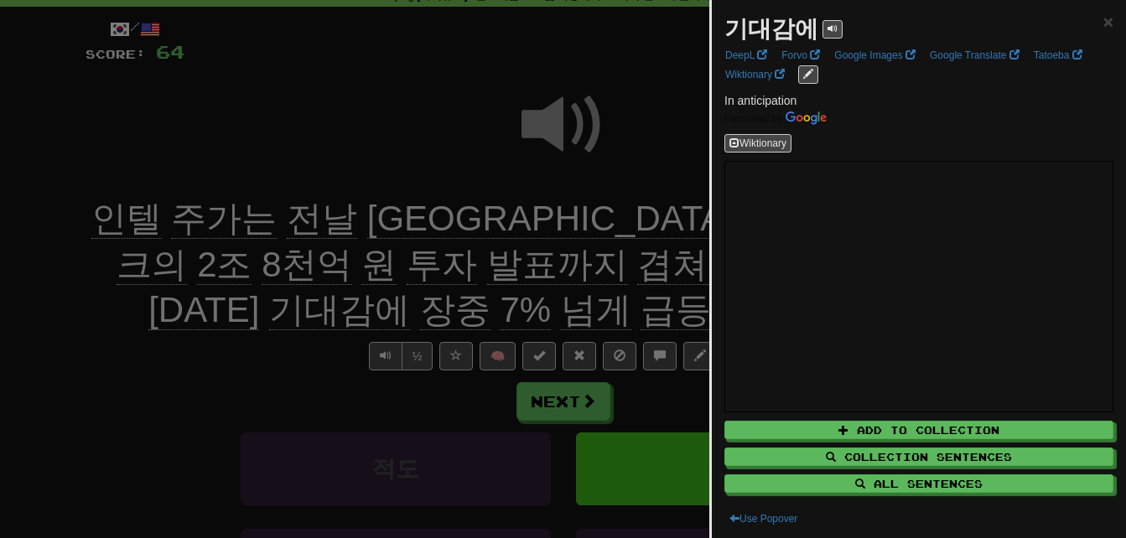
click at [712, 262] on div "기대감에 × DeepL Forvo Google Images Google Translate Tatoeba Wiktionary In anticip…" at bounding box center [919, 270] width 414 height 541
click at [700, 261] on div at bounding box center [563, 269] width 1126 height 538
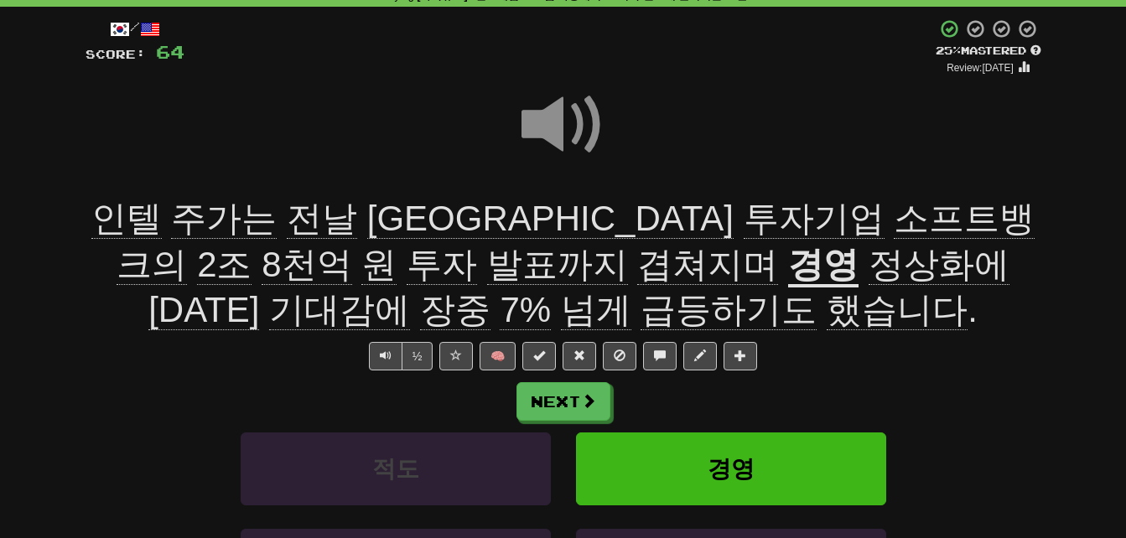
click at [631, 290] on span "넘게" at bounding box center [596, 310] width 70 height 40
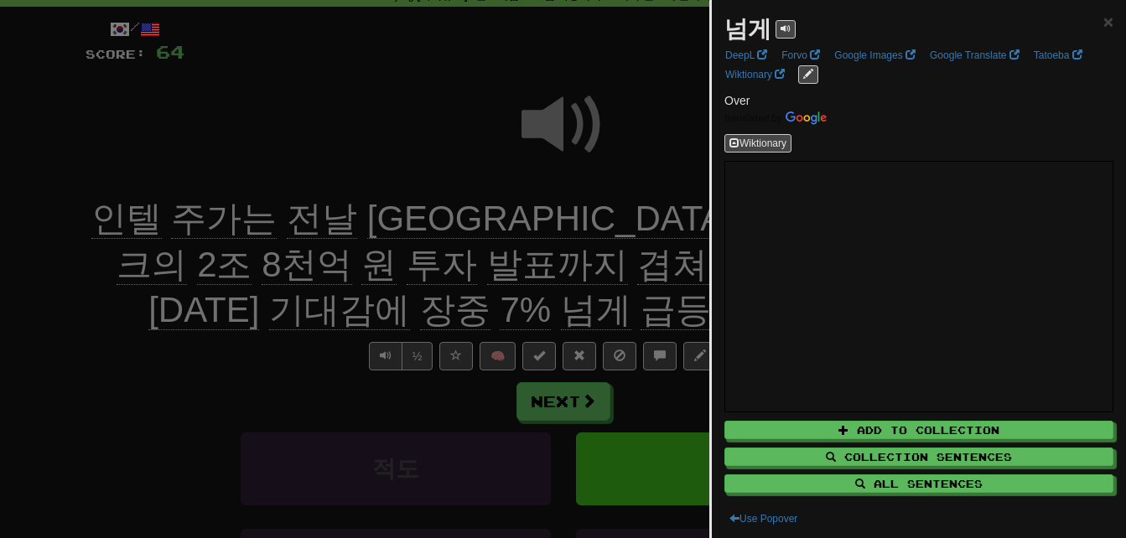
click at [582, 261] on div at bounding box center [563, 269] width 1126 height 538
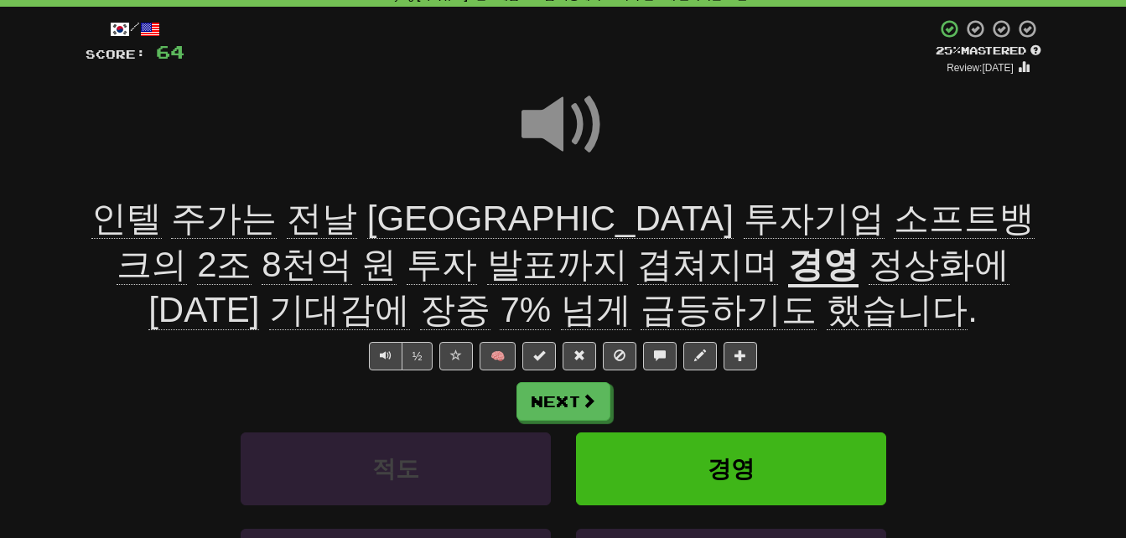
click at [640, 308] on span "급등하기도" at bounding box center [728, 310] width 176 height 40
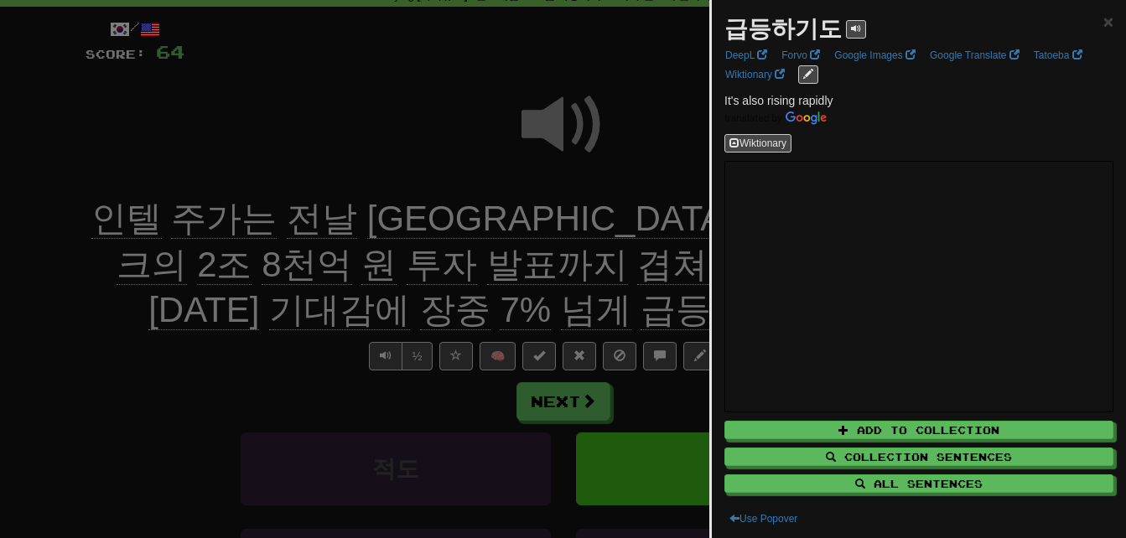
click at [526, 284] on div at bounding box center [563, 269] width 1126 height 538
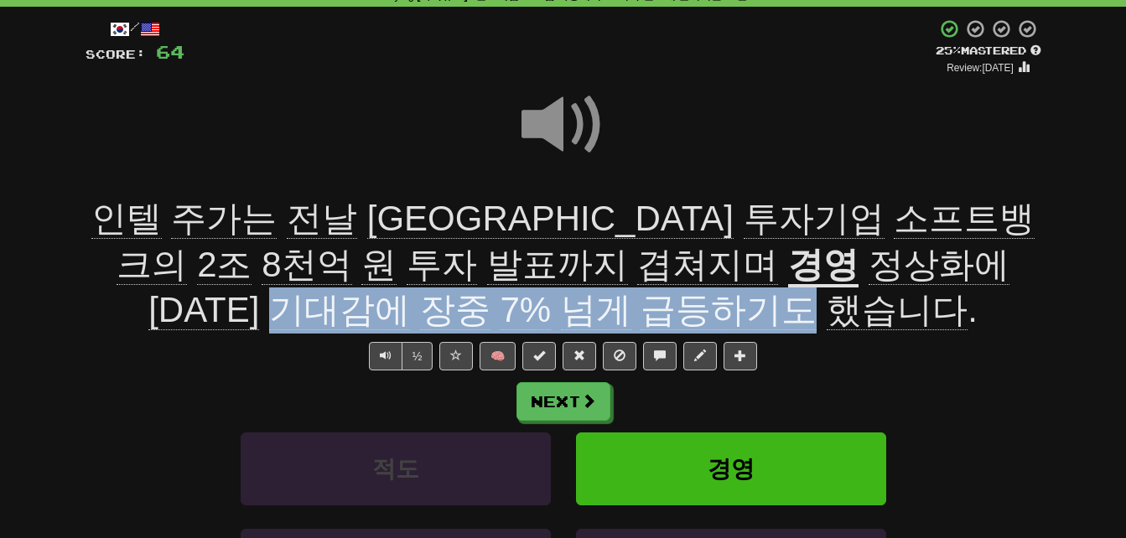
drag, startPoint x: 658, startPoint y: 258, endPoint x: 547, endPoint y: 296, distance: 116.9
click at [547, 296] on span "정상화에 대한 기대감에 장중 7% 넘게 급등하기도 했습니다 ." at bounding box center [578, 288] width 860 height 86
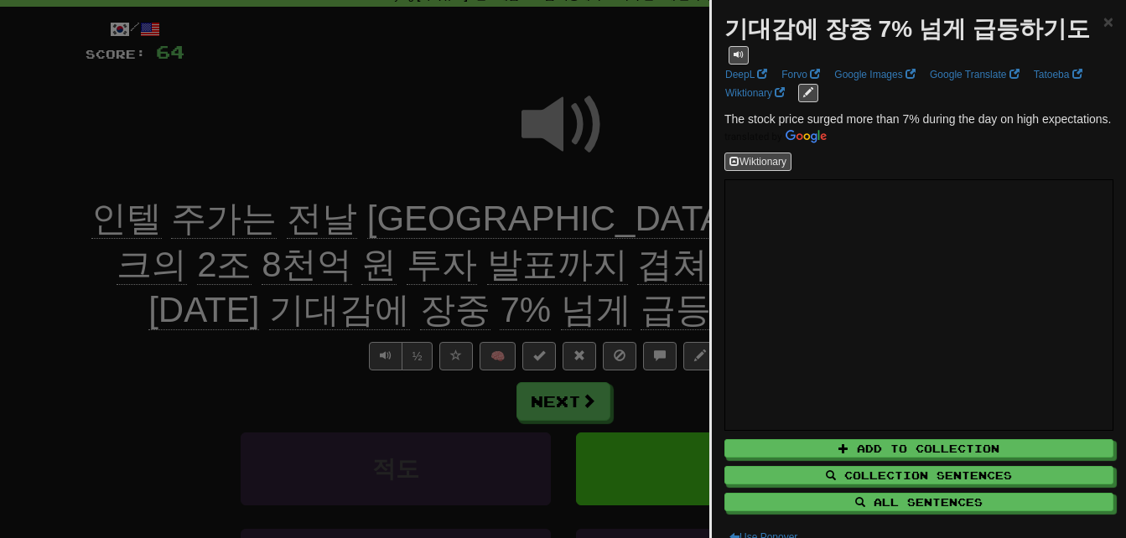
click at [547, 301] on div at bounding box center [563, 269] width 1126 height 538
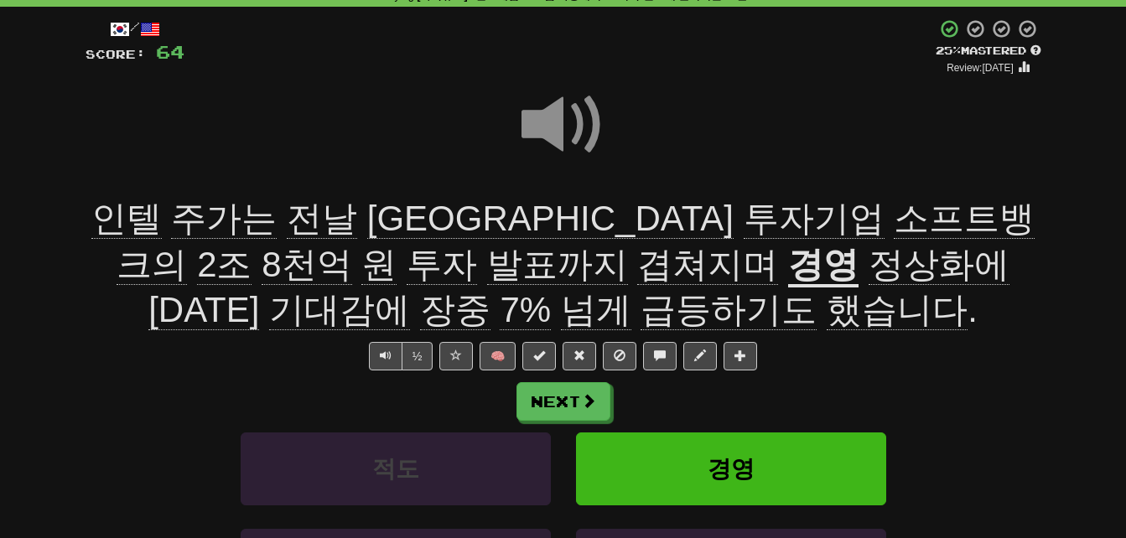
click at [546, 108] on span at bounding box center [563, 125] width 84 height 84
click at [548, 120] on span at bounding box center [563, 125] width 84 height 84
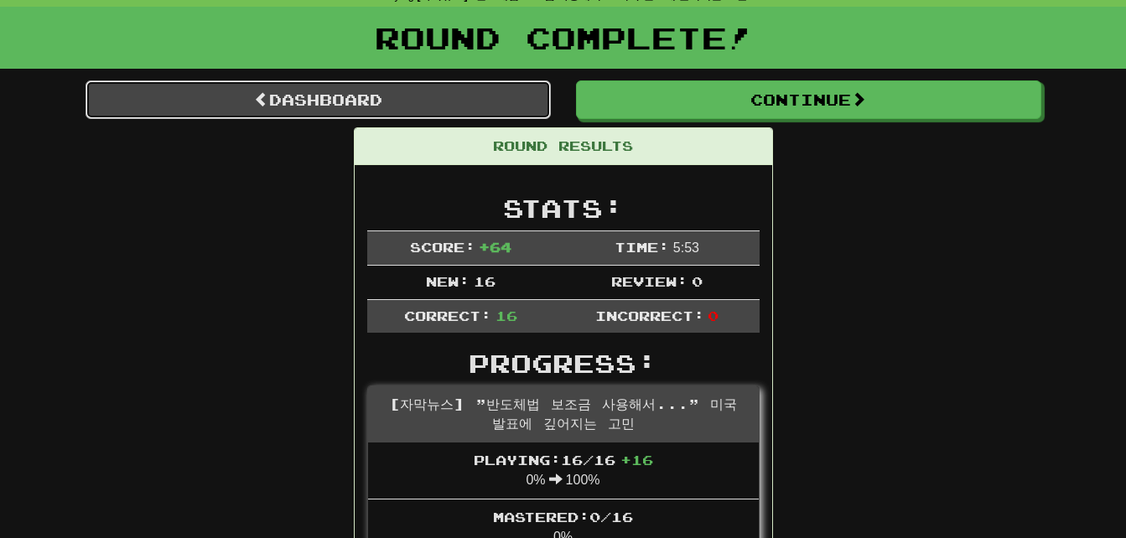
click at [137, 95] on link "Dashboard" at bounding box center [318, 99] width 465 height 39
